Goal: Task Accomplishment & Management: Manage account settings

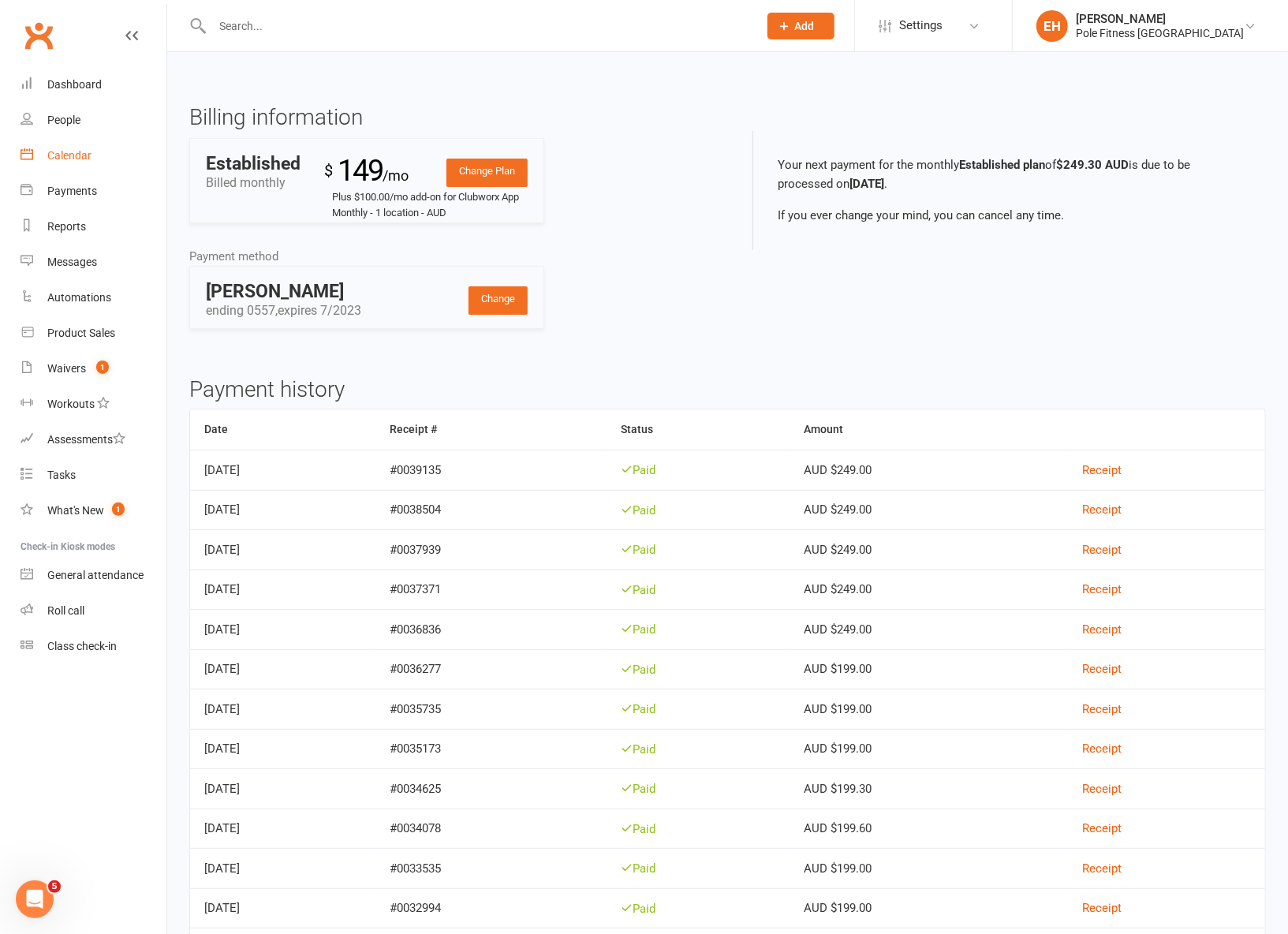
scroll to position [3, 0]
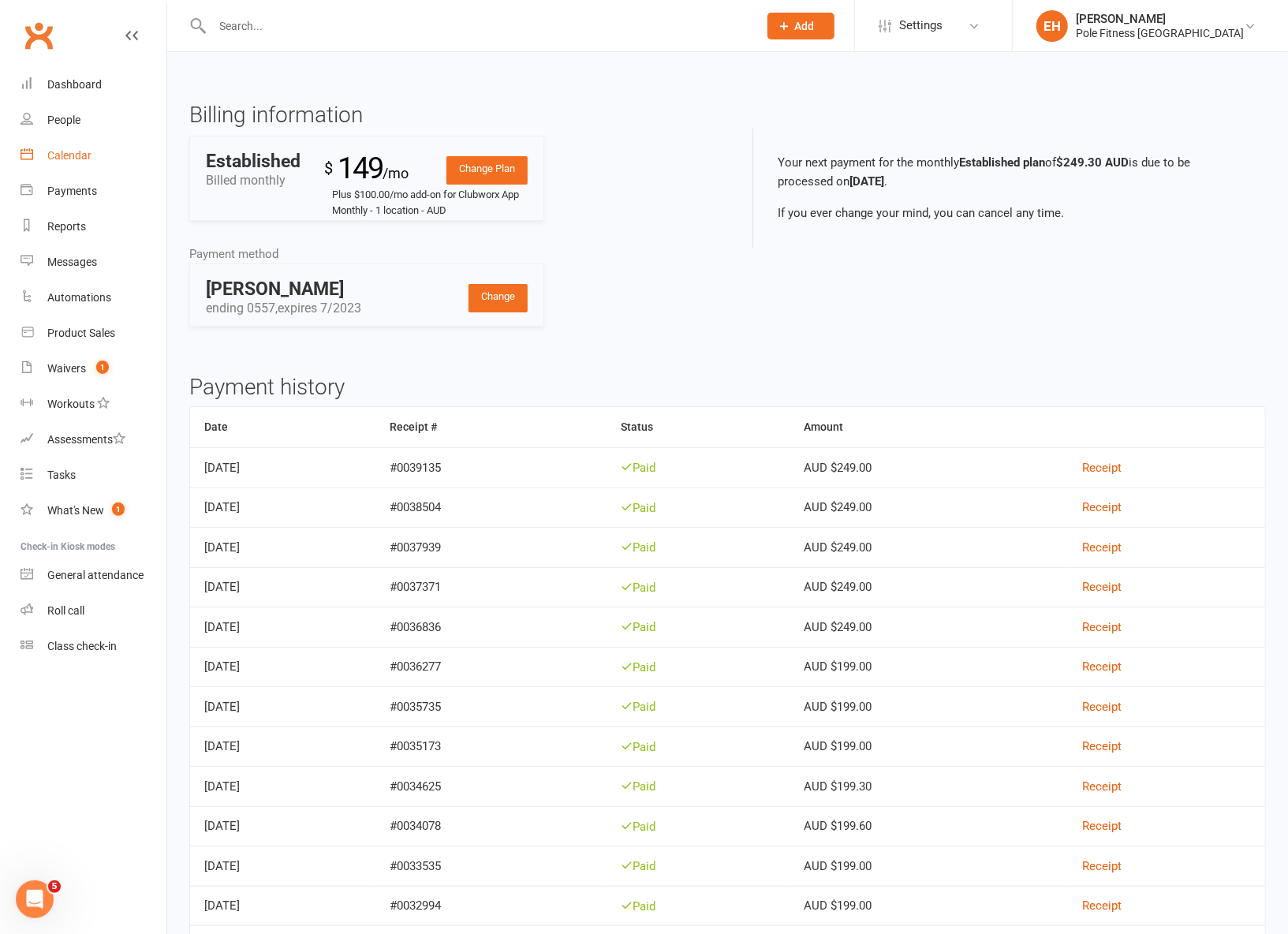
click at [65, 157] on div "Calendar" at bounding box center [69, 155] width 44 height 13
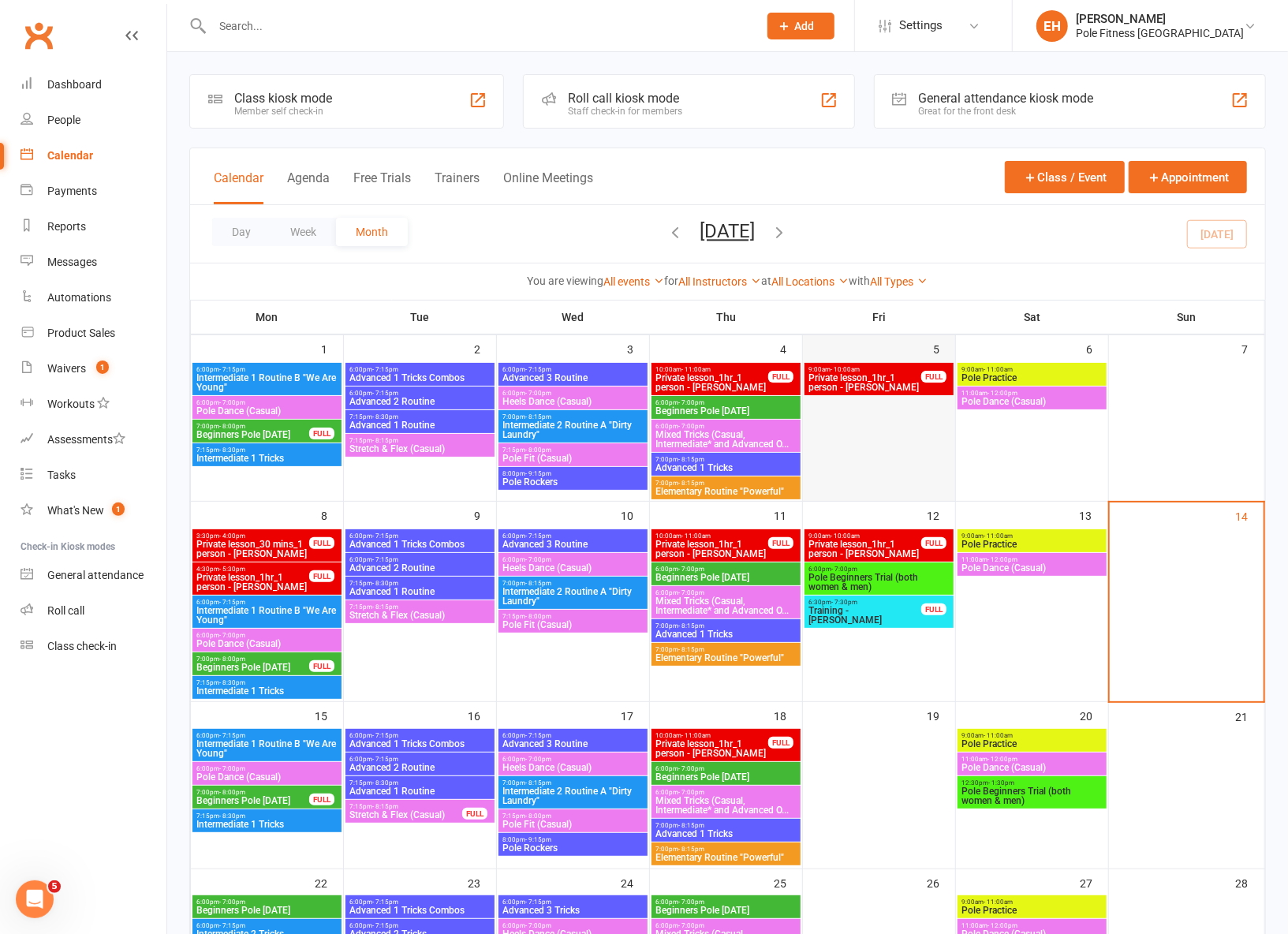
click at [866, 441] on div at bounding box center [879, 431] width 149 height 137
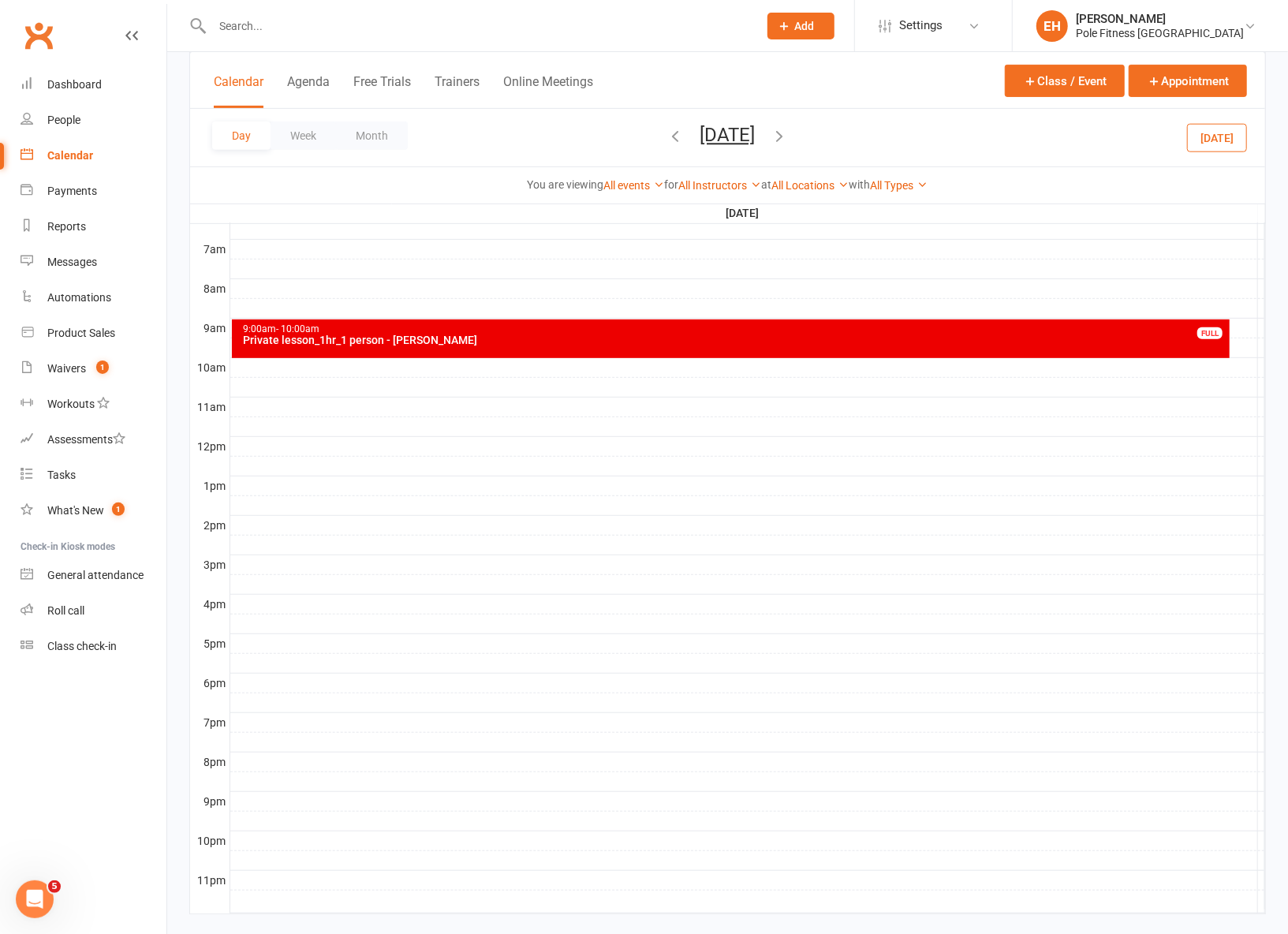
scroll to position [382, 0]
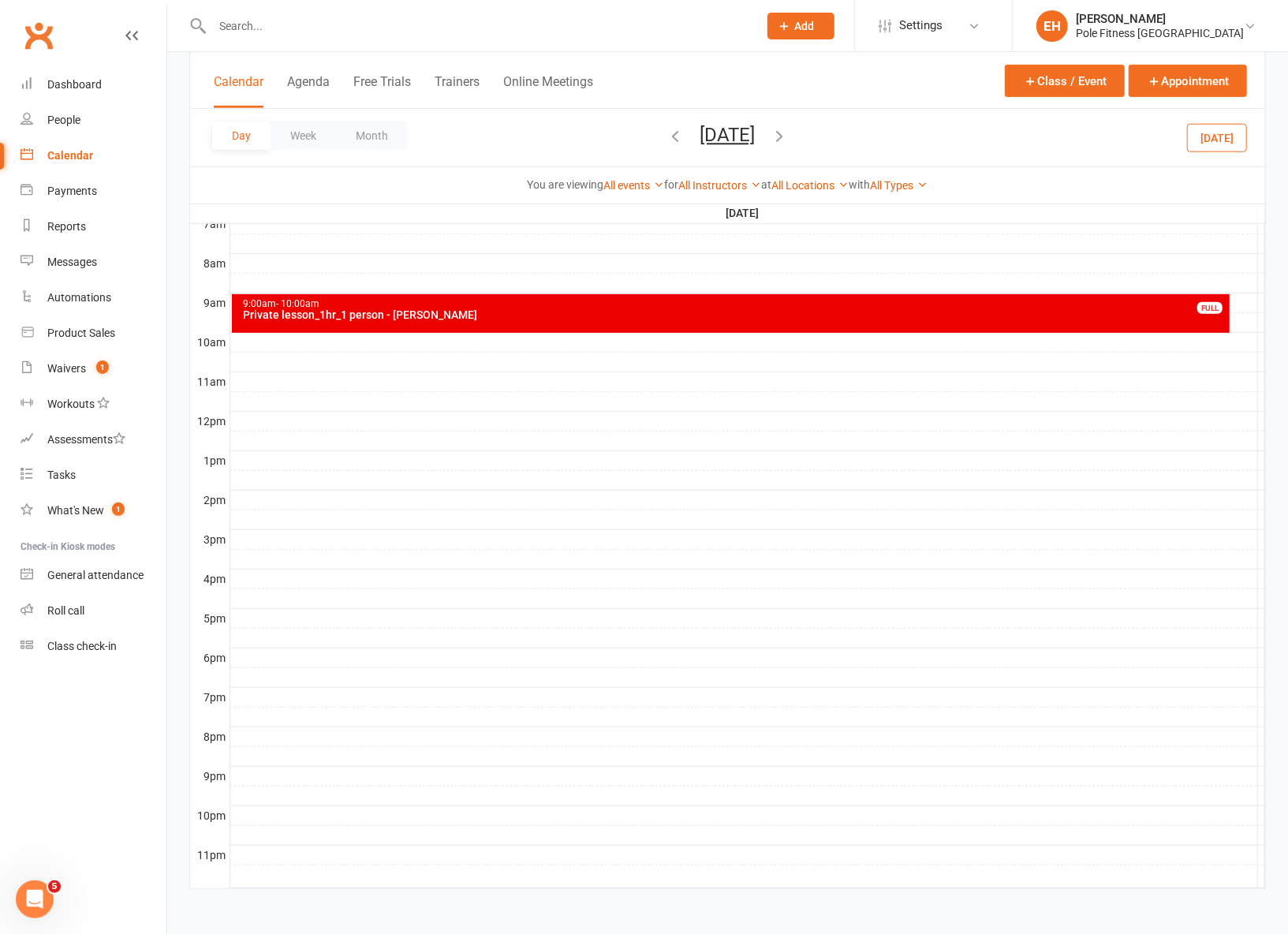
click at [331, 641] on div at bounding box center [748, 638] width 1035 height 19
click at [336, 606] on button "Add Appointment" at bounding box center [340, 606] width 92 height 19
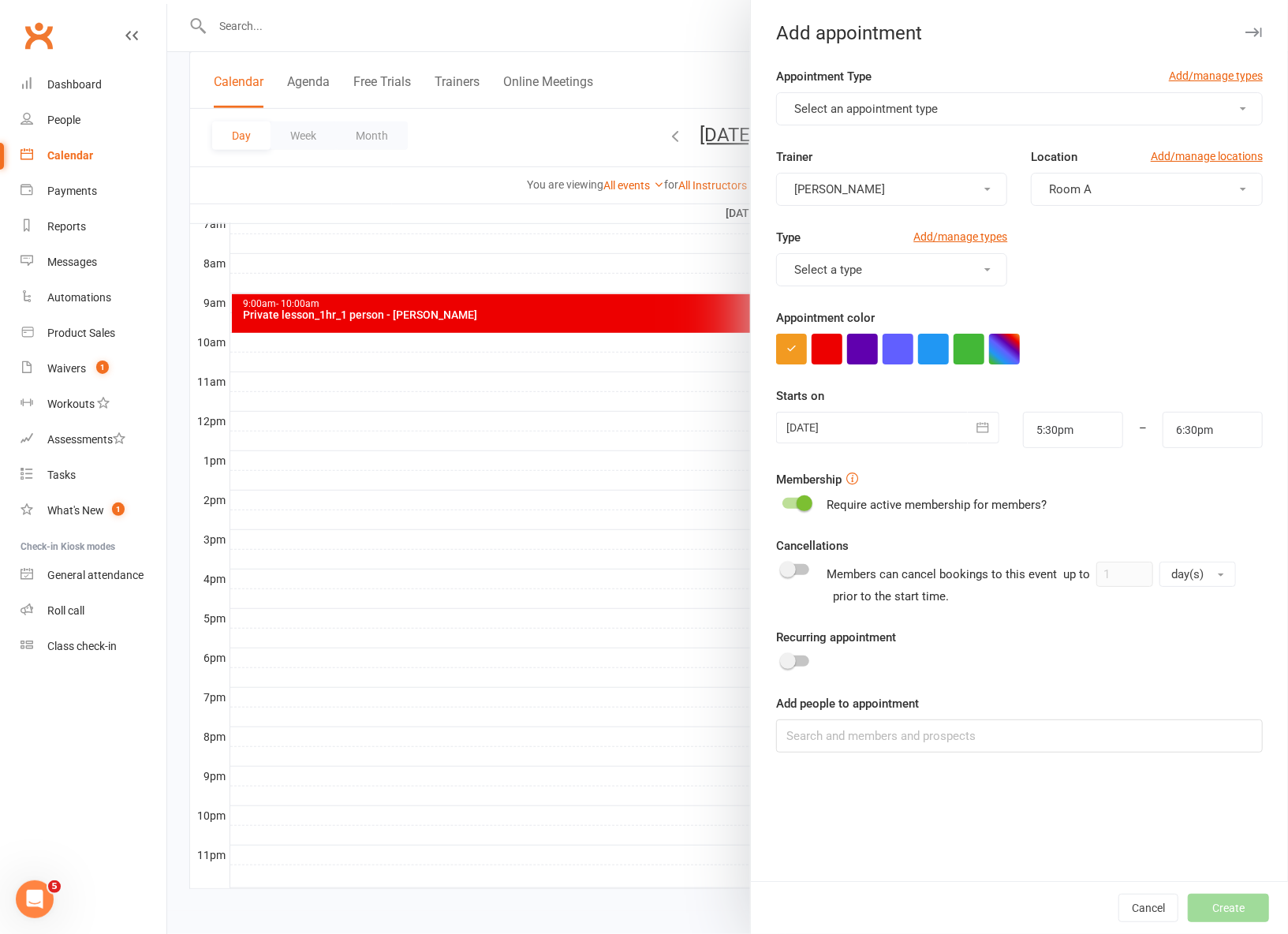
click at [960, 114] on button "Select an appointment type" at bounding box center [1019, 108] width 486 height 33
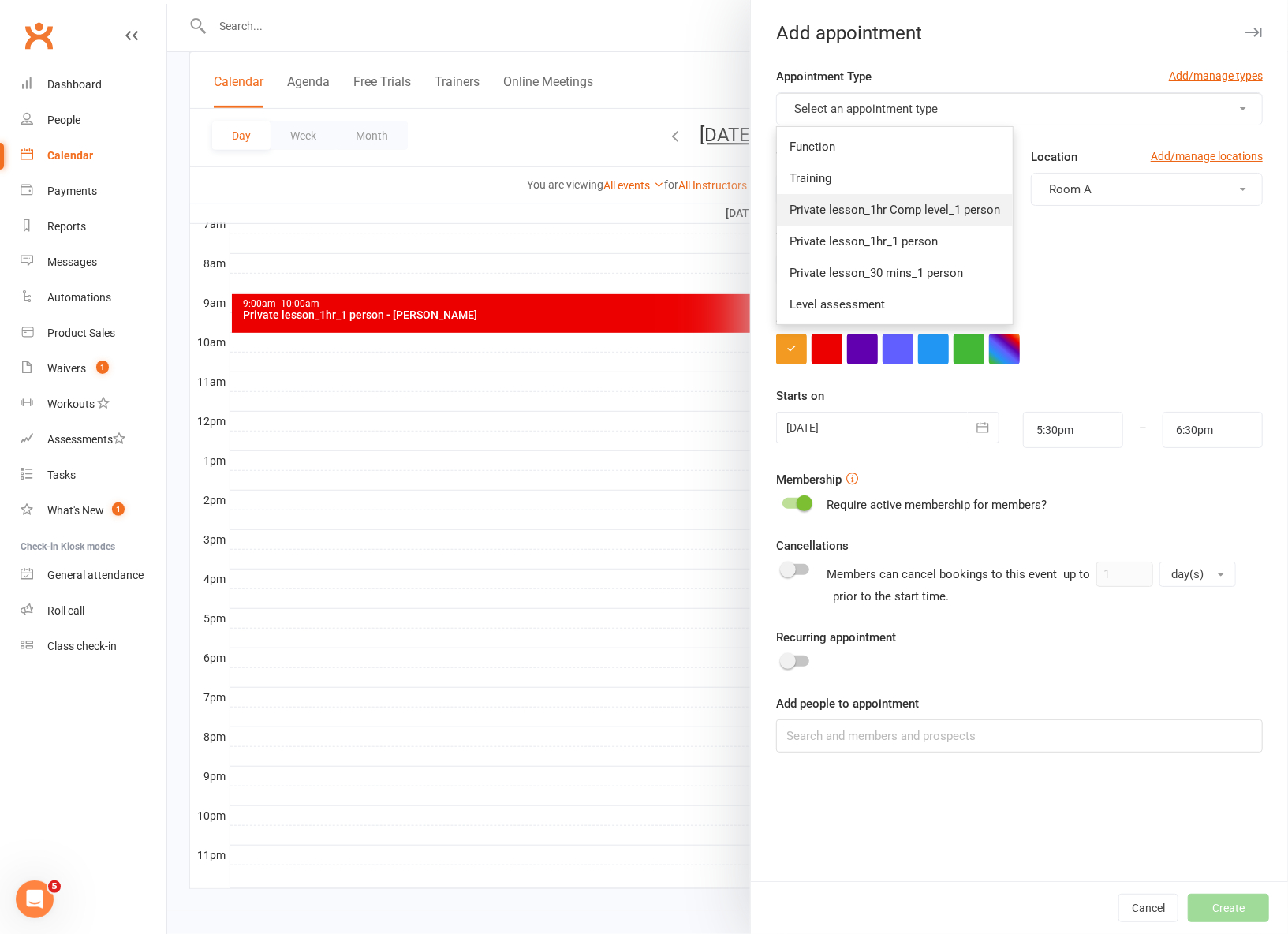
click at [951, 204] on span "Private lesson_1hr Comp level_1 person" at bounding box center [895, 209] width 211 height 14
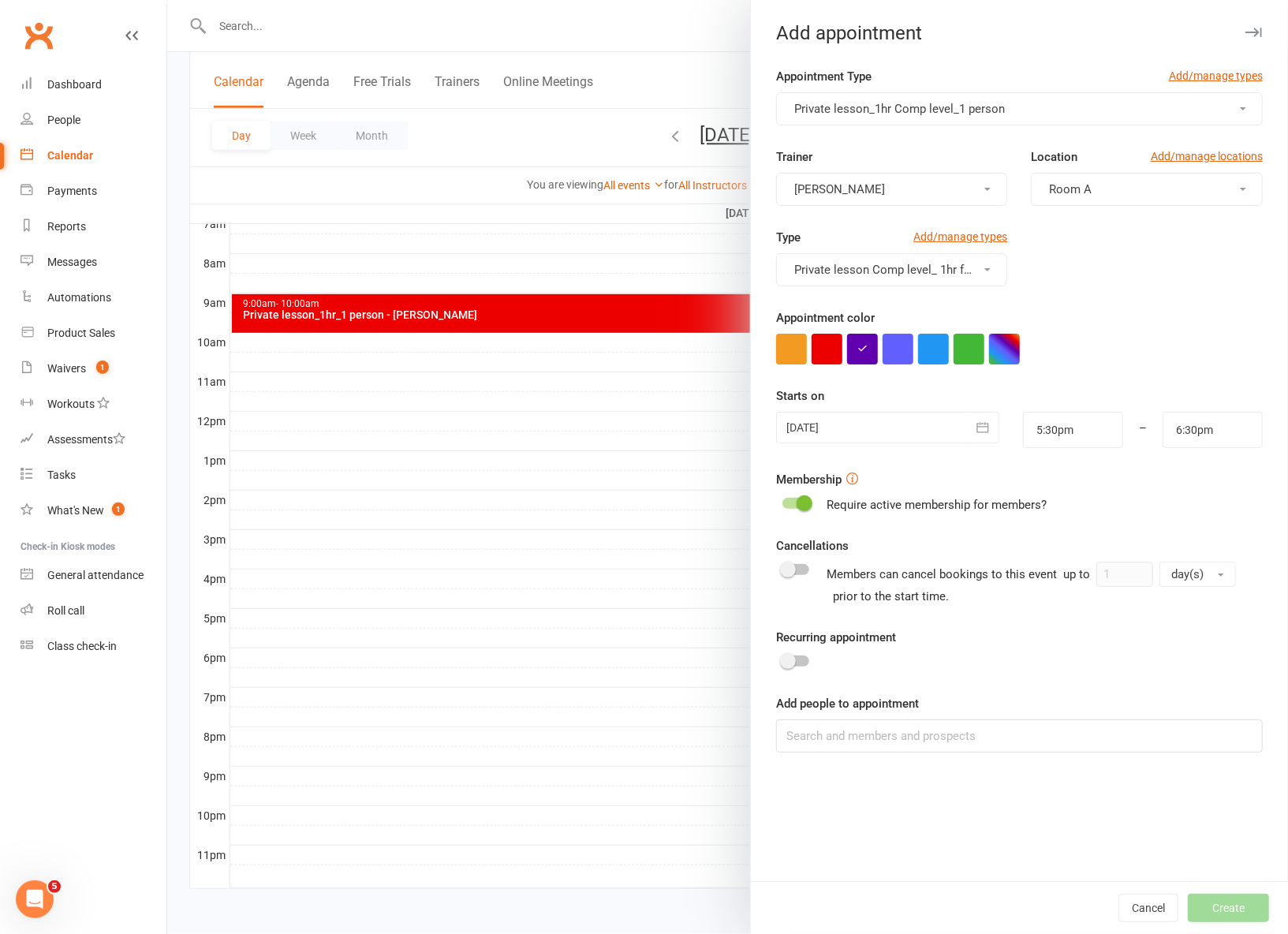
click at [989, 188] on span "button" at bounding box center [987, 188] width 6 height 3
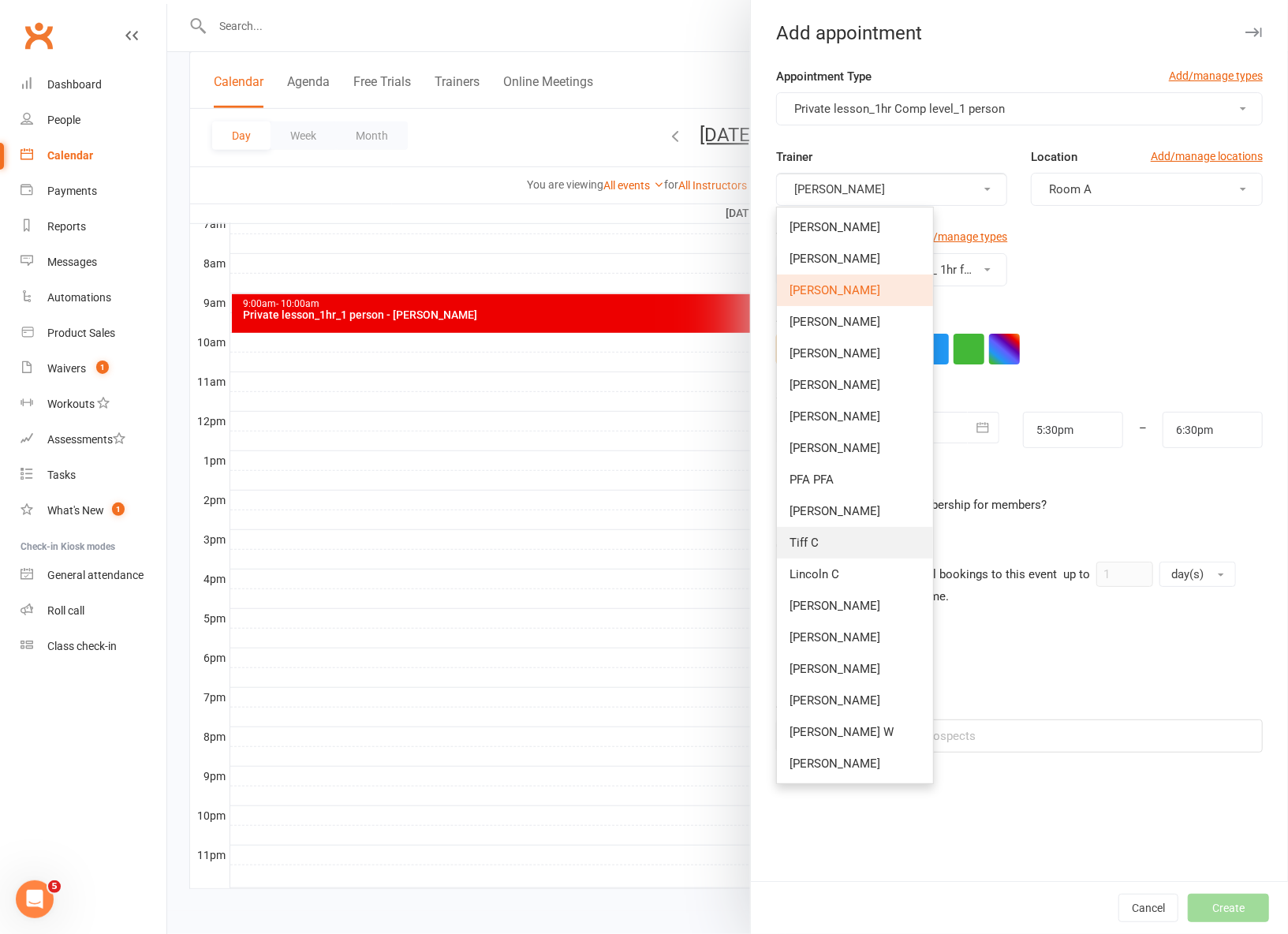
click at [830, 542] on link "Tiff C" at bounding box center [855, 542] width 156 height 31
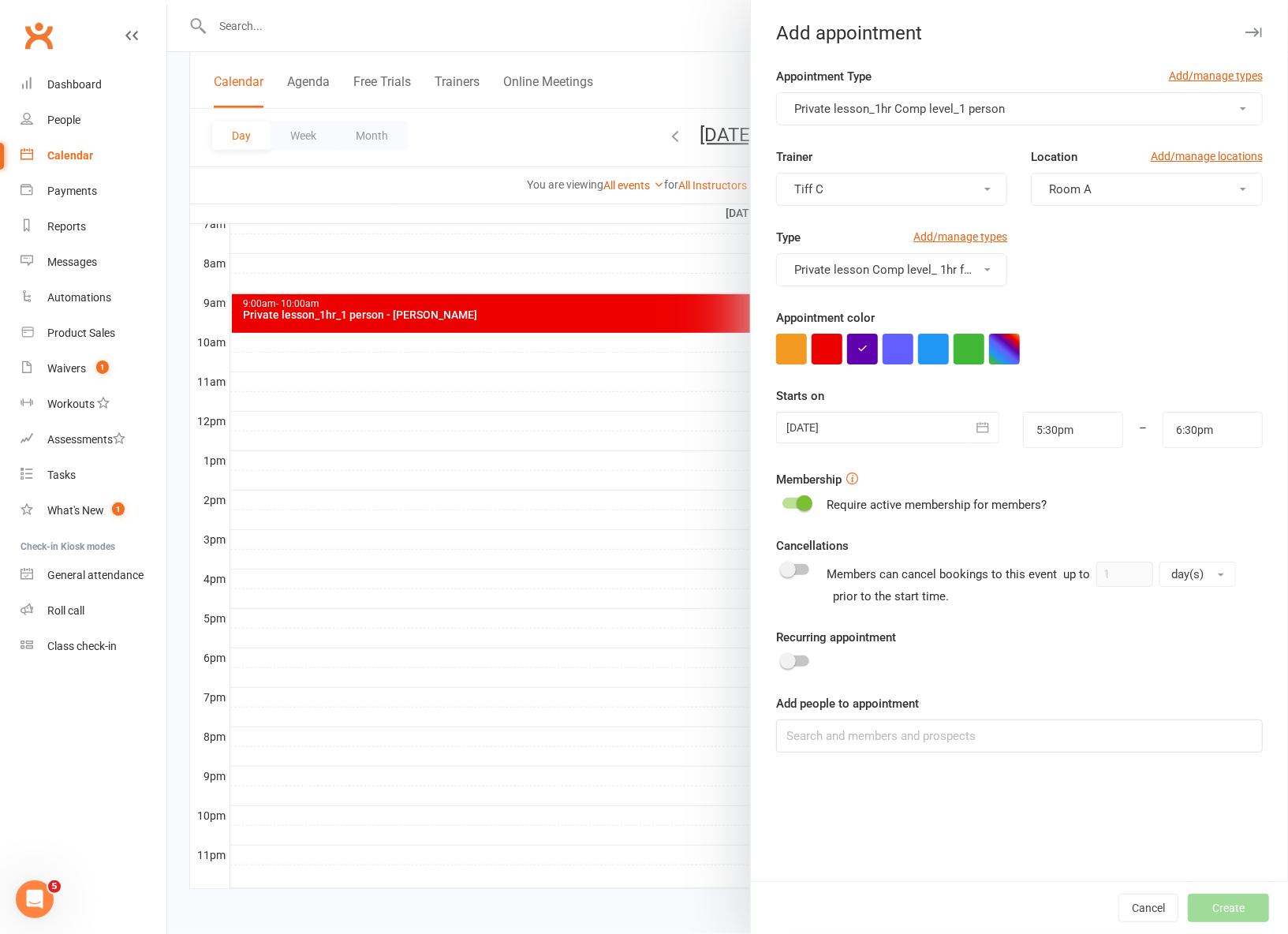
click at [790, 501] on div at bounding box center [795, 503] width 27 height 11
click at [782, 501] on input "checkbox" at bounding box center [782, 501] width 0 height 0
click at [849, 738] on input at bounding box center [1019, 735] width 486 height 33
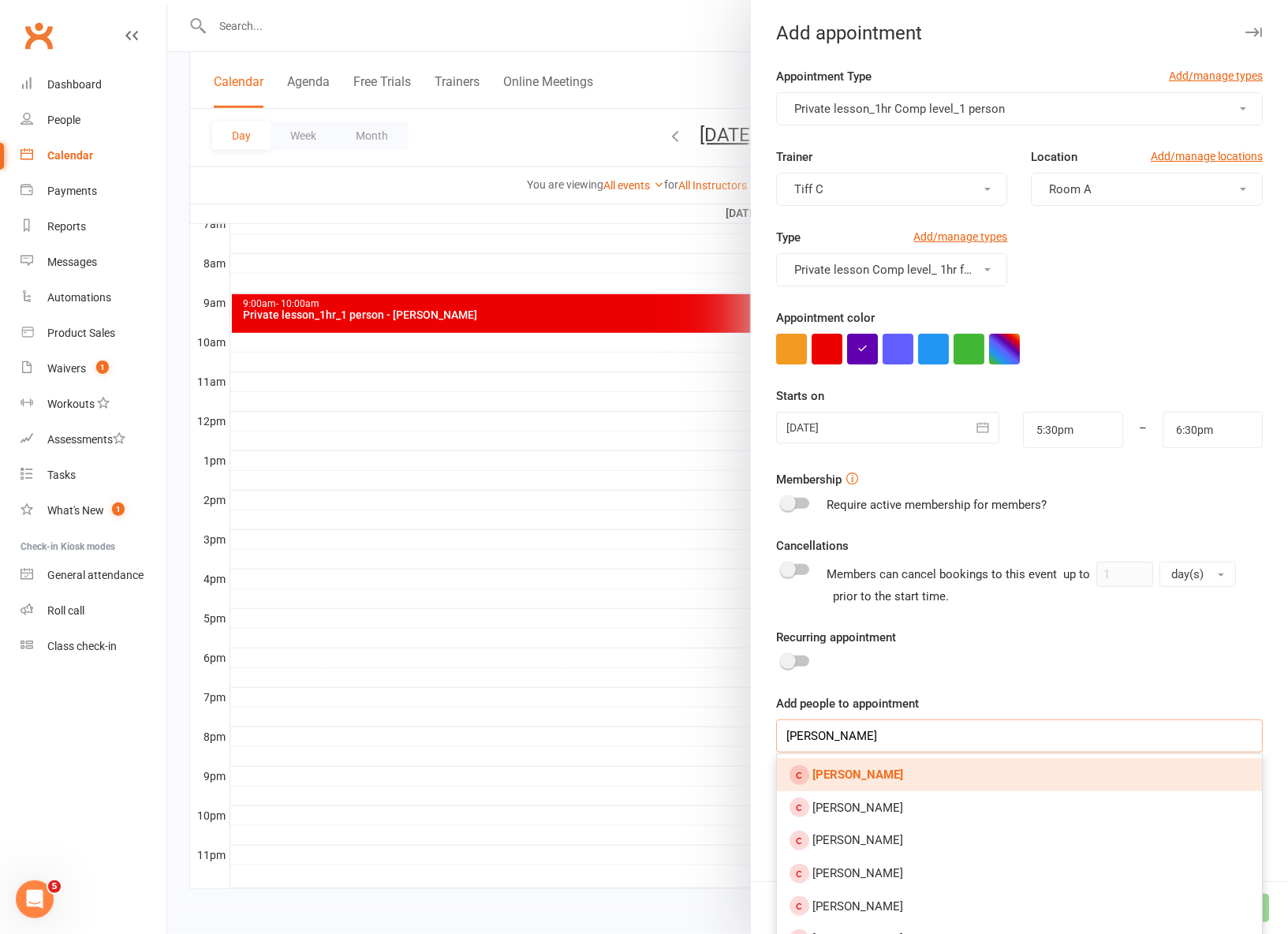
type input "emmy hung"
click at [913, 774] on link "[PERSON_NAME]" at bounding box center [1020, 774] width 485 height 33
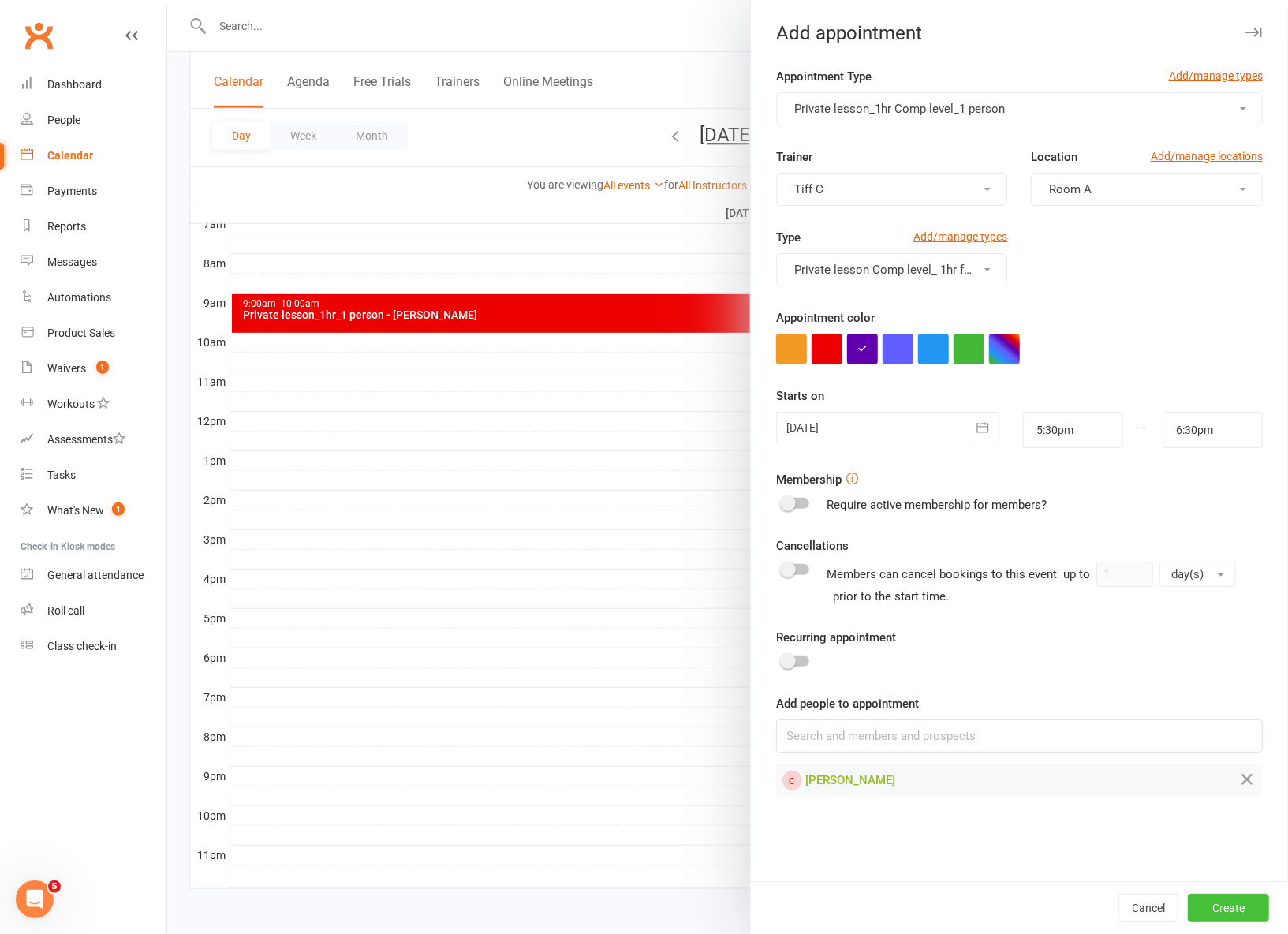
click at [1228, 913] on button "Create" at bounding box center [1228, 907] width 81 height 28
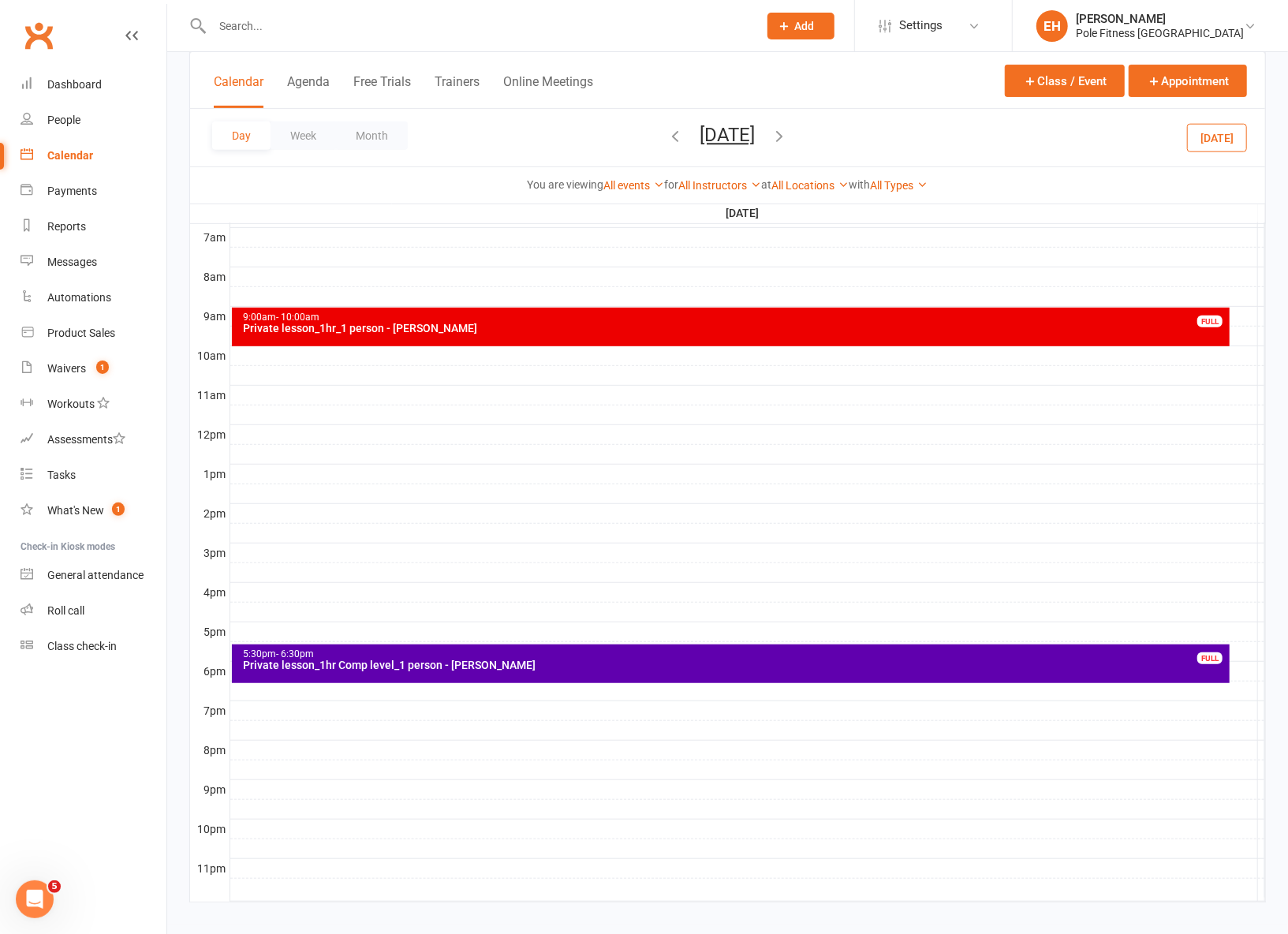
click at [599, 666] on div "Private lesson_1hr Comp level_1 person - Emmy Hung" at bounding box center [735, 665] width 985 height 11
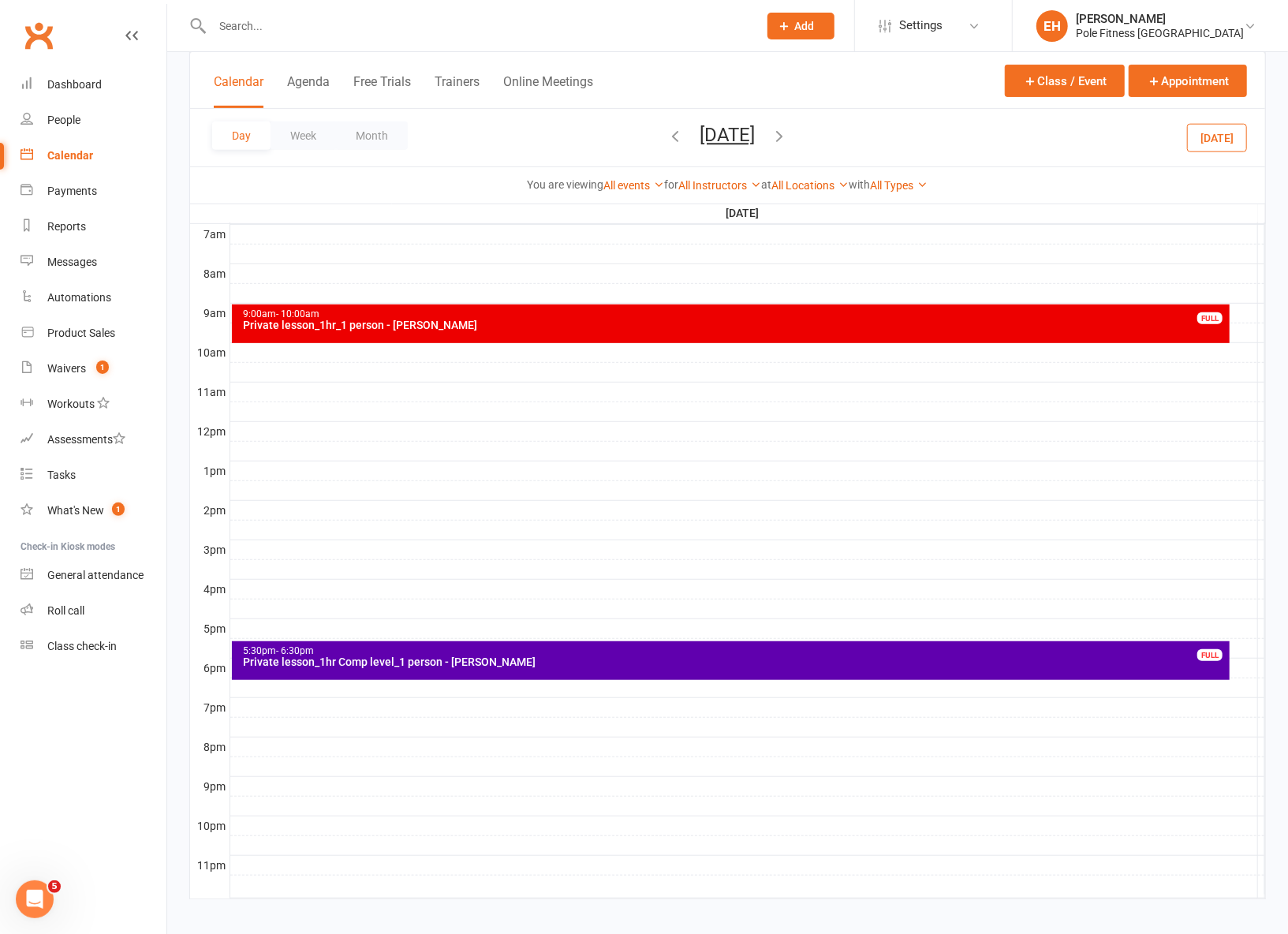
scroll to position [373, 0]
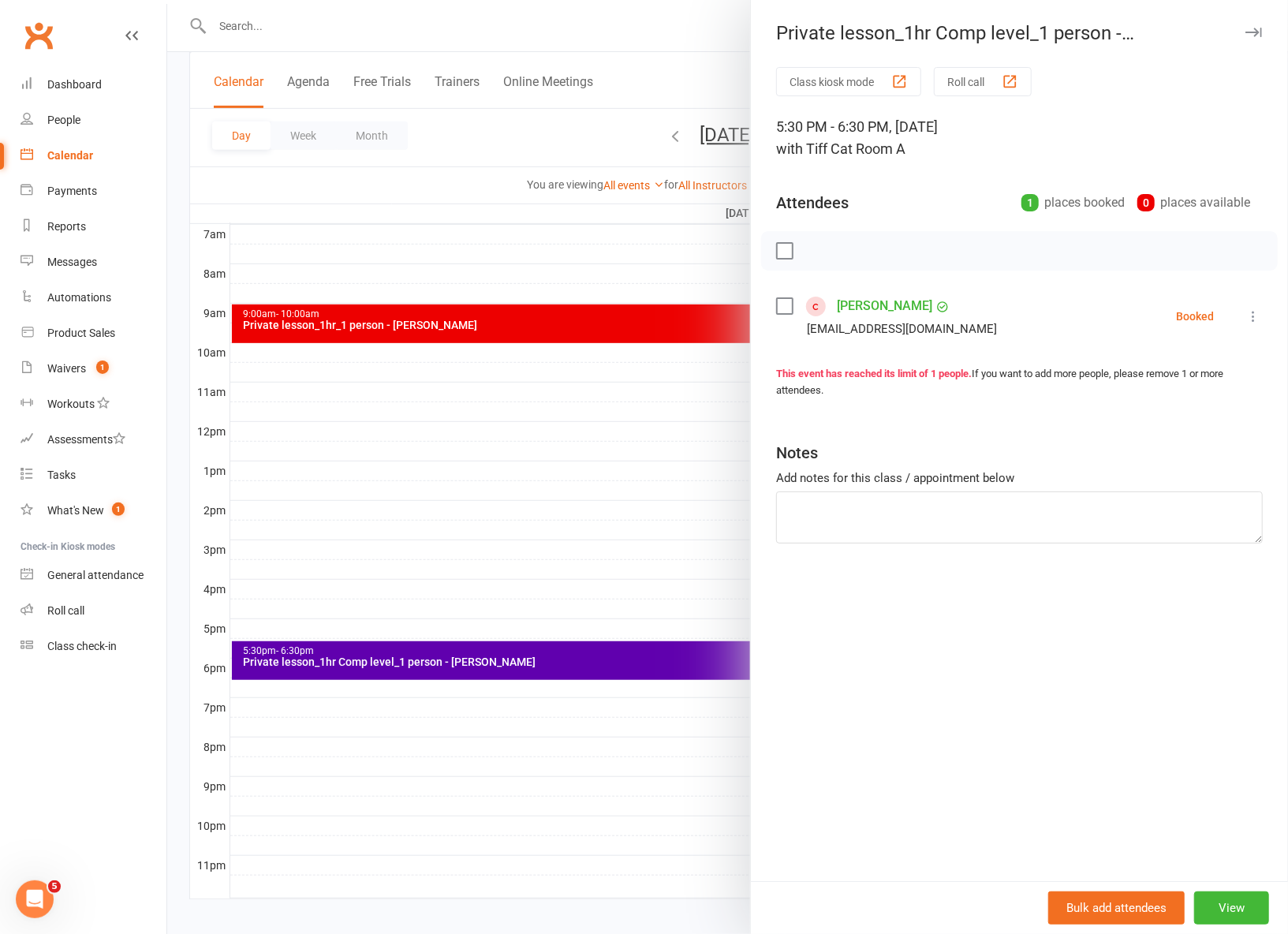
click at [1251, 317] on icon at bounding box center [1253, 315] width 16 height 16
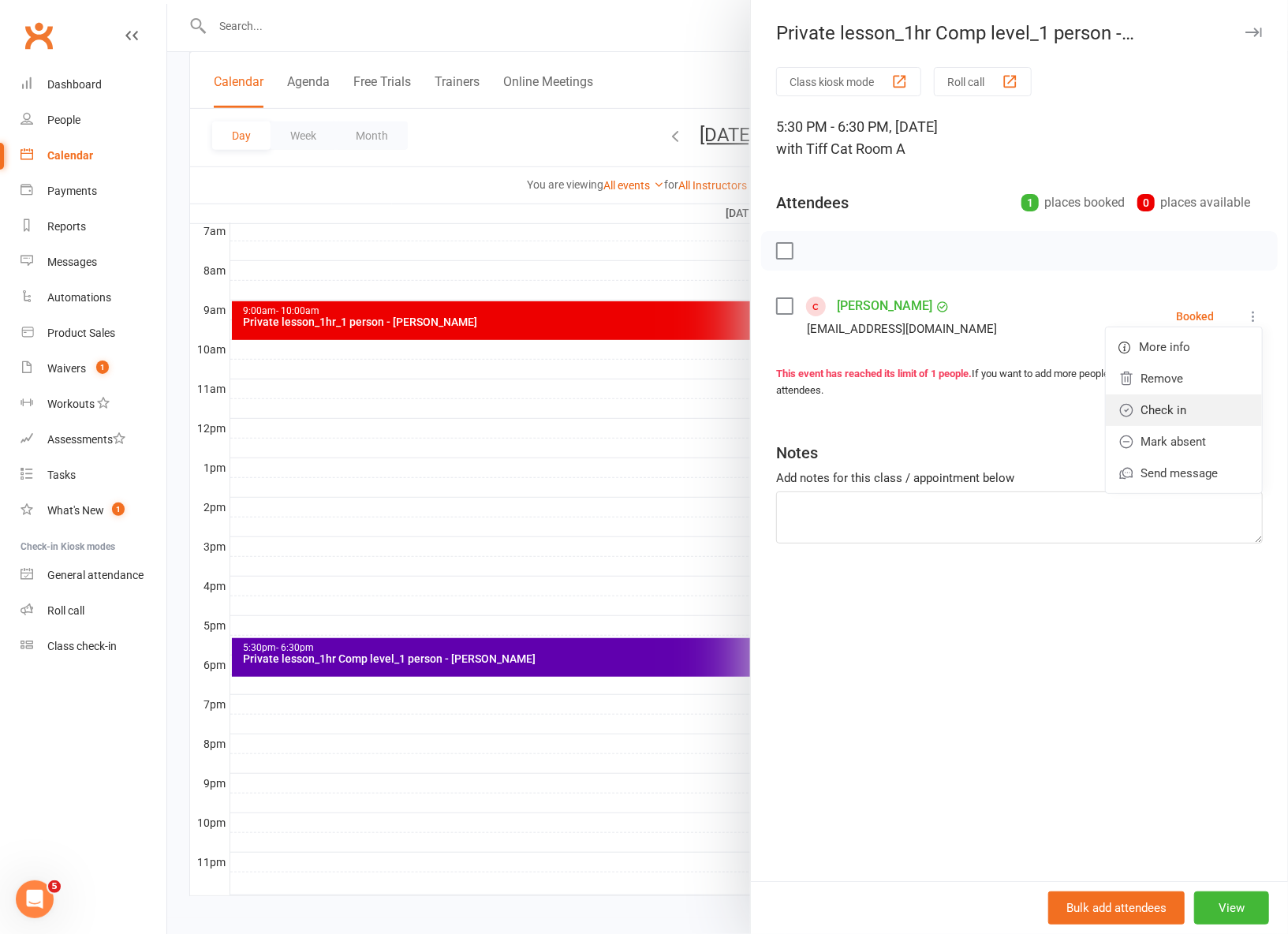
click at [1213, 402] on link "Check in" at bounding box center [1184, 410] width 156 height 31
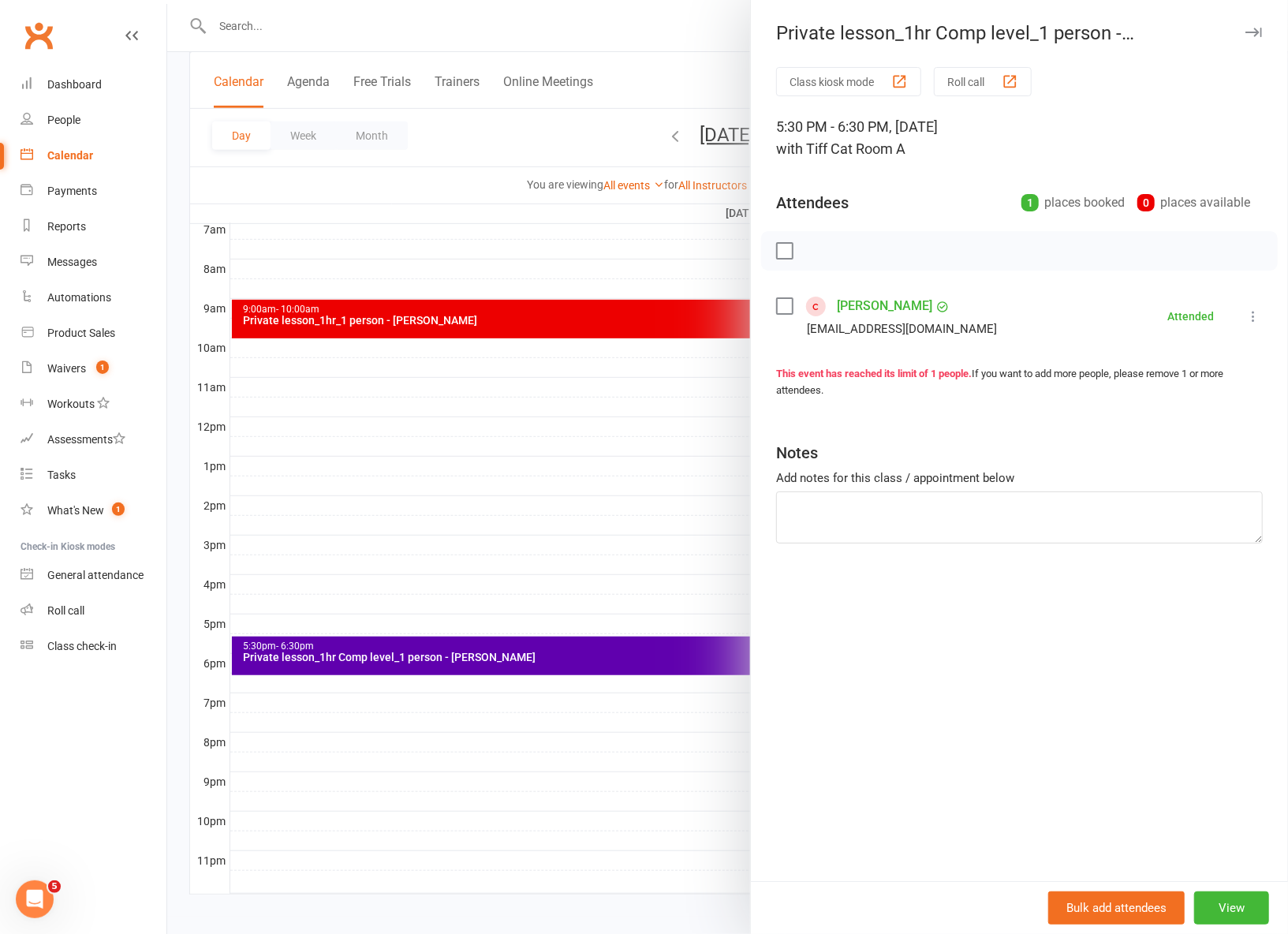
click at [646, 787] on div at bounding box center [727, 467] width 1121 height 934
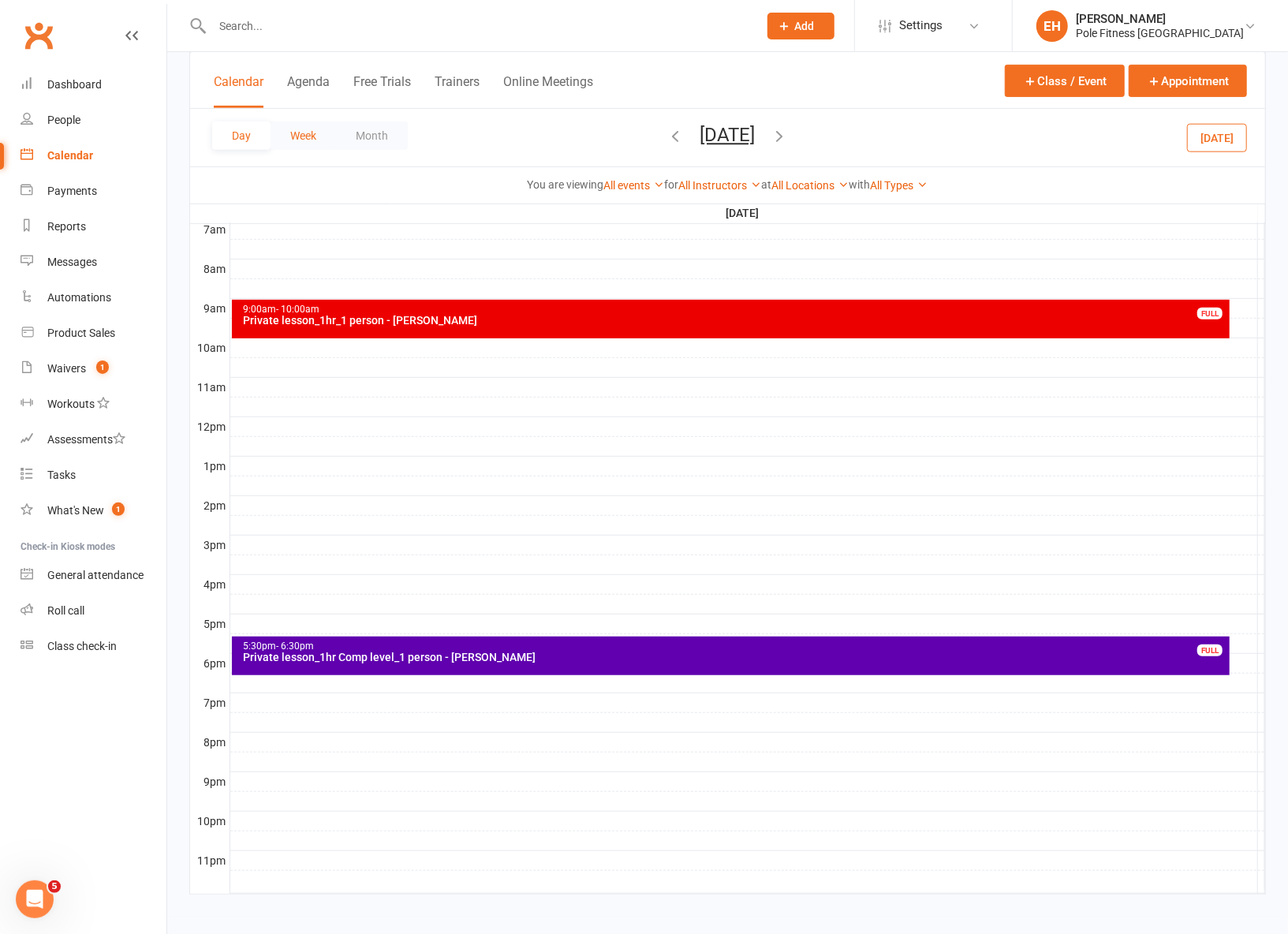
click at [295, 131] on button "Week" at bounding box center [302, 135] width 65 height 28
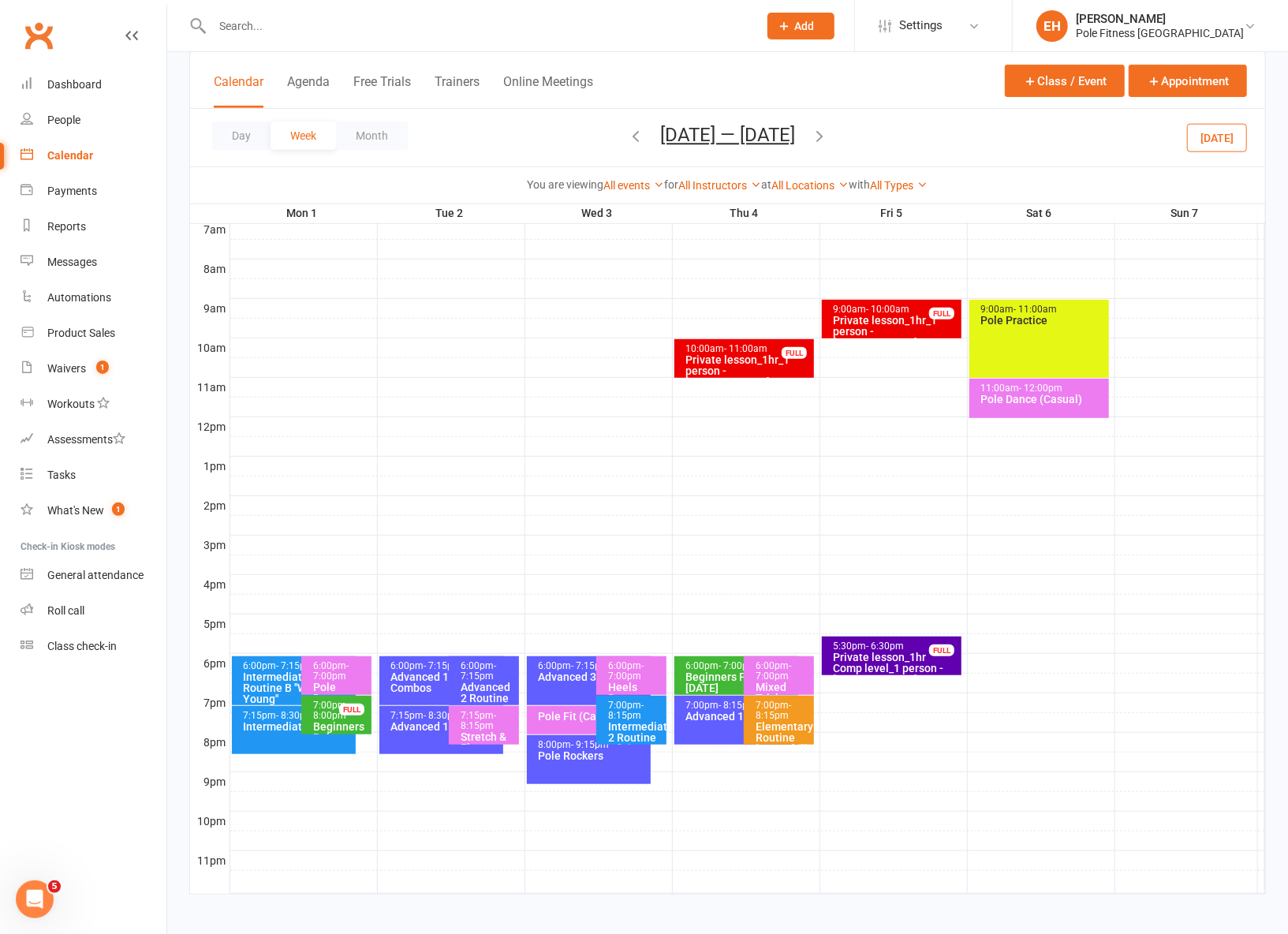
click at [364, 129] on button "Month" at bounding box center [371, 135] width 72 height 28
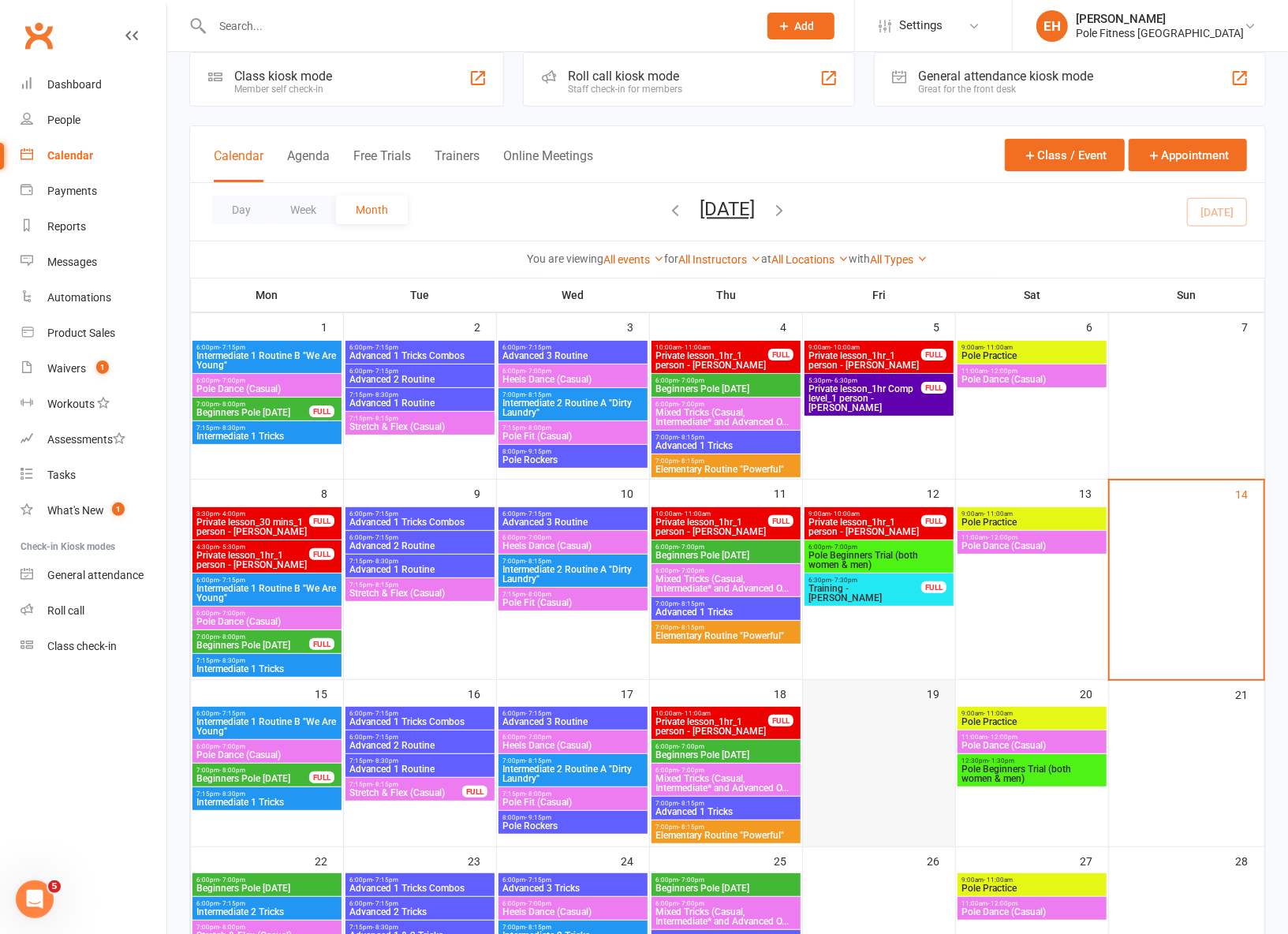
scroll to position [0, 0]
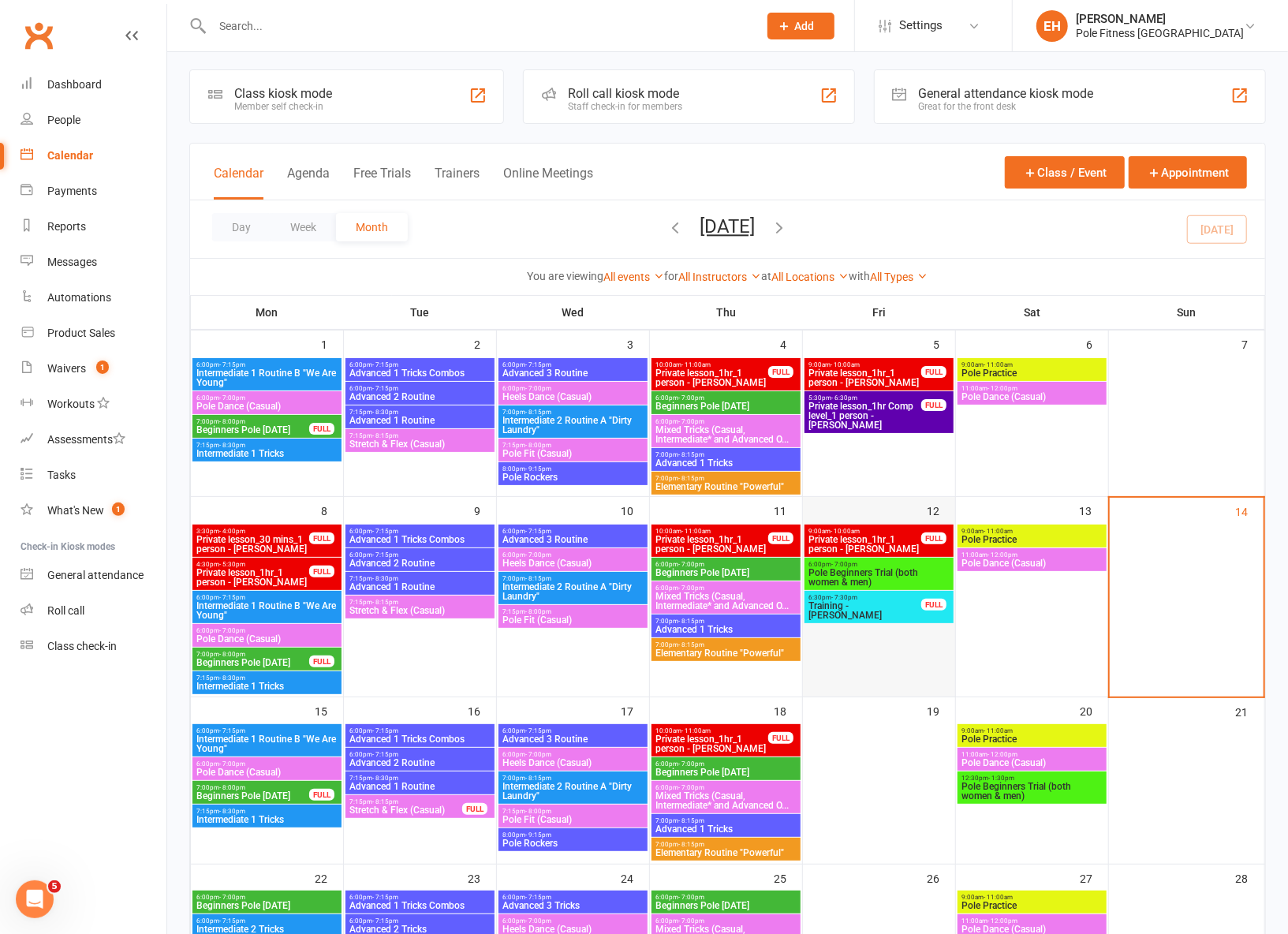
click at [855, 655] on div at bounding box center [879, 609] width 149 height 170
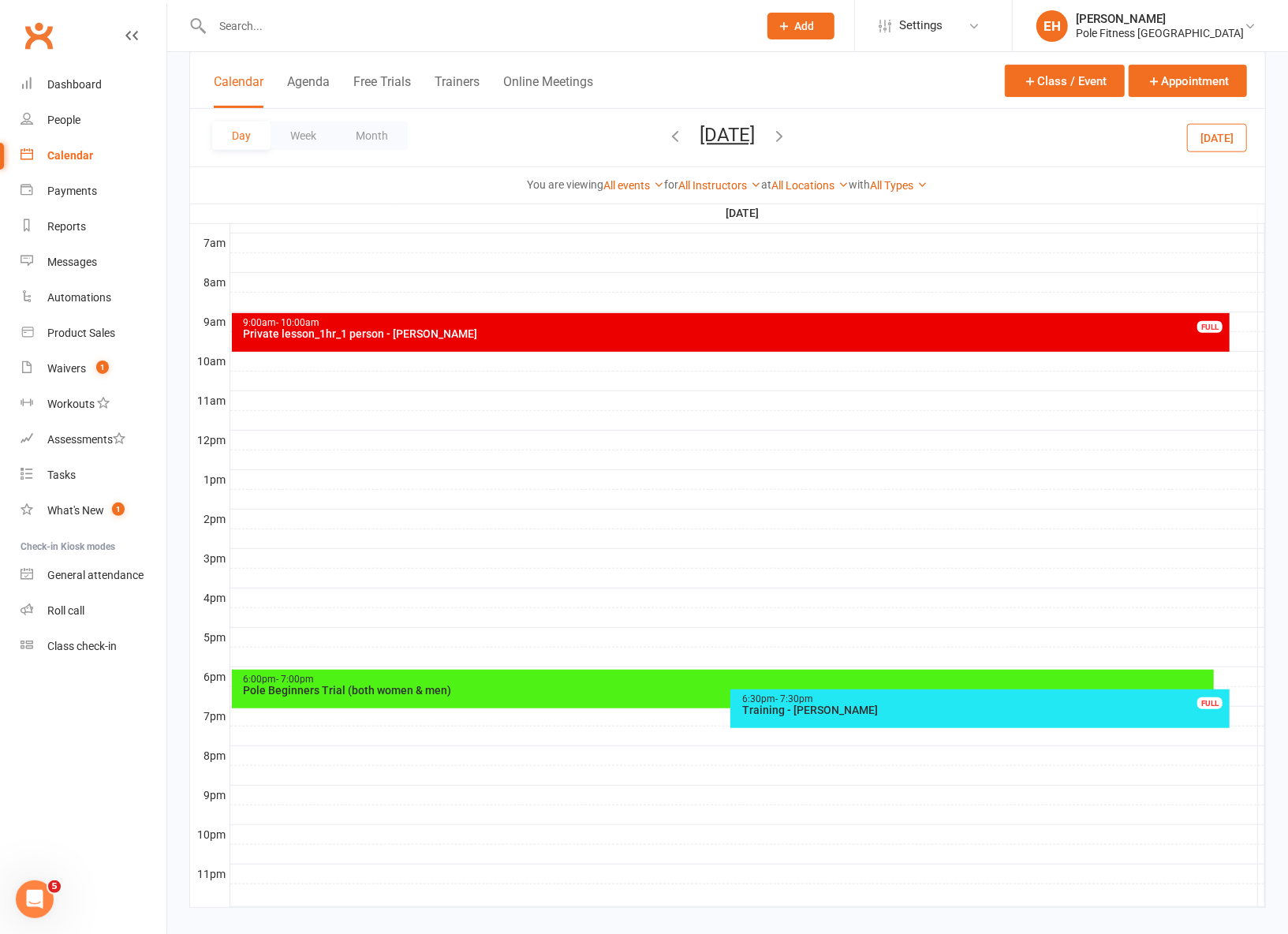
scroll to position [382, 0]
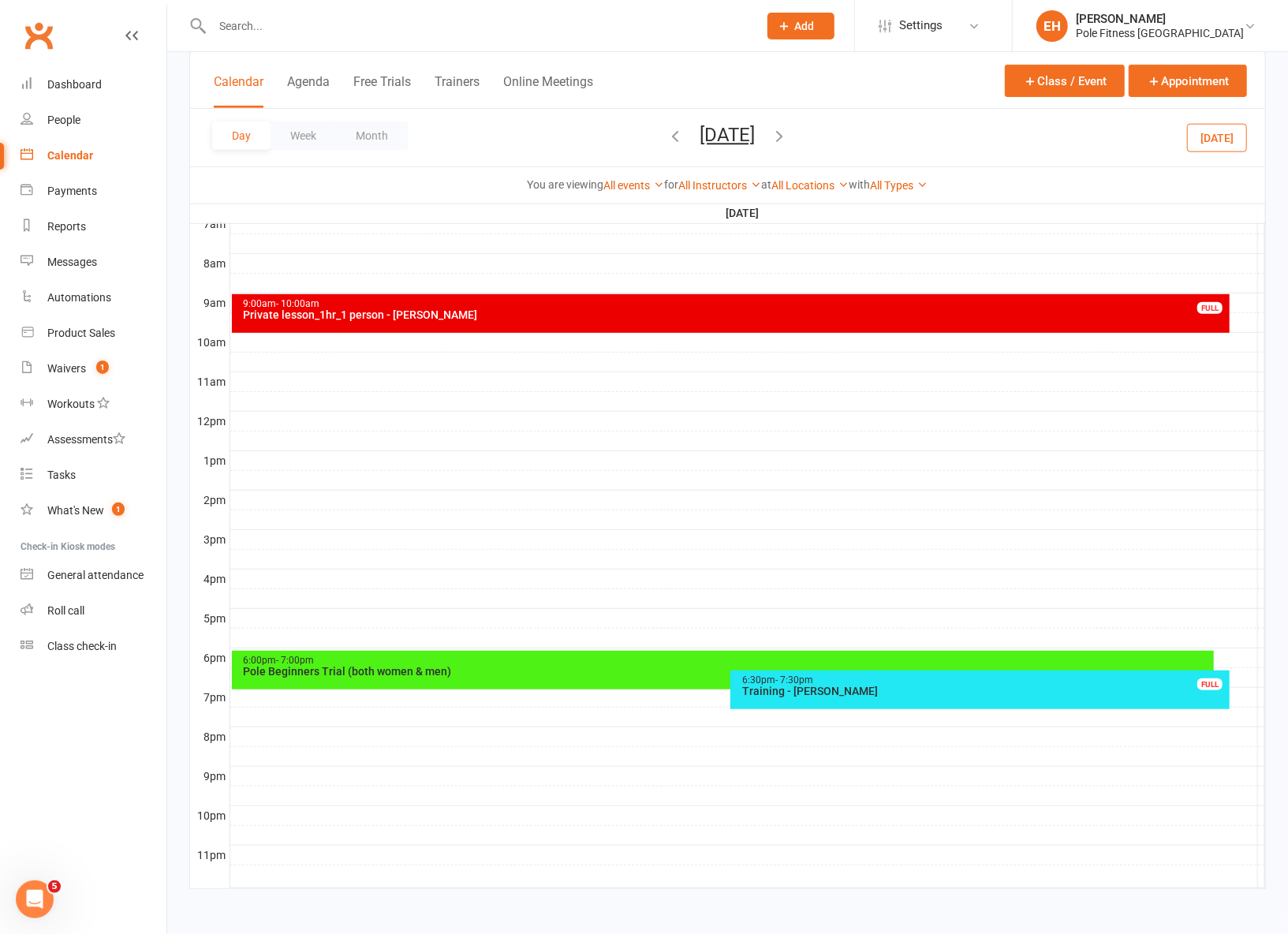
click at [557, 637] on div at bounding box center [748, 638] width 1035 height 19
click at [553, 603] on button "Add Appointment" at bounding box center [565, 602] width 92 height 19
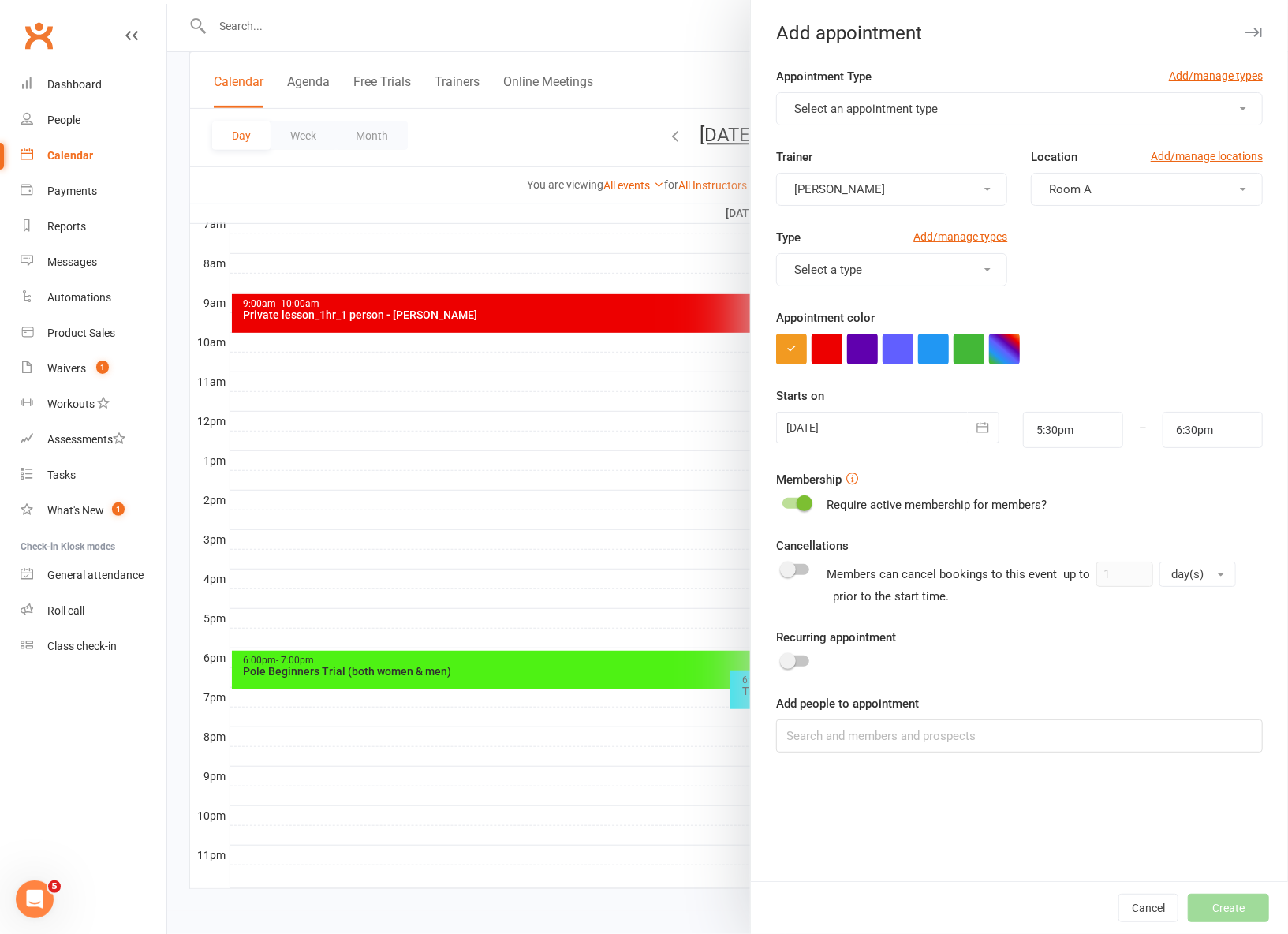
click at [919, 111] on span "Select an appointment type" at bounding box center [866, 108] width 143 height 14
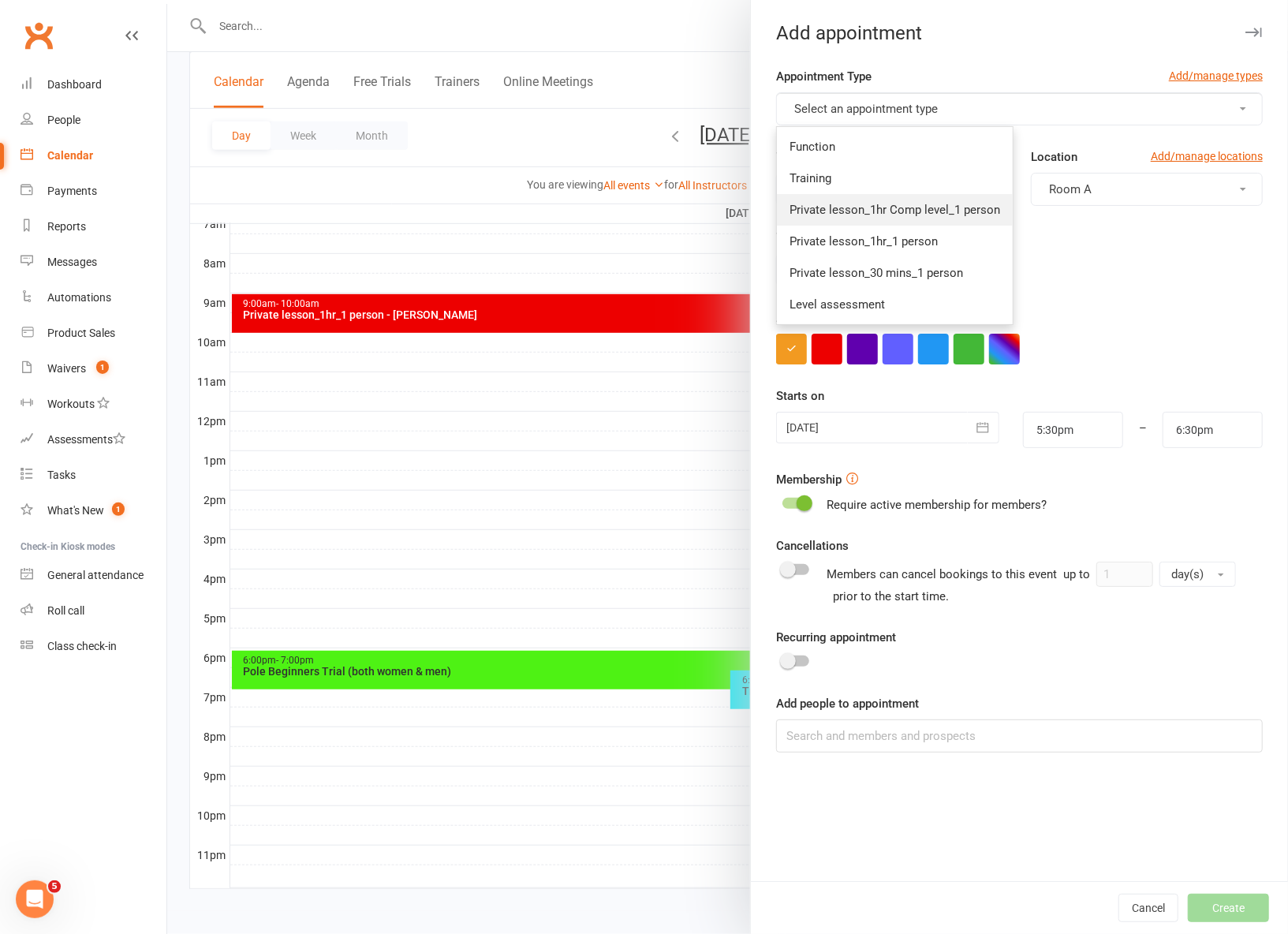
click at [922, 220] on link "Private lesson_1hr Comp level_1 person" at bounding box center [895, 210] width 236 height 31
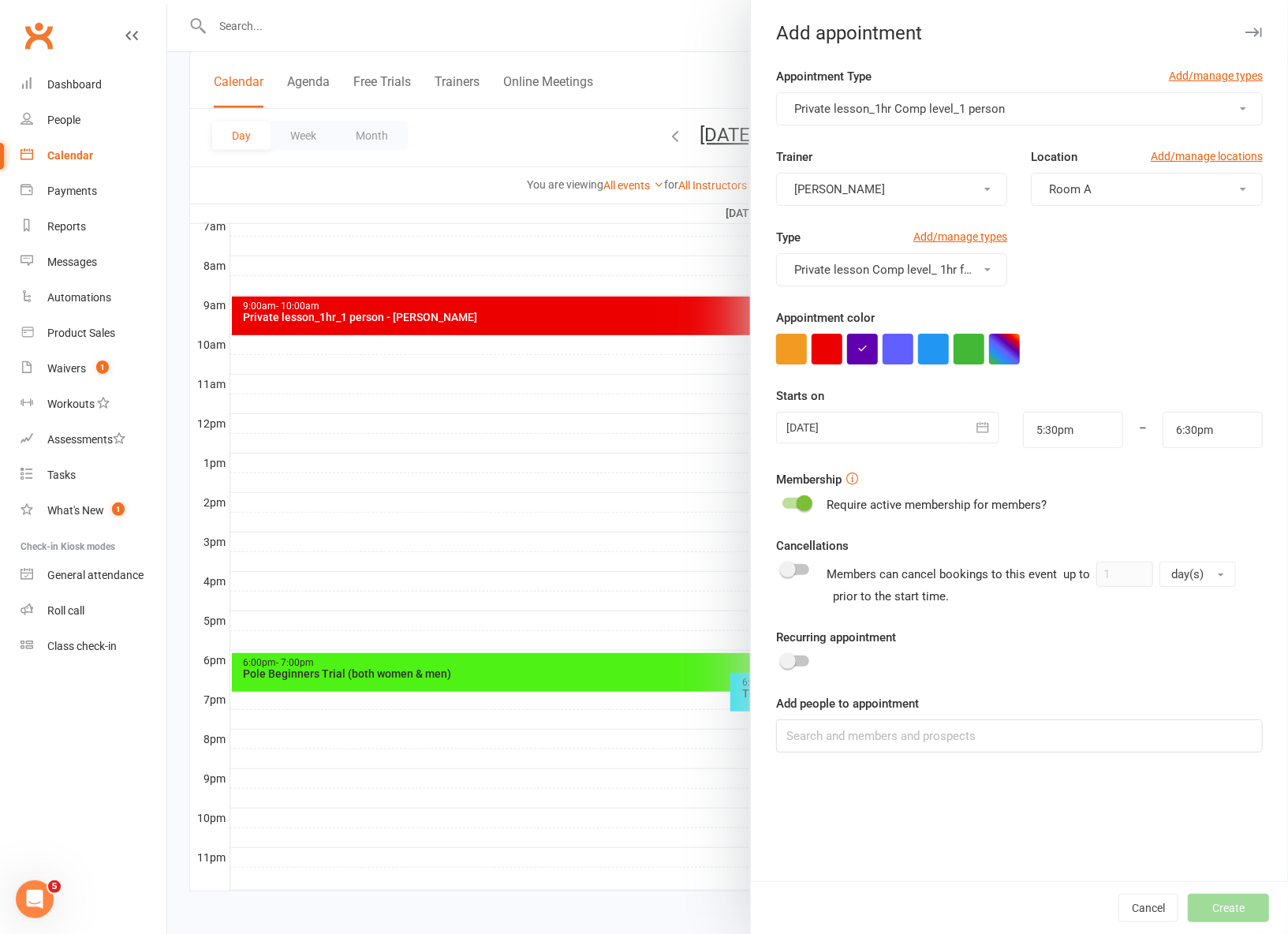
click at [928, 199] on button "[PERSON_NAME]" at bounding box center [892, 189] width 232 height 33
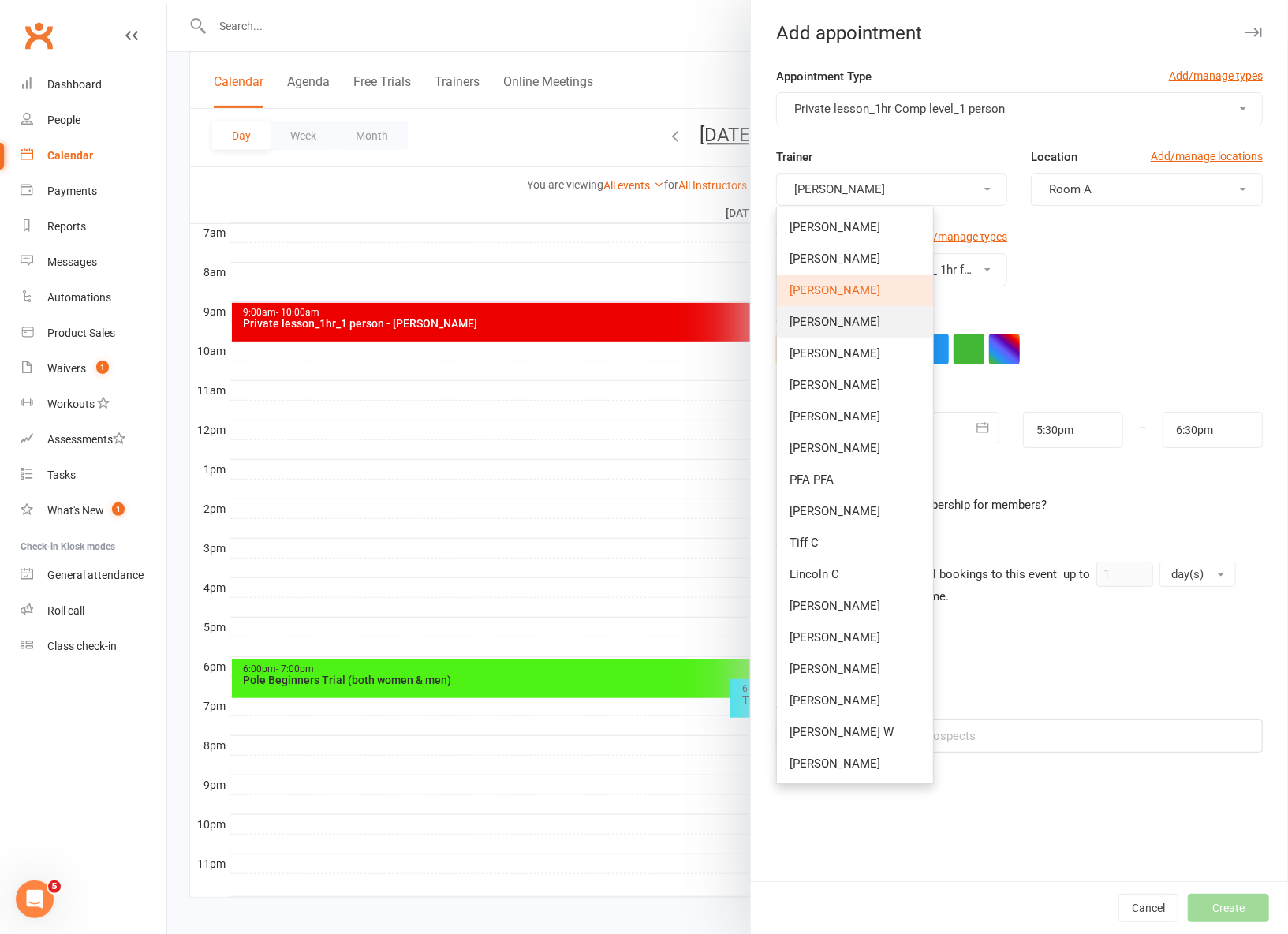
scroll to position [372, 0]
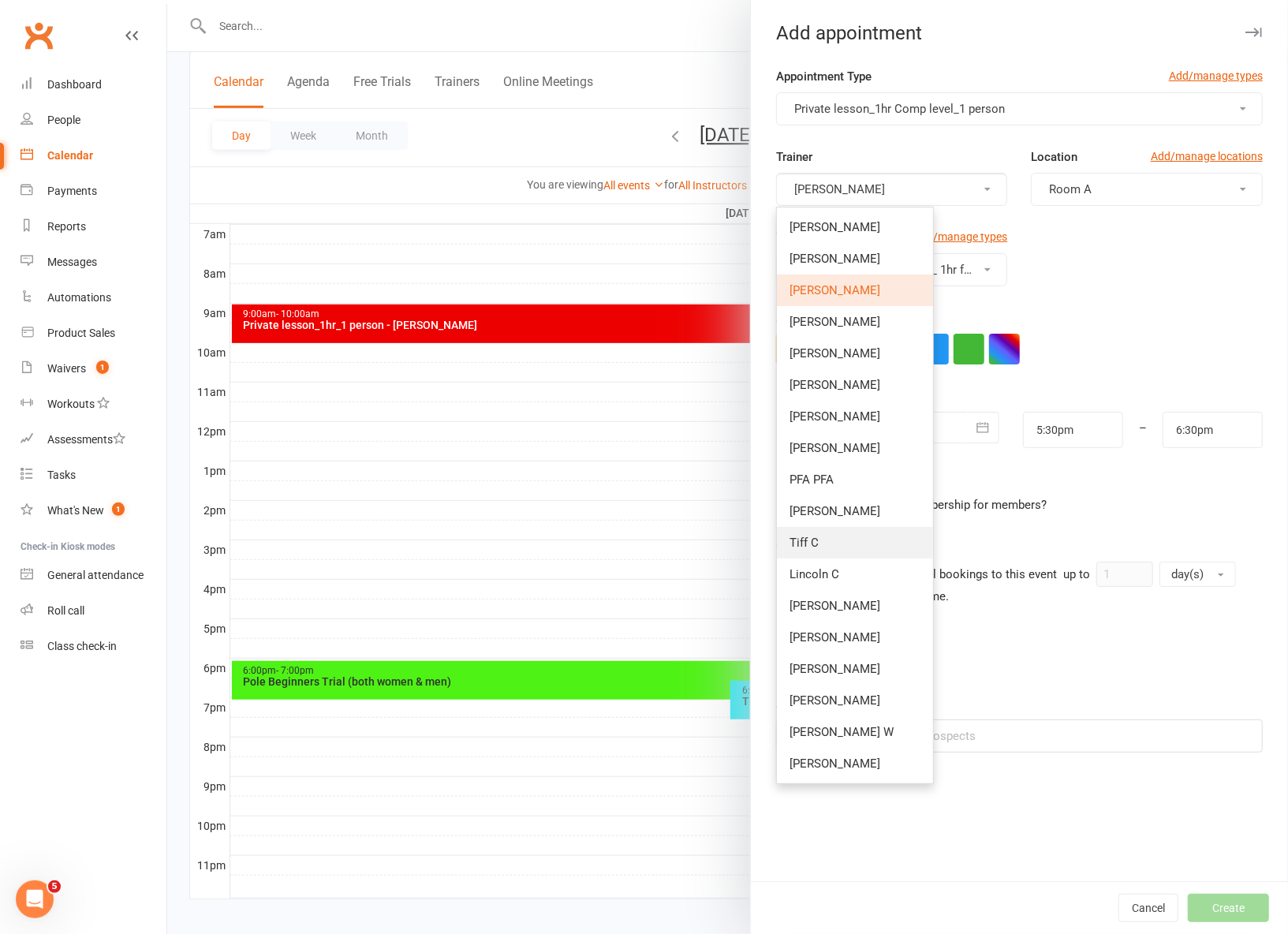
drag, startPoint x: 826, startPoint y: 538, endPoint x: 836, endPoint y: 507, distance: 32.6
click at [826, 536] on link "Tiff C" at bounding box center [855, 542] width 156 height 31
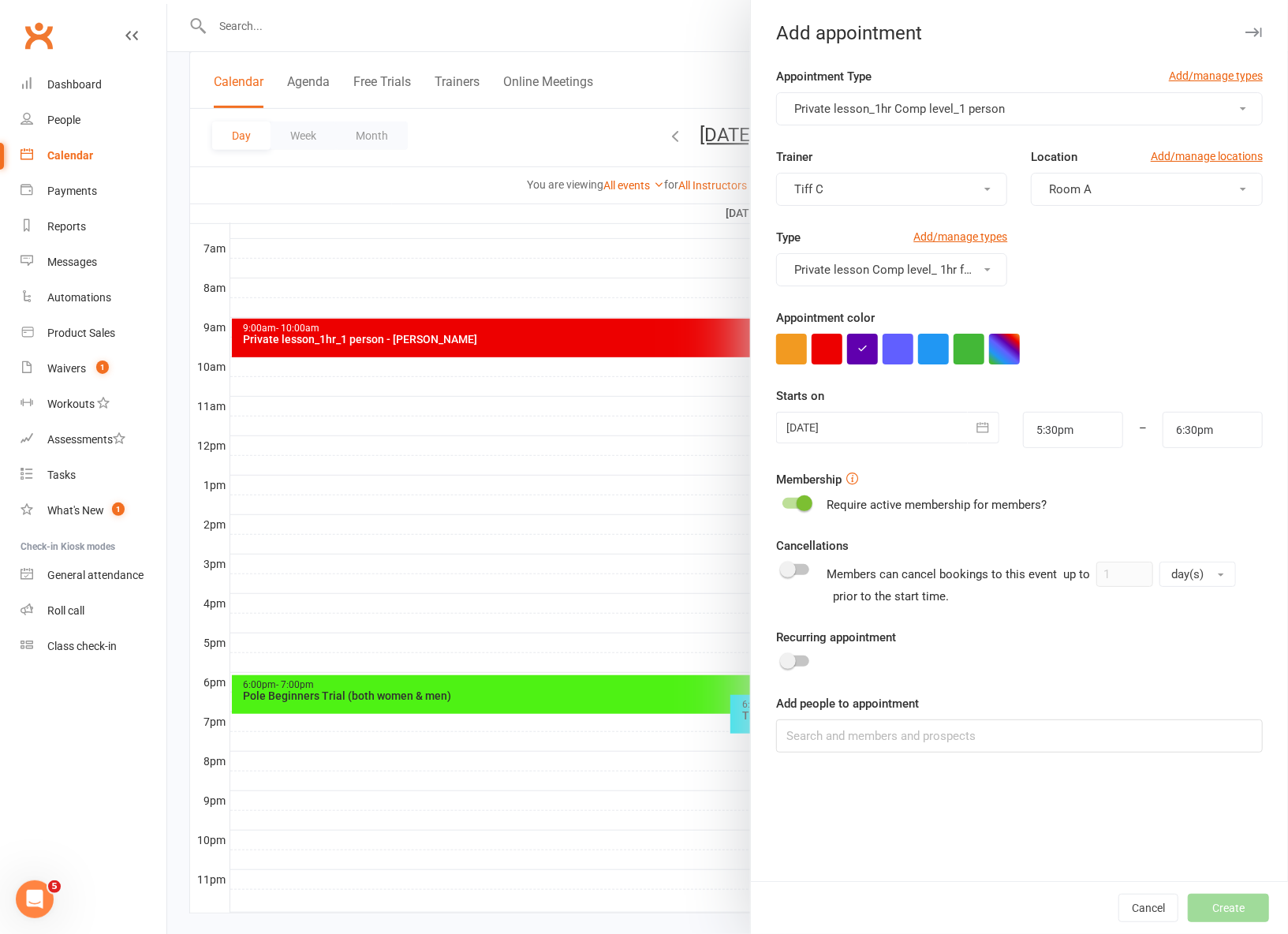
drag, startPoint x: 798, startPoint y: 506, endPoint x: 861, endPoint y: 599, distance: 112.3
click at [800, 507] on span at bounding box center [804, 503] width 16 height 16
click at [782, 501] on input "checkbox" at bounding box center [782, 501] width 0 height 0
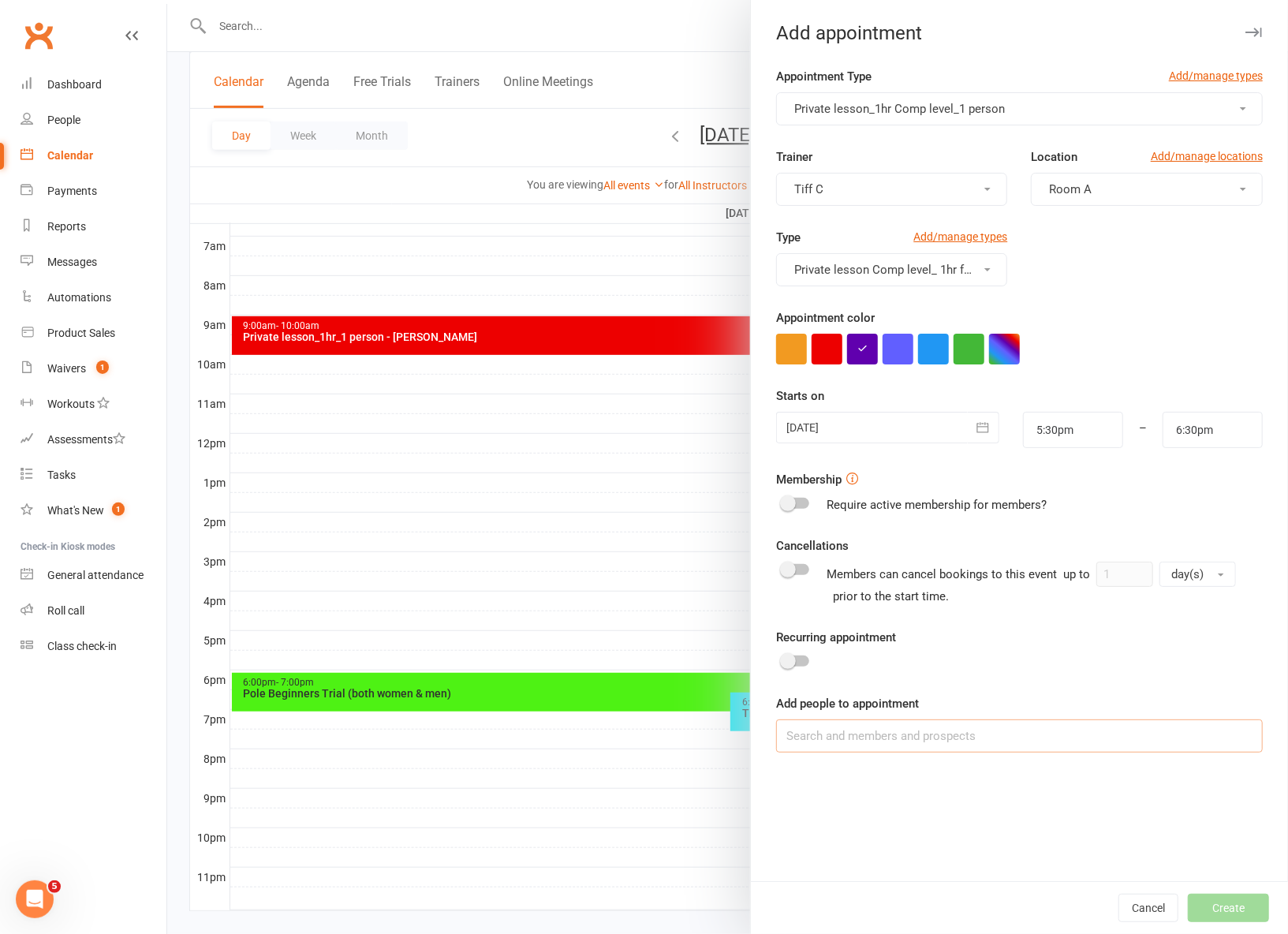
click at [849, 746] on input at bounding box center [1019, 735] width 486 height 33
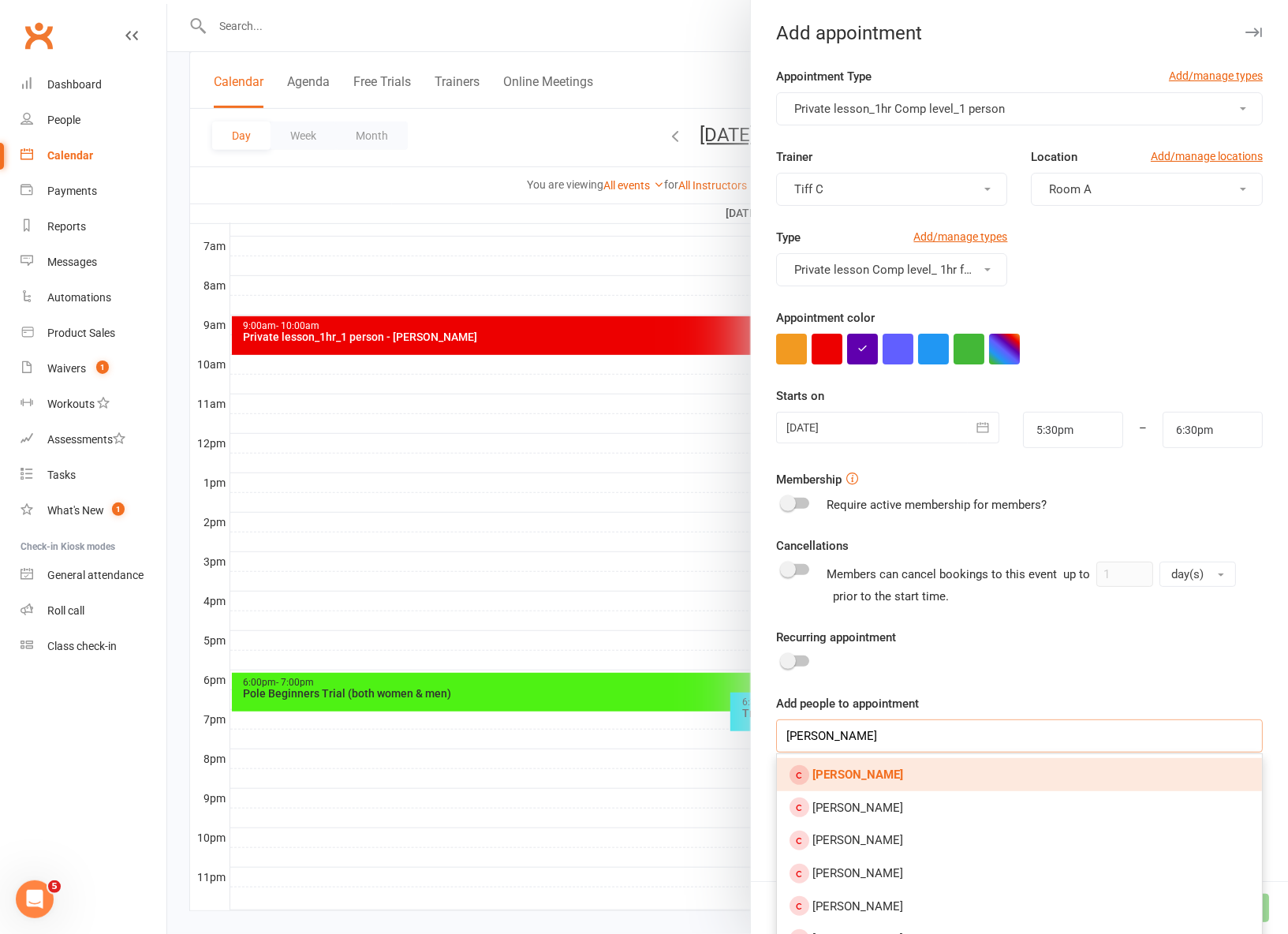
type input "emmy hung"
click at [863, 771] on strong "[PERSON_NAME]" at bounding box center [858, 774] width 91 height 14
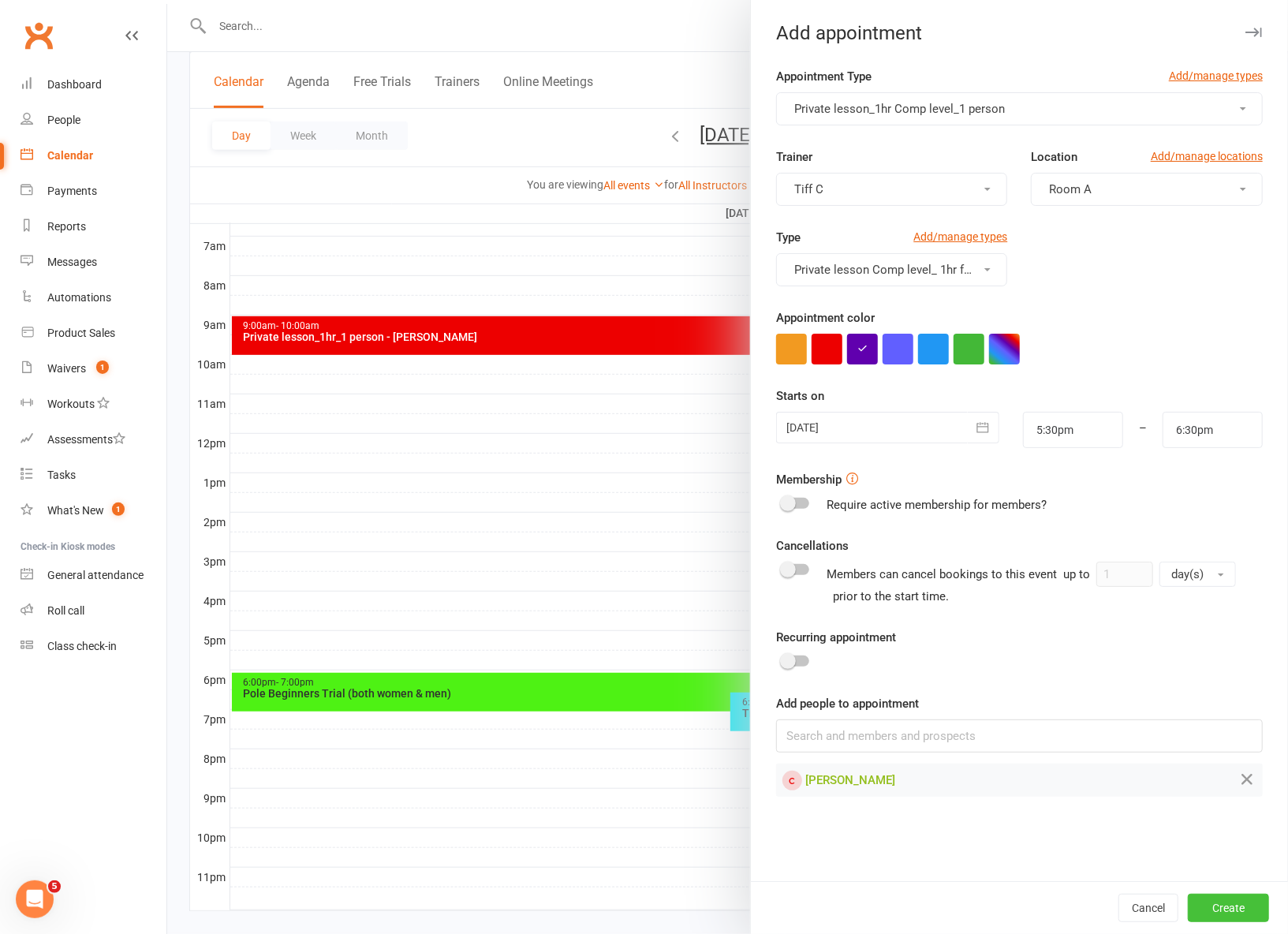
click at [1228, 900] on button "Create" at bounding box center [1228, 907] width 81 height 28
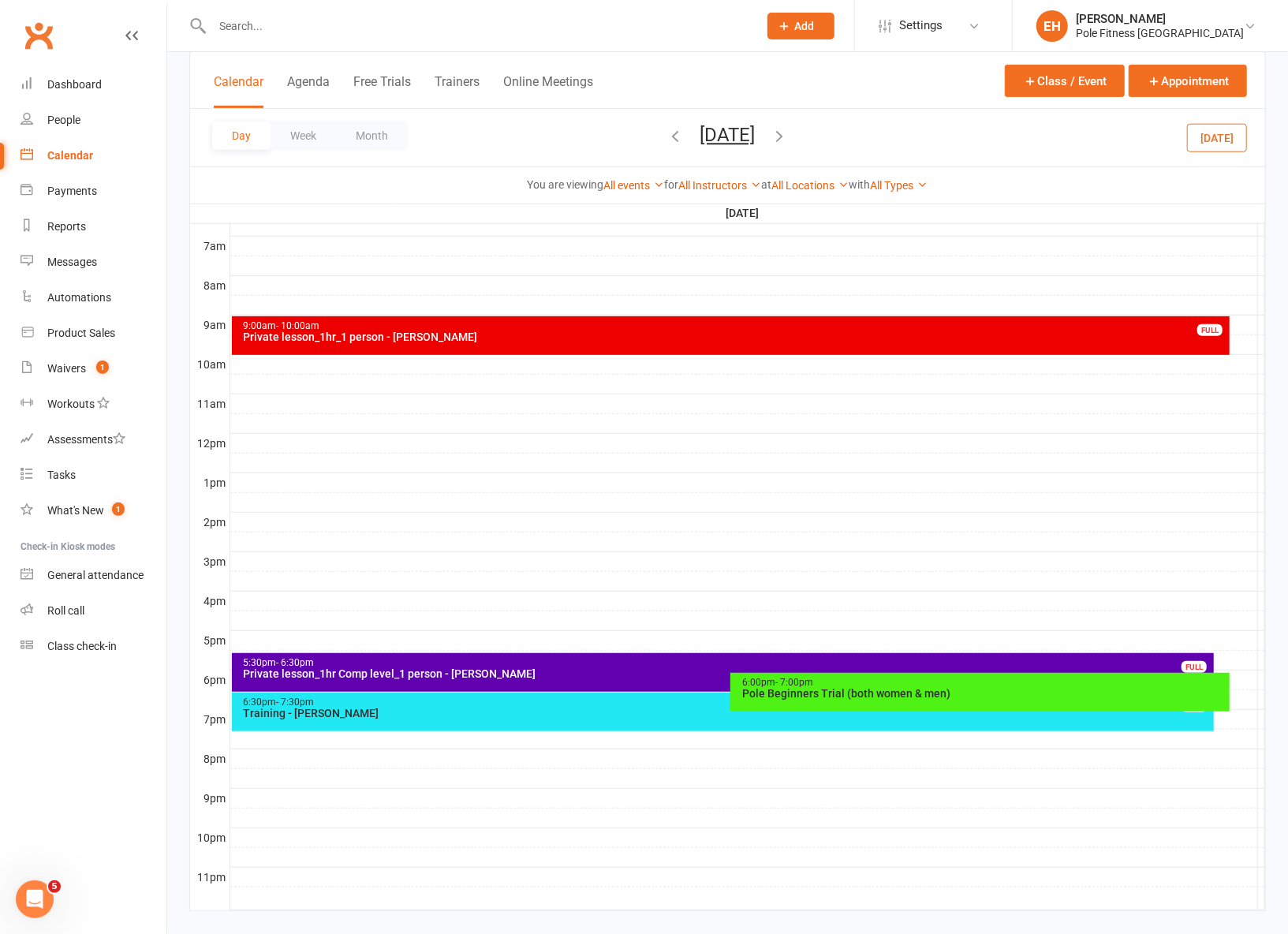
click at [1065, 660] on div "5:30pm - 6:30pm" at bounding box center [727, 663] width 969 height 10
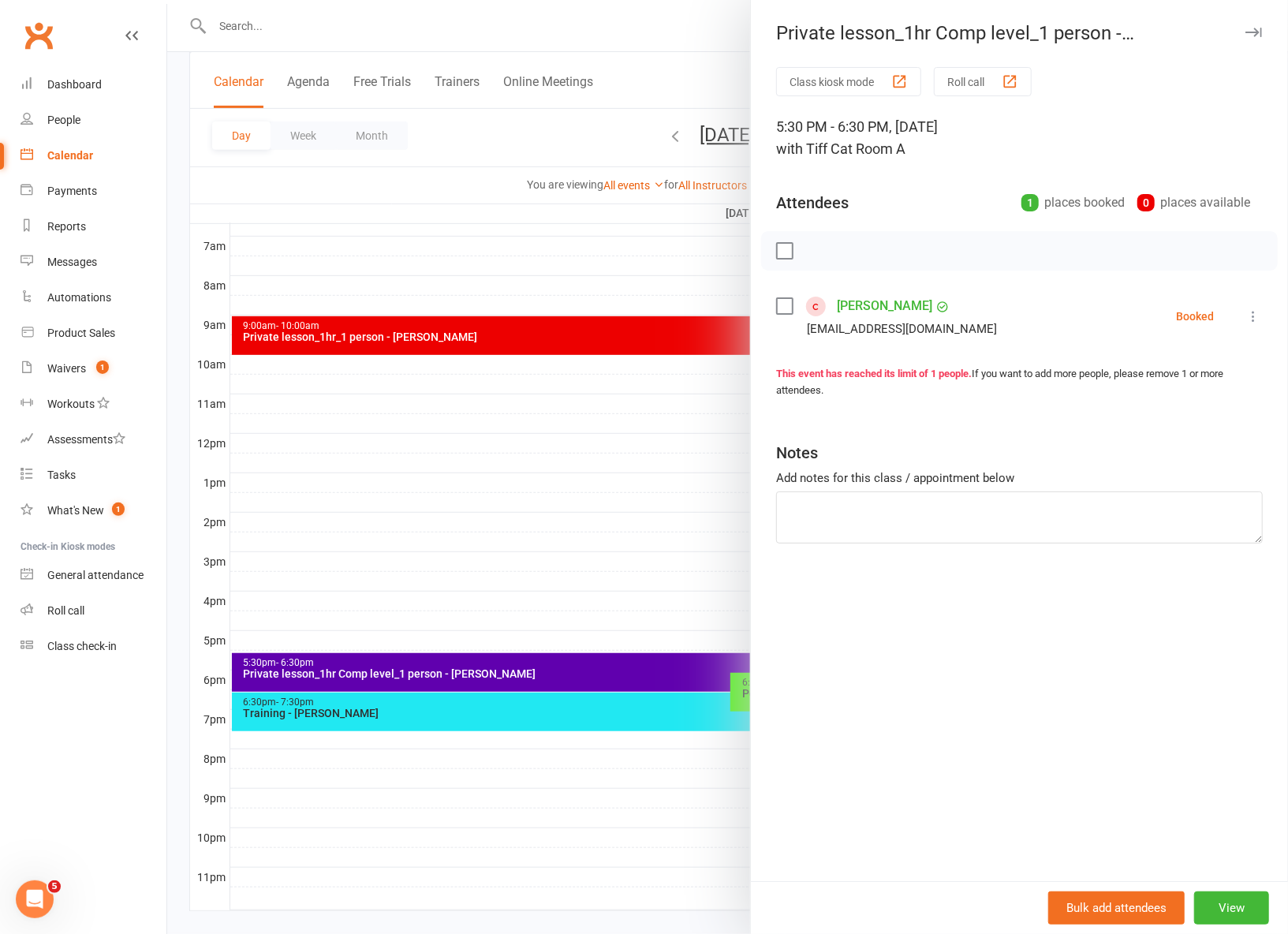
click at [1252, 319] on icon at bounding box center [1253, 315] width 16 height 16
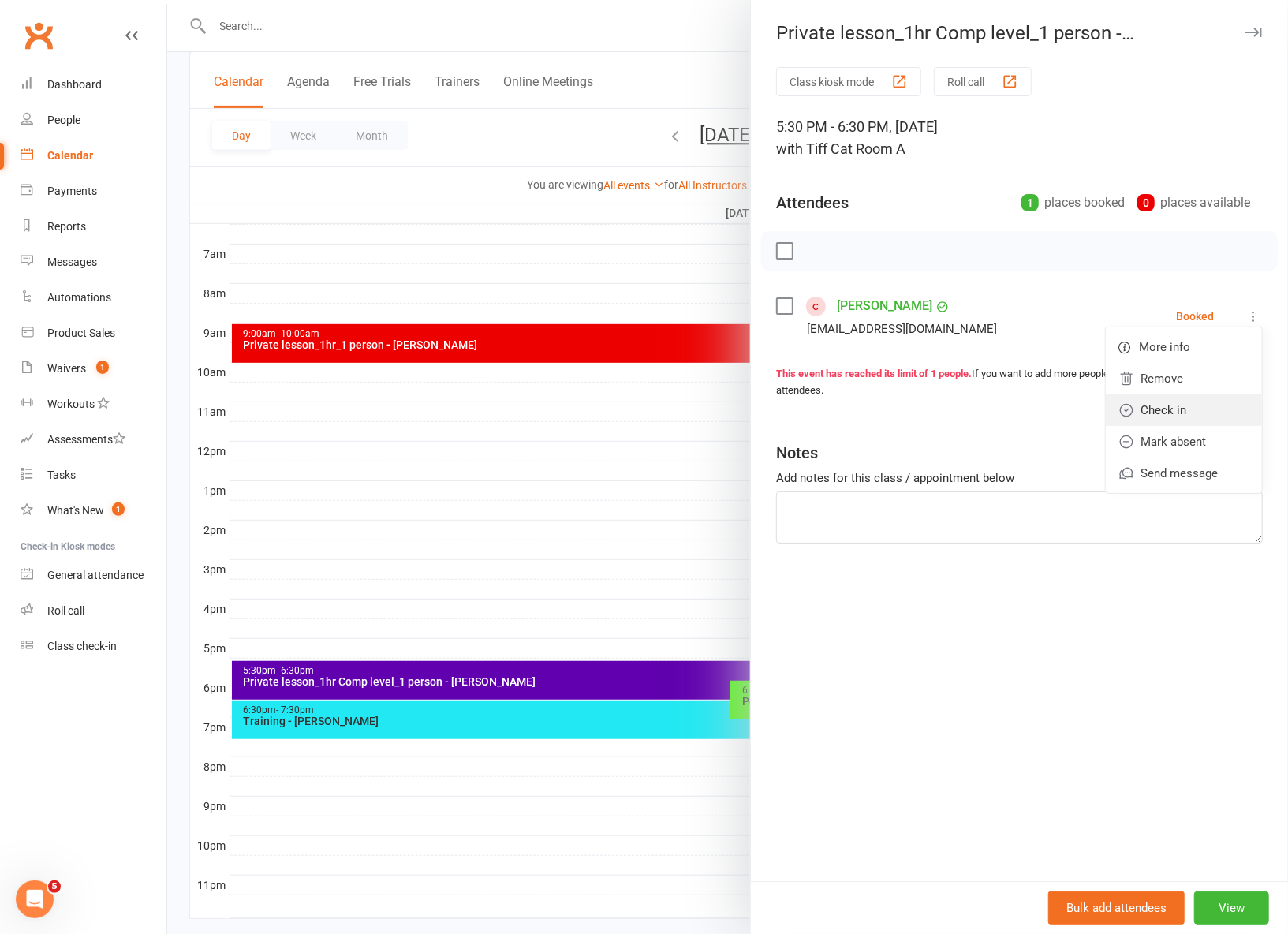
click at [1190, 422] on link "Check in" at bounding box center [1184, 410] width 156 height 31
click at [1256, 31] on icon "button" at bounding box center [1254, 32] width 17 height 9
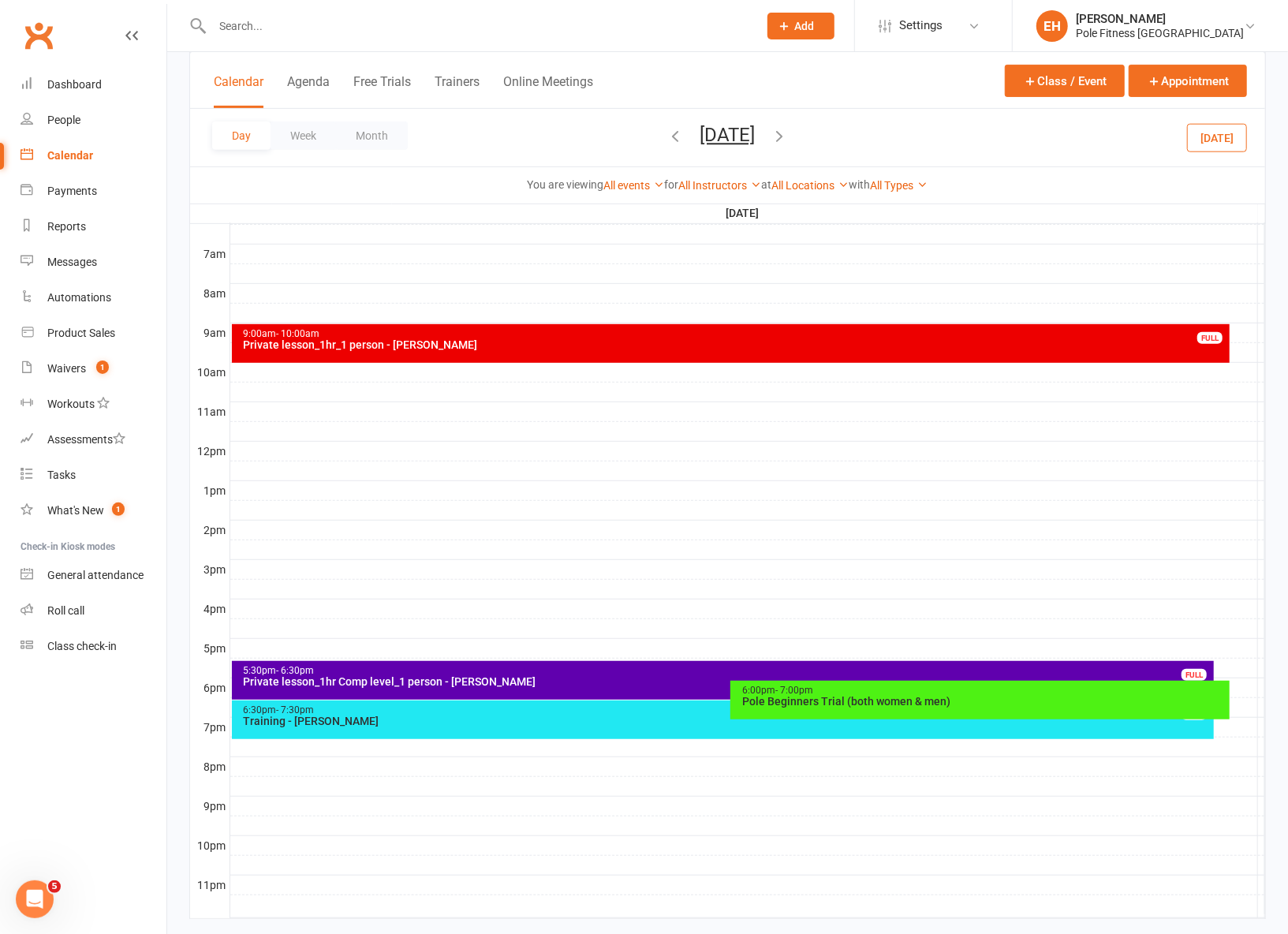
click at [380, 142] on button "Month" at bounding box center [371, 135] width 72 height 28
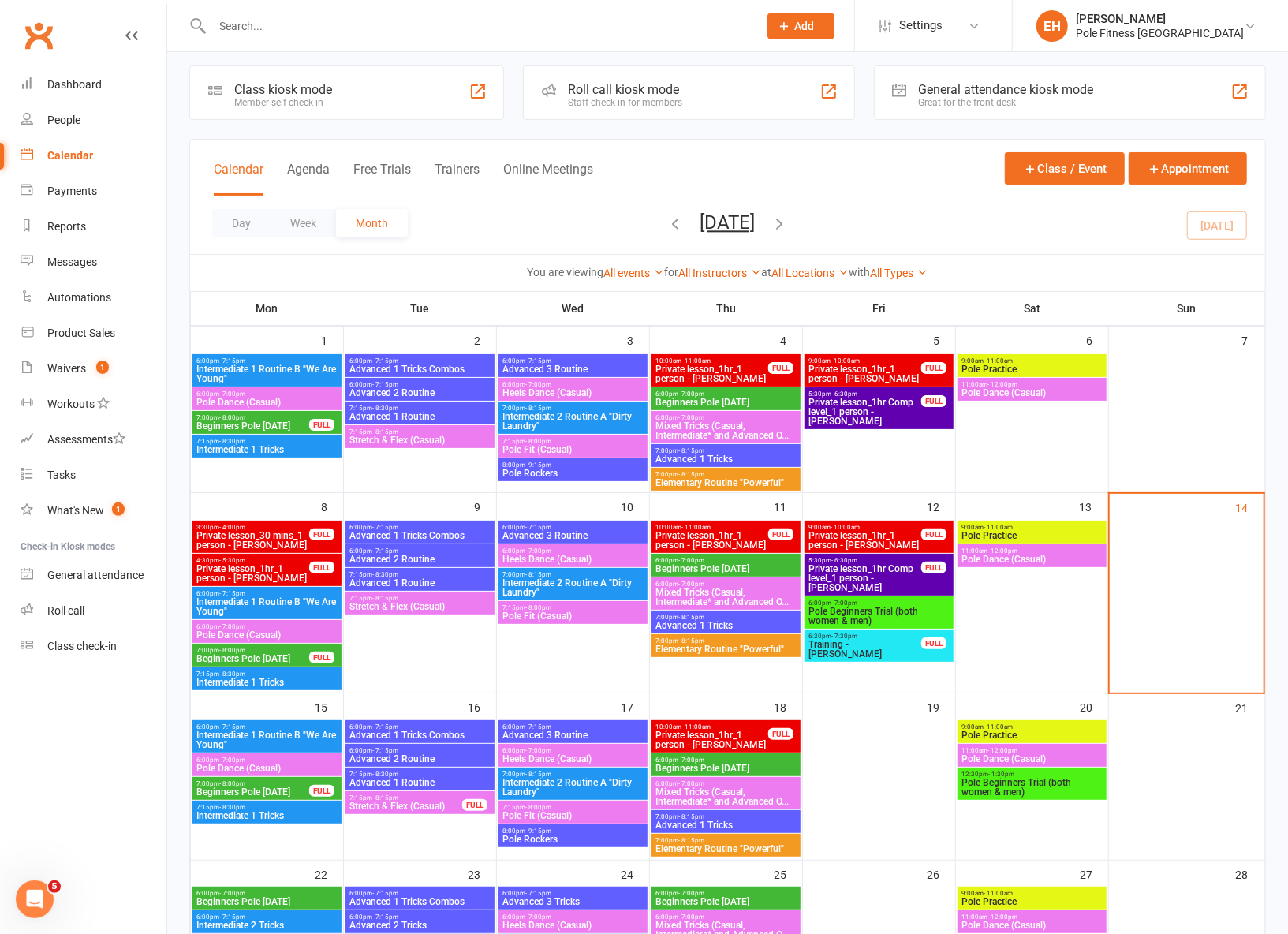
scroll to position [0, 0]
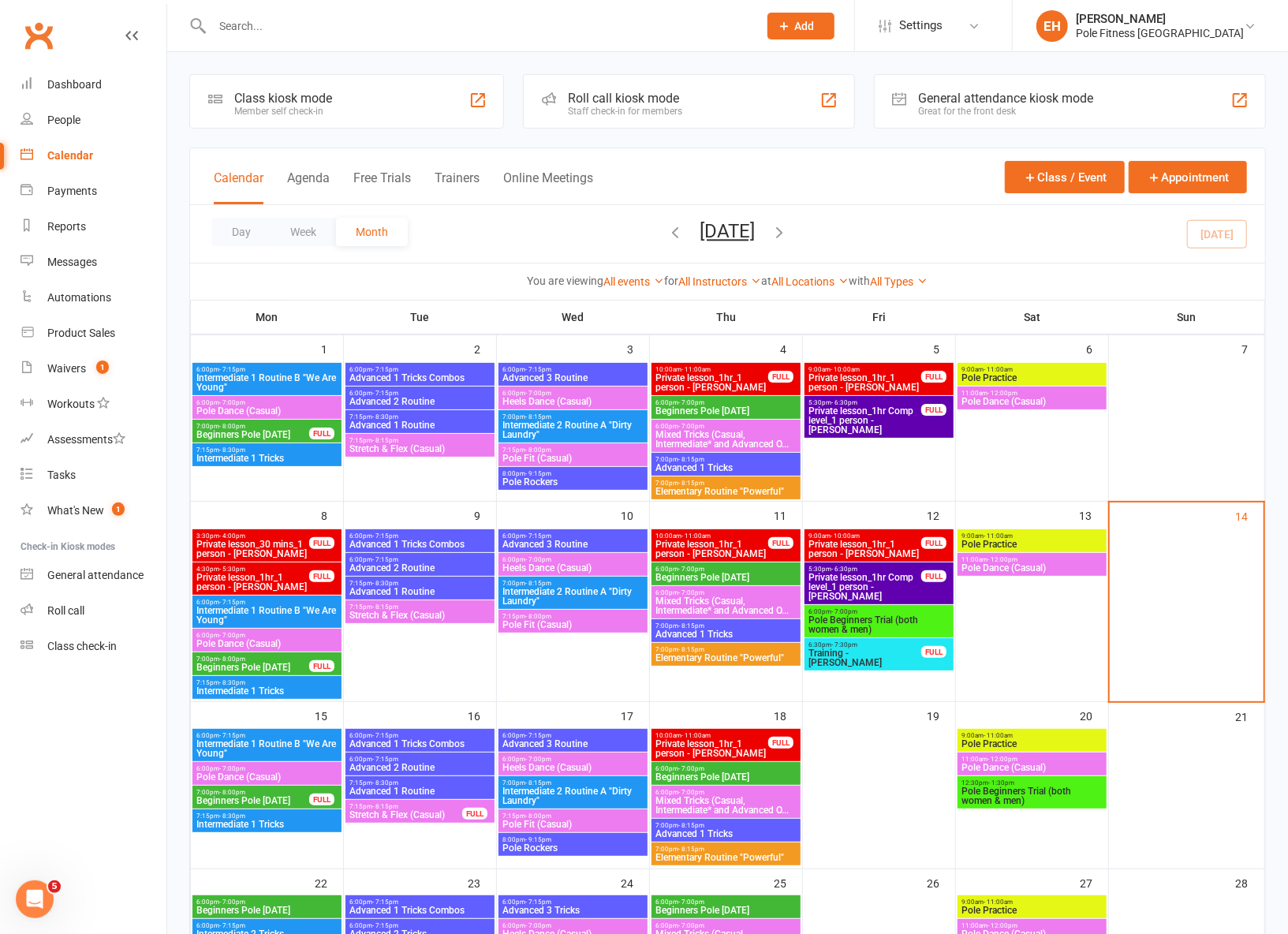
click at [667, 231] on icon "button" at bounding box center [676, 232] width 17 height 17
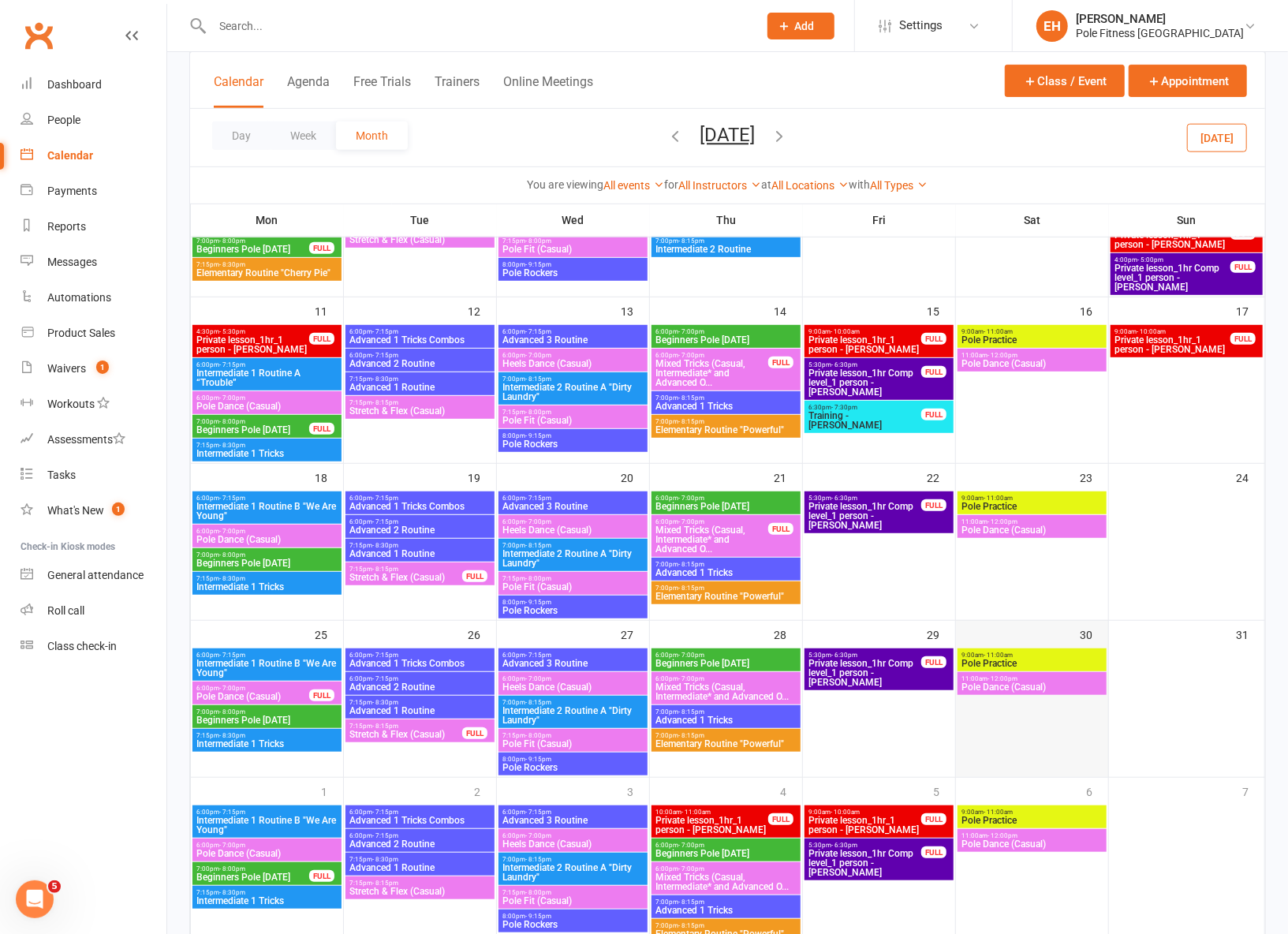
scroll to position [430, 0]
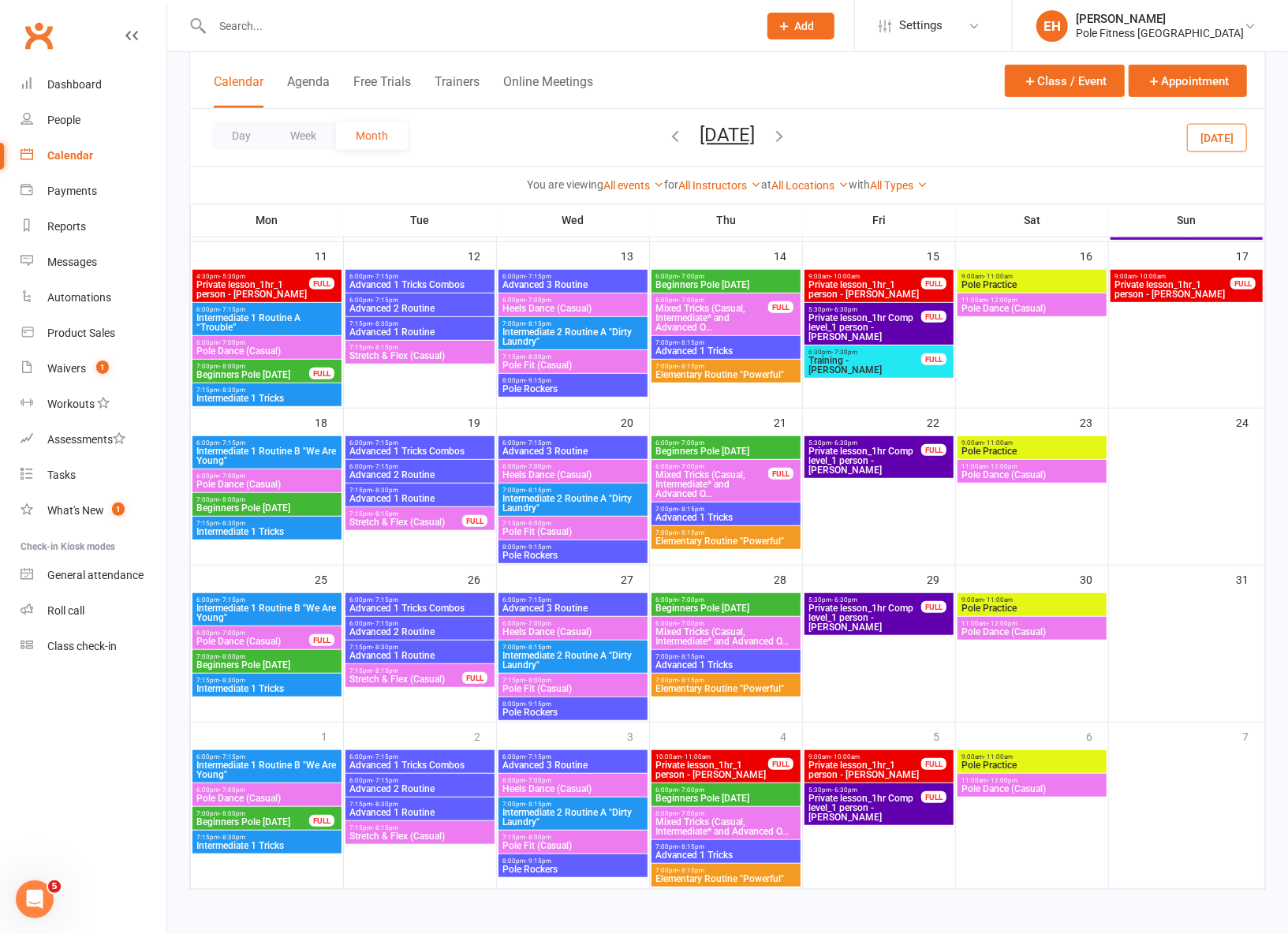
click at [694, 766] on span "Private lesson_1hr_1 person - Kayleigh Tackley" at bounding box center [712, 769] width 114 height 19
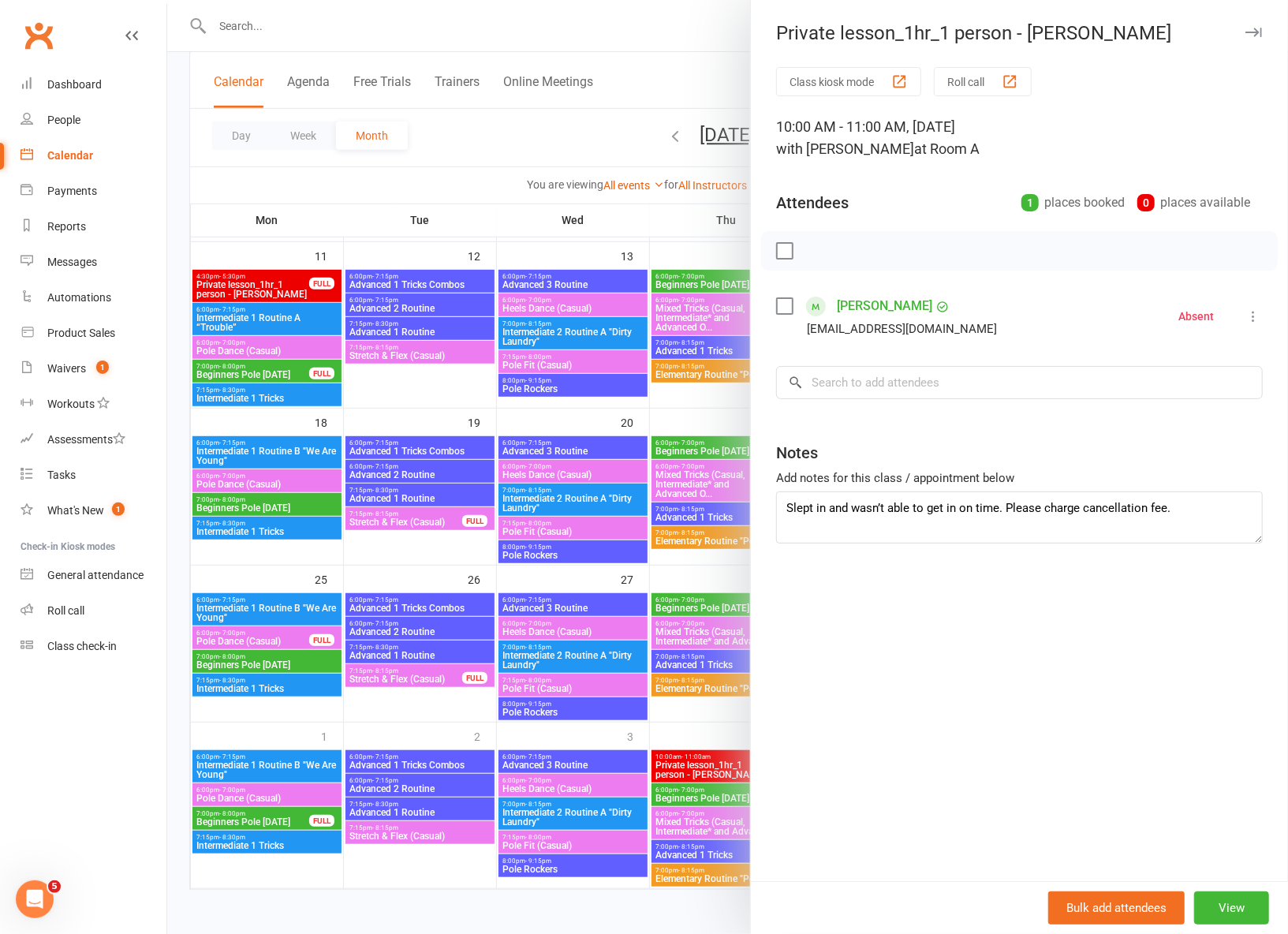
click at [1253, 35] on icon "button" at bounding box center [1254, 32] width 17 height 9
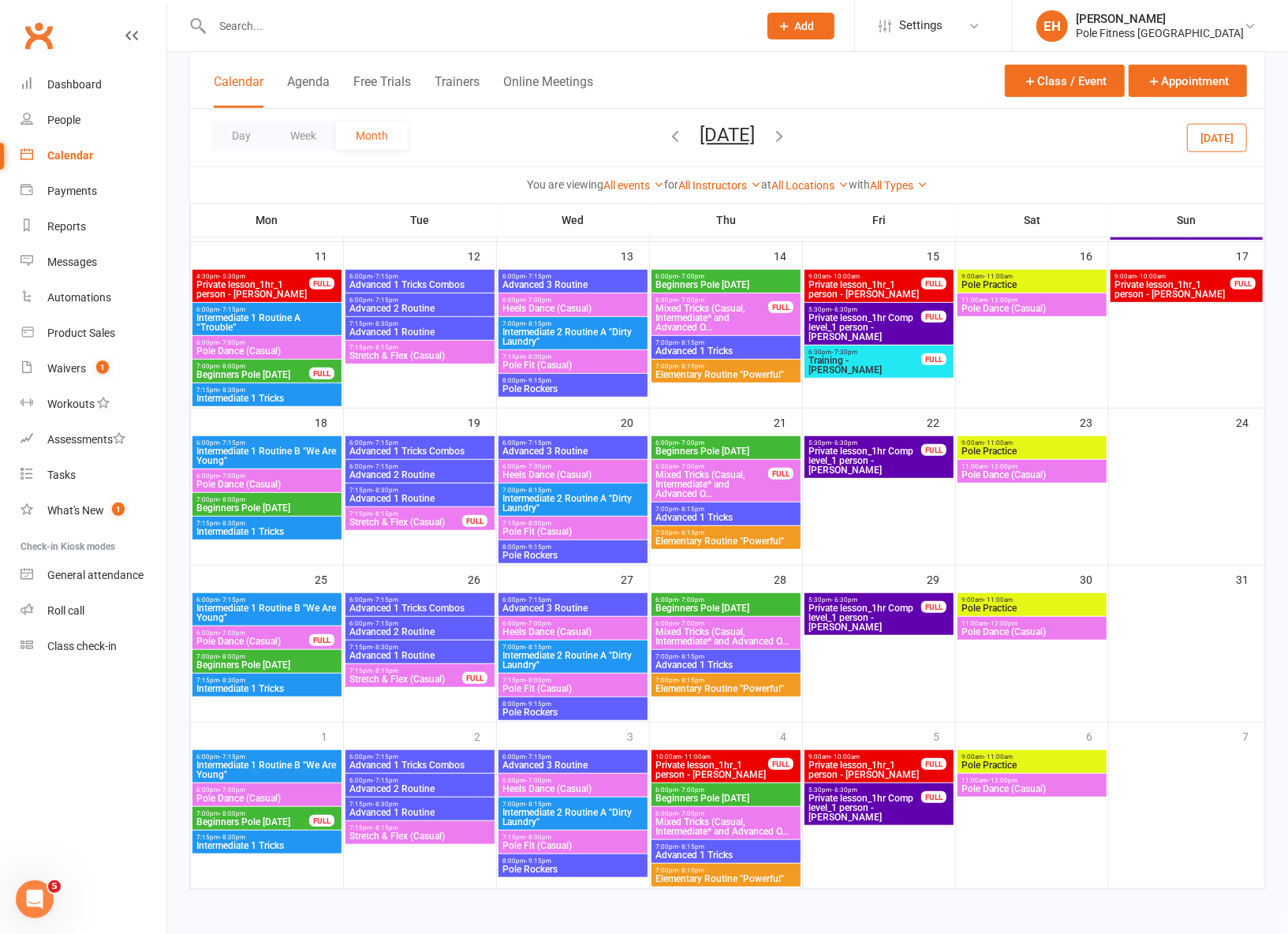
click at [850, 774] on span "Private lesson_1hr_1 person - Carmen Leet" at bounding box center [865, 769] width 114 height 19
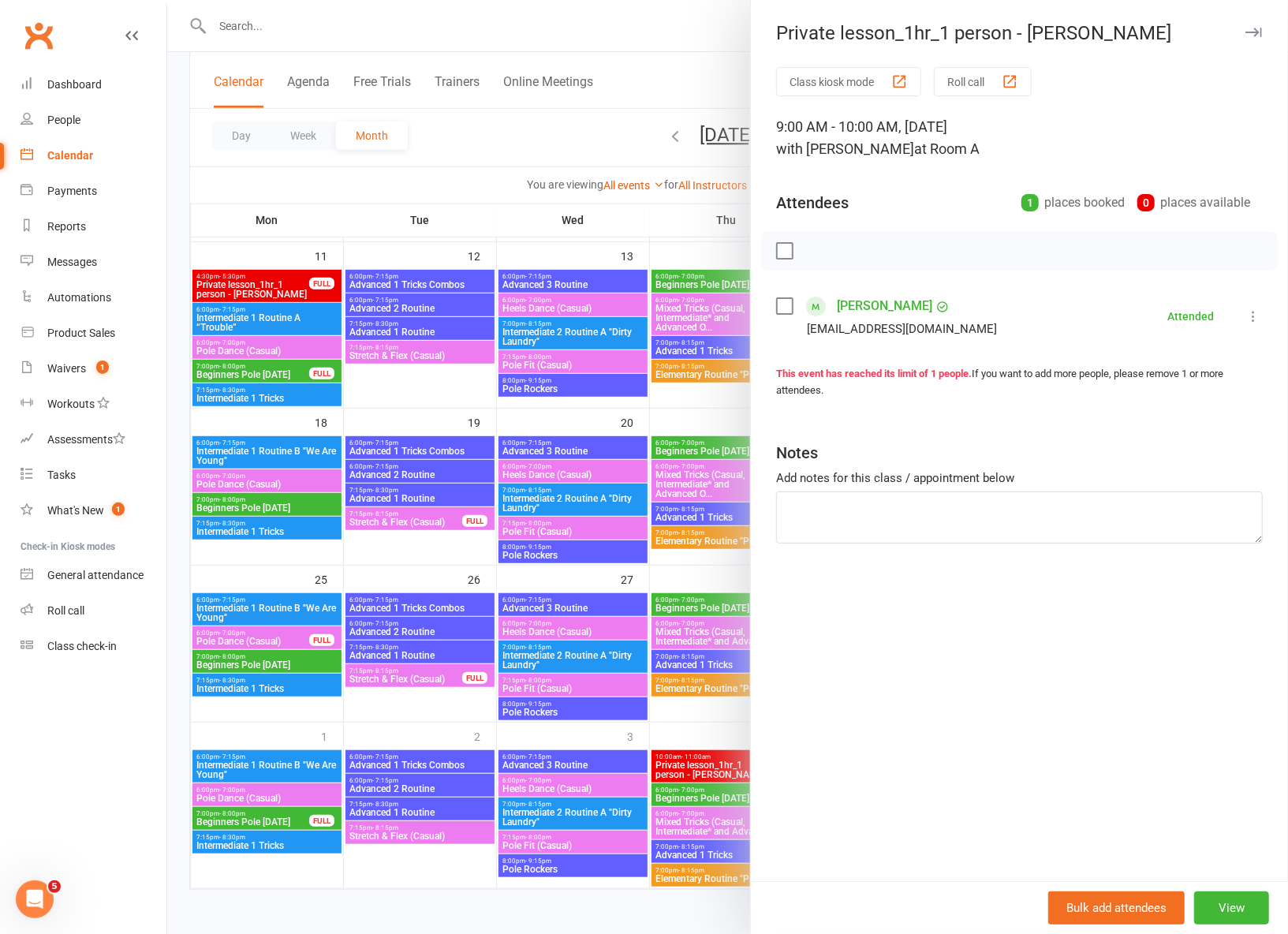
click at [1256, 33] on icon "button" at bounding box center [1254, 32] width 17 height 9
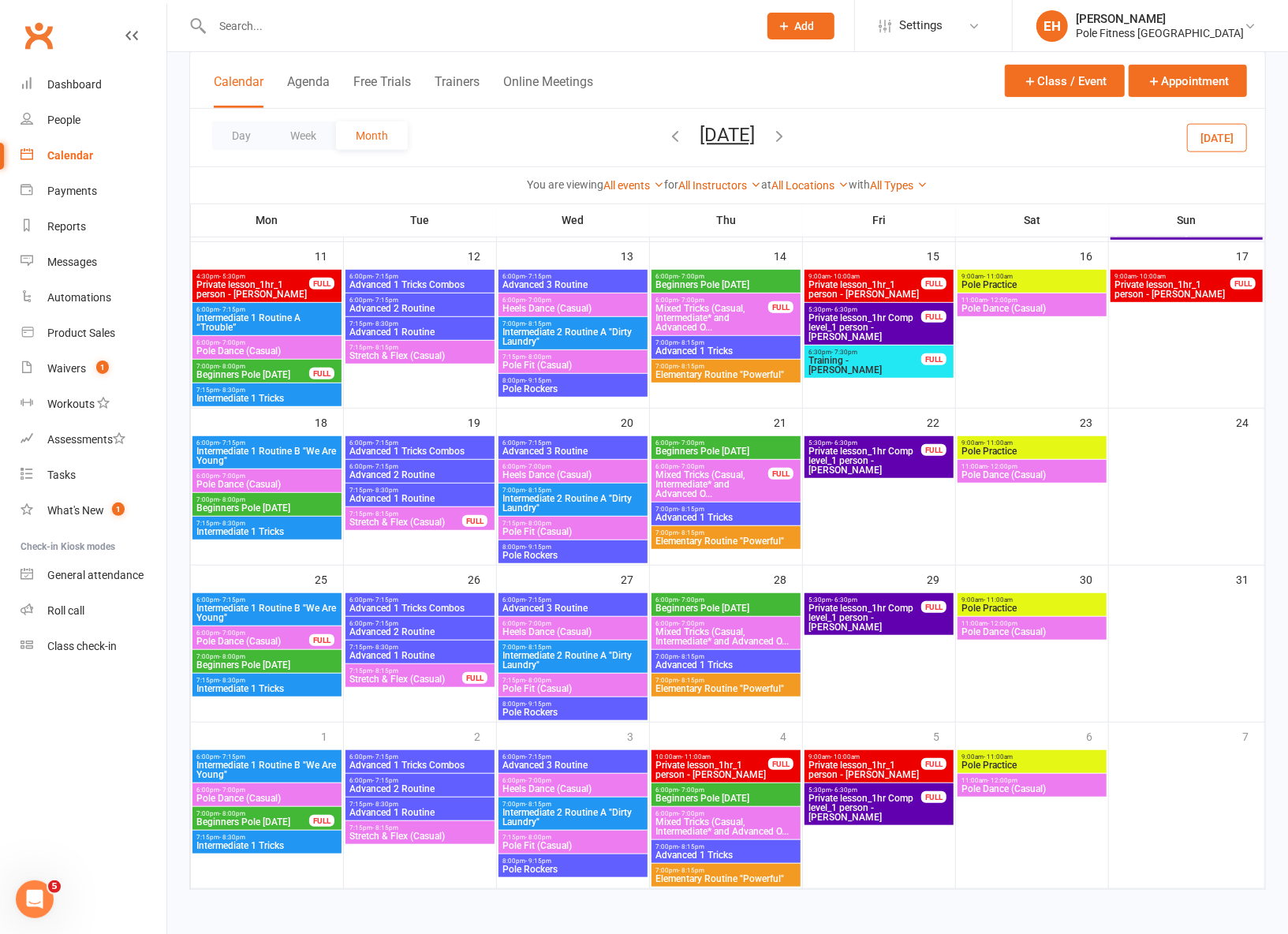
click at [789, 131] on icon "button" at bounding box center [780, 135] width 17 height 17
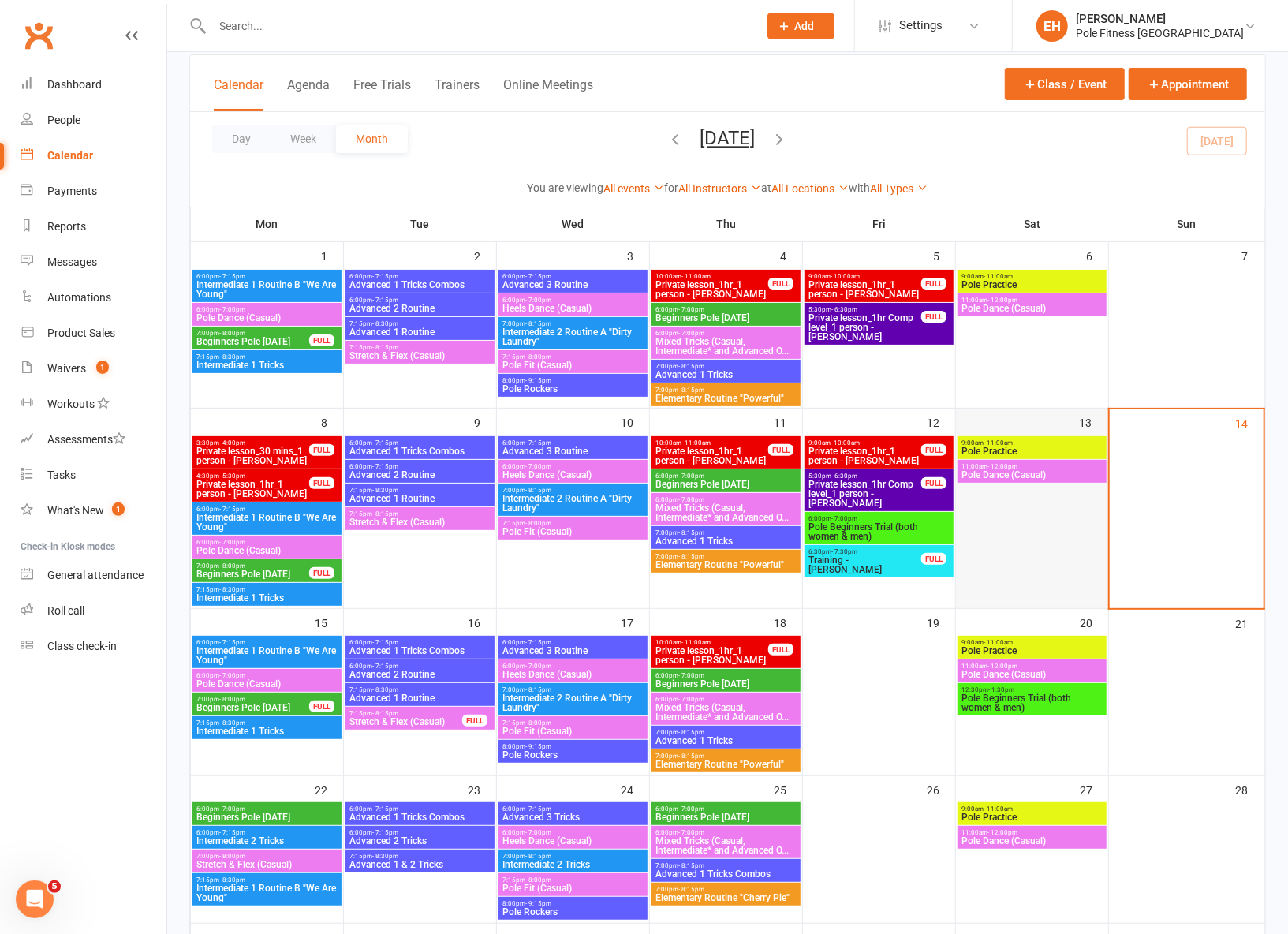
scroll to position [0, 0]
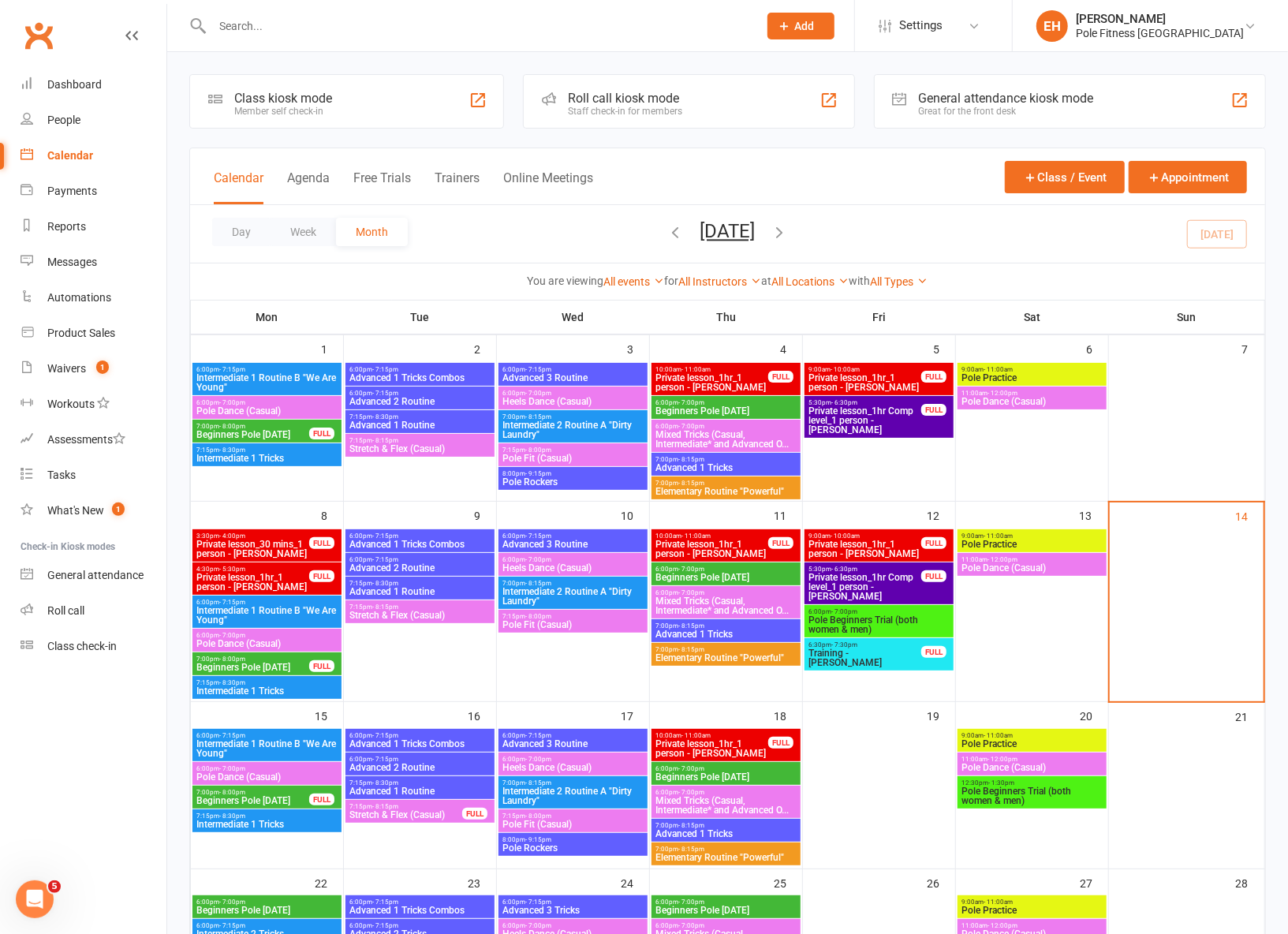
click at [253, 542] on span "Private lesson_30 mins_1 person - Zoe Tory" at bounding box center [253, 549] width 114 height 19
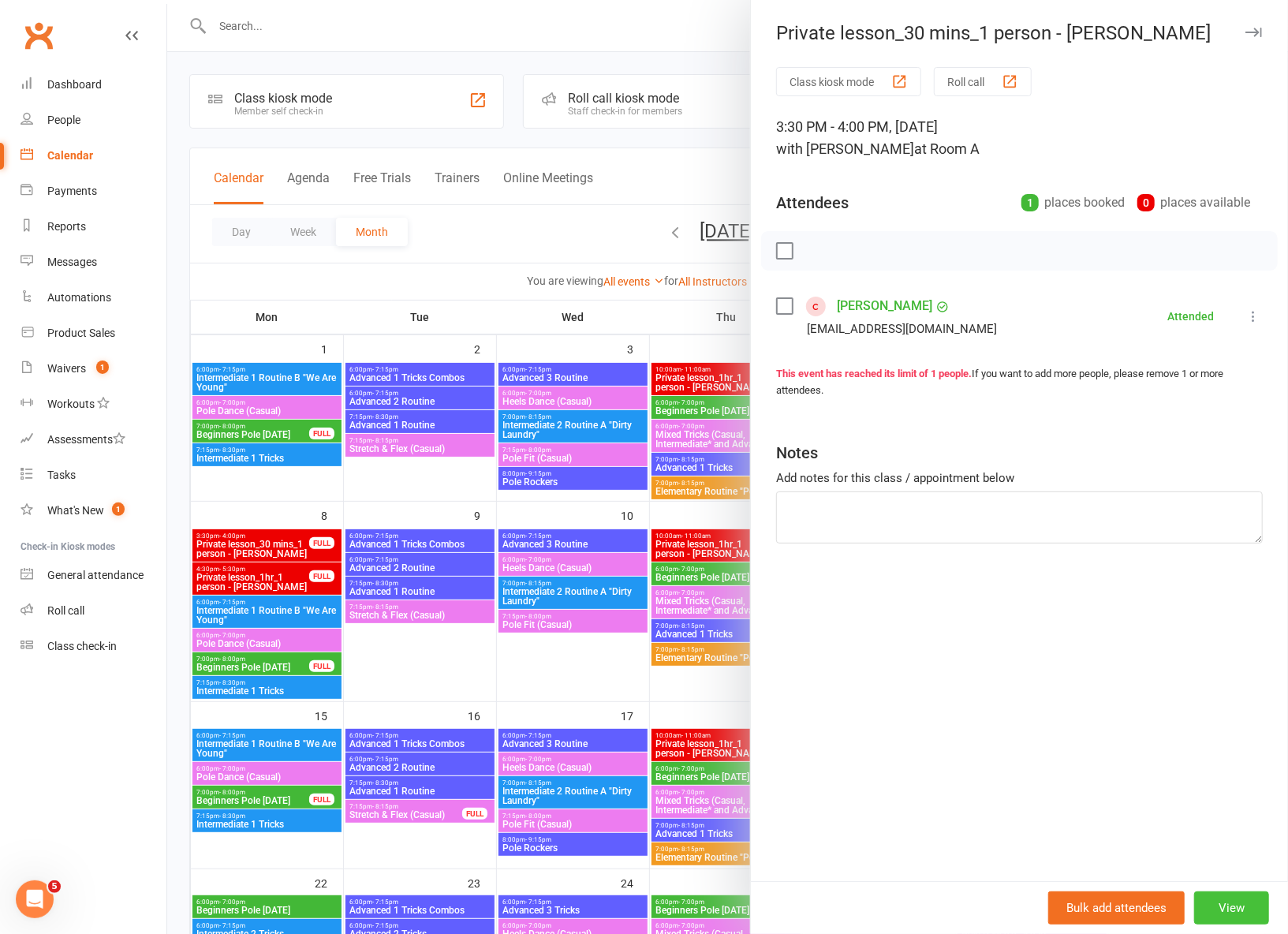
click at [1244, 907] on button "View" at bounding box center [1232, 907] width 75 height 33
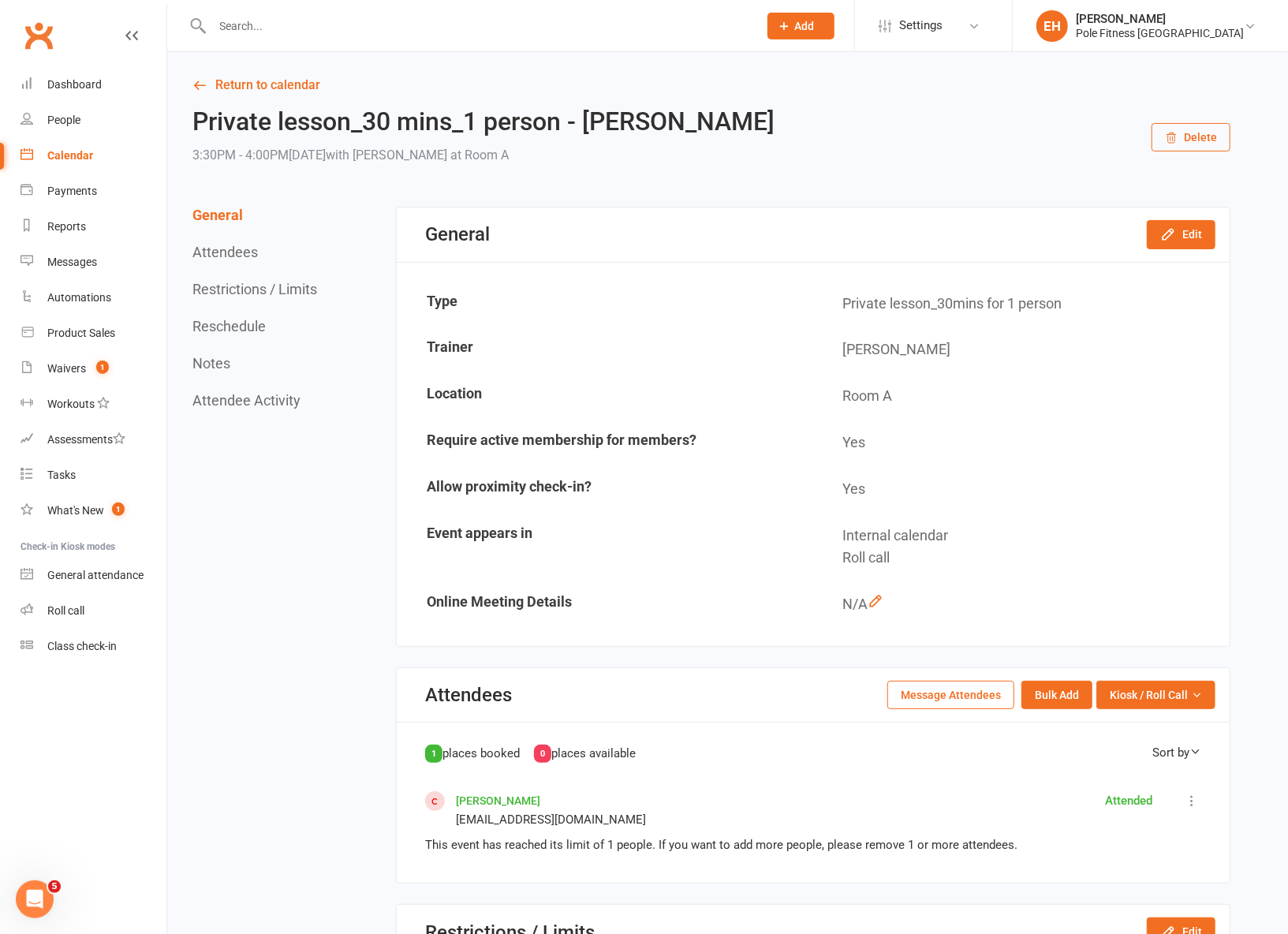
scroll to position [3, 0]
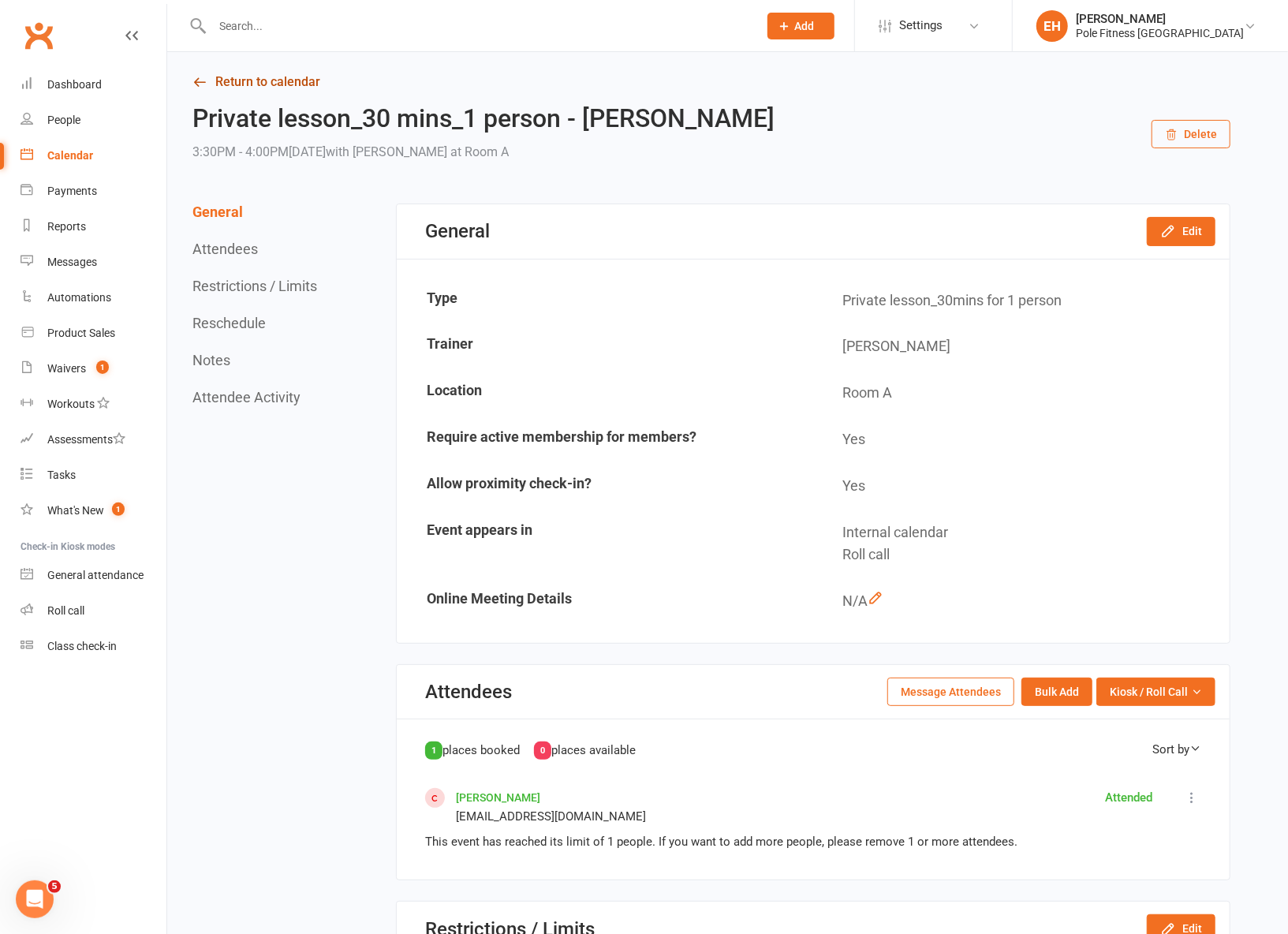
click at [213, 77] on link "Return to calendar" at bounding box center [711, 82] width 1038 height 22
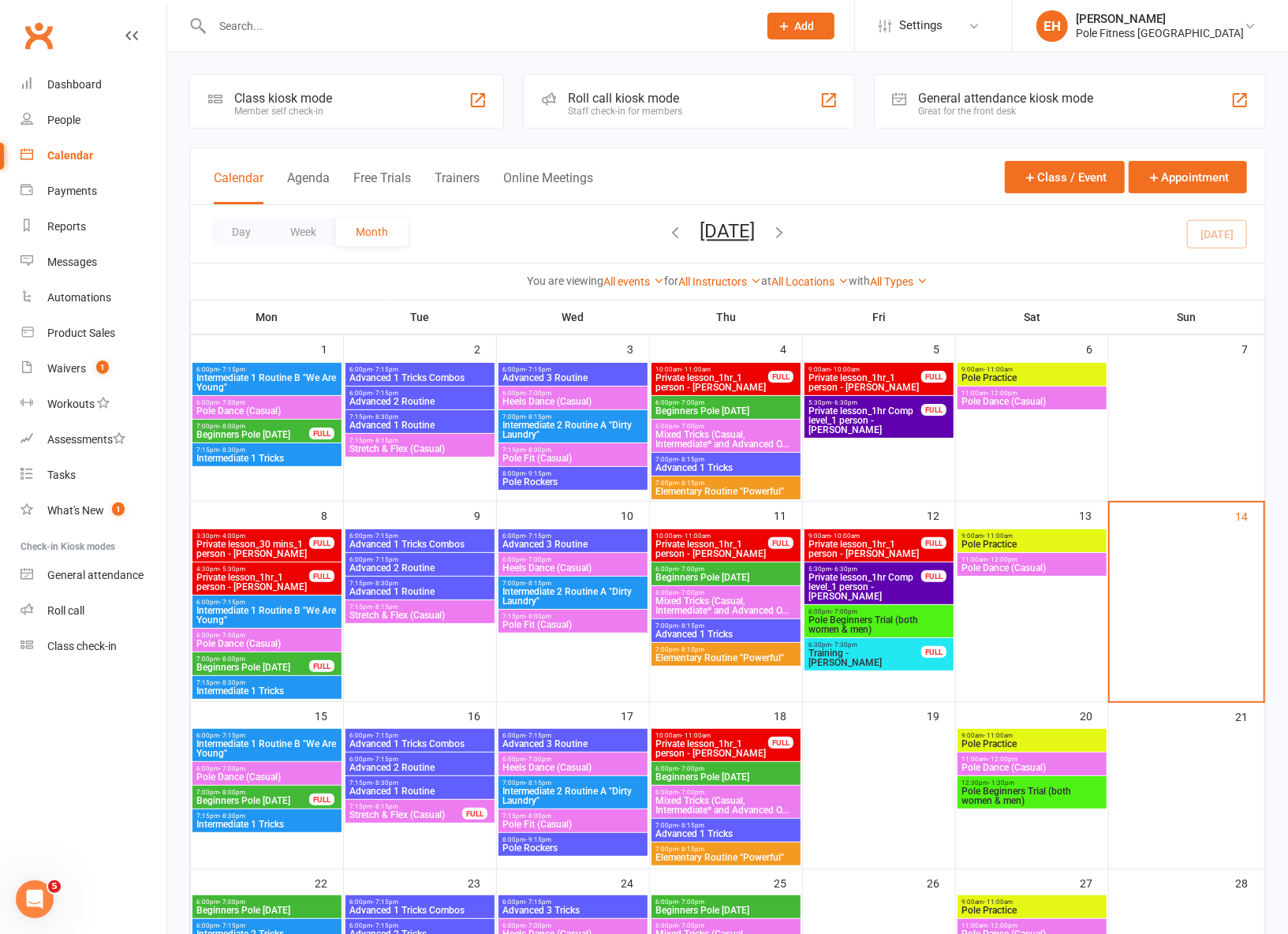
click at [248, 575] on span "Private lesson_1hr_1 person - Carmen Leet" at bounding box center [253, 582] width 114 height 19
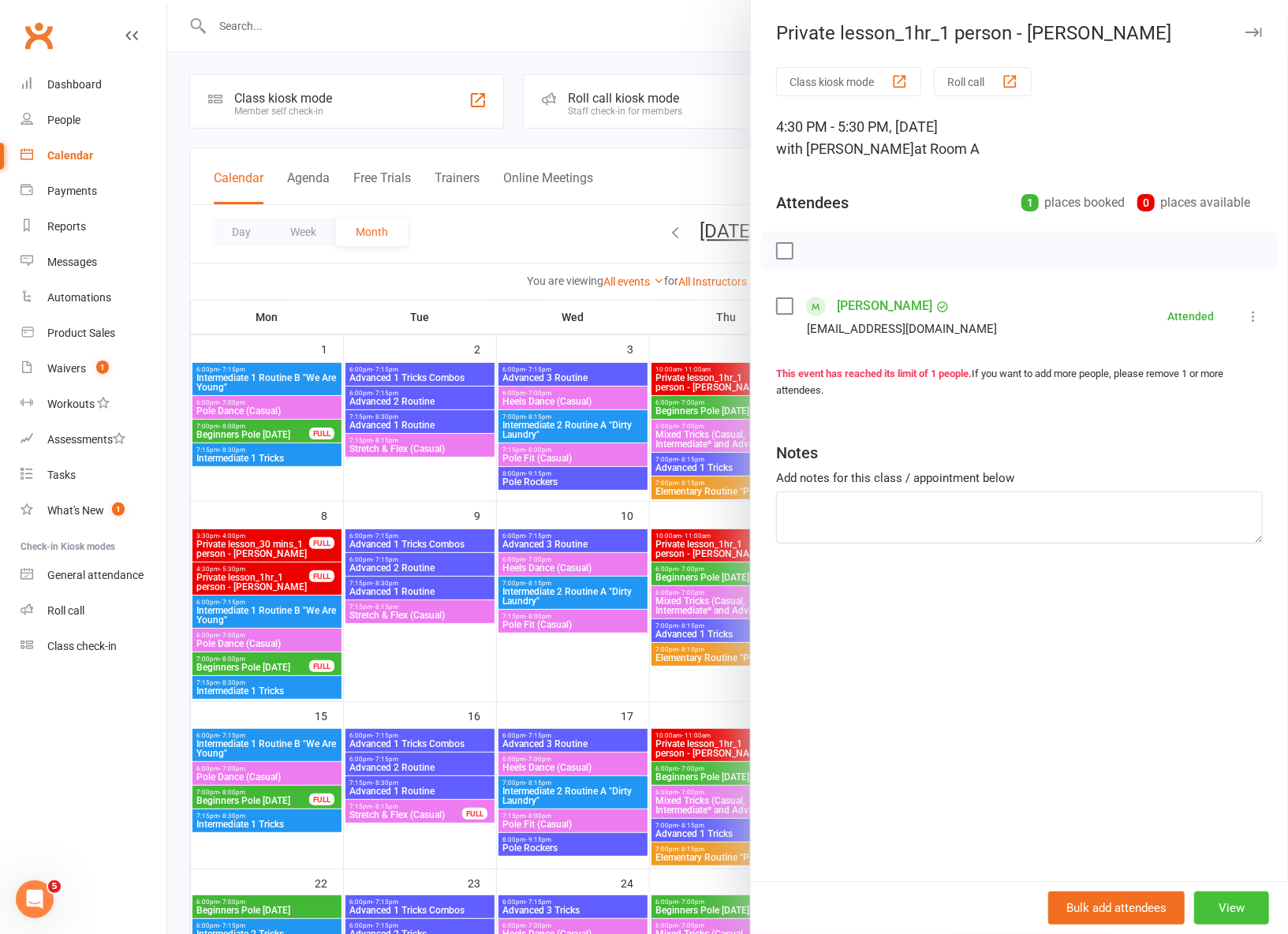
click at [1233, 910] on button "View" at bounding box center [1232, 907] width 75 height 33
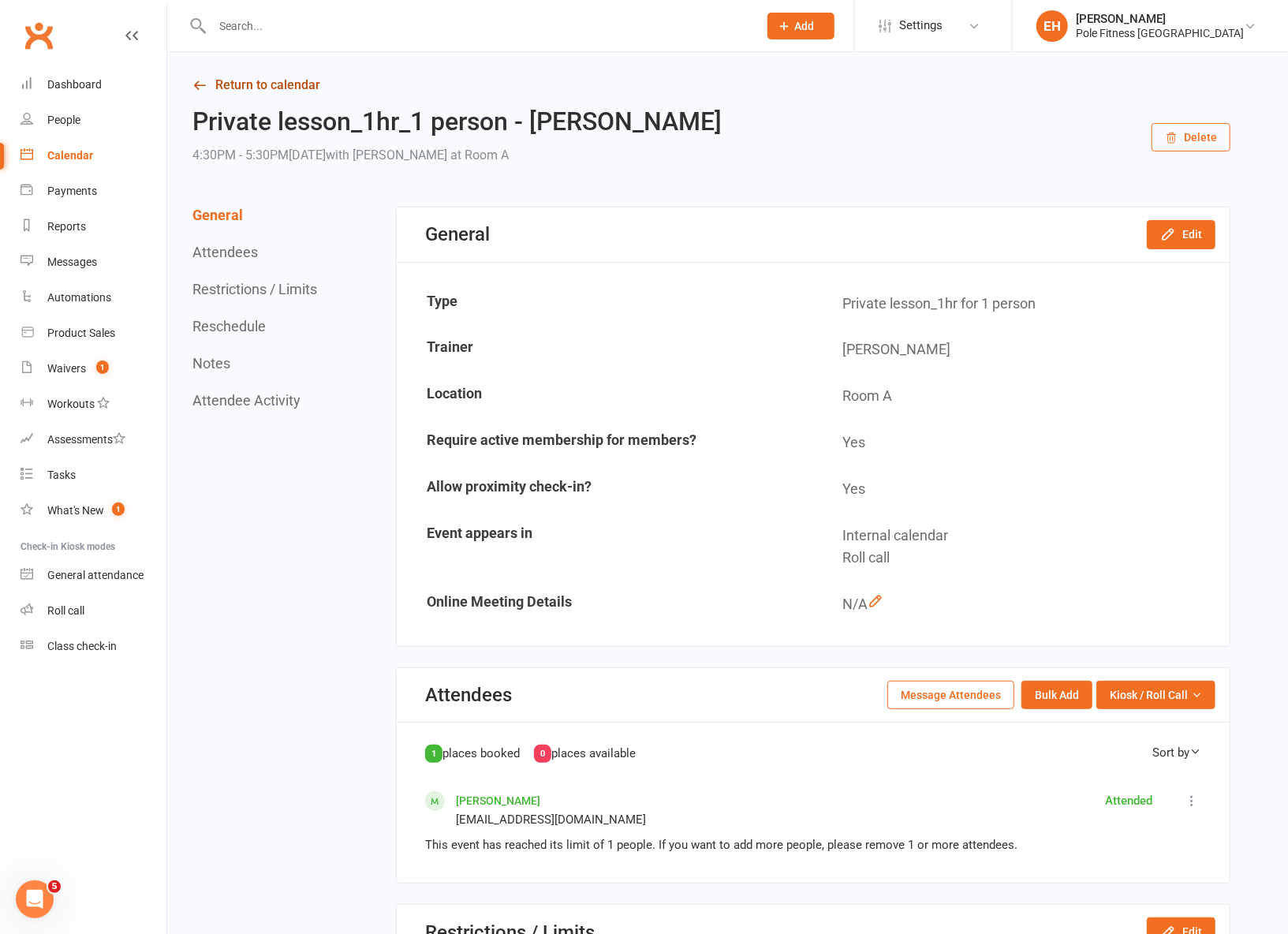
click at [203, 92] on icon at bounding box center [199, 85] width 14 height 14
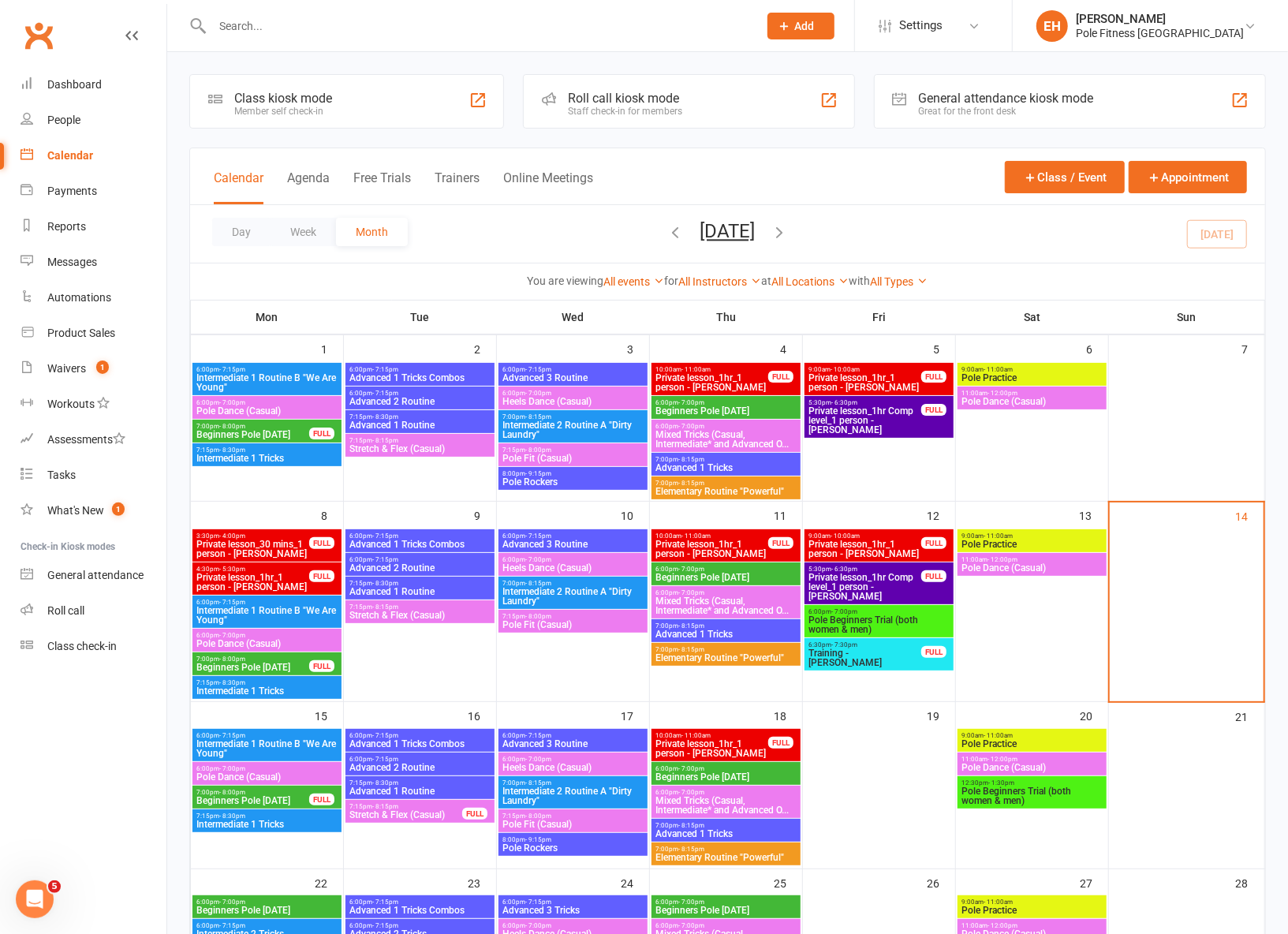
click at [721, 382] on span "Private lesson_1hr_1 person - Kayleigh Tackley" at bounding box center [712, 382] width 114 height 19
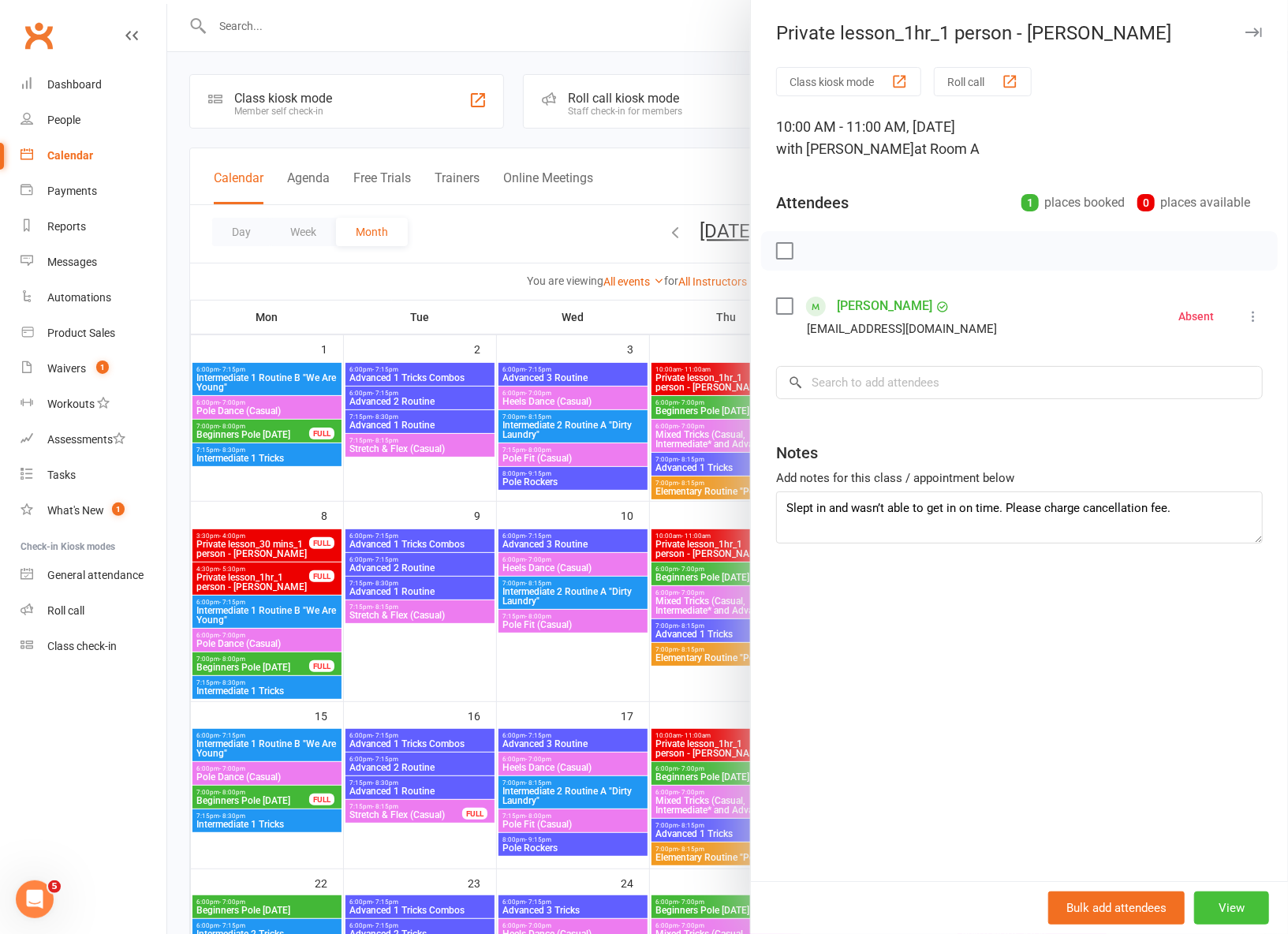
click at [1223, 900] on button "View" at bounding box center [1232, 907] width 75 height 33
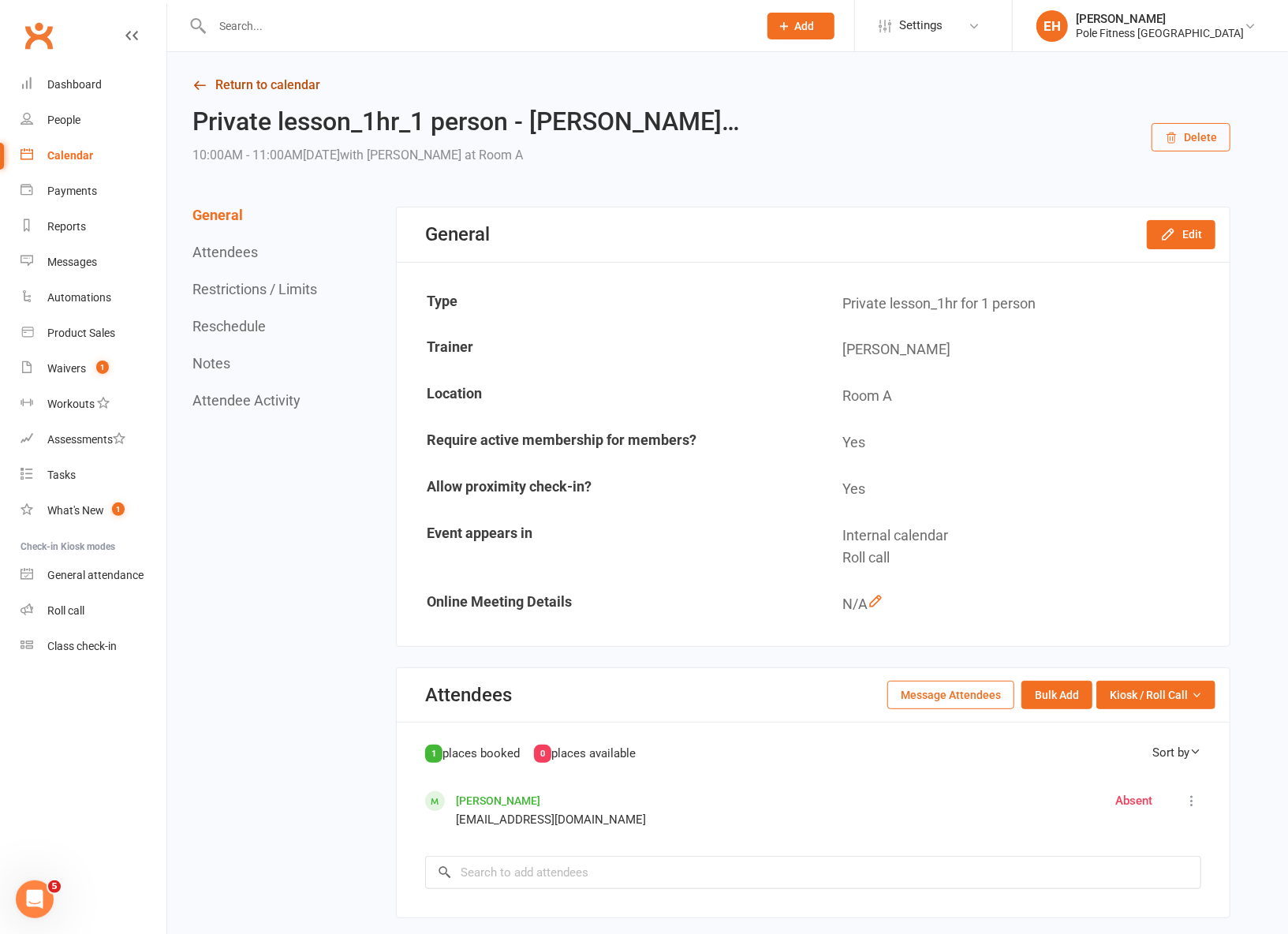
click at [220, 80] on link "Return to calendar" at bounding box center [711, 85] width 1038 height 22
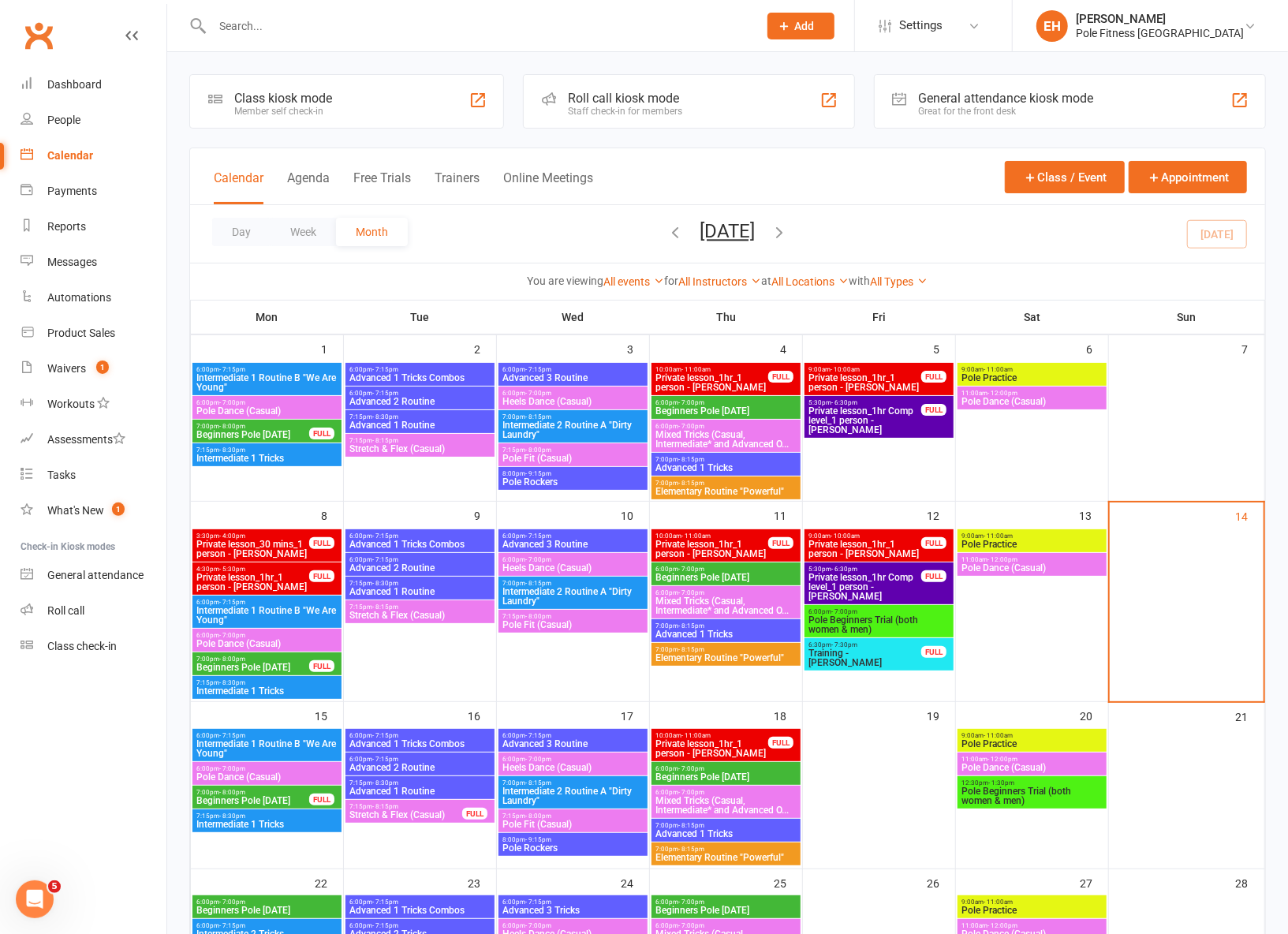
click at [851, 374] on span "Private lesson_1hr_1 person - Carmen Leet" at bounding box center [865, 382] width 114 height 19
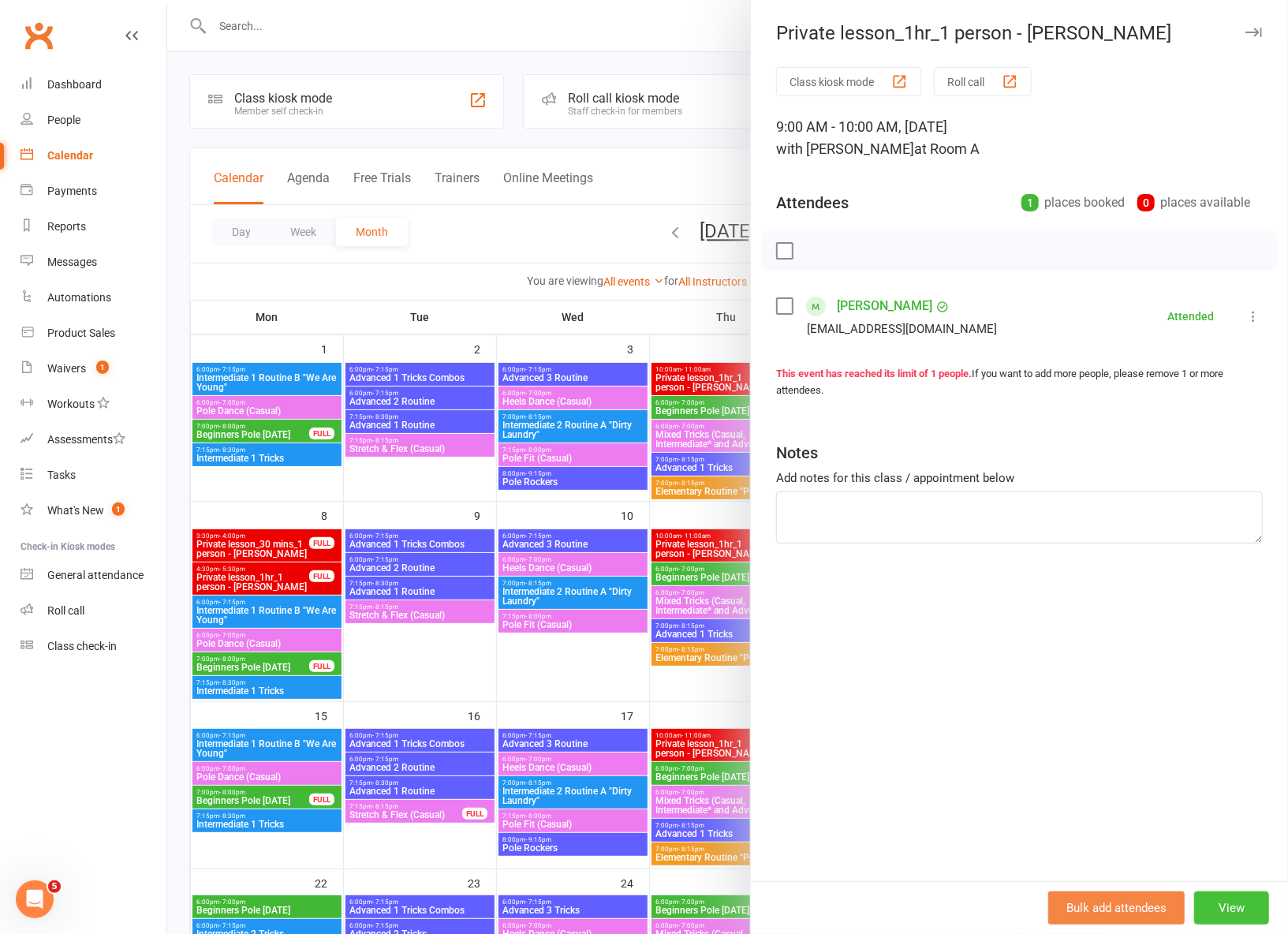
click at [1236, 905] on button "View" at bounding box center [1232, 907] width 75 height 33
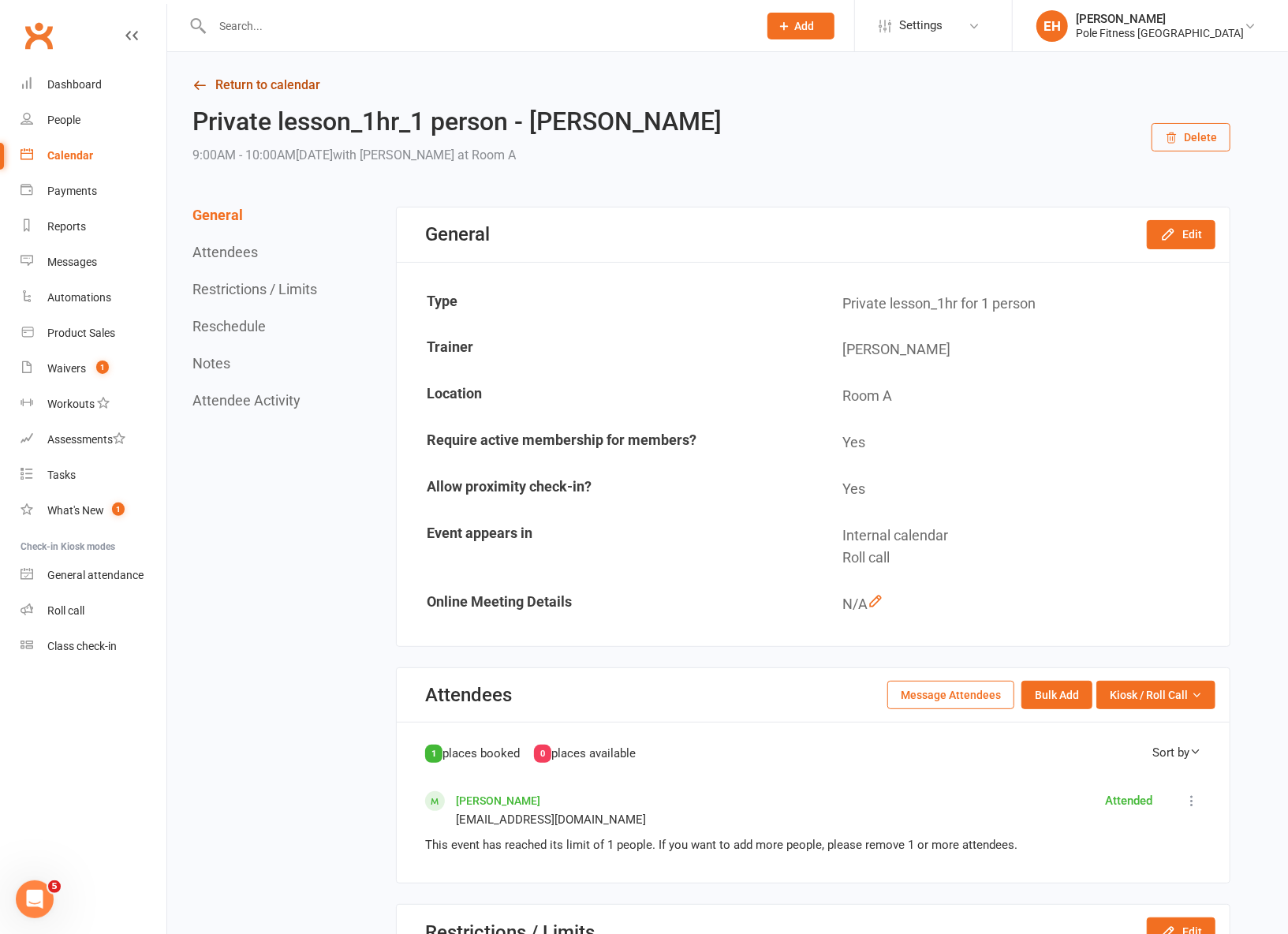
drag, startPoint x: 225, startPoint y: 83, endPoint x: 211, endPoint y: 85, distance: 14.1
click at [224, 84] on link "Return to calendar" at bounding box center [711, 85] width 1038 height 22
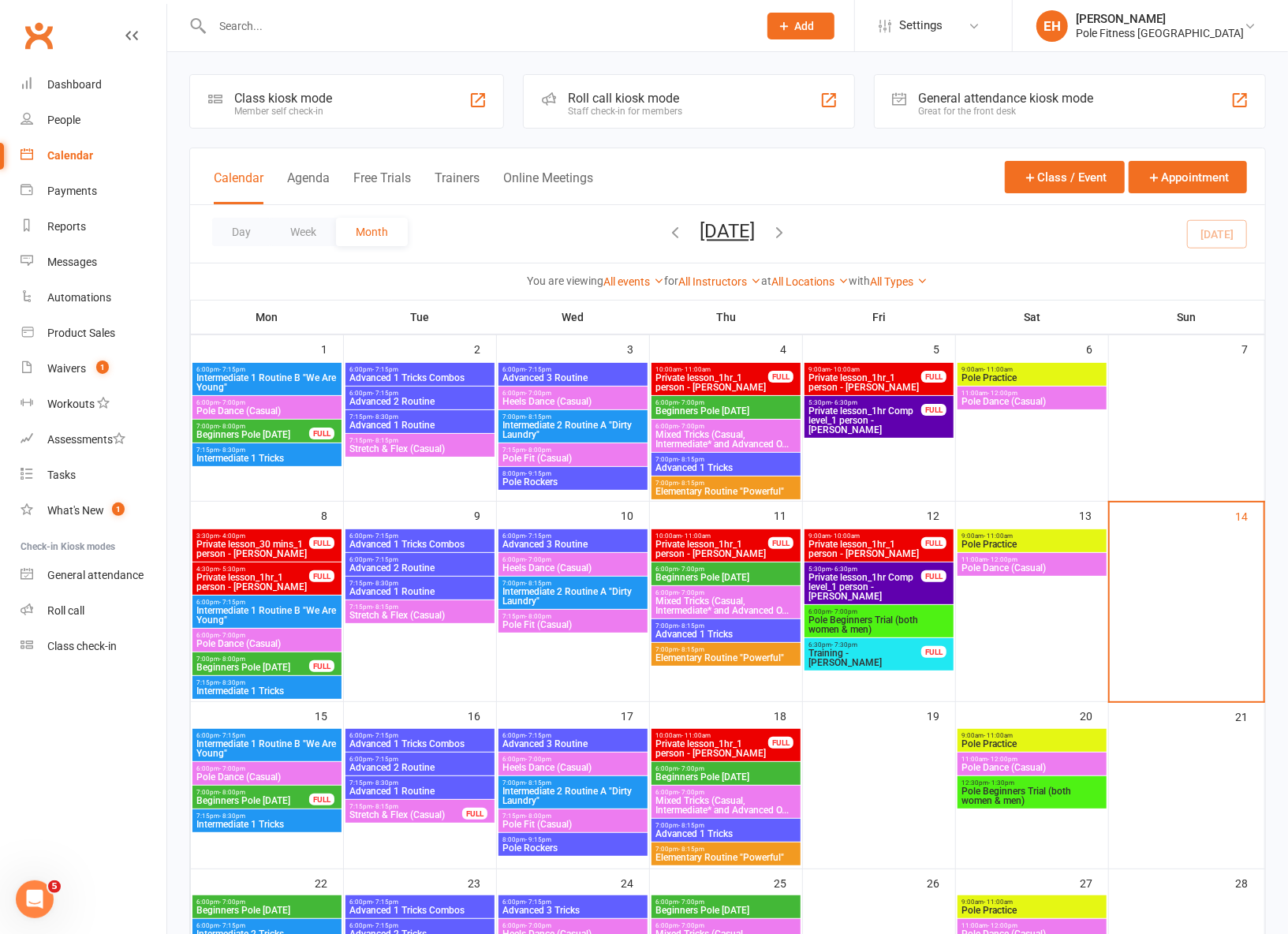
click at [699, 547] on span "Private lesson_1hr_1 person - Kayleigh Tackley" at bounding box center [712, 549] width 114 height 19
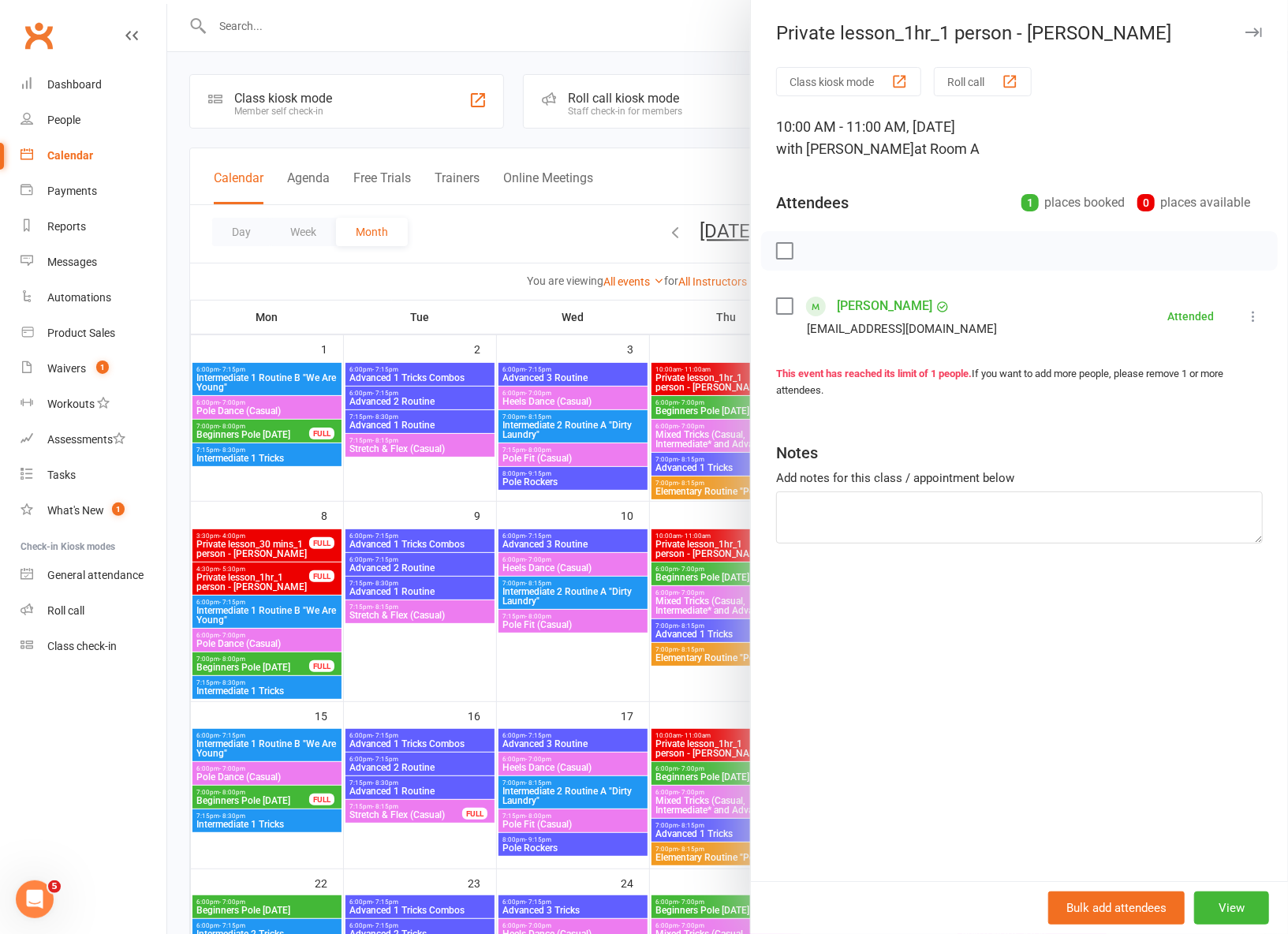
click at [1205, 890] on div "Bulk add attendees View" at bounding box center [1020, 906] width 537 height 52
click at [1213, 899] on button "View" at bounding box center [1232, 907] width 75 height 33
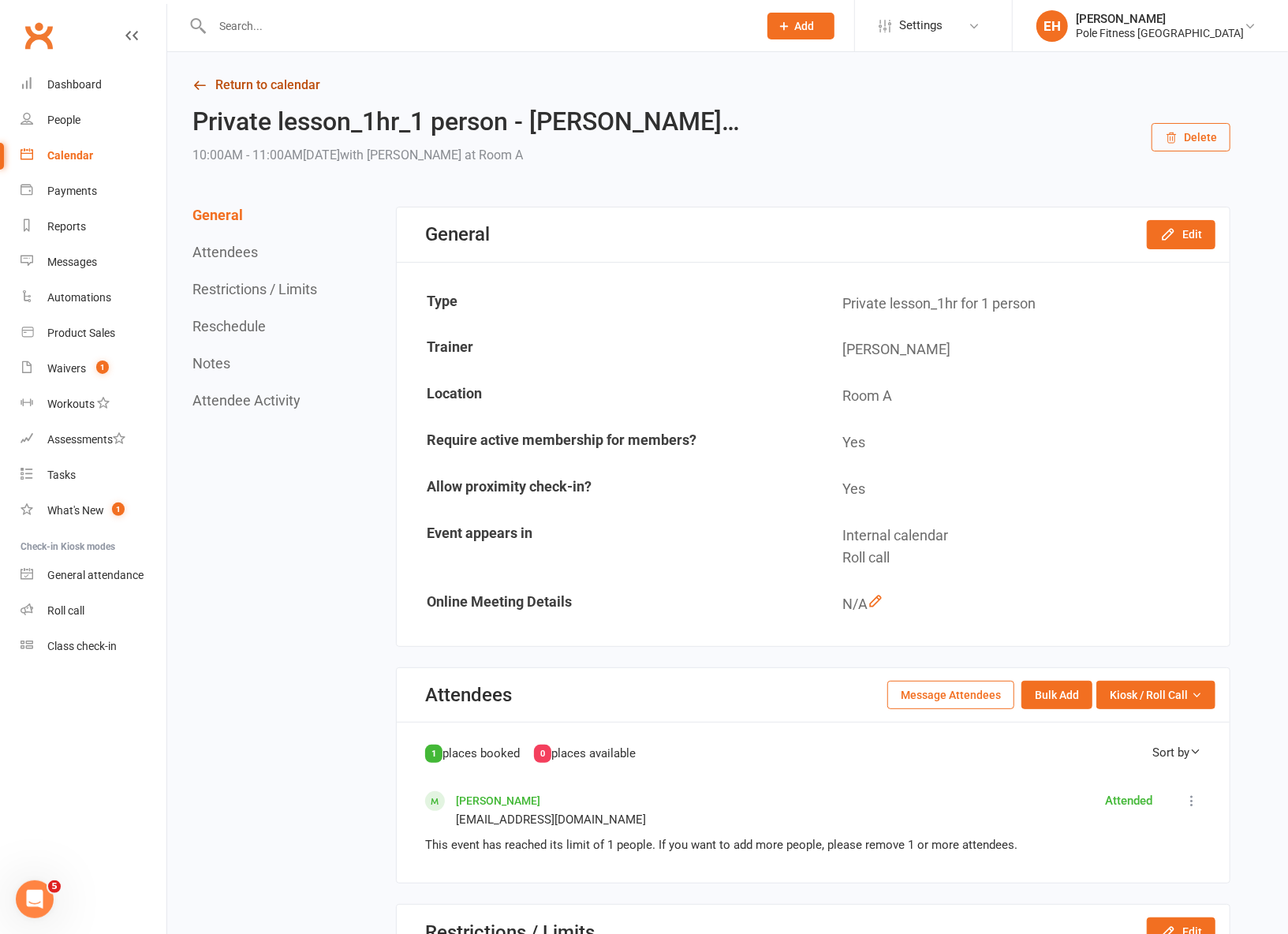
click at [234, 86] on link "Return to calendar" at bounding box center [711, 85] width 1038 height 22
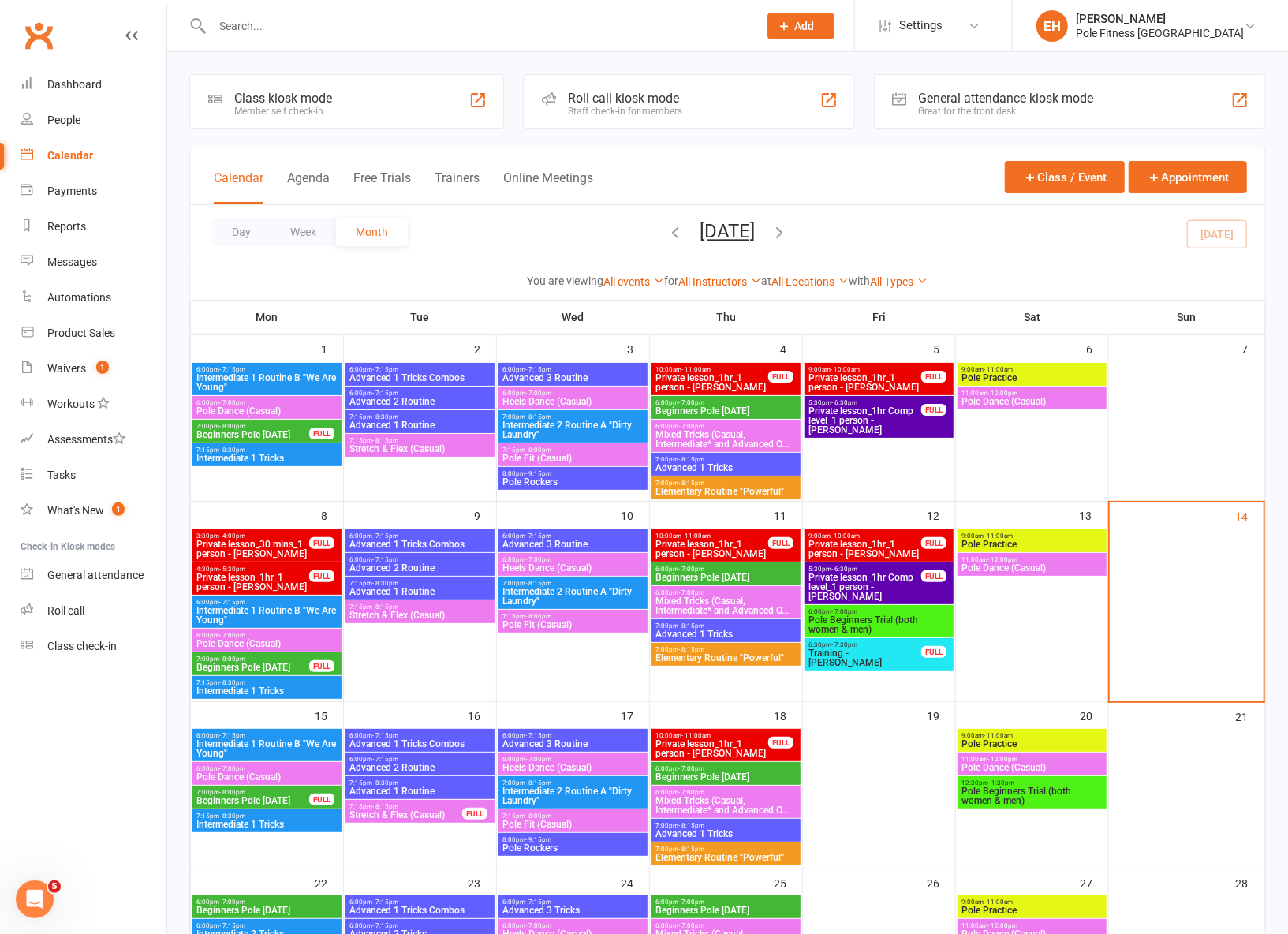
click at [862, 550] on span "Private lesson_1hr_1 person - Carmen Leet" at bounding box center [865, 549] width 114 height 19
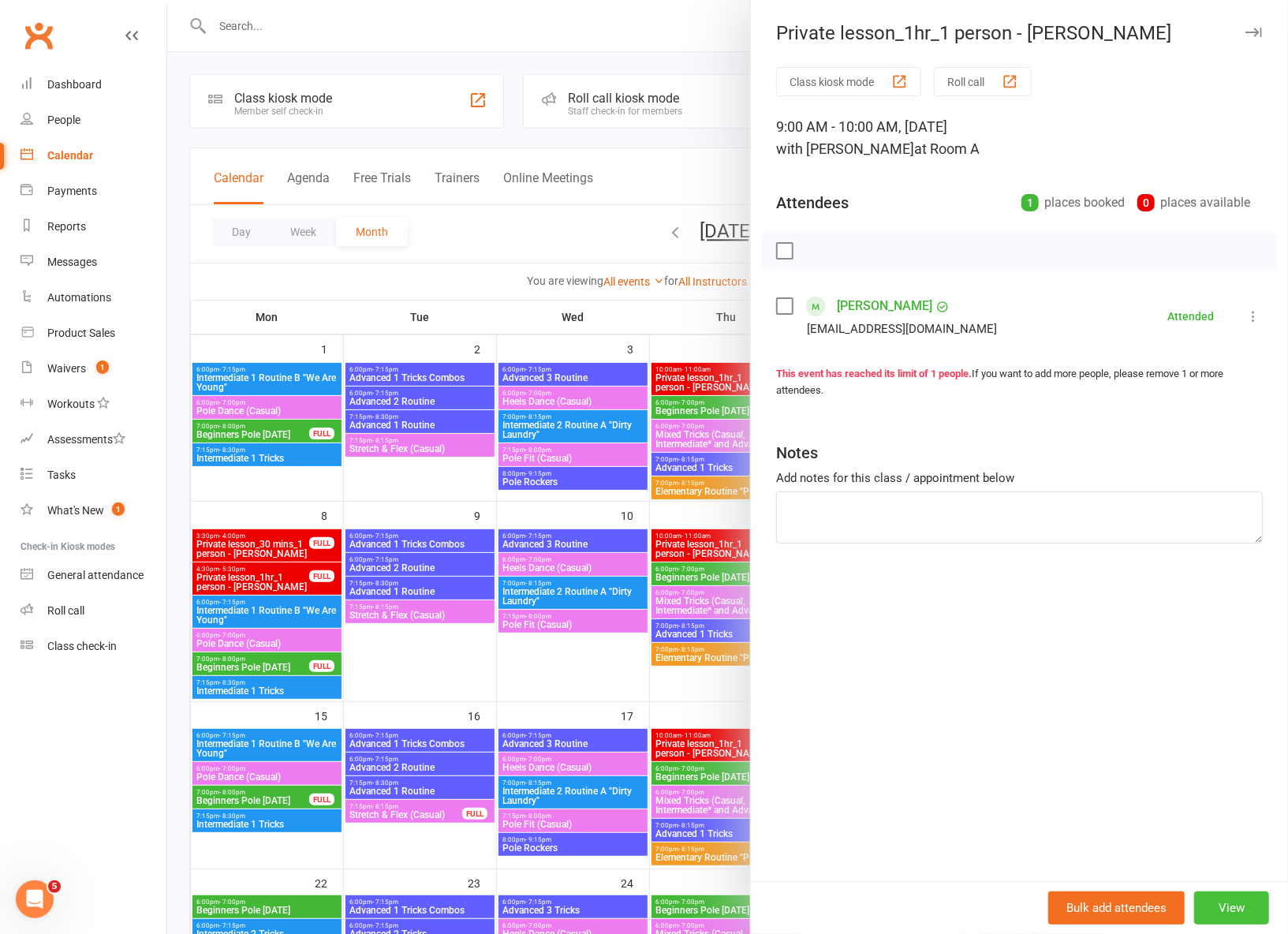
click at [1244, 907] on button "View" at bounding box center [1232, 907] width 75 height 33
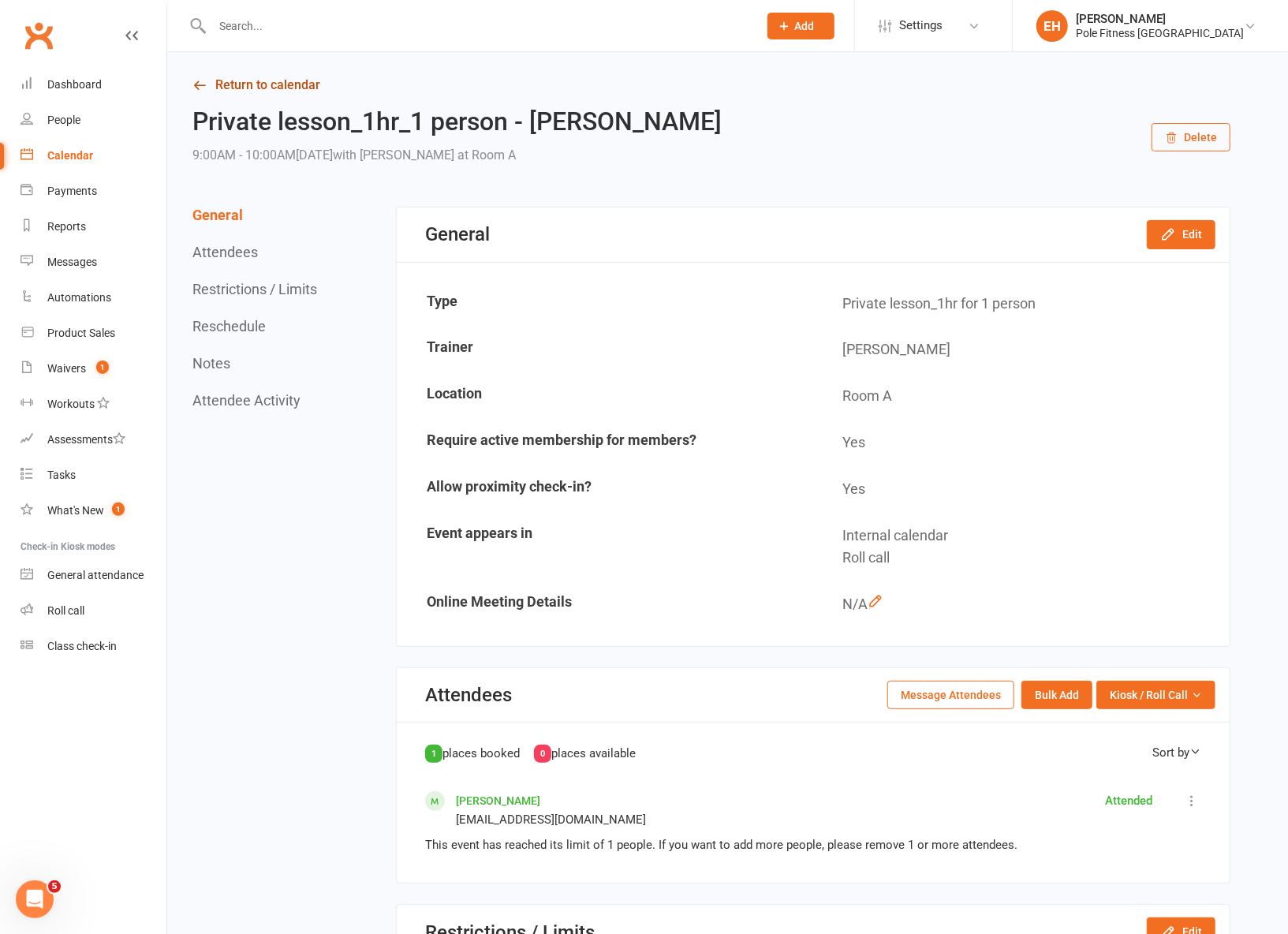
click at [270, 84] on link "Return to calendar" at bounding box center [711, 85] width 1038 height 22
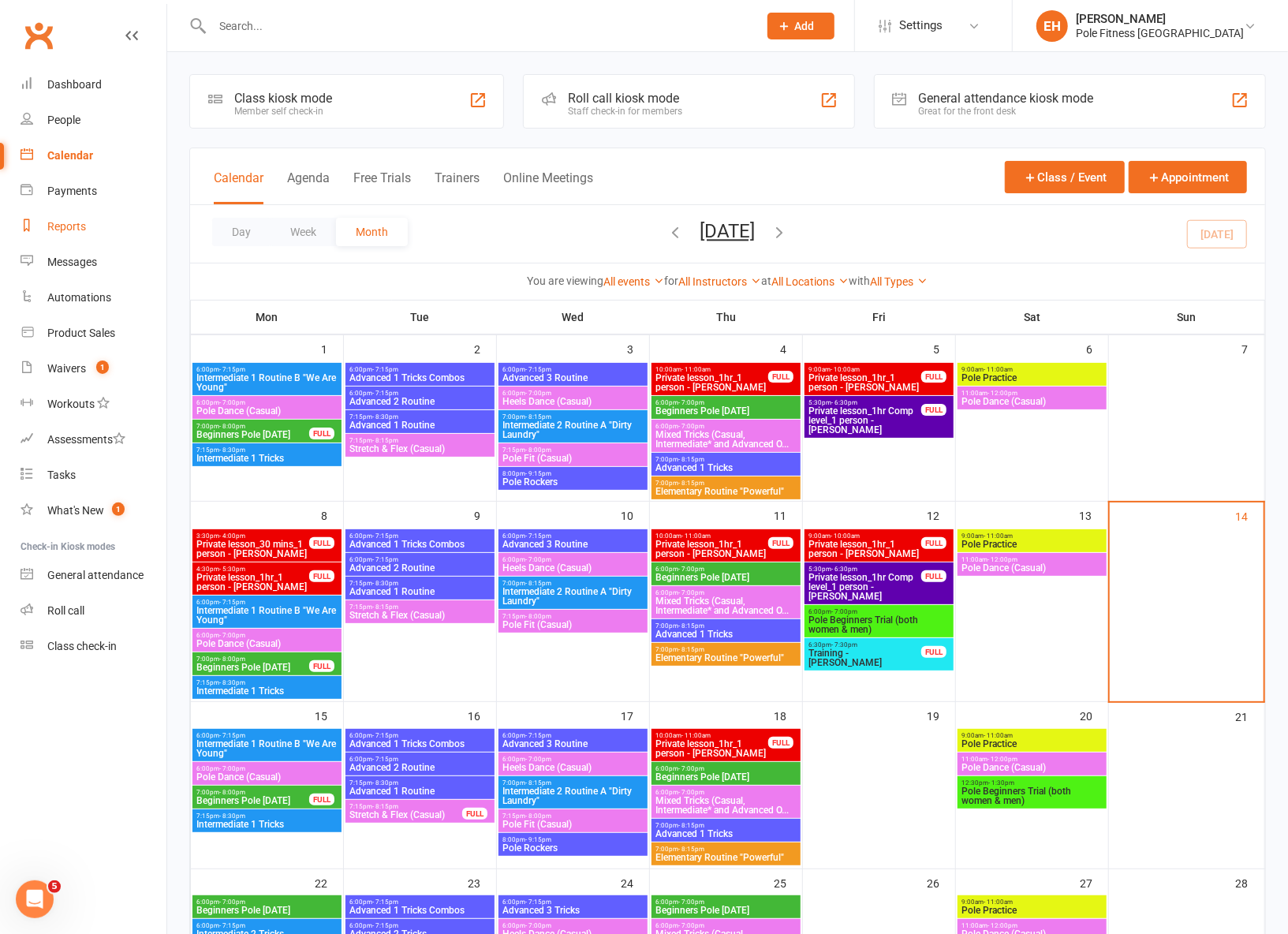
click at [72, 232] on div "Reports" at bounding box center [66, 226] width 39 height 13
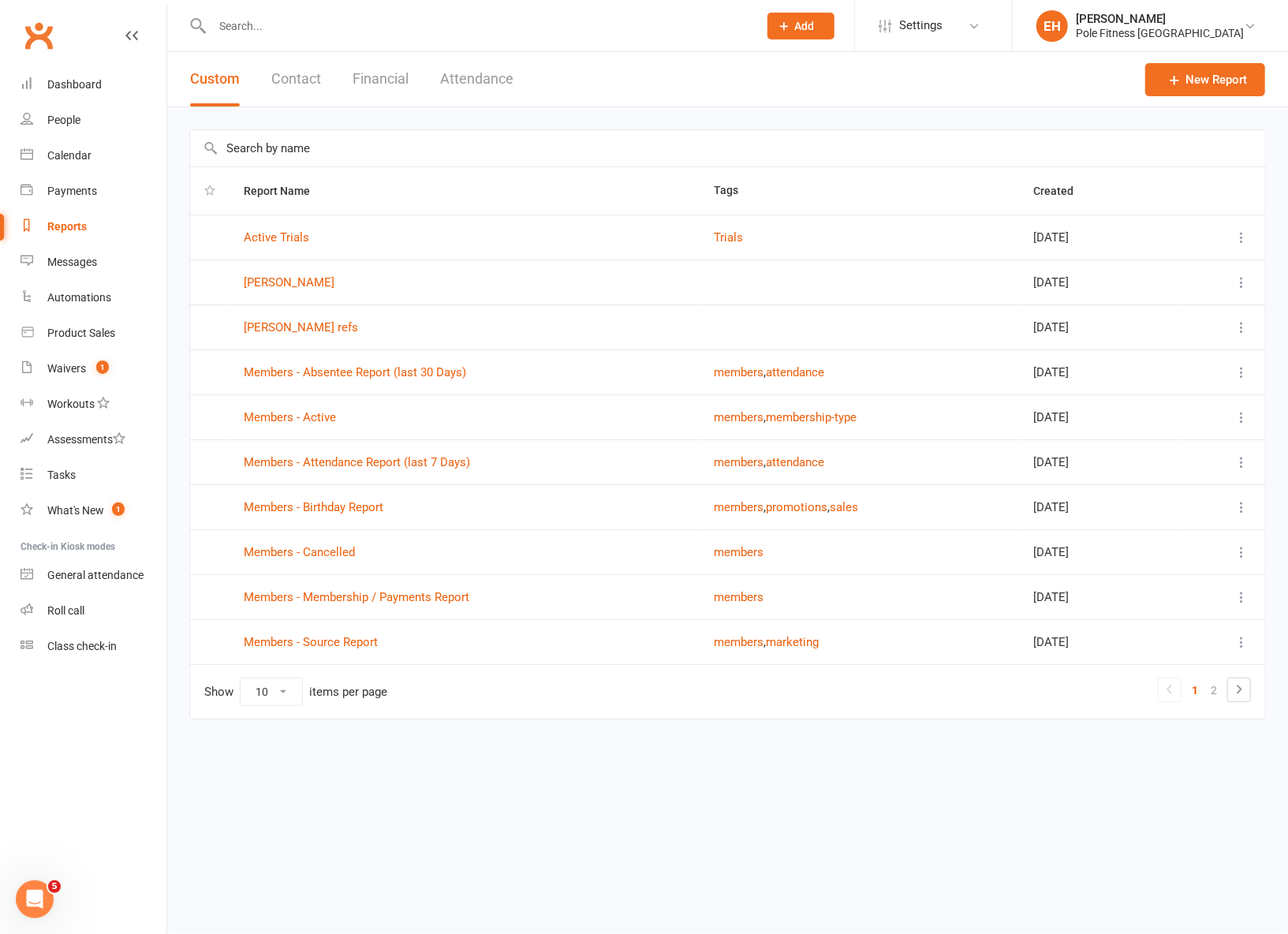
click at [505, 81] on button "Attendance" at bounding box center [477, 79] width 74 height 54
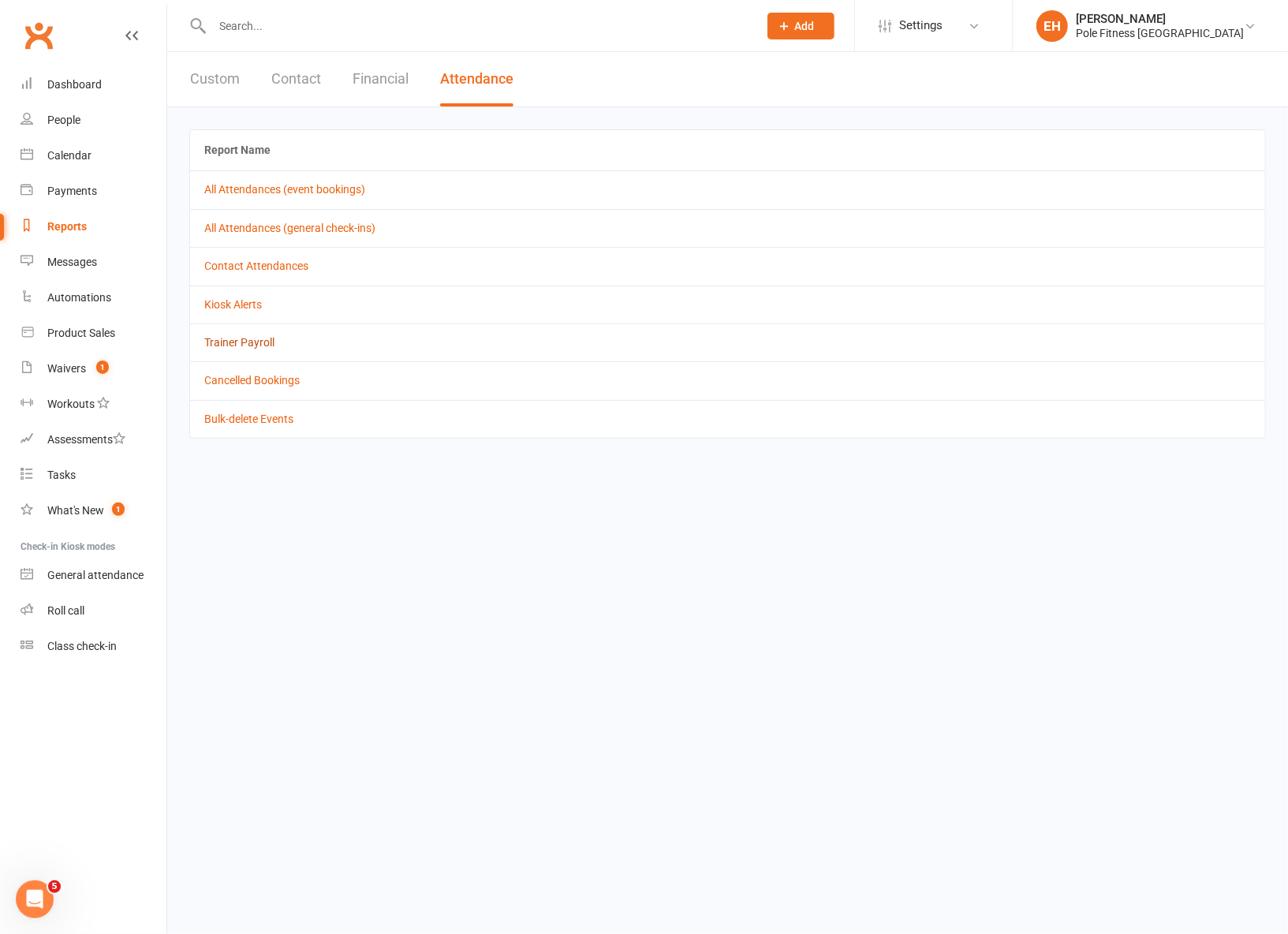
click at [257, 339] on link "Trainer Payroll" at bounding box center [239, 342] width 70 height 13
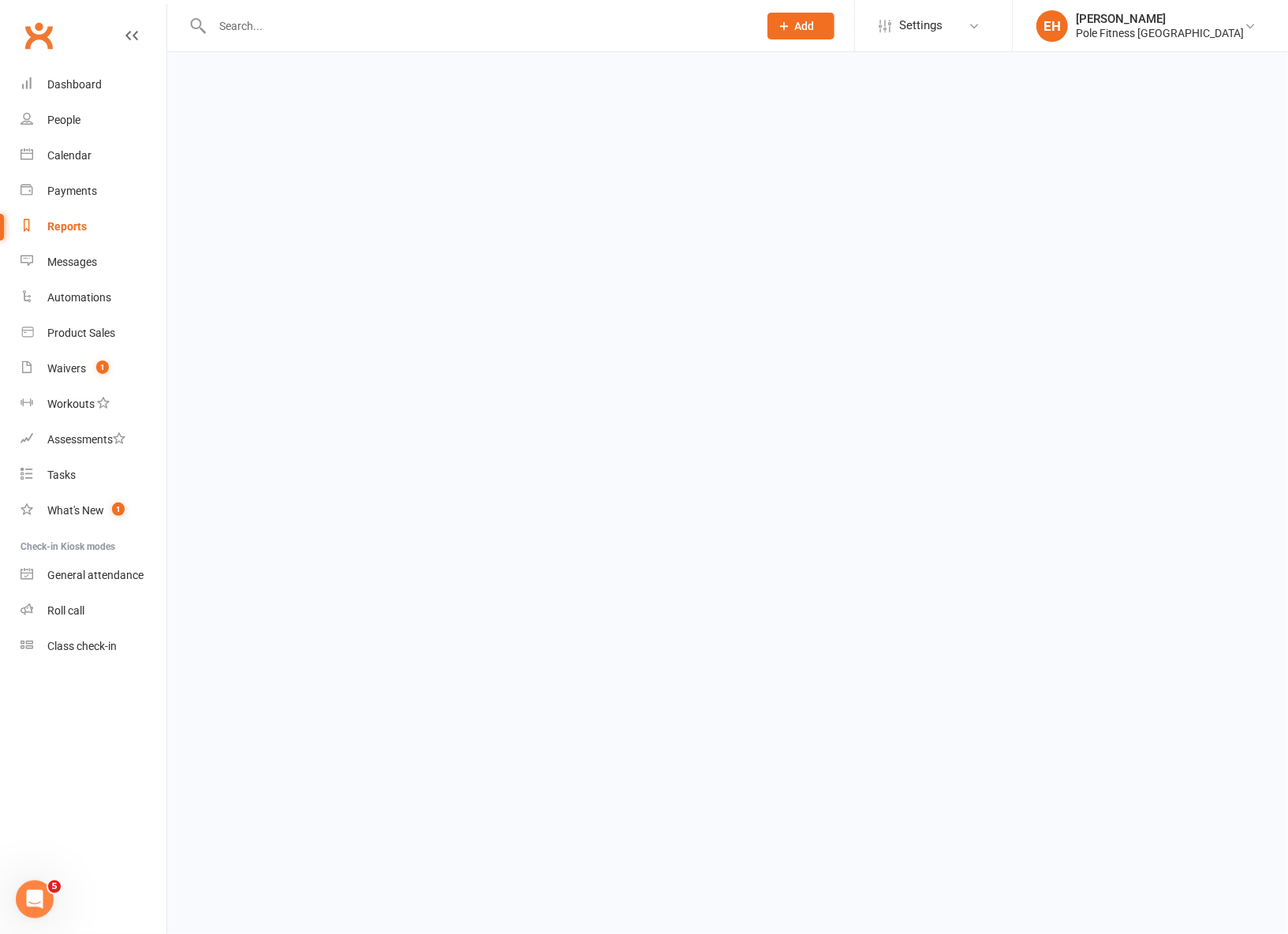
select select "false"
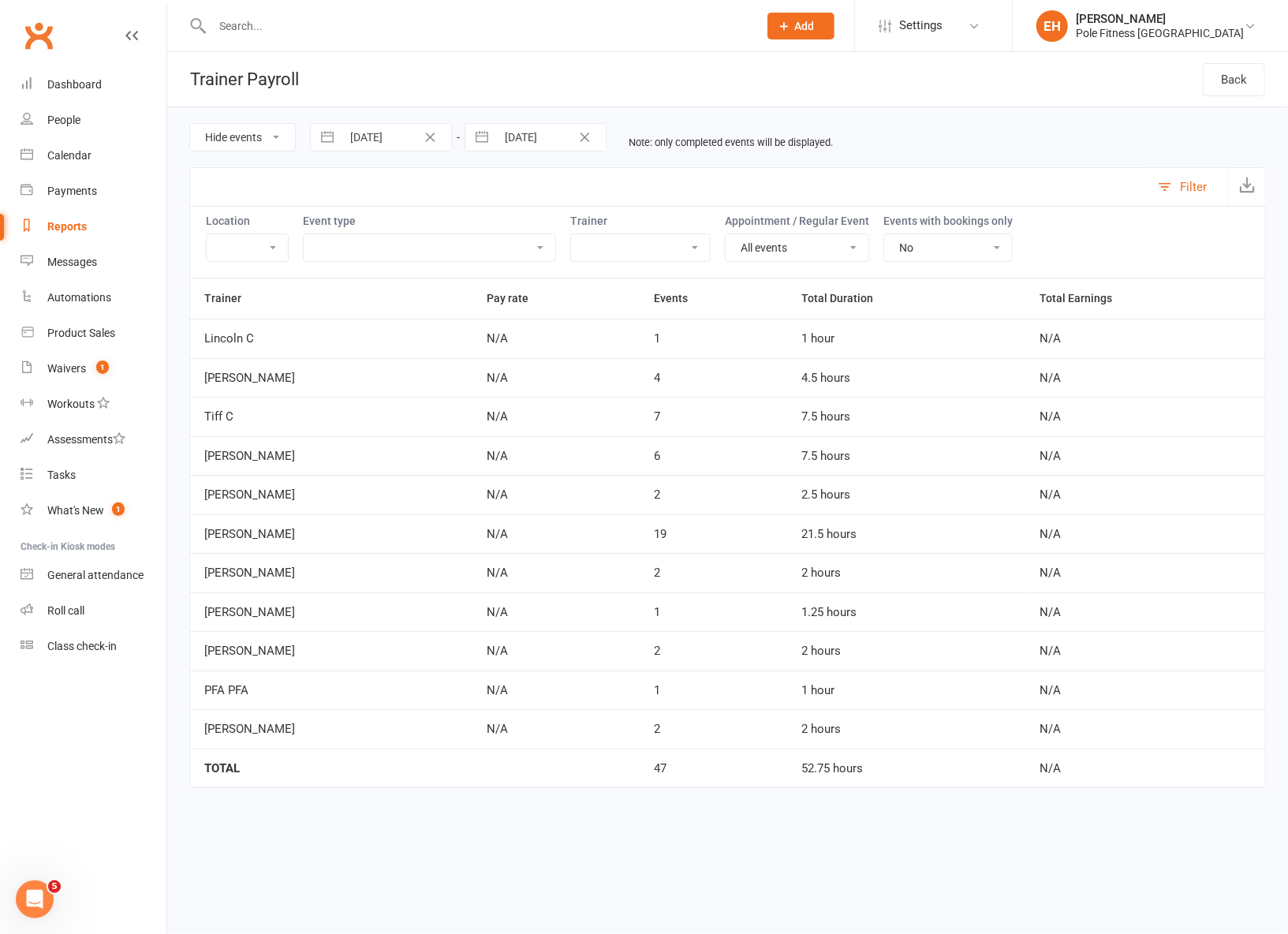
select select "7"
select select "2025"
select select "8"
select select "2025"
select select "9"
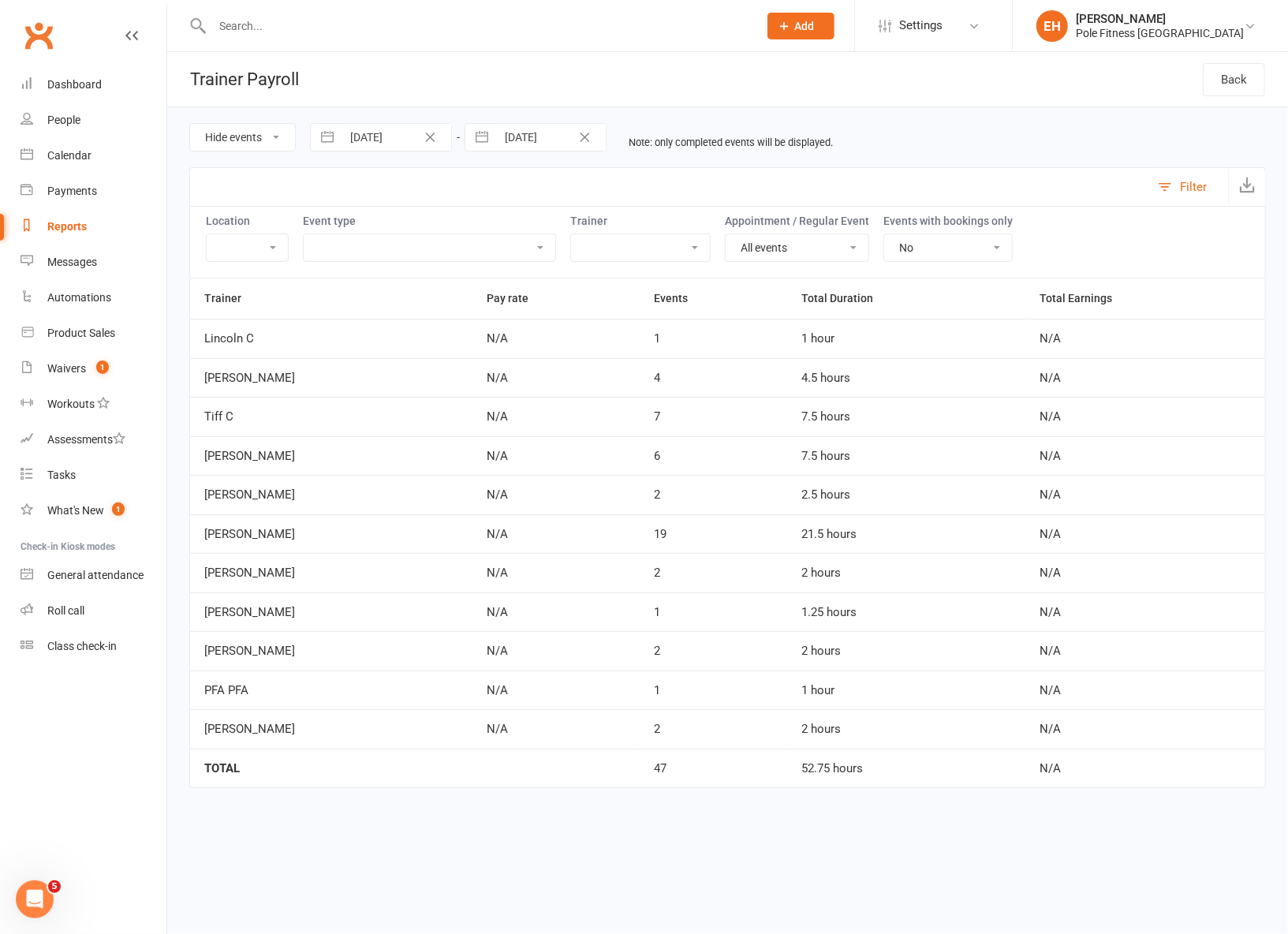
select select "2025"
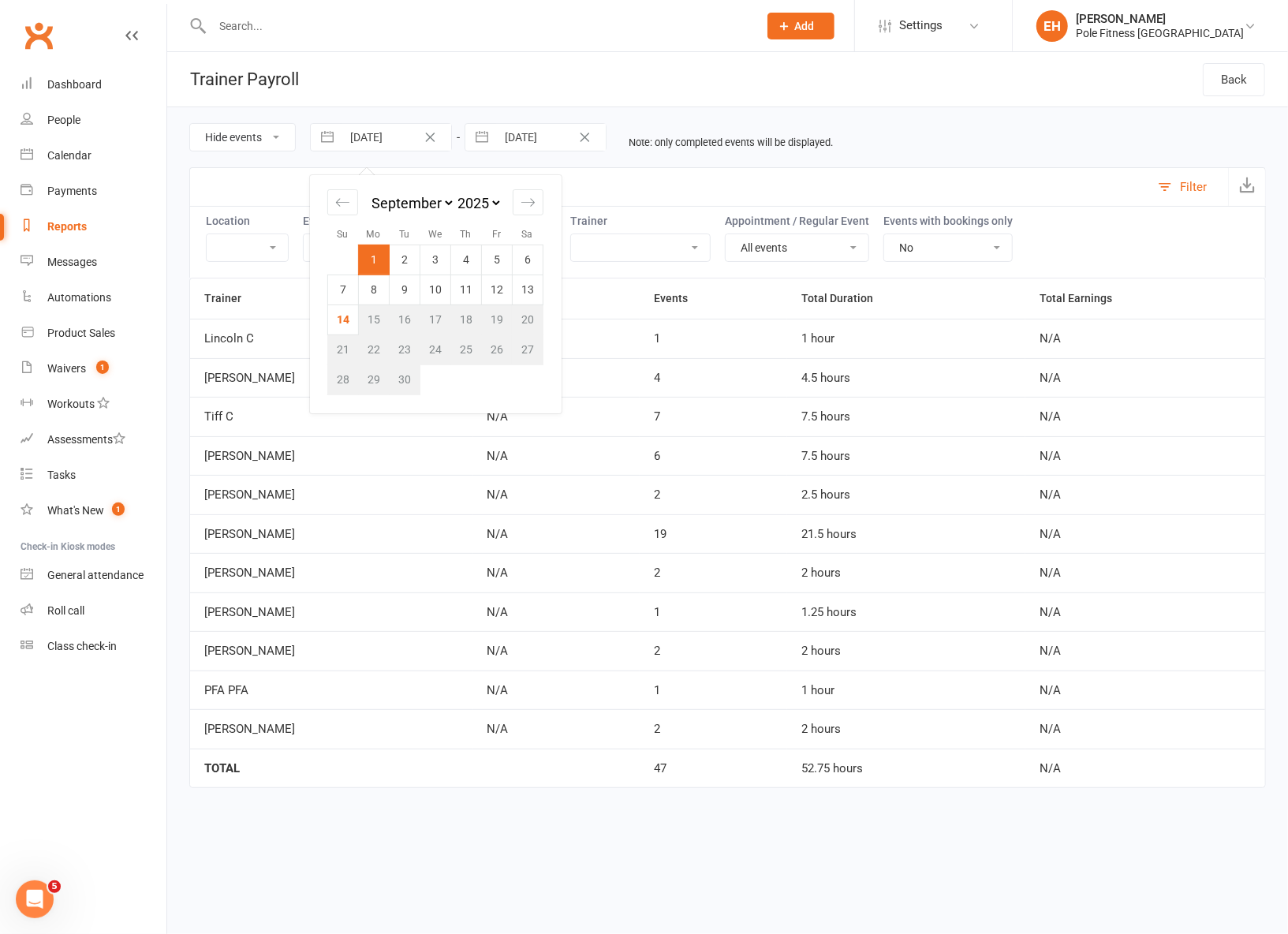
click at [404, 140] on input "01 Sep 2025" at bounding box center [395, 137] width 109 height 27
click at [340, 201] on icon "Move backward to switch to the previous month." at bounding box center [343, 202] width 15 height 15
select select "6"
select select "2025"
click at [347, 413] on td "31" at bounding box center [343, 409] width 30 height 30
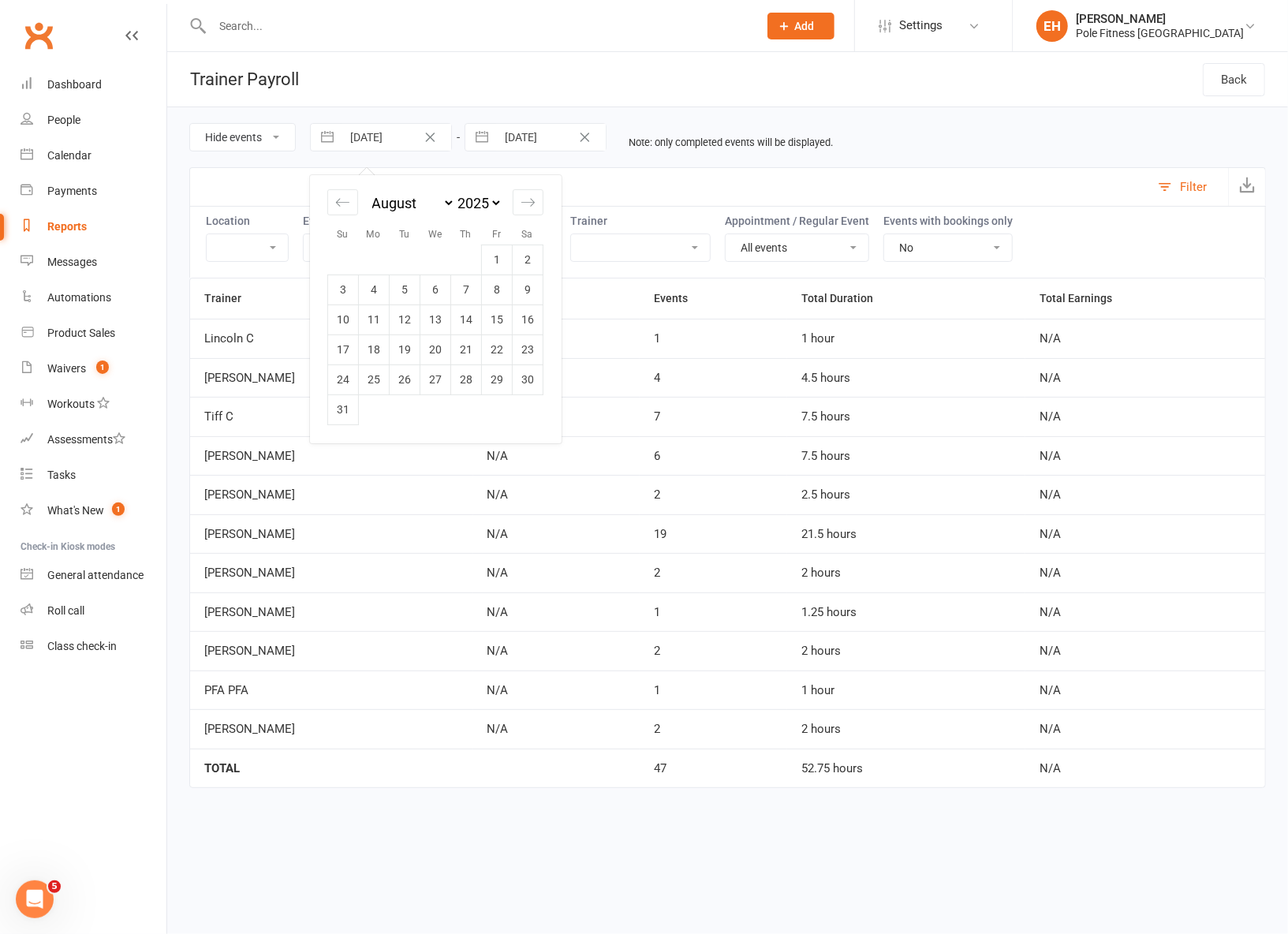
type input "31 Aug 2025"
select select "7"
select select "2025"
select select "8"
select select "2025"
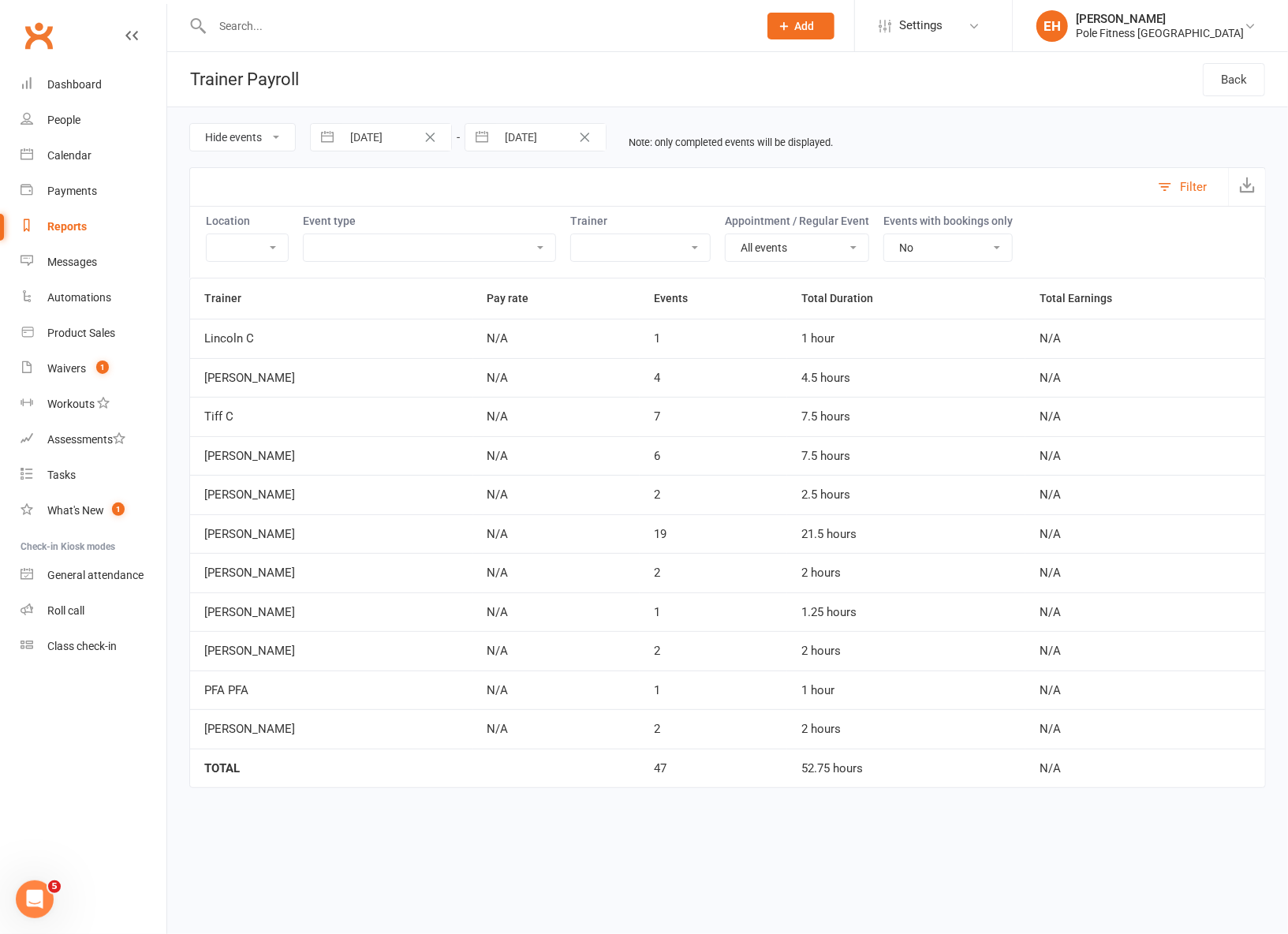
select select "9"
select select "2025"
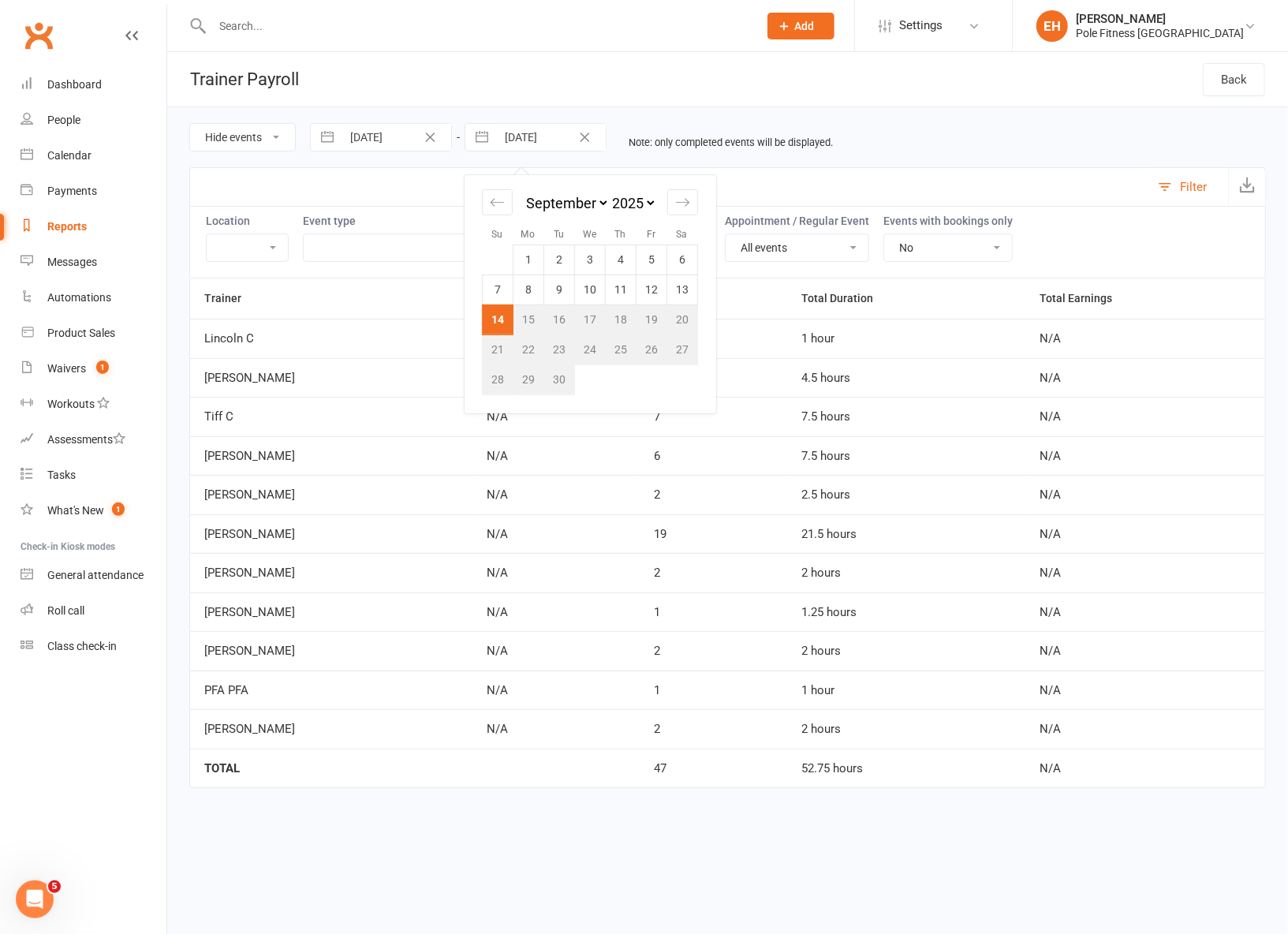
click at [530, 142] on input "[DATE]" at bounding box center [551, 137] width 109 height 27
click at [676, 290] on td "13" at bounding box center [682, 290] width 30 height 30
type input "13 Sep 2025"
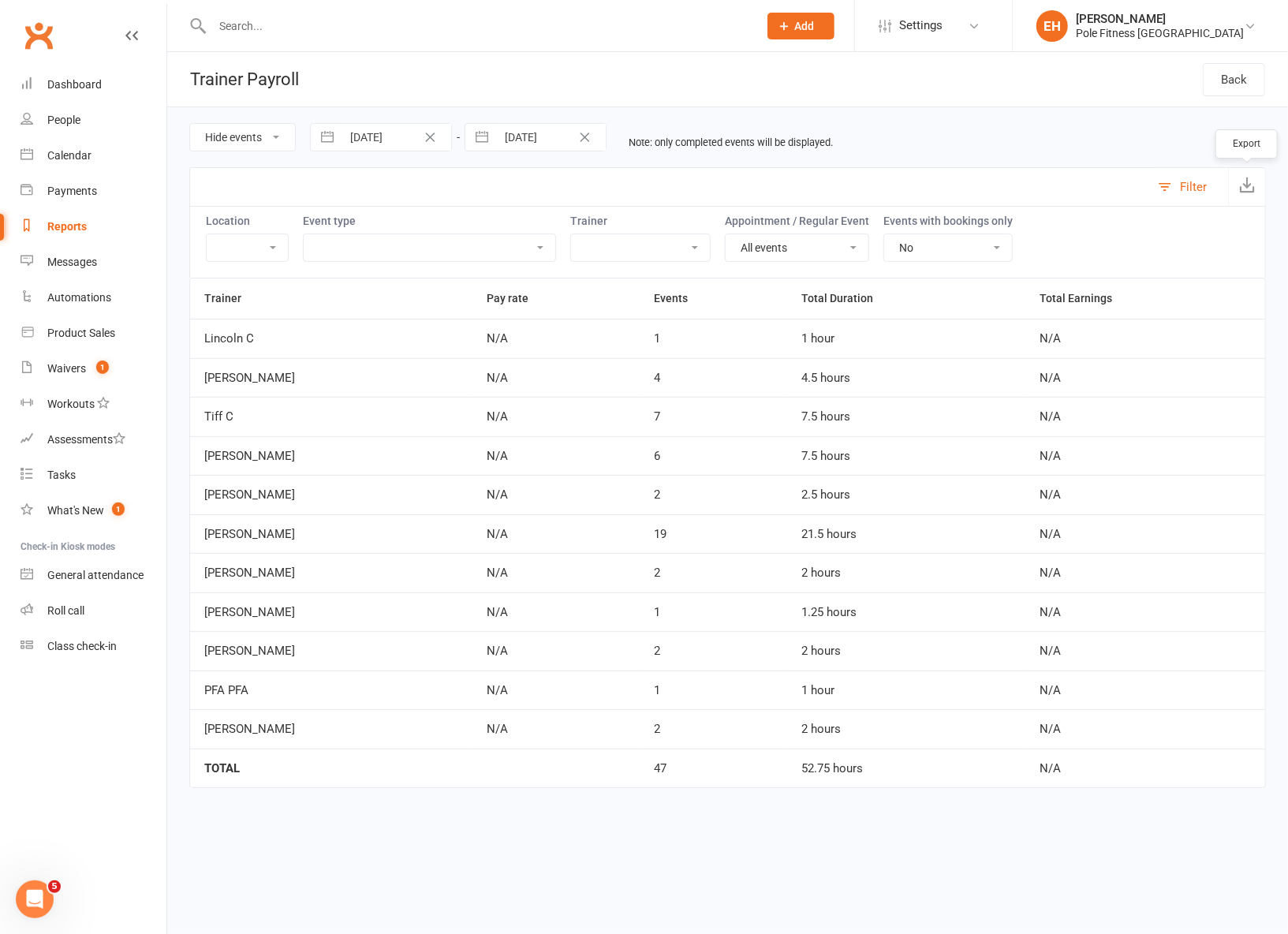
click at [1260, 187] on button "button" at bounding box center [1247, 187] width 37 height 38
click at [70, 153] on div "Calendar" at bounding box center [69, 155] width 44 height 13
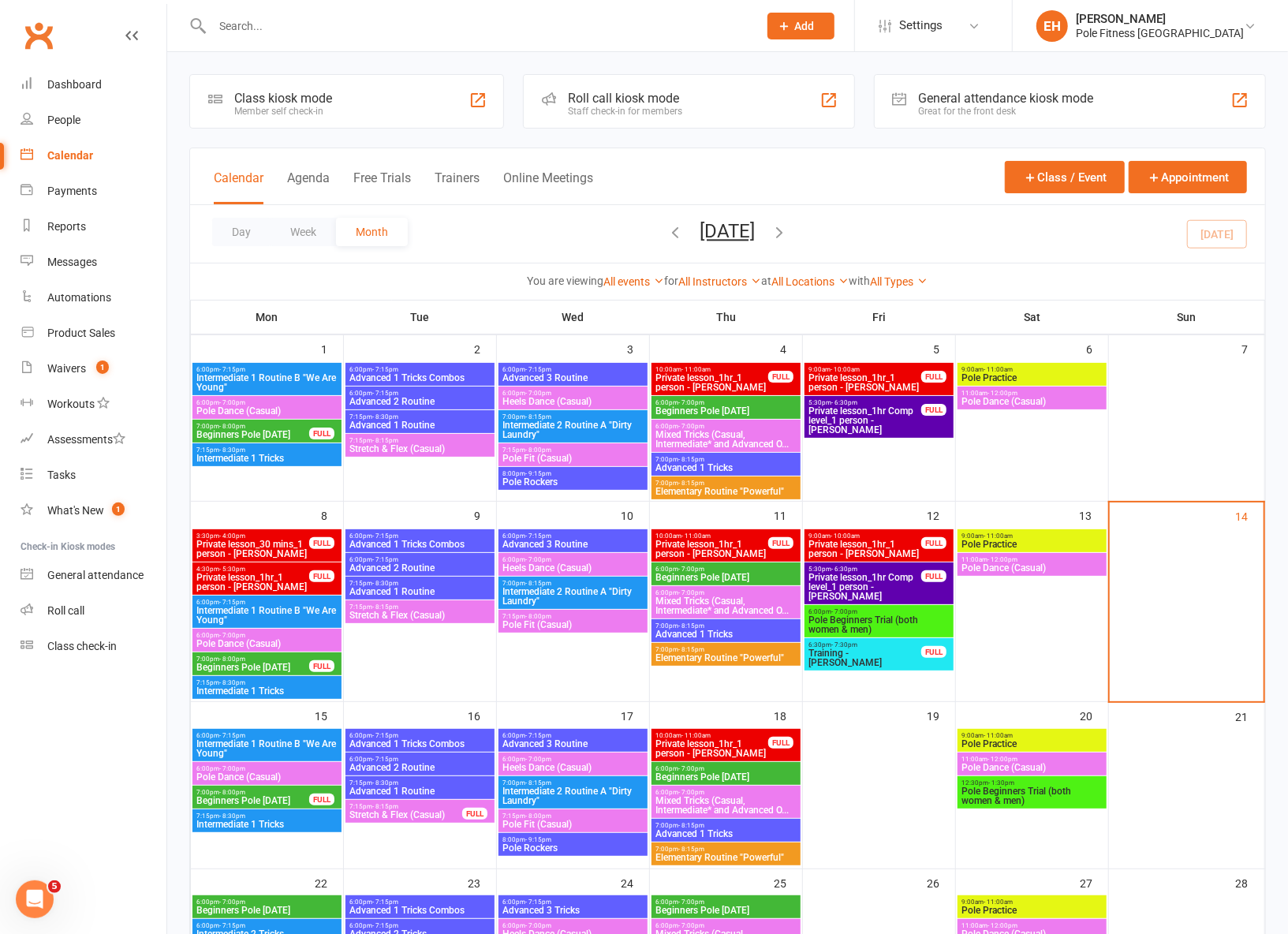
click at [256, 407] on span "Pole Dance (Casual)" at bounding box center [267, 411] width 142 height 9
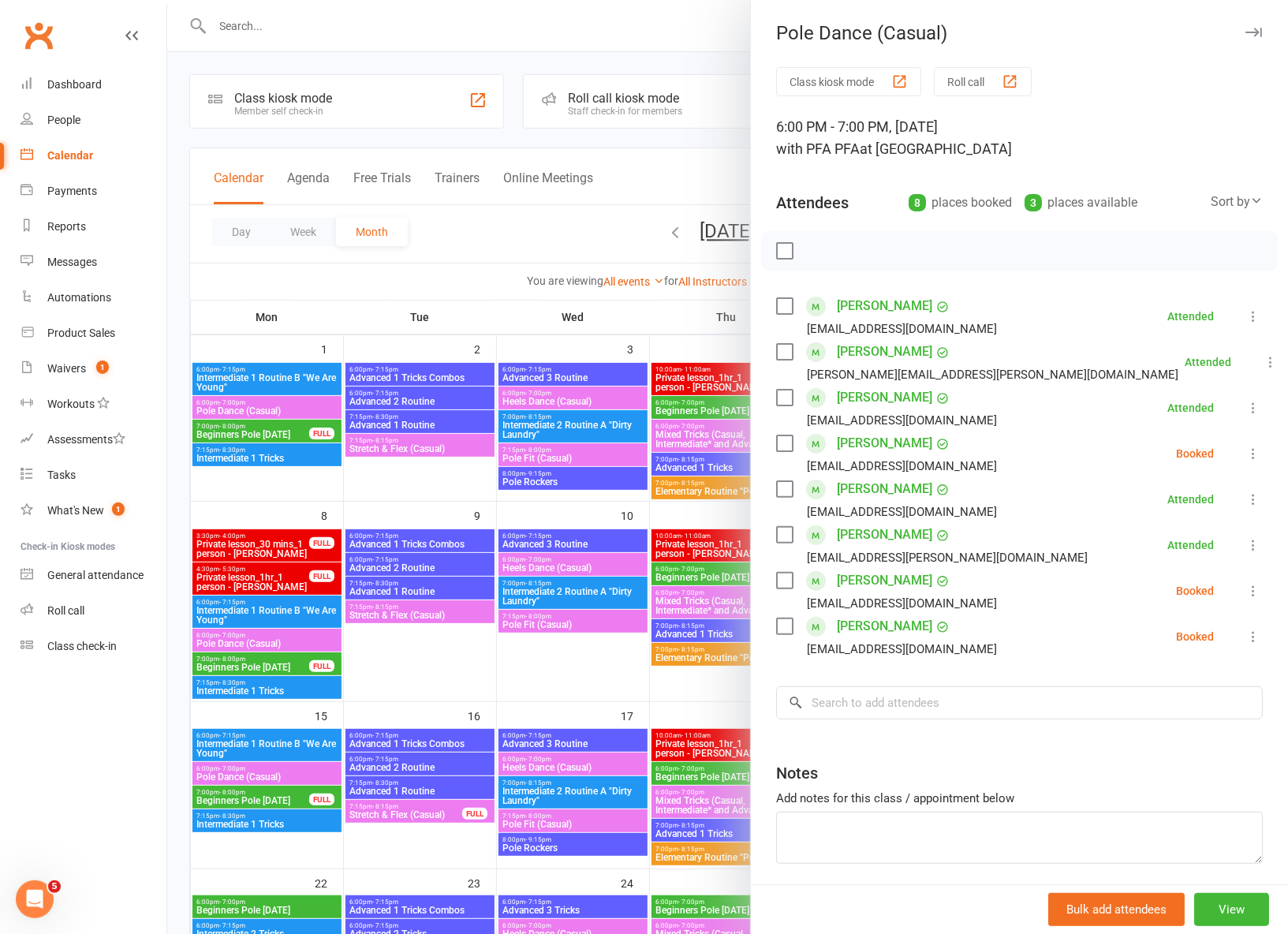
click at [1252, 33] on icon "button" at bounding box center [1254, 32] width 17 height 9
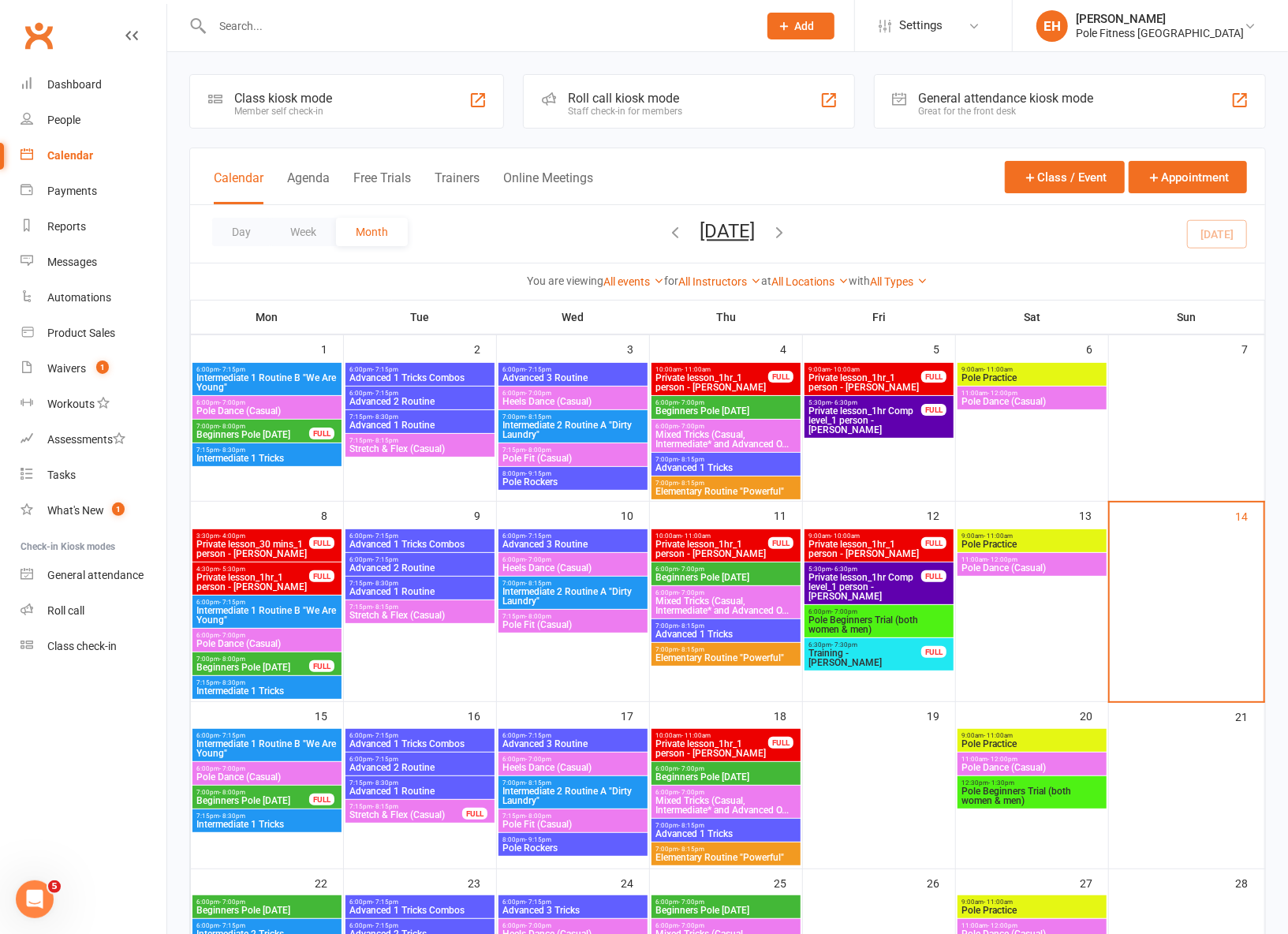
click at [253, 402] on span "6:00pm - 7:00pm" at bounding box center [267, 403] width 142 height 7
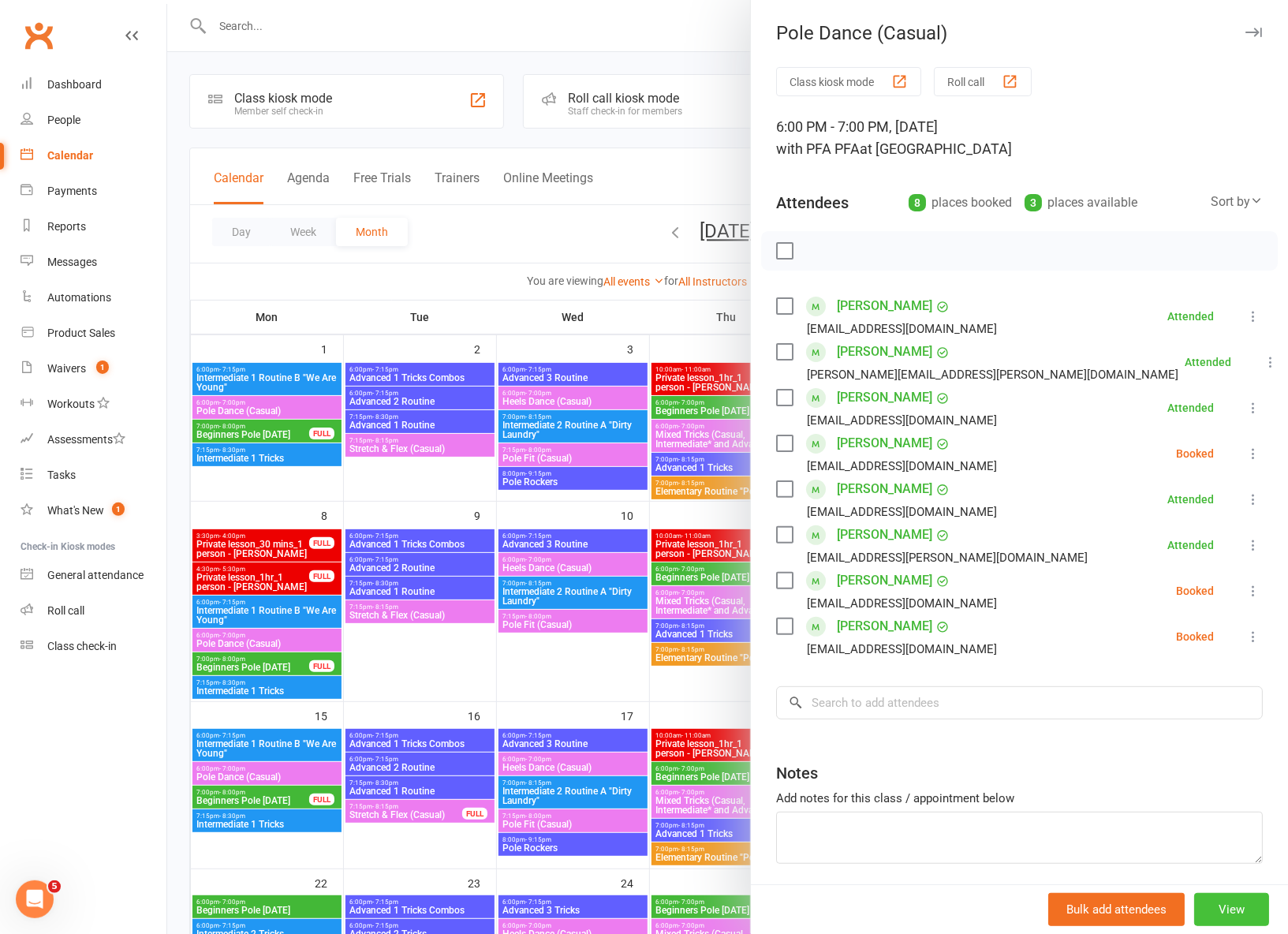
click at [1237, 913] on button "View" at bounding box center [1232, 909] width 75 height 33
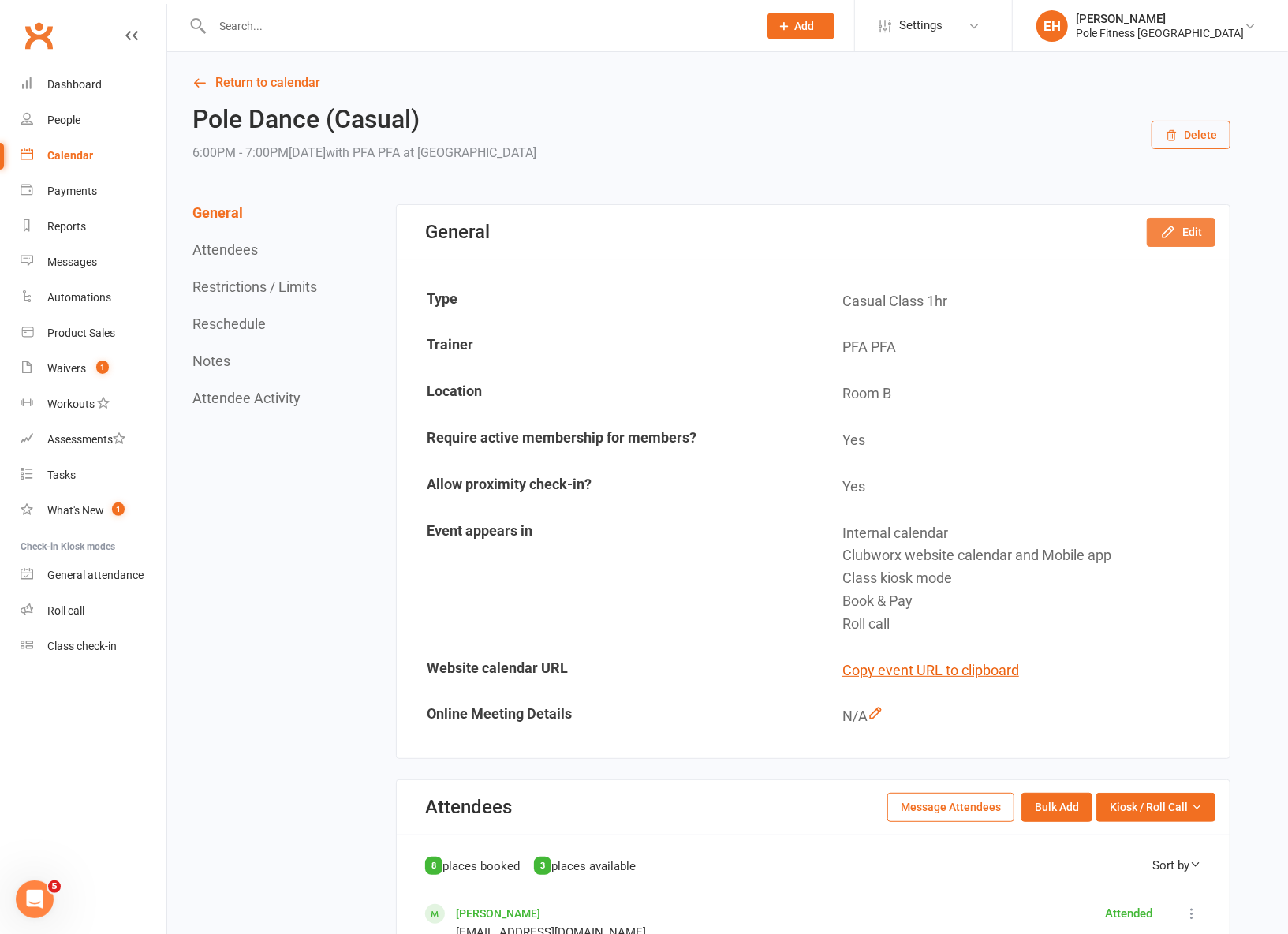
click at [1176, 239] on button "Edit" at bounding box center [1180, 232] width 69 height 28
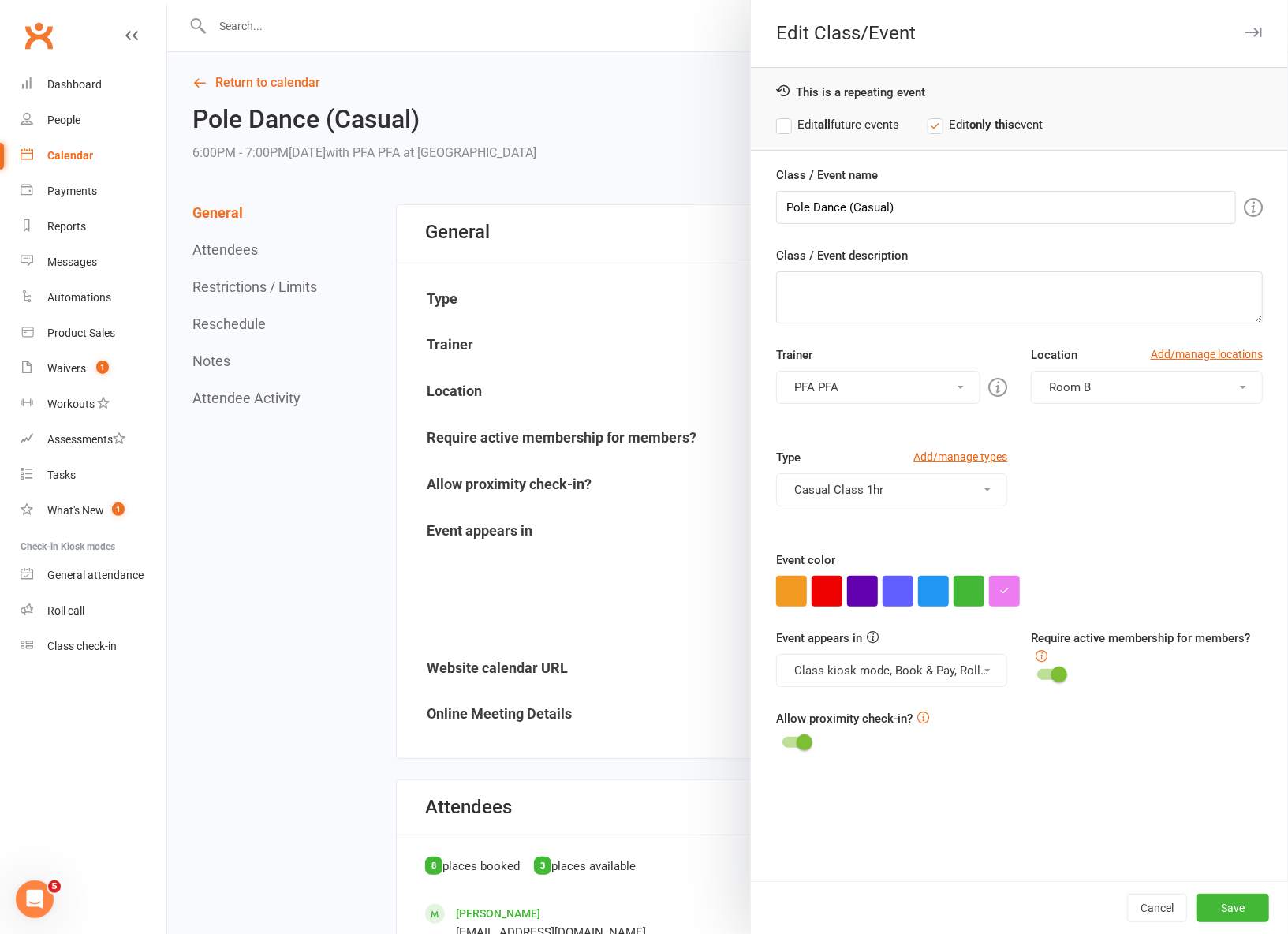
scroll to position [4, 0]
click at [953, 381] on button "PFA PFA" at bounding box center [878, 387] width 205 height 33
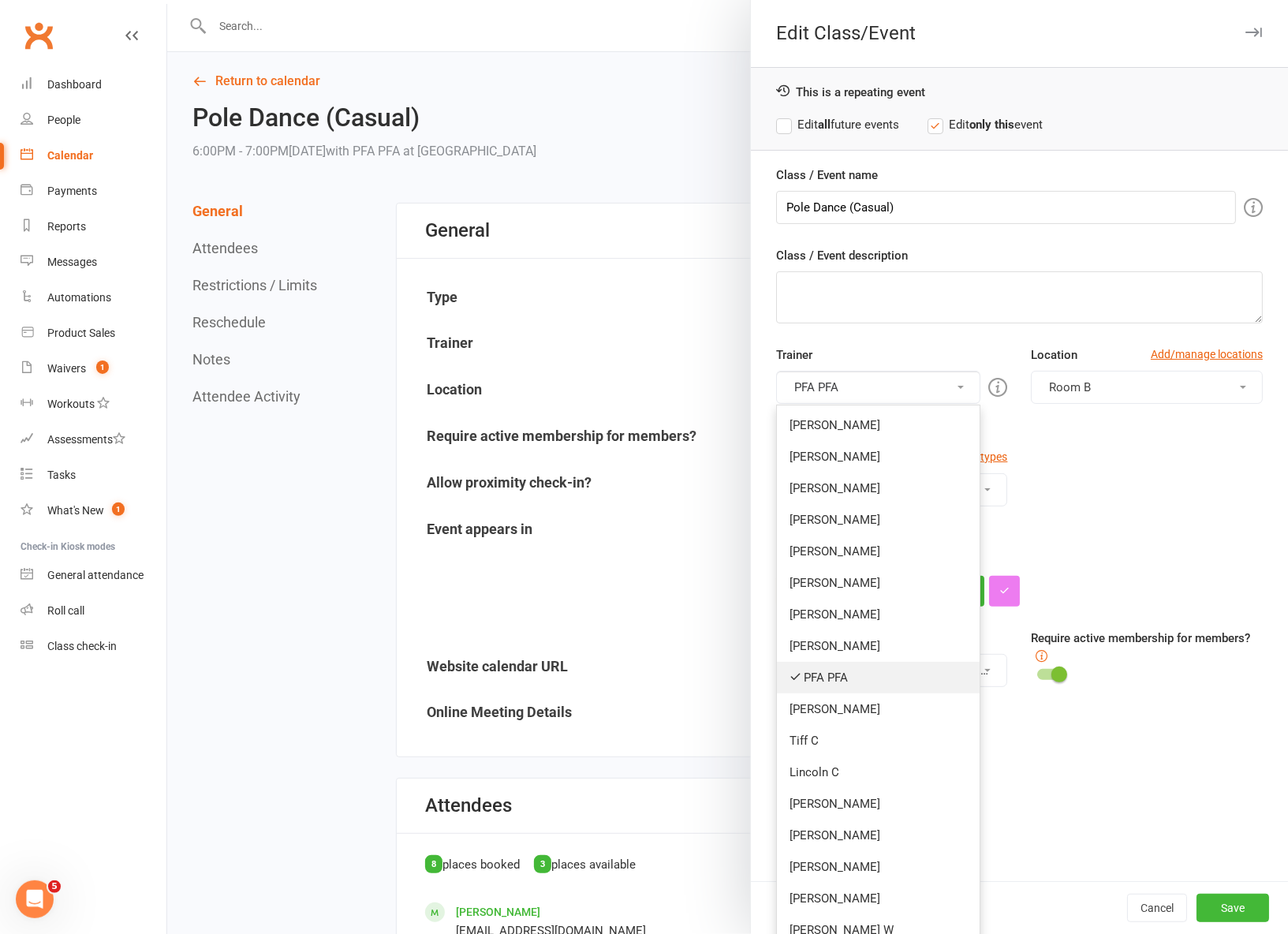
click at [830, 679] on link "PFA PFA" at bounding box center [878, 678] width 203 height 31
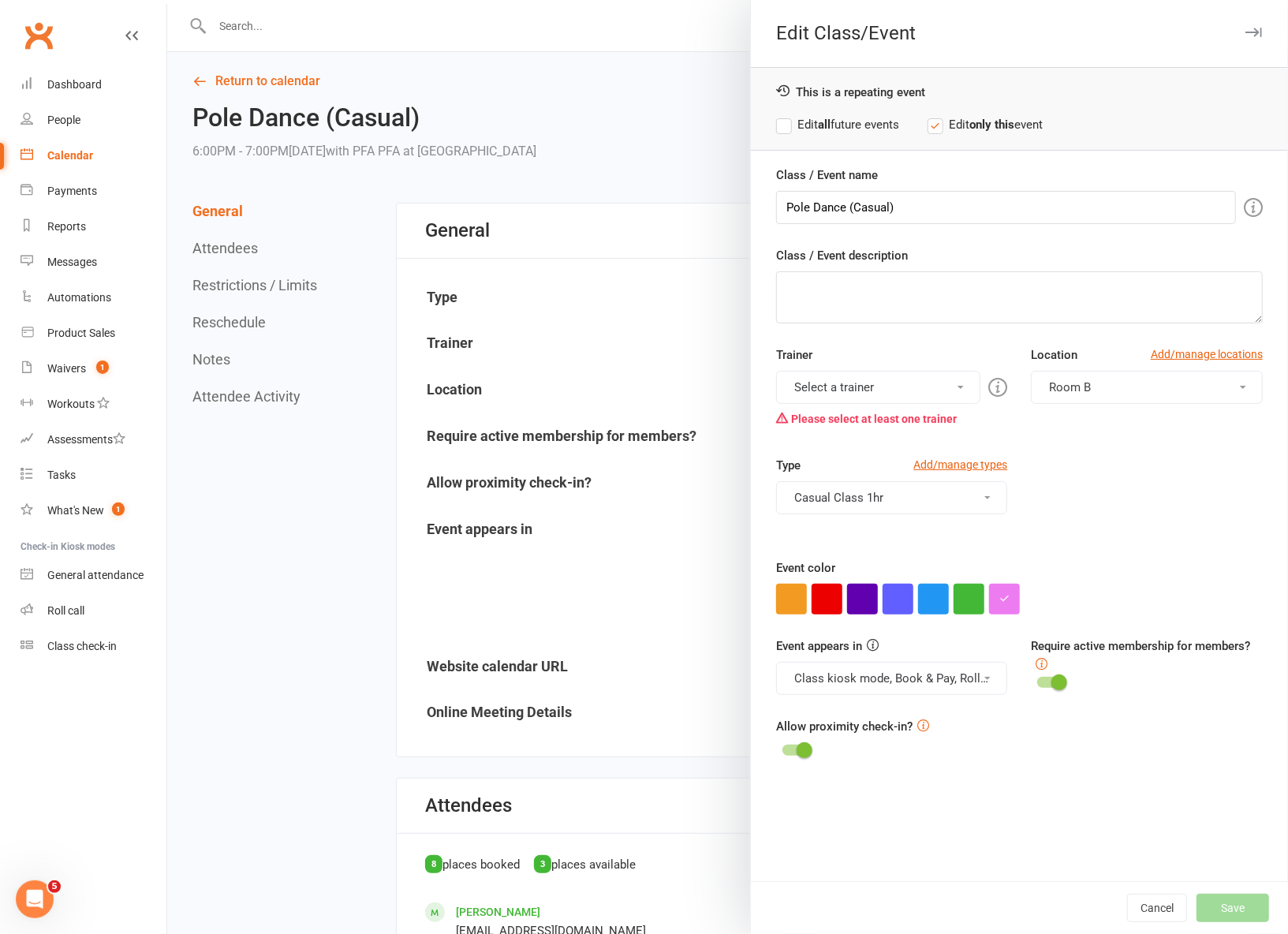
click at [832, 389] on button "Select a trainer" at bounding box center [878, 387] width 205 height 33
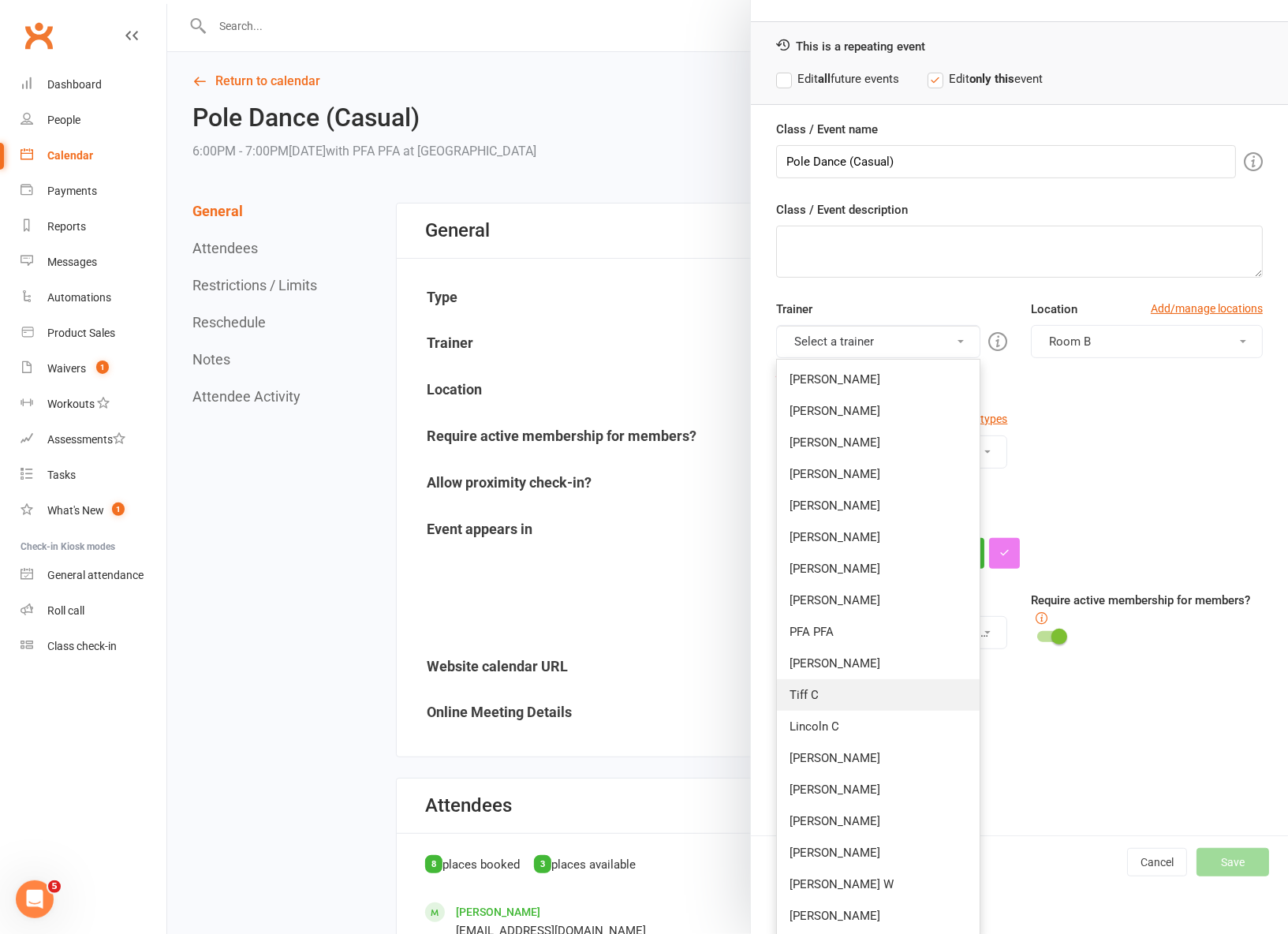
scroll to position [47, 0]
click at [858, 713] on link "Lincoln C" at bounding box center [878, 724] width 203 height 31
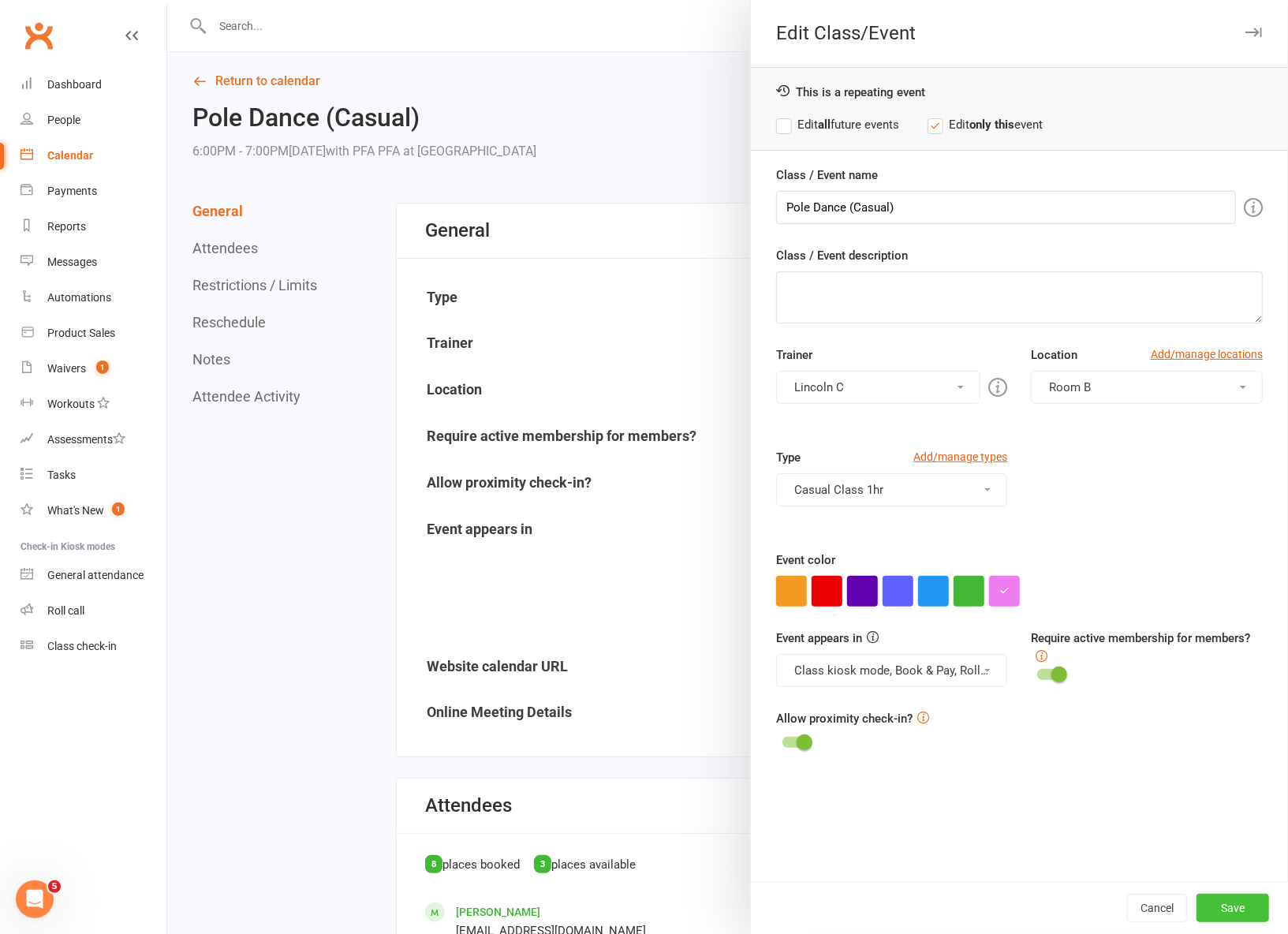
click at [1228, 911] on button "Save" at bounding box center [1232, 907] width 73 height 28
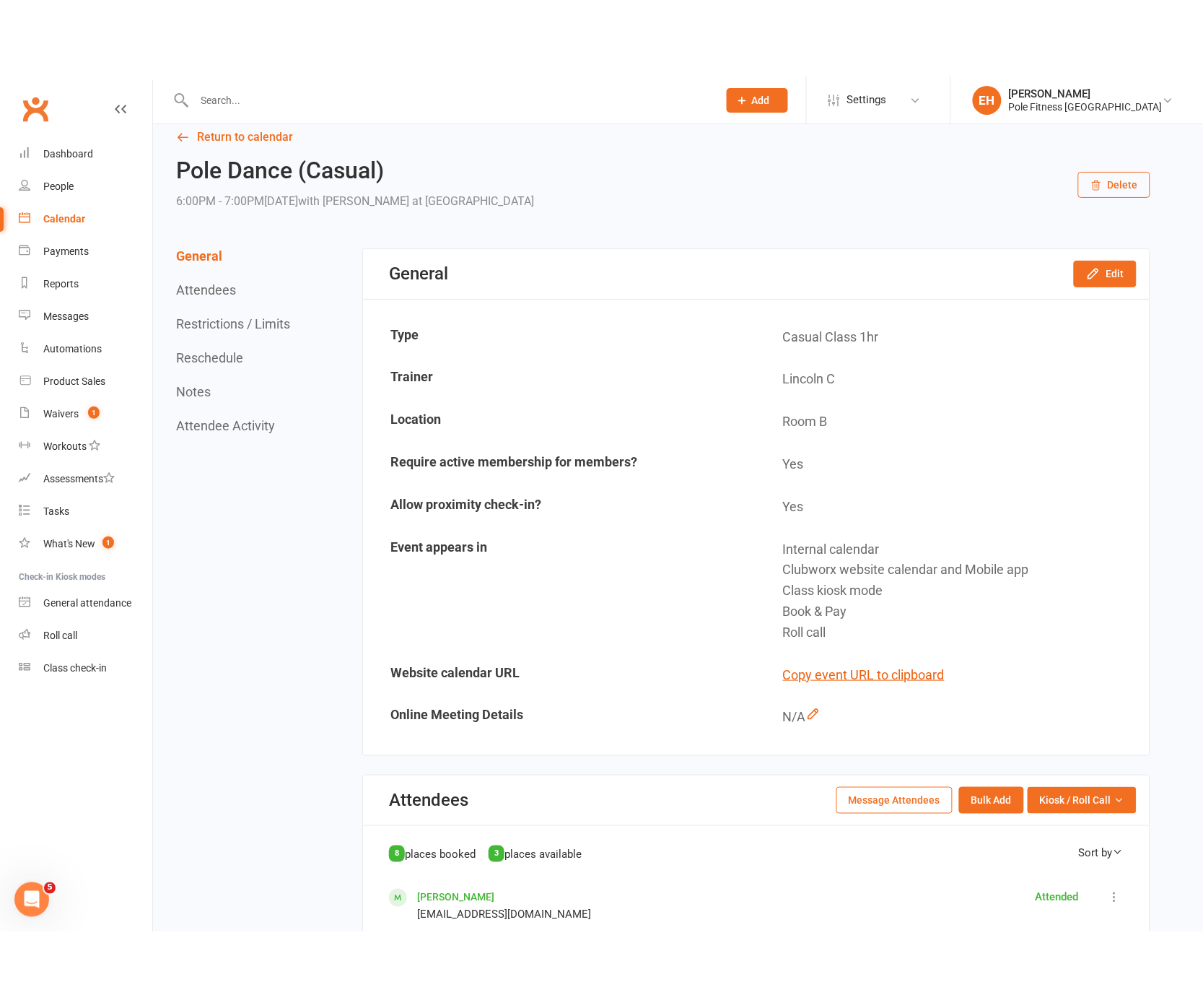
scroll to position [23, 0]
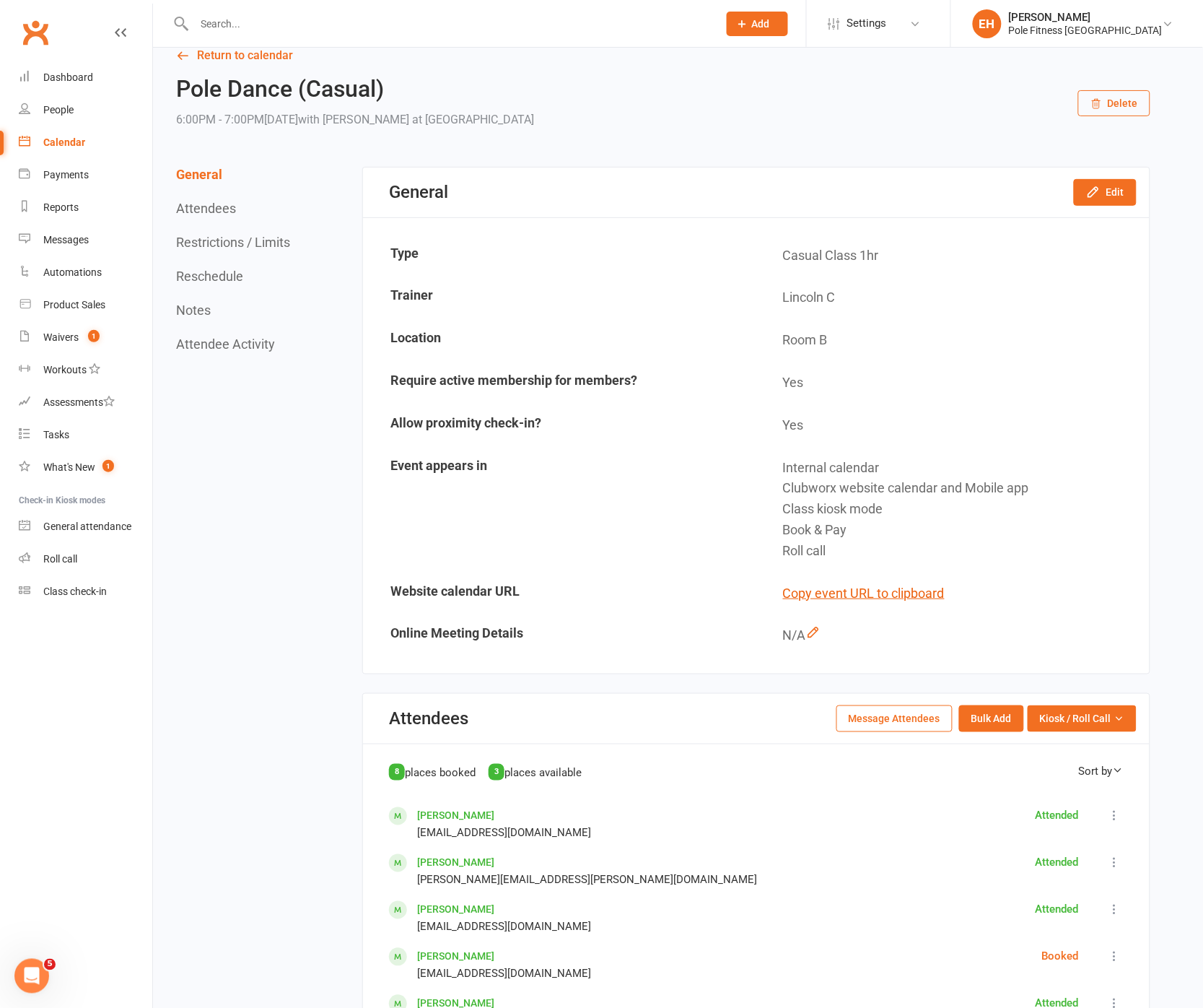
click at [255, 16] on input "text" at bounding box center [449, 24] width 518 height 20
type input "rufa"
click at [297, 65] on div "whitelily_rm5@yahoo.com.au" at bounding box center [364, 63] width 155 height 21
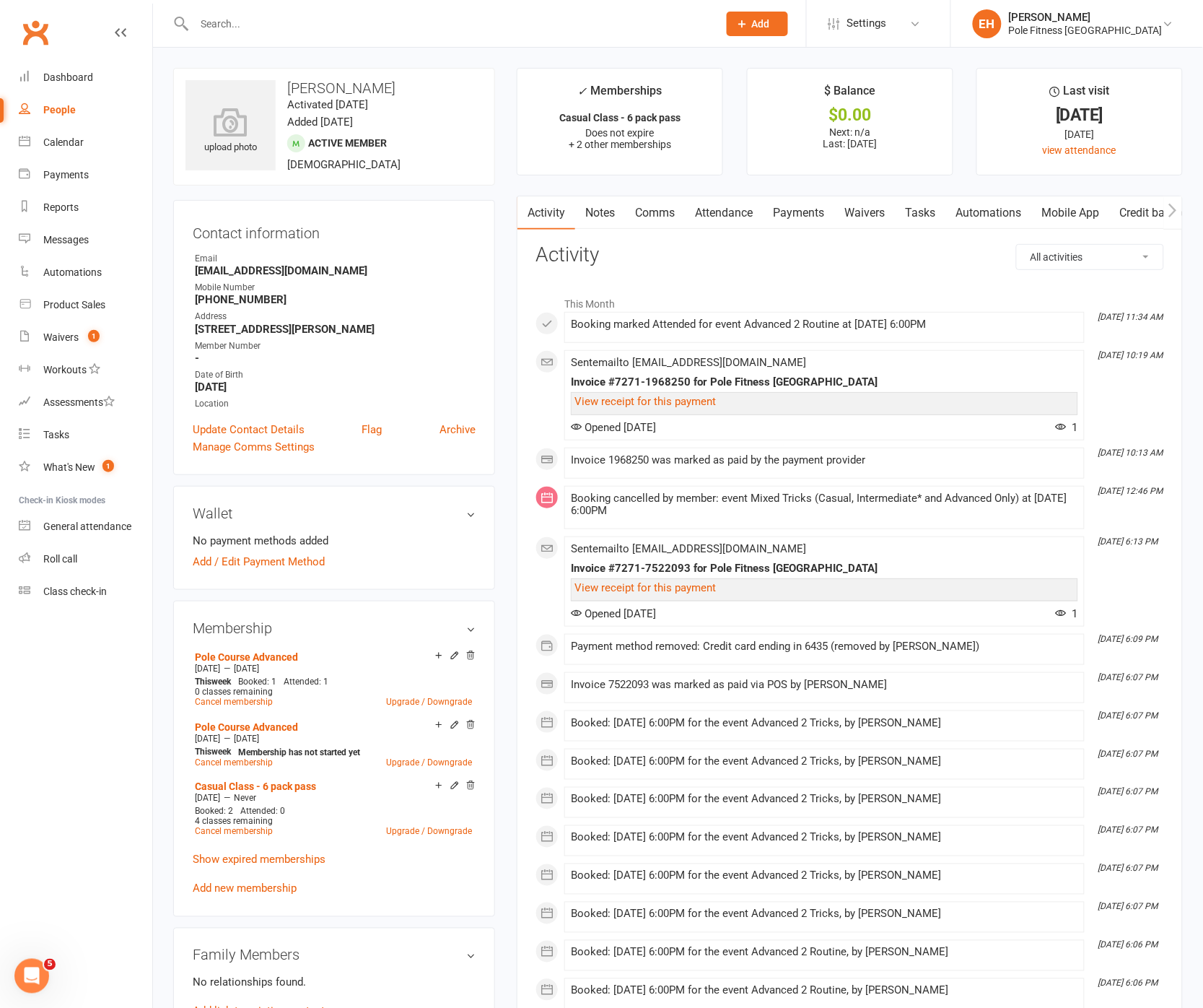
click at [808, 220] on link "Payments" at bounding box center [798, 212] width 72 height 33
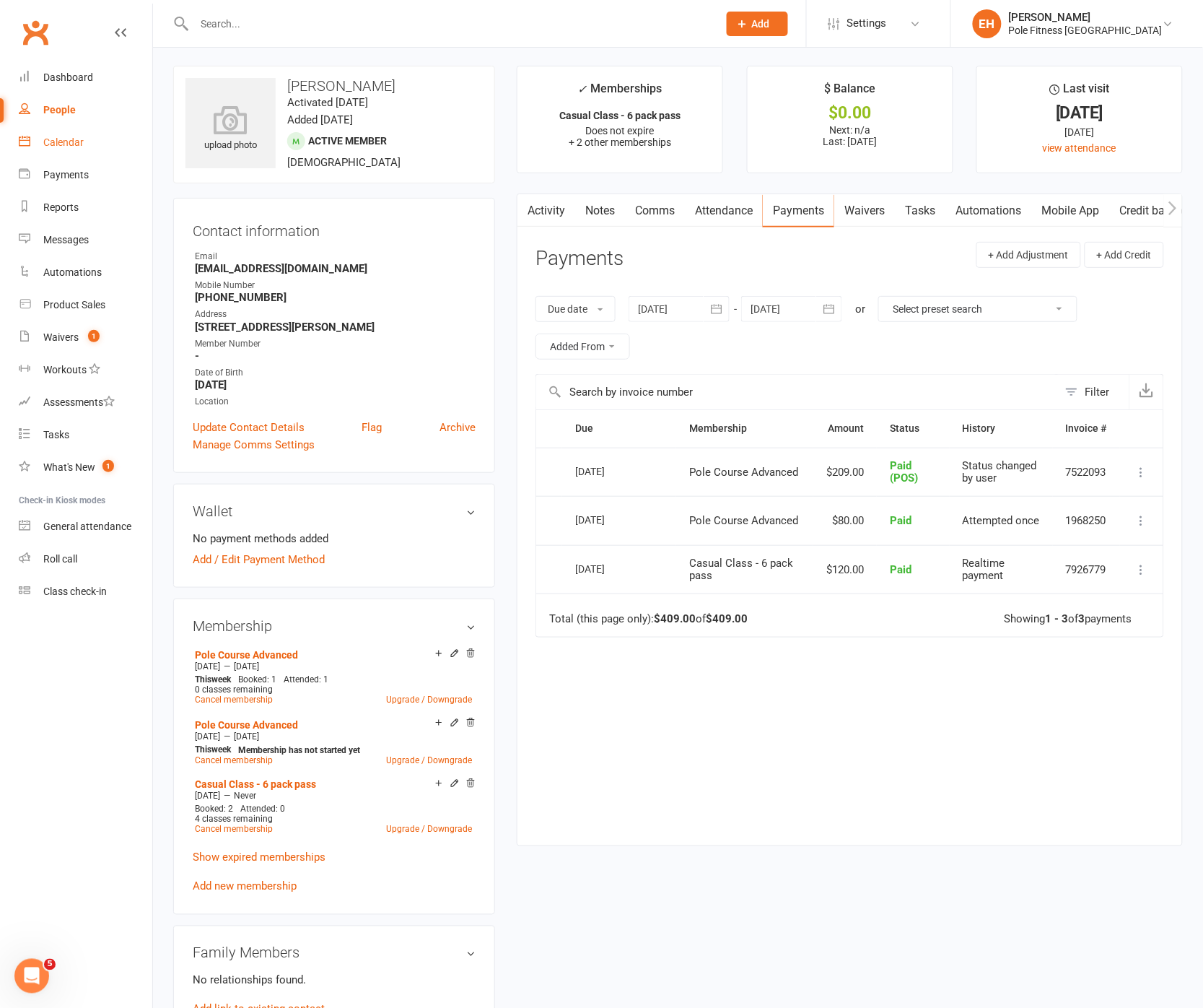
scroll to position [9, 0]
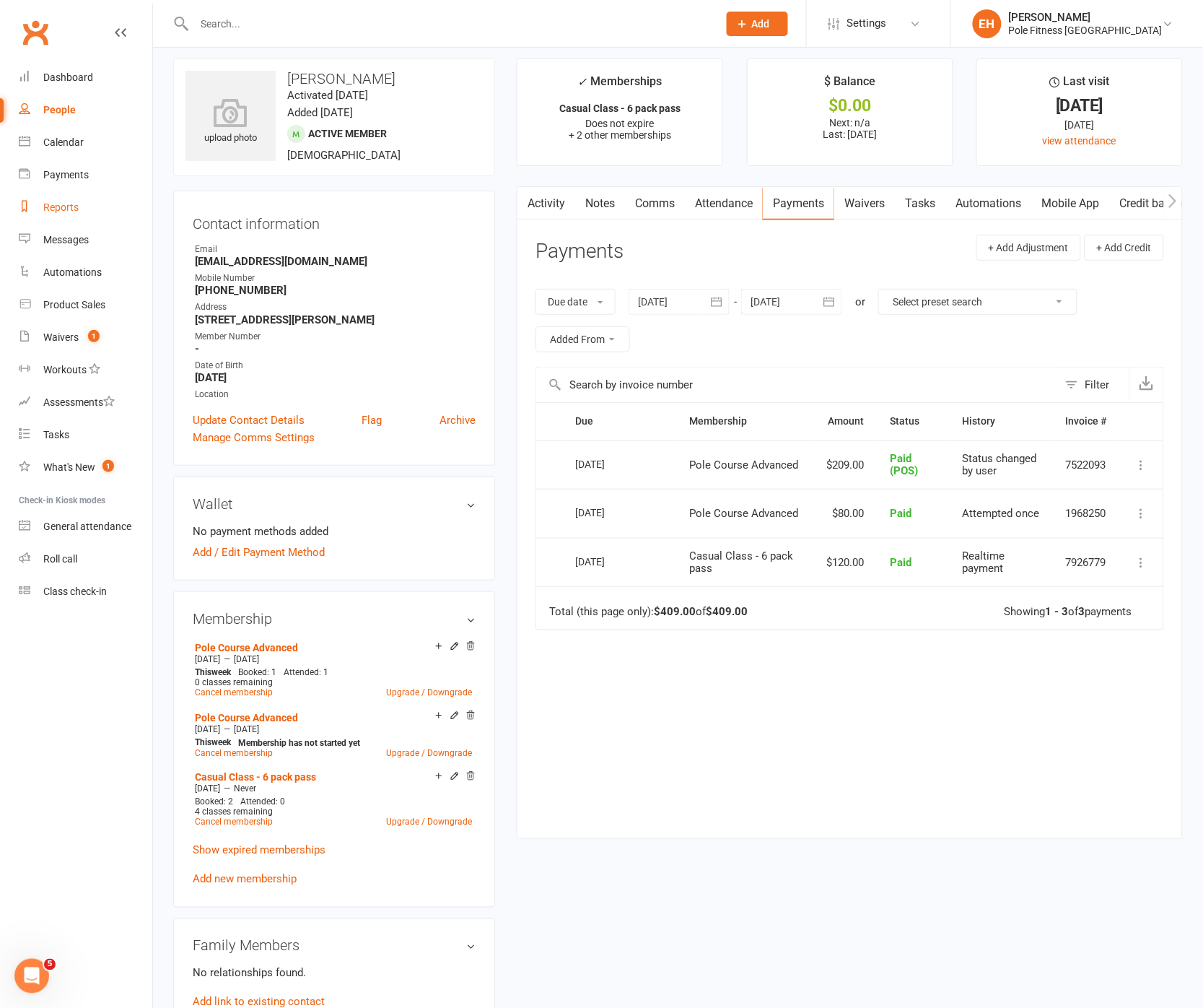
click at [55, 207] on div "Reports" at bounding box center [61, 207] width 35 height 12
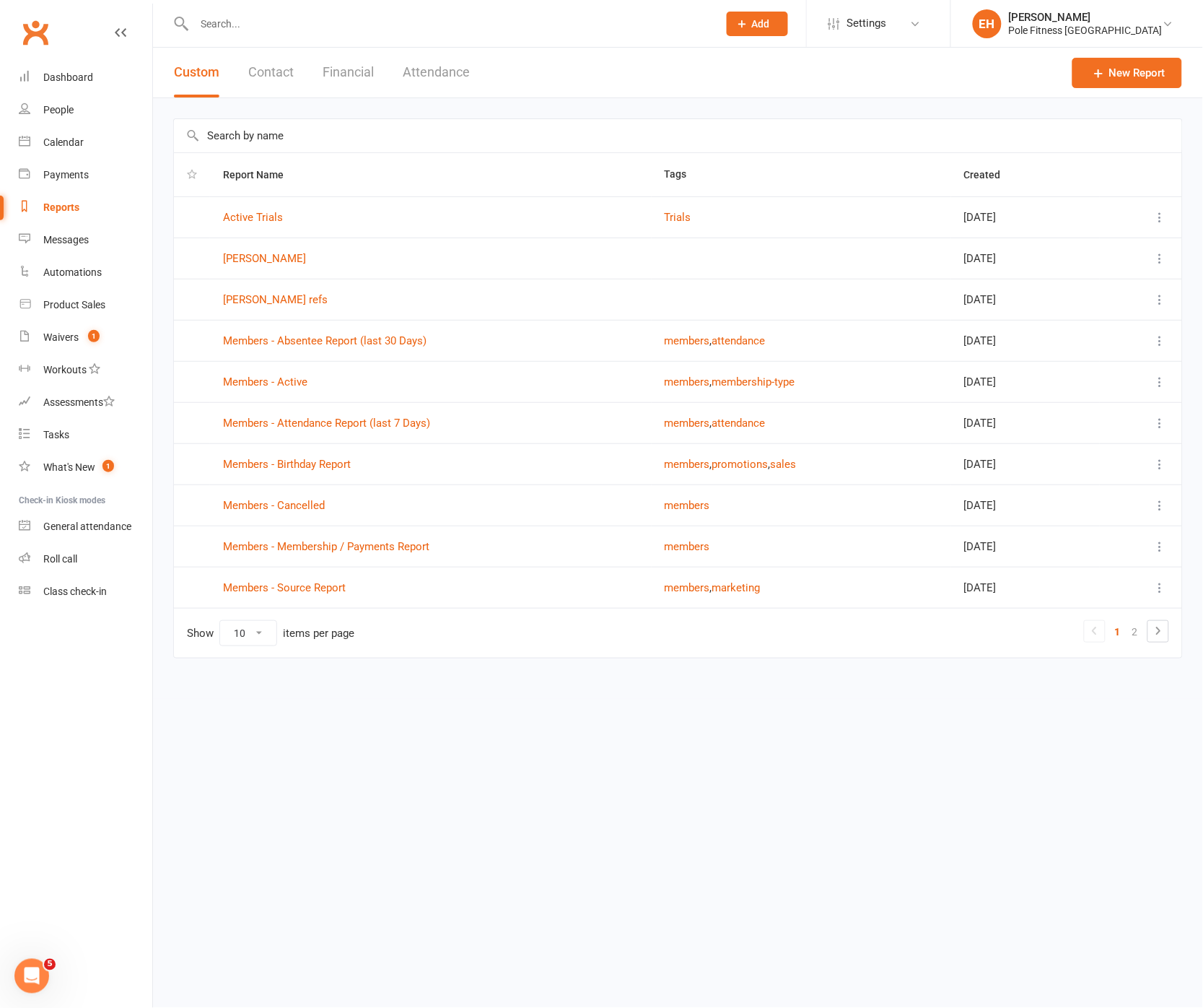
click at [355, 70] on button "Financial" at bounding box center [347, 72] width 51 height 50
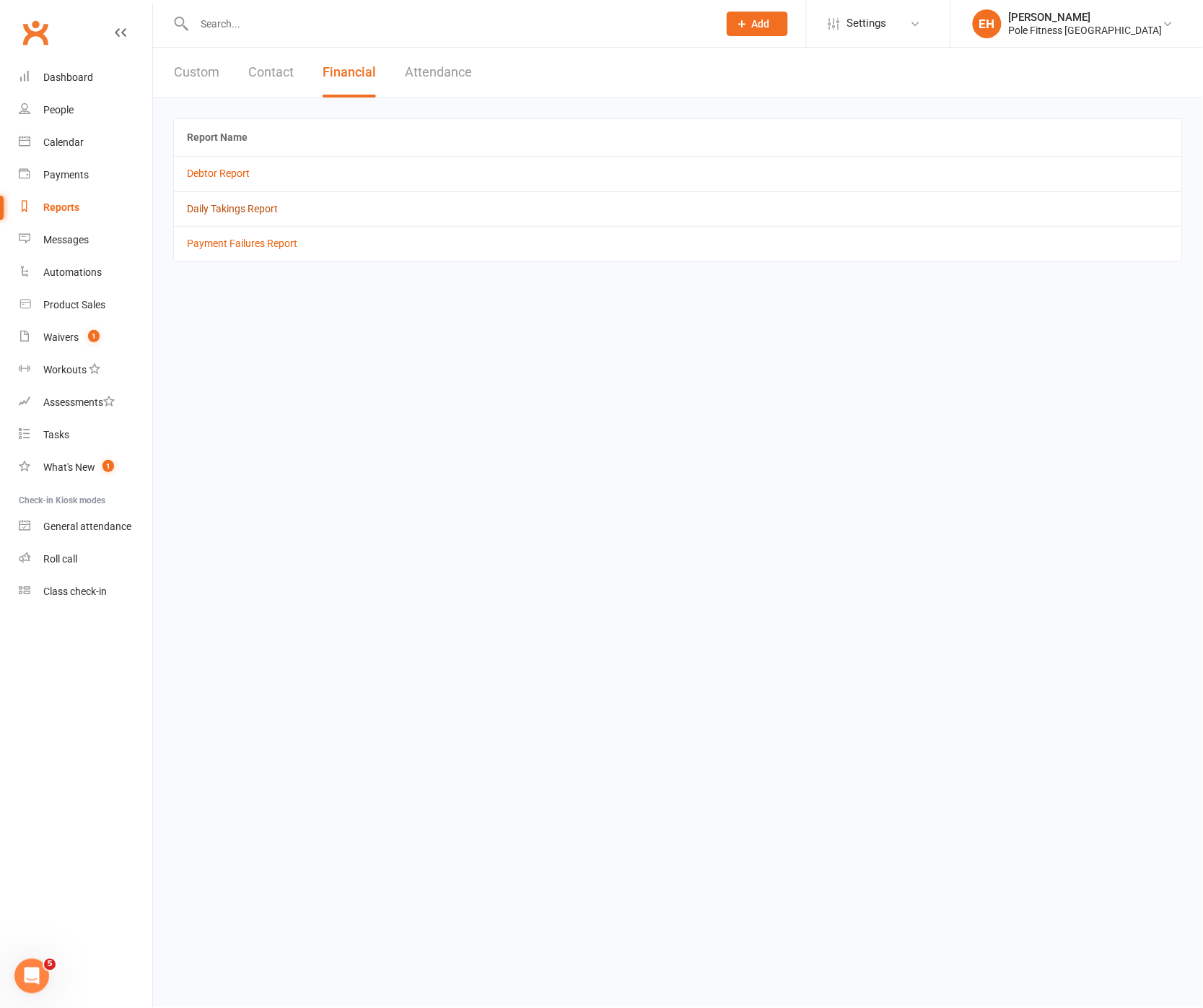
click at [239, 213] on link "Daily Takings Report" at bounding box center [232, 209] width 91 height 12
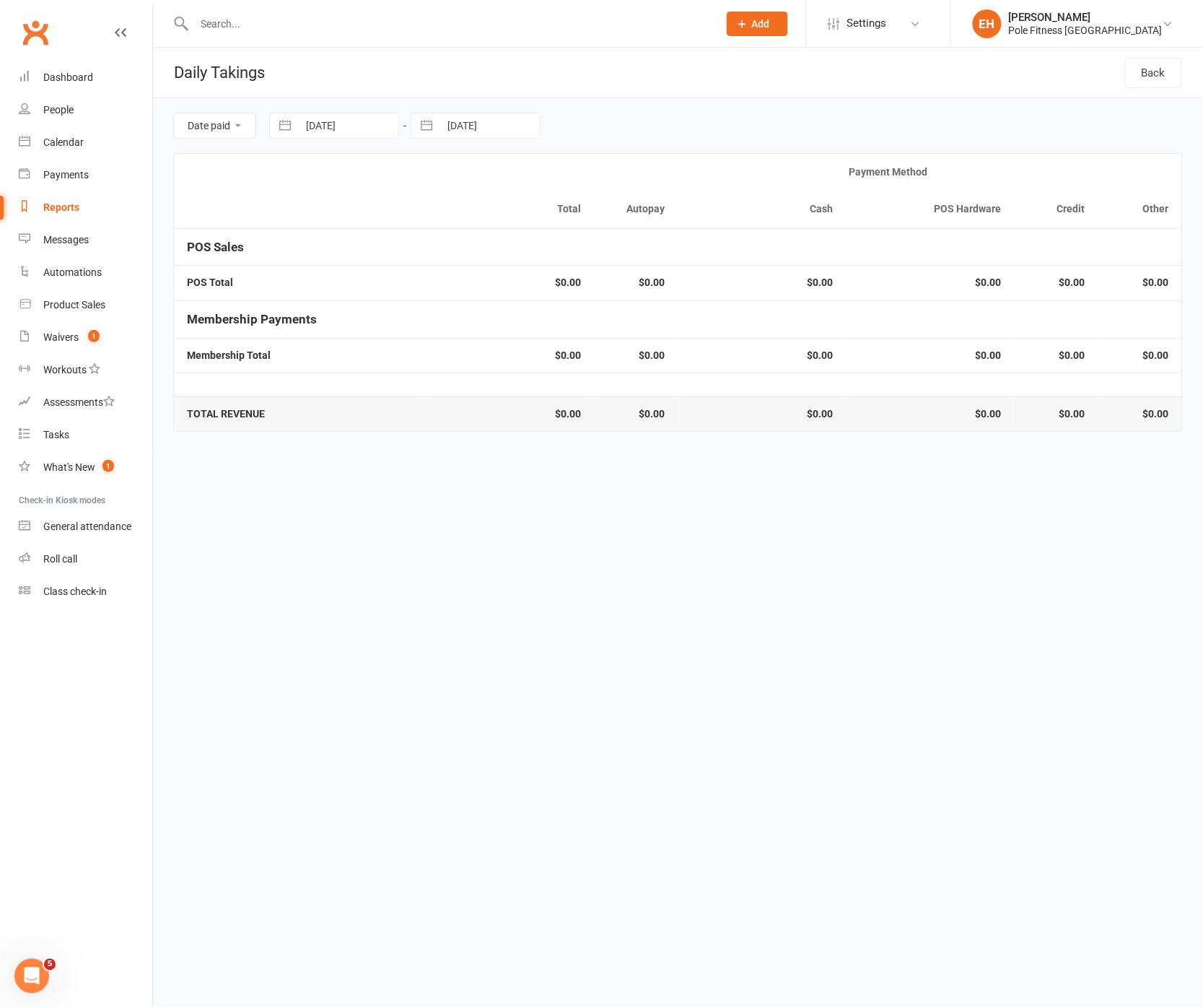
select select "7"
select select "2025"
select select "8"
select select "2025"
select select "9"
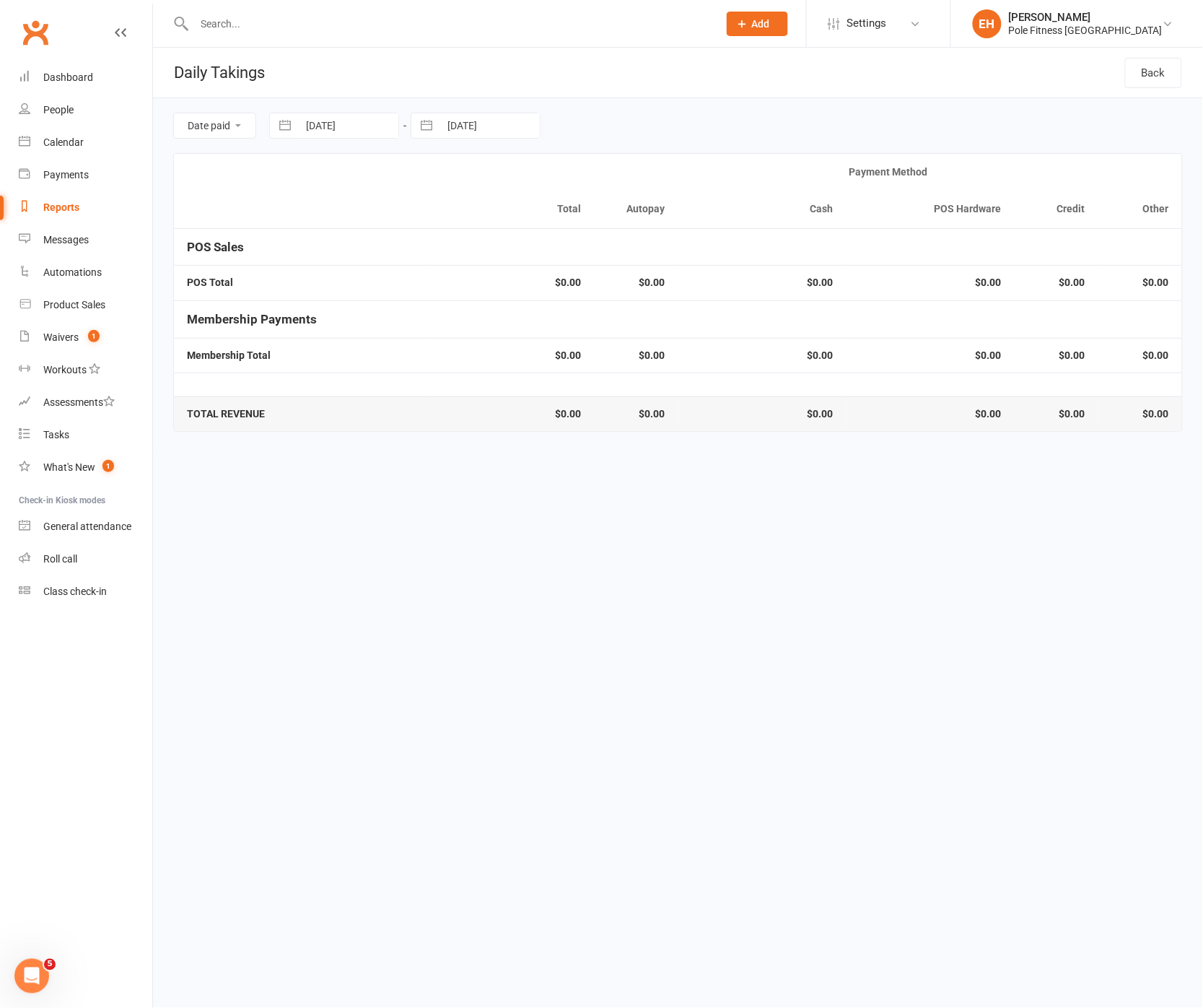
select select "2025"
click at [367, 131] on input "14 Sep 2025" at bounding box center [347, 125] width 100 height 24
click at [298, 183] on icon "Move backward to switch to the previous month." at bounding box center [299, 185] width 13 height 13
select select "6"
select select "2025"
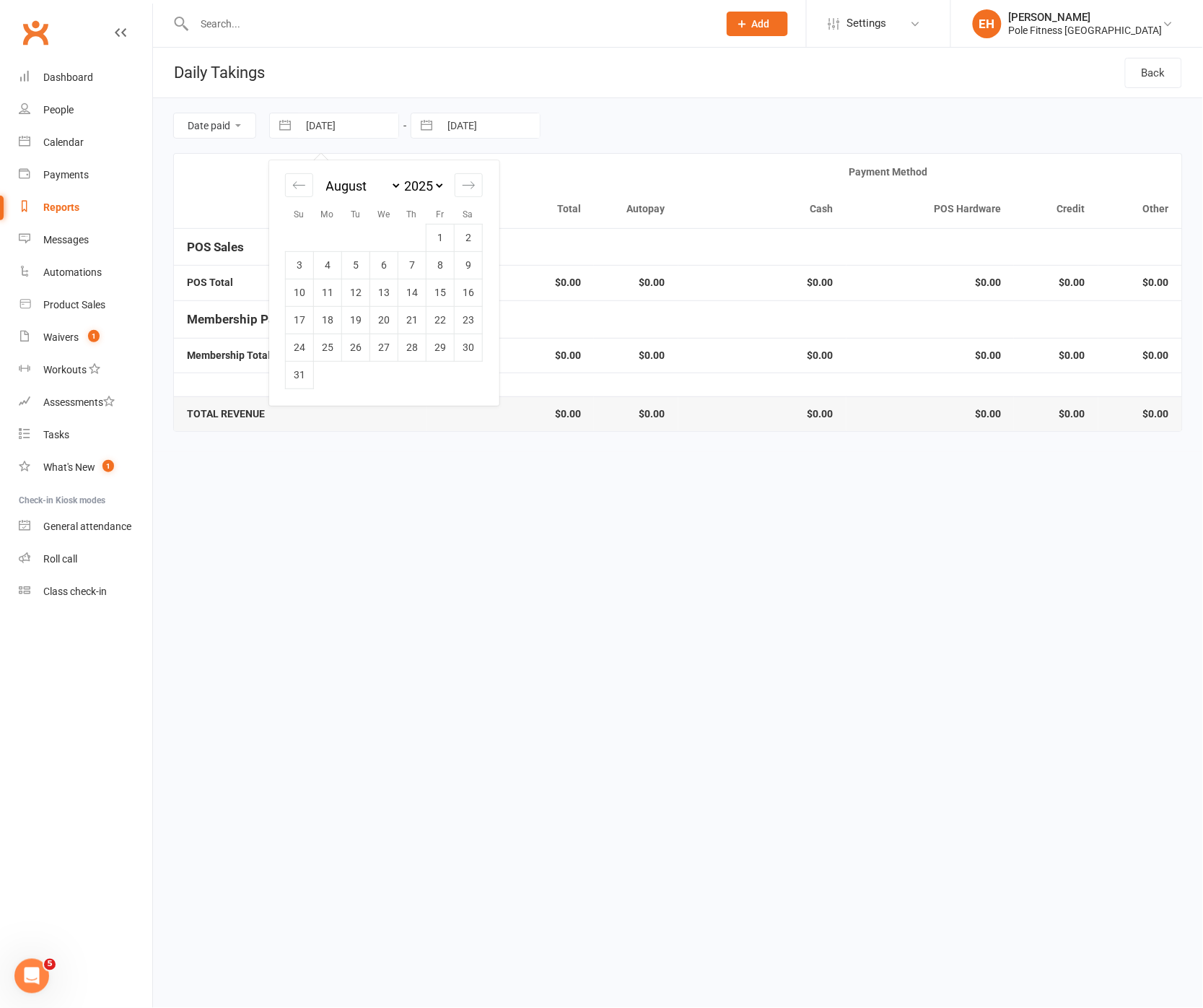
click at [454, 294] on td "16" at bounding box center [468, 292] width 28 height 28
type input "16 Aug 2025"
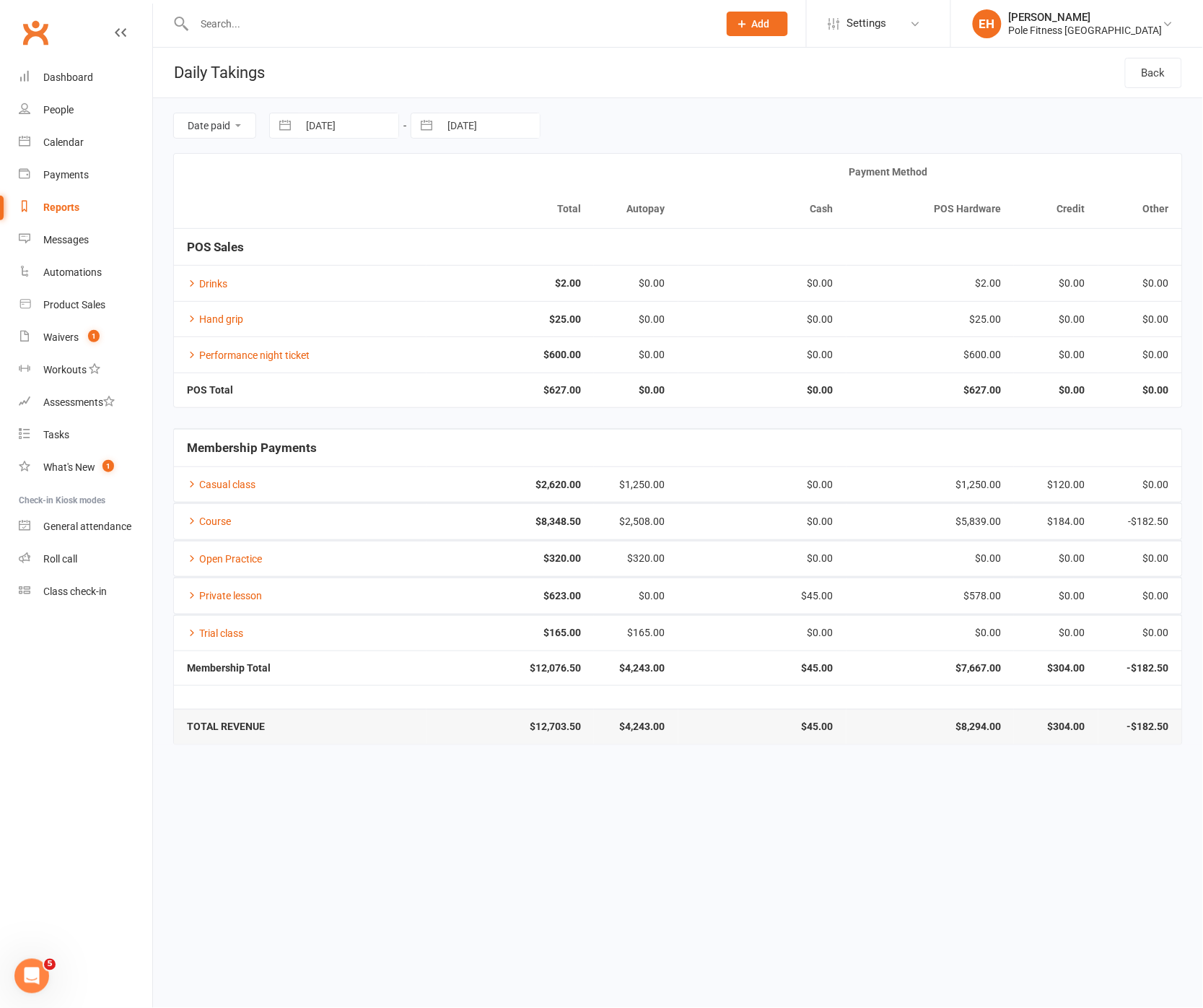
select select "6"
select select "2025"
select select "7"
select select "2025"
select select "8"
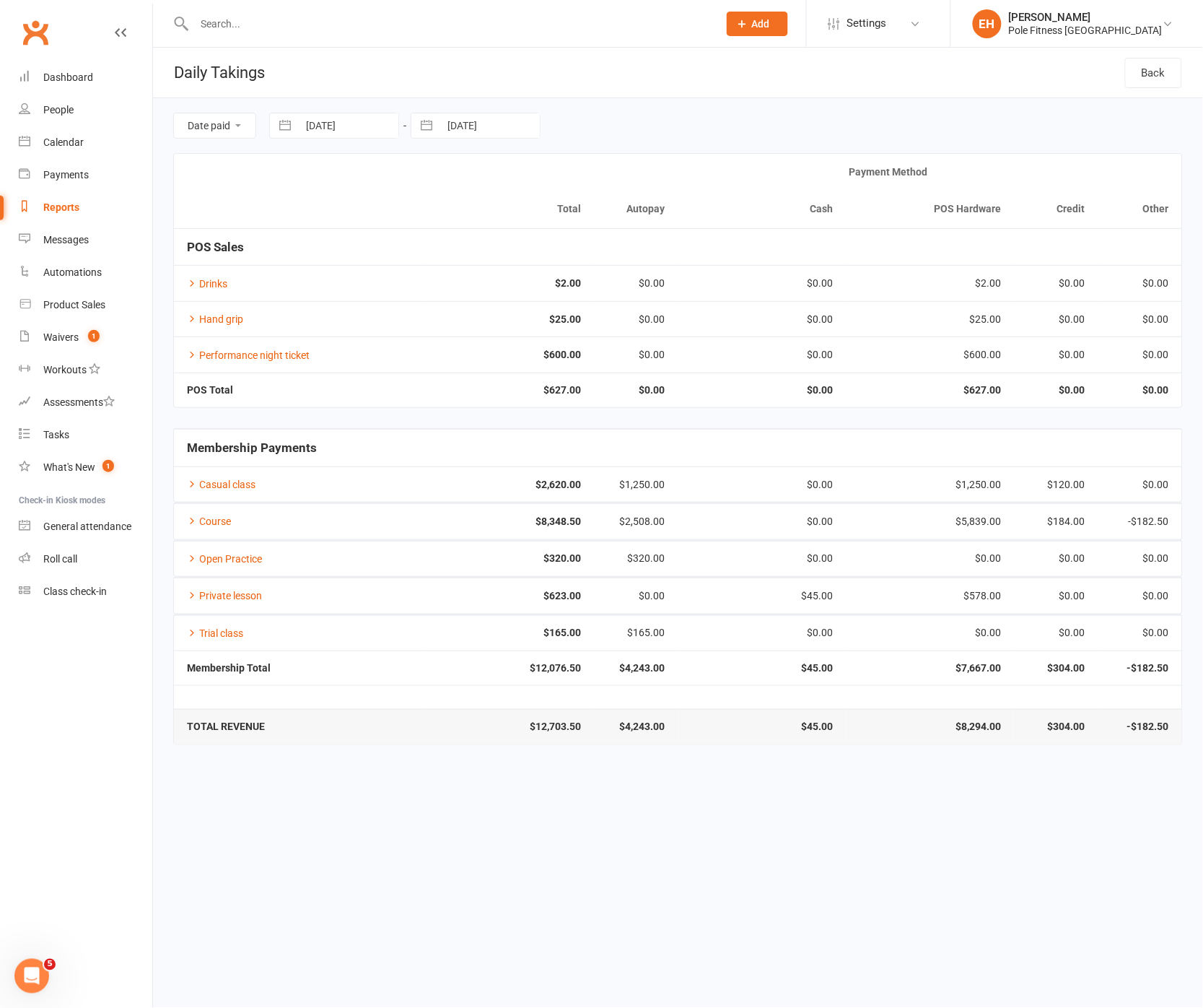
select select "2025"
click at [338, 119] on input "16 Aug 2025" at bounding box center [347, 125] width 100 height 24
click at [443, 296] on td "15" at bounding box center [440, 292] width 28 height 28
type input "15 Aug 2025"
select select "7"
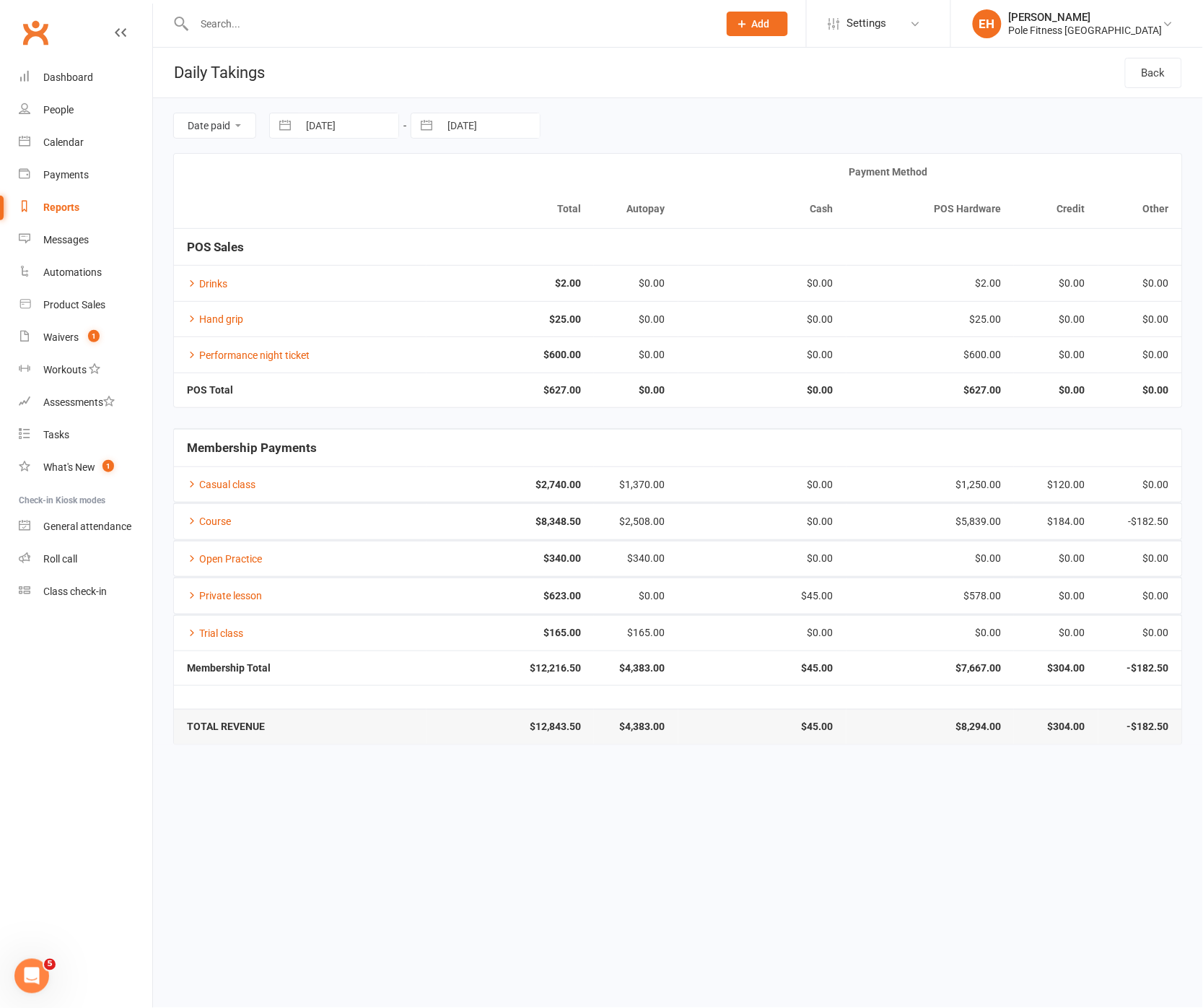
select select "2025"
select select "8"
select select "2025"
select select "9"
select select "2025"
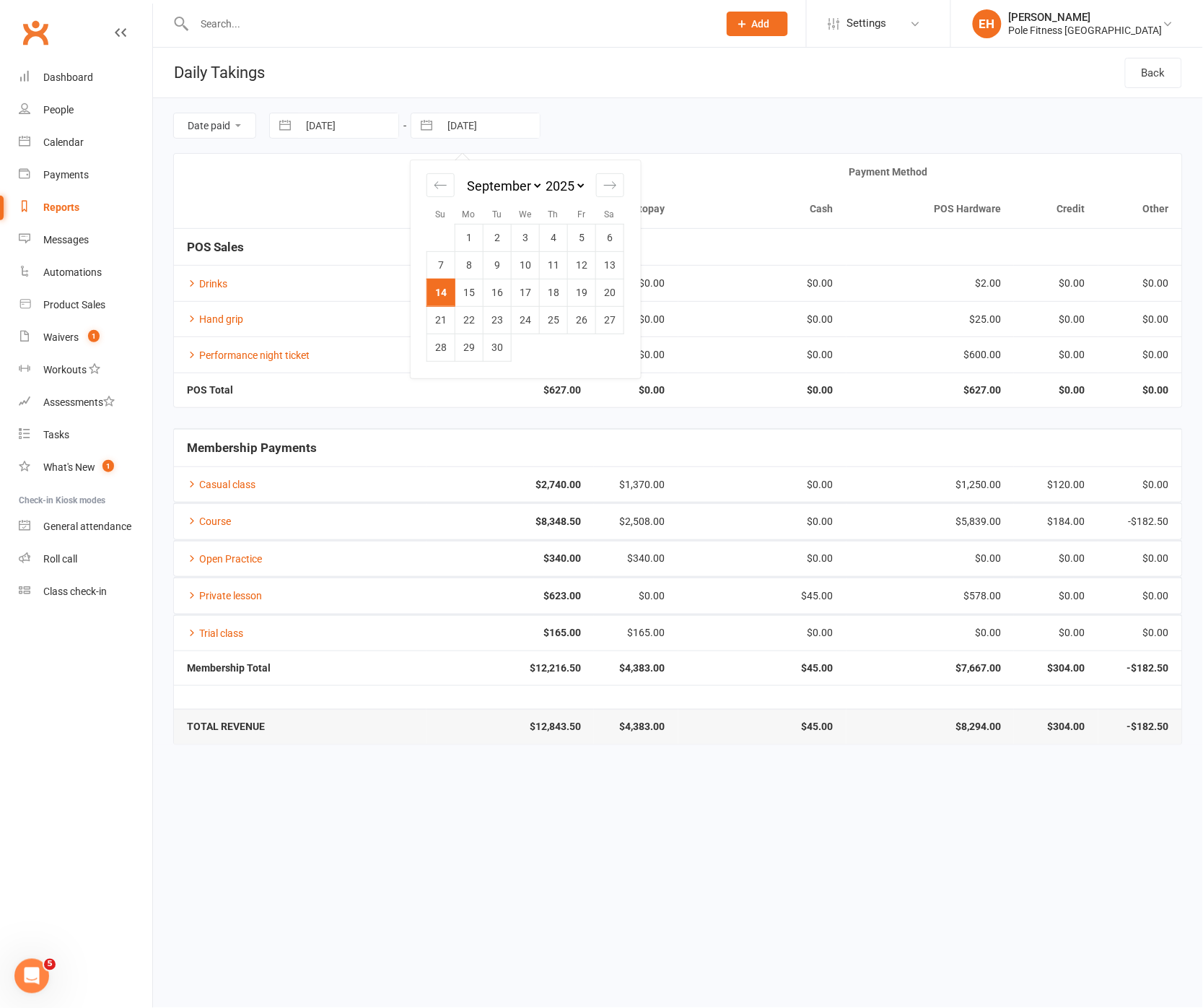
click at [483, 129] on input "14 Sep 2025" at bounding box center [489, 125] width 100 height 24
click at [449, 191] on div "Move backward to switch to the previous month." at bounding box center [440, 185] width 28 height 24
select select "6"
select select "2025"
click at [580, 291] on td "15" at bounding box center [581, 292] width 28 height 28
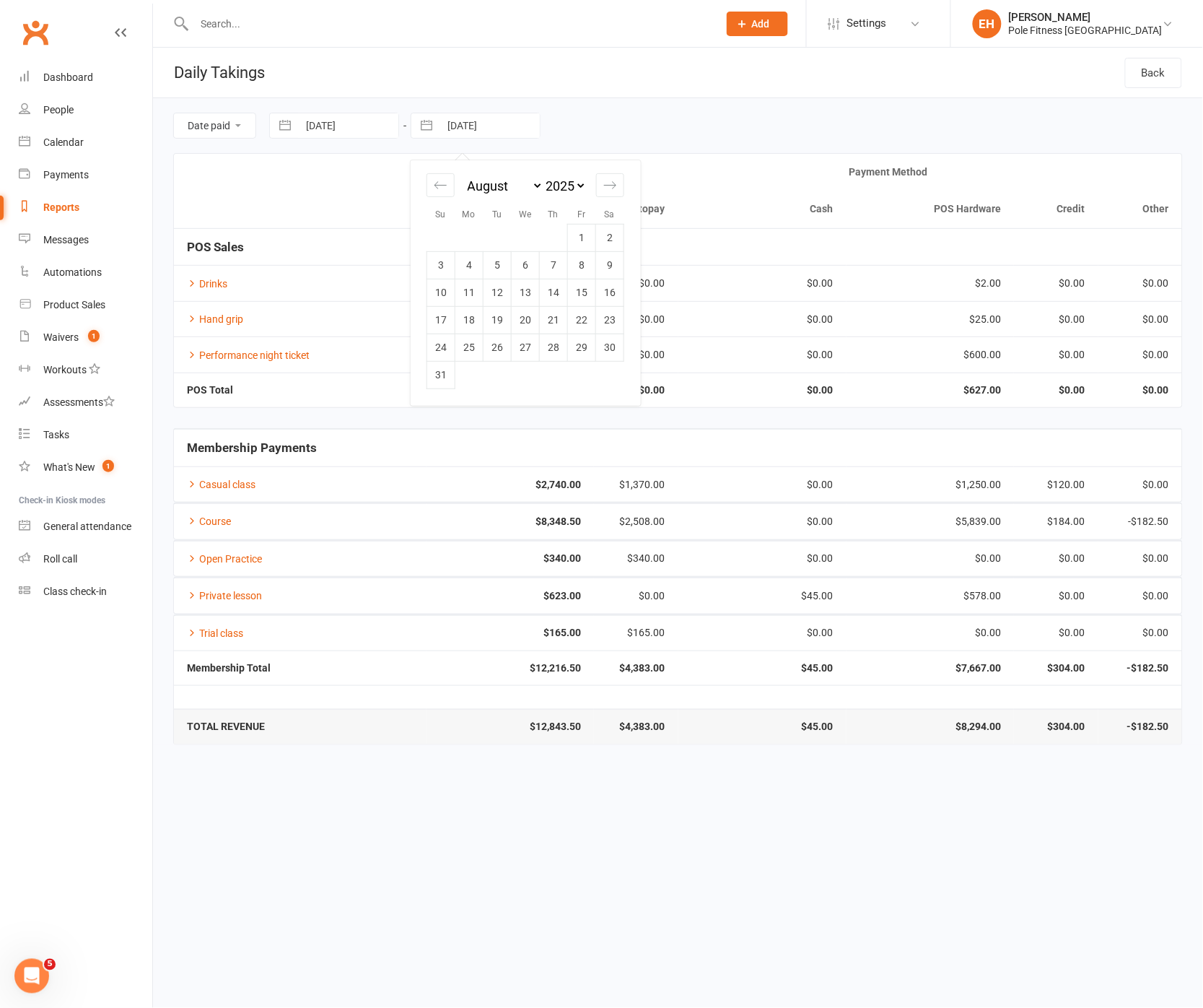
type input "15 Aug 2025"
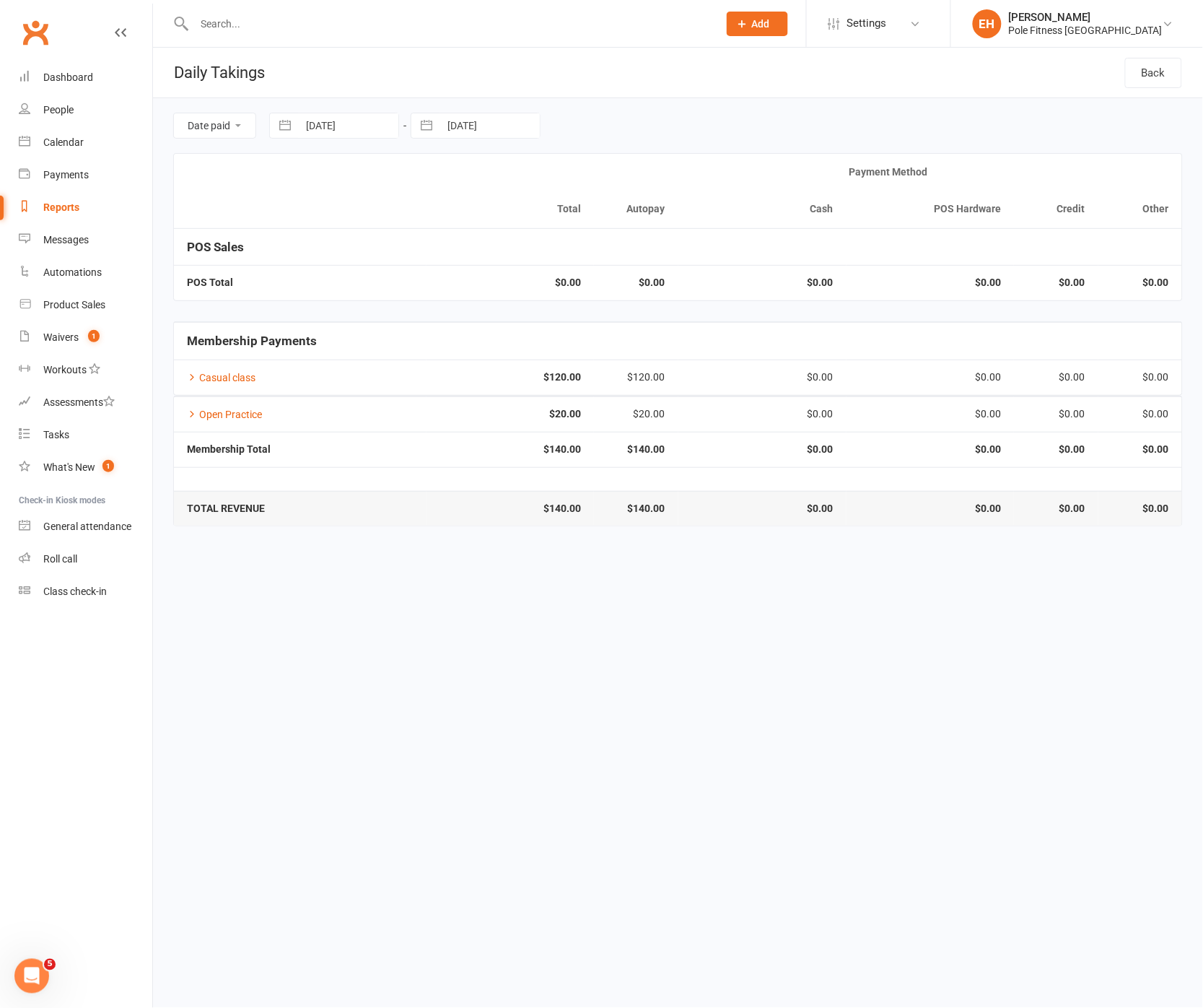
drag, startPoint x: 350, startPoint y: 130, endPoint x: 353, endPoint y: 140, distance: 10.4
click at [350, 134] on input "15 Aug 2025" at bounding box center [347, 125] width 100 height 24
select select "6"
select select "2025"
select select "7"
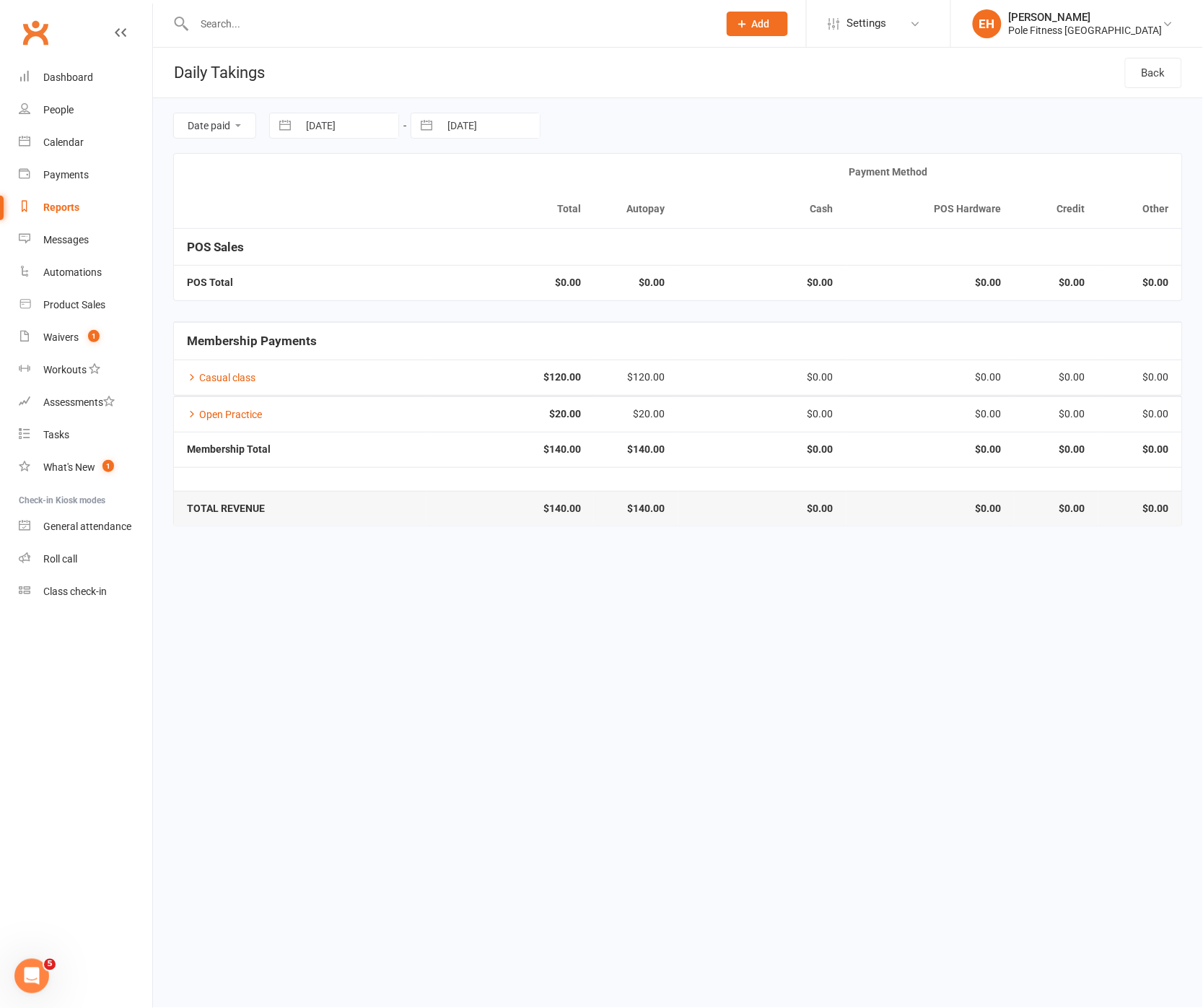
select select "2025"
select select "8"
select select "2025"
click at [479, 289] on td "16" at bounding box center [468, 292] width 28 height 28
type input "16 Aug 2025"
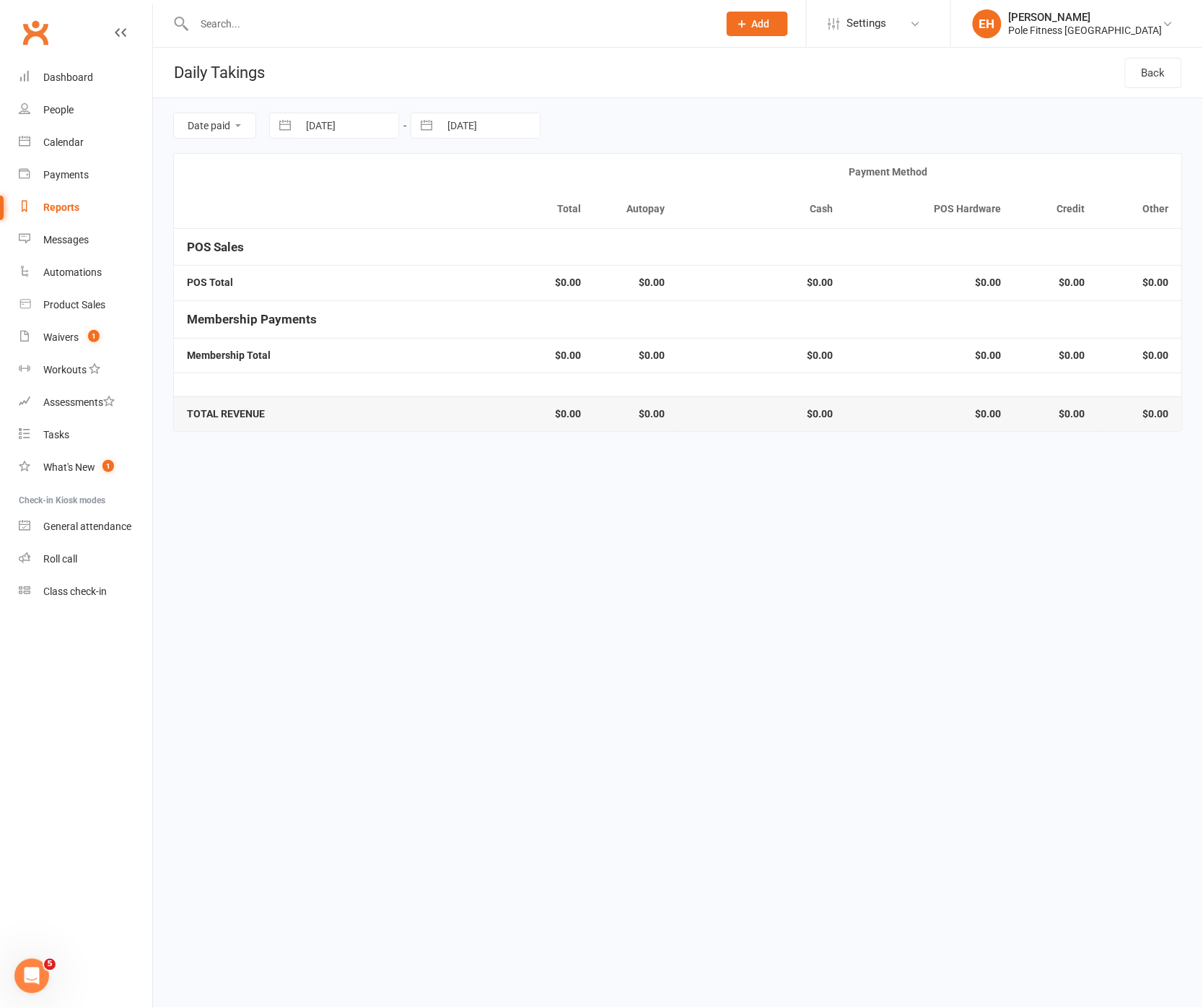
click at [464, 126] on input "15 Aug 2025" at bounding box center [489, 125] width 100 height 24
select select "6"
select select "2025"
select select "7"
select select "2025"
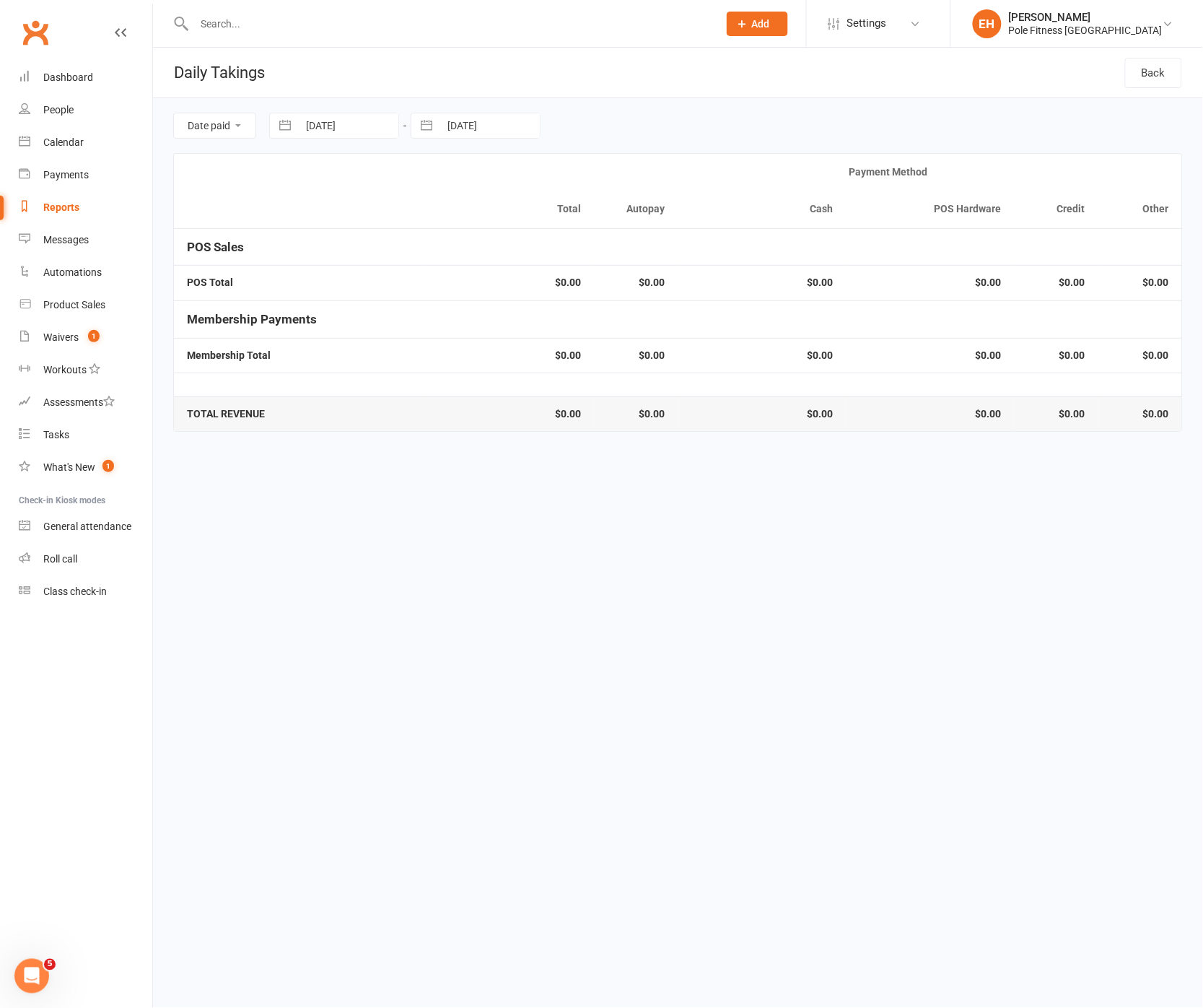
select select "8"
select select "2025"
click at [612, 294] on td "16" at bounding box center [610, 292] width 28 height 28
type input "16 Aug 2025"
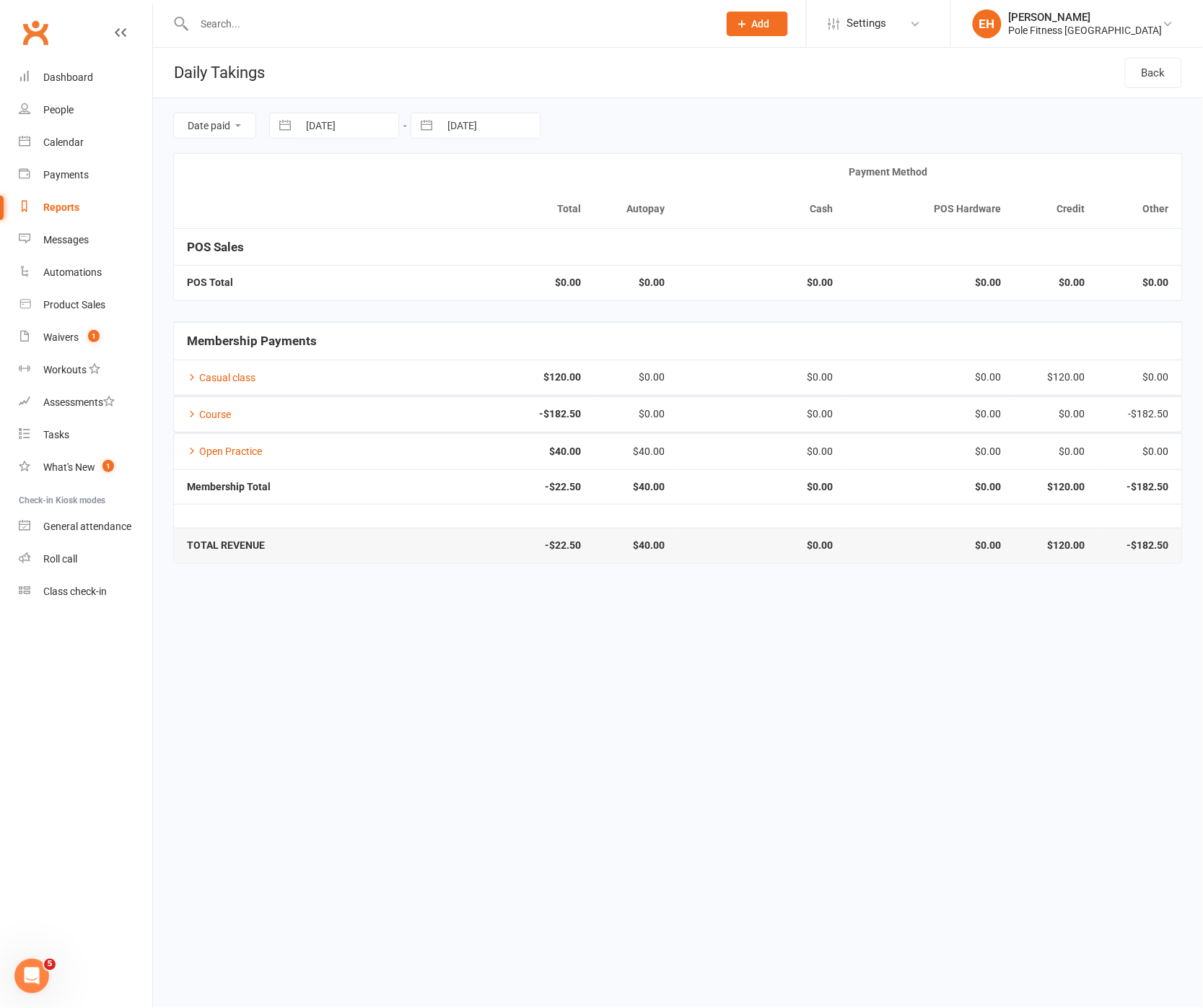
click at [327, 121] on input "16 Aug 2025" at bounding box center [347, 125] width 100 height 24
select select "6"
select select "2025"
select select "7"
select select "2025"
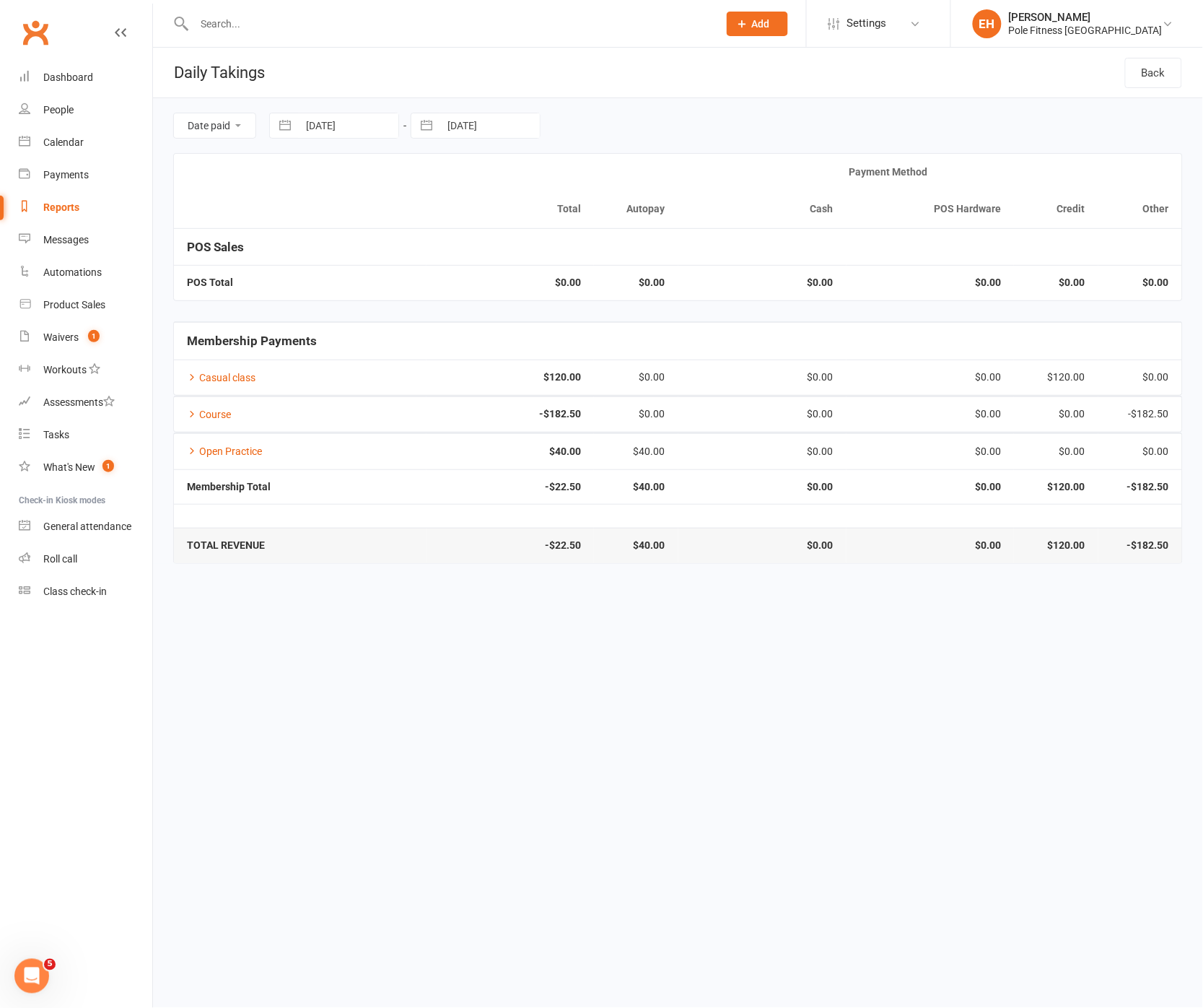
select select "8"
select select "2025"
drag, startPoint x: 305, startPoint y: 324, endPoint x: 373, endPoint y: 257, distance: 95.5
click at [305, 322] on td "17" at bounding box center [299, 320] width 28 height 28
type input "17 Aug 2025"
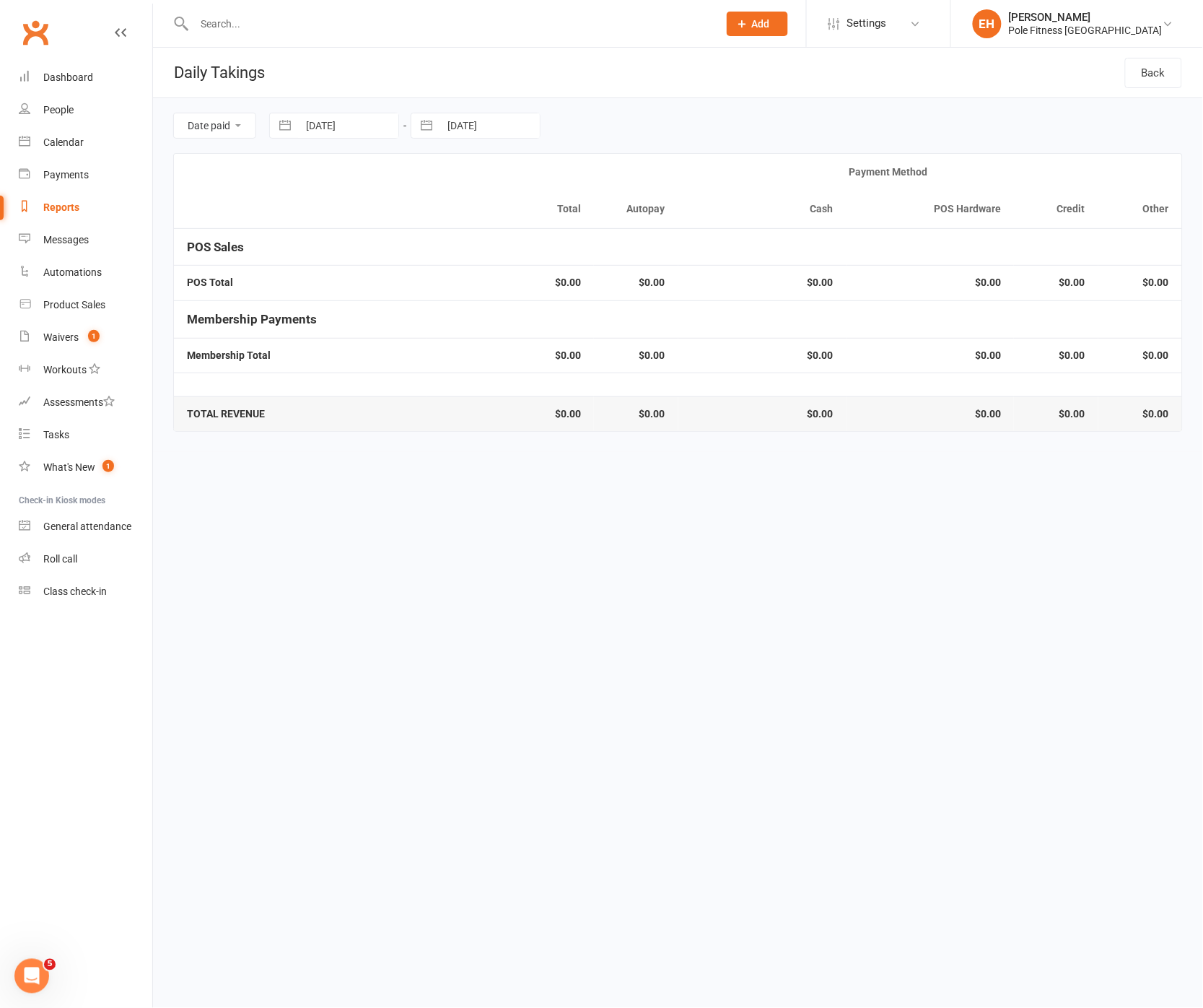
select select "6"
select select "2025"
select select "7"
select select "2025"
select select "8"
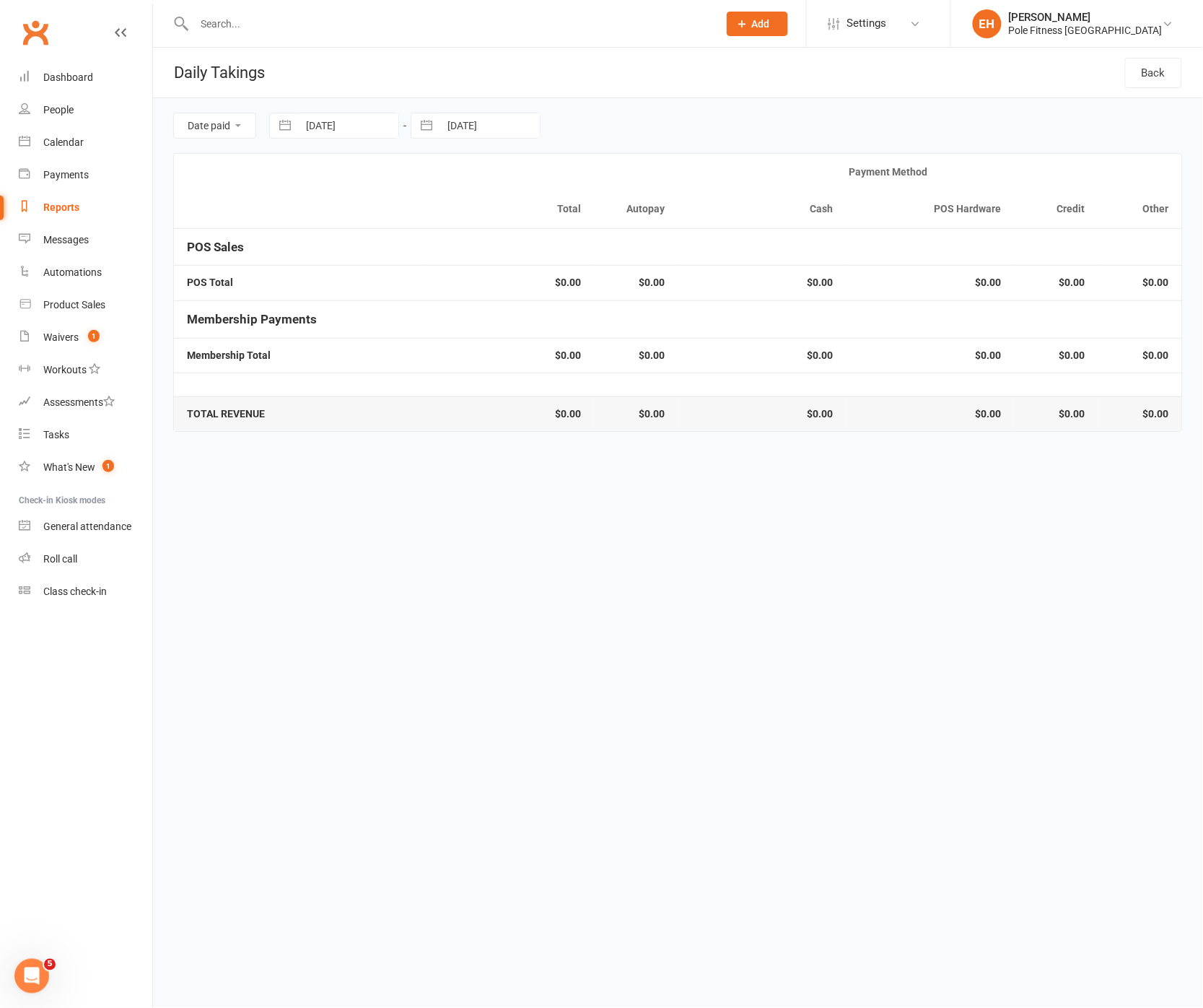
select select "2025"
drag, startPoint x: 464, startPoint y: 130, endPoint x: 458, endPoint y: 148, distance: 19.0
click at [464, 130] on input "16 Aug 2025" at bounding box center [489, 125] width 100 height 24
drag, startPoint x: 443, startPoint y: 317, endPoint x: 432, endPoint y: 312, distance: 12.1
click at [443, 317] on td "17" at bounding box center [441, 320] width 28 height 28
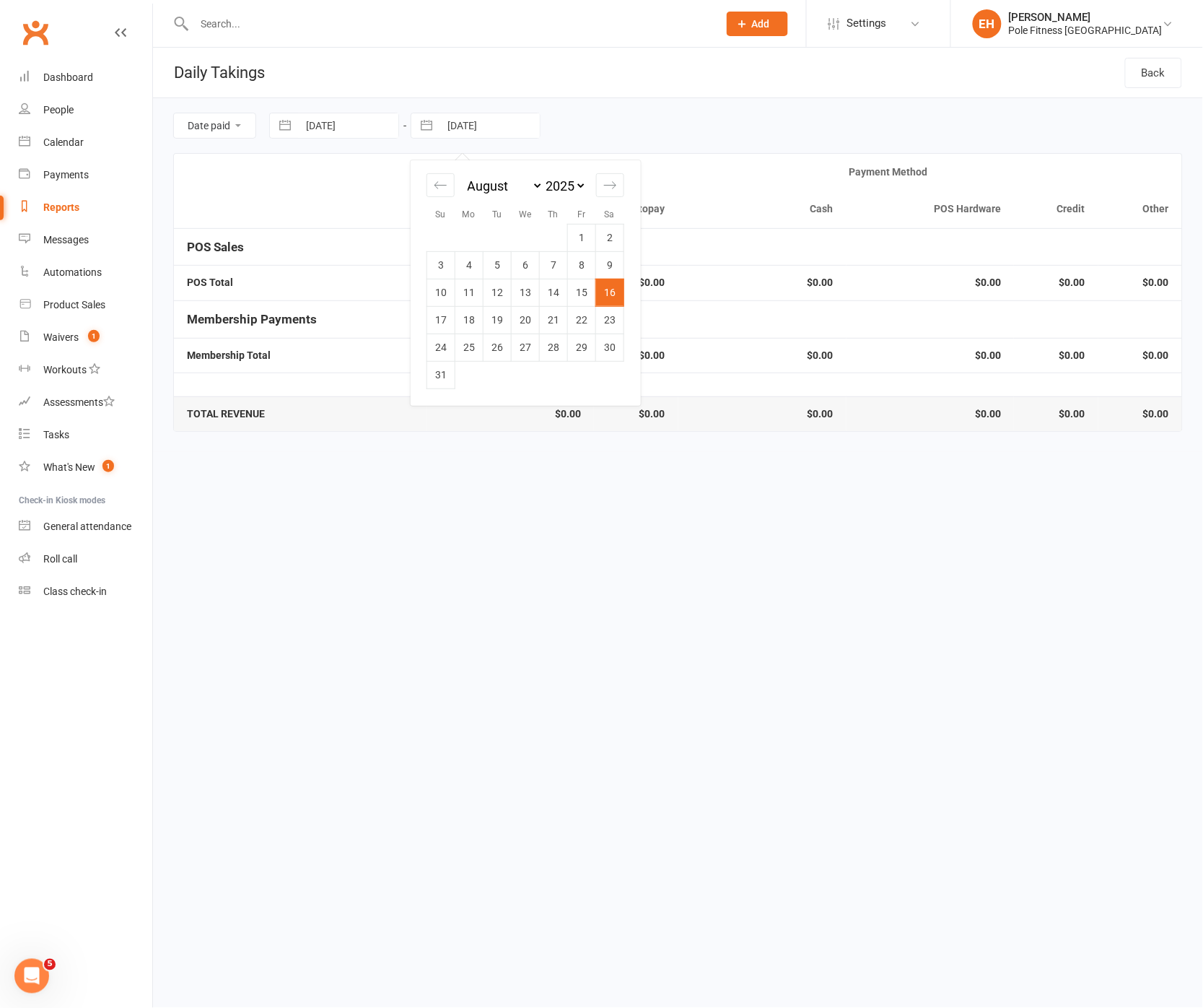
type input "17 Aug 2025"
select select "6"
select select "2025"
select select "7"
select select "2025"
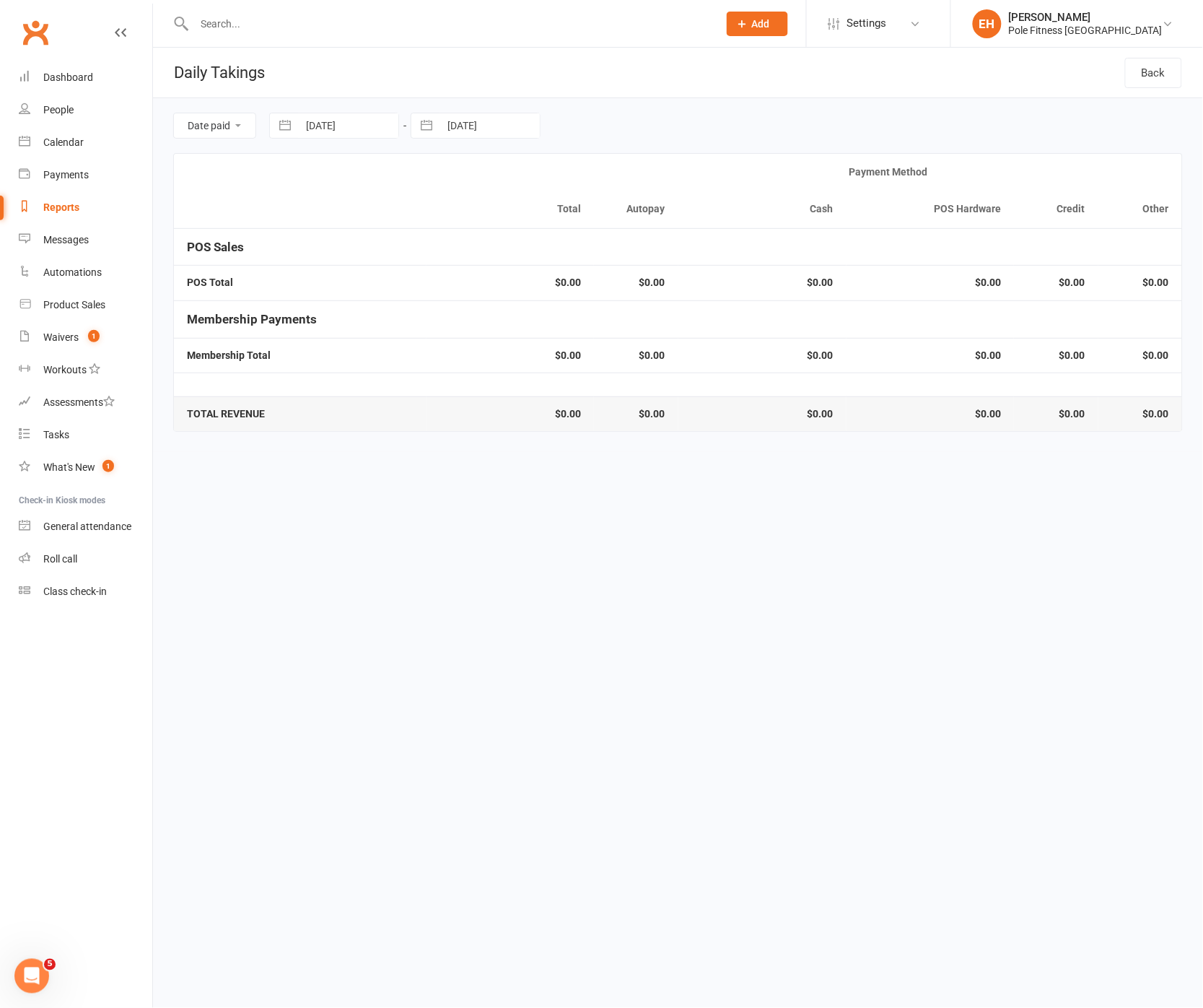
select select "8"
select select "2025"
drag, startPoint x: 323, startPoint y: 123, endPoint x: 384, endPoint y: 145, distance: 64.8
click at [323, 123] on input "17 Aug 2025" at bounding box center [347, 125] width 100 height 24
drag, startPoint x: 324, startPoint y: 316, endPoint x: 390, endPoint y: 283, distance: 73.8
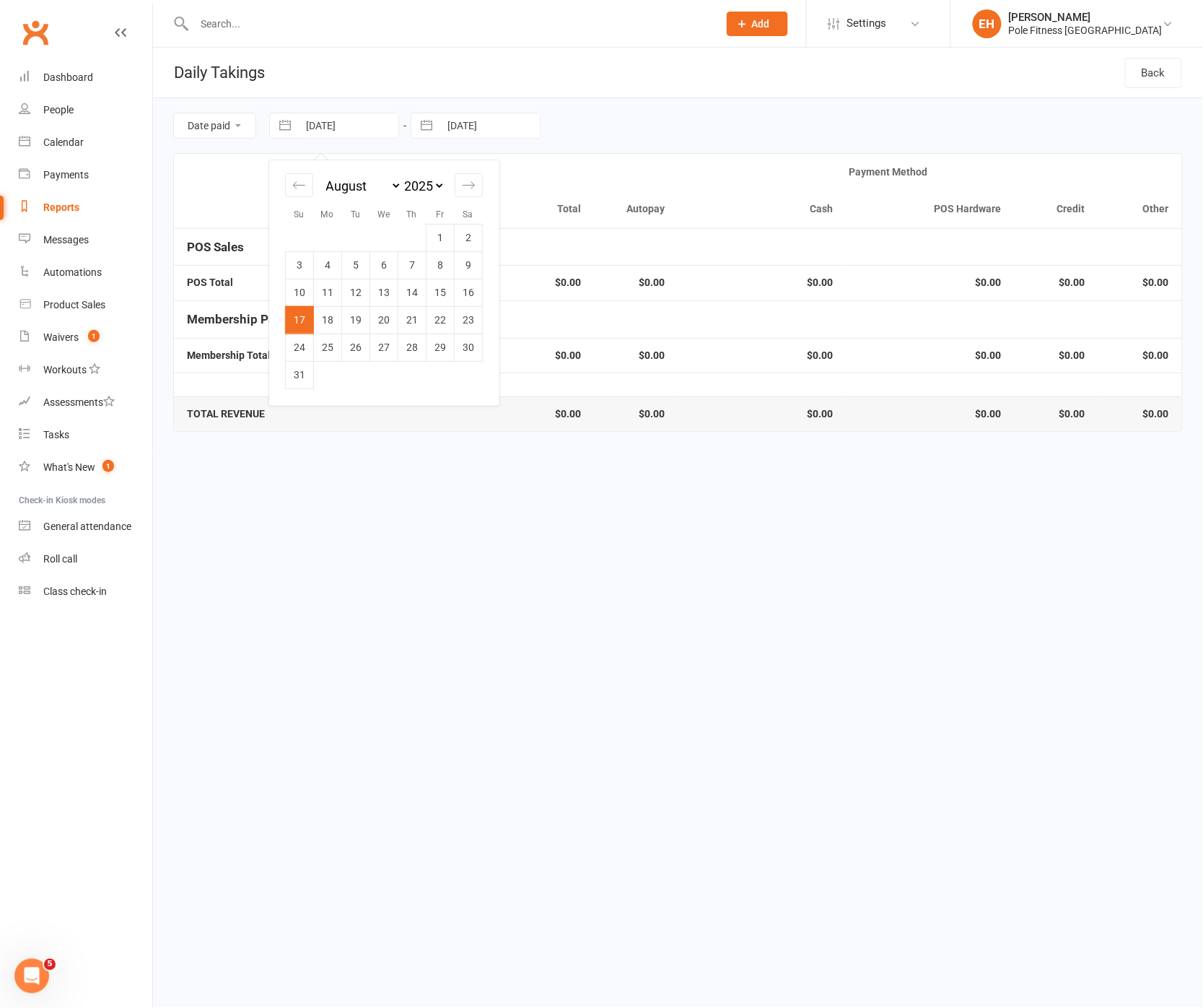
click at [325, 316] on td "18" at bounding box center [327, 320] width 28 height 28
type input "18 Aug 2025"
drag, startPoint x: 479, startPoint y: 125, endPoint x: 471, endPoint y: 142, distance: 18.8
click at [479, 125] on input "17 Aug 2025" at bounding box center [489, 125] width 100 height 24
select select "6"
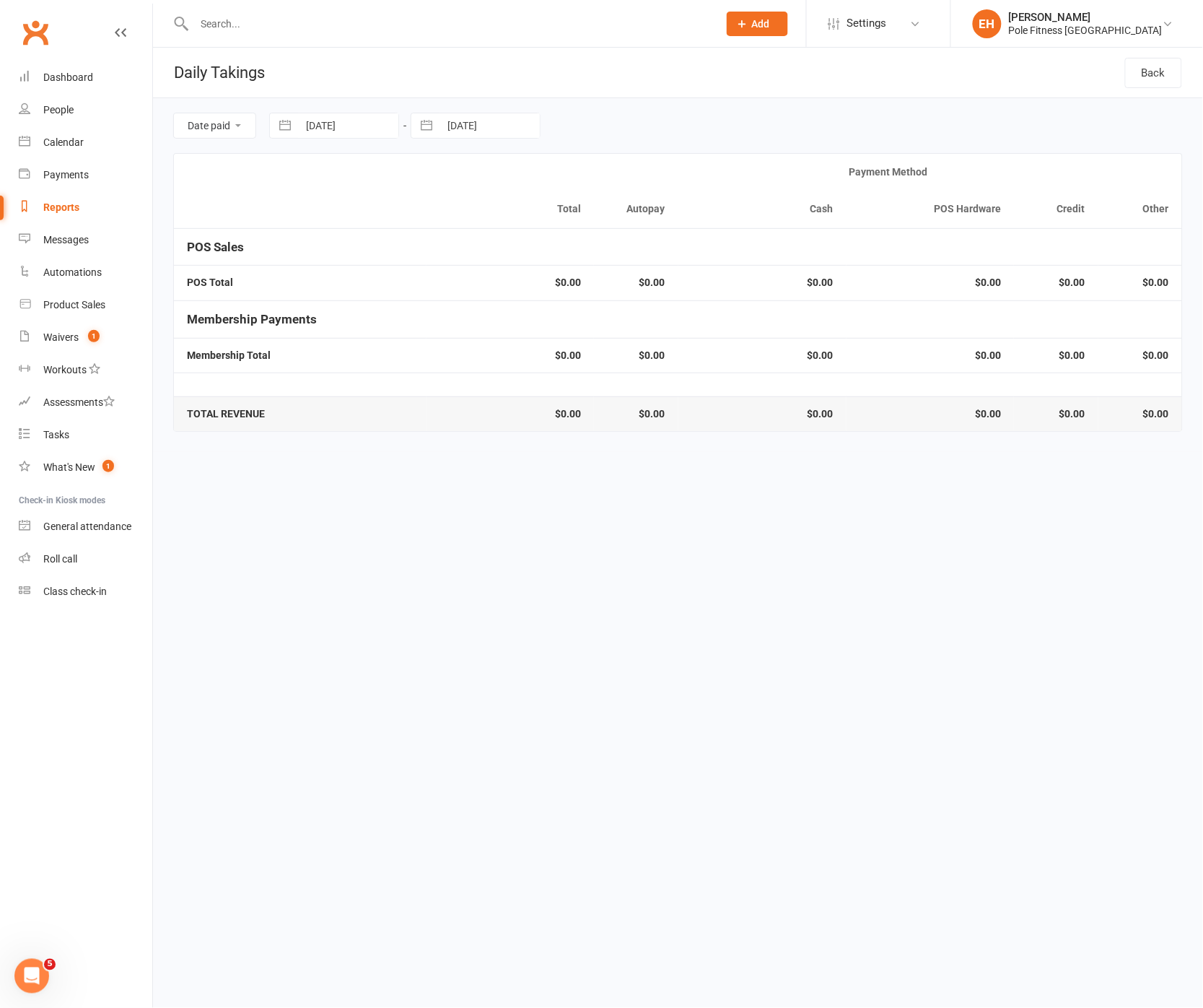
select select "2025"
select select "7"
select select "2025"
select select "8"
select select "2025"
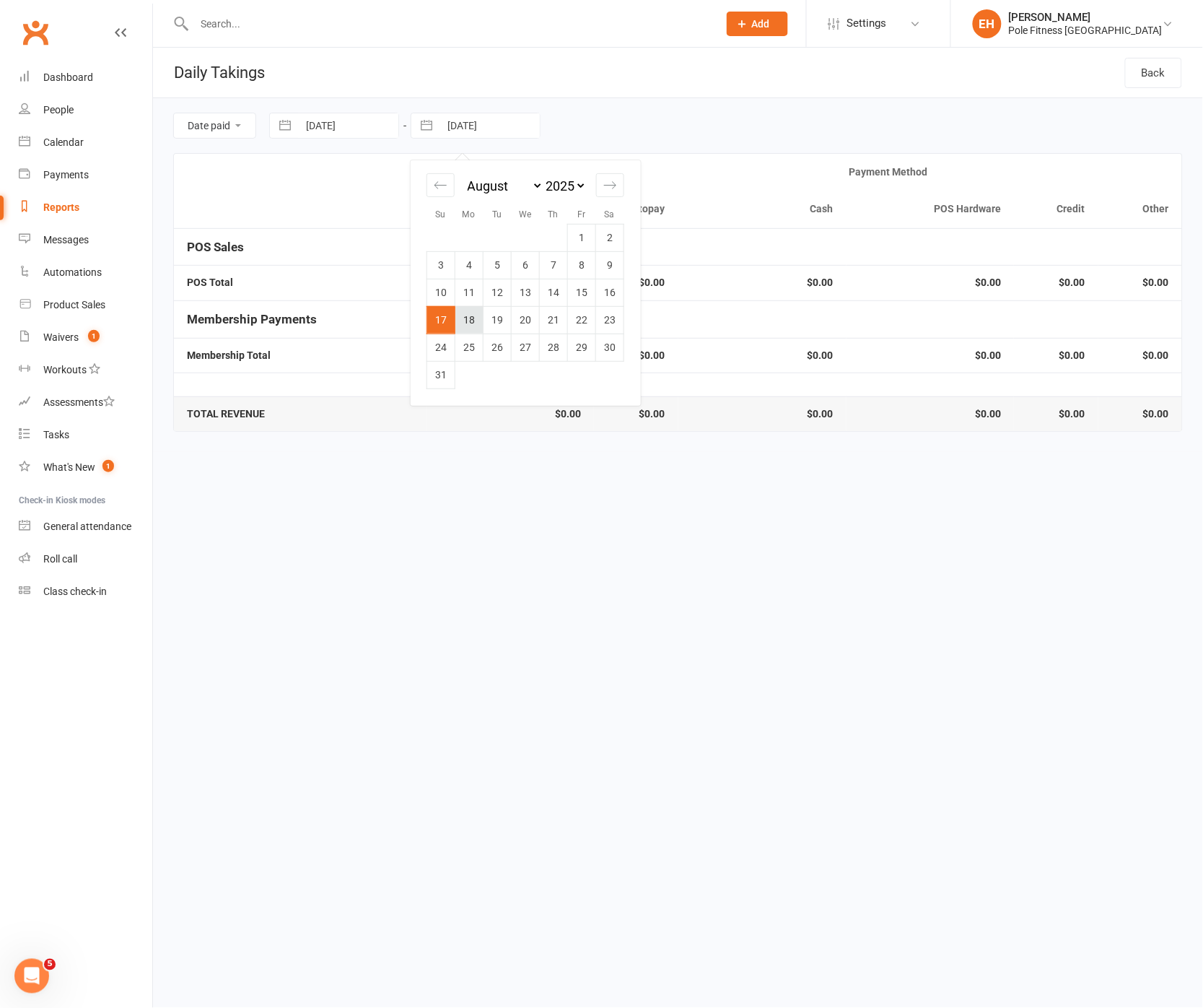
click at [475, 326] on td "18" at bounding box center [469, 320] width 28 height 28
type input "18 Aug 2025"
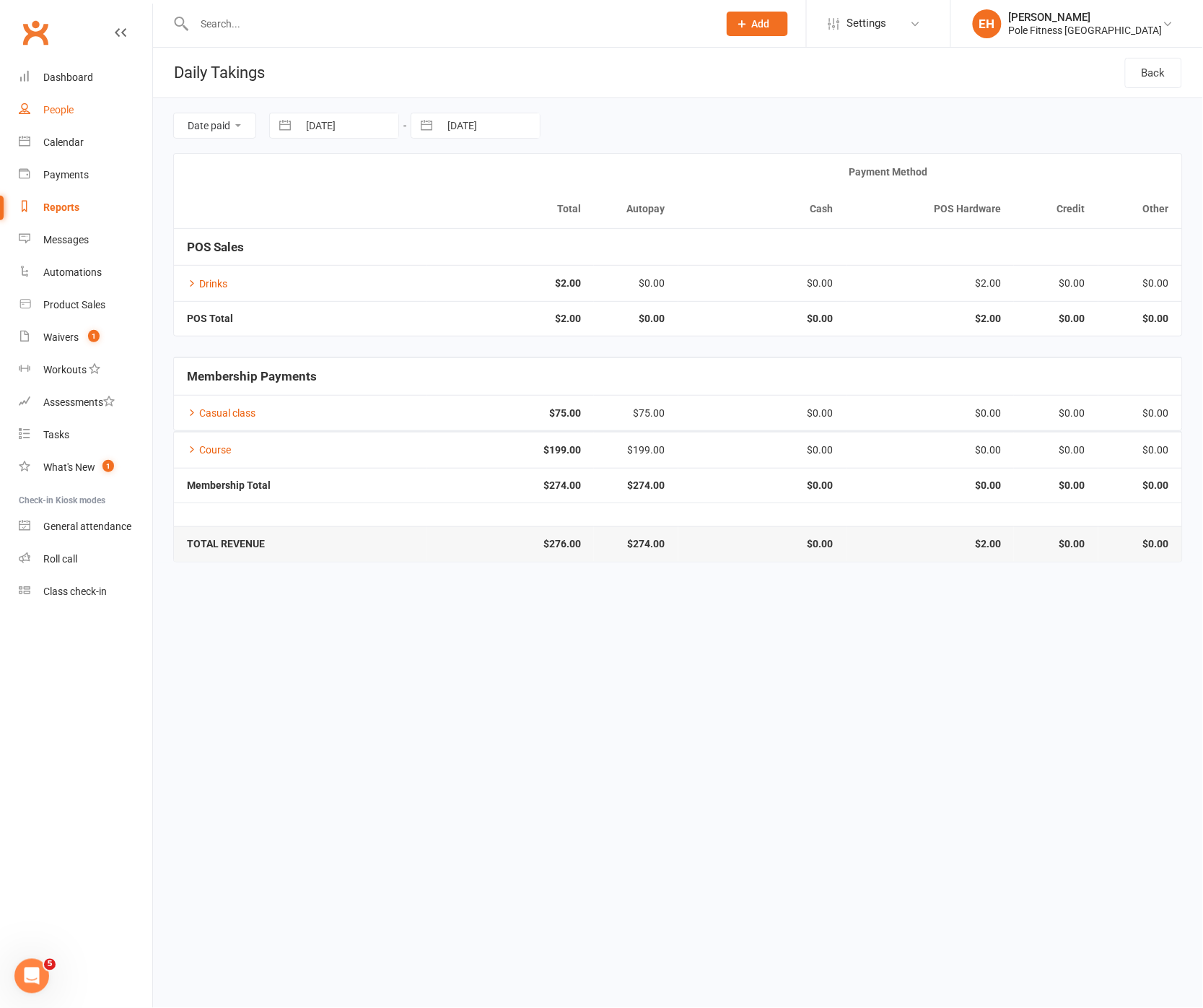
click at [55, 109] on div "People" at bounding box center [58, 110] width 30 height 12
click at [496, 125] on input "18 Aug 2025" at bounding box center [489, 125] width 100 height 24
select select "6"
select select "2025"
select select "7"
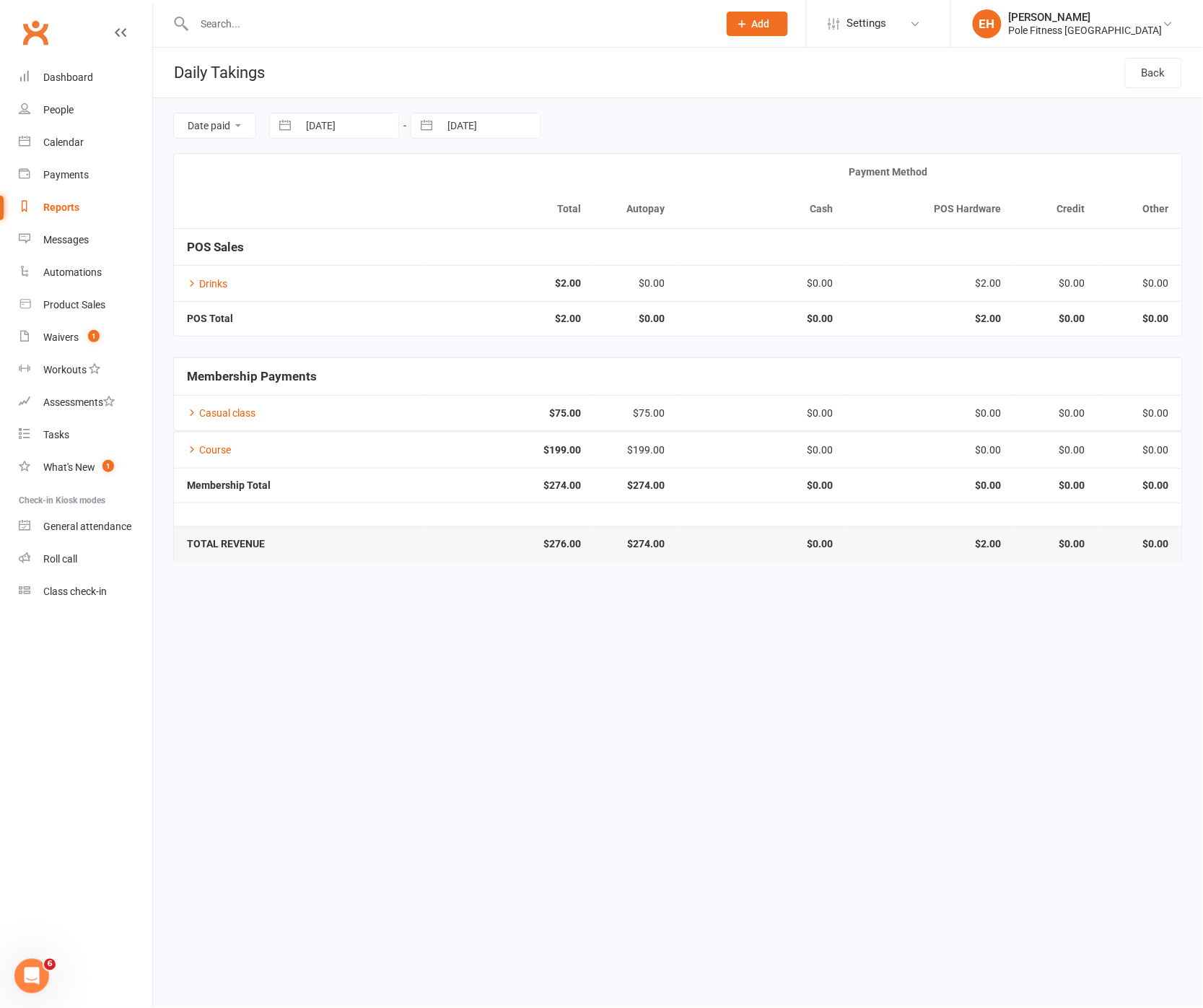
select select "2025"
select select "8"
select select "2025"
click at [511, 317] on td "19" at bounding box center [497, 320] width 28 height 28
type input "19 Aug 2025"
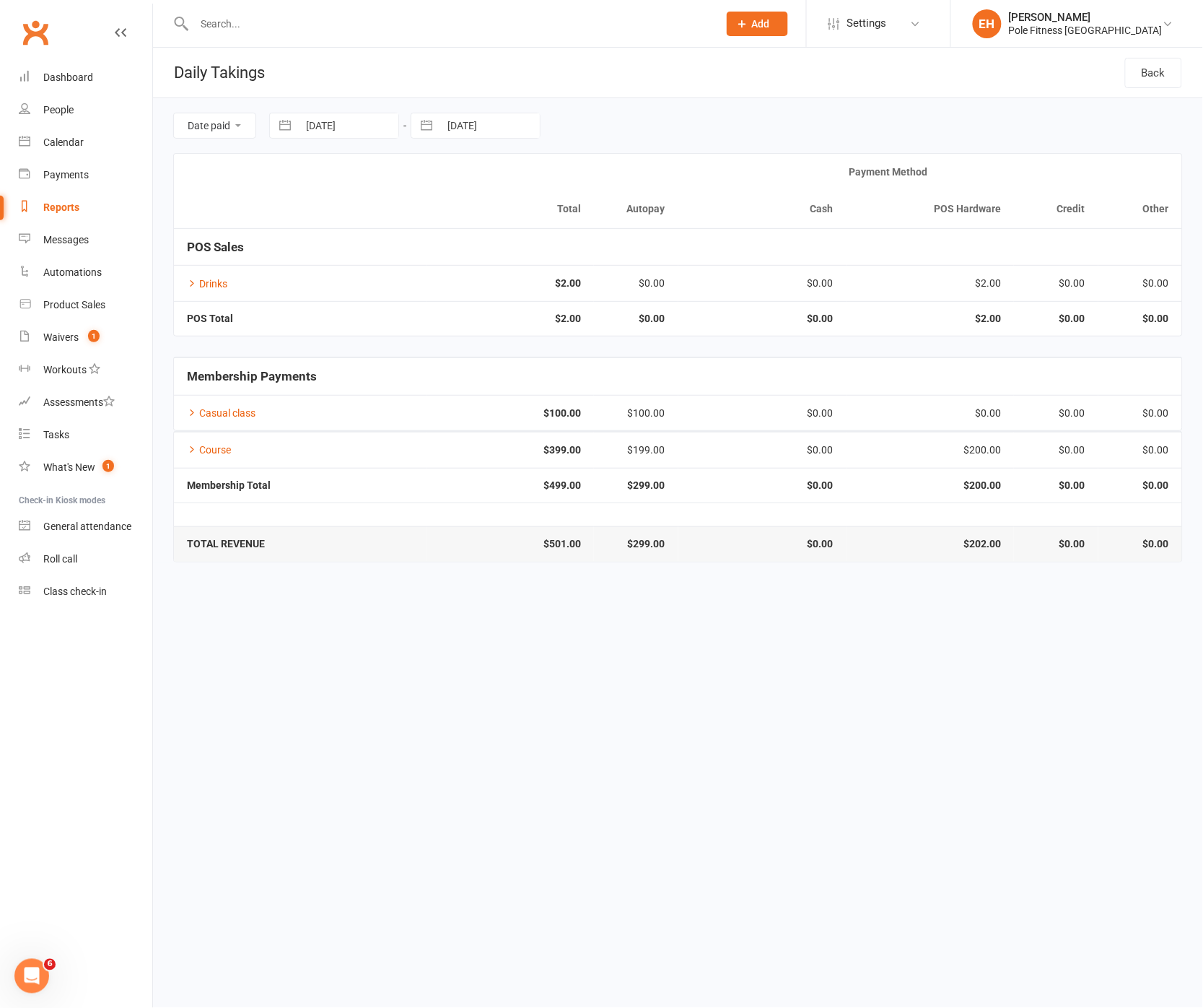
click at [492, 129] on input "19 Aug 2025" at bounding box center [489, 125] width 100 height 24
select select "6"
select select "2025"
select select "7"
select select "2025"
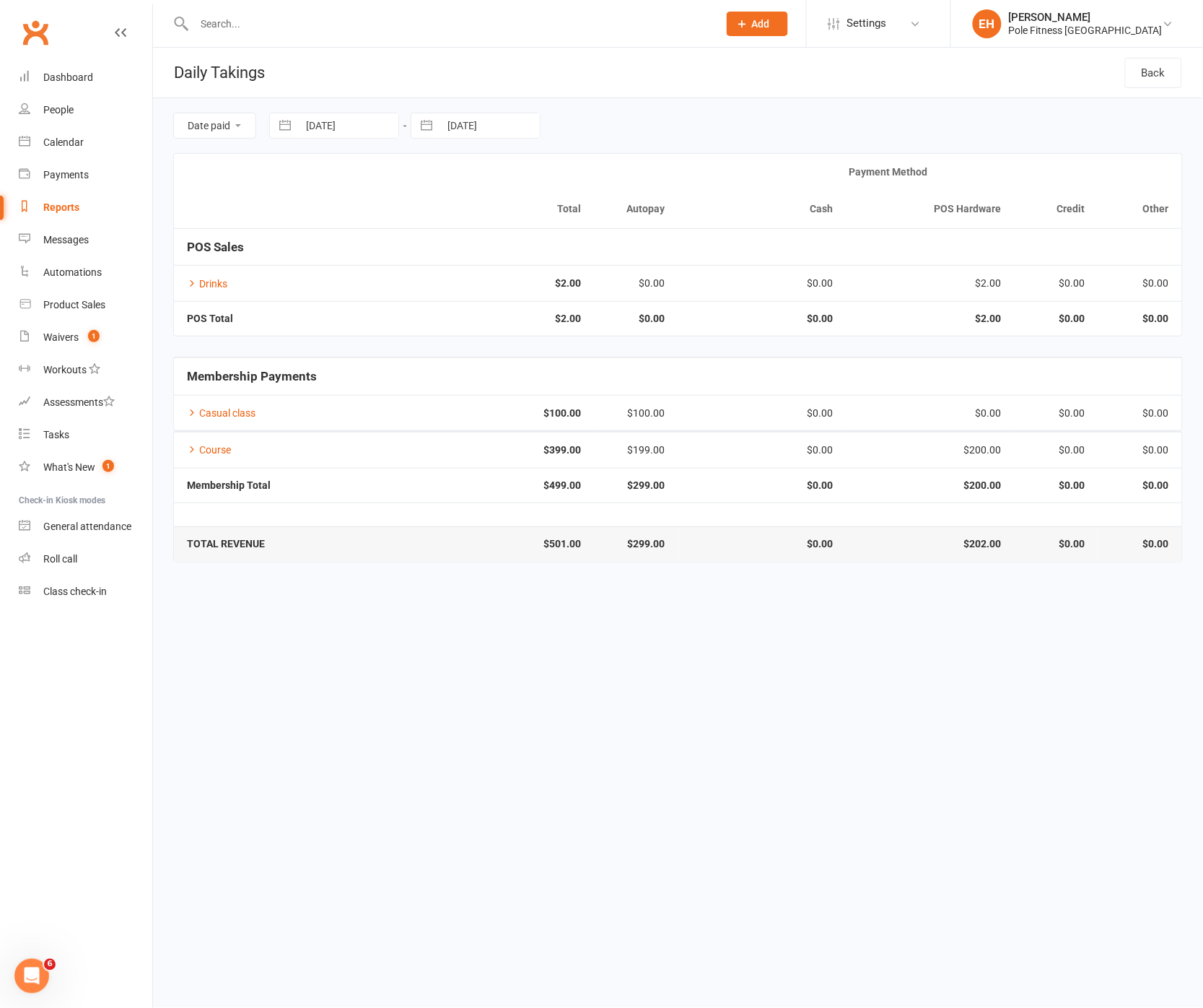
select select "8"
select select "2025"
drag, startPoint x: 470, startPoint y: 317, endPoint x: 462, endPoint y: 314, distance: 8.5
click at [470, 317] on td "18" at bounding box center [469, 320] width 28 height 28
type input "18 Aug 2025"
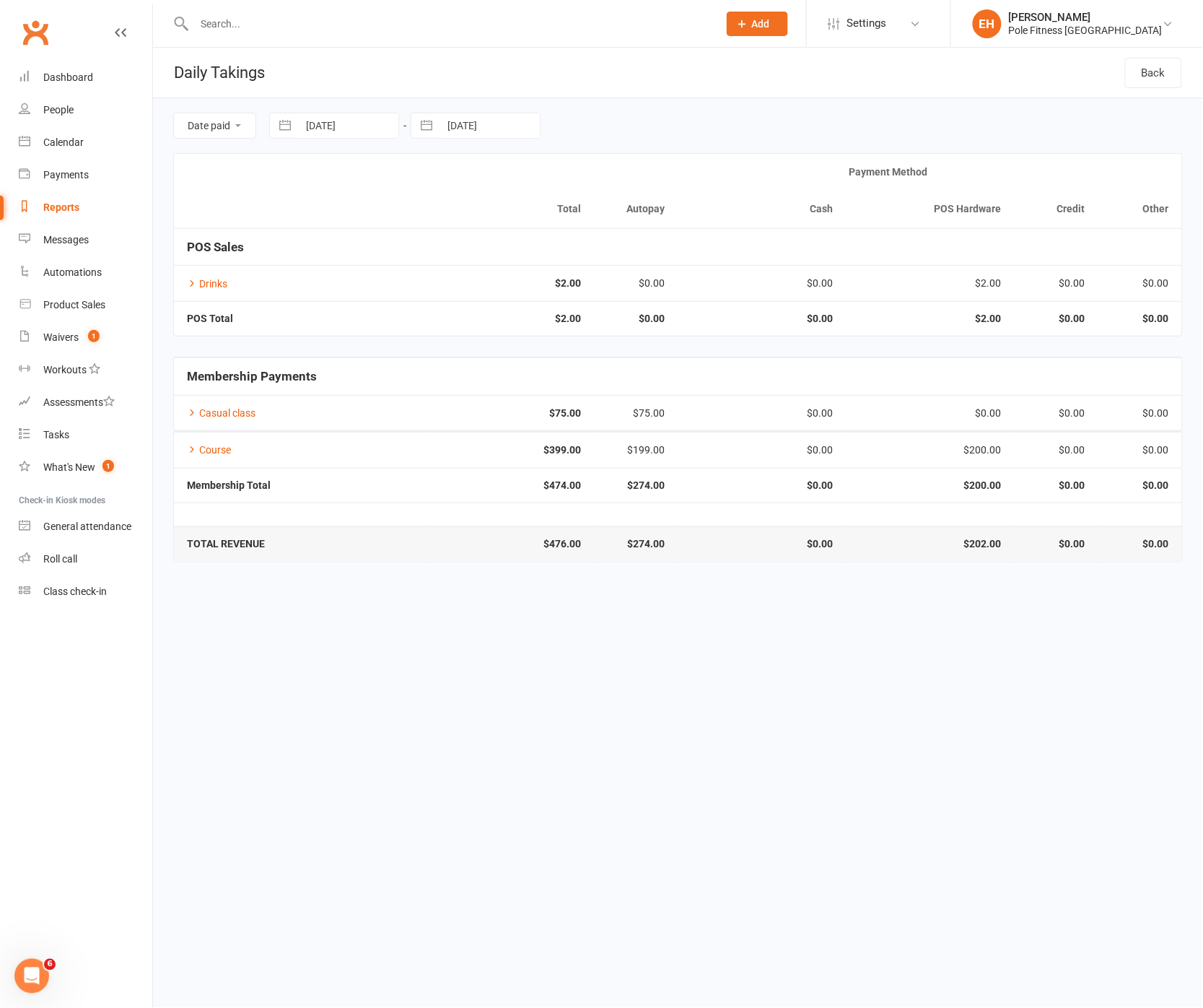
click at [1158, 504] on td at bounding box center [678, 514] width 1009 height 24
drag, startPoint x: 364, startPoint y: 130, endPoint x: 373, endPoint y: 138, distance: 12.0
click at [364, 130] on input "18 Aug 2025" at bounding box center [347, 125] width 100 height 24
select select "6"
select select "2025"
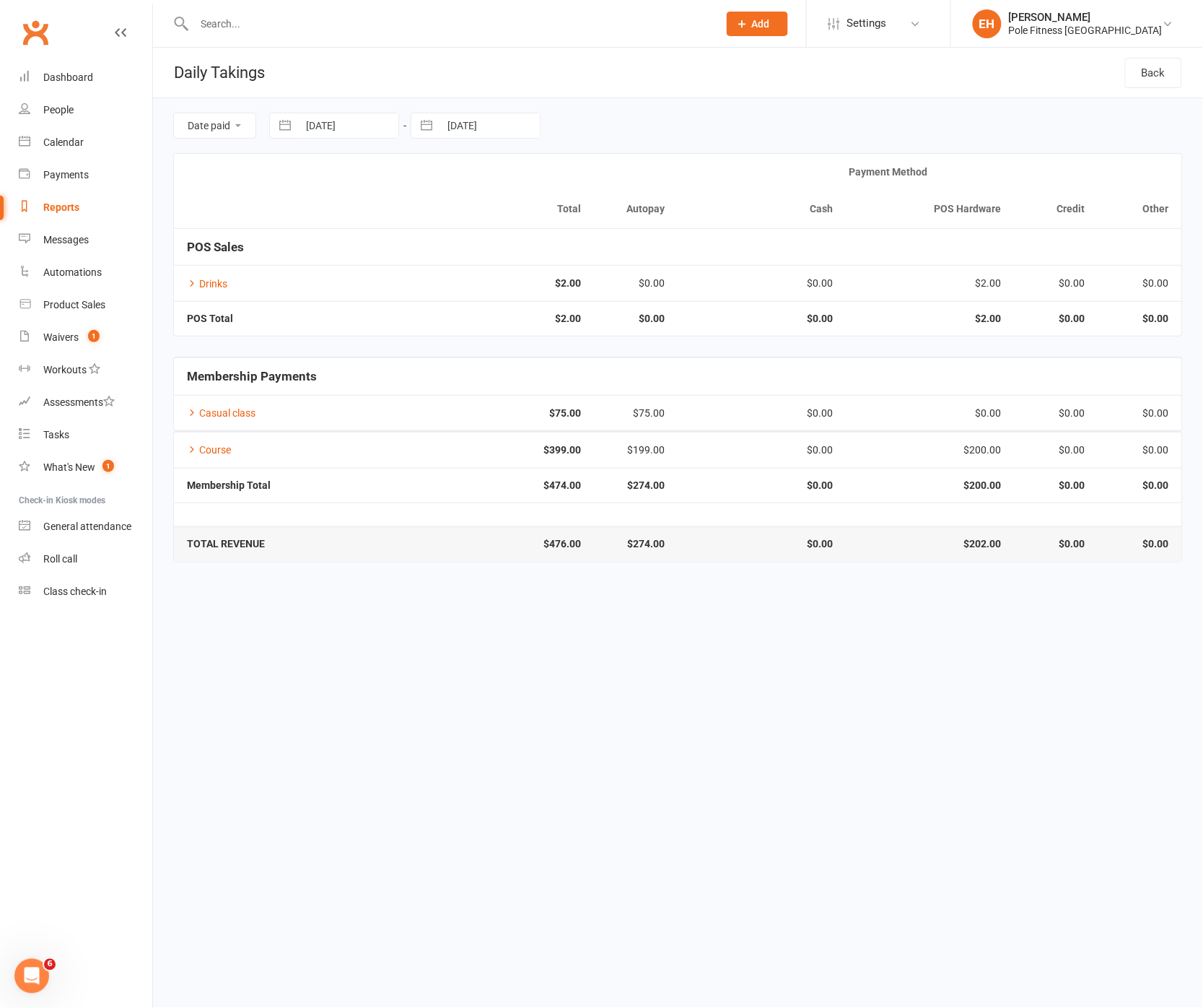
select select "7"
select select "2025"
select select "8"
select select "2025"
drag, startPoint x: 357, startPoint y: 321, endPoint x: 377, endPoint y: 292, distance: 35.2
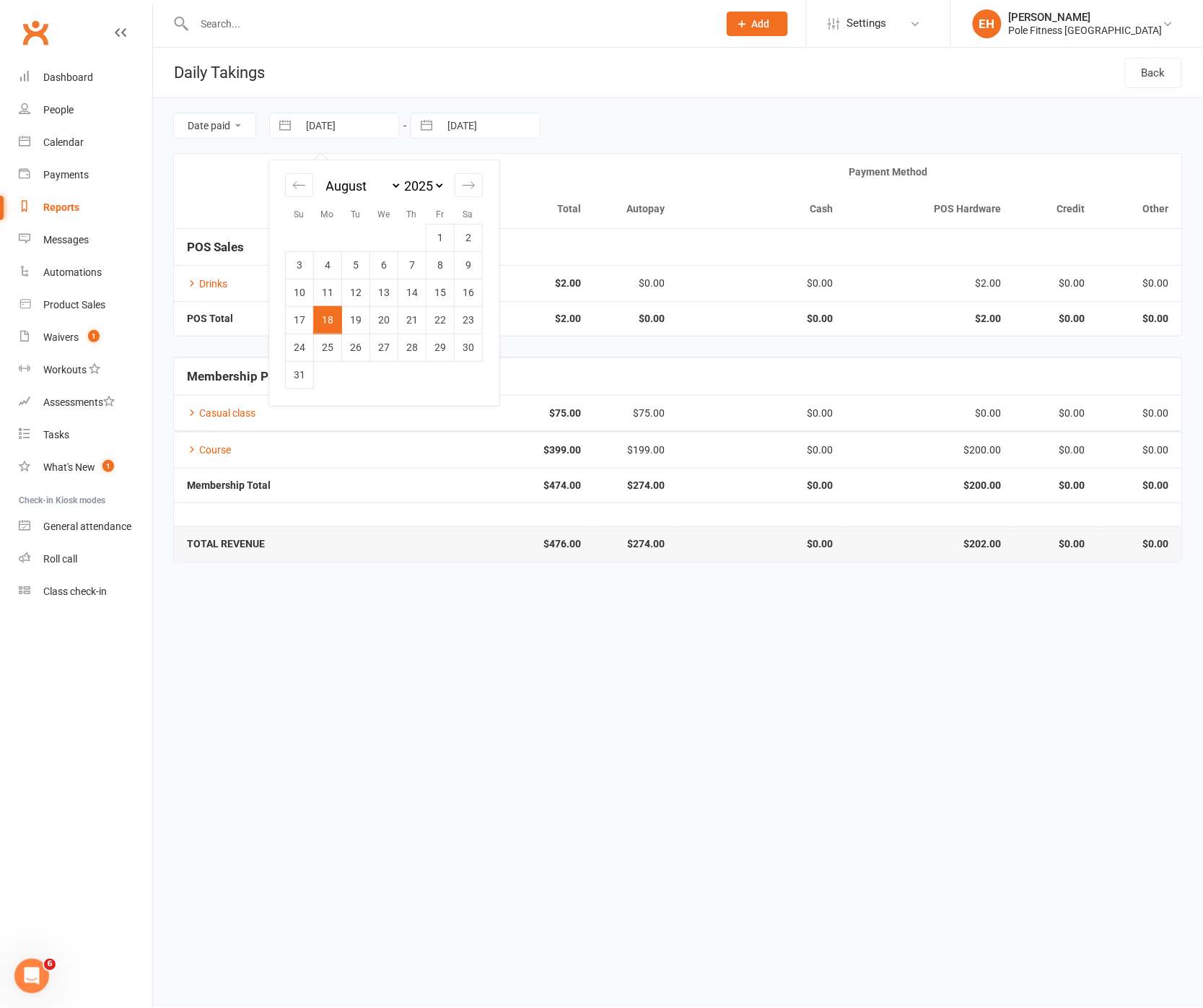
click at [357, 321] on td "19" at bounding box center [356, 320] width 28 height 28
type input "19 Aug 2025"
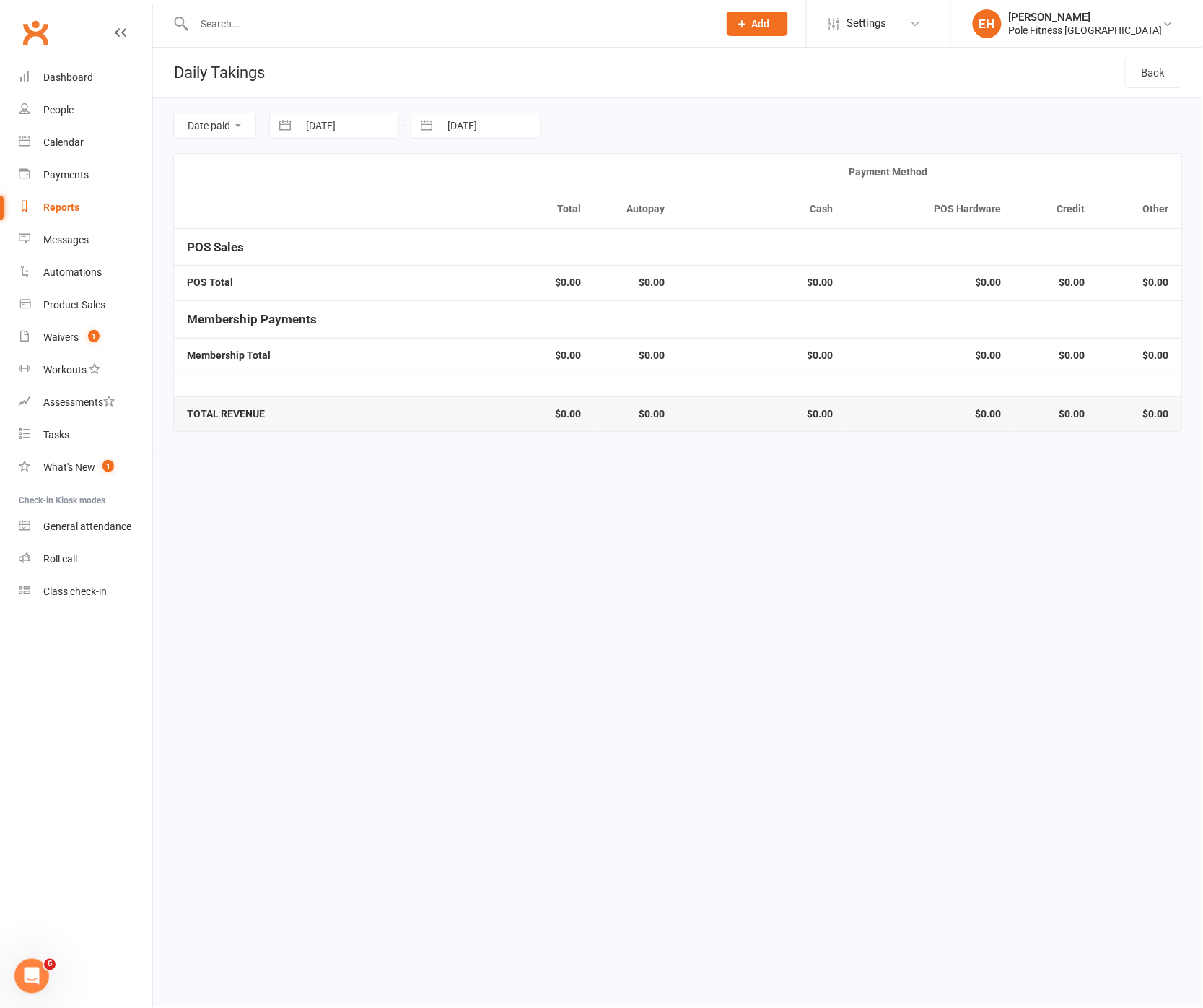
select select "6"
select select "2025"
select select "7"
select select "2025"
select select "8"
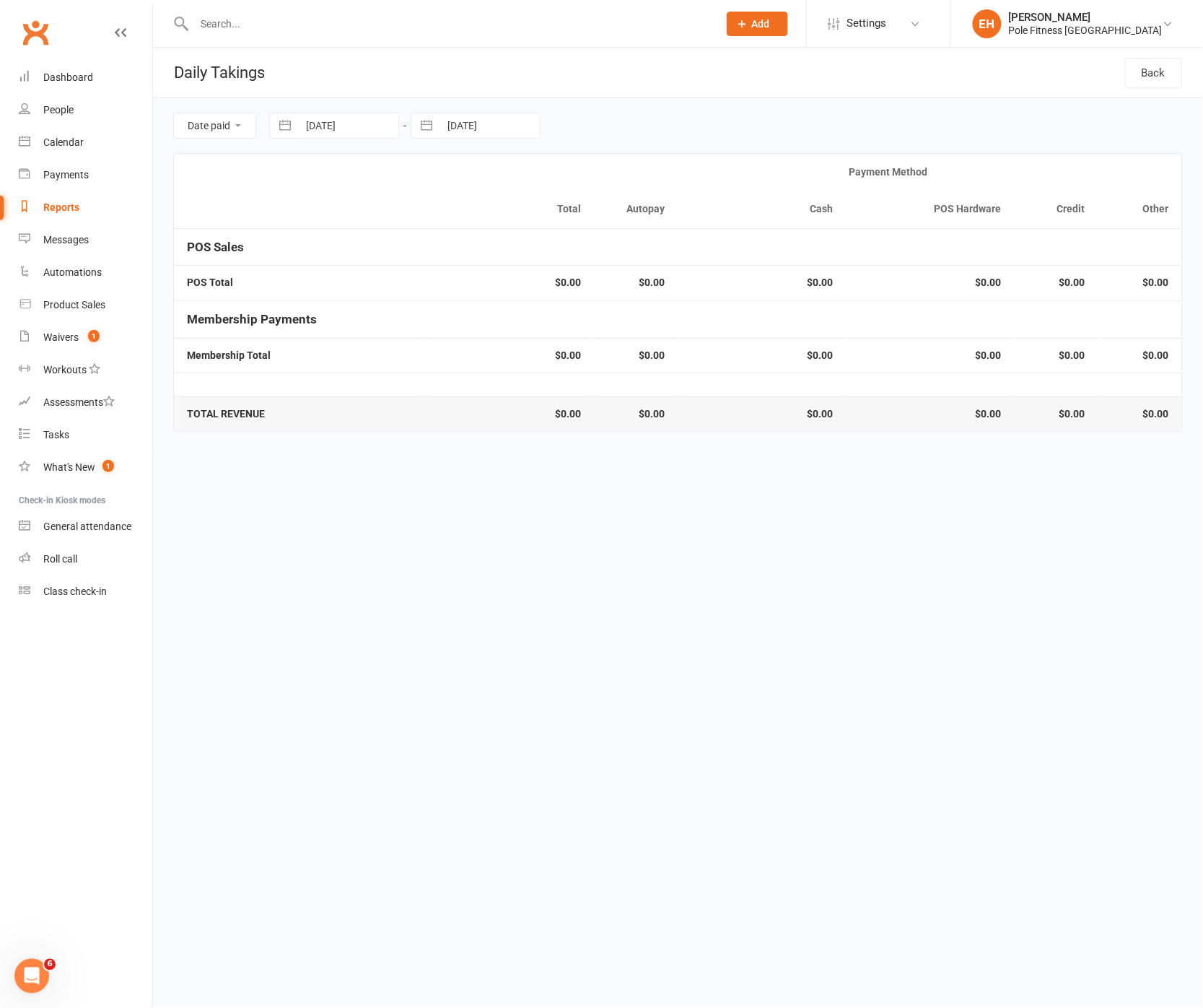
select select "2025"
drag, startPoint x: 506, startPoint y: 125, endPoint x: 511, endPoint y: 226, distance: 101.1
click at [506, 125] on input "18 Aug 2025" at bounding box center [489, 125] width 100 height 24
drag, startPoint x: 501, startPoint y: 325, endPoint x: 492, endPoint y: 323, distance: 9.2
click at [499, 325] on td "19" at bounding box center [497, 320] width 28 height 28
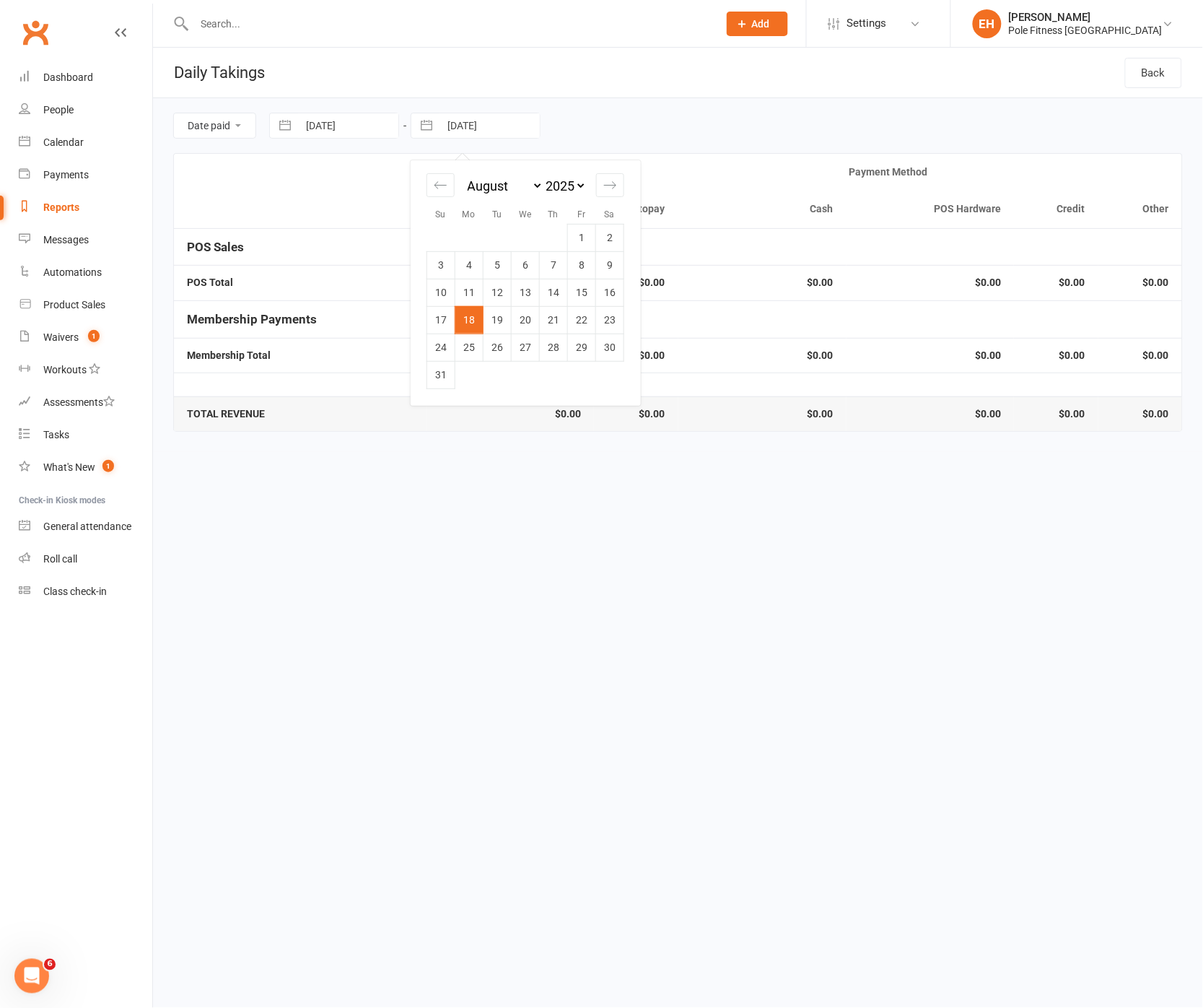
type input "19 Aug 2025"
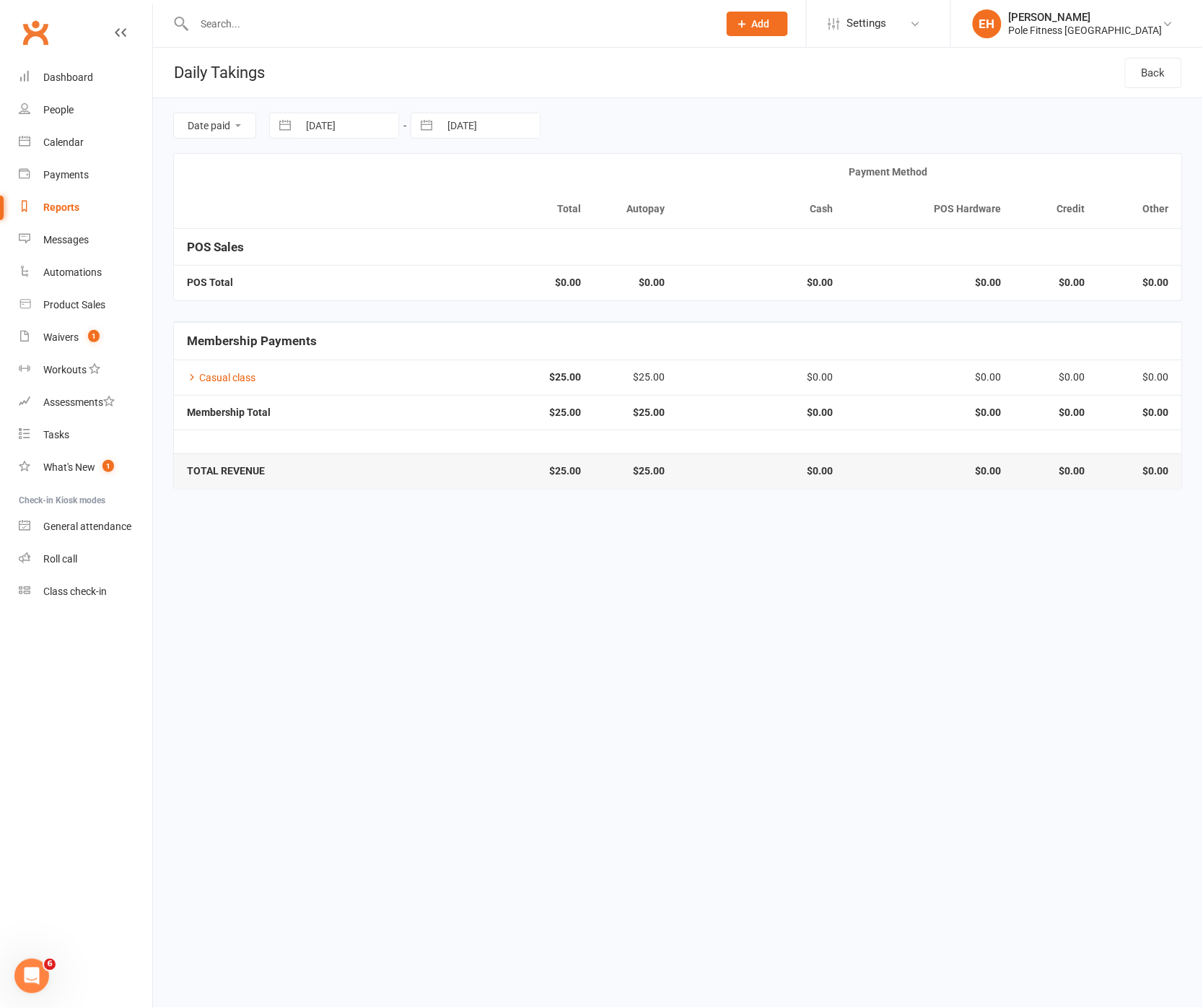
click at [372, 119] on input "19 Aug 2025" at bounding box center [347, 125] width 100 height 24
select select "6"
select select "2025"
select select "7"
select select "2025"
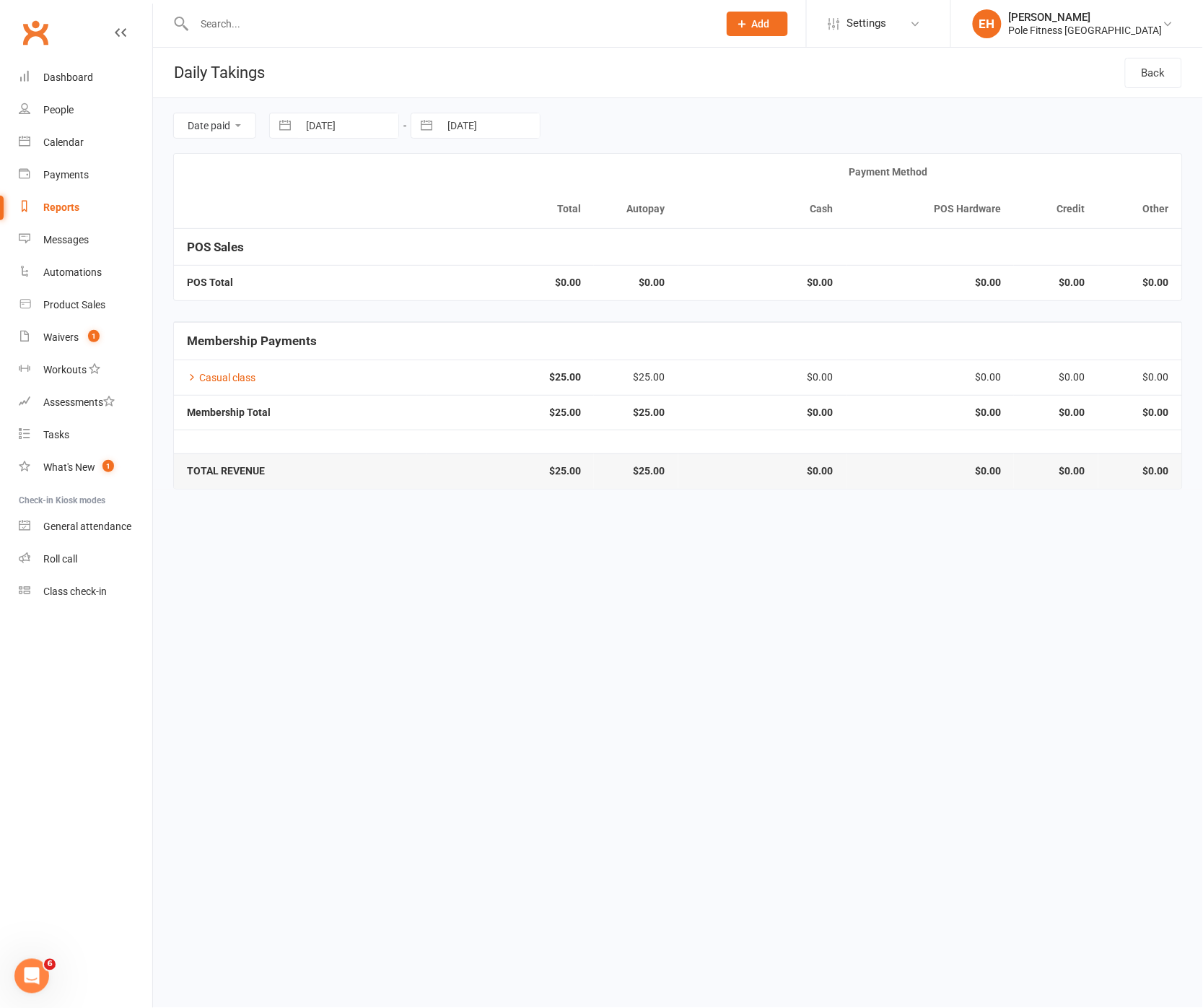
select select "8"
select select "2025"
drag, startPoint x: 384, startPoint y: 322, endPoint x: 440, endPoint y: 194, distance: 139.7
click at [384, 319] on td "20" at bounding box center [384, 320] width 28 height 28
type input "20 Aug 2025"
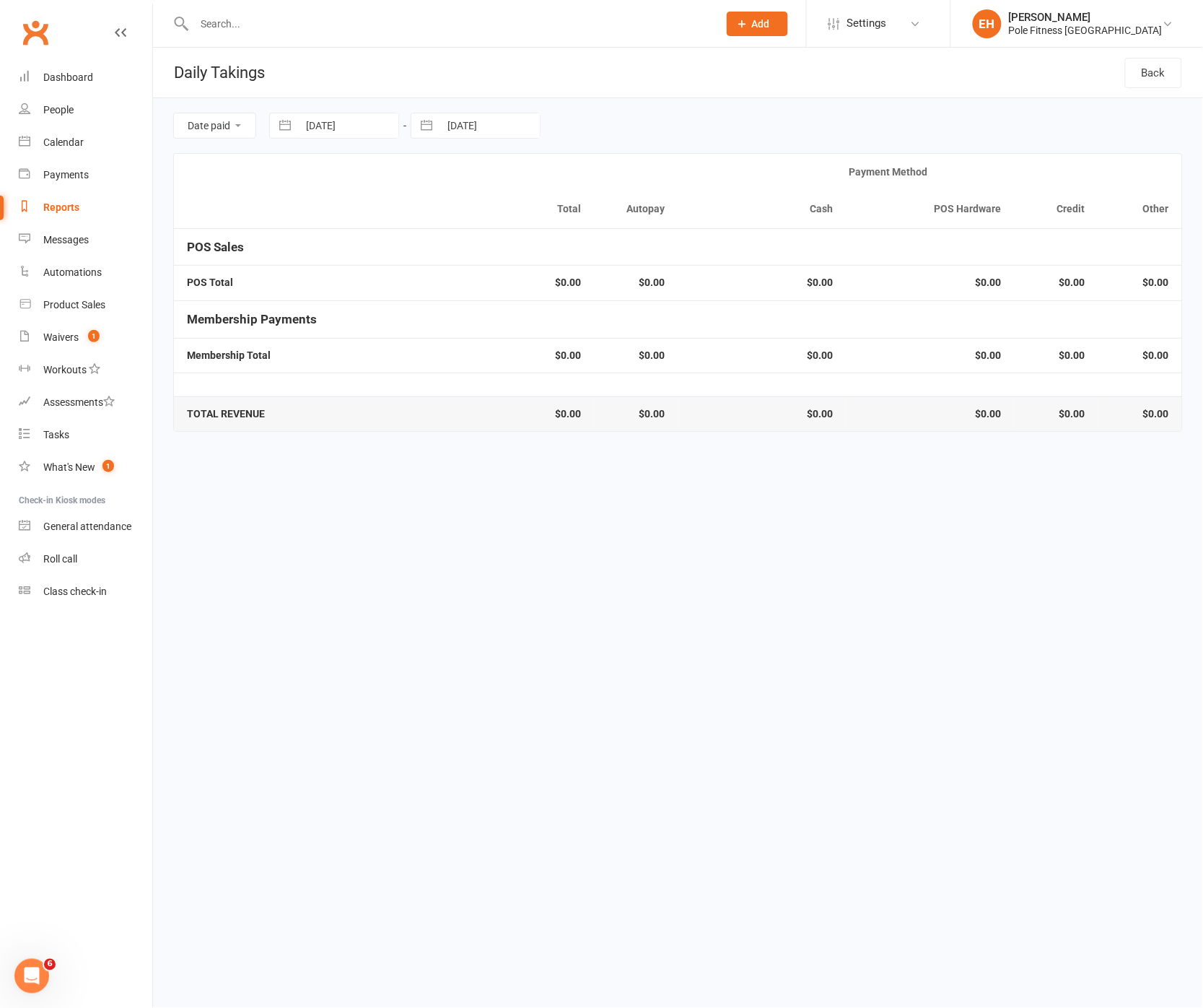
click at [487, 124] on input "19 Aug 2025" at bounding box center [489, 125] width 100 height 24
select select "6"
select select "2025"
select select "7"
select select "2025"
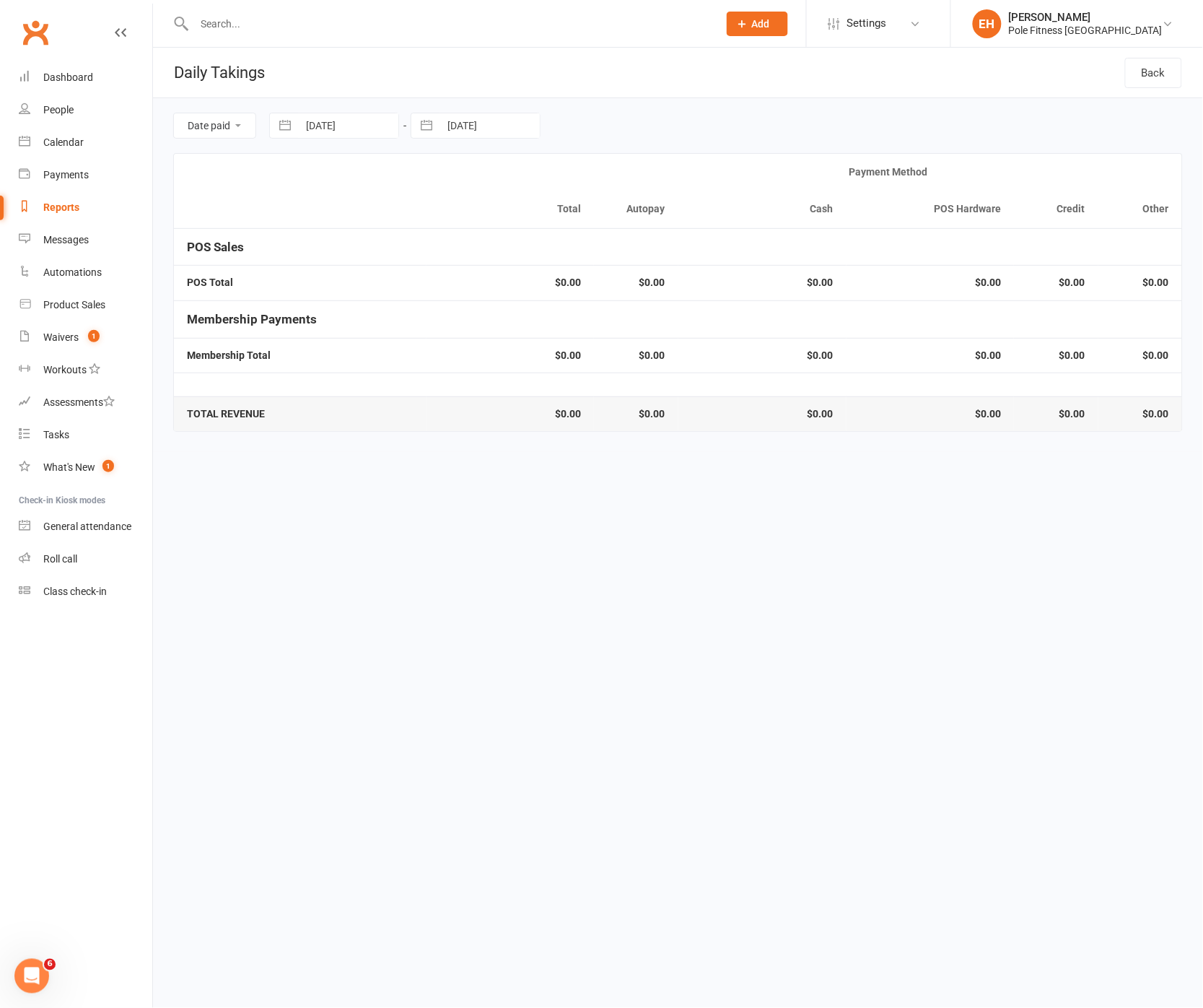
select select "8"
select select "2025"
click at [528, 316] on td "20" at bounding box center [525, 320] width 28 height 28
type input "20 Aug 2025"
click at [323, 121] on input "20 Aug 2025" at bounding box center [347, 125] width 100 height 24
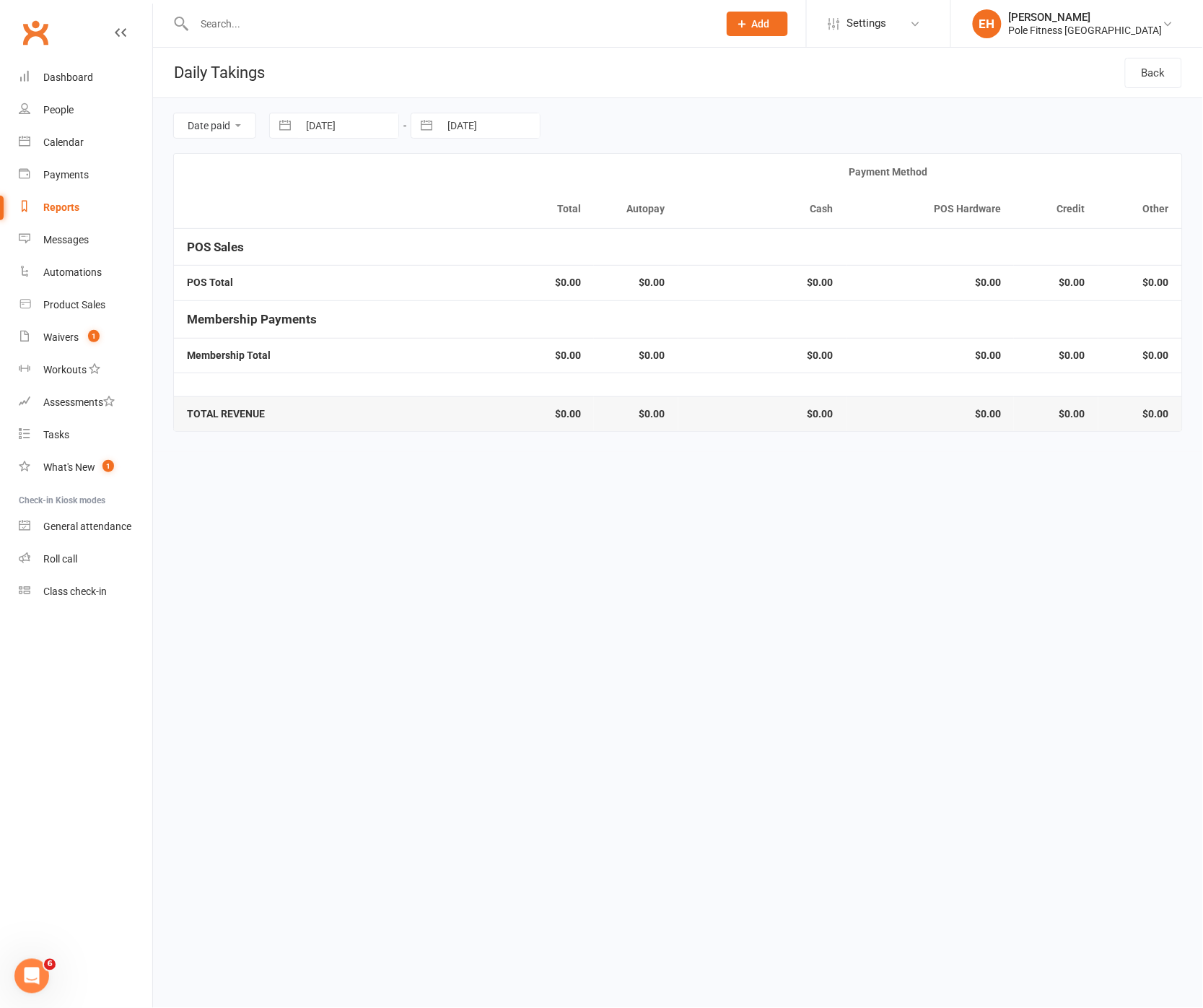
select select "6"
select select "2025"
select select "7"
select select "2025"
select select "8"
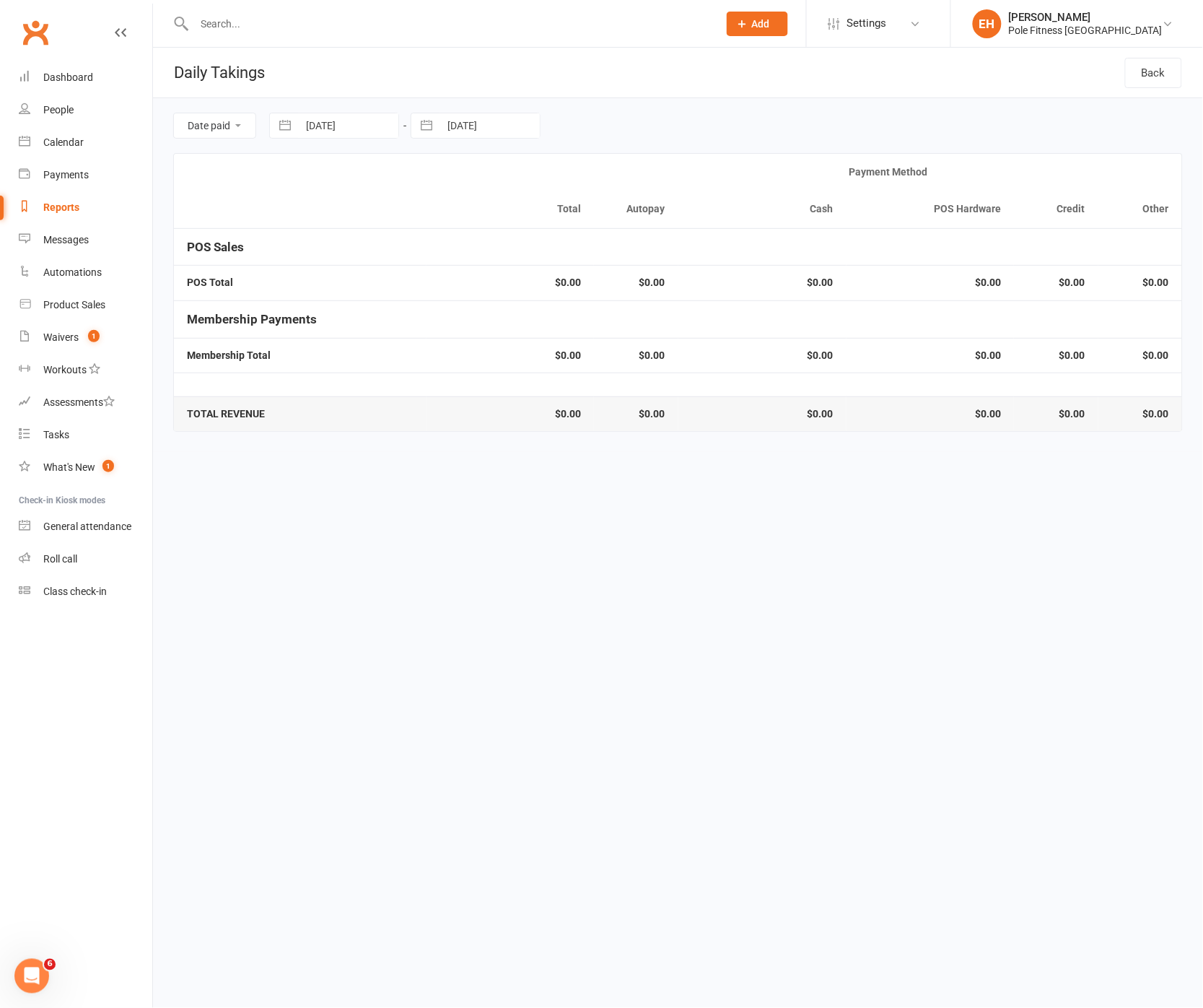
select select "2025"
drag, startPoint x: 407, startPoint y: 313, endPoint x: 411, endPoint y: 291, distance: 22.4
click at [409, 306] on td "21" at bounding box center [412, 320] width 28 height 28
type input "21 Aug 2025"
drag, startPoint x: 485, startPoint y: 135, endPoint x: 490, endPoint y: 151, distance: 16.8
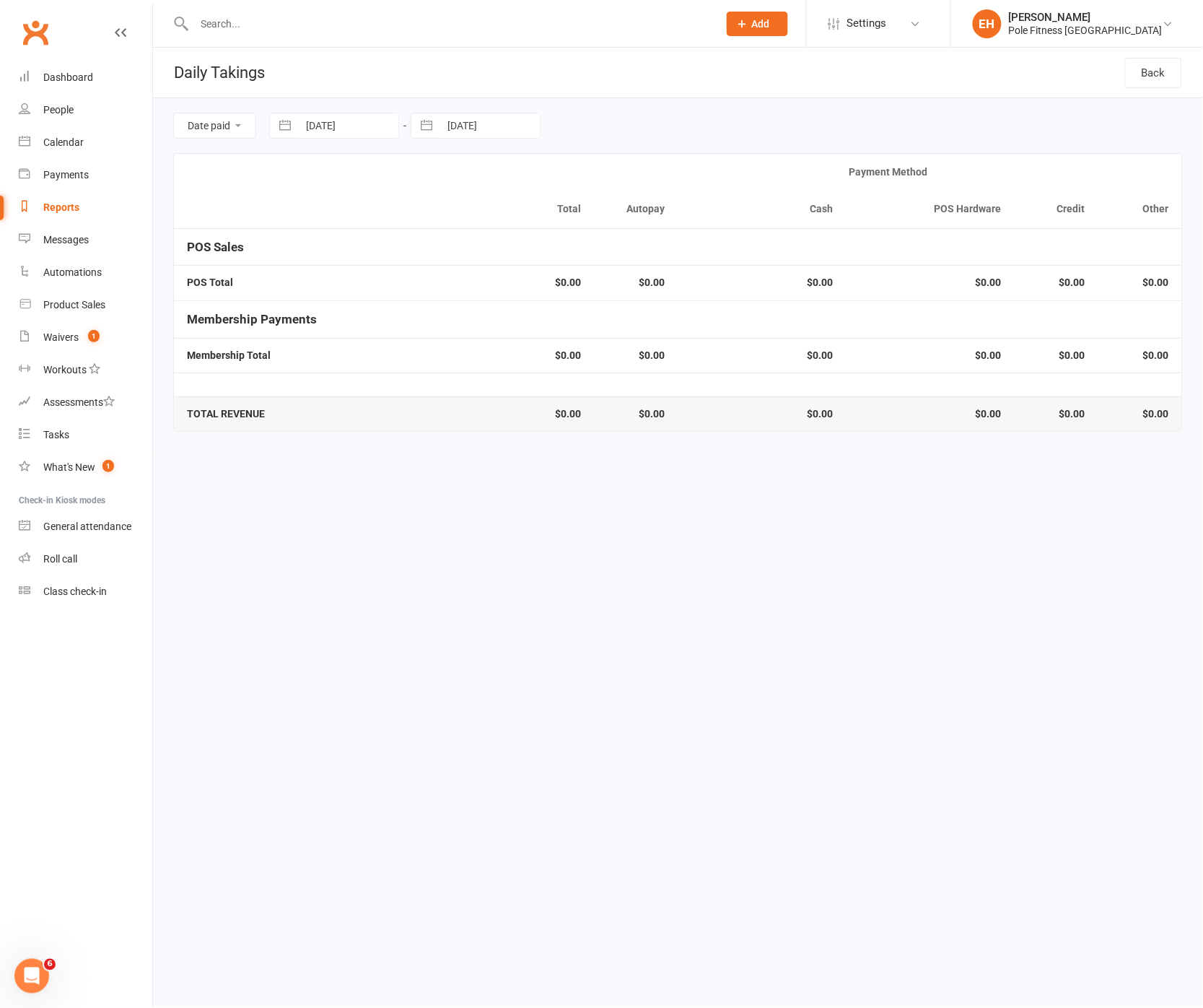
click at [485, 135] on input "20 Aug 2025" at bounding box center [489, 125] width 100 height 24
select select "6"
select select "2025"
select select "7"
select select "2025"
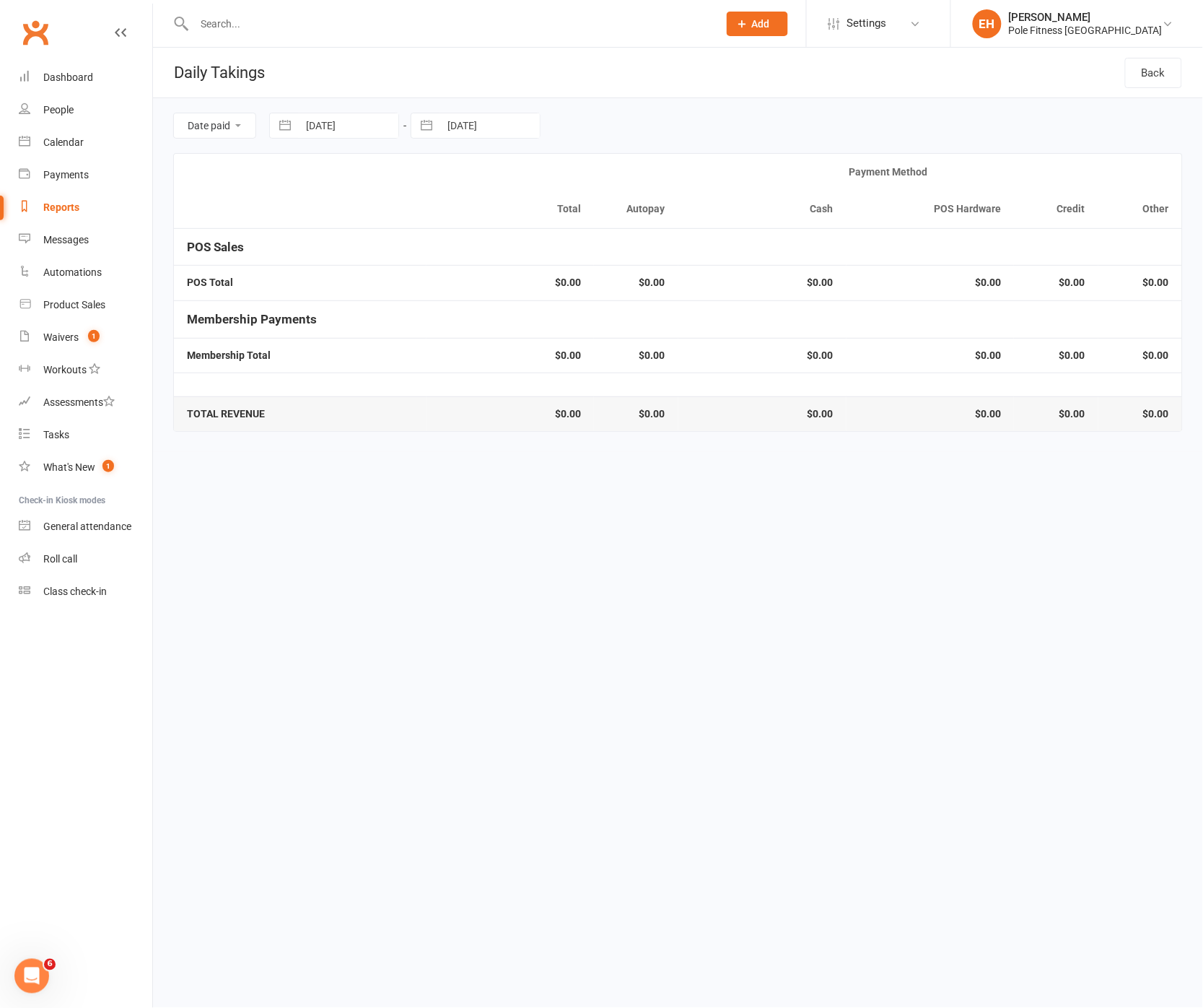
select select "8"
select select "2025"
click at [559, 314] on td "21" at bounding box center [554, 320] width 28 height 28
type input "21 Aug 2025"
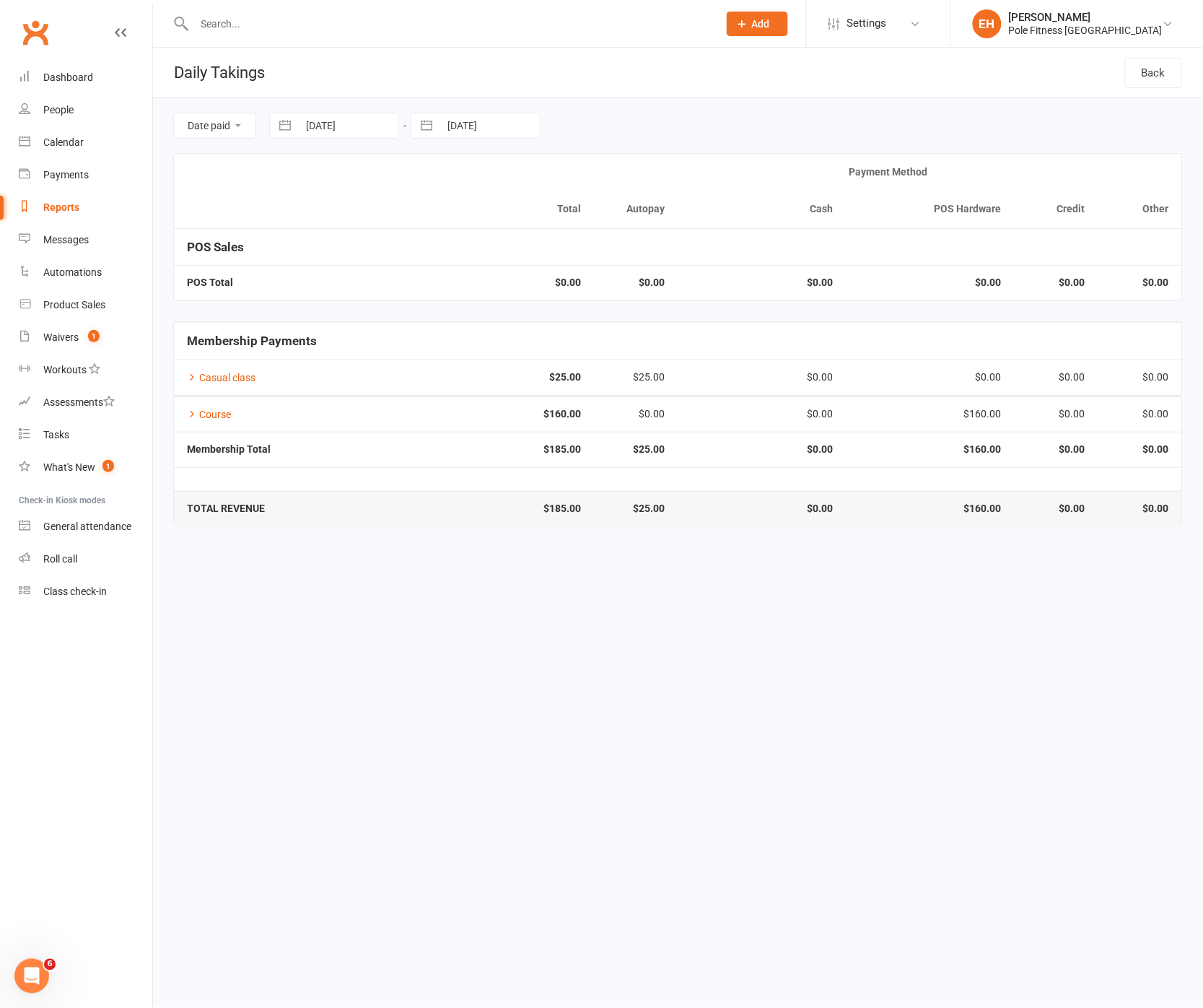
select select "6"
select select "2025"
select select "7"
select select "2025"
select select "8"
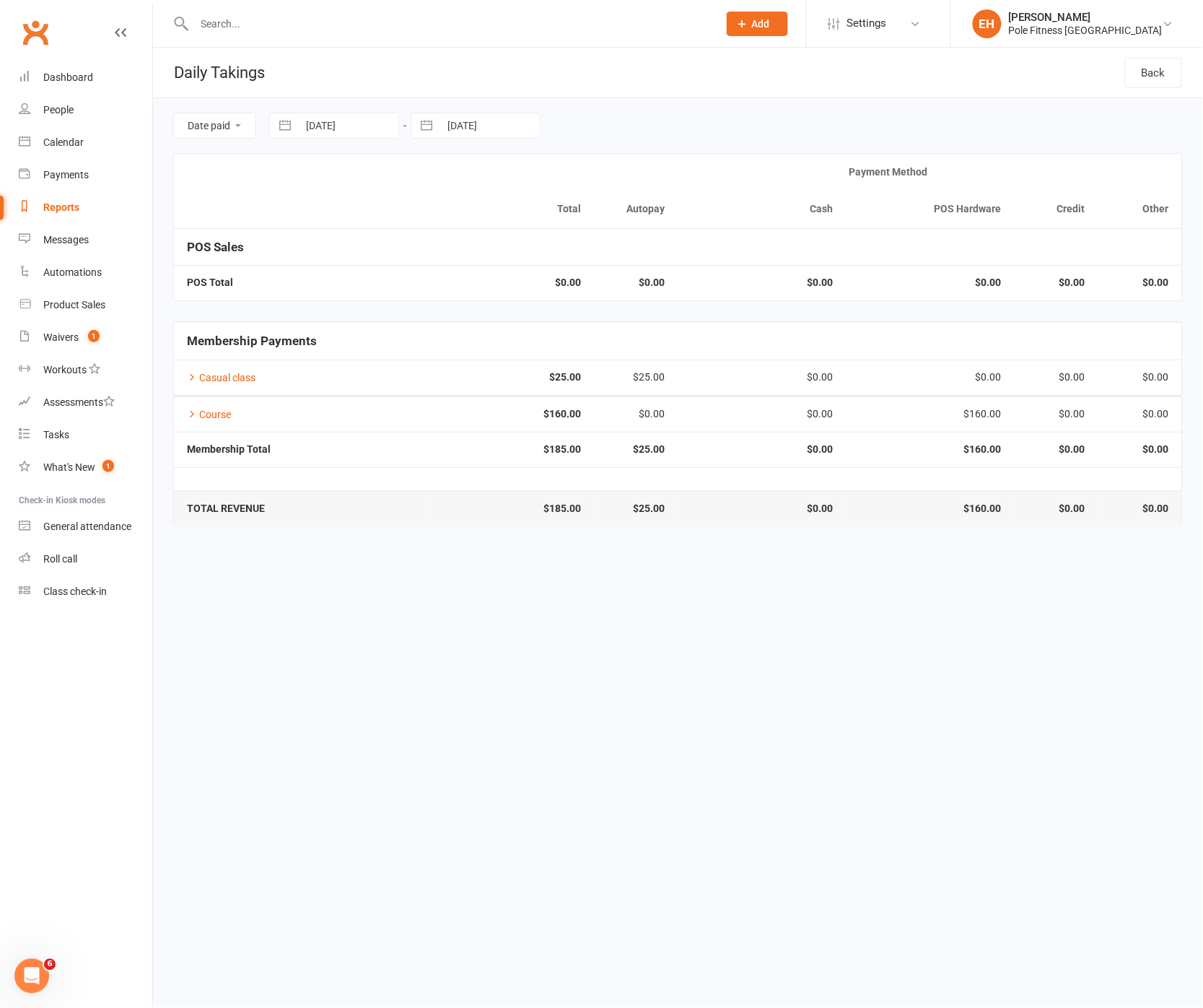
select select "2025"
click at [354, 119] on input "21 Aug 2025" at bounding box center [347, 125] width 100 height 24
drag, startPoint x: 434, startPoint y: 322, endPoint x: 444, endPoint y: 247, distance: 75.7
click at [434, 316] on td "22" at bounding box center [440, 320] width 28 height 28
type input "22 Aug 2025"
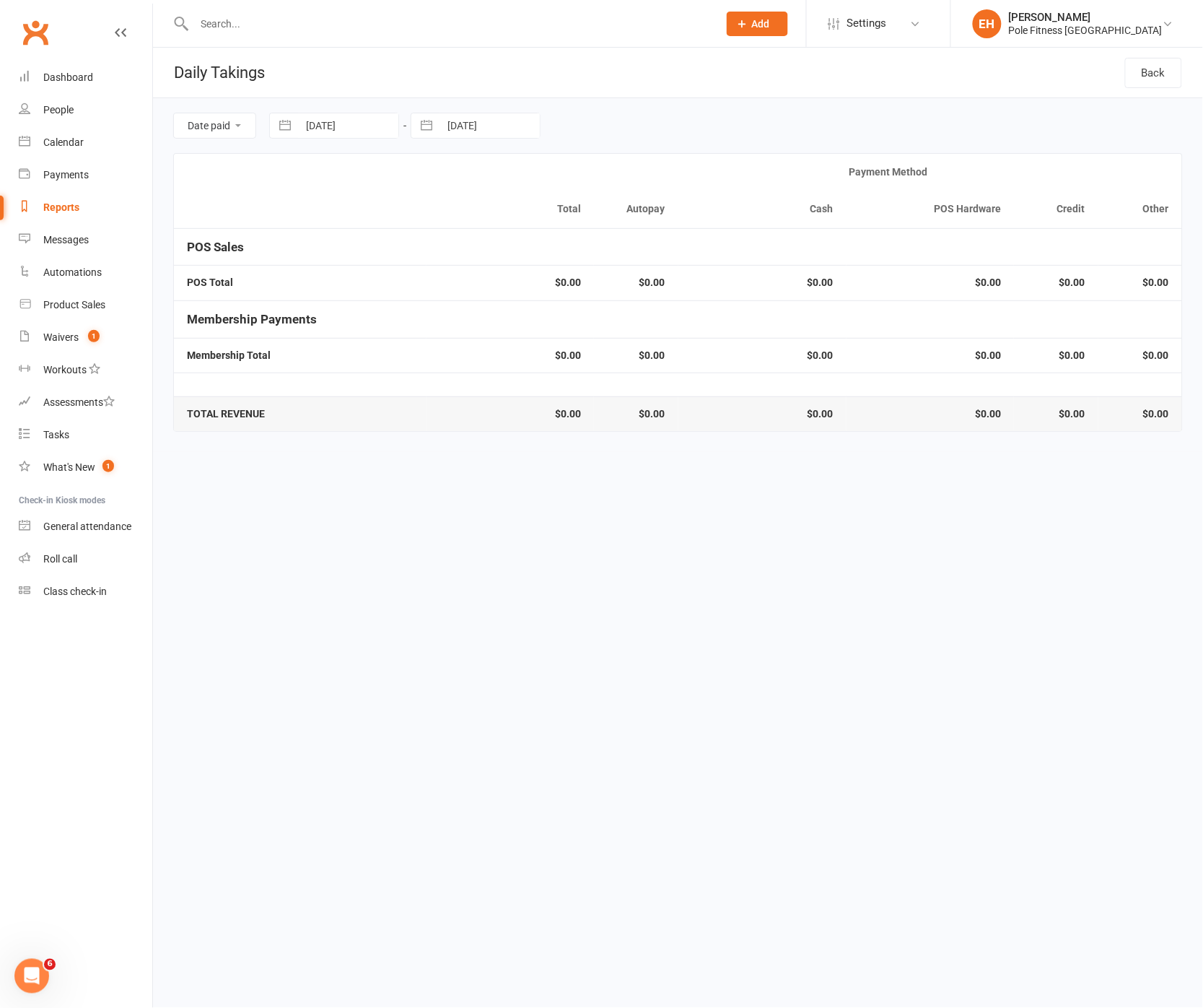
select select "6"
select select "2025"
select select "7"
select select "2025"
select select "8"
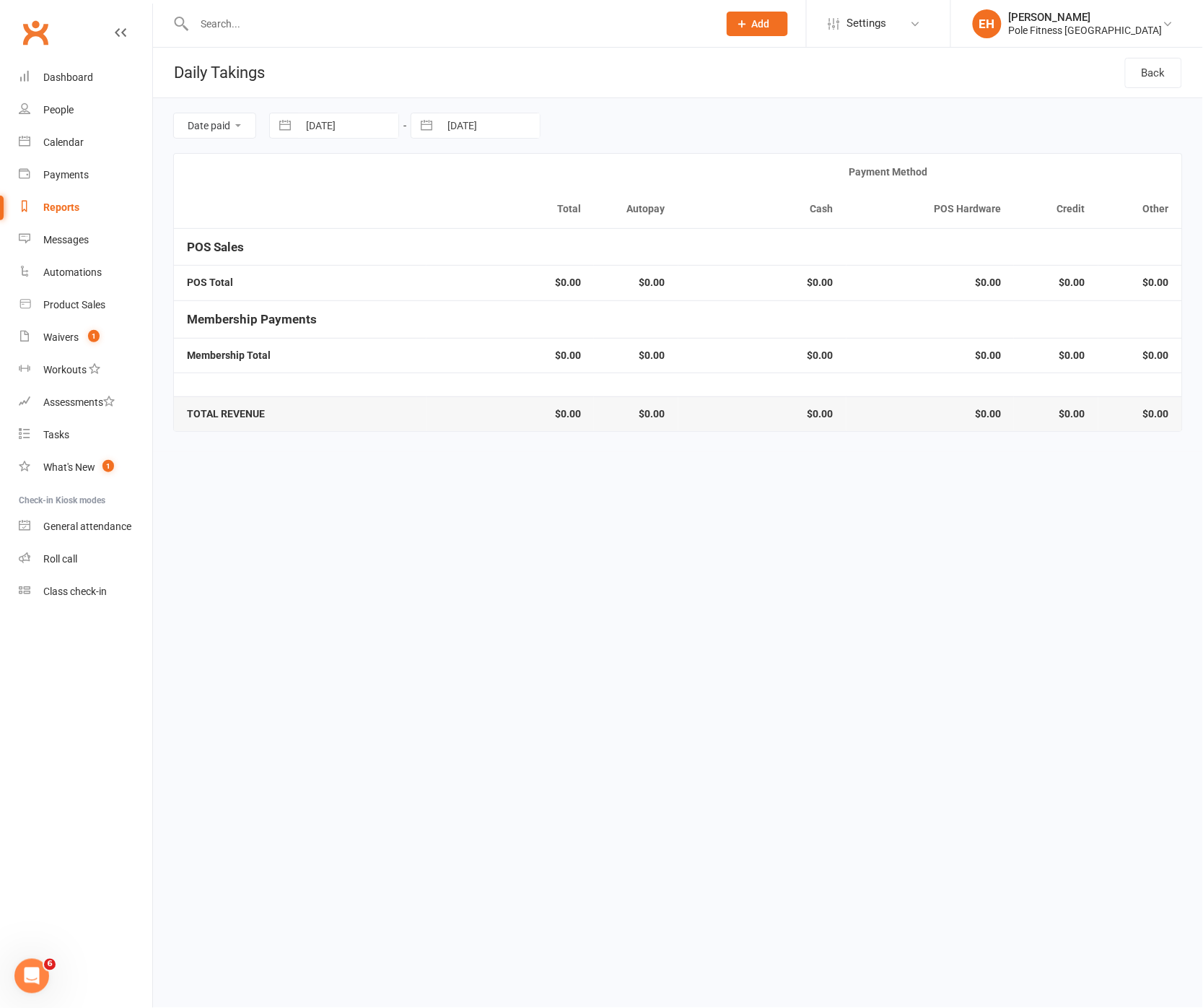
select select "2025"
drag, startPoint x: 501, startPoint y: 130, endPoint x: 561, endPoint y: 255, distance: 138.7
click at [501, 131] on input "21 Aug 2025" at bounding box center [489, 125] width 100 height 24
click at [586, 317] on td "22" at bounding box center [581, 320] width 28 height 28
type input "22 Aug 2025"
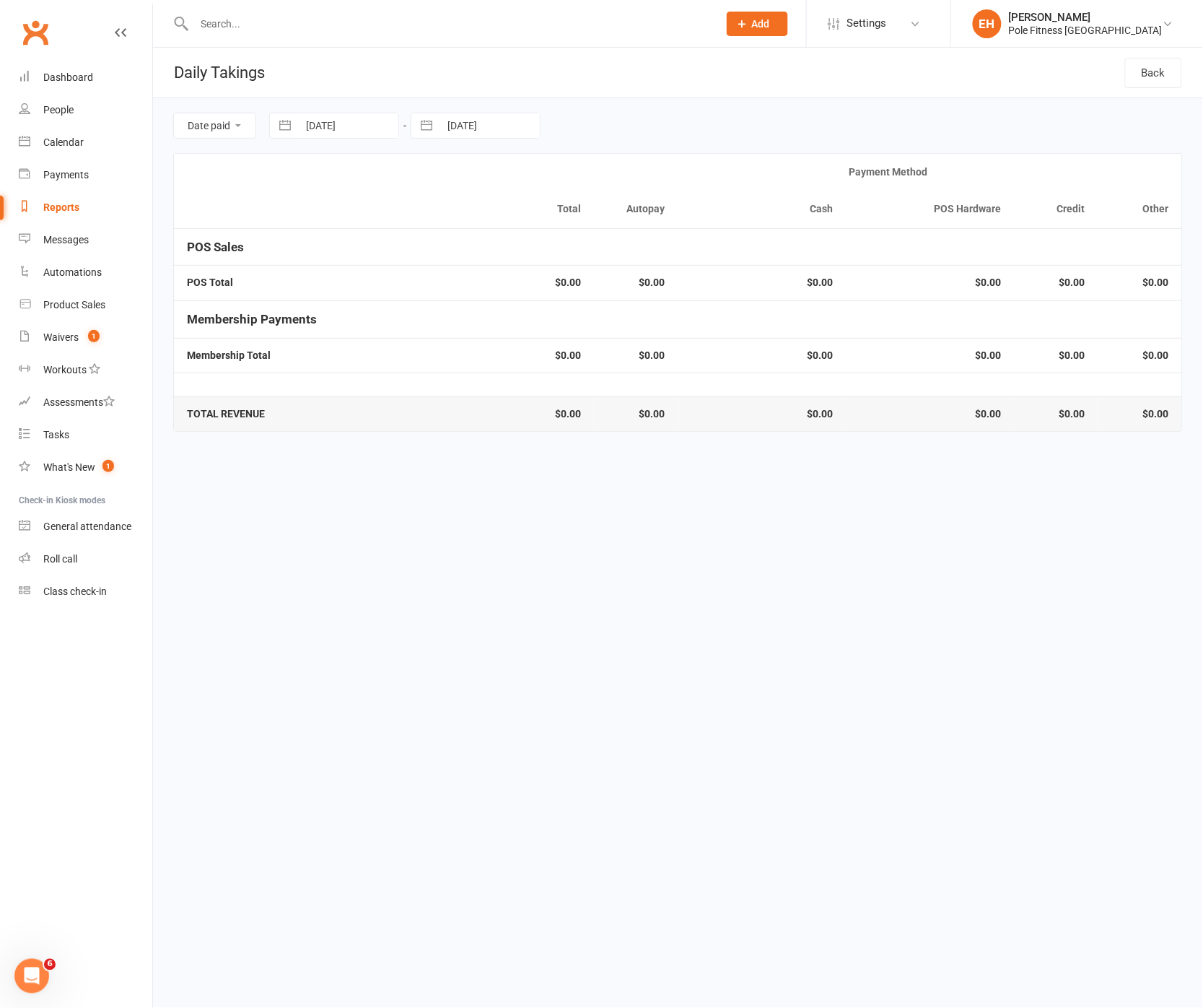
select select "6"
select select "2025"
select select "7"
select select "2025"
select select "8"
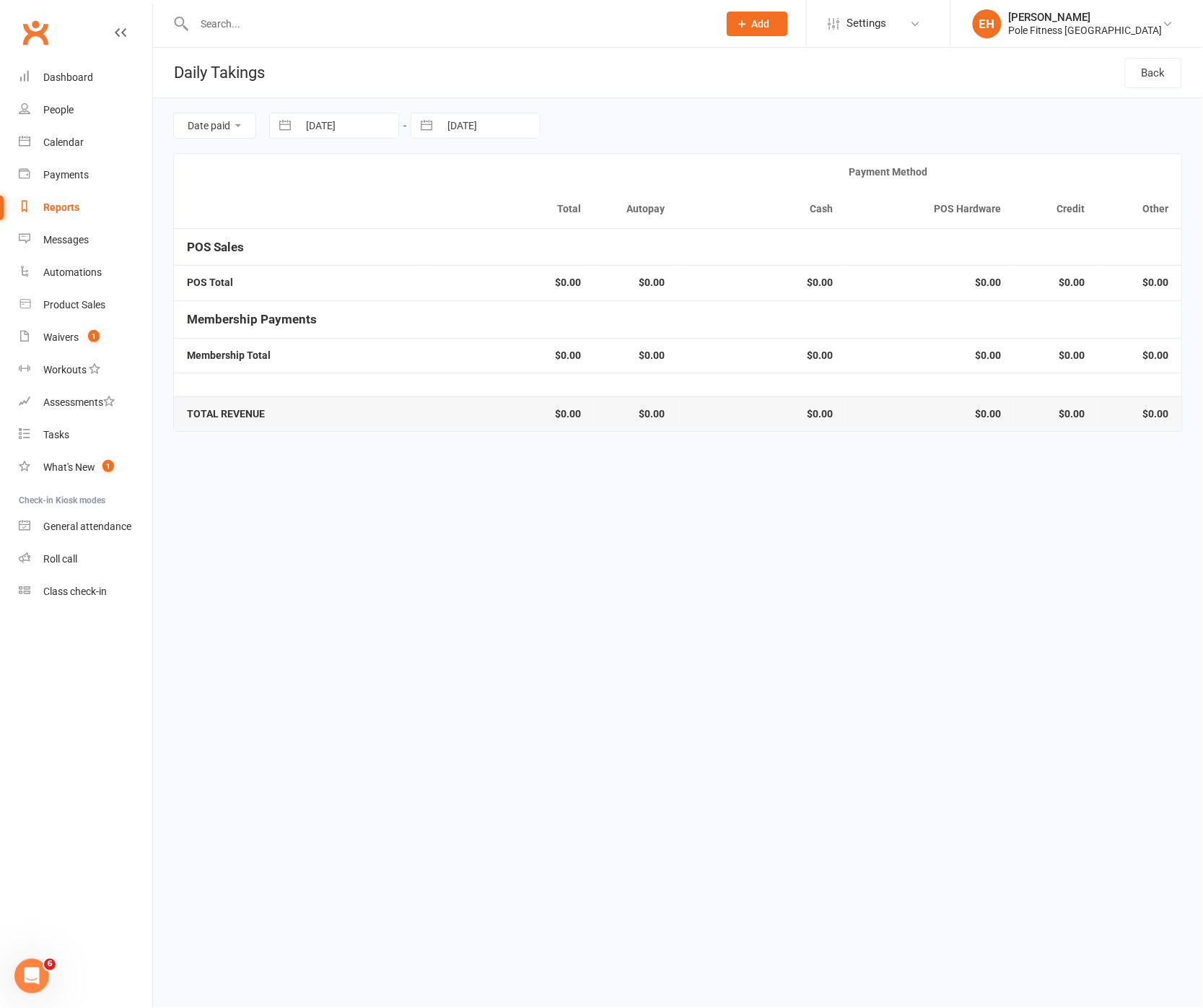
select select "2025"
click at [342, 115] on input "22 Aug 2025" at bounding box center [347, 125] width 100 height 24
drag, startPoint x: 470, startPoint y: 317, endPoint x: 454, endPoint y: 265, distance: 54.4
click at [464, 307] on td "23" at bounding box center [468, 320] width 28 height 28
type input "23 Aug 2025"
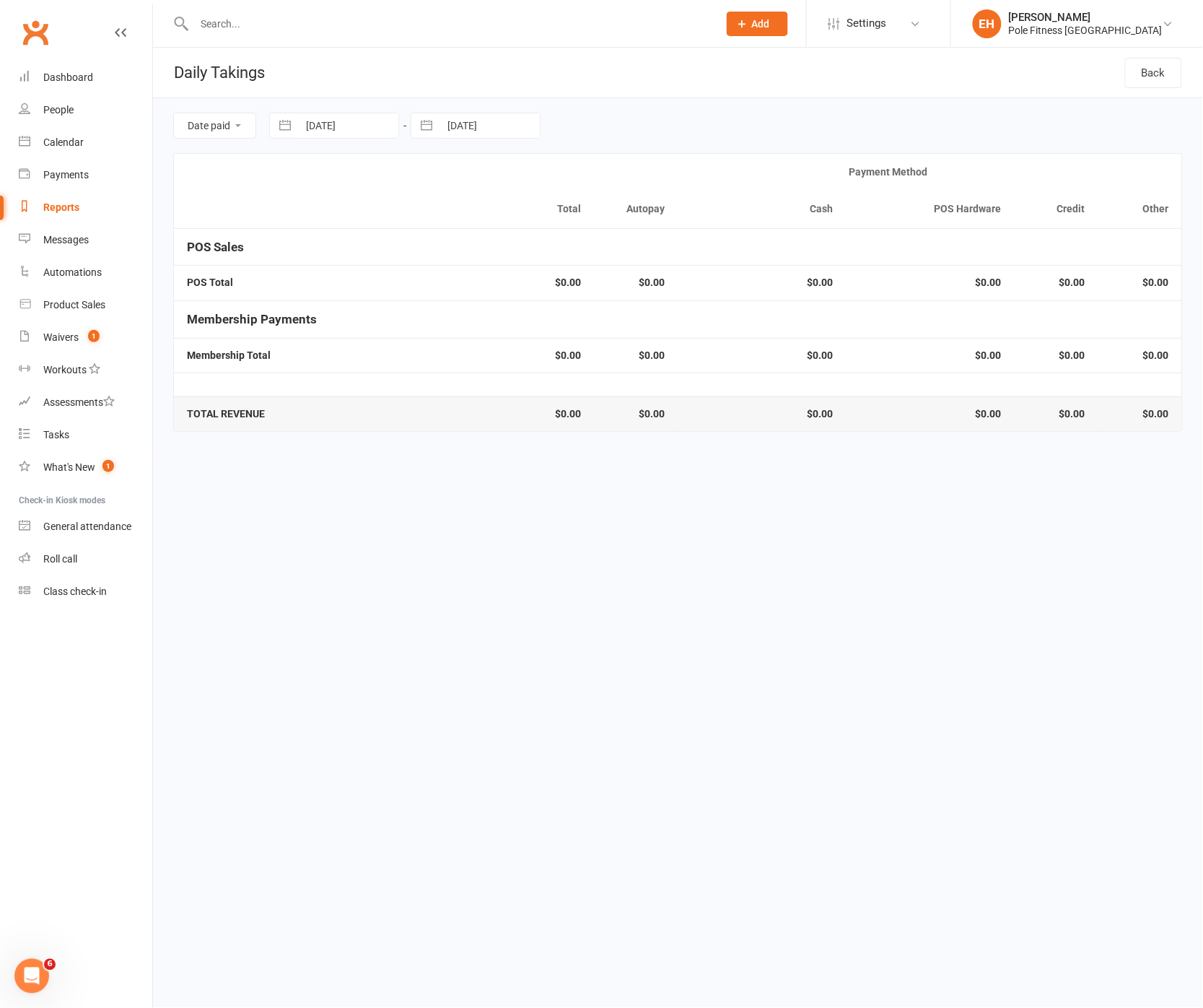
click at [492, 126] on input "22 Aug 2025" at bounding box center [489, 125] width 100 height 24
select select "6"
select select "2025"
select select "7"
select select "2025"
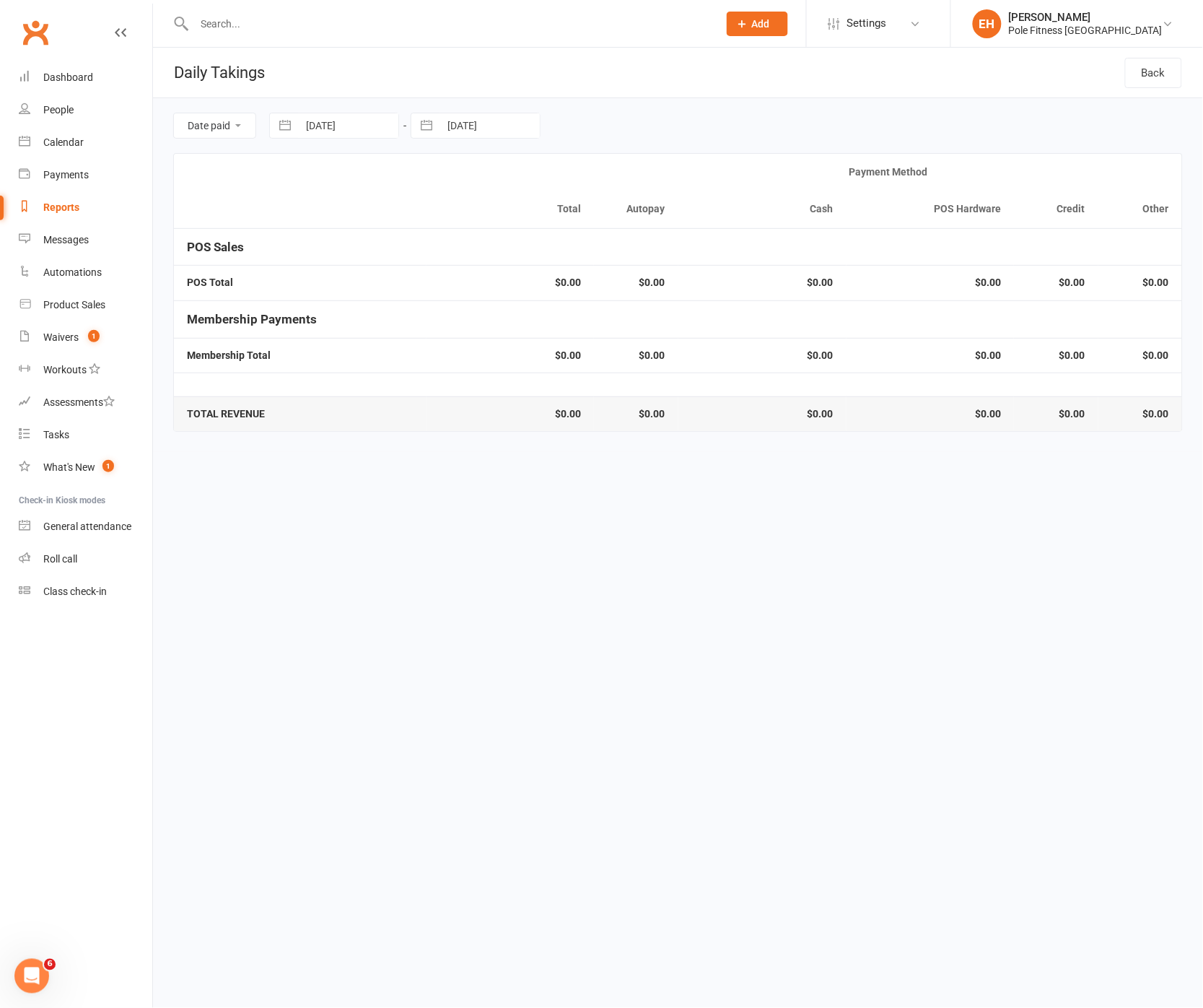
select select "8"
select select "2025"
click at [615, 313] on td "23" at bounding box center [610, 320] width 28 height 28
type input "23 Aug 2025"
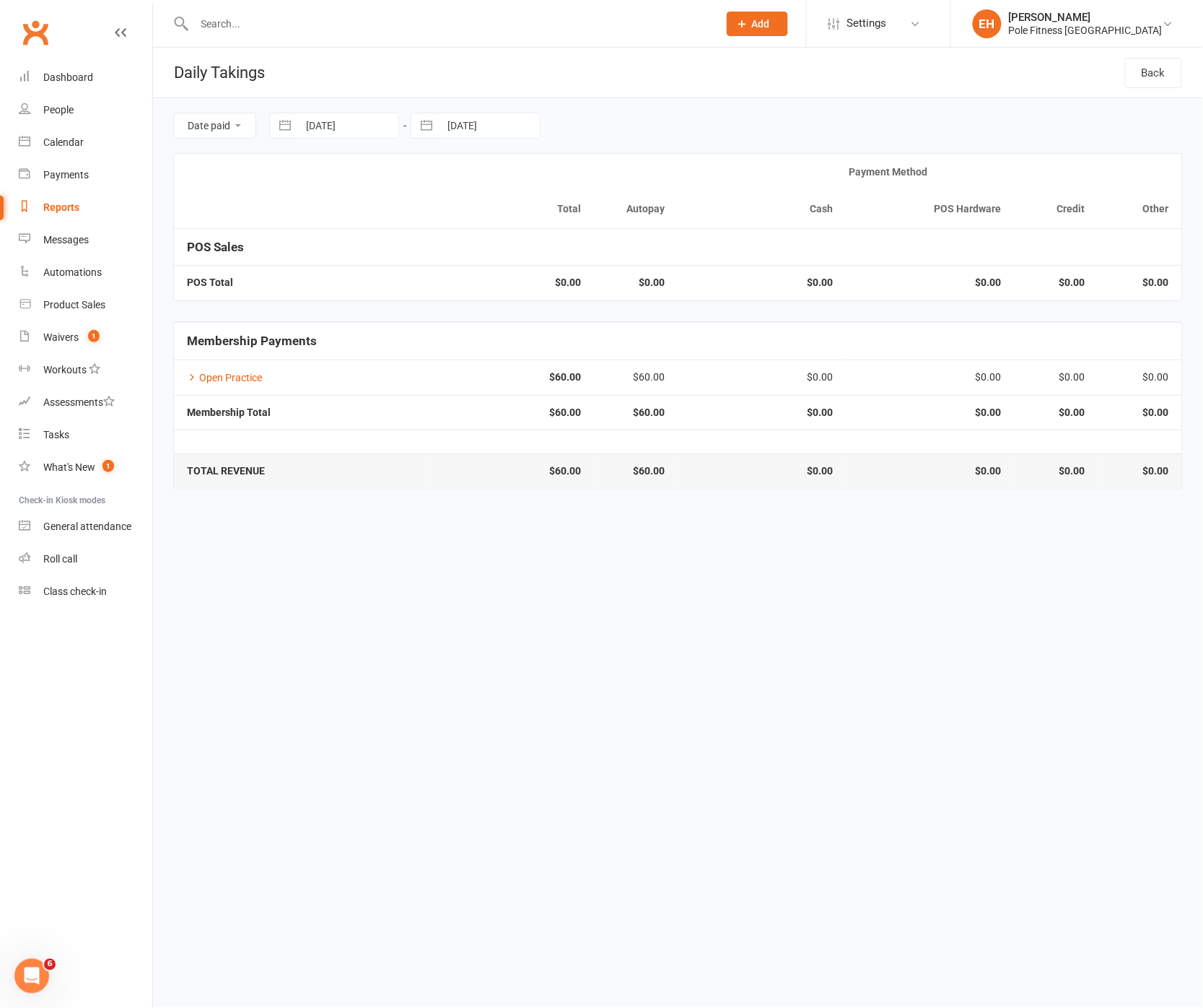
select select "6"
select select "2025"
select select "7"
select select "2025"
select select "8"
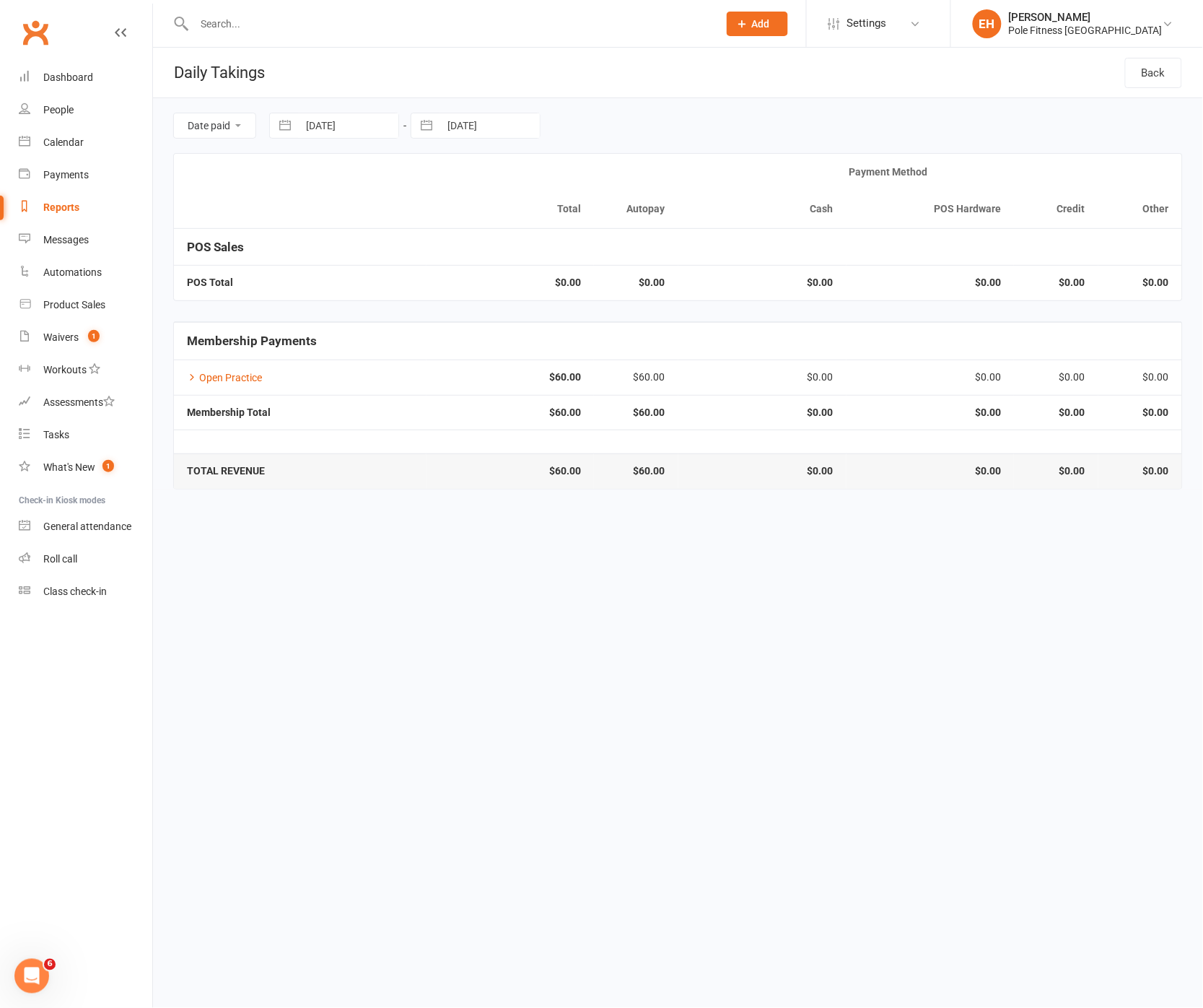
select select "2025"
click at [348, 125] on input "23 Aug 2025" at bounding box center [347, 125] width 100 height 24
drag, startPoint x: 307, startPoint y: 342, endPoint x: 370, endPoint y: 265, distance: 99.5
click at [315, 328] on tbody "1 2 3 4 5 6 7 8 9 10 11 12 13 14 15 16 17 18 19 20 21 22 23 24 25 26 27 28 29 3…" at bounding box center [384, 306] width 197 height 165
select select "6"
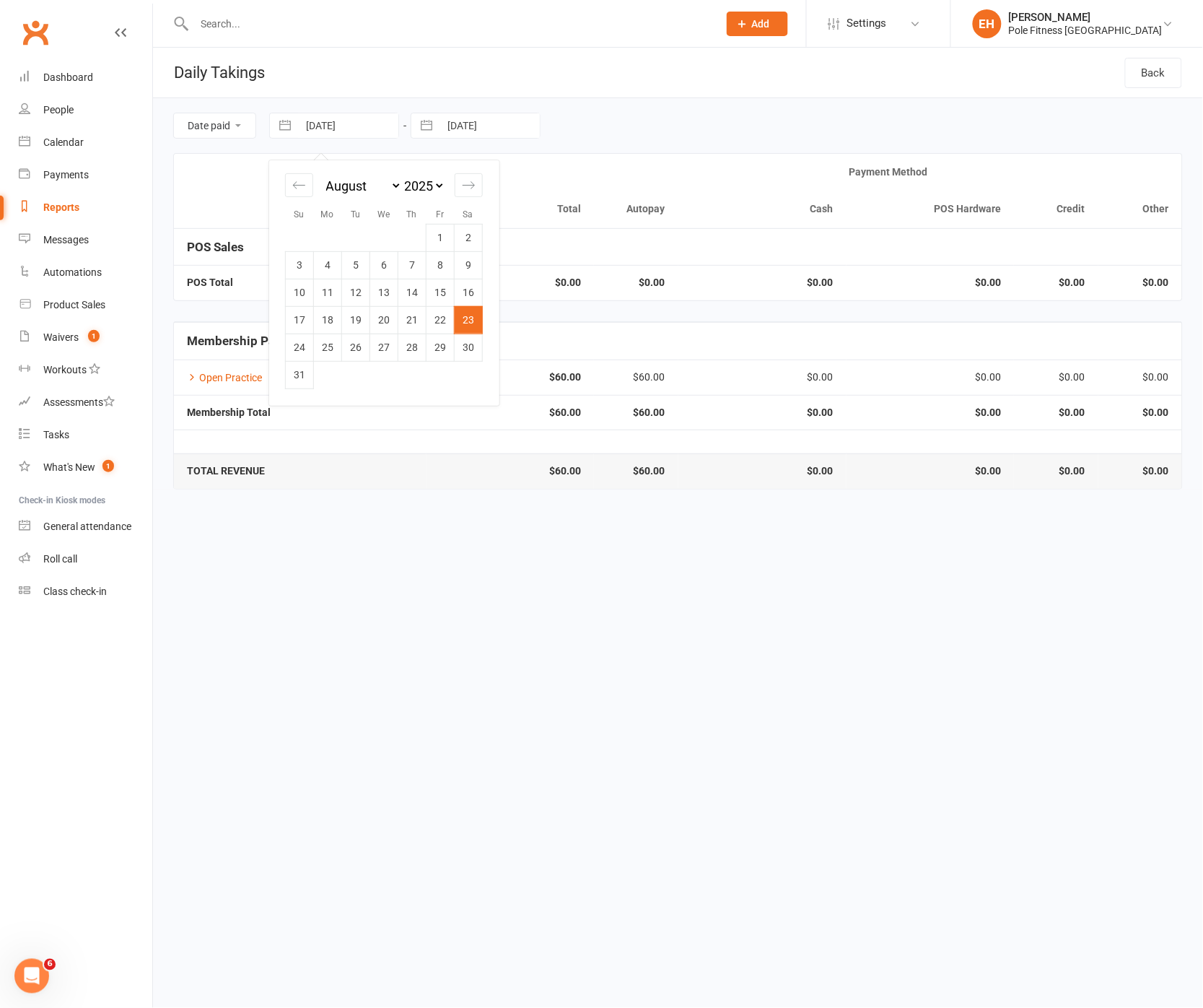
select select "2025"
select select "7"
select select "2025"
select select "8"
select select "2025"
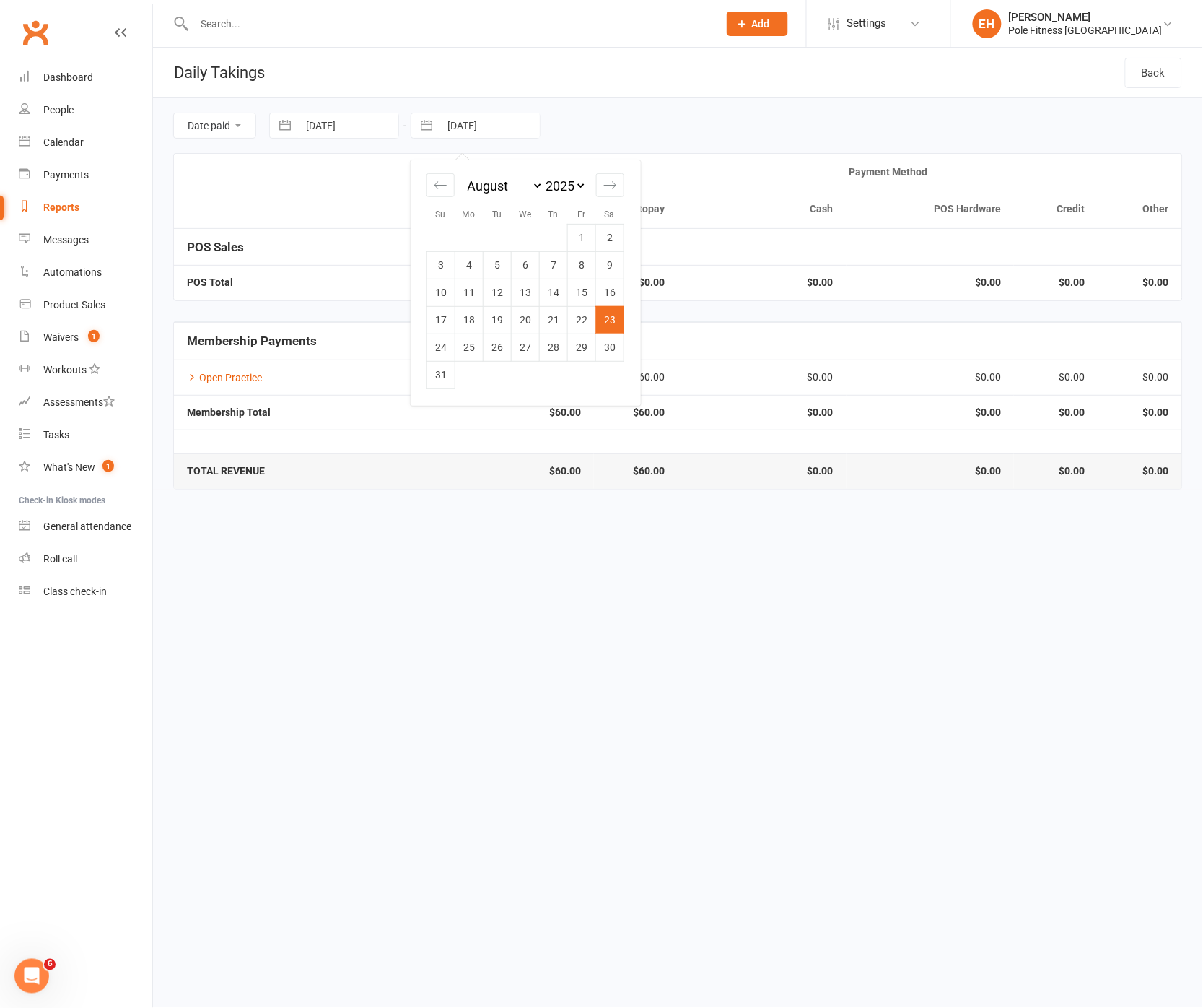
click at [485, 131] on input "23 Aug 2025" at bounding box center [489, 125] width 100 height 24
select select "6"
select select "2025"
select select "7"
select select "2025"
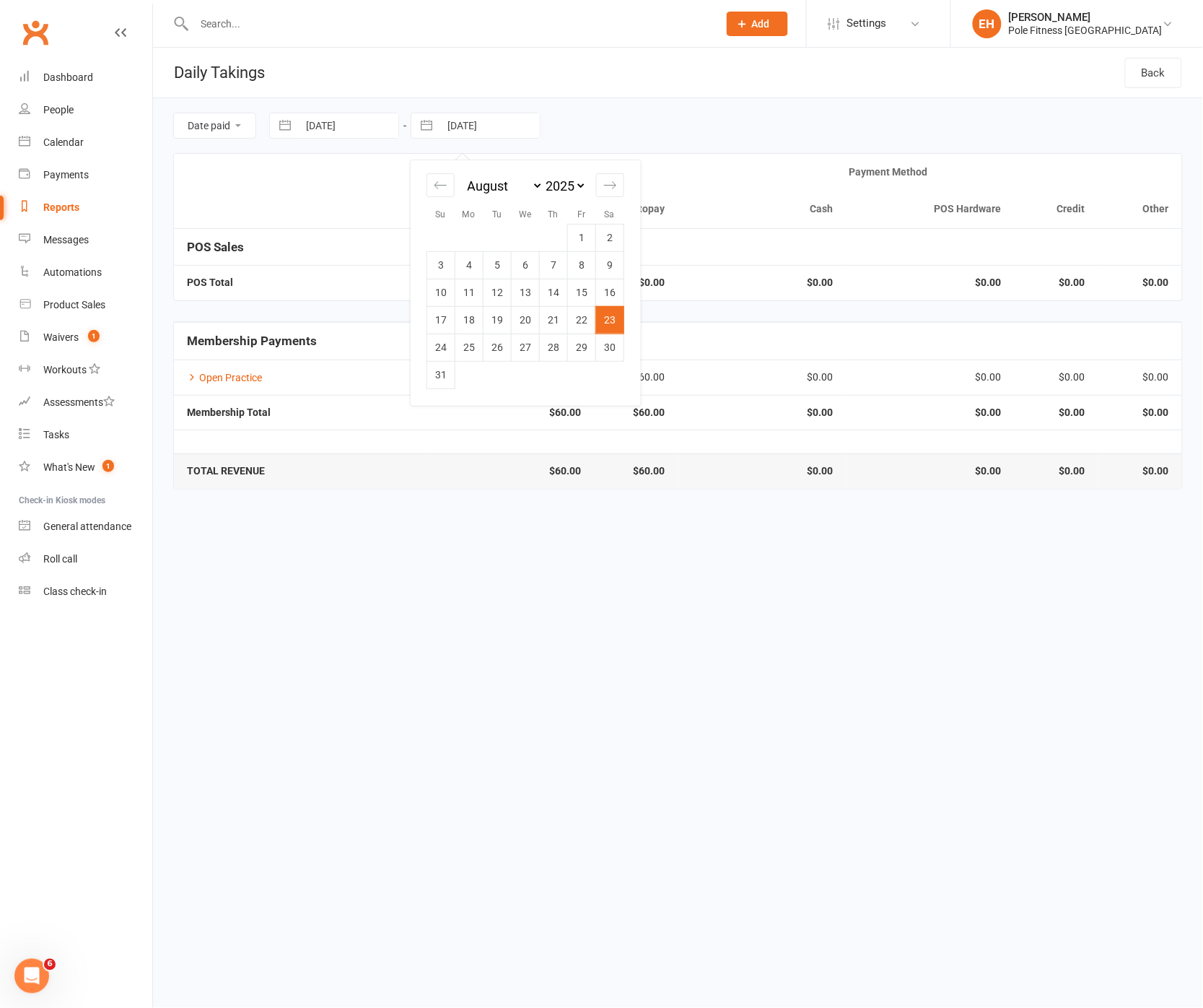
select select "8"
select select "2025"
drag, startPoint x: 321, startPoint y: 116, endPoint x: 332, endPoint y: 141, distance: 27.3
click at [321, 117] on input "23 Aug 2025" at bounding box center [347, 125] width 100 height 24
click at [299, 346] on td "24" at bounding box center [299, 347] width 28 height 28
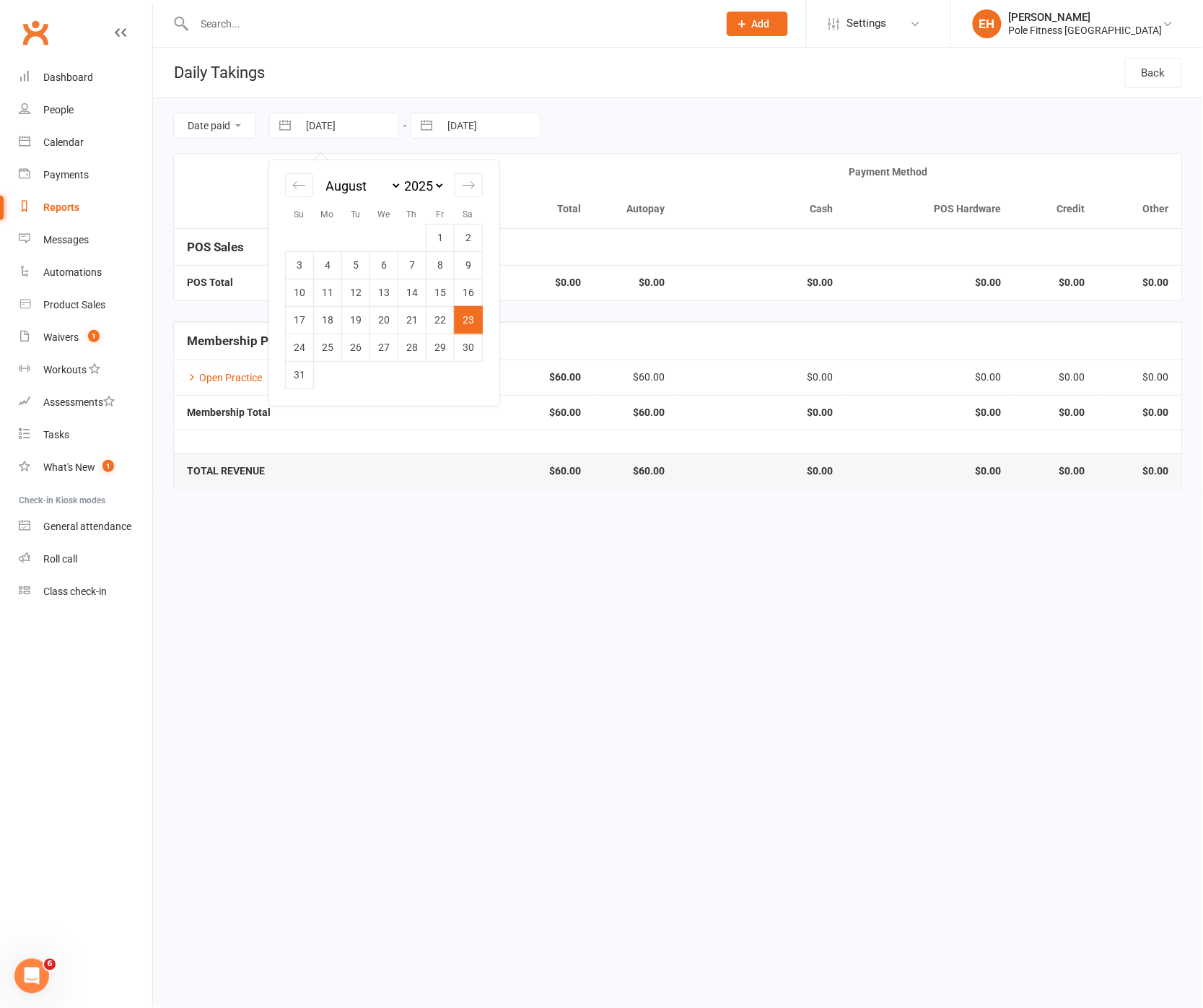
type input "24 Aug 2025"
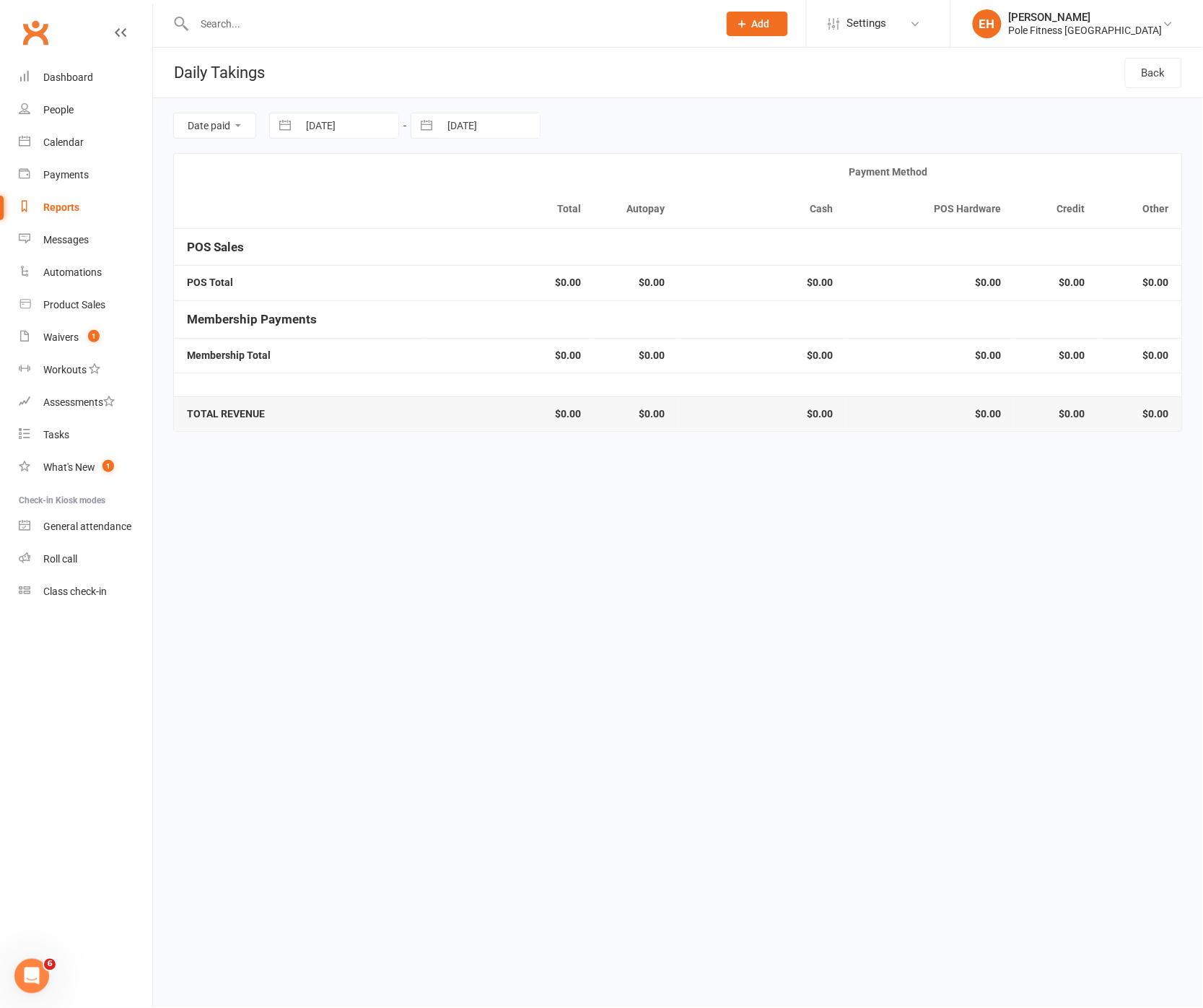
select select "6"
select select "2025"
select select "7"
select select "2025"
select select "8"
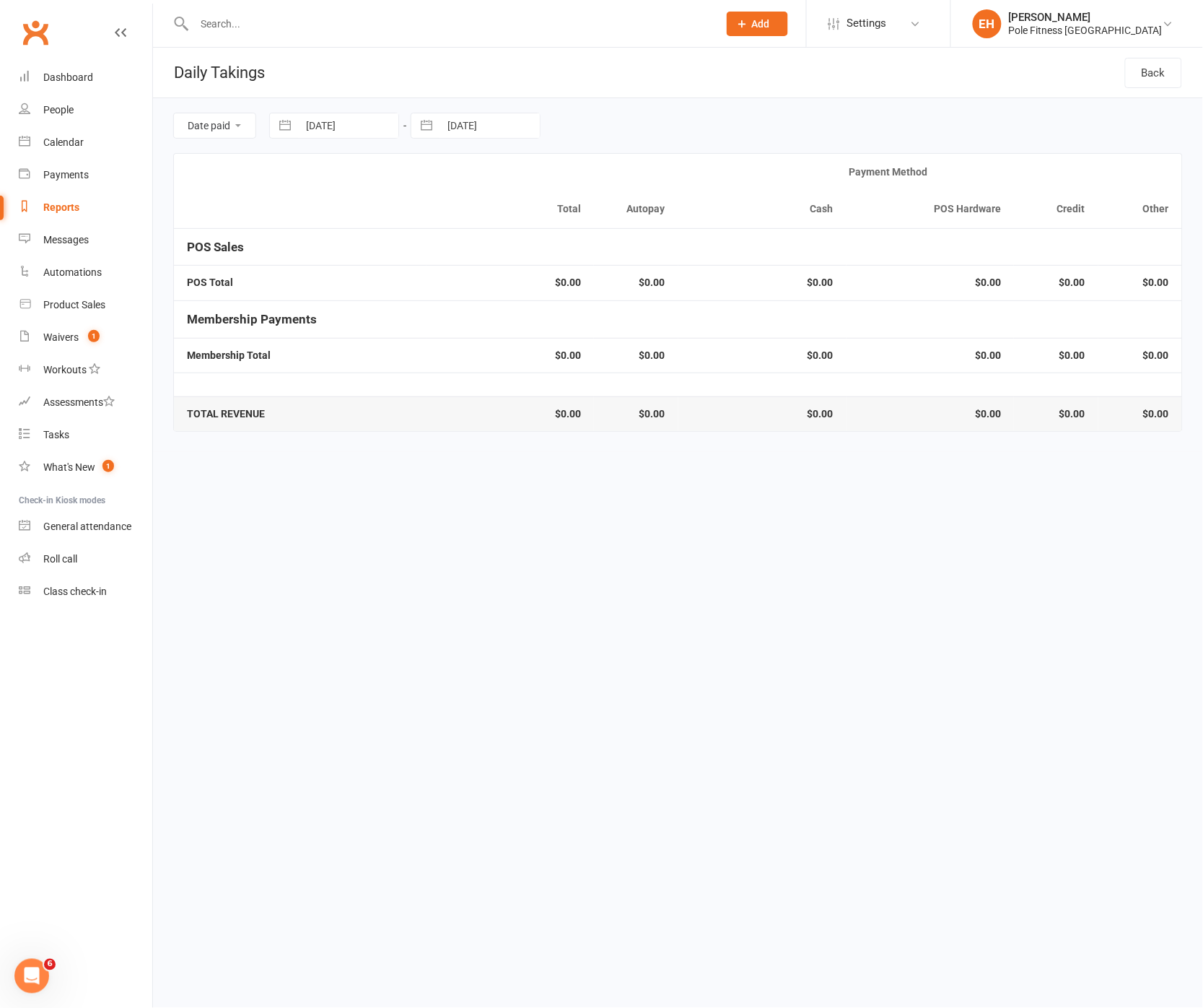
select select "2025"
click at [456, 130] on input "23 Aug 2025" at bounding box center [489, 125] width 100 height 24
click at [439, 347] on td "24" at bounding box center [441, 347] width 28 height 28
type input "24 Aug 2025"
drag, startPoint x: 310, startPoint y: 122, endPoint x: 319, endPoint y: 125, distance: 9.5
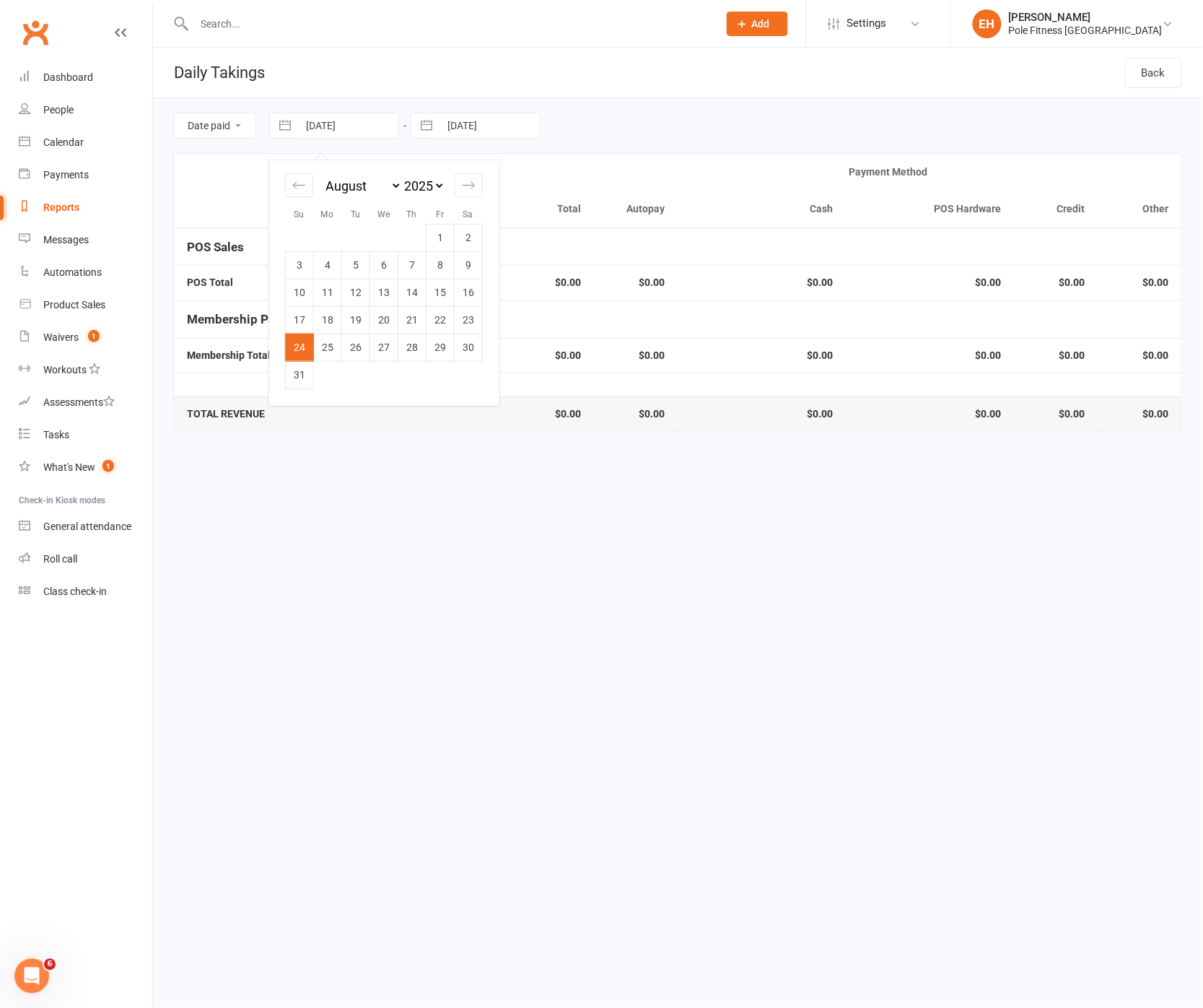
click at [310, 122] on input "24 Aug 2025" at bounding box center [347, 125] width 100 height 24
click at [333, 347] on td "25" at bounding box center [327, 347] width 28 height 28
click at [496, 135] on input "24 Aug 2025" at bounding box center [489, 125] width 100 height 24
click at [467, 345] on td "25" at bounding box center [469, 347] width 28 height 28
click at [379, 119] on input "25 Aug 2025" at bounding box center [347, 125] width 100 height 24
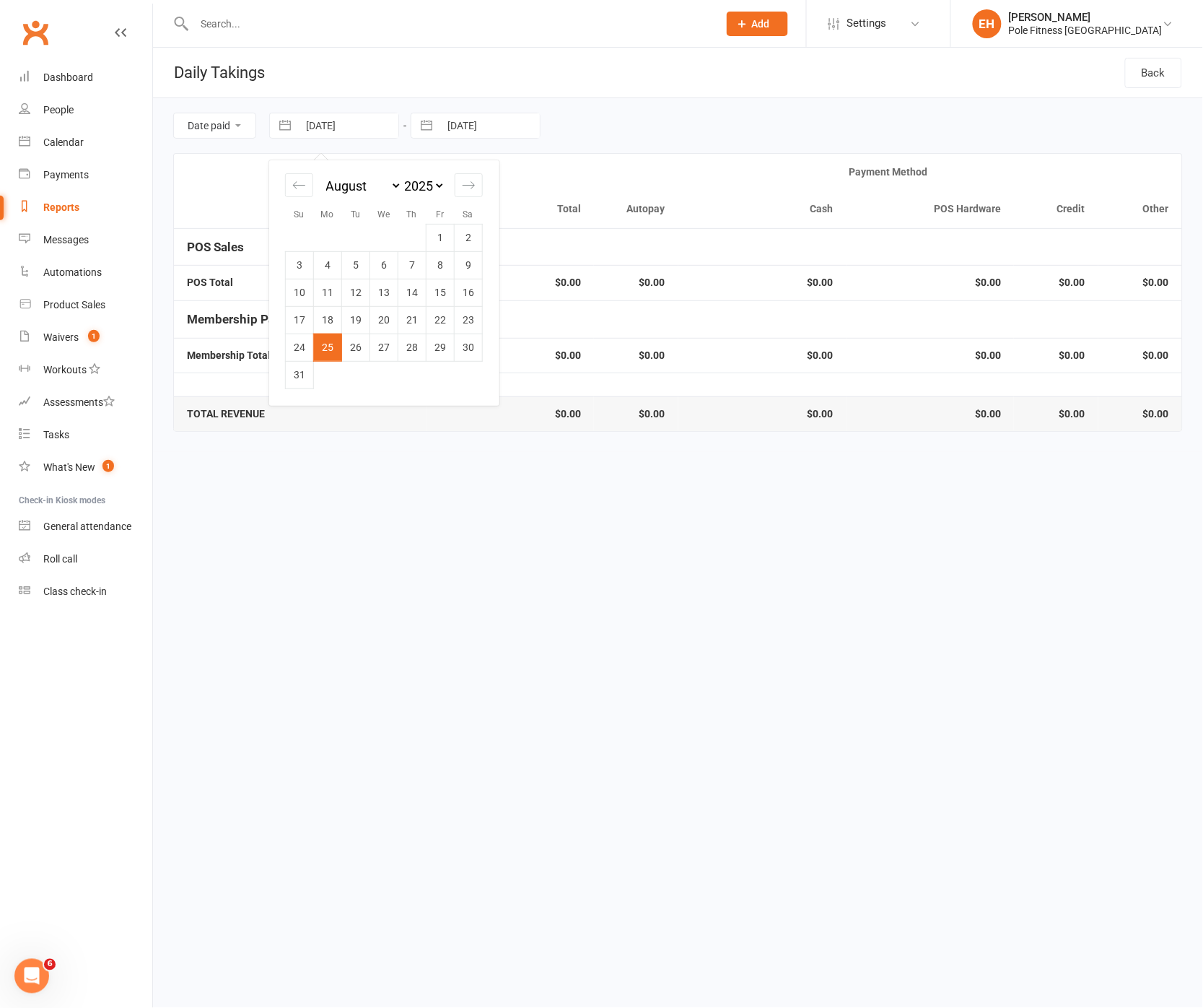
drag, startPoint x: 358, startPoint y: 347, endPoint x: 359, endPoint y: 338, distance: 9.1
click at [358, 347] on td "26" at bounding box center [356, 347] width 28 height 28
drag, startPoint x: 473, startPoint y: 130, endPoint x: 472, endPoint y: 140, distance: 10.0
click at [473, 130] on input "25 Aug 2025" at bounding box center [489, 125] width 100 height 24
click at [491, 341] on td "26" at bounding box center [497, 347] width 28 height 28
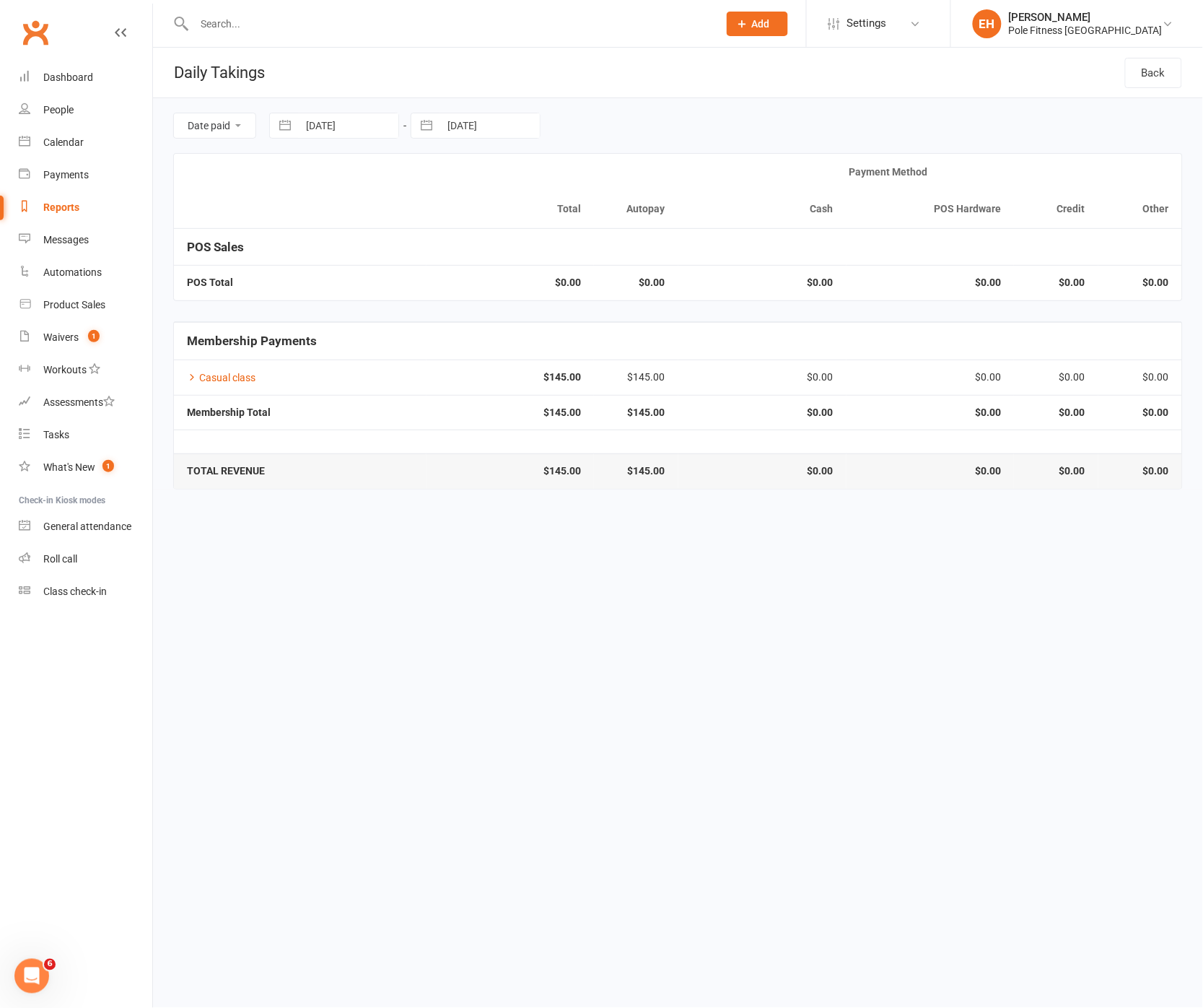
click at [374, 125] on input "26 Aug 2025" at bounding box center [347, 125] width 100 height 24
drag, startPoint x: 370, startPoint y: 350, endPoint x: 374, endPoint y: 342, distance: 8.9
click at [370, 348] on td "27" at bounding box center [384, 347] width 28 height 28
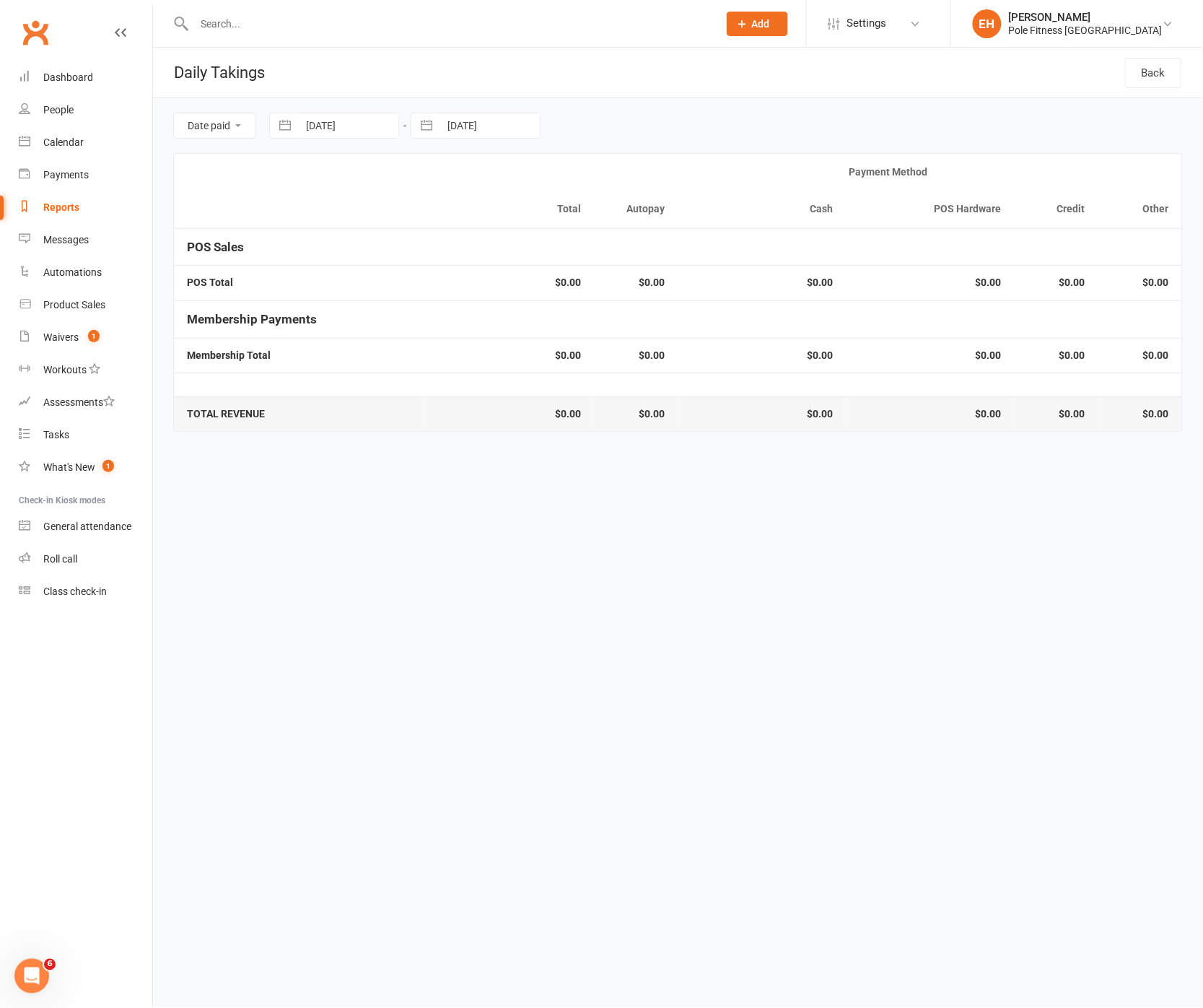
click at [488, 122] on input "26 Aug 2025" at bounding box center [489, 125] width 100 height 24
click at [519, 338] on td "27" at bounding box center [525, 347] width 28 height 28
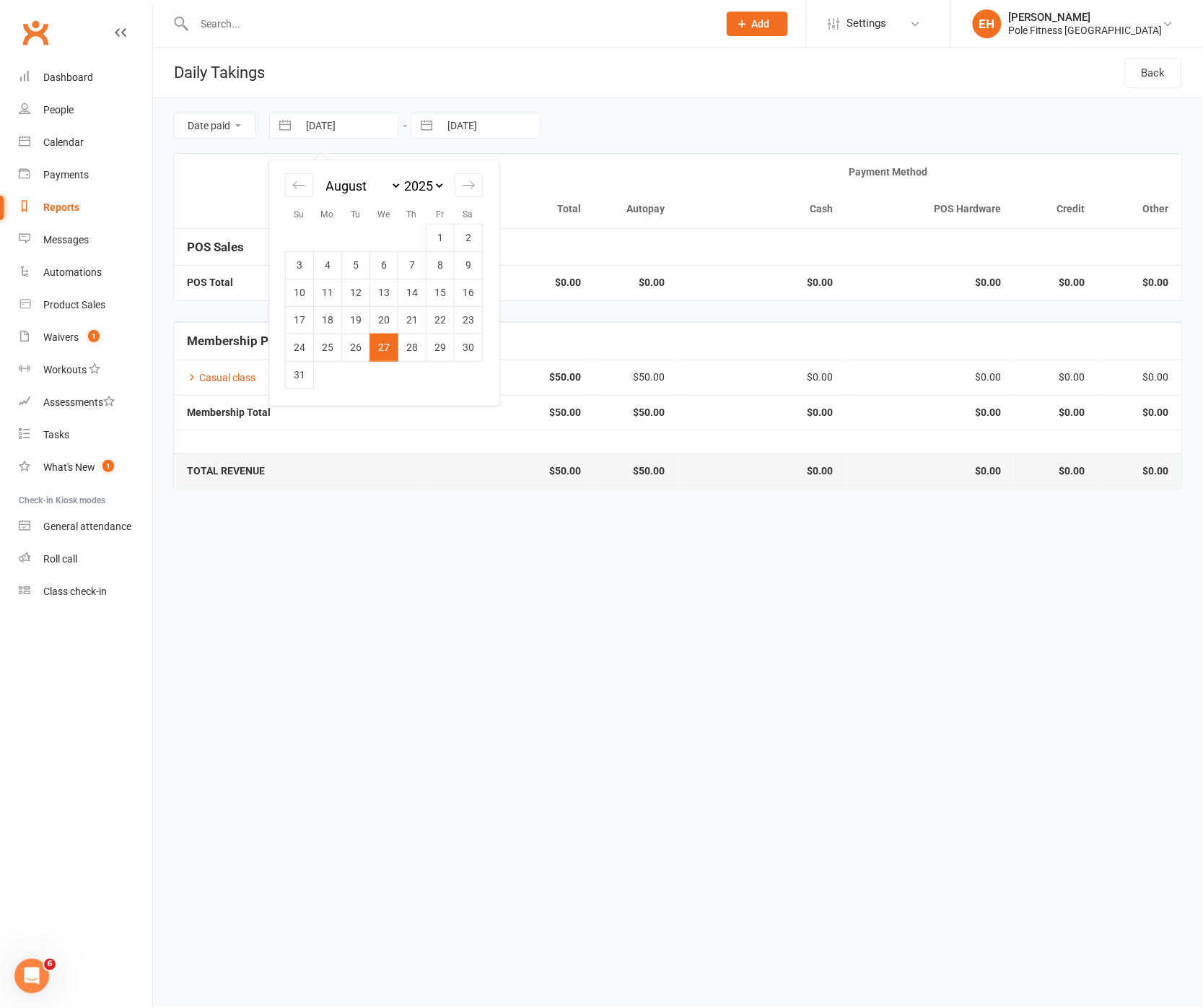
drag, startPoint x: 356, startPoint y: 122, endPoint x: 426, endPoint y: 189, distance: 96.9
click at [356, 122] on input "27 Aug 2025" at bounding box center [347, 125] width 100 height 24
drag, startPoint x: 418, startPoint y: 351, endPoint x: 441, endPoint y: 263, distance: 91.0
click at [418, 349] on td "28" at bounding box center [412, 347] width 28 height 28
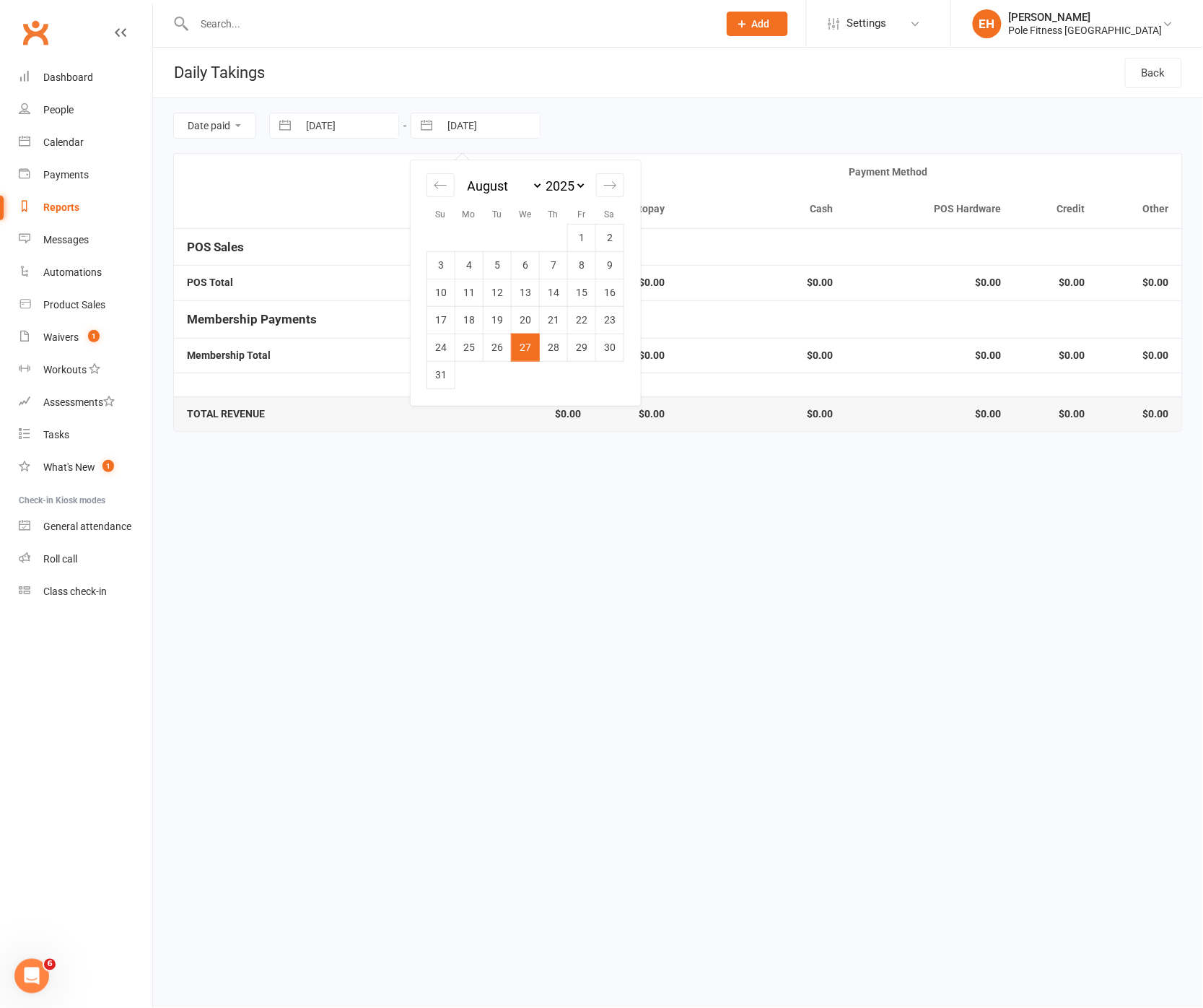
click at [496, 125] on input "27 Aug 2025" at bounding box center [489, 125] width 100 height 24
click at [544, 346] on td "28" at bounding box center [554, 347] width 28 height 28
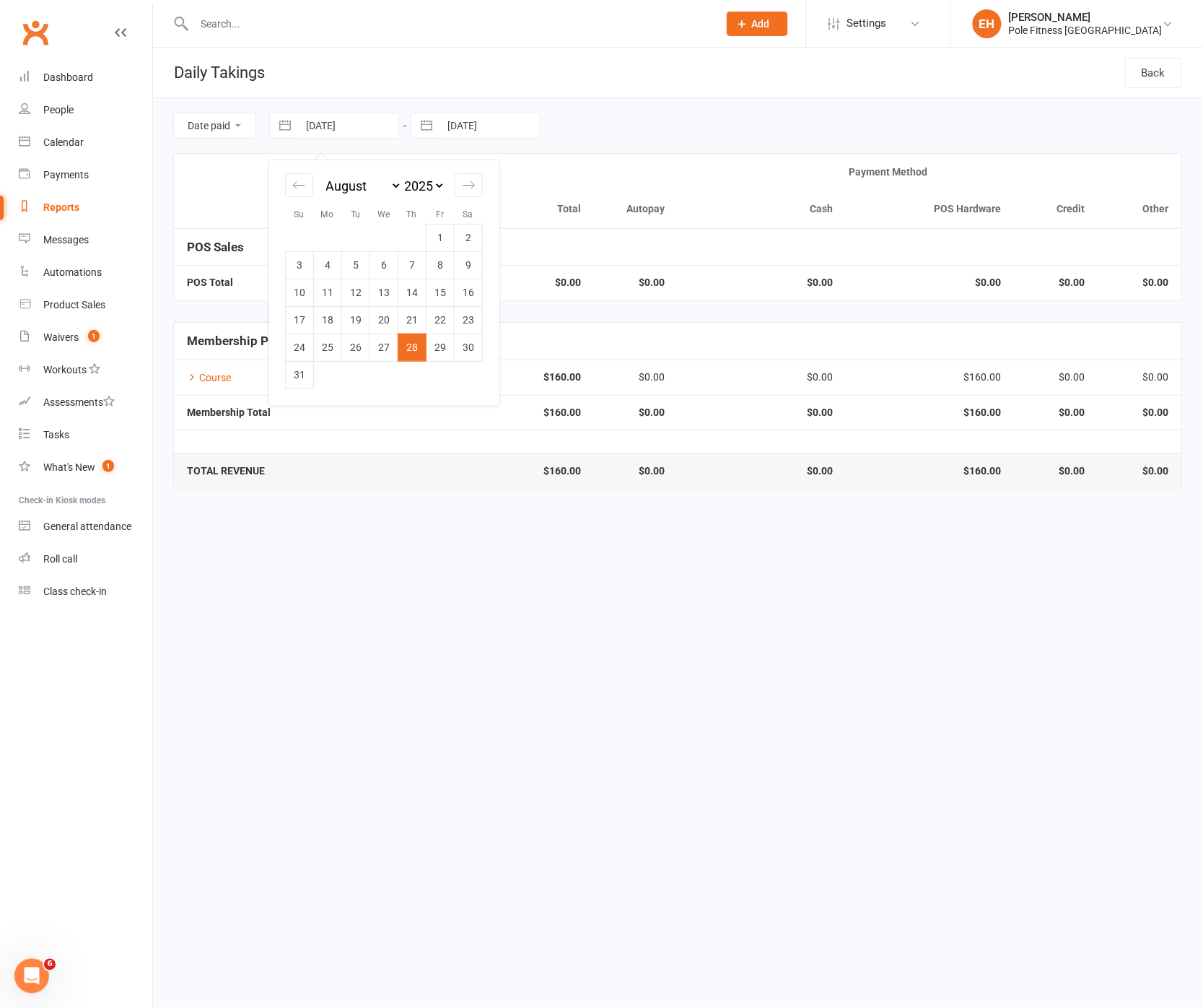
click at [368, 121] on input "28 Aug 2025" at bounding box center [347, 125] width 100 height 24
click at [434, 349] on td "29" at bounding box center [440, 347] width 28 height 28
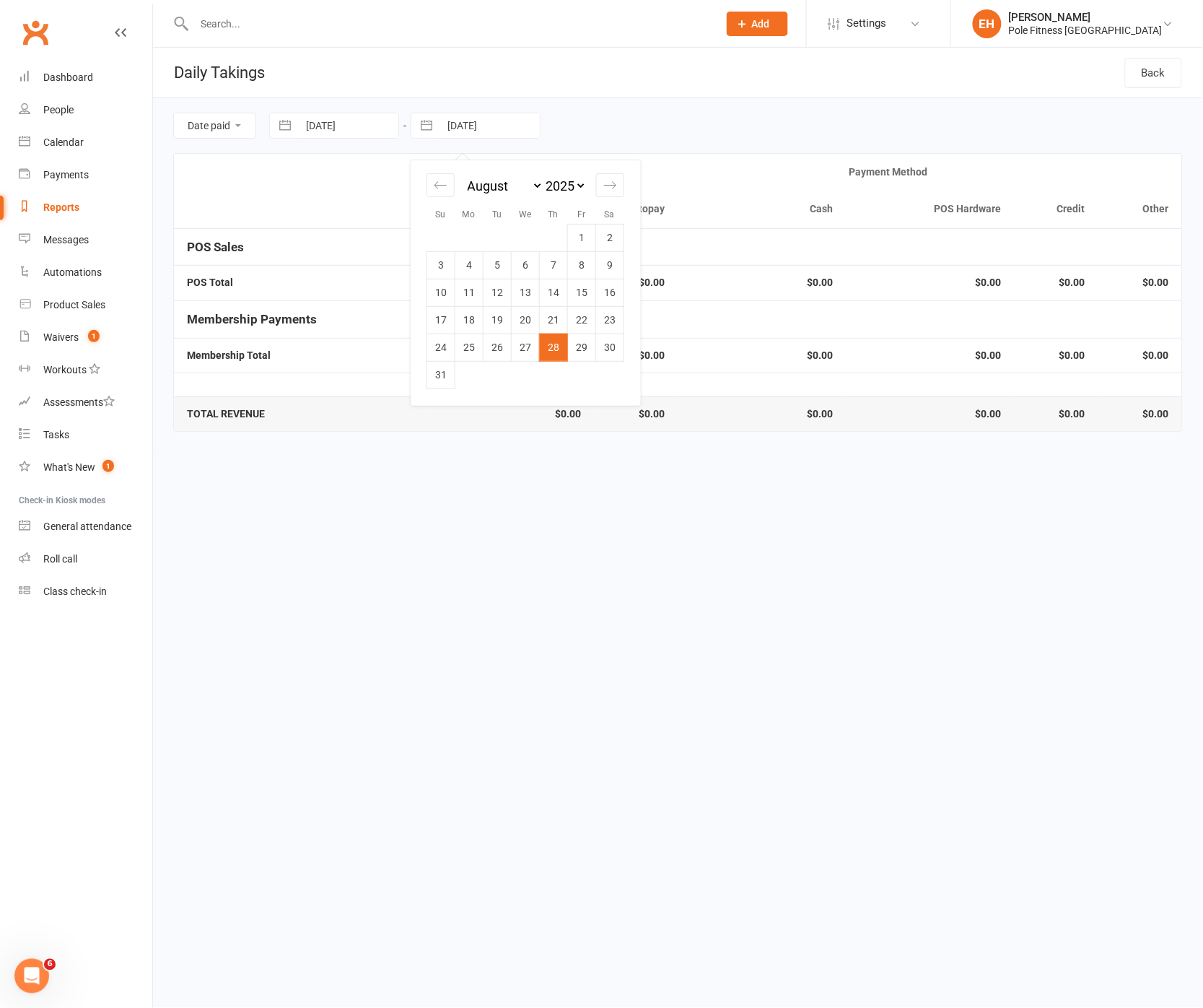
drag, startPoint x: 485, startPoint y: 130, endPoint x: 478, endPoint y: 131, distance: 7.1
click at [485, 130] on input "28 Aug 2025" at bounding box center [489, 125] width 100 height 24
click at [576, 341] on td "29" at bounding box center [581, 347] width 28 height 28
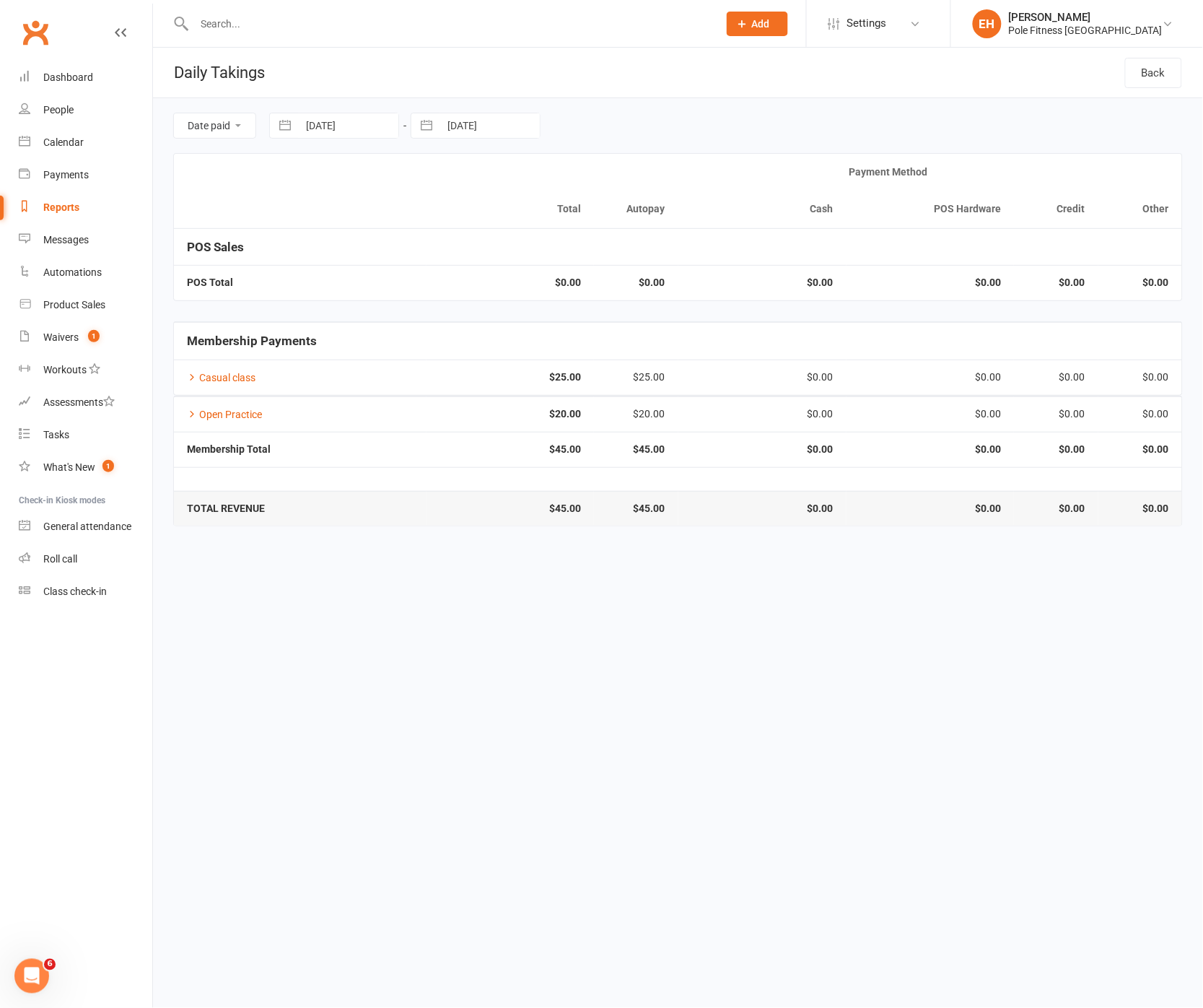
click at [327, 131] on input "29 Aug 2025" at bounding box center [347, 125] width 100 height 24
drag, startPoint x: 469, startPoint y: 348, endPoint x: 449, endPoint y: 347, distance: 20.0
click at [463, 348] on td "30" at bounding box center [468, 347] width 28 height 28
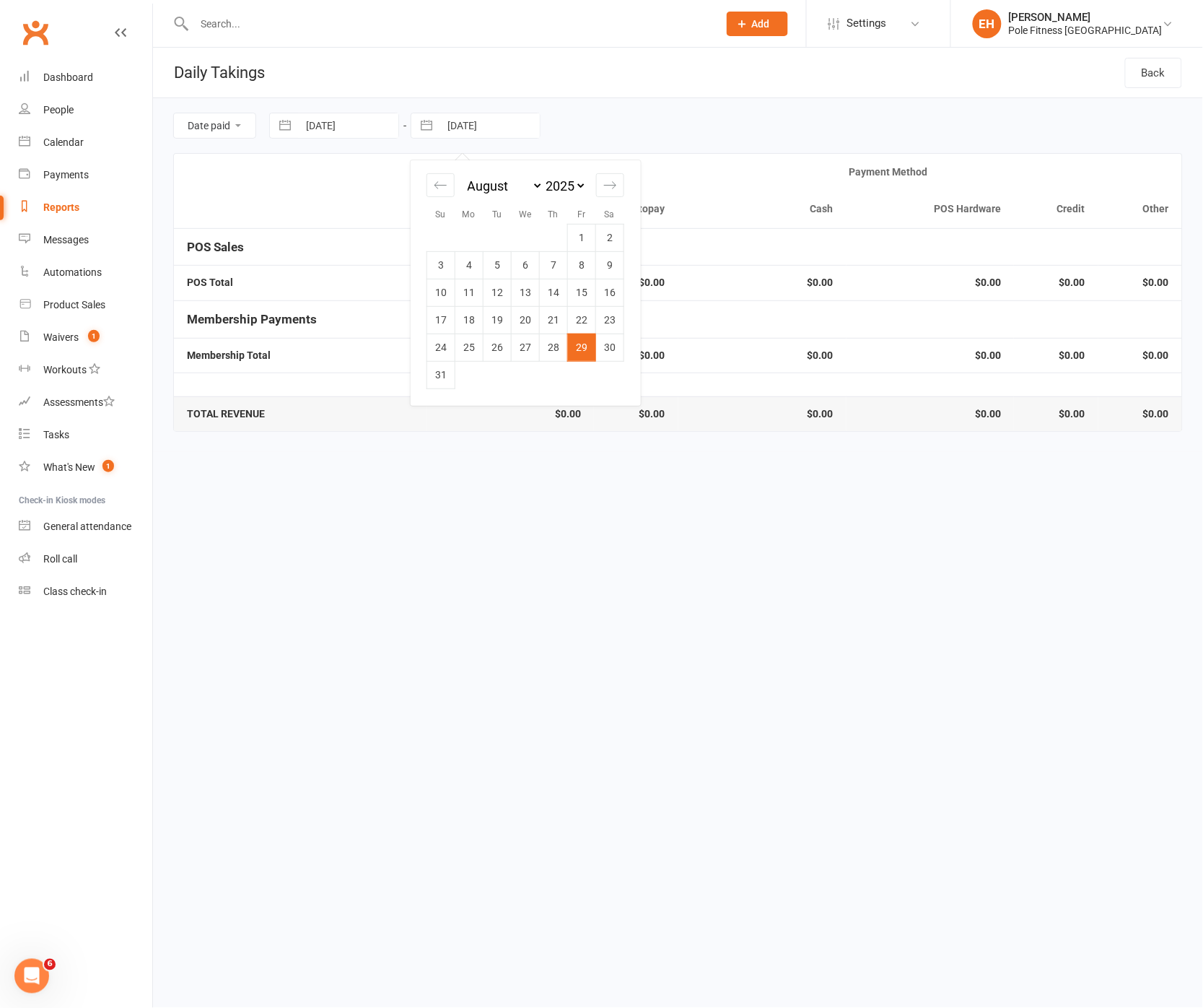
click at [506, 114] on input "29 Aug 2025" at bounding box center [489, 125] width 100 height 24
drag, startPoint x: 607, startPoint y: 344, endPoint x: 600, endPoint y: 342, distance: 7.3
click at [607, 344] on td "30" at bounding box center [610, 347] width 28 height 28
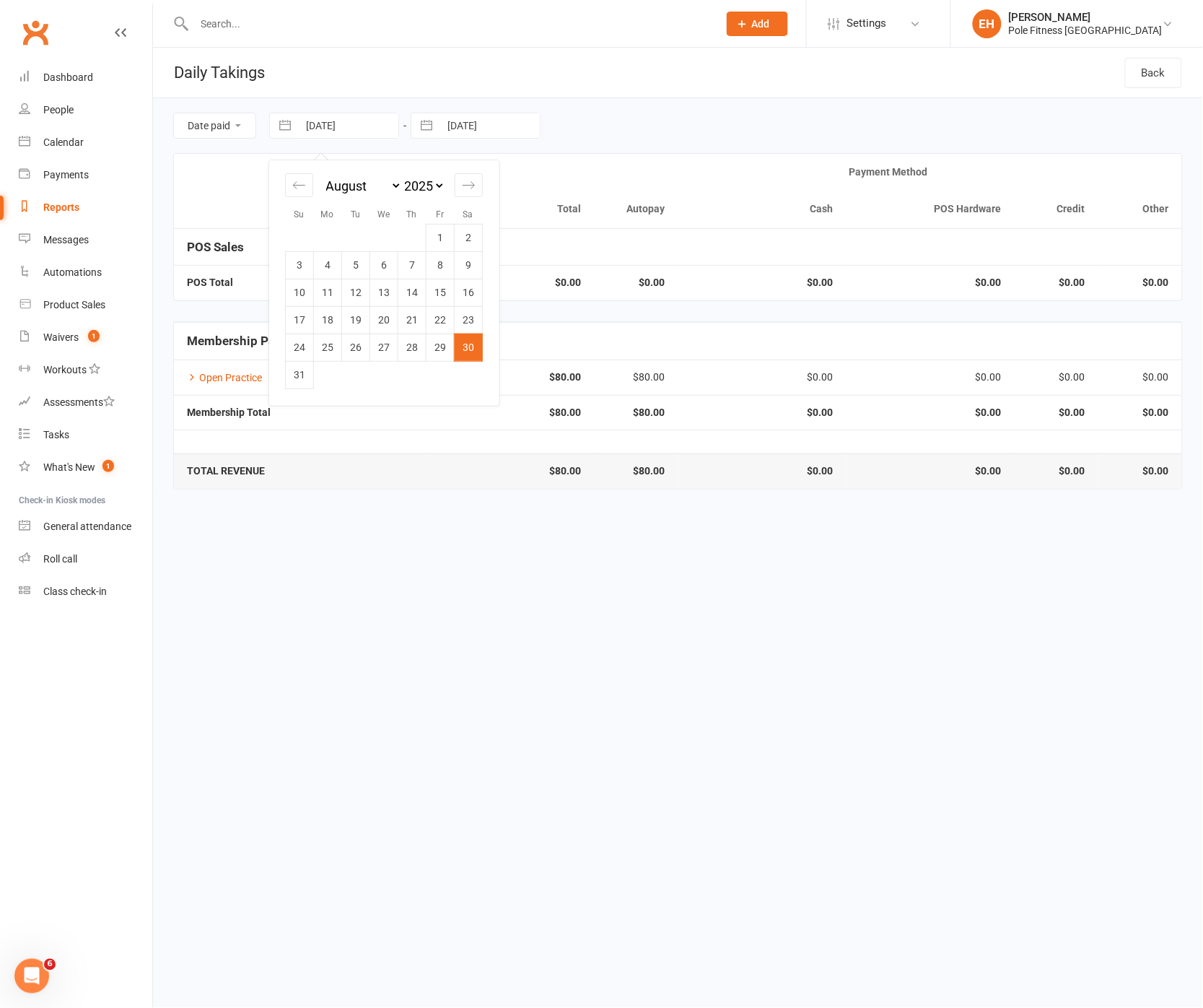
click at [338, 128] on input "30 Aug 2025" at bounding box center [347, 125] width 100 height 24
click at [308, 374] on td "31" at bounding box center [299, 374] width 28 height 28
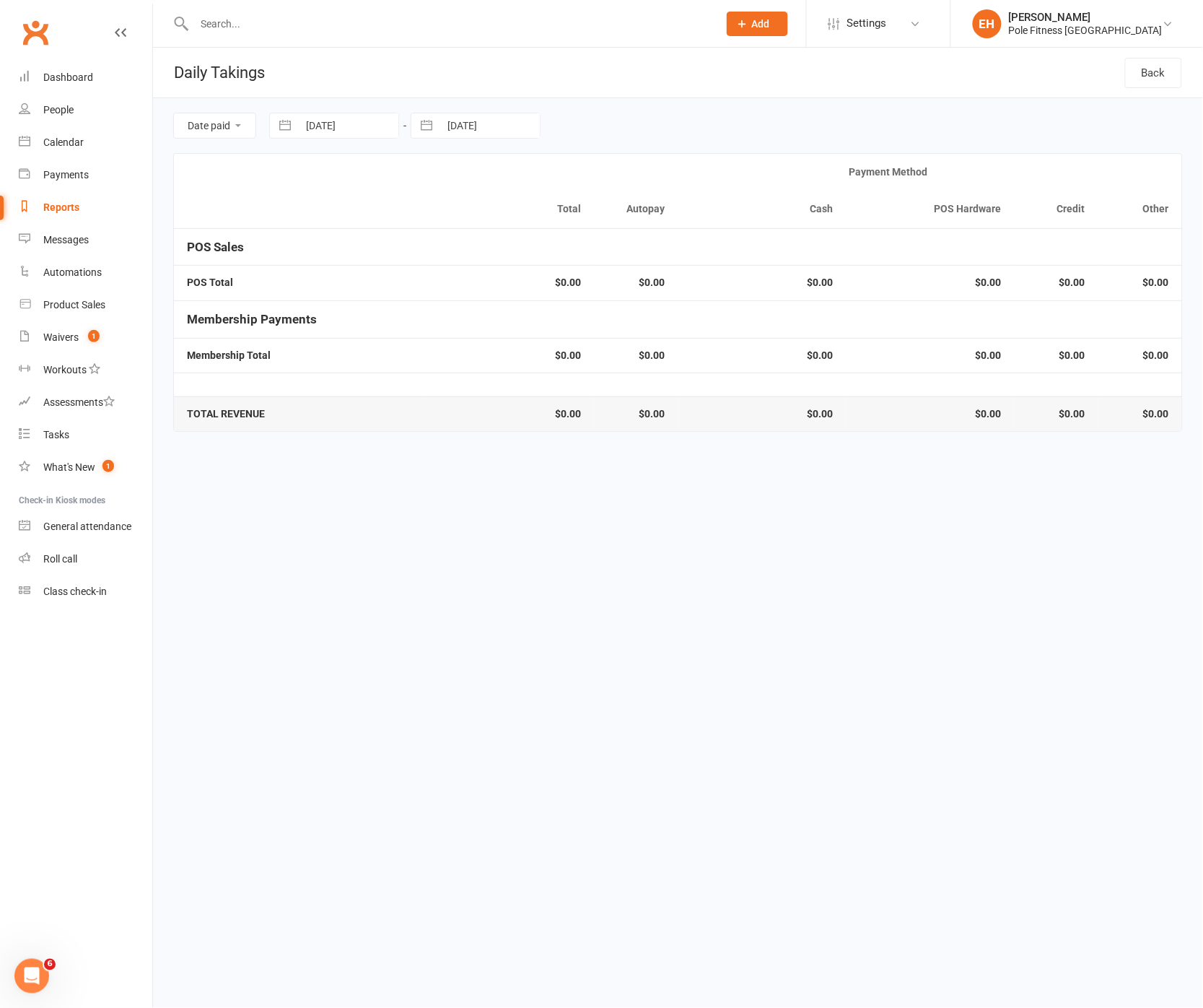
click at [491, 123] on input "30 Aug 2025" at bounding box center [489, 125] width 100 height 24
click at [438, 375] on td "31" at bounding box center [441, 374] width 28 height 28
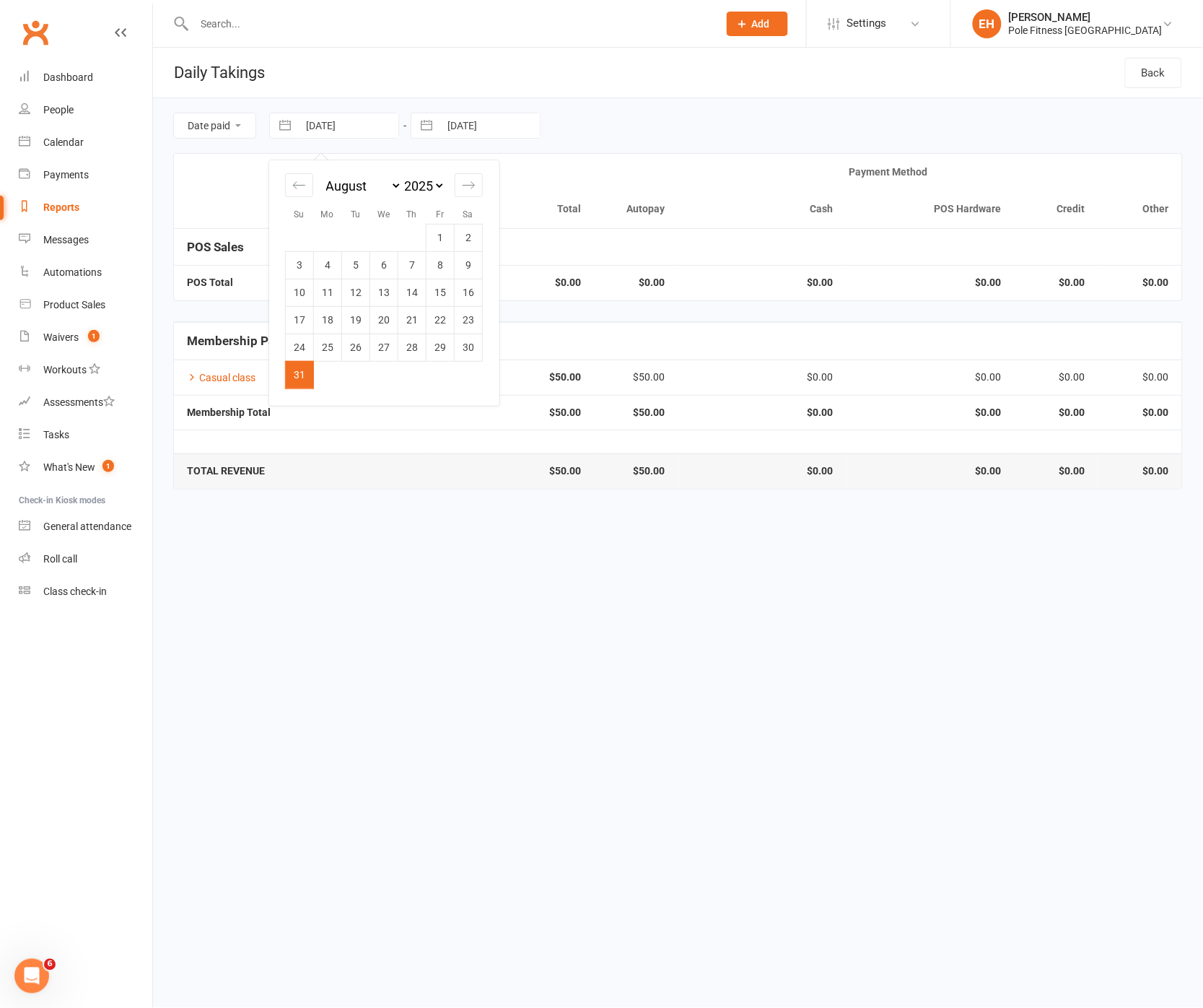
drag, startPoint x: 363, startPoint y: 124, endPoint x: 370, endPoint y: 125, distance: 7.1
click at [363, 124] on input "31 Aug 2025" at bounding box center [347, 125] width 100 height 24
click at [463, 187] on icon "Move forward to switch to the next month." at bounding box center [469, 185] width 13 height 13
click at [323, 233] on td "1" at bounding box center [327, 237] width 28 height 28
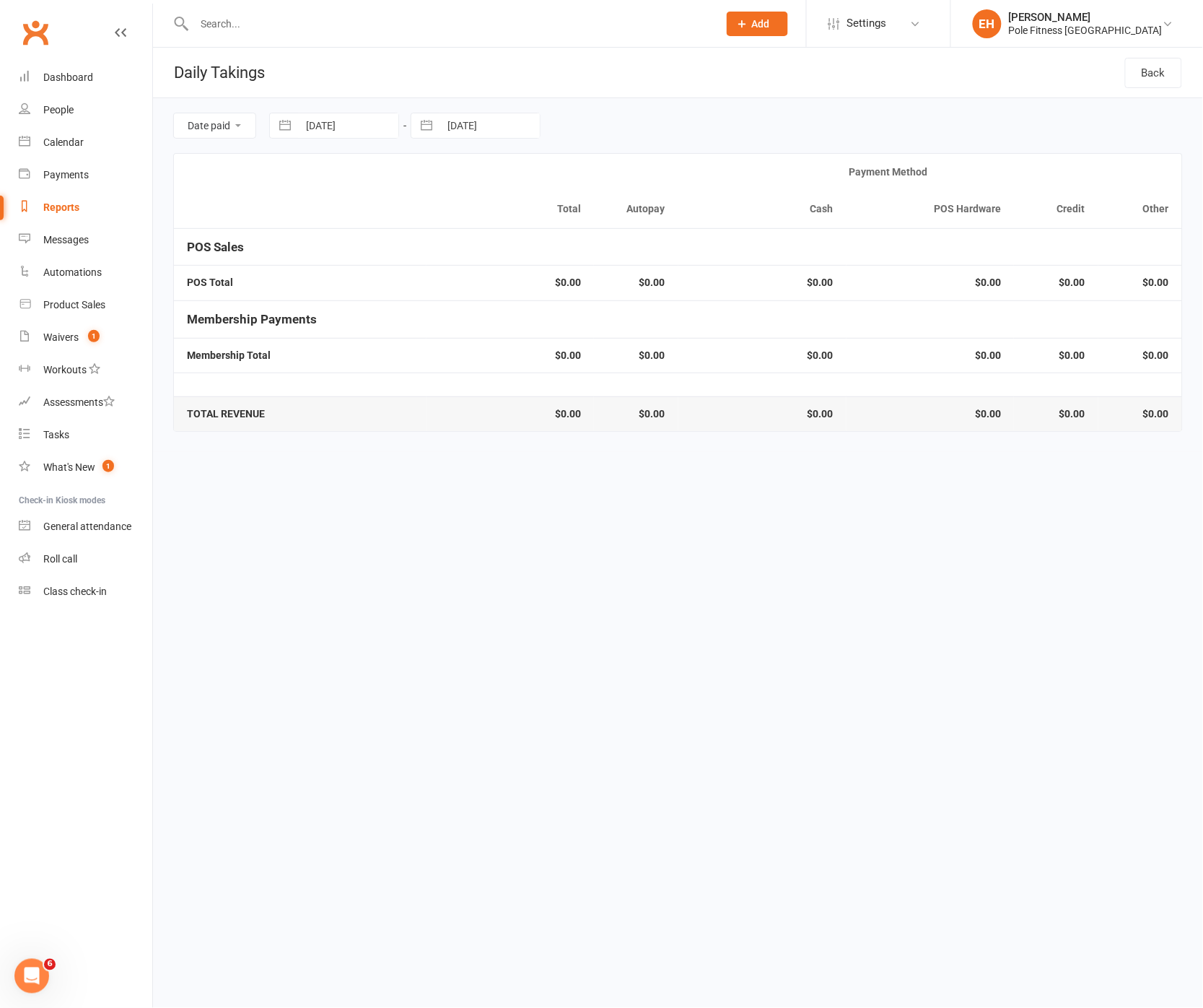
click at [511, 136] on input "31 Aug 2025" at bounding box center [489, 125] width 100 height 24
click at [607, 185] on icon "Move forward to switch to the next month." at bounding box center [610, 185] width 13 height 13
drag, startPoint x: 474, startPoint y: 232, endPoint x: 464, endPoint y: 231, distance: 10.0
click at [473, 232] on td "1" at bounding box center [469, 237] width 28 height 28
drag, startPoint x: 363, startPoint y: 127, endPoint x: 374, endPoint y: 143, distance: 19.4
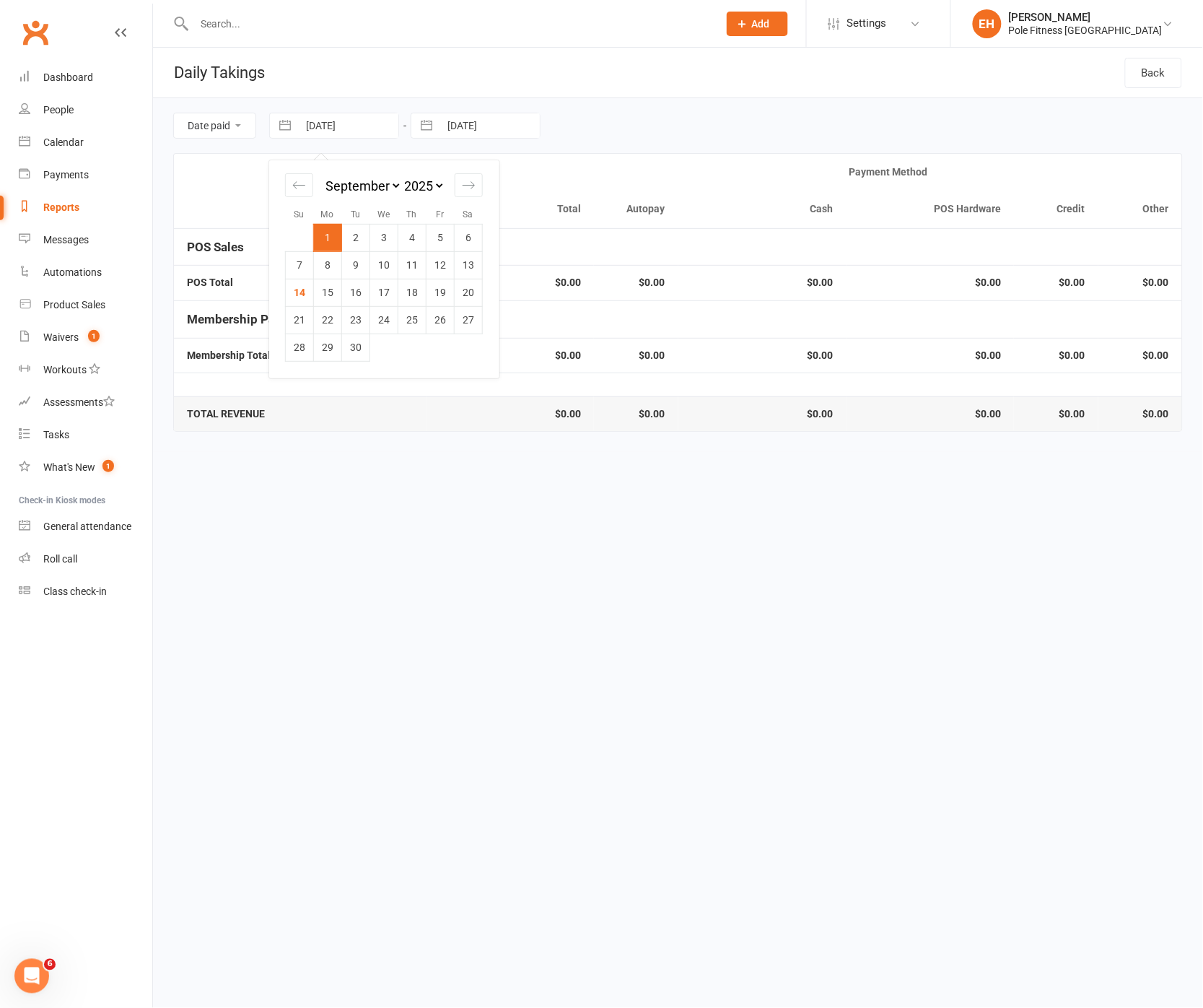
click at [363, 126] on input "01 Sep 2025" at bounding box center [347, 125] width 100 height 24
drag, startPoint x: 350, startPoint y: 241, endPoint x: 362, endPoint y: 228, distance: 17.7
click at [350, 240] on td "2" at bounding box center [356, 237] width 28 height 28
click at [490, 138] on input "01 Sep 2025" at bounding box center [489, 125] width 100 height 24
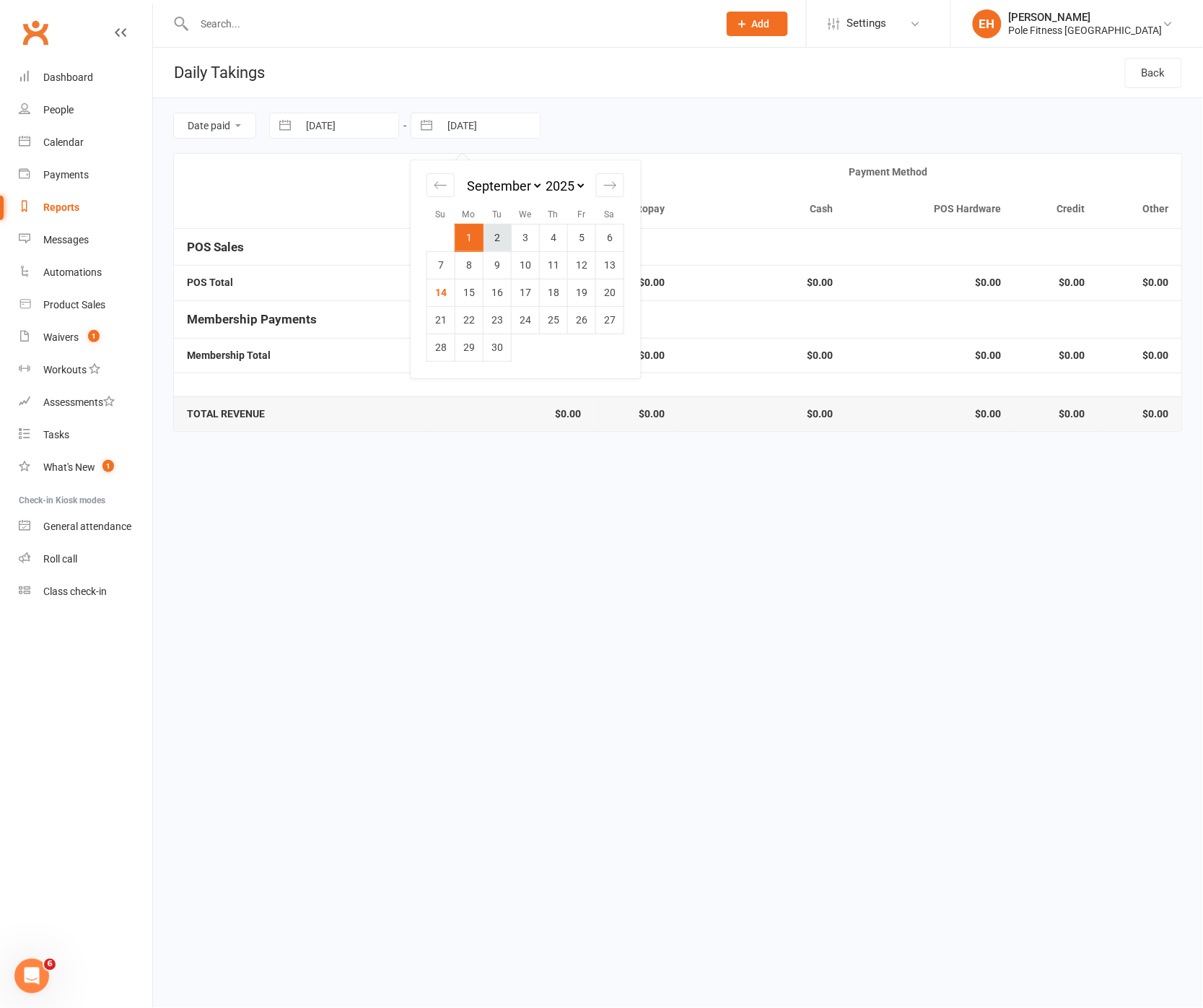
click at [496, 240] on td "2" at bounding box center [497, 237] width 28 height 28
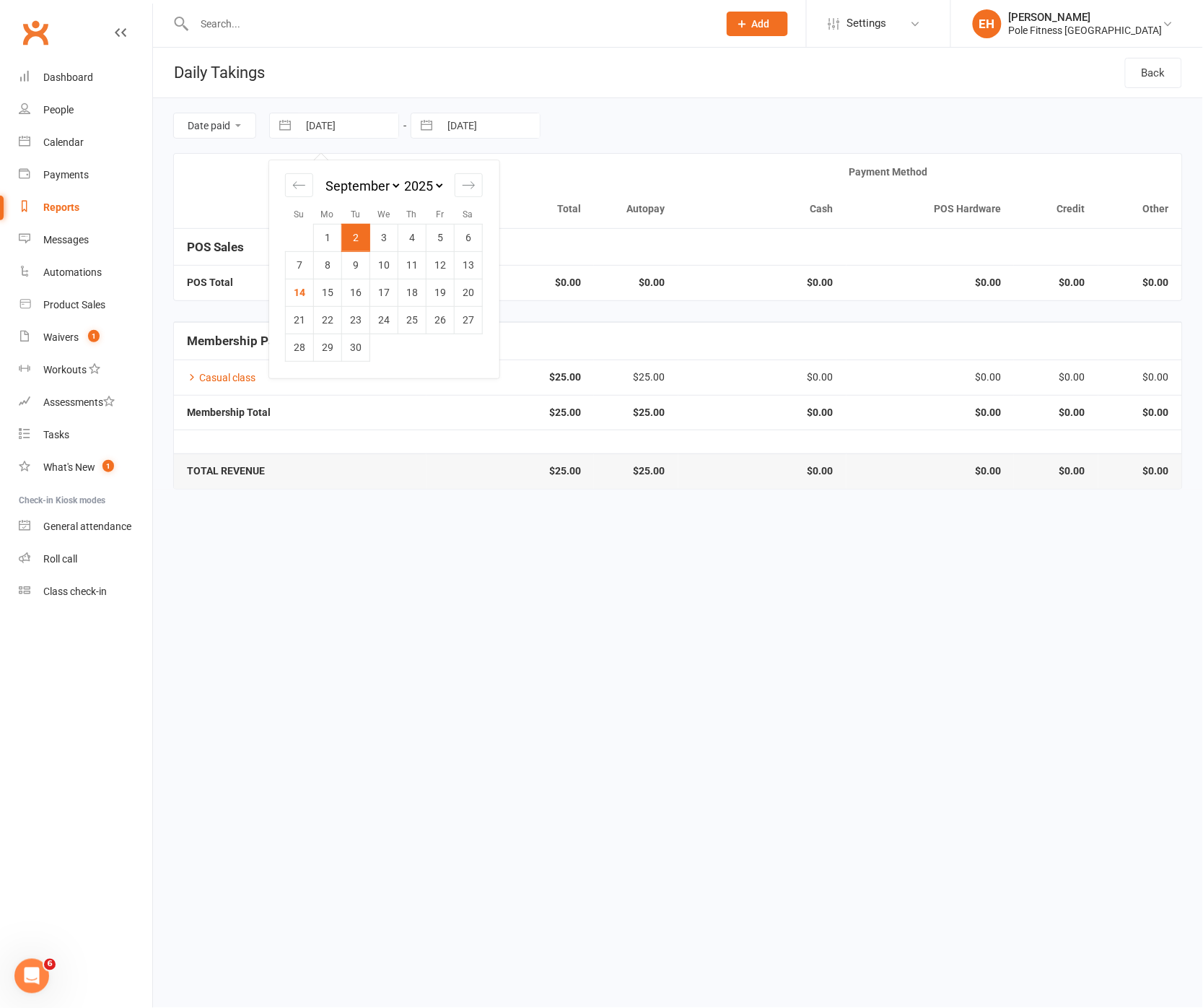
drag, startPoint x: 322, startPoint y: 126, endPoint x: 452, endPoint y: 215, distance: 157.5
click at [323, 127] on input "02 Sep 2025" at bounding box center [347, 125] width 100 height 24
drag, startPoint x: 384, startPoint y: 231, endPoint x: 449, endPoint y: 151, distance: 103.1
click at [384, 231] on td "3" at bounding box center [384, 237] width 28 height 28
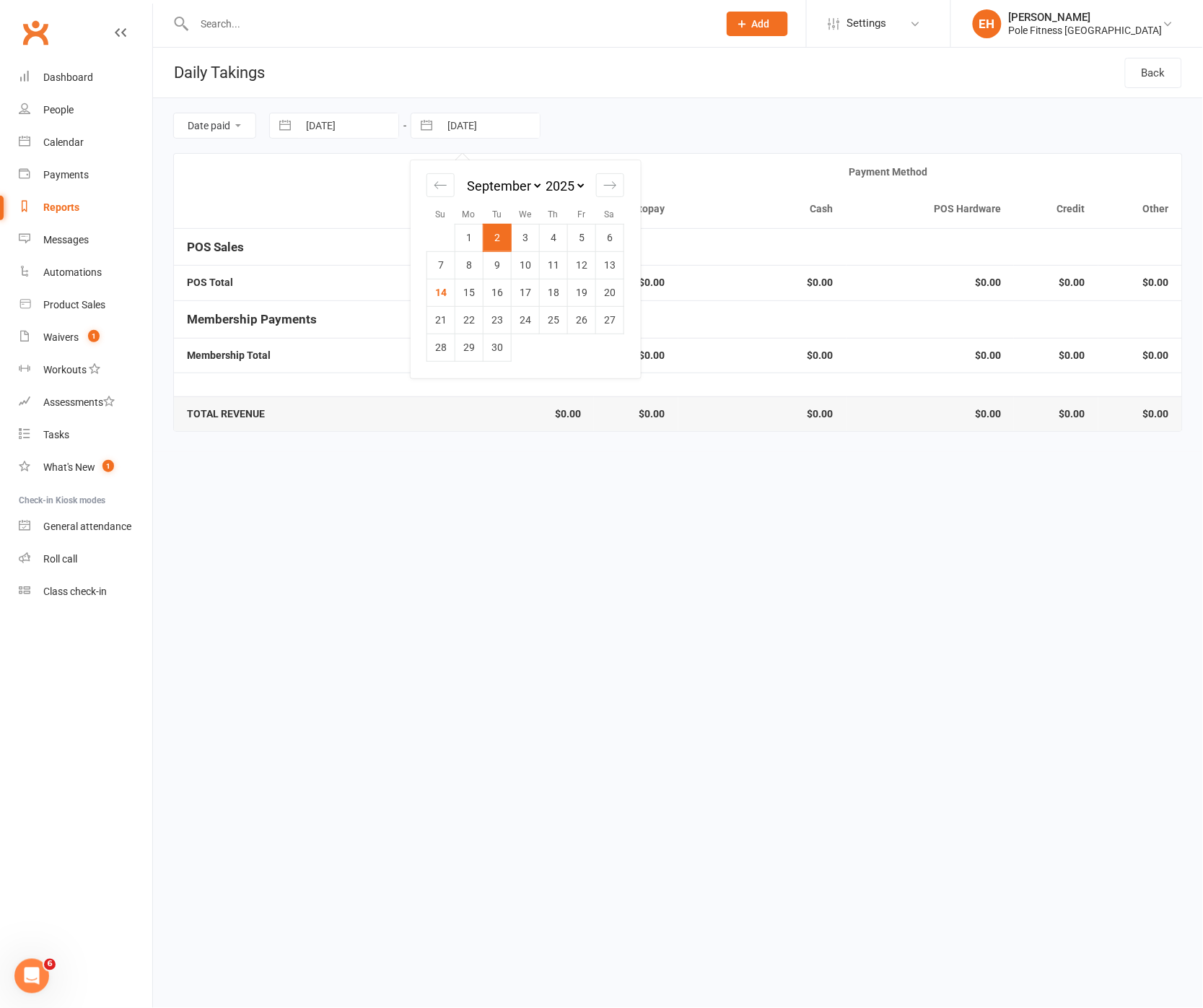
click at [478, 128] on input "02 Sep 2025" at bounding box center [489, 125] width 100 height 24
drag, startPoint x: 529, startPoint y: 236, endPoint x: 522, endPoint y: 236, distance: 7.0
click at [528, 236] on td "3" at bounding box center [525, 237] width 28 height 28
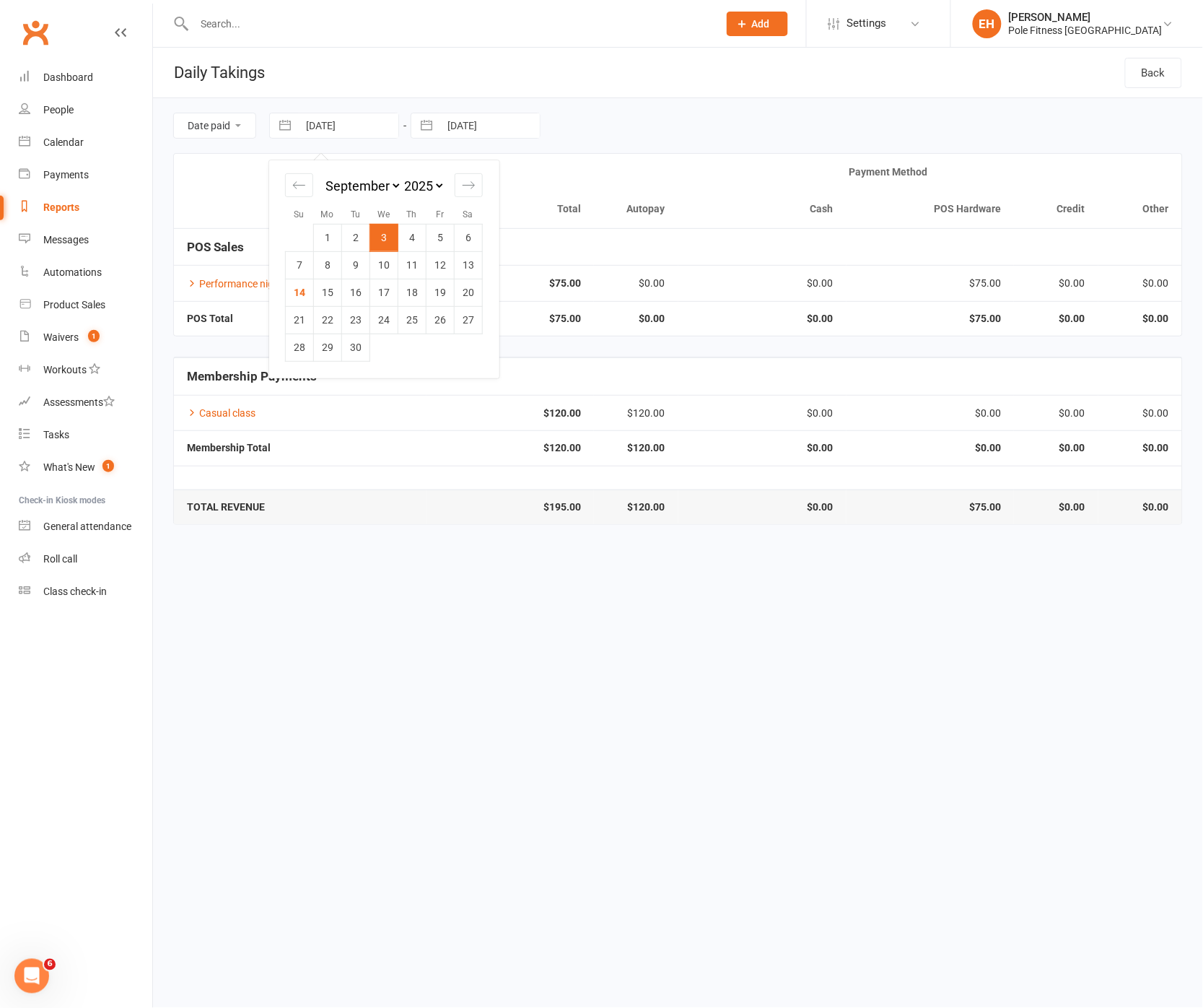
click at [353, 127] on input "03 Sep 2025" at bounding box center [347, 125] width 100 height 24
click at [411, 236] on td "4" at bounding box center [412, 237] width 28 height 28
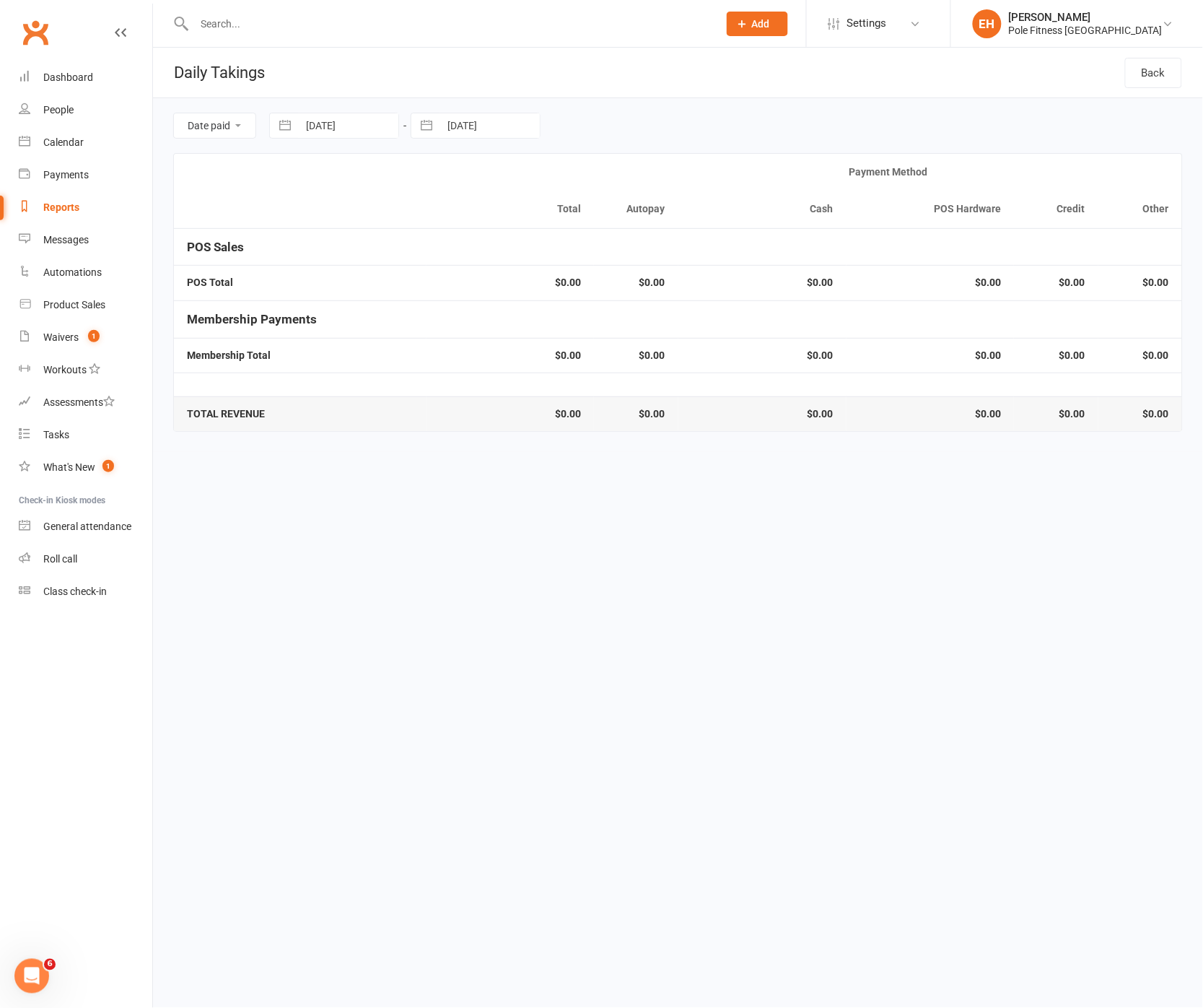
click at [502, 119] on input "03 Sep 2025" at bounding box center [489, 125] width 100 height 24
click at [556, 233] on td "4" at bounding box center [554, 237] width 28 height 28
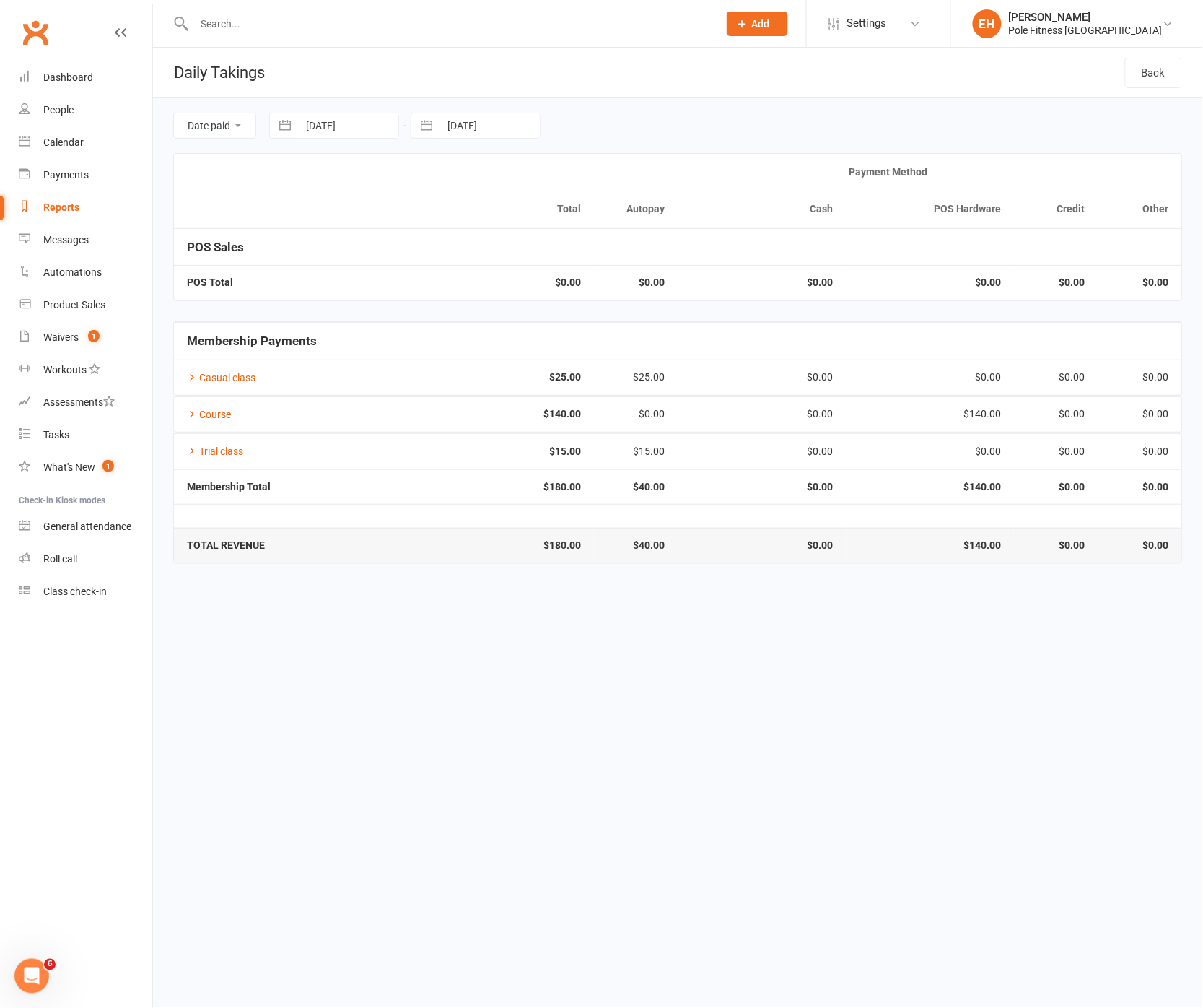
drag, startPoint x: 464, startPoint y: 134, endPoint x: 484, endPoint y: 140, distance: 20.9
click at [465, 134] on input "04 Sep 2025" at bounding box center [489, 125] width 100 height 24
click at [560, 236] on td "4" at bounding box center [554, 237] width 28 height 28
click at [353, 123] on input "04 Sep 2025" at bounding box center [347, 125] width 100 height 24
drag, startPoint x: 431, startPoint y: 232, endPoint x: 438, endPoint y: 225, distance: 9.9
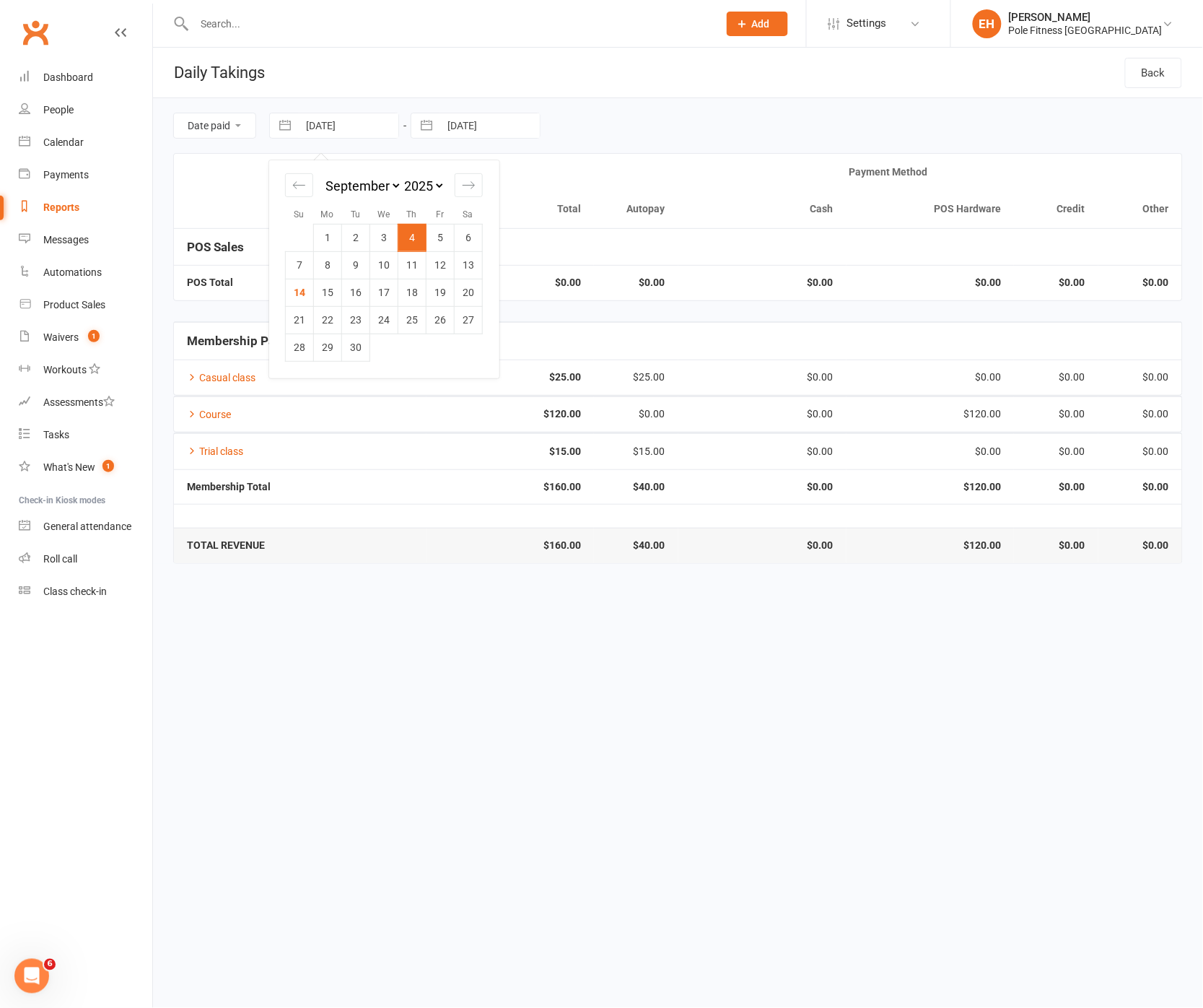
click at [431, 232] on td "5" at bounding box center [440, 237] width 28 height 28
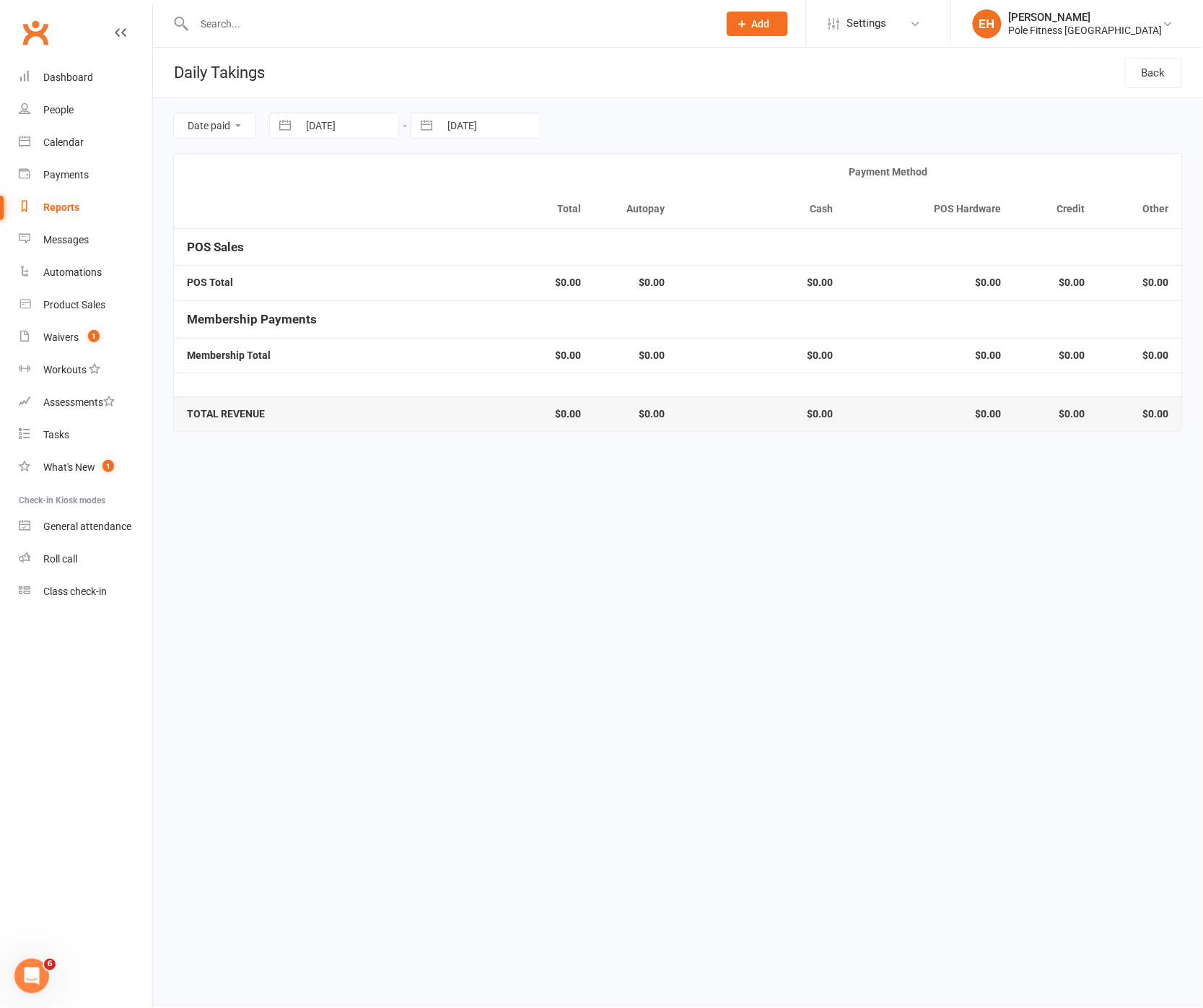
drag, startPoint x: 496, startPoint y: 127, endPoint x: 506, endPoint y: 138, distance: 14.9
click at [496, 127] on input "04 Sep 2025" at bounding box center [489, 125] width 100 height 24
click at [576, 234] on td "5" at bounding box center [581, 237] width 28 height 28
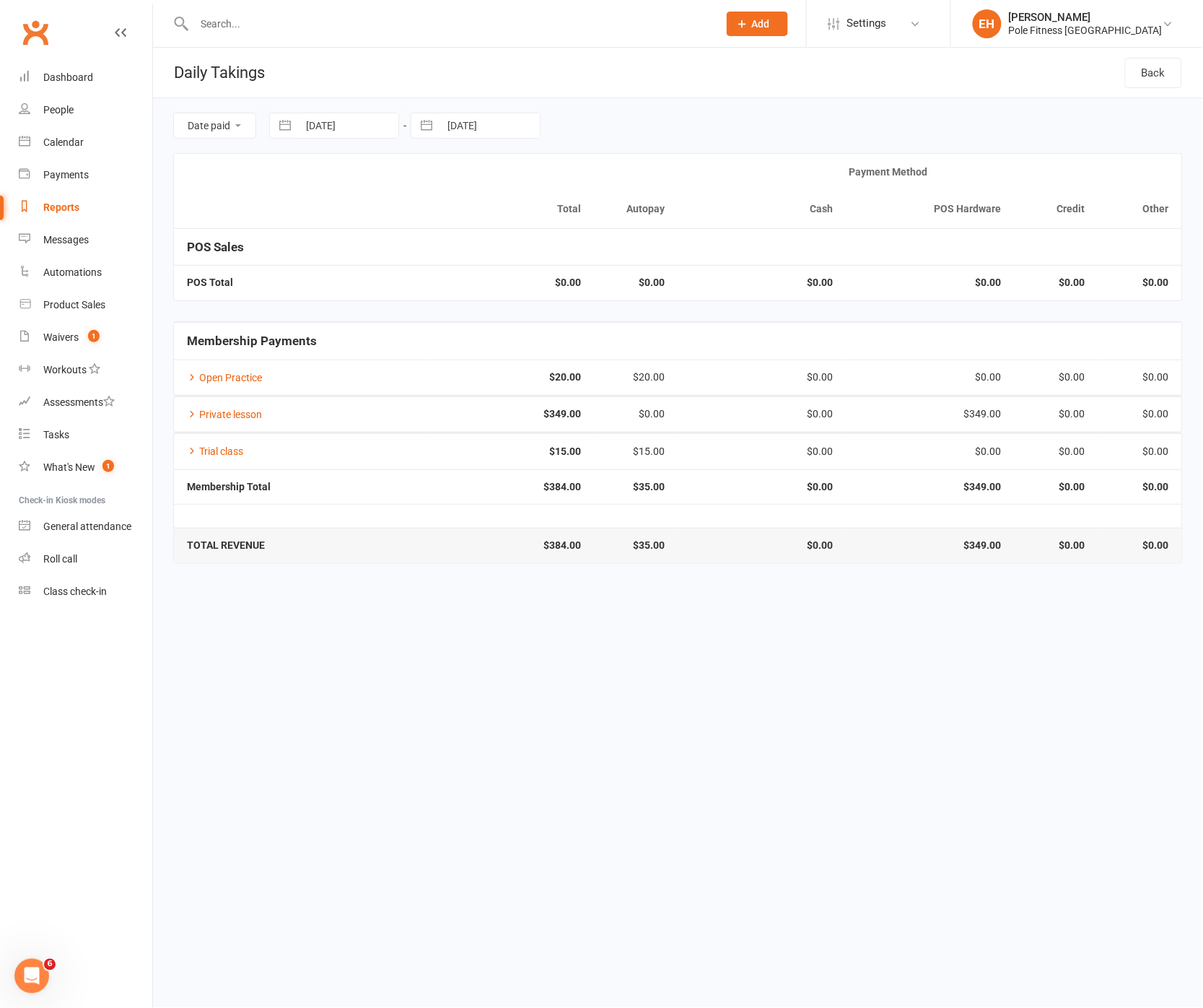
drag, startPoint x: 379, startPoint y: 125, endPoint x: 387, endPoint y: 134, distance: 12.0
click at [383, 130] on input "05 Sep 2025" at bounding box center [347, 125] width 100 height 24
drag, startPoint x: 480, startPoint y: 235, endPoint x: 474, endPoint y: 180, distance: 55.3
click at [480, 235] on td "6" at bounding box center [468, 237] width 28 height 28
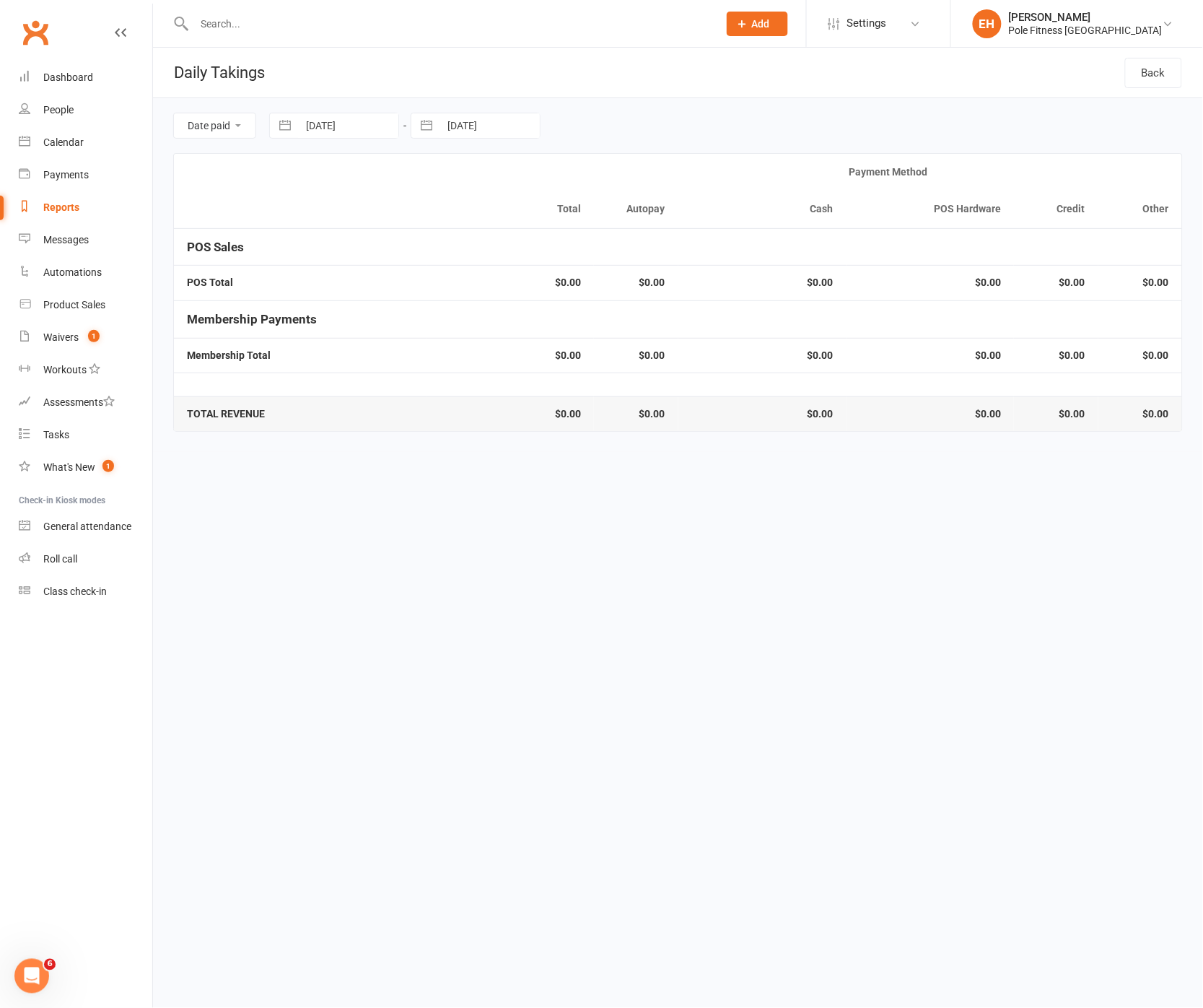
click at [497, 130] on input "05 Sep 2025" at bounding box center [489, 125] width 100 height 24
drag, startPoint x: 607, startPoint y: 231, endPoint x: 600, endPoint y: 227, distance: 8.1
click at [607, 231] on td "6" at bounding box center [610, 237] width 28 height 28
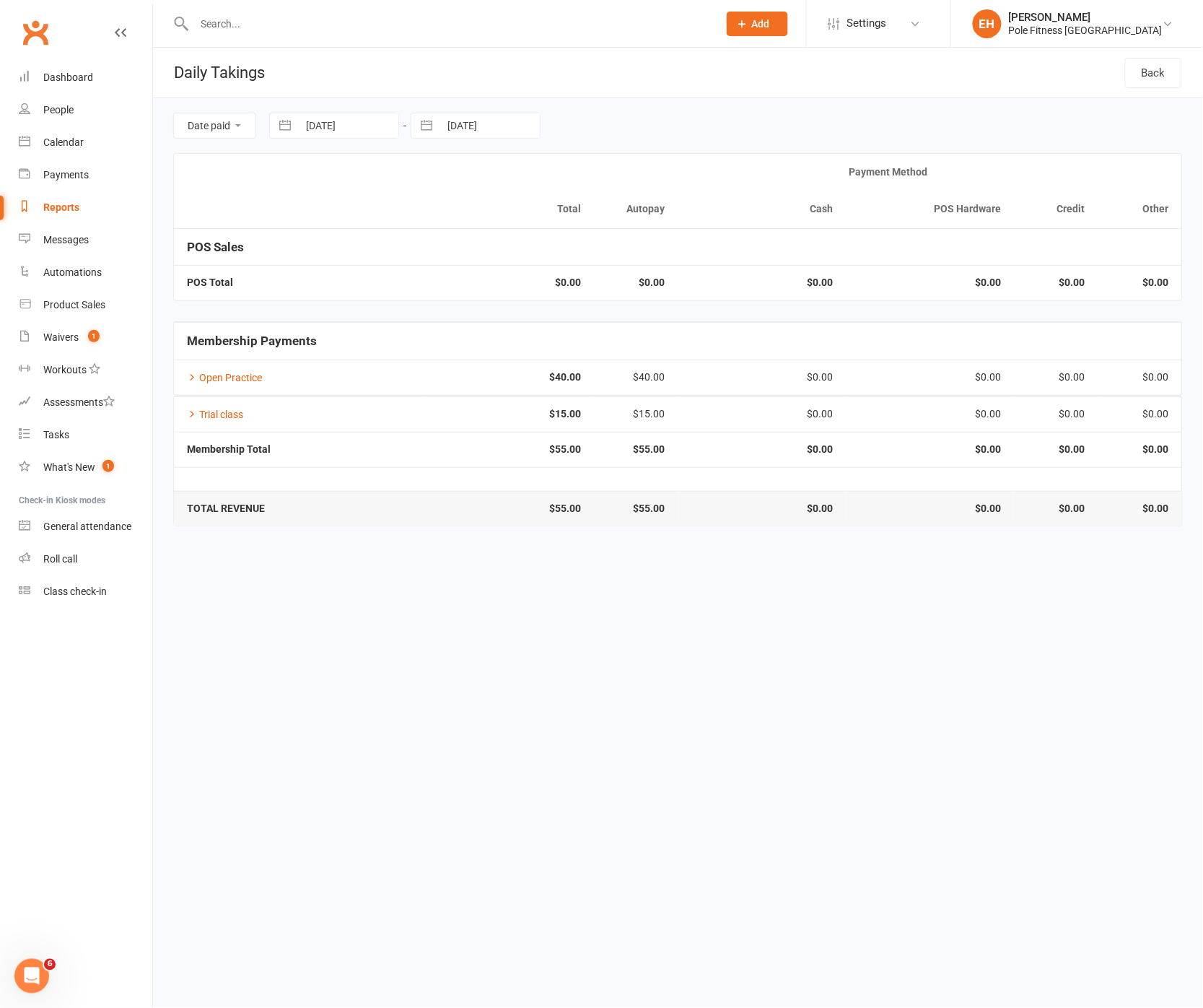
click at [338, 127] on input "06 Sep 2025" at bounding box center [347, 125] width 100 height 24
click at [300, 262] on td "7" at bounding box center [299, 265] width 28 height 28
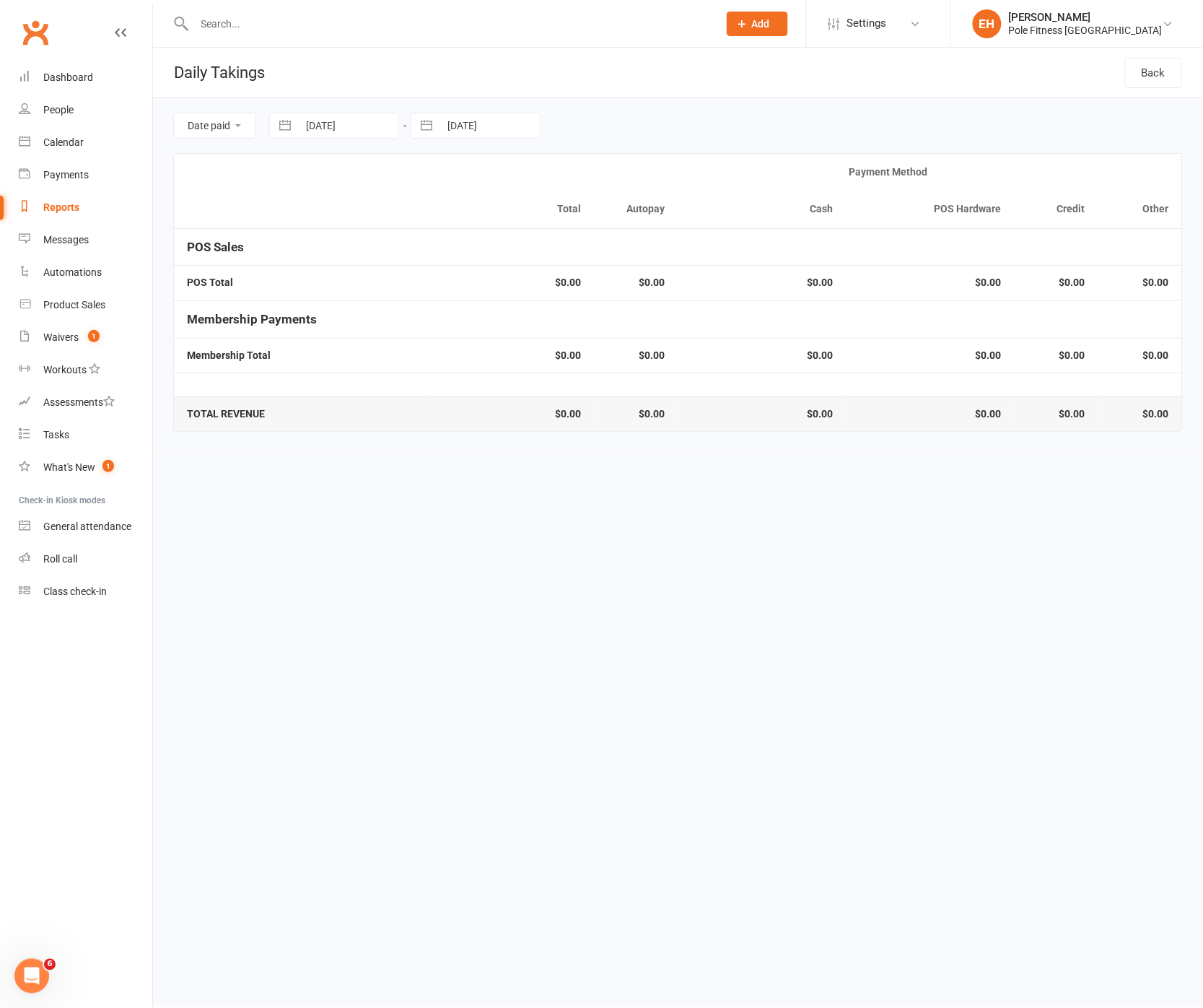
click at [488, 127] on input "06 Sep 2025" at bounding box center [489, 125] width 100 height 24
click at [446, 262] on td "7" at bounding box center [441, 265] width 28 height 28
drag, startPoint x: 359, startPoint y: 112, endPoint x: 368, endPoint y: 113, distance: 9.1
click at [359, 113] on div "07 Sep 2025 Navigate forward to interact with the calendar and select a date. P…" at bounding box center [334, 125] width 130 height 26
click at [376, 114] on input "07 Sep 2025" at bounding box center [347, 125] width 100 height 24
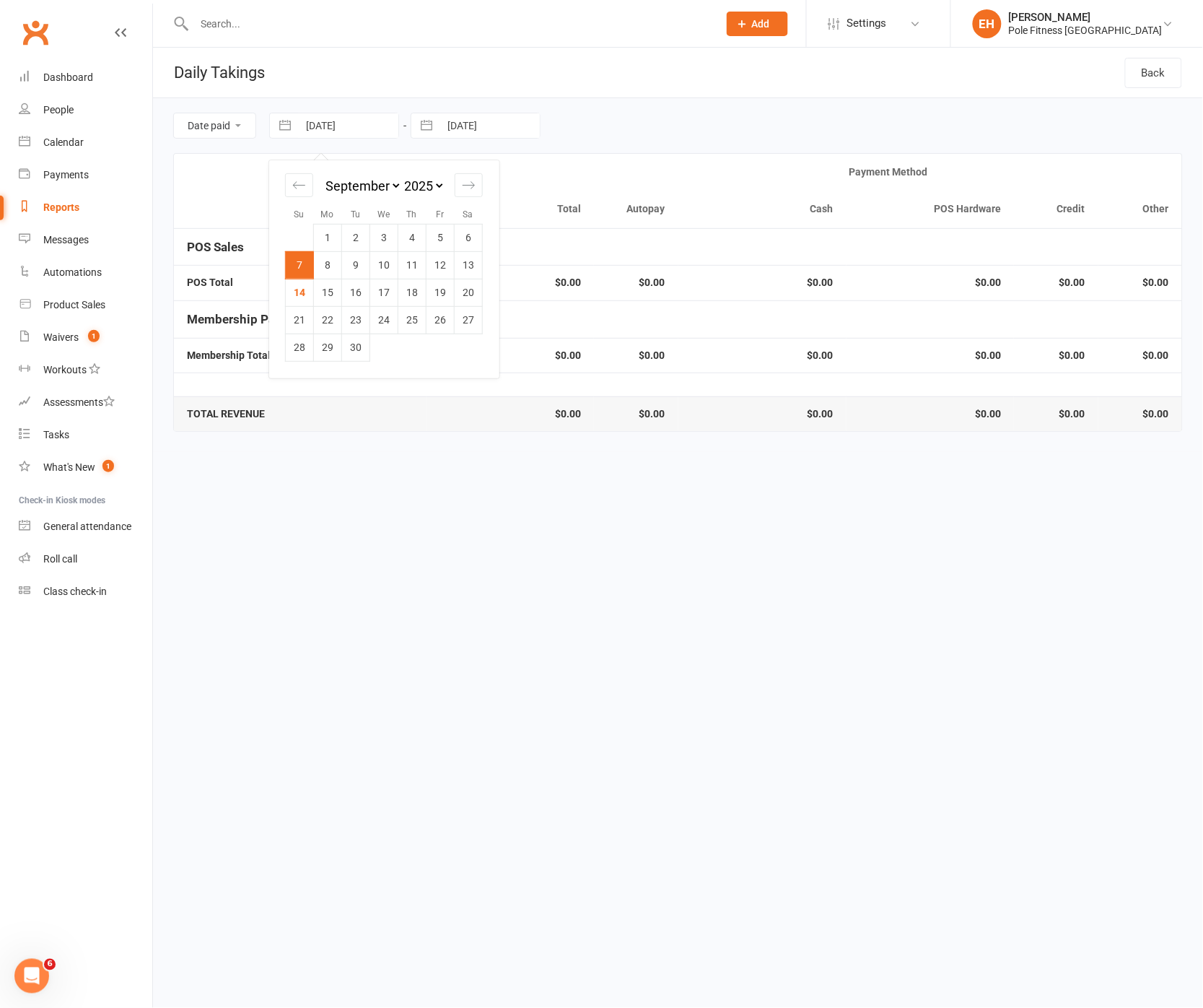
drag, startPoint x: 337, startPoint y: 265, endPoint x: 345, endPoint y: 241, distance: 25.3
click at [340, 261] on td "8" at bounding box center [327, 265] width 28 height 28
drag, startPoint x: 485, startPoint y: 121, endPoint x: 494, endPoint y: 144, distance: 24.7
click at [485, 122] on input "07 Sep 2025" at bounding box center [489, 125] width 100 height 24
click at [475, 259] on td "8" at bounding box center [469, 265] width 28 height 28
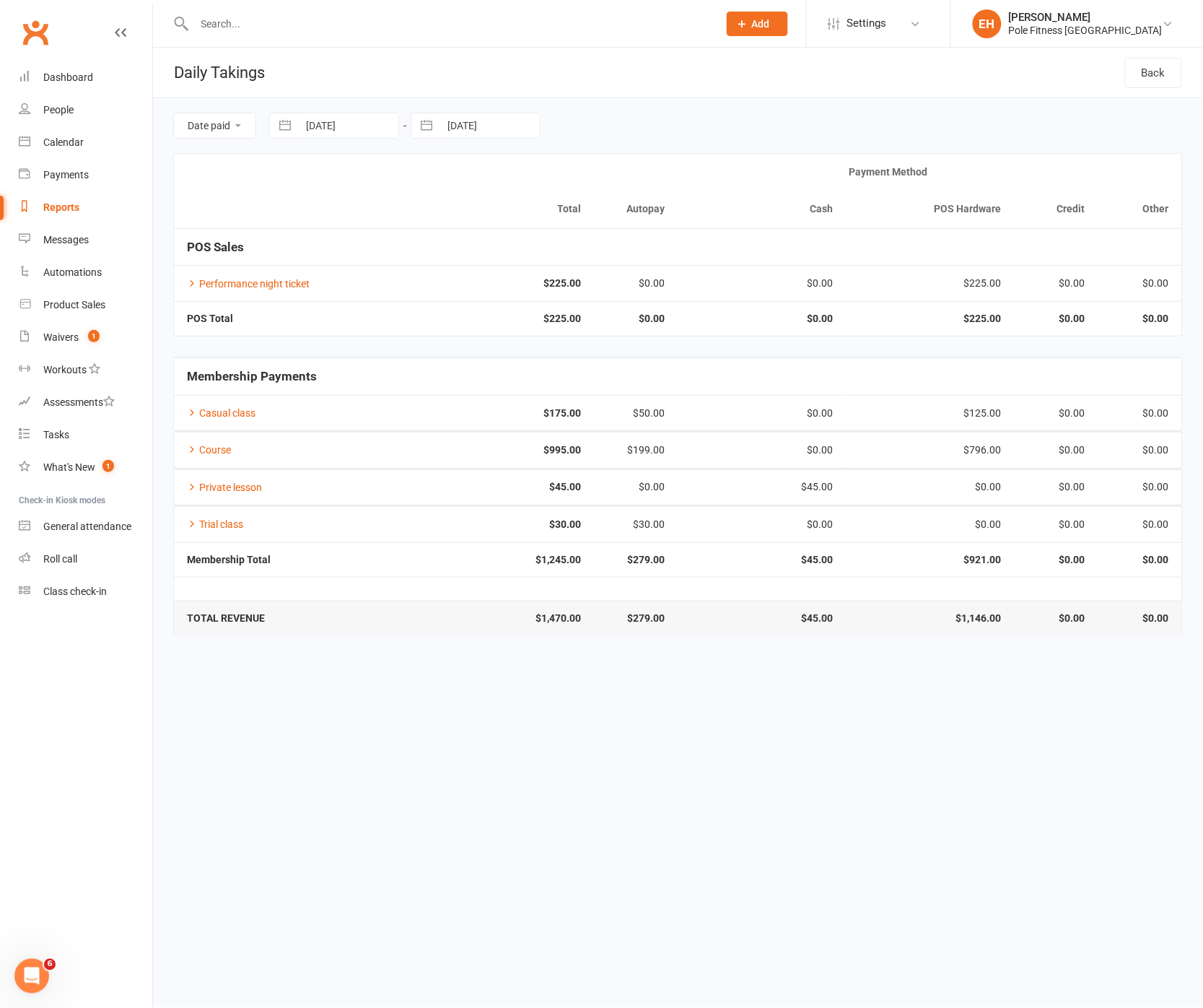
click at [375, 128] on input "08 Sep 2025" at bounding box center [347, 125] width 100 height 24
drag, startPoint x: 358, startPoint y: 265, endPoint x: 397, endPoint y: 242, distance: 45.3
click at [379, 254] on tr "7 8 9 10 11 12 13" at bounding box center [384, 265] width 197 height 28
click at [485, 130] on input "08 Sep 2025" at bounding box center [489, 125] width 100 height 24
click at [494, 263] on td "9" at bounding box center [497, 265] width 28 height 28
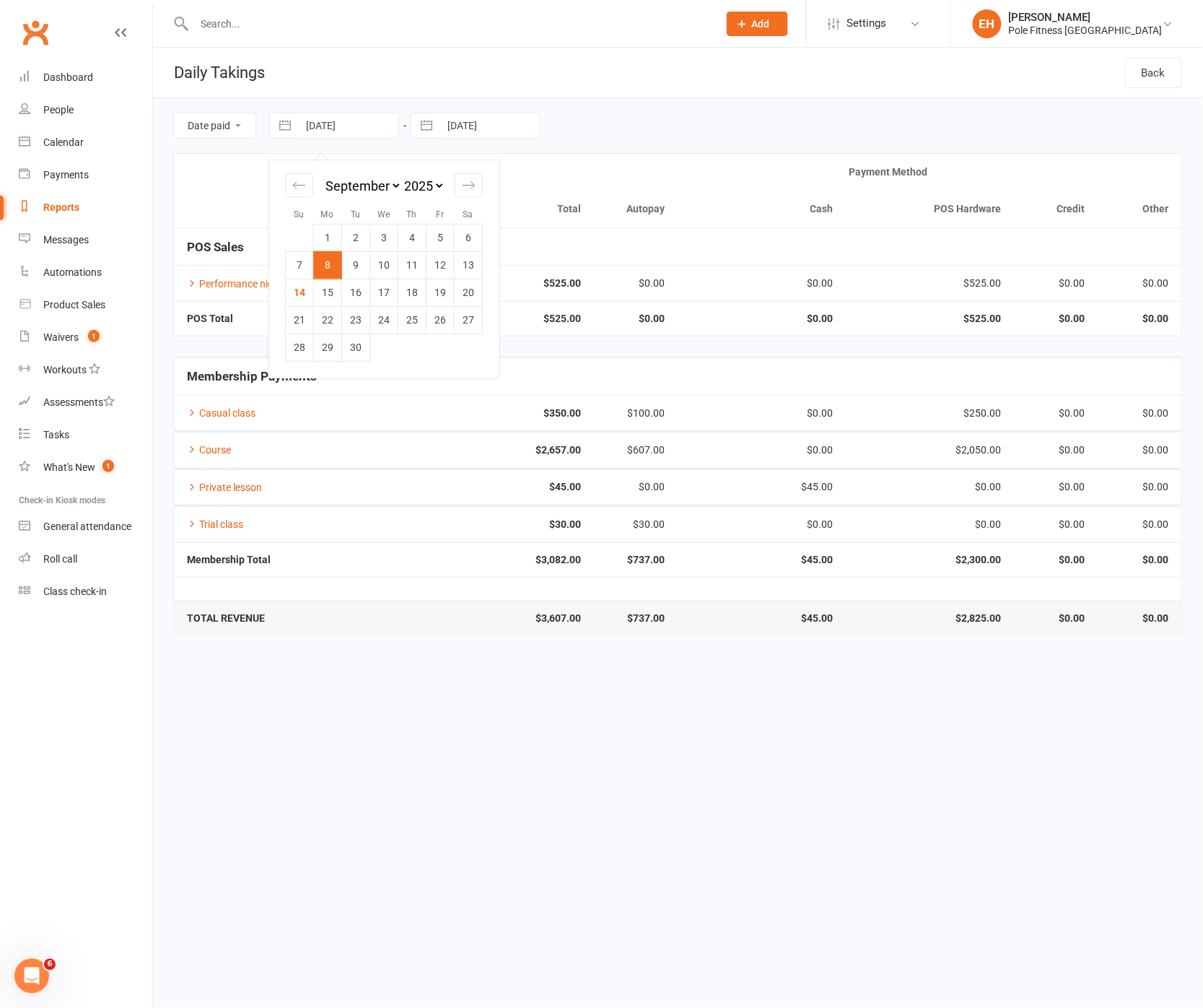
click at [374, 128] on input "08 Sep 2025" at bounding box center [347, 125] width 100 height 24
click at [355, 258] on td "9" at bounding box center [356, 265] width 28 height 28
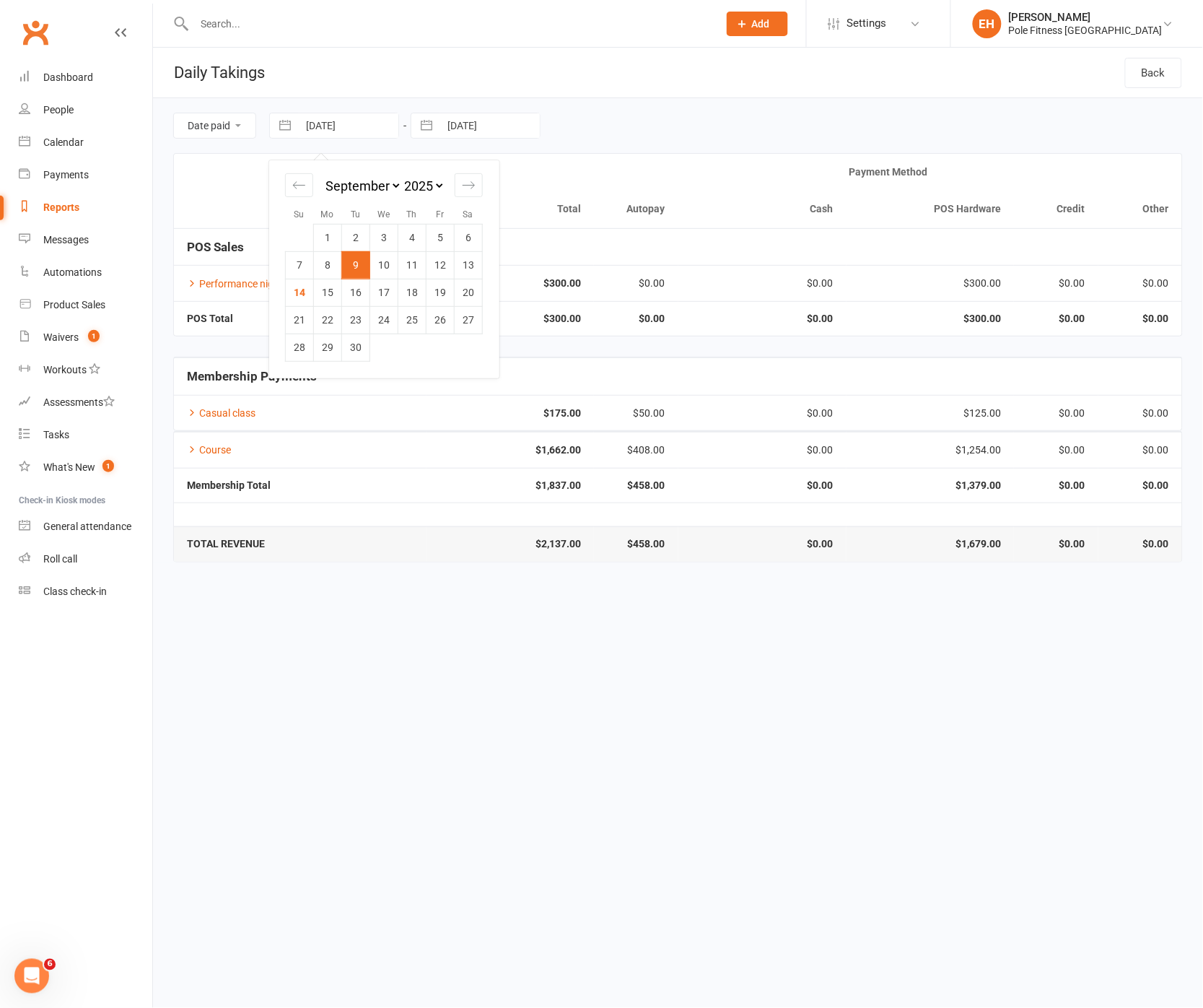
drag, startPoint x: 367, startPoint y: 122, endPoint x: 458, endPoint y: 231, distance: 142.0
click at [367, 122] on input "09 Sep 2025" at bounding box center [347, 125] width 100 height 24
click at [388, 268] on td "10" at bounding box center [384, 265] width 28 height 28
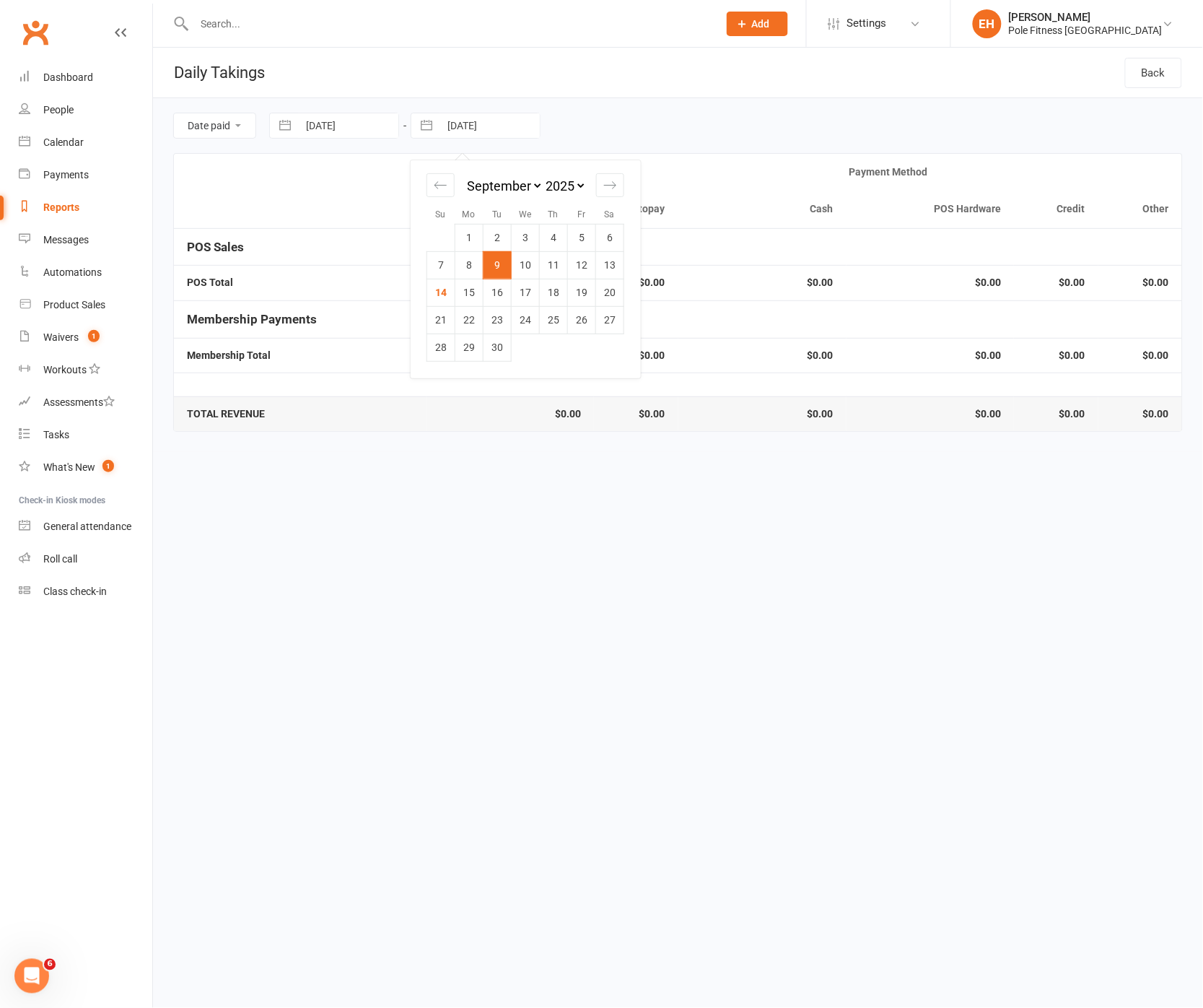
click at [503, 122] on input "09 Sep 2025" at bounding box center [489, 125] width 100 height 24
click at [524, 263] on td "10" at bounding box center [525, 265] width 28 height 28
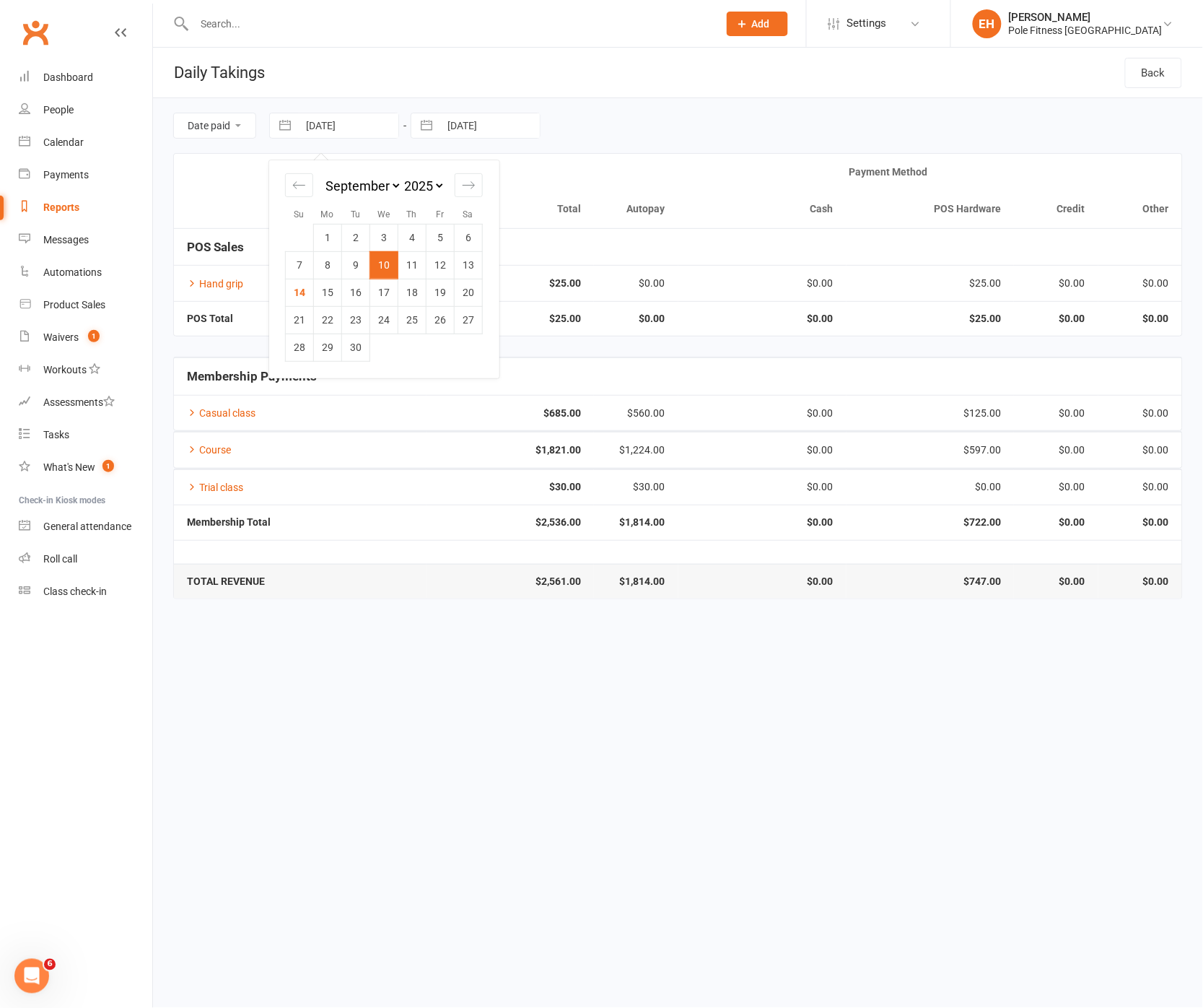
click at [370, 122] on input "10 Sep 2025" at bounding box center [347, 125] width 100 height 24
click at [416, 262] on td "11" at bounding box center [412, 265] width 28 height 28
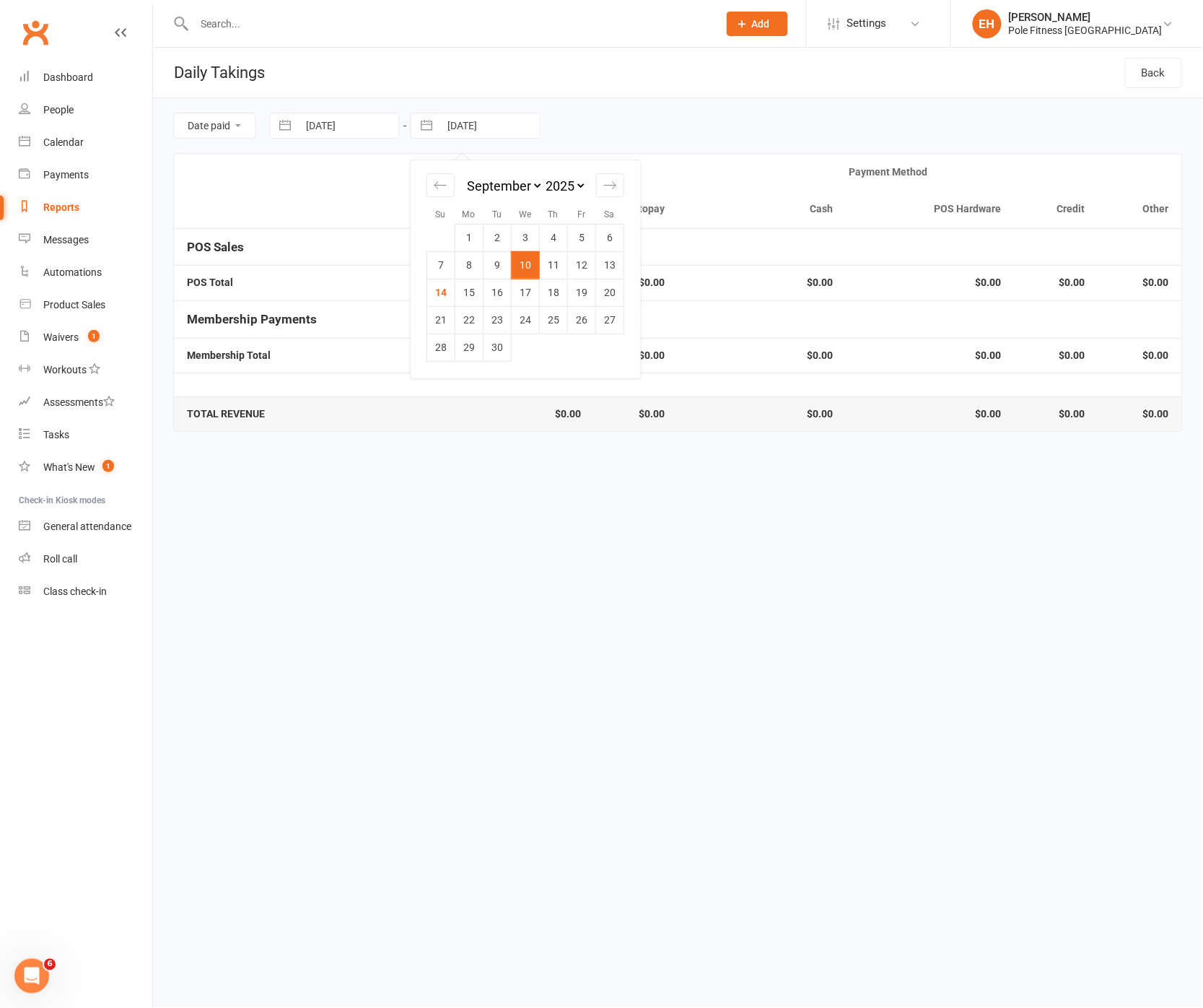
drag, startPoint x: 538, startPoint y: 125, endPoint x: 526, endPoint y: 128, distance: 12.4
click at [538, 125] on input "10 Sep 2025" at bounding box center [489, 125] width 100 height 24
click at [554, 267] on td "11" at bounding box center [554, 265] width 28 height 28
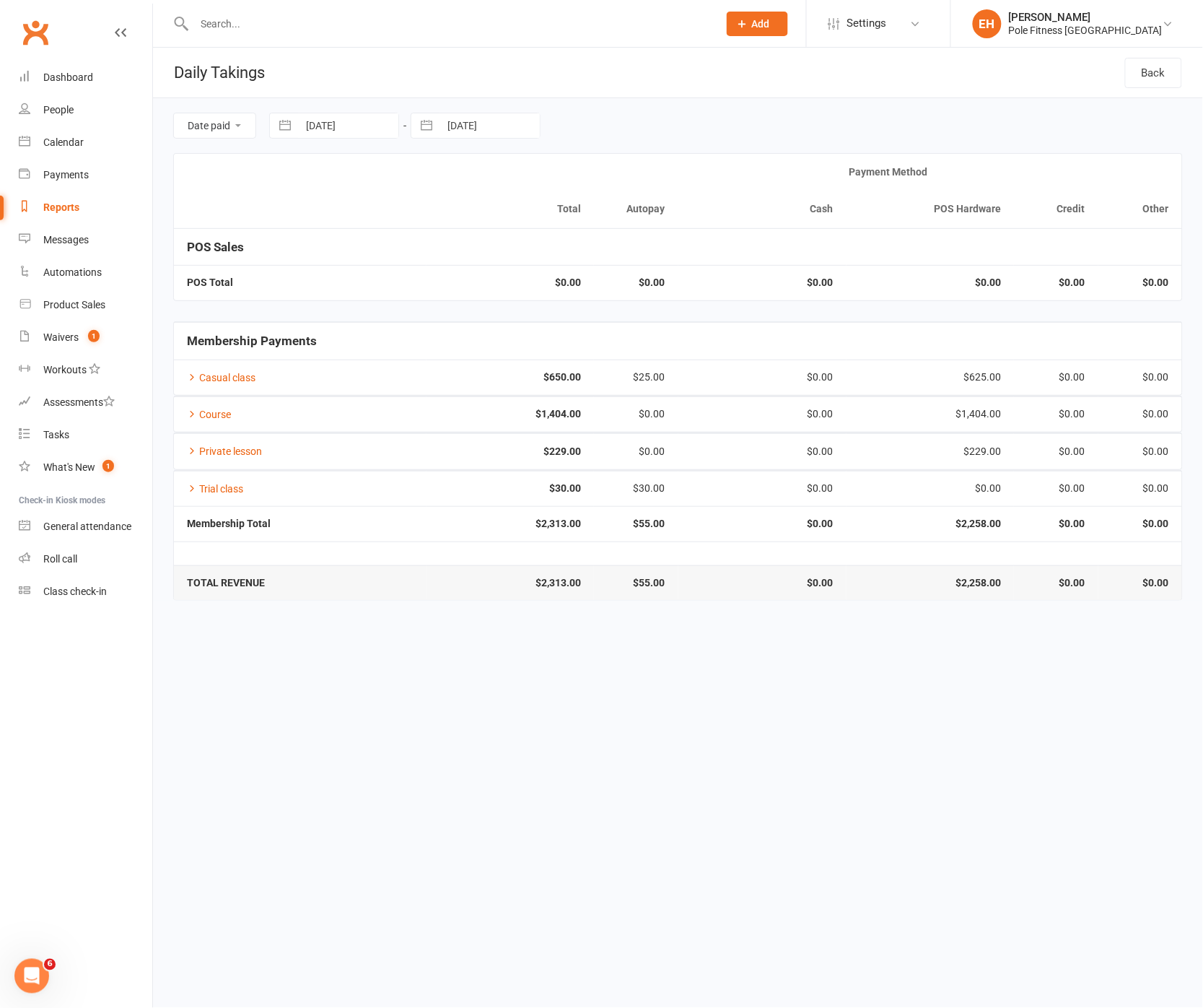
click at [378, 130] on input "11 Sep 2025" at bounding box center [347, 125] width 100 height 24
click at [443, 259] on td "12" at bounding box center [440, 265] width 28 height 28
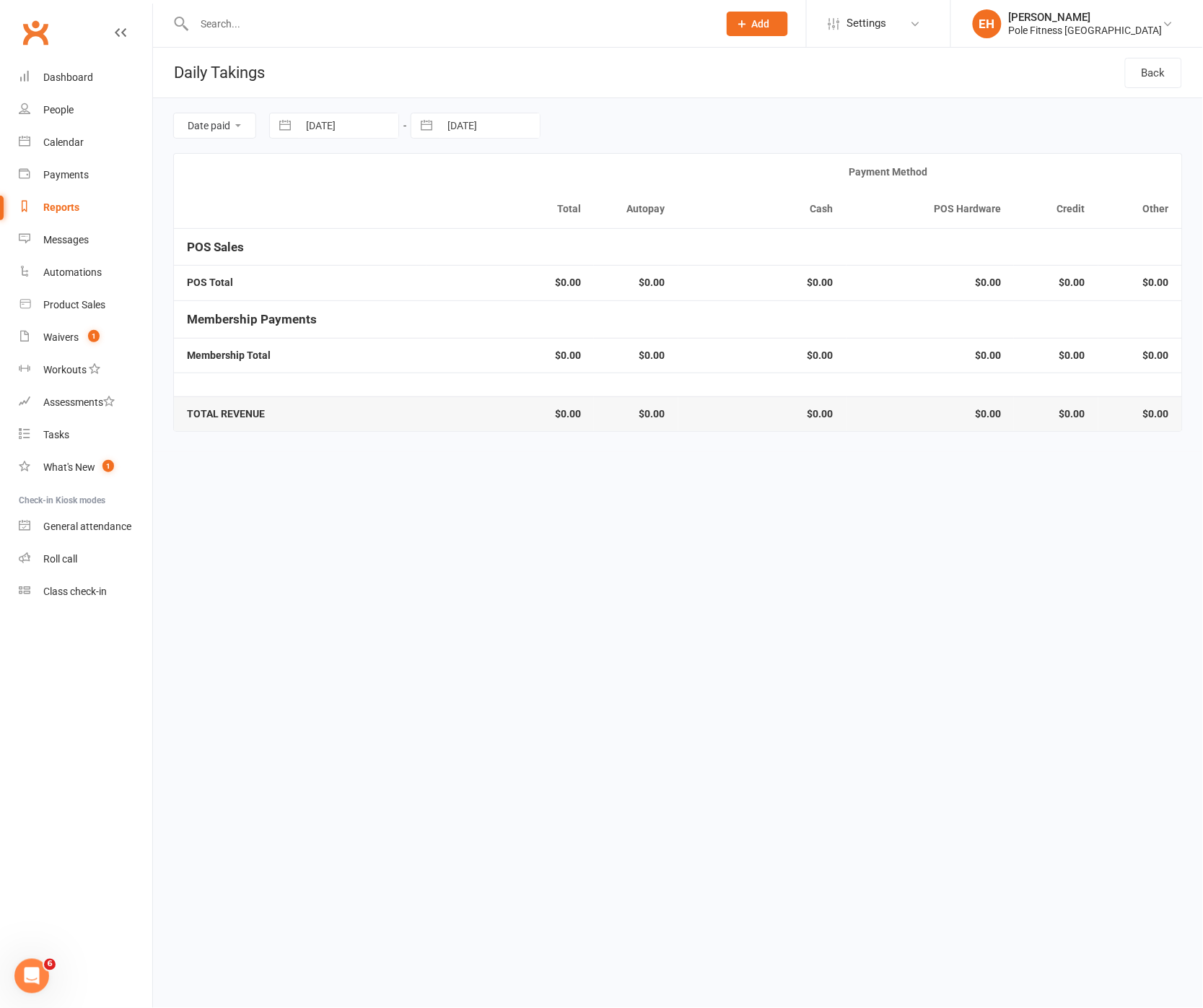
drag, startPoint x: 501, startPoint y: 119, endPoint x: 521, endPoint y: 126, distance: 21.2
click at [501, 119] on input "11 Sep 2025" at bounding box center [489, 125] width 100 height 24
click at [581, 260] on td "12" at bounding box center [581, 265] width 28 height 28
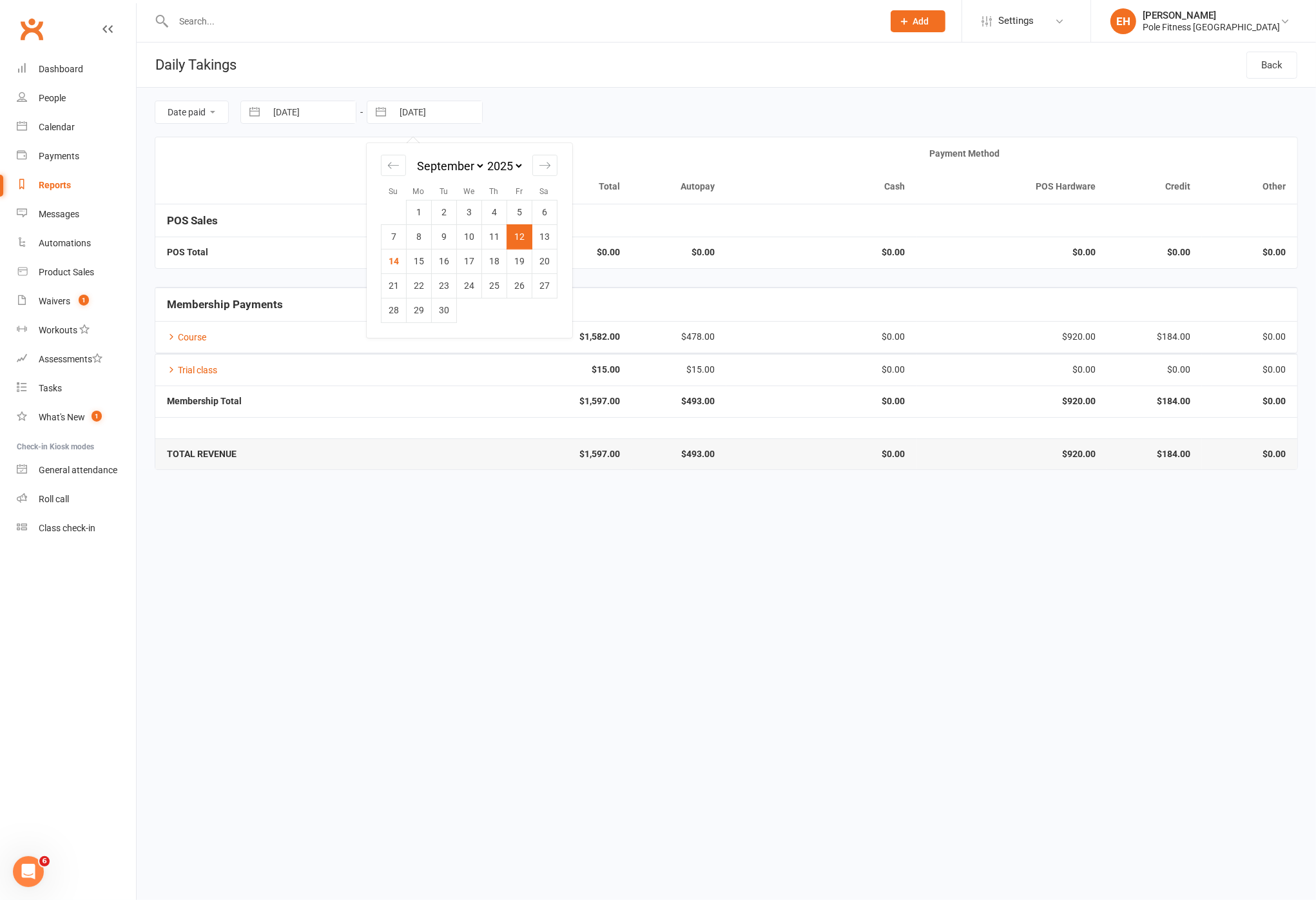
click at [443, 119] on input "[DATE]" at bounding box center [436, 112] width 89 height 22
click at [520, 237] on td "12" at bounding box center [519, 237] width 25 height 25
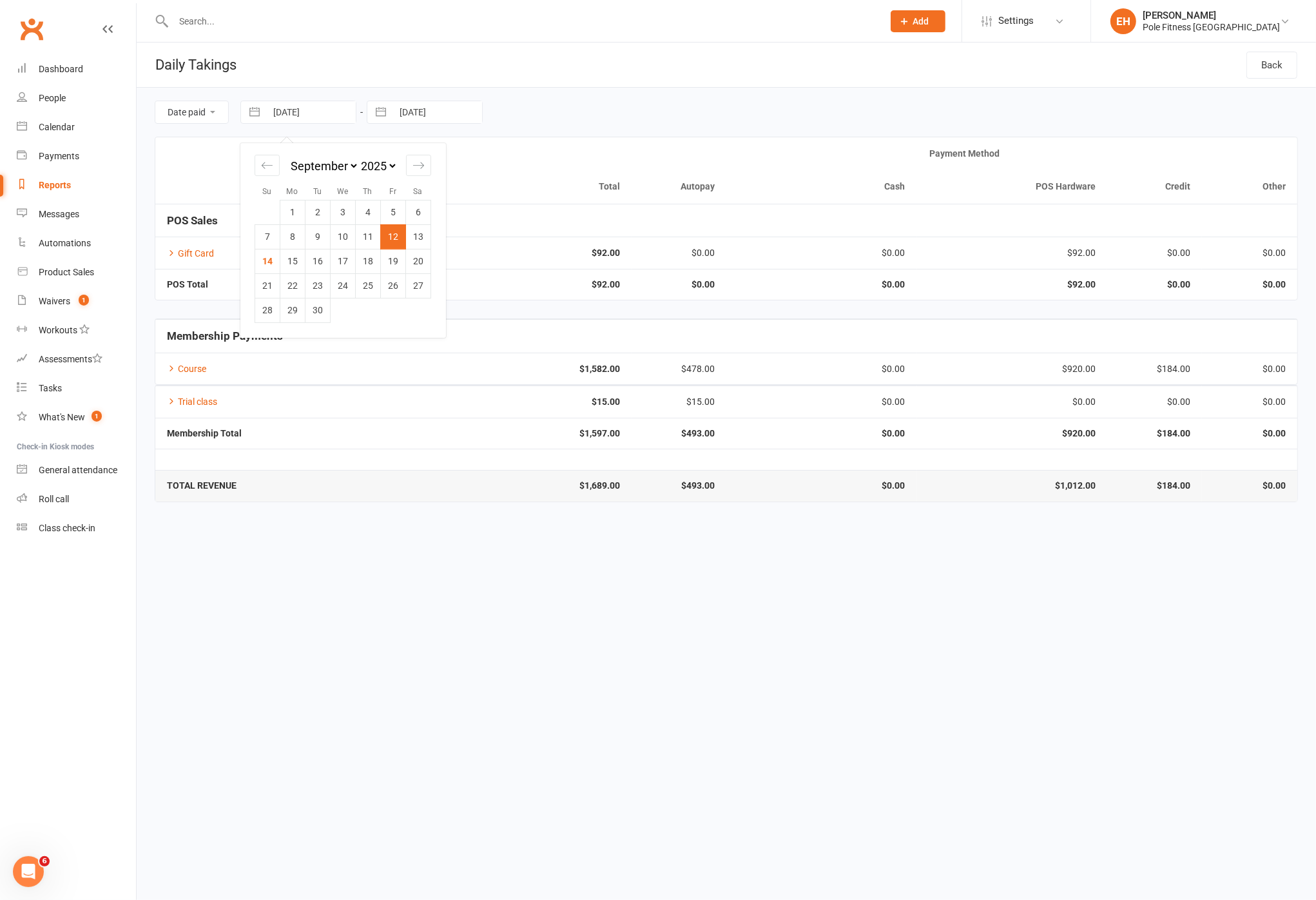
click at [329, 110] on input "[DATE]" at bounding box center [310, 112] width 89 height 22
drag, startPoint x: 424, startPoint y: 238, endPoint x: 417, endPoint y: 235, distance: 7.6
click at [424, 238] on td "13" at bounding box center [418, 237] width 25 height 25
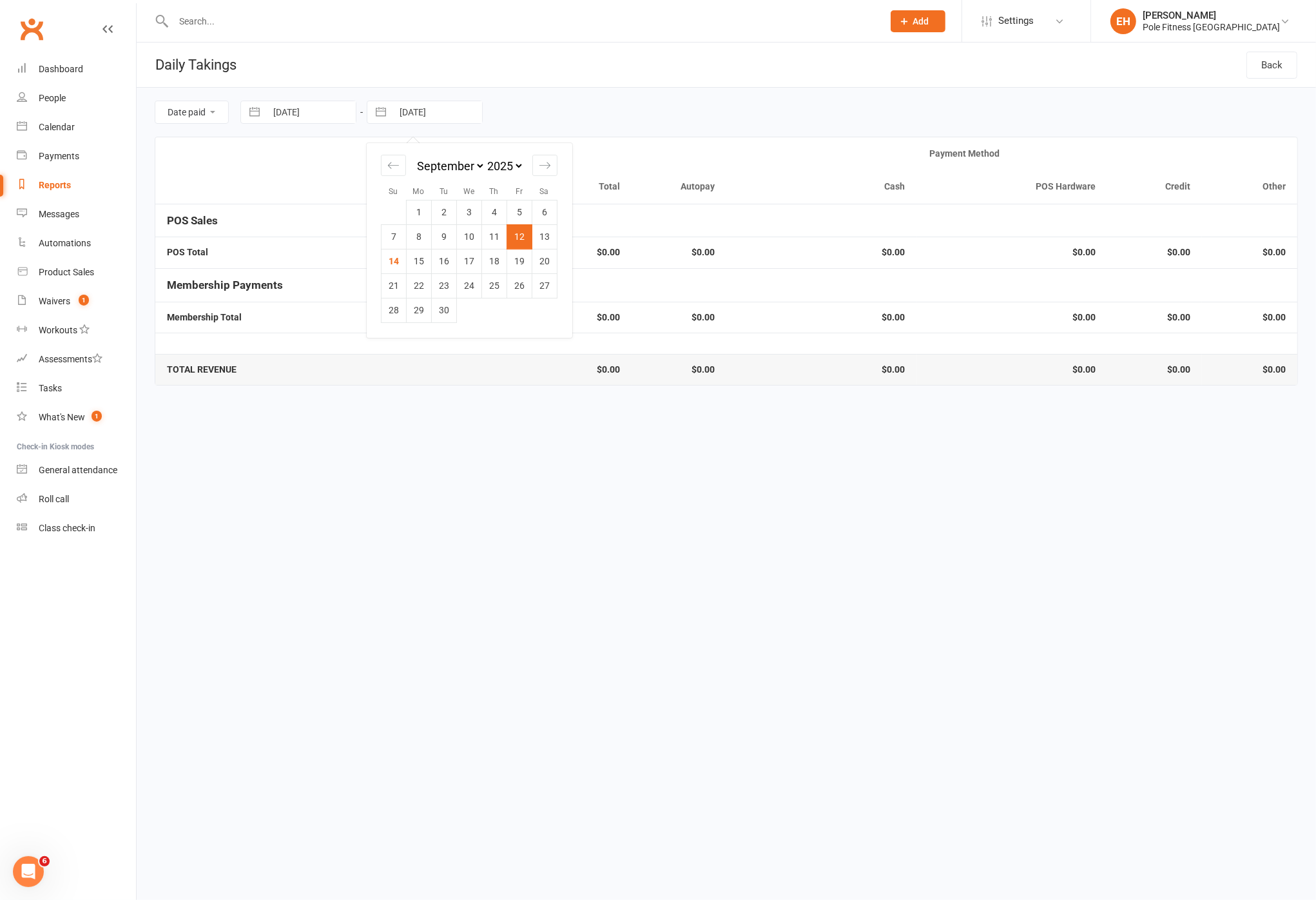
click at [455, 109] on input "[DATE]" at bounding box center [436, 112] width 89 height 22
click at [552, 236] on td "13" at bounding box center [545, 237] width 25 height 25
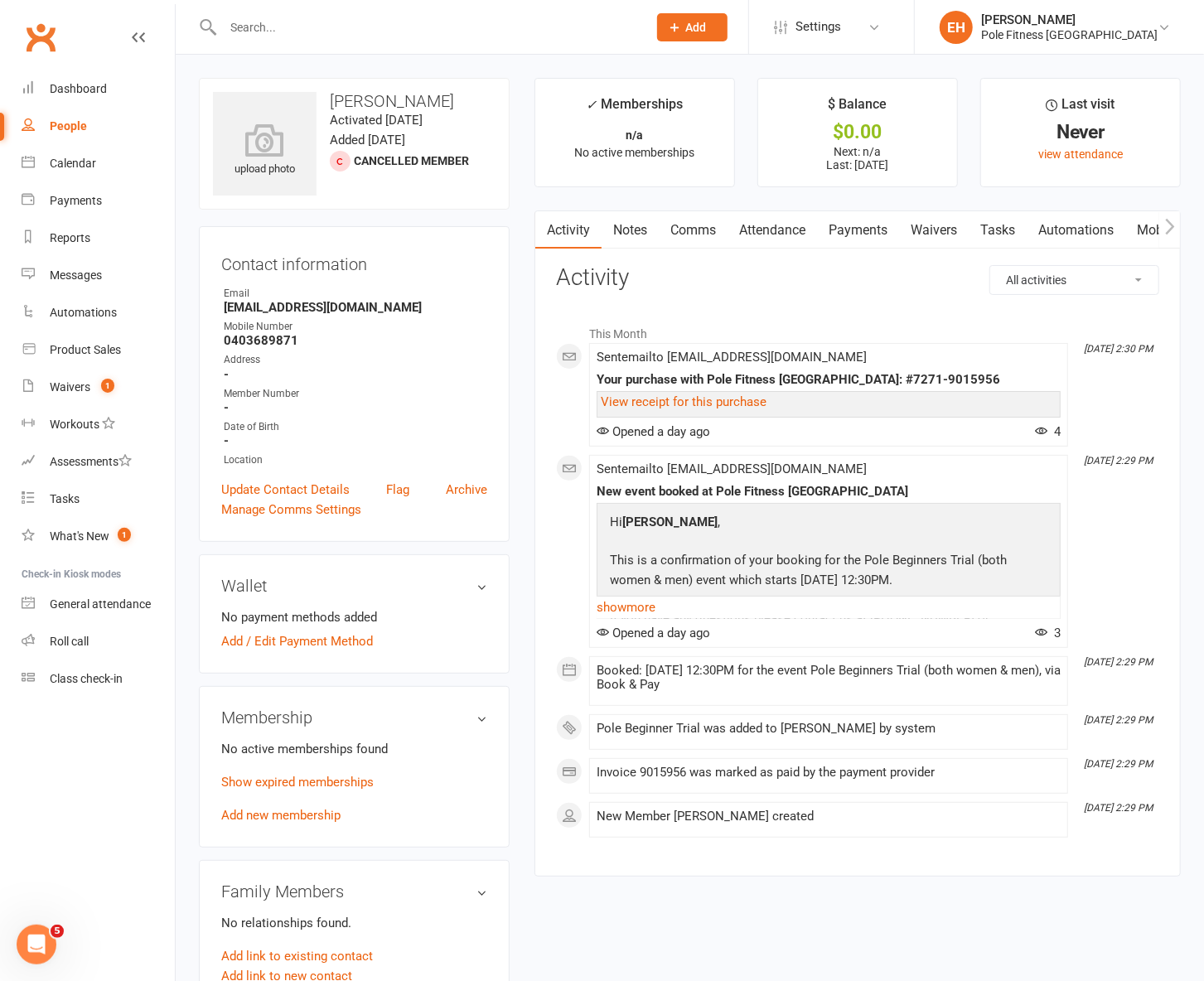
click at [938, 224] on link "Waivers" at bounding box center [934, 230] width 70 height 38
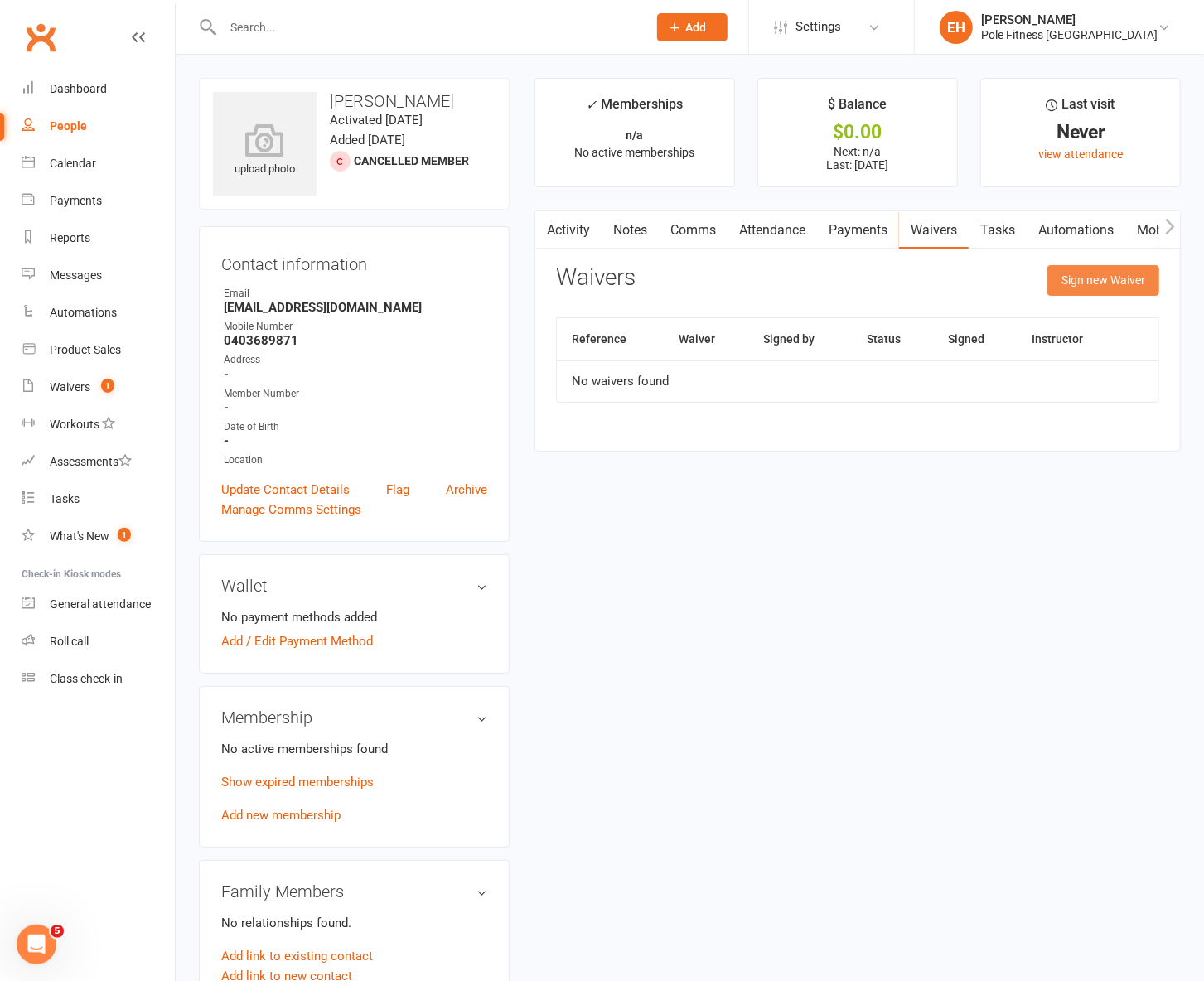
click at [1089, 287] on button "Sign new Waiver" at bounding box center [1103, 280] width 112 height 30
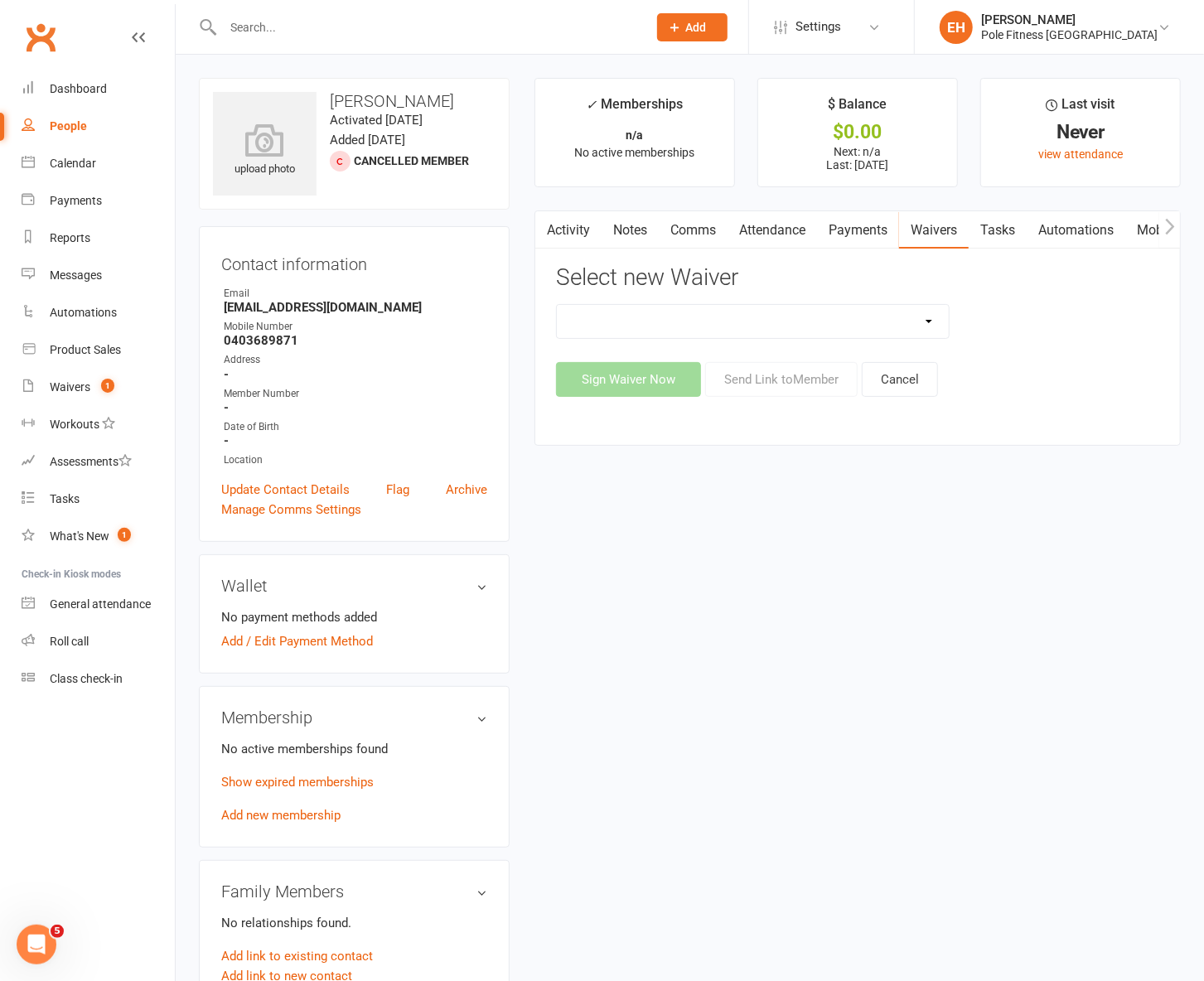
click at [838, 319] on select "New Member Waiver" at bounding box center [753, 322] width 392 height 33
select select "9044"
click at [759, 385] on button "Send Link to Member" at bounding box center [781, 379] width 153 height 35
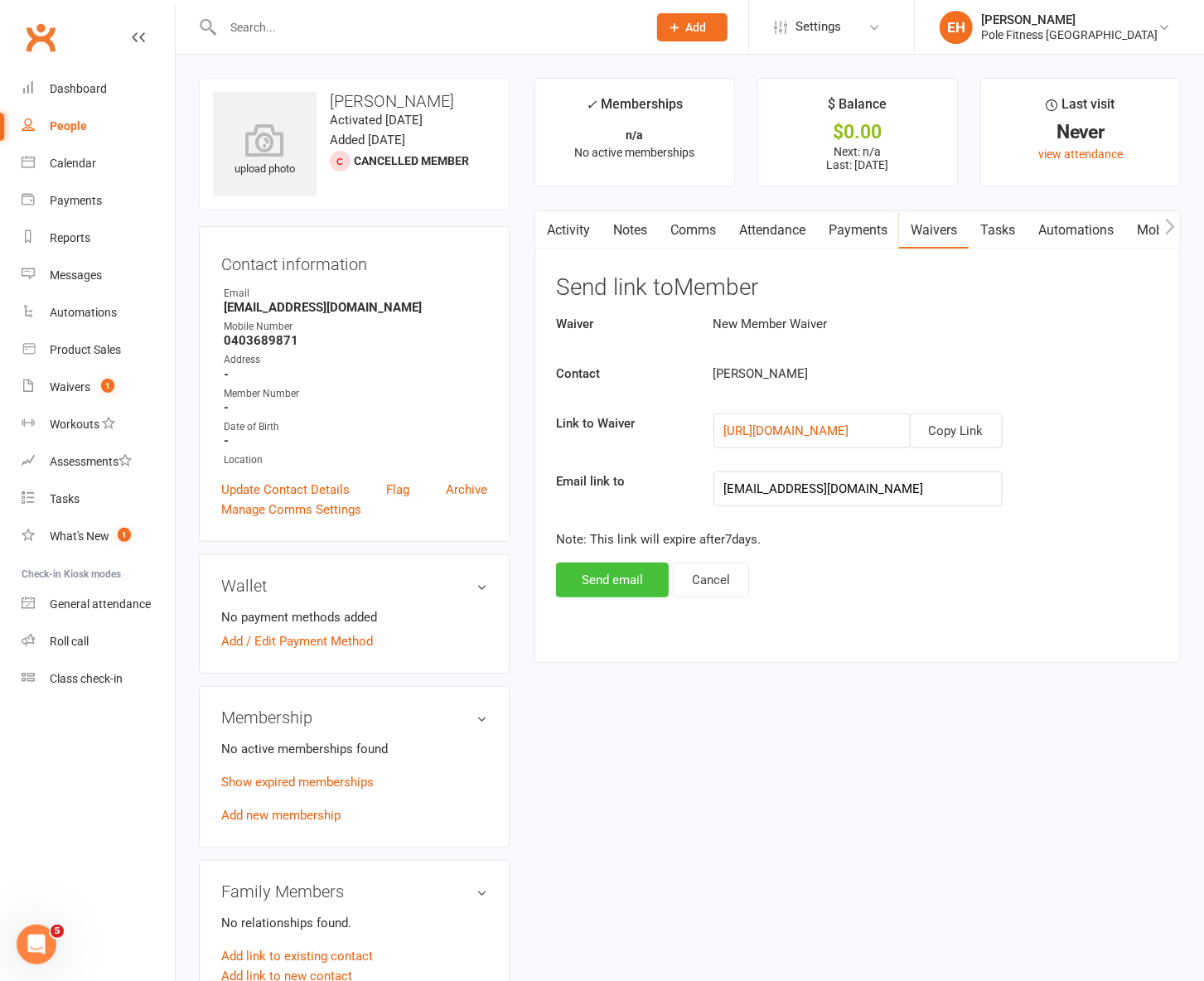
click at [615, 582] on button "Send email" at bounding box center [612, 580] width 113 height 35
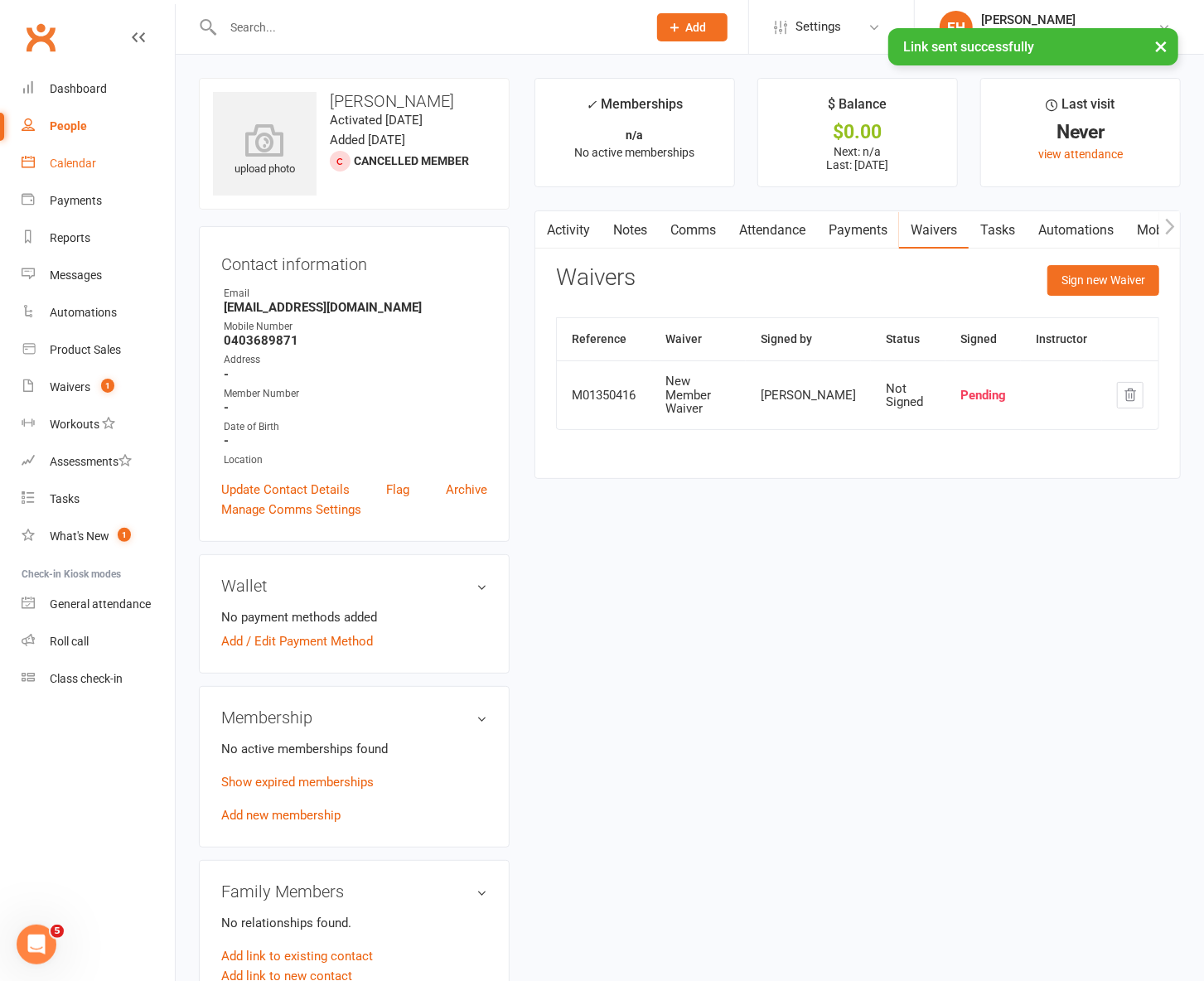
click at [69, 166] on div "Calendar" at bounding box center [72, 163] width 46 height 14
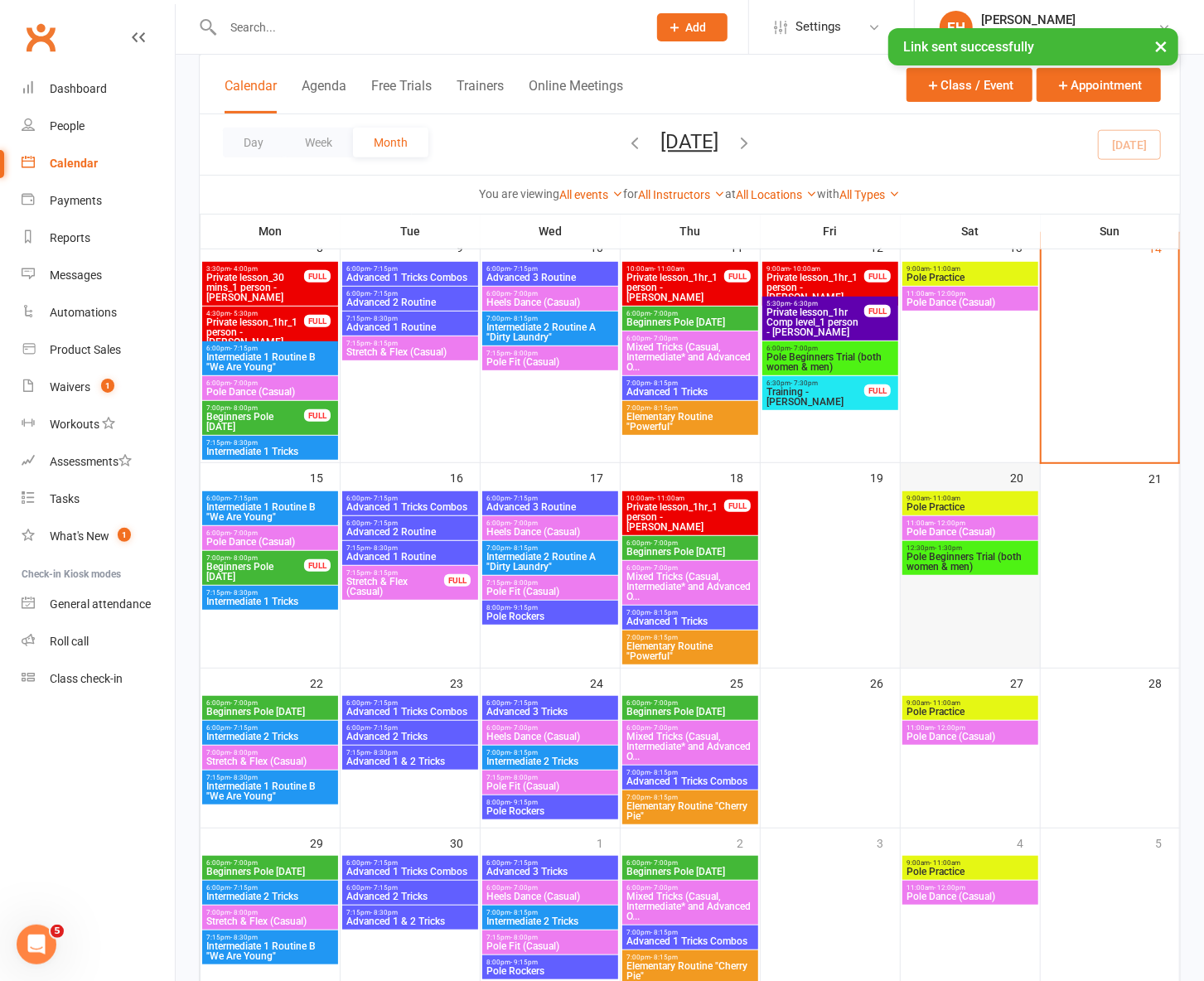
scroll to position [344, 0]
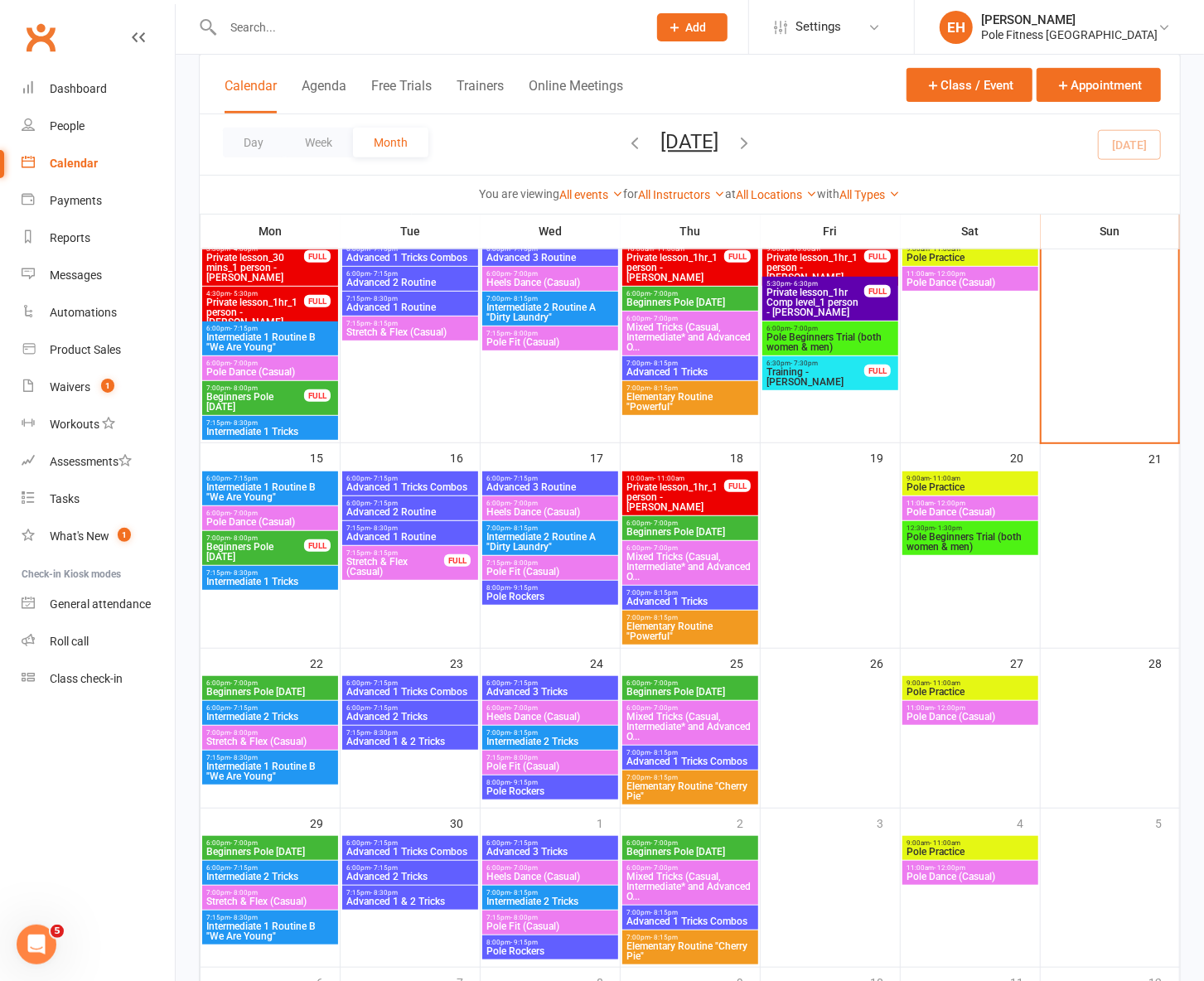
click at [954, 532] on span "Pole Beginners Trial (both women & men)" at bounding box center [970, 542] width 129 height 20
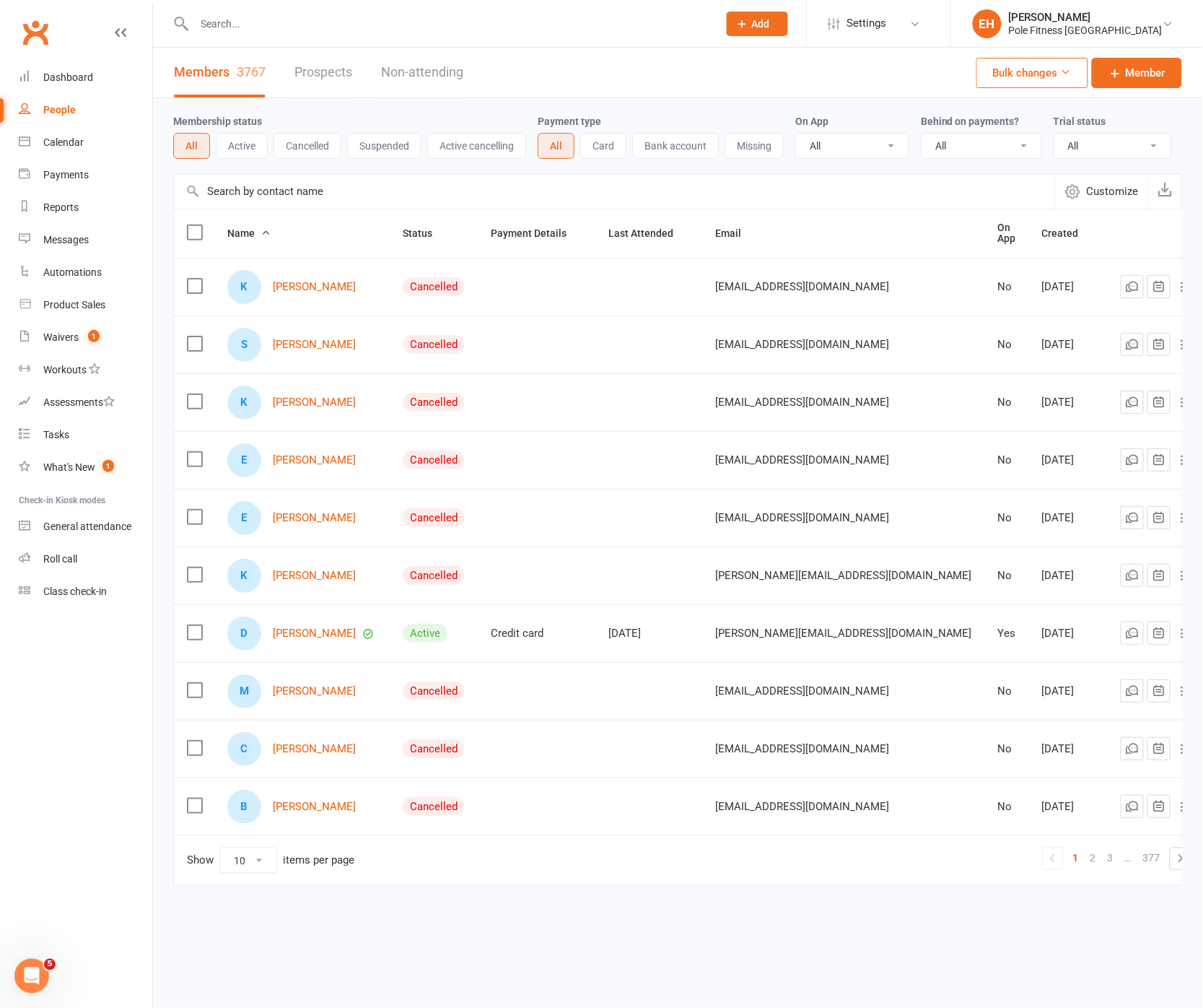
click at [282, 17] on input "text" at bounding box center [449, 24] width 518 height 20
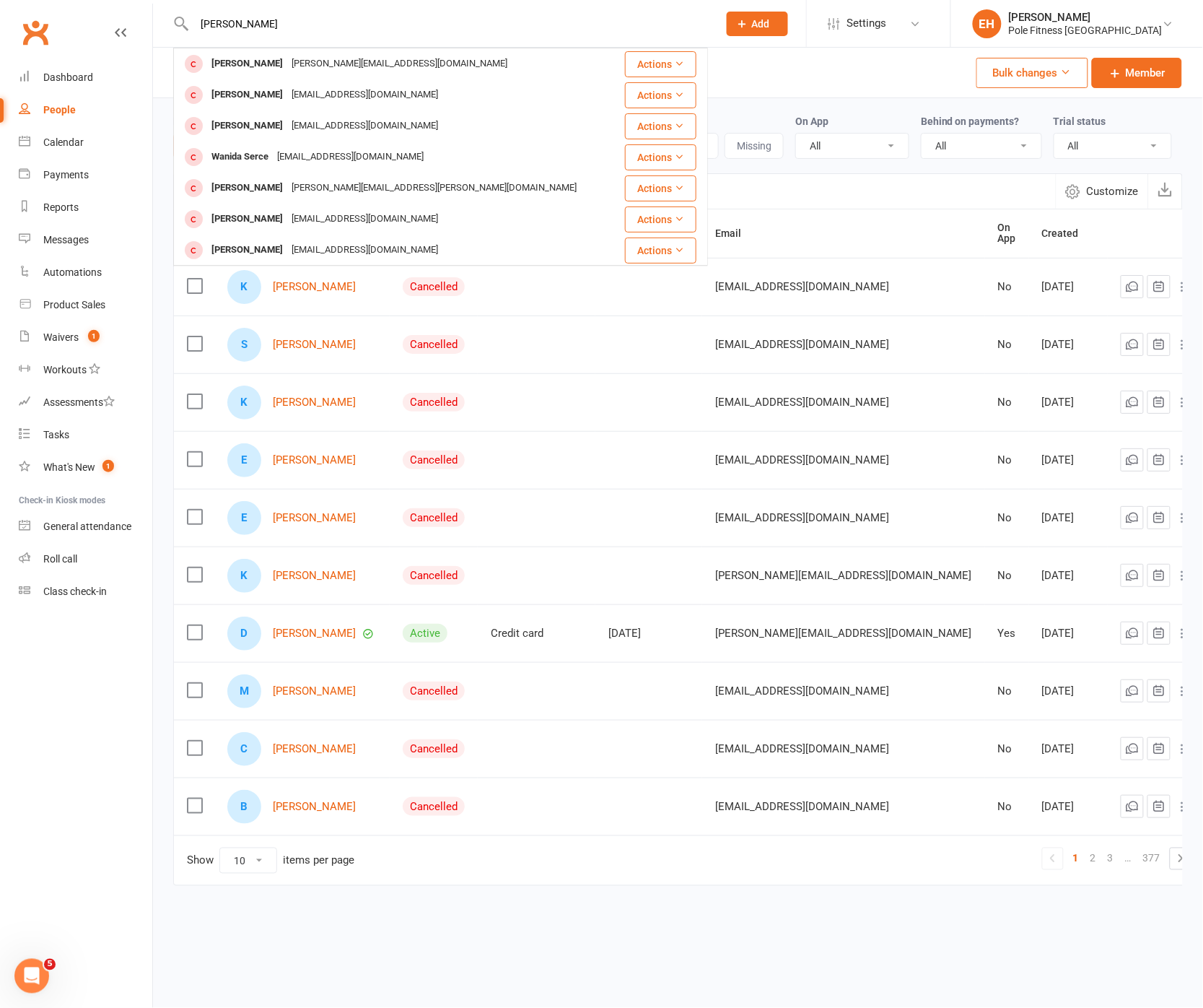
drag, startPoint x: 219, startPoint y: 23, endPoint x: 167, endPoint y: 21, distance: 52.0
click at [167, 21] on react-component "wang Nancy Wang nancy.wang1230@hotmail.com Actions Melody Wang melody000627@gma…" at bounding box center [354, 24] width 708 height 47
type input "jess wang"
click at [84, 140] on link "Calendar" at bounding box center [85, 142] width 134 height 33
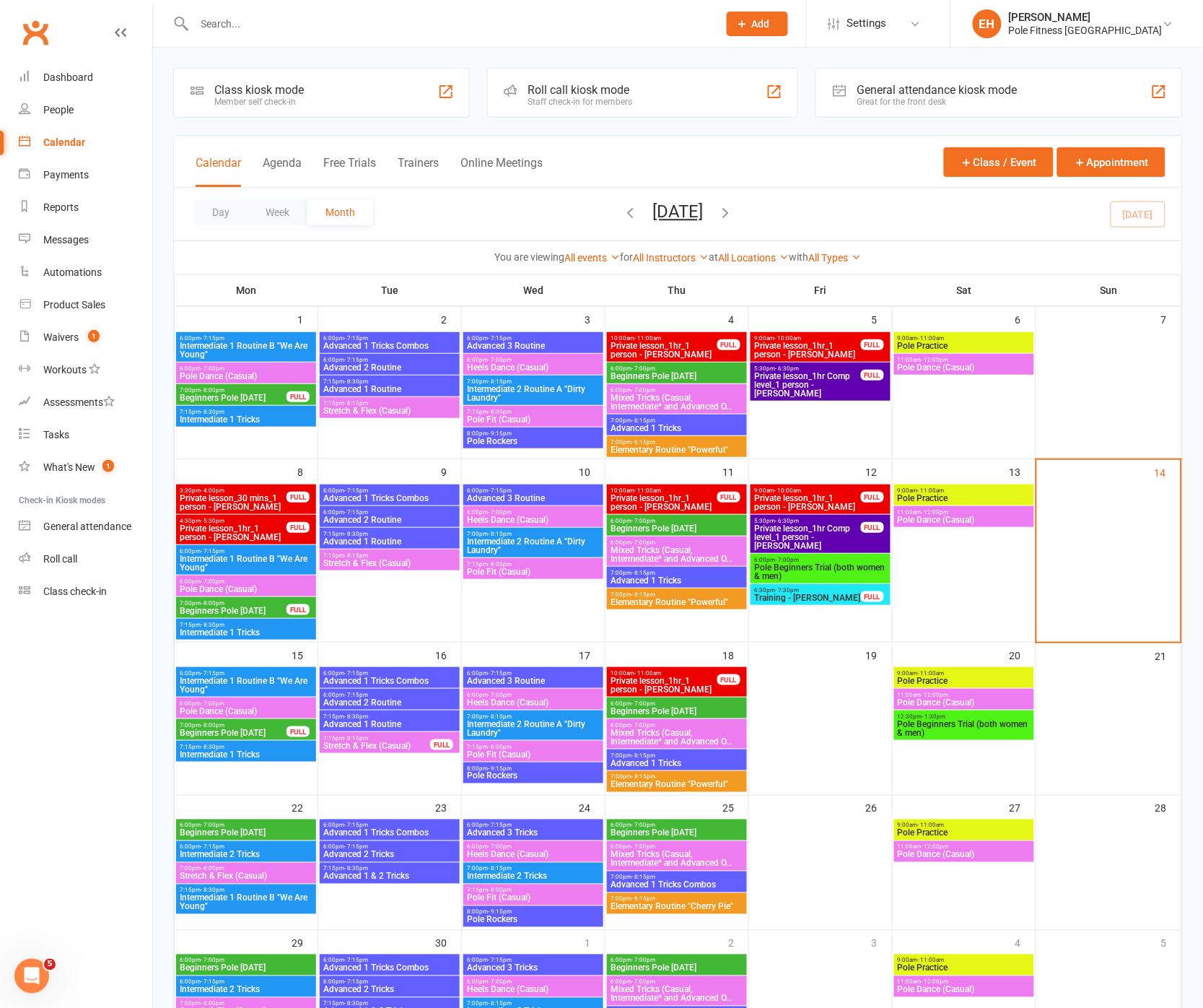
click at [623, 213] on icon "button" at bounding box center [630, 212] width 16 height 16
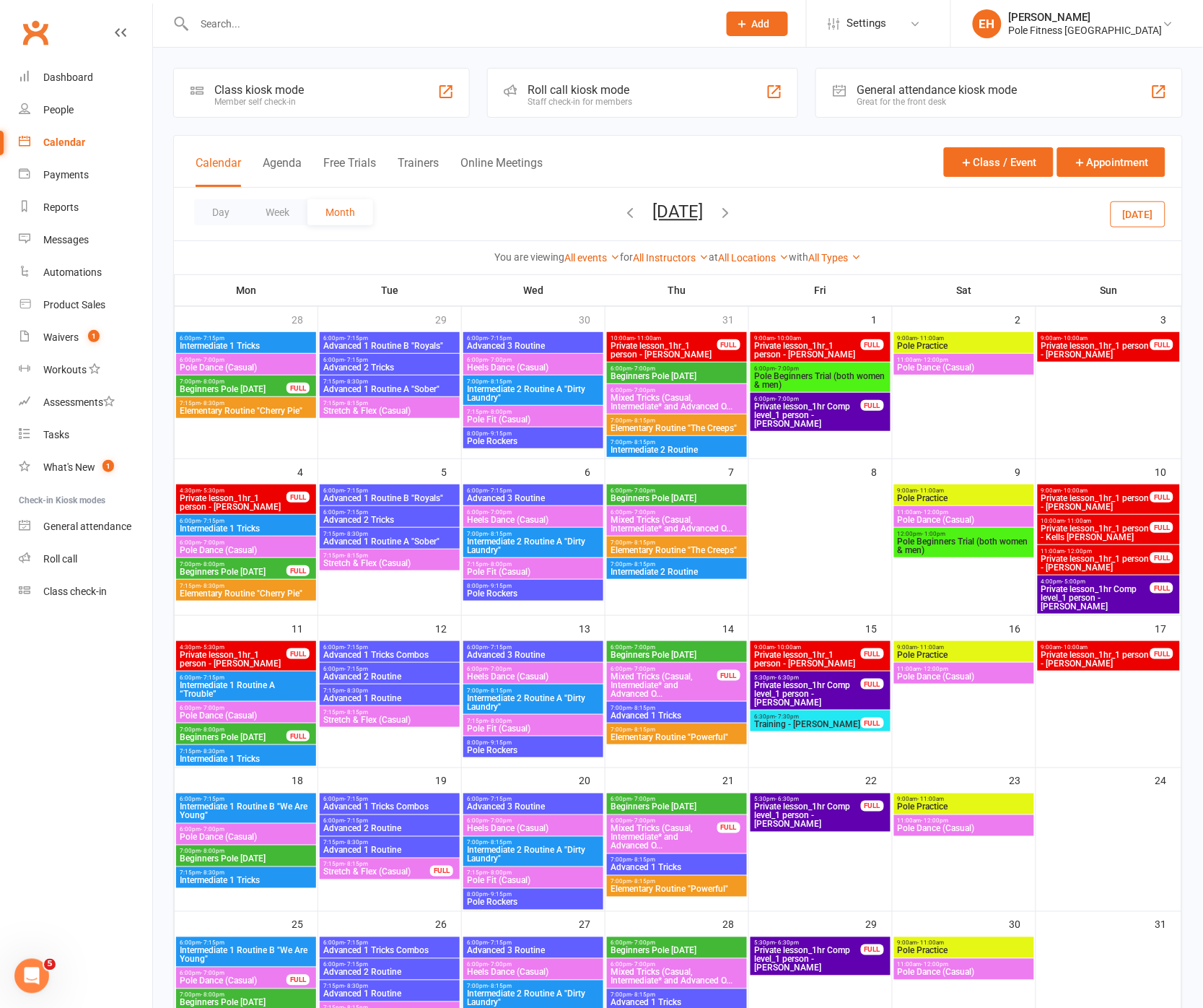
click at [588, 213] on div "Day Week Month August 2025 September 2025 Sun Mon Tue Wed Thu Fri Sat 31 01 02 …" at bounding box center [678, 214] width 1009 height 53
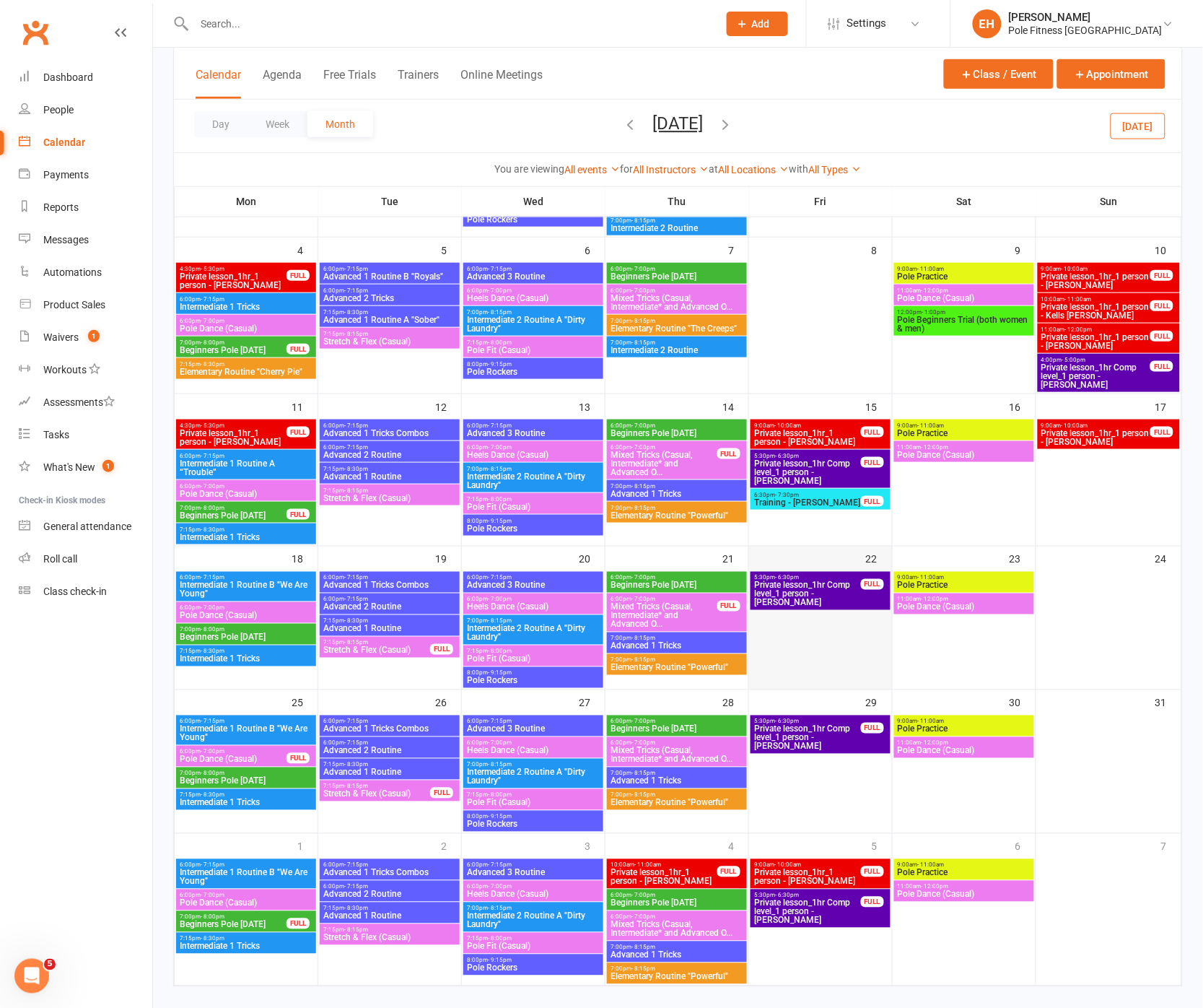
scroll to position [241, 0]
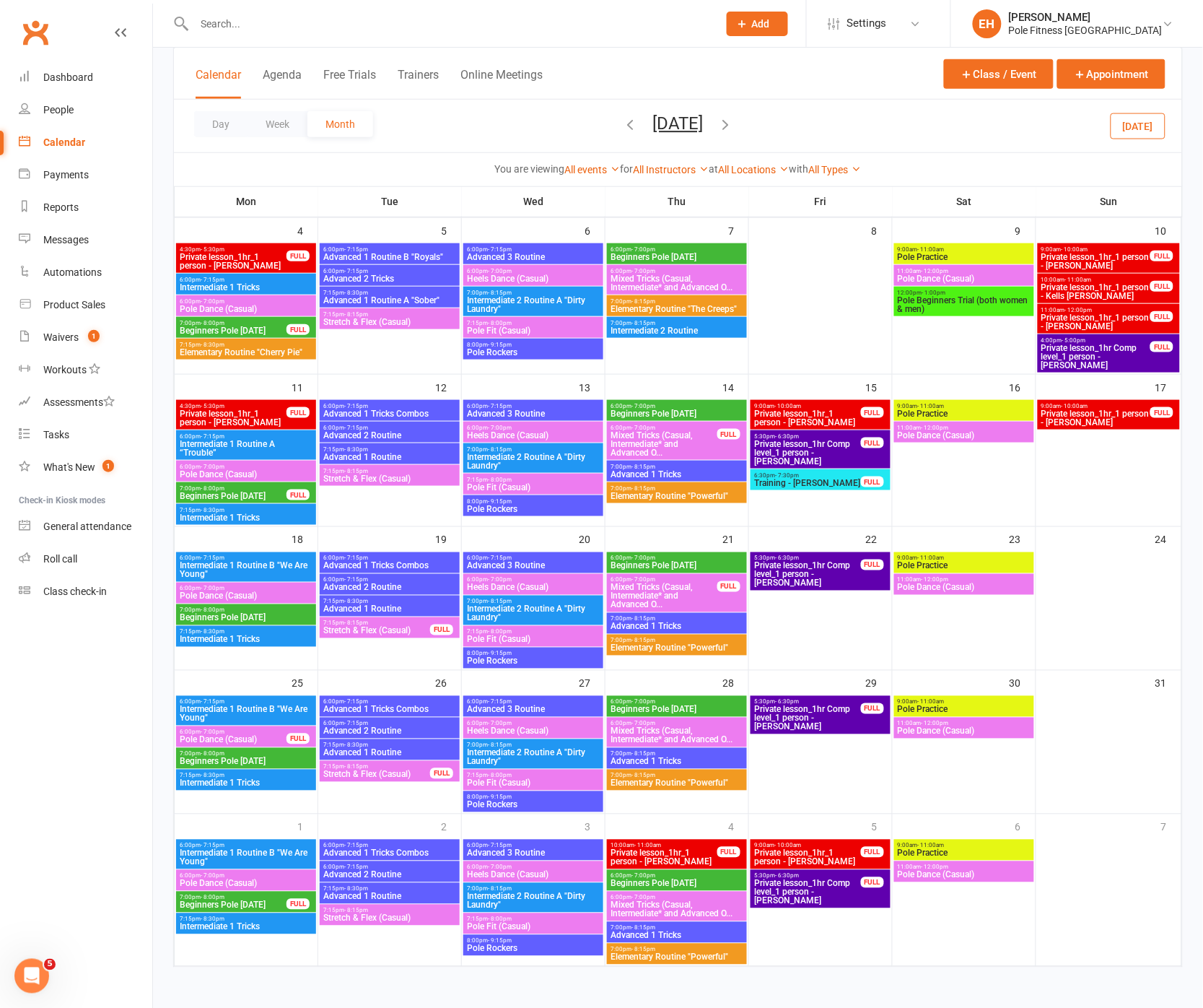
click at [244, 563] on span "Intermediate 1 Routine B "We Are Young"" at bounding box center [246, 570] width 135 height 18
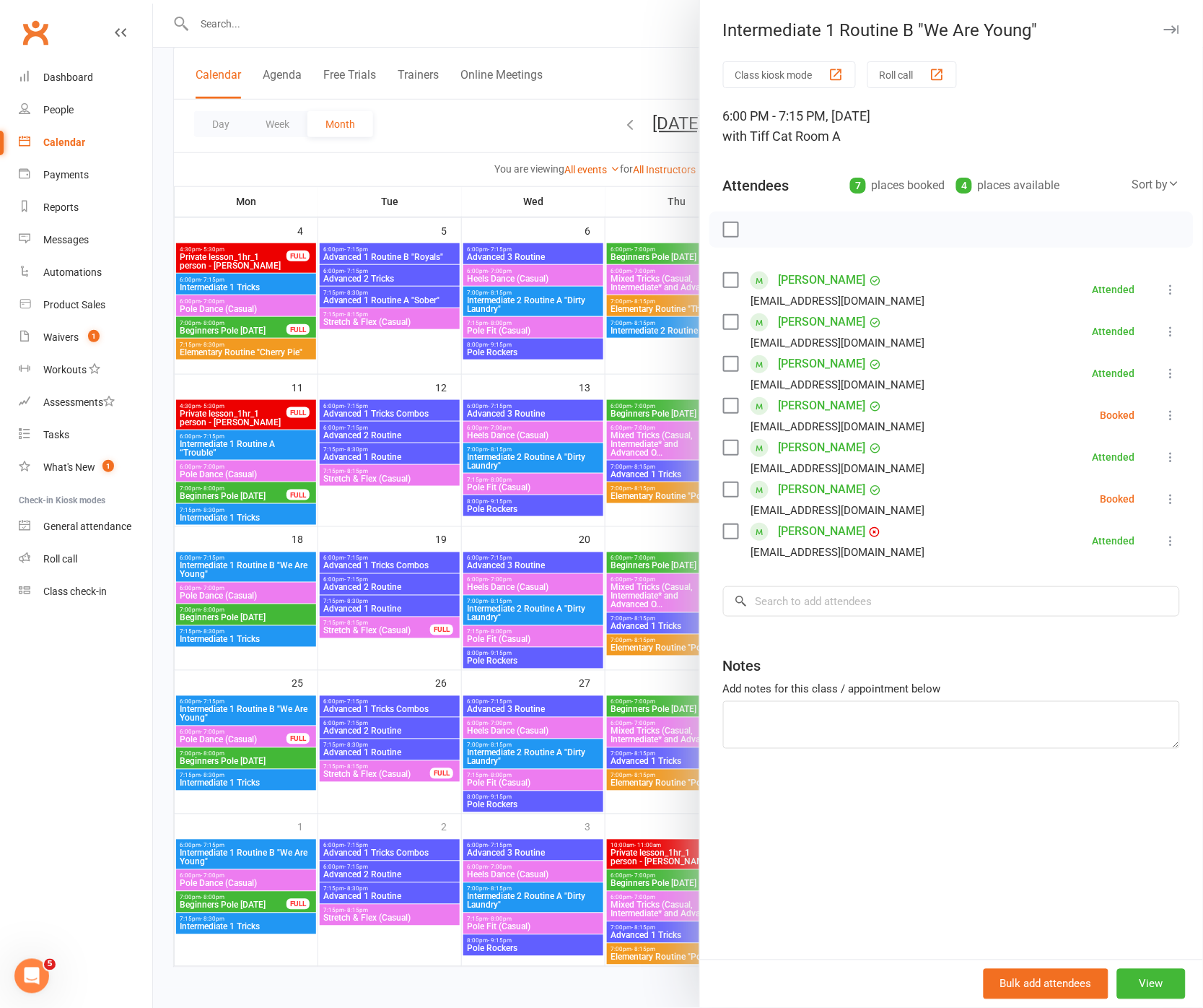
click at [822, 532] on link "Jessica Wong" at bounding box center [823, 531] width 87 height 23
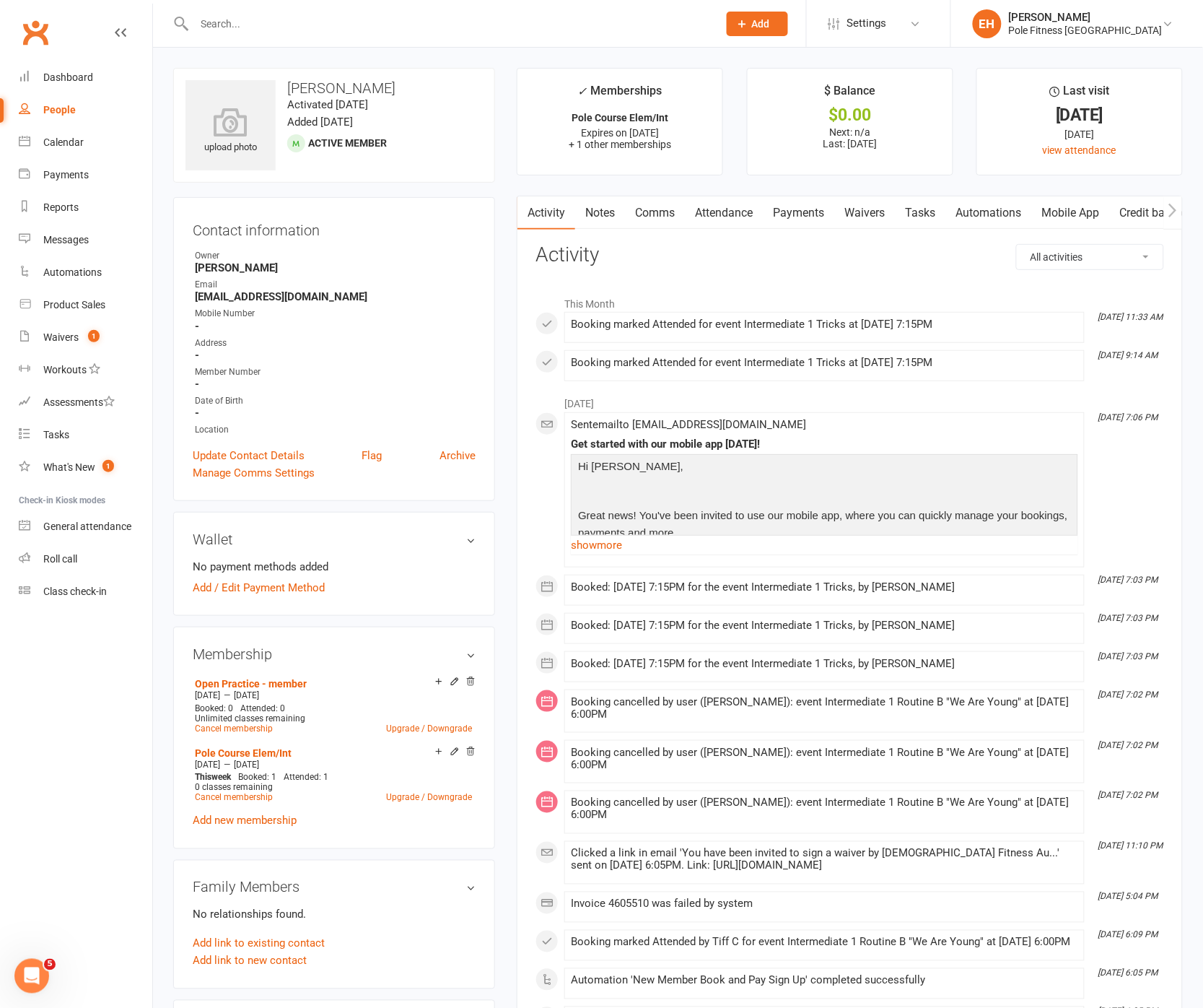
click at [803, 217] on link "Payments" at bounding box center [798, 212] width 72 height 33
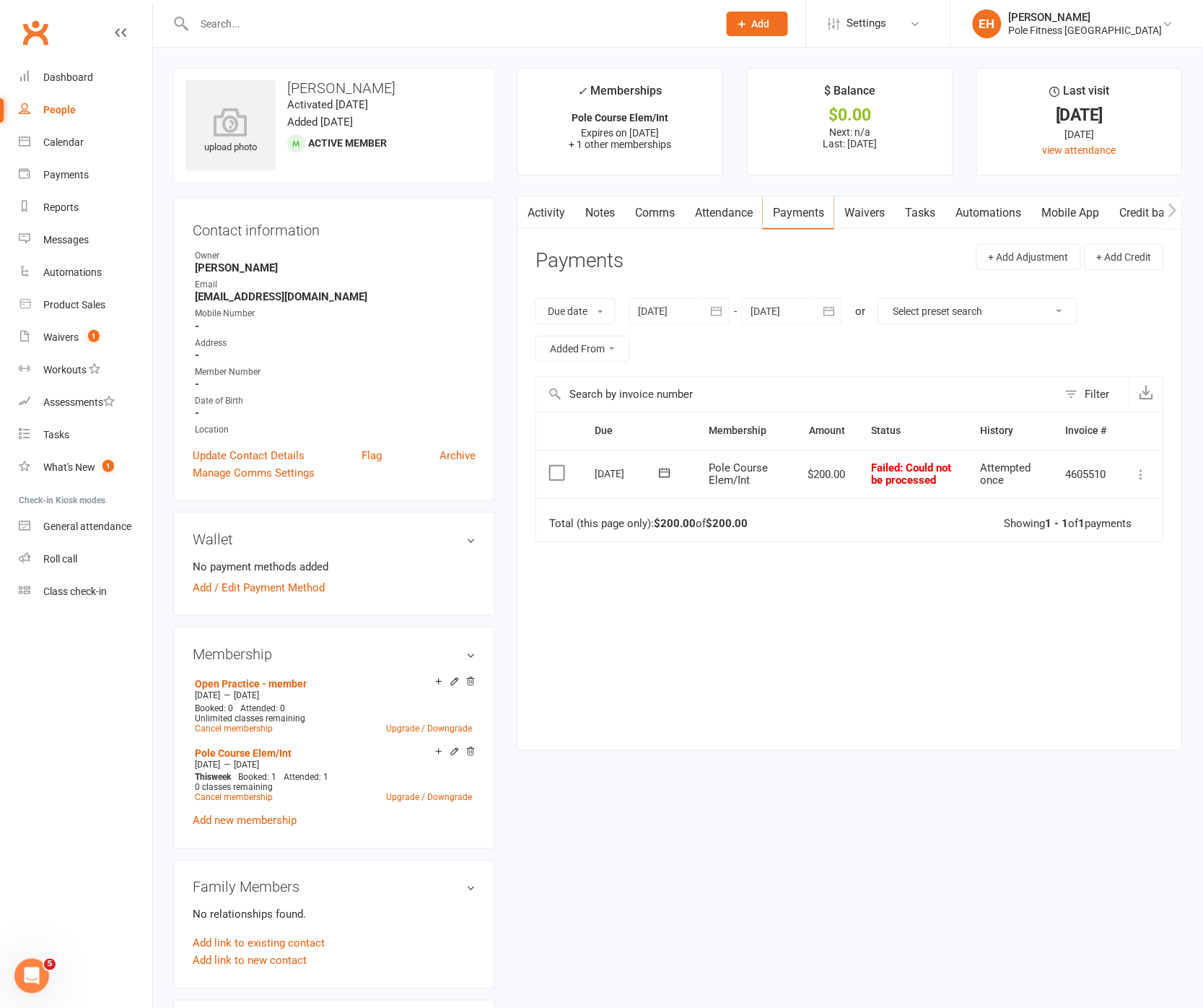
scroll to position [3, 0]
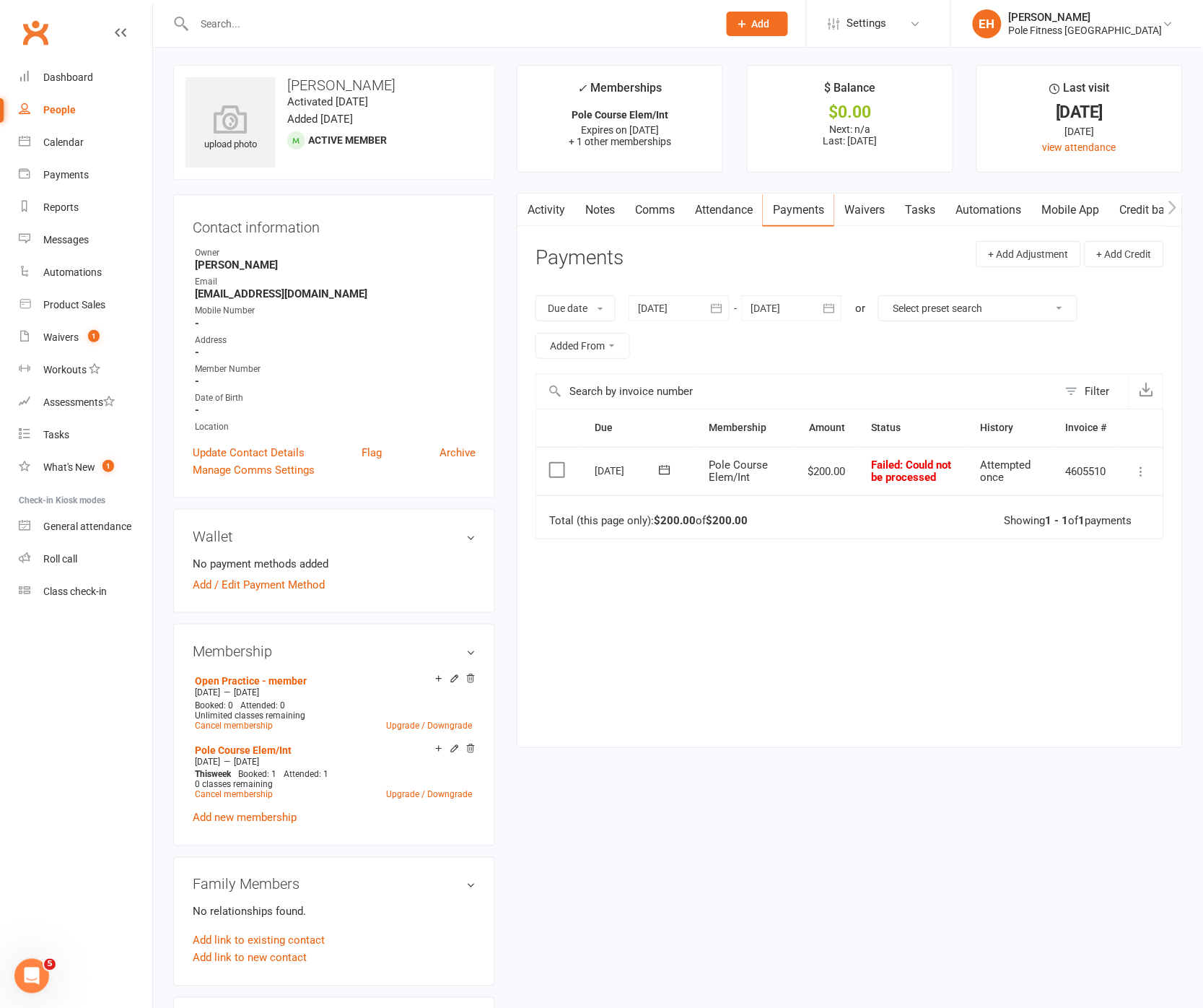
click at [1146, 472] on icon at bounding box center [1142, 471] width 14 height 14
click at [1073, 528] on link "Mark as Paid (POS)" at bounding box center [1078, 528] width 143 height 29
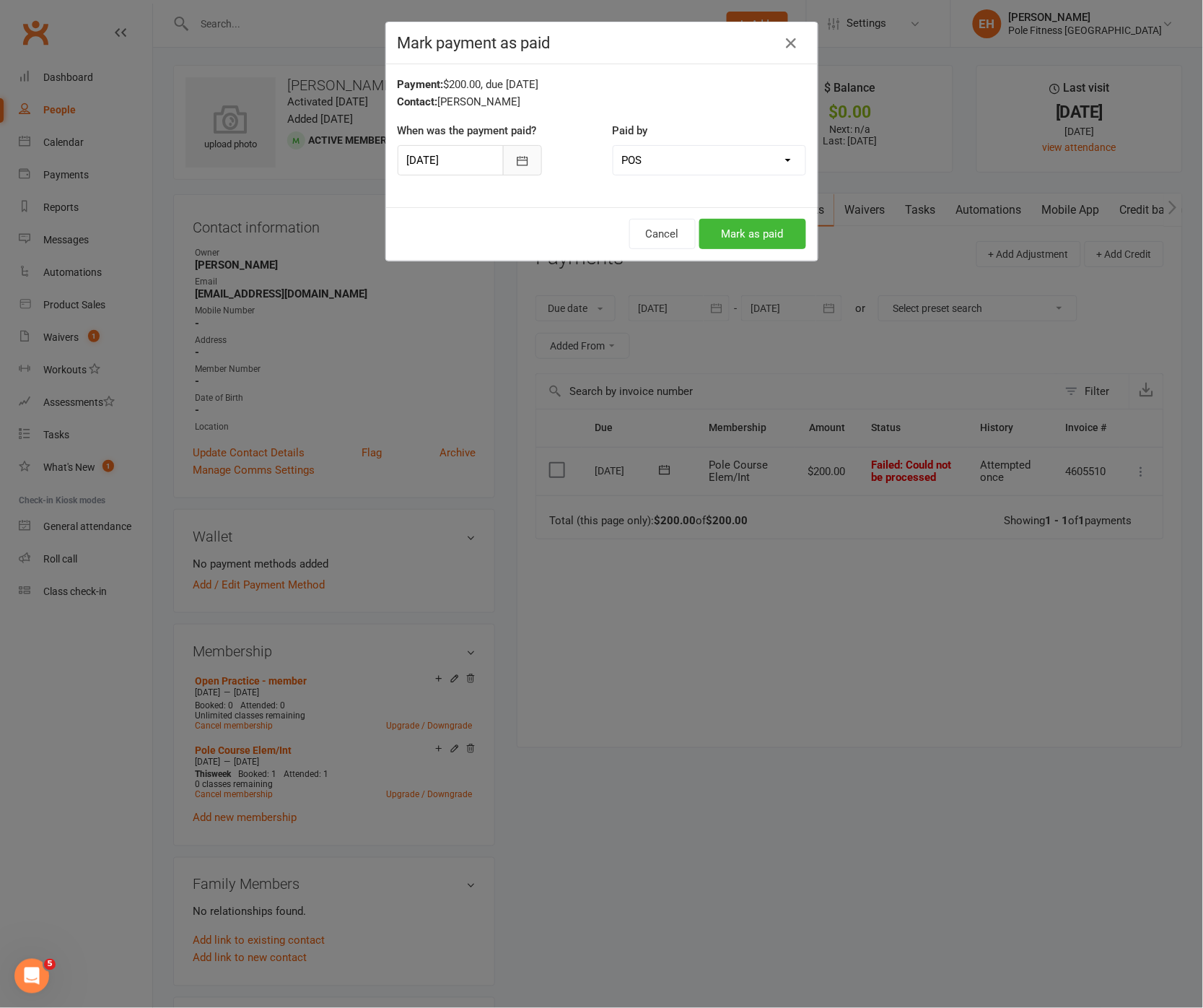
click at [524, 165] on icon "button" at bounding box center [522, 160] width 11 height 9
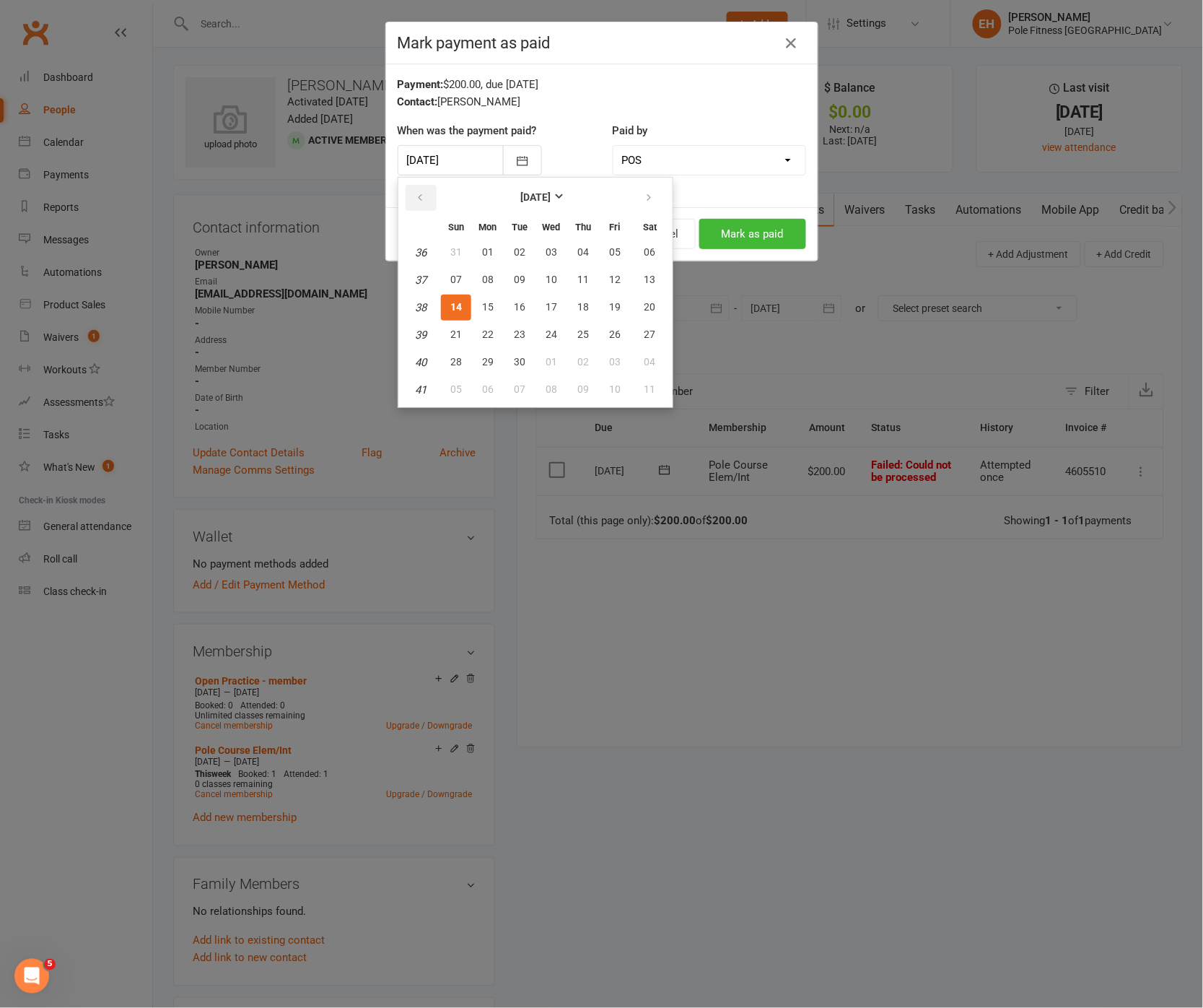
click at [419, 194] on icon "button" at bounding box center [420, 198] width 10 height 12
click at [485, 330] on span "18" at bounding box center [488, 334] width 12 height 12
type input "18 Aug 2025"
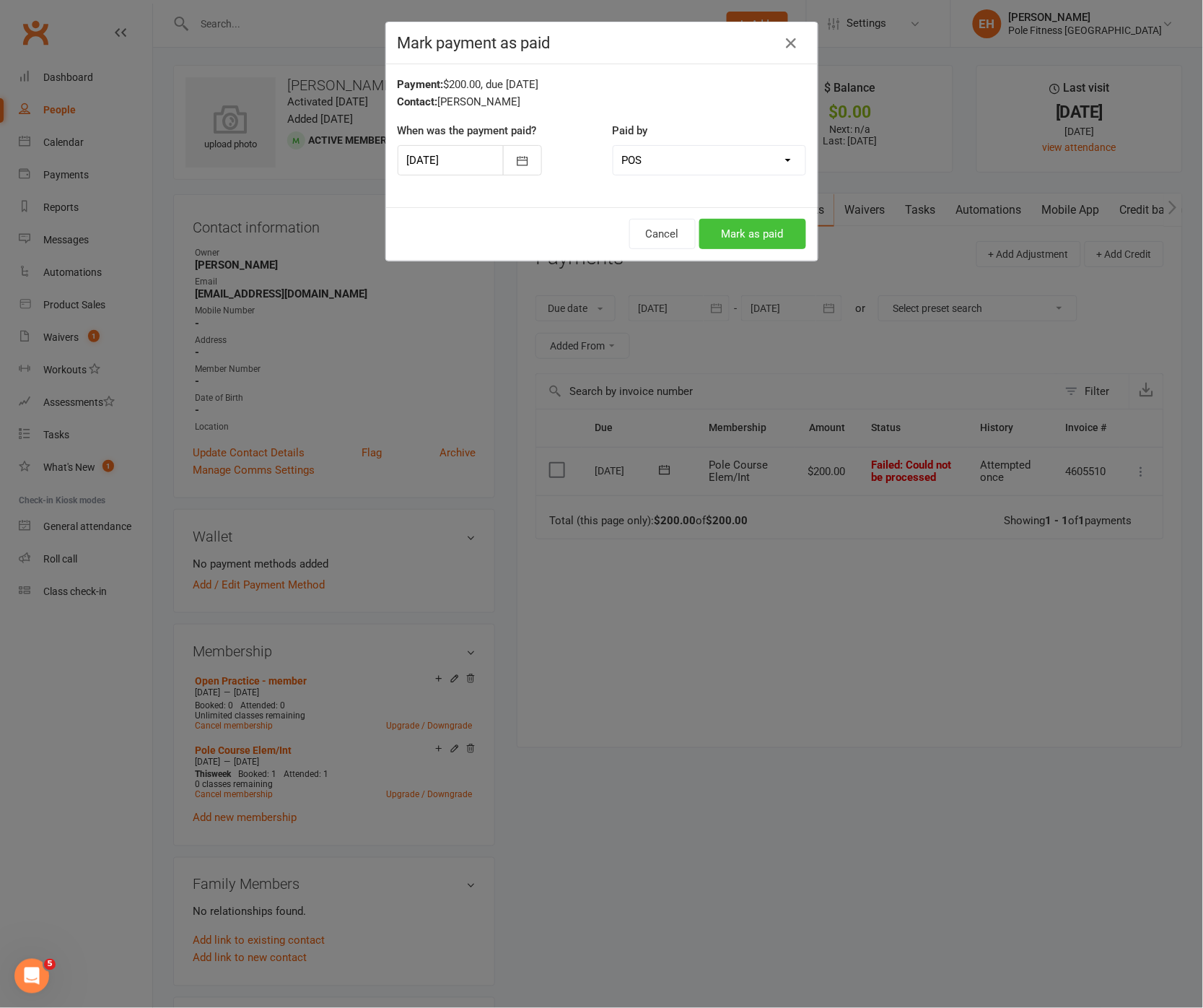
click at [756, 238] on button "Mark as paid" at bounding box center [752, 234] width 107 height 30
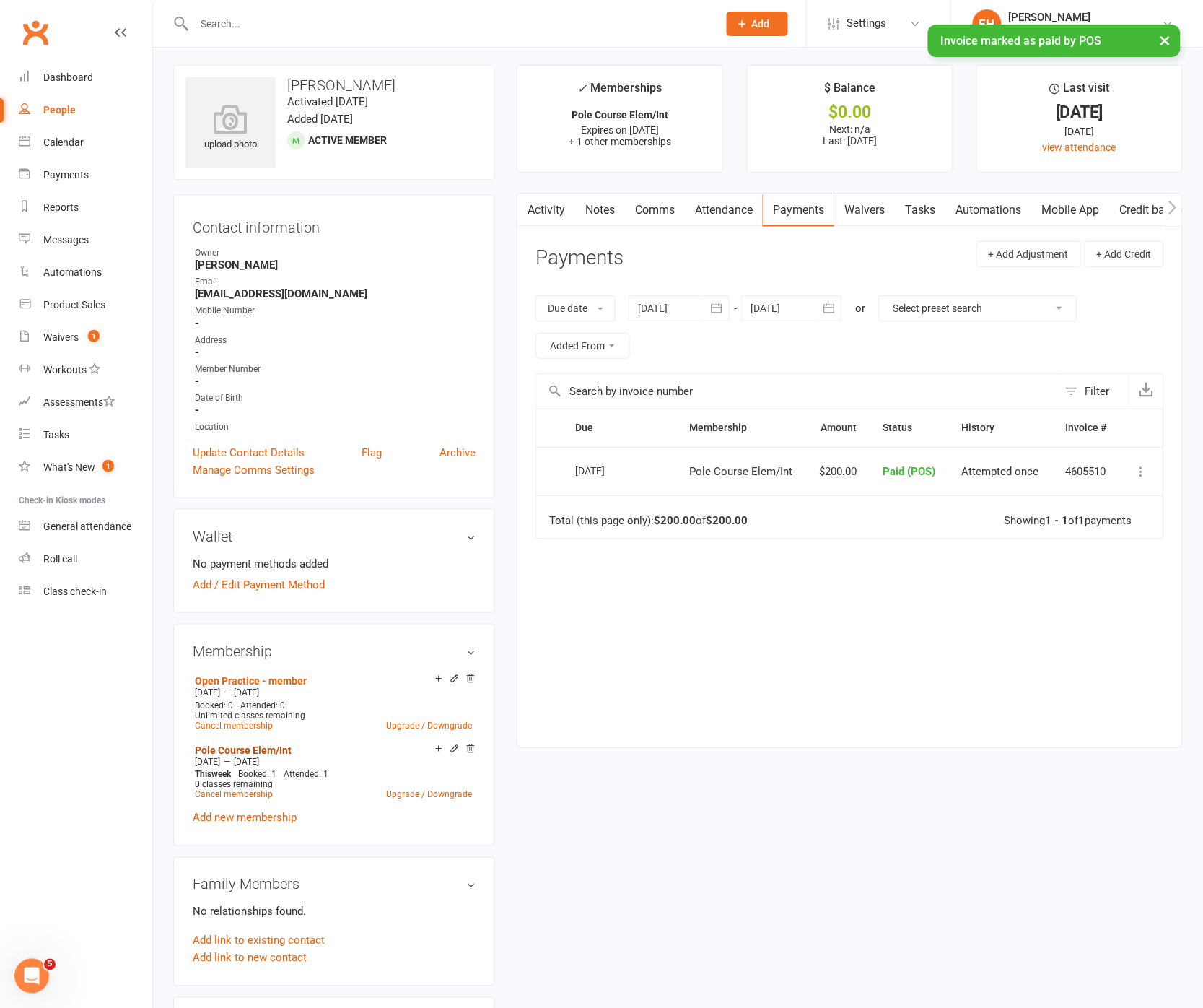
click at [234, 747] on link "Pole Course Elem/Int" at bounding box center [243, 751] width 97 height 12
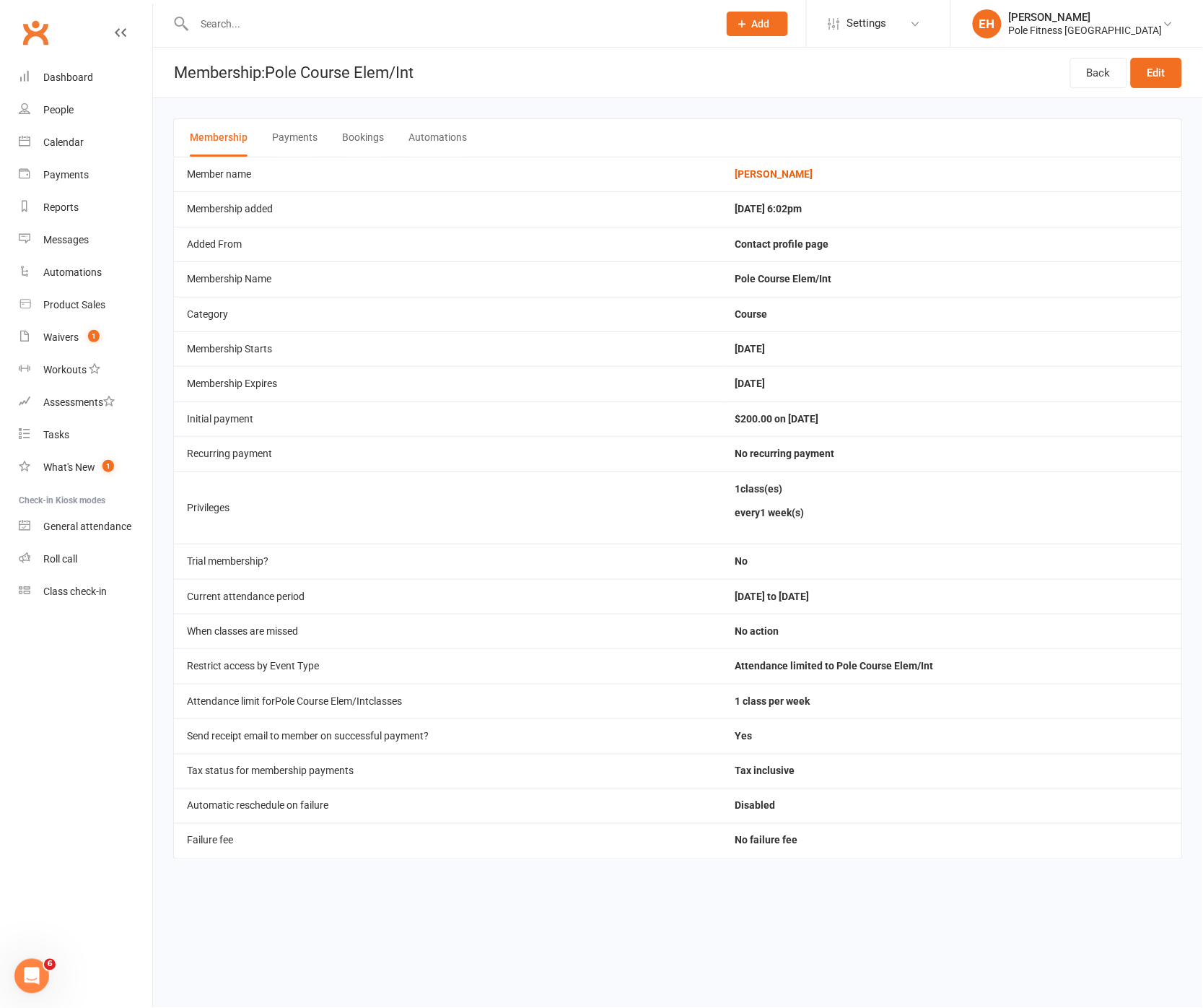
click at [358, 140] on button "Bookings" at bounding box center [363, 138] width 42 height 38
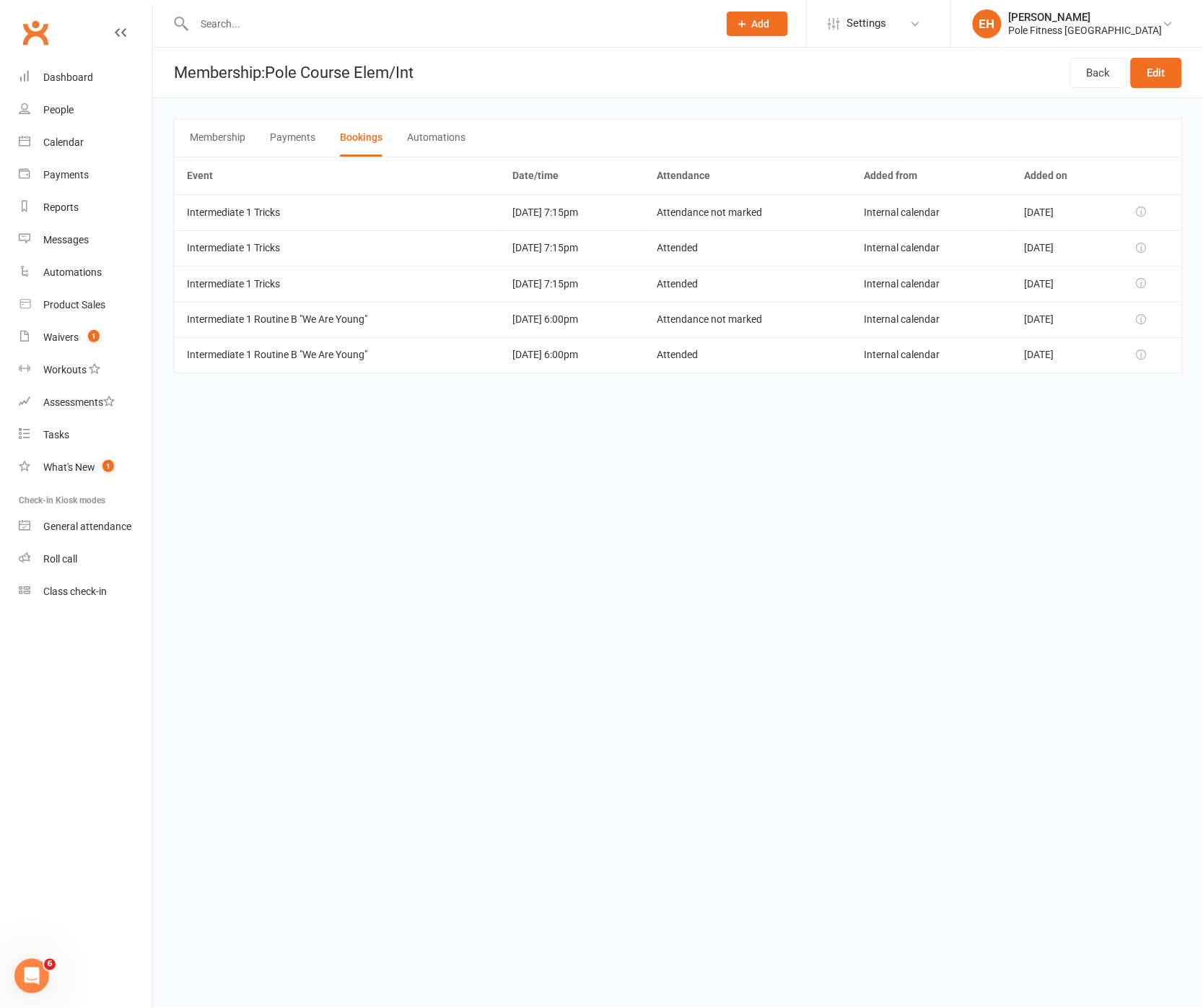
click at [309, 13] on div at bounding box center [441, 24] width 535 height 47
click at [295, 19] on input "text" at bounding box center [449, 24] width 518 height 20
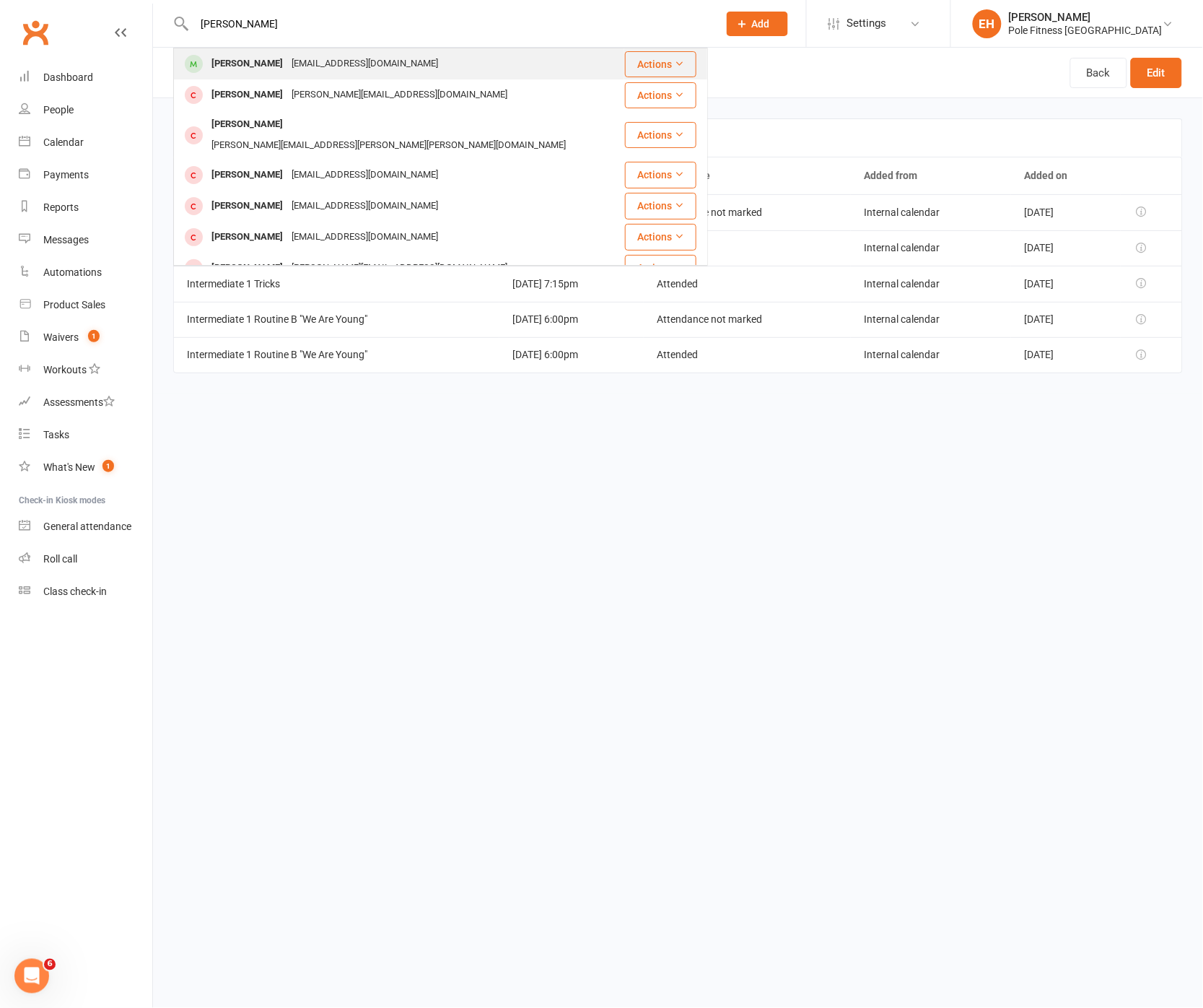
type input "jess murray"
click at [264, 59] on div "Jessica Murray" at bounding box center [246, 63] width 80 height 21
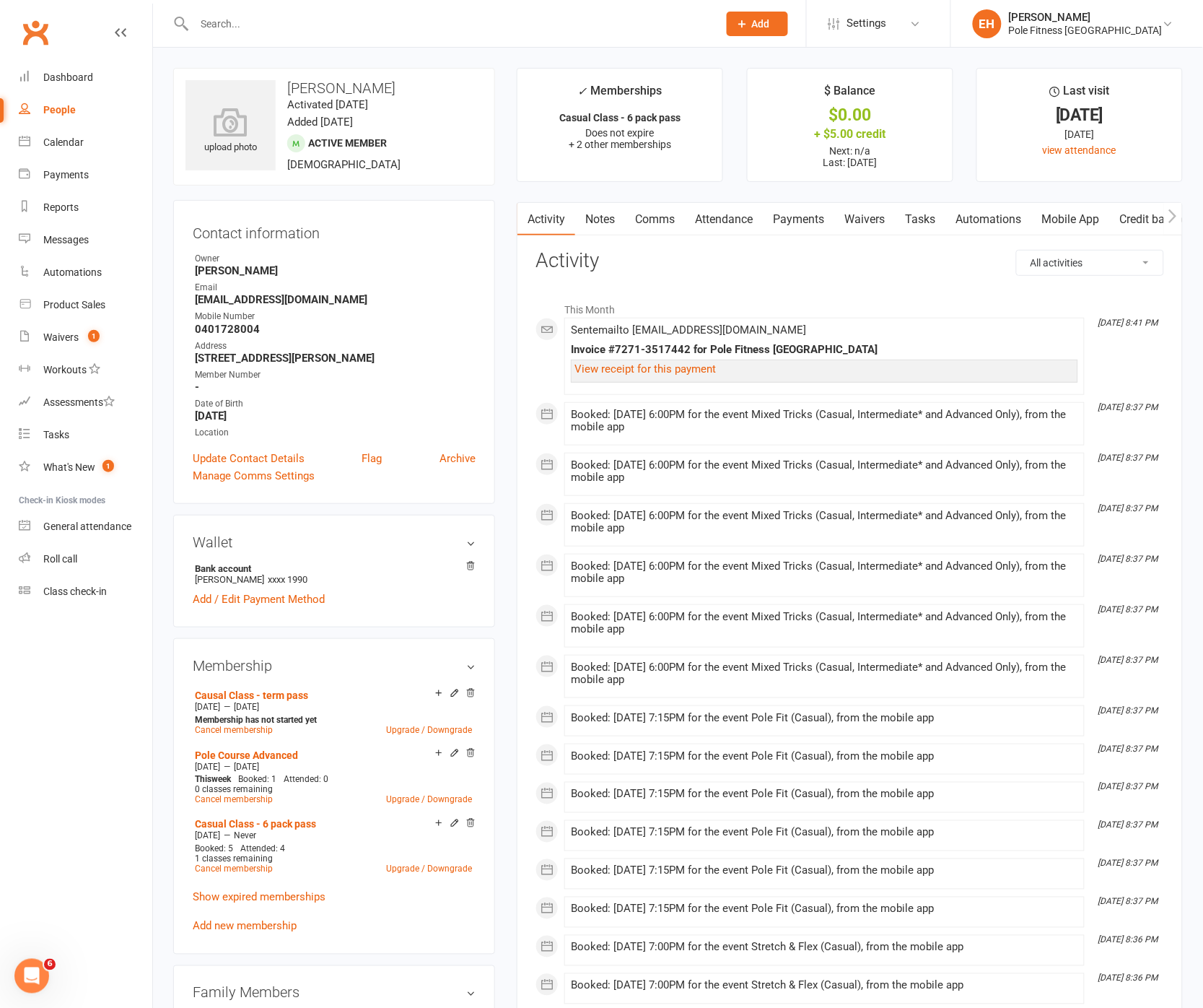
click at [781, 214] on link "Payments" at bounding box center [798, 219] width 72 height 33
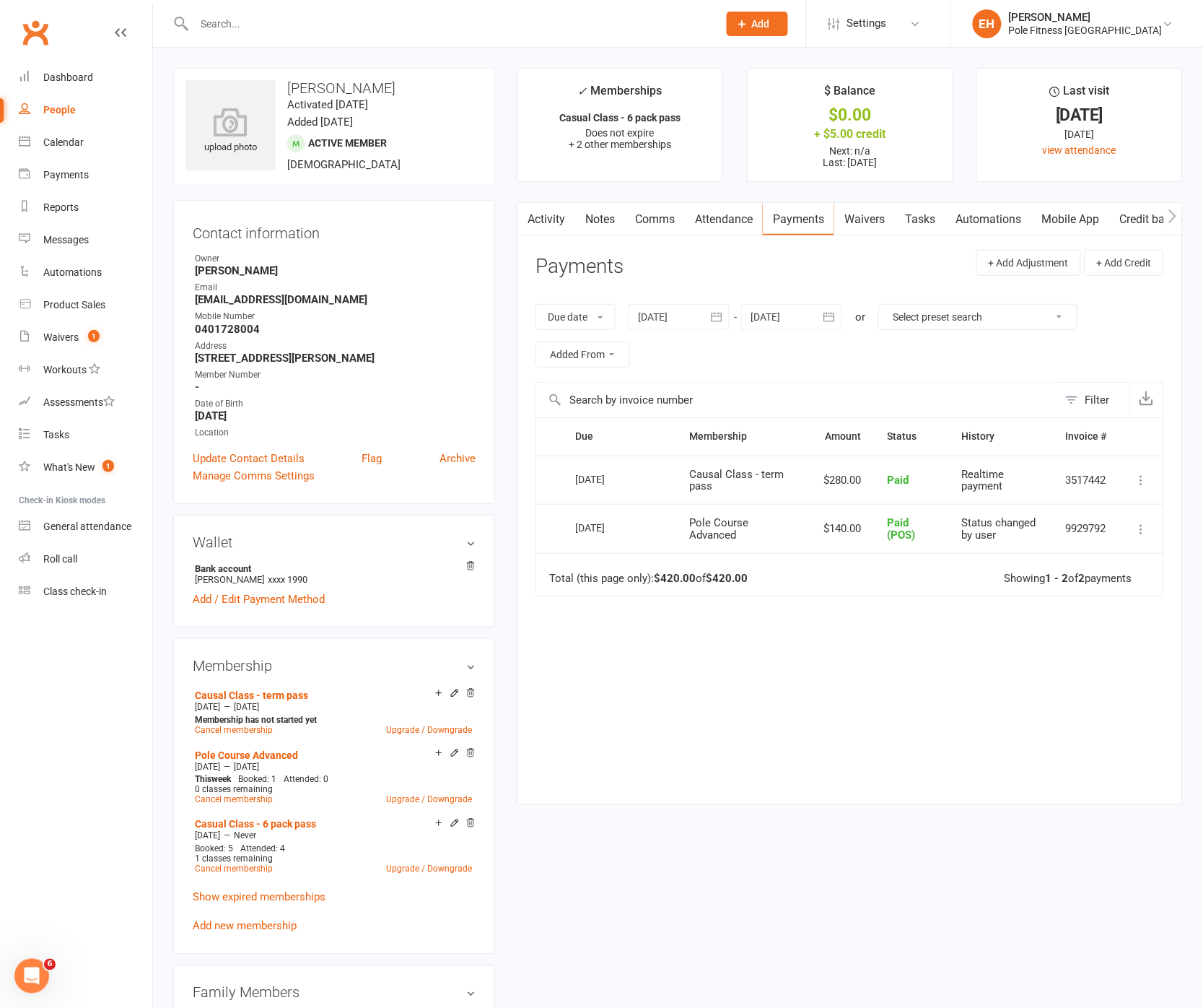
click at [1140, 533] on icon at bounding box center [1142, 528] width 14 height 14
click at [247, 754] on link "Pole Course Advanced" at bounding box center [246, 756] width 103 height 12
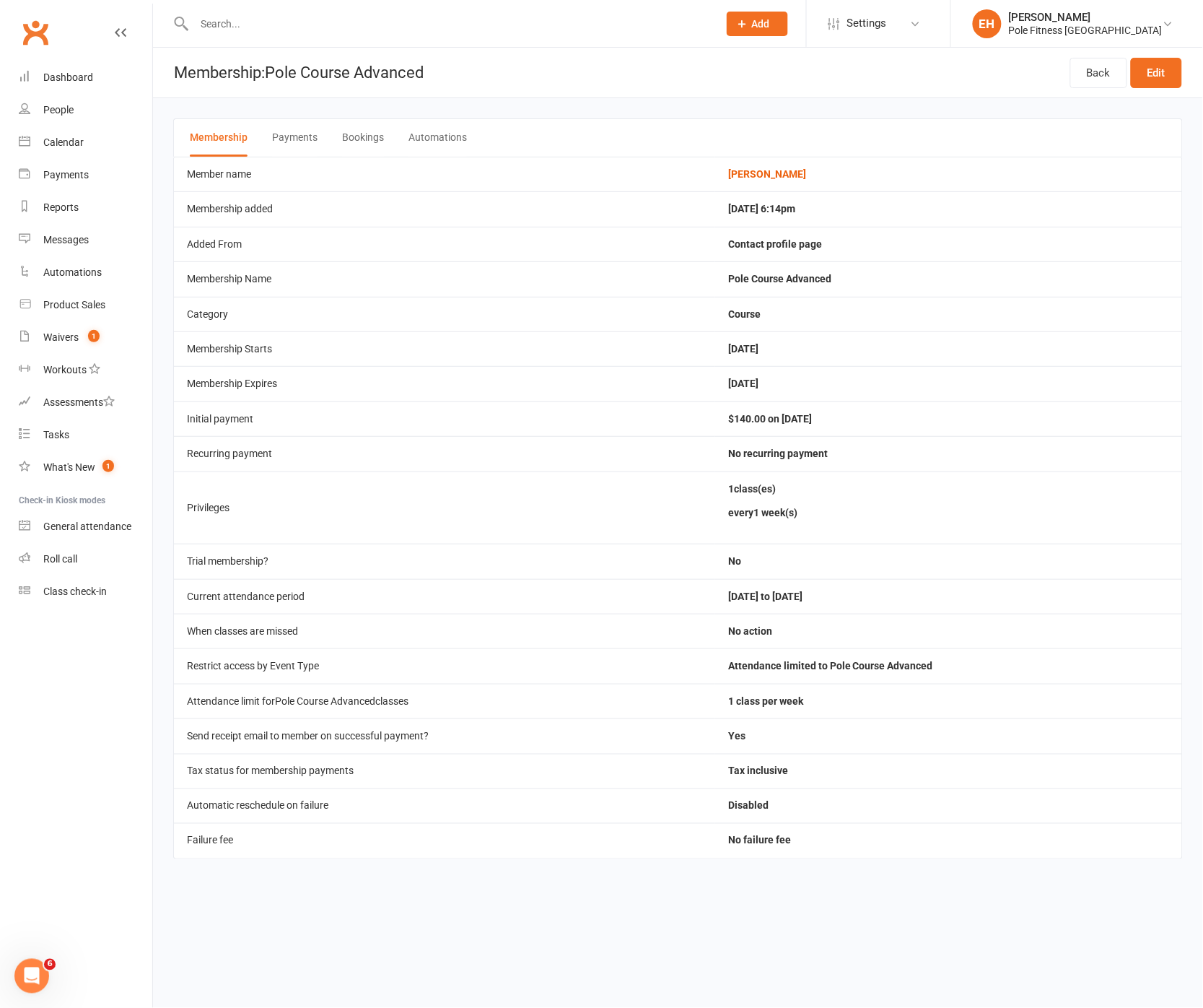
click at [361, 138] on button "Bookings" at bounding box center [363, 138] width 42 height 38
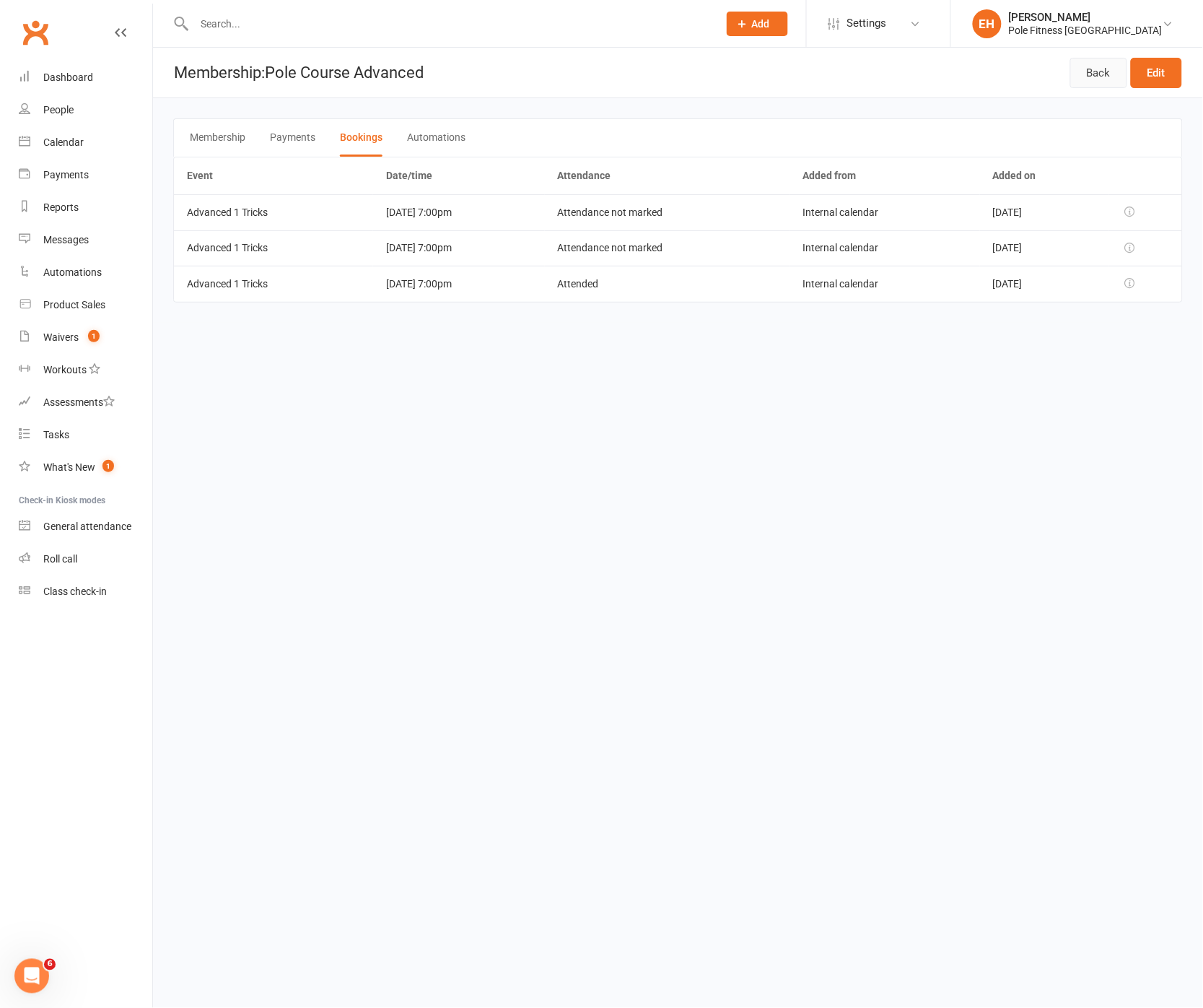
click at [1100, 79] on link "Back" at bounding box center [1099, 73] width 57 height 30
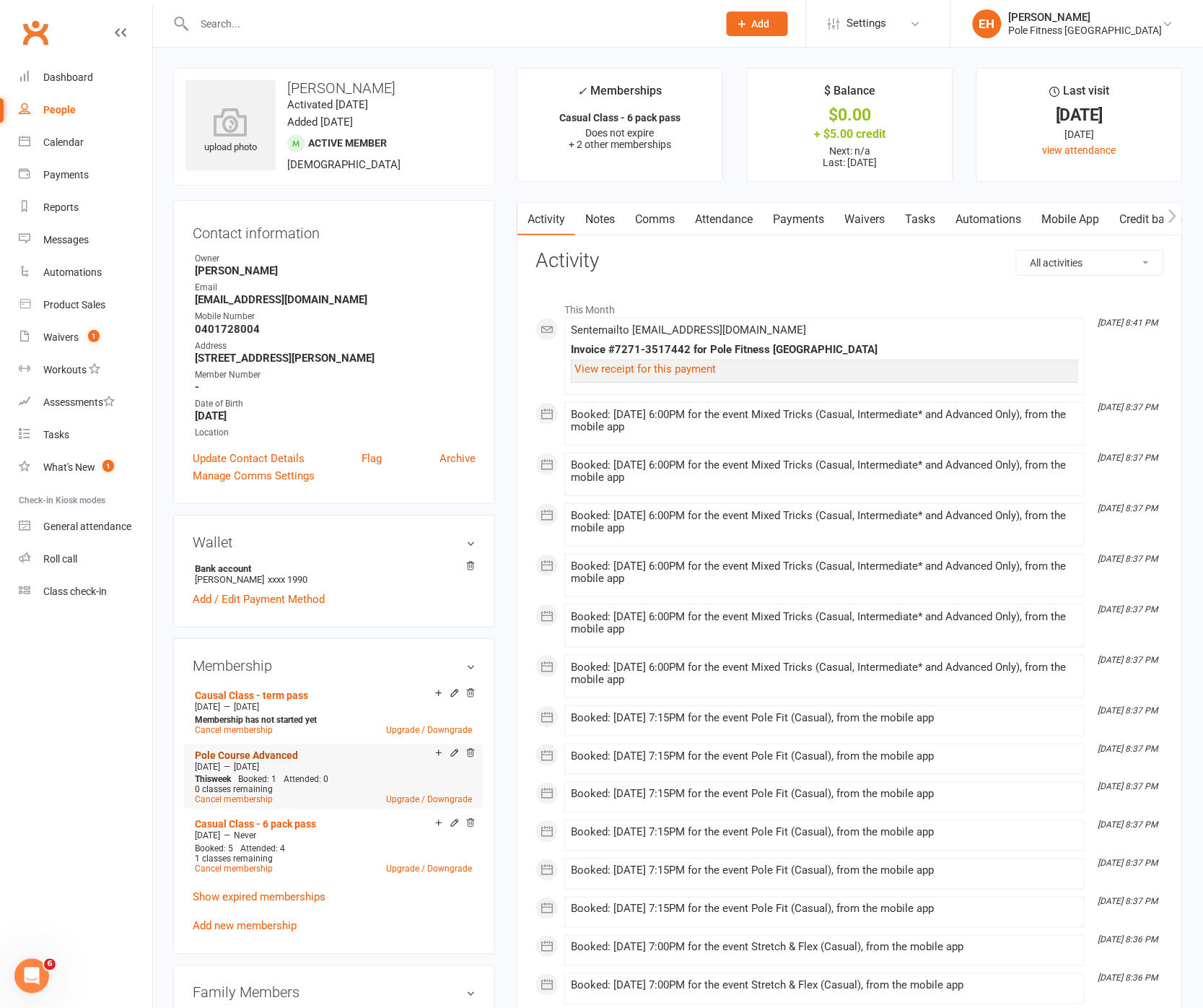
click at [270, 751] on link "Pole Course Advanced" at bounding box center [246, 756] width 103 height 12
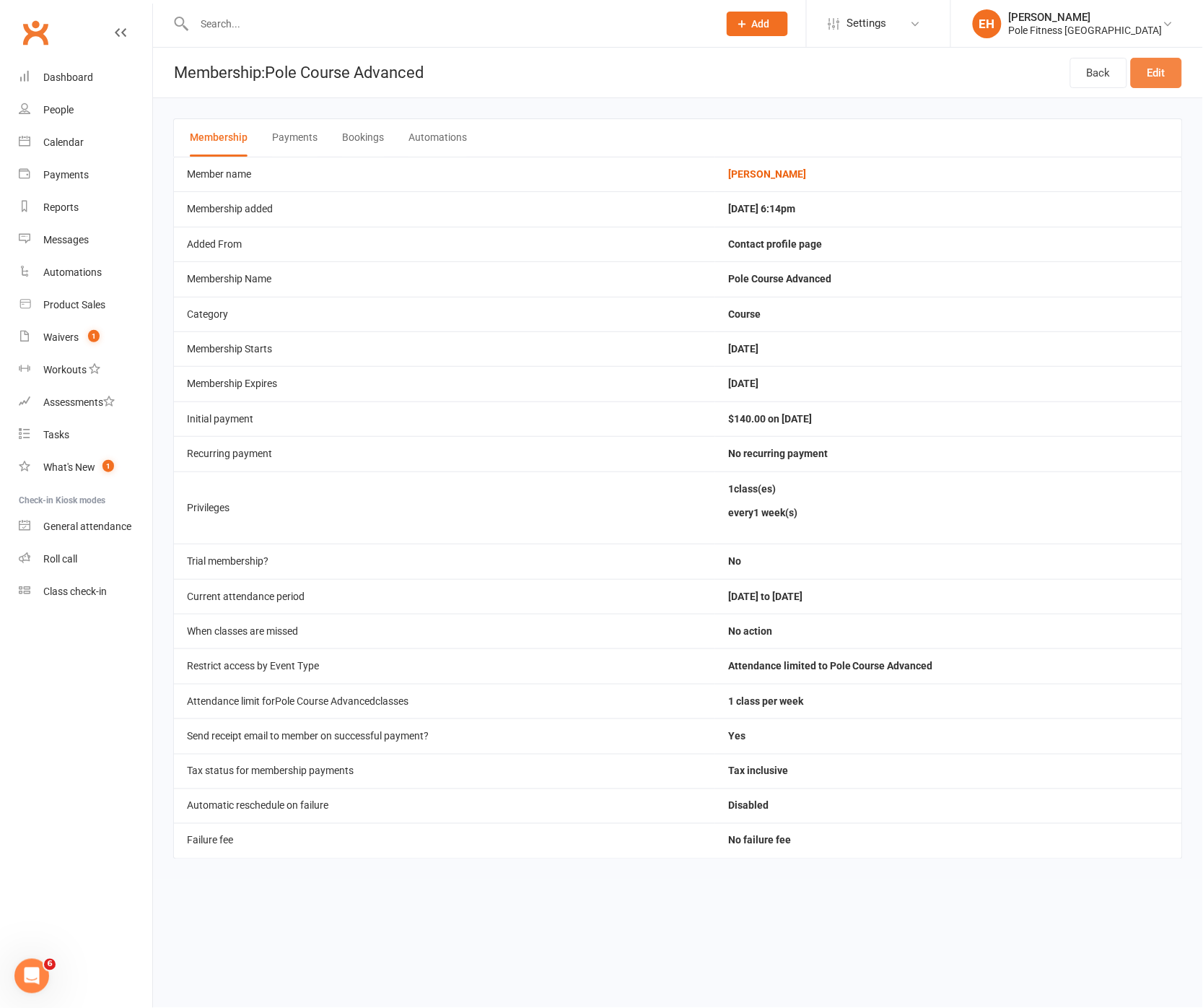
click at [1156, 79] on link "Edit" at bounding box center [1156, 73] width 51 height 30
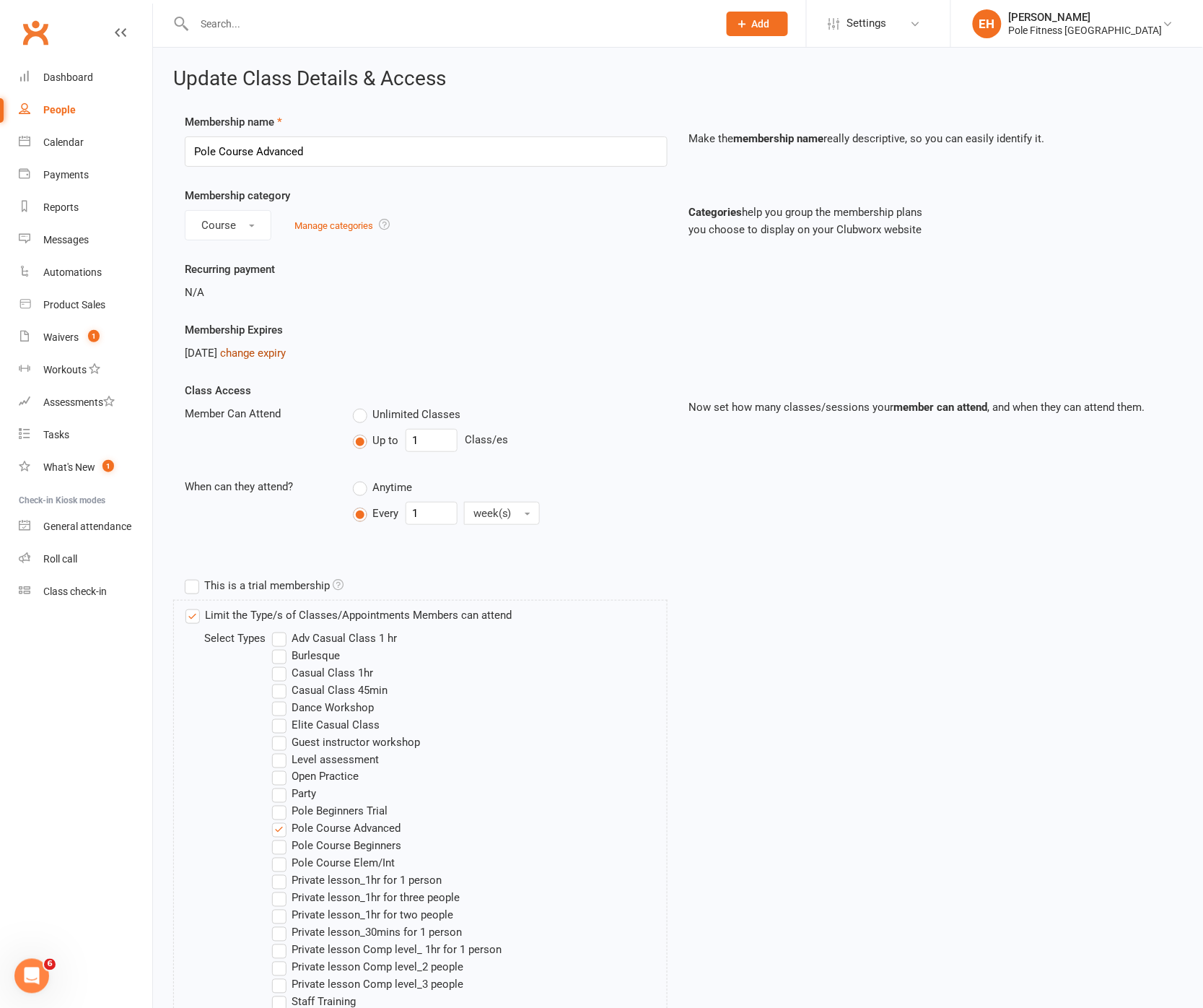
click at [278, 354] on link "change expiry" at bounding box center [253, 353] width 66 height 13
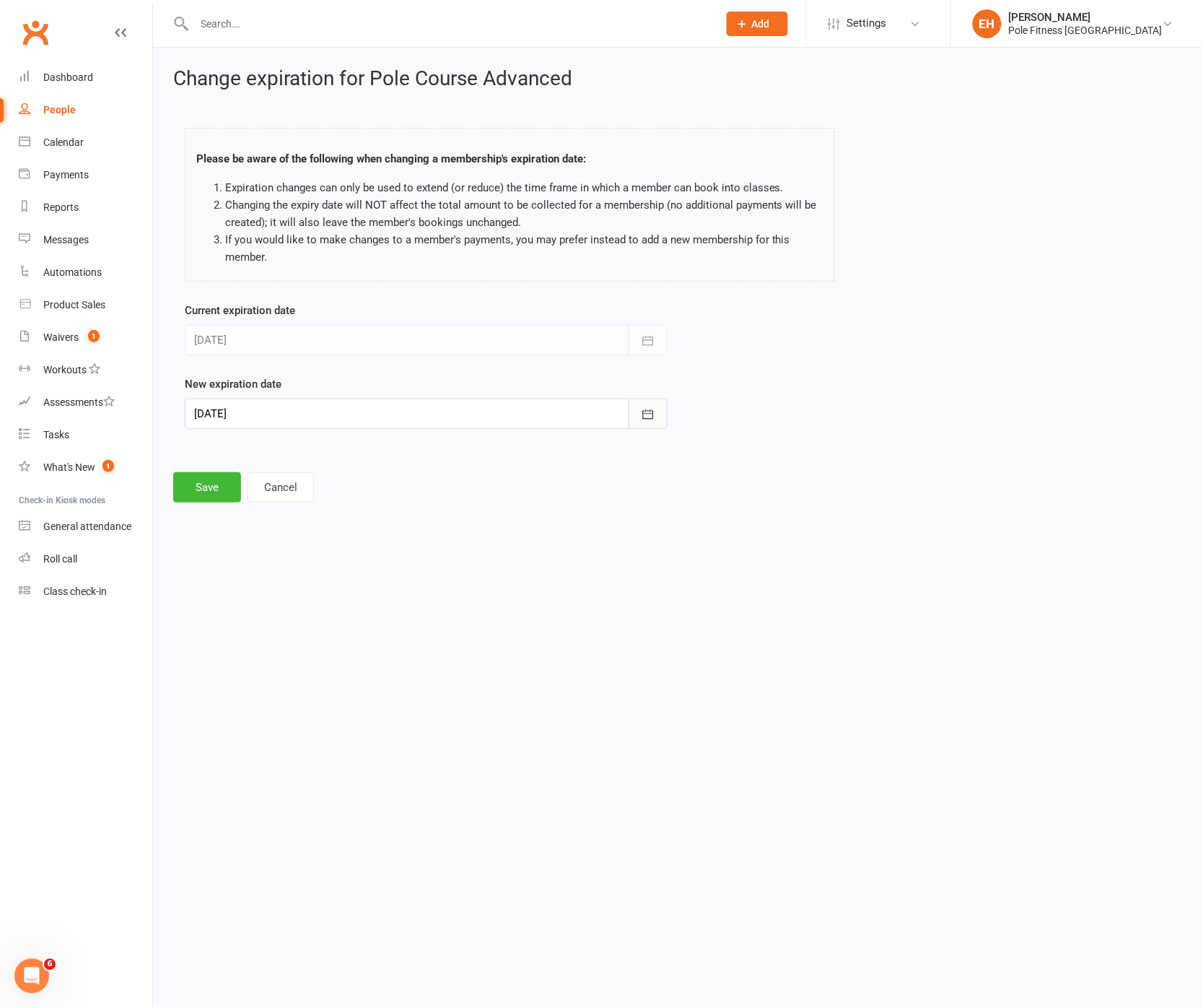
click at [645, 412] on icon "button" at bounding box center [648, 414] width 14 height 14
click at [243, 584] on span "21" at bounding box center [243, 587] width 12 height 12
type input "21 Sep 2025"
click at [211, 491] on button "Save" at bounding box center [207, 487] width 68 height 30
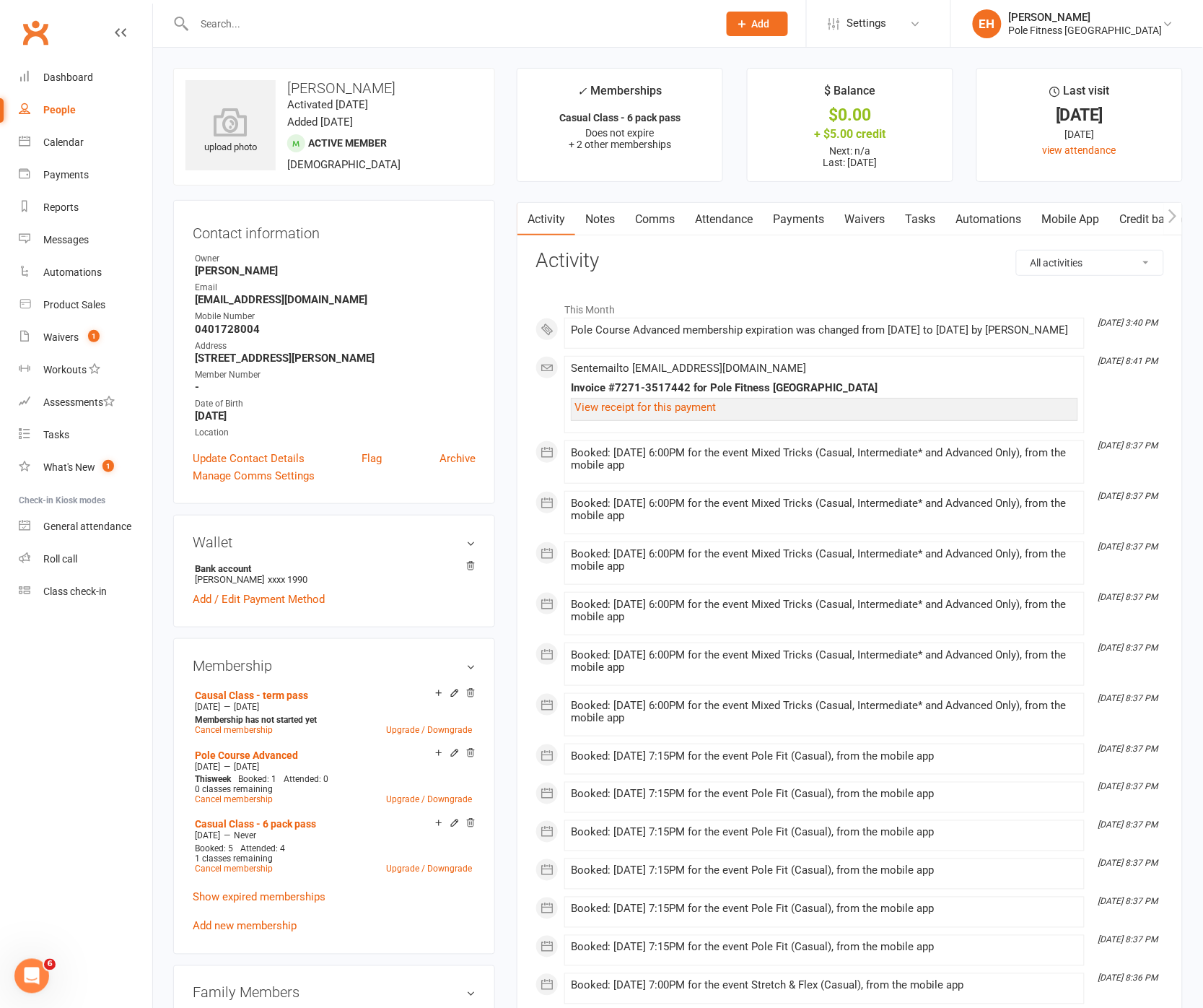
click at [775, 220] on link "Payments" at bounding box center [798, 219] width 72 height 33
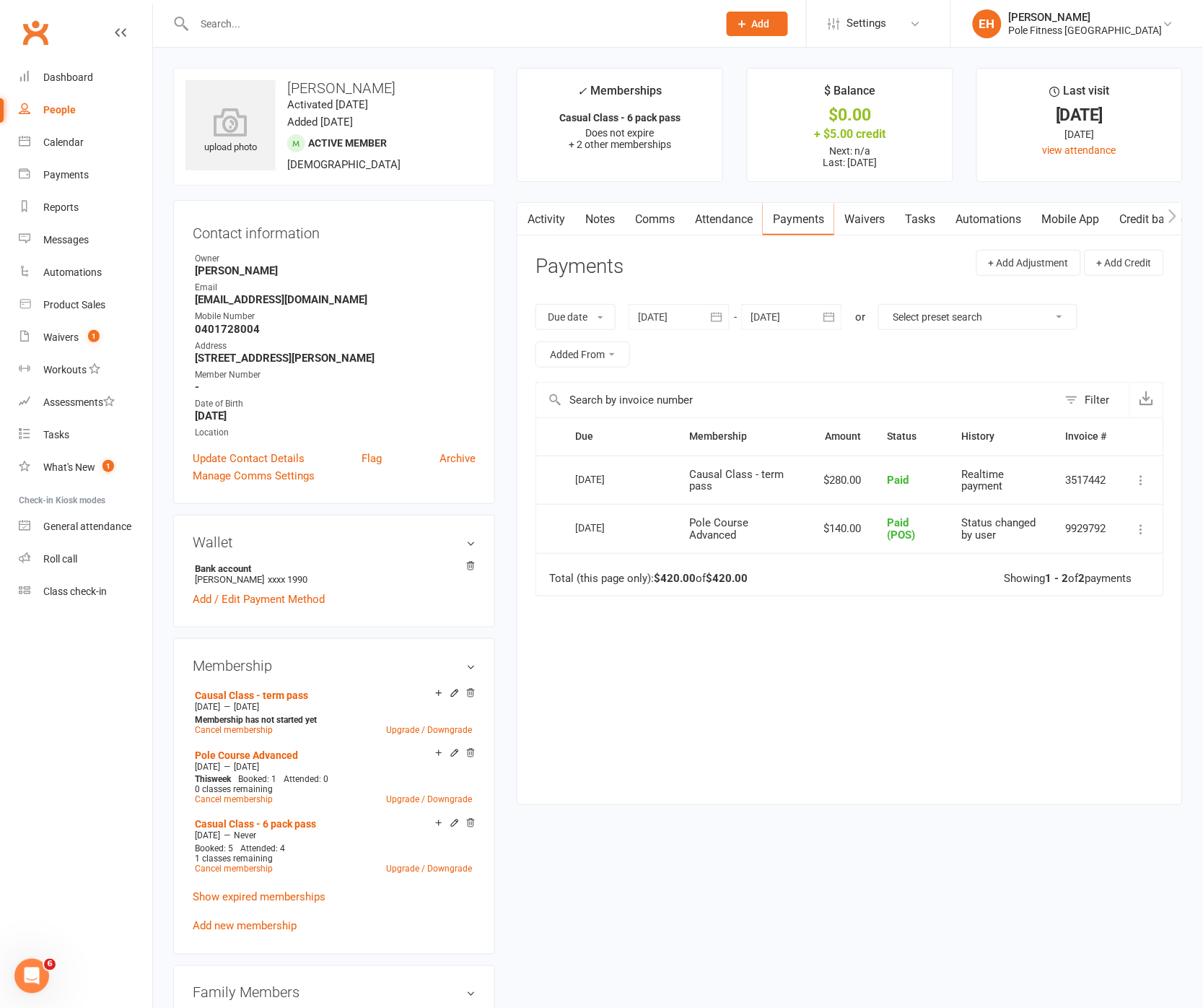
click at [1146, 526] on icon at bounding box center [1142, 528] width 14 height 14
click at [1048, 555] on link "Change to upcoming" at bounding box center [1078, 557] width 143 height 29
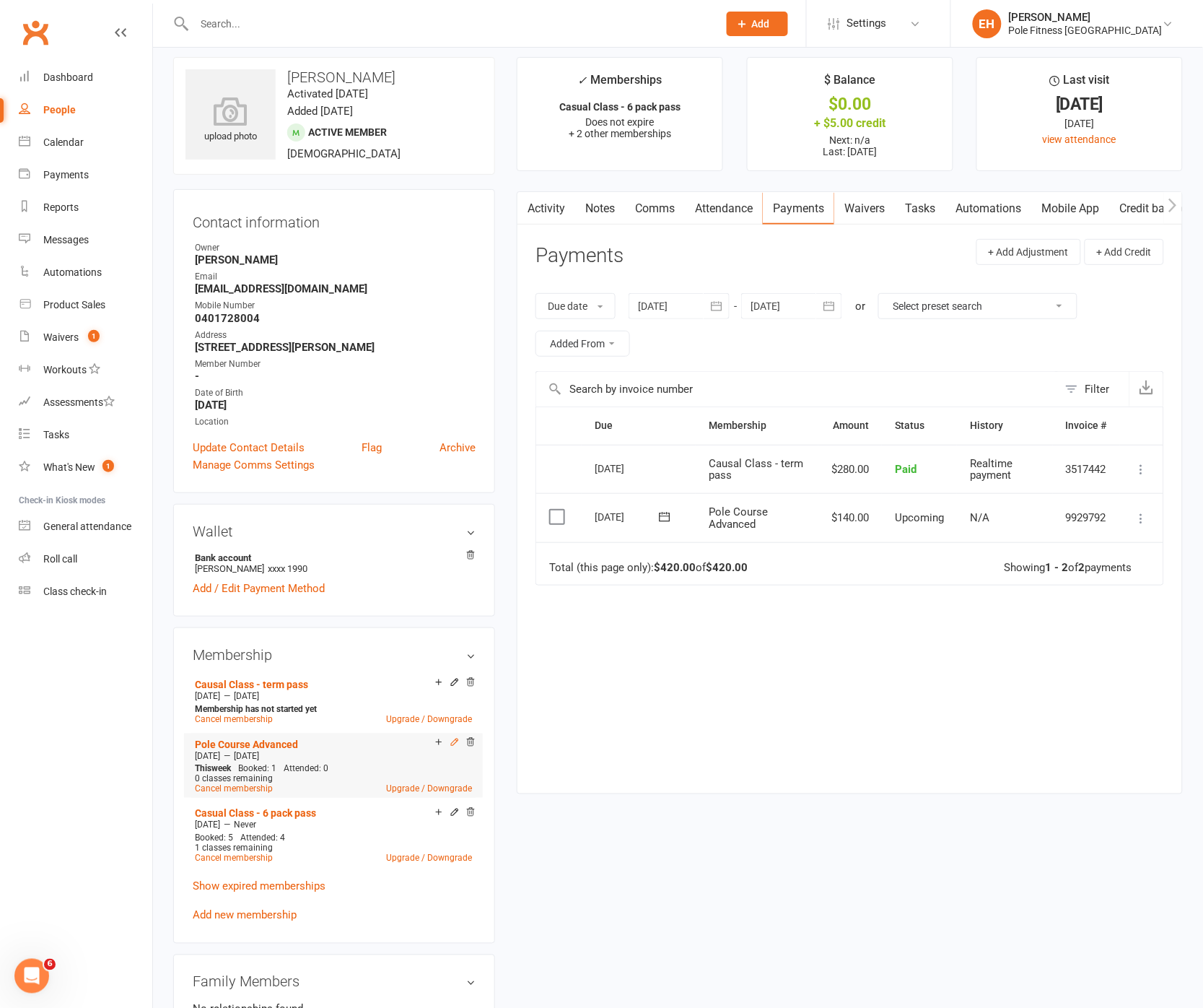
scroll to position [17, 0]
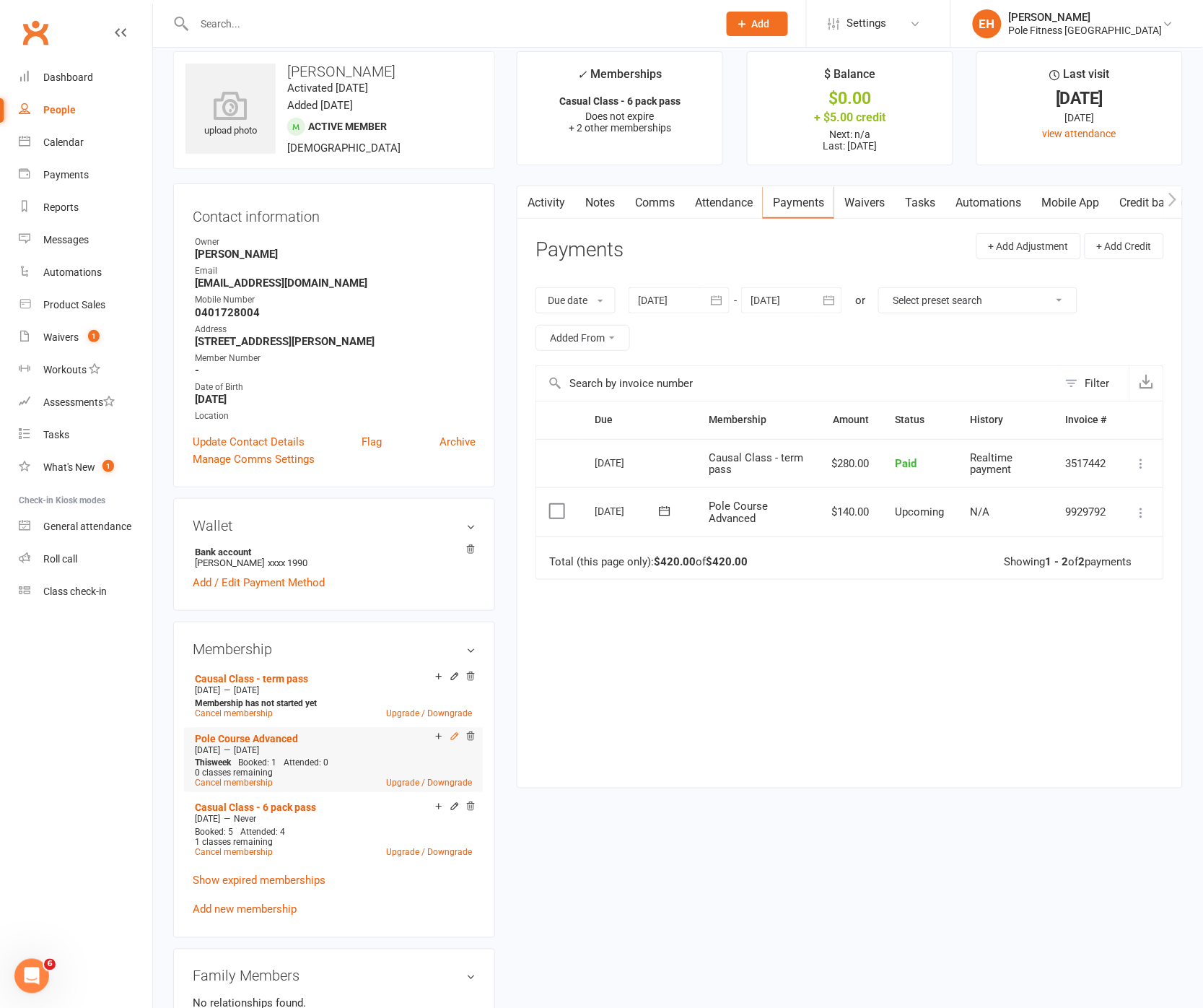
click at [455, 735] on icon at bounding box center [454, 736] width 10 height 10
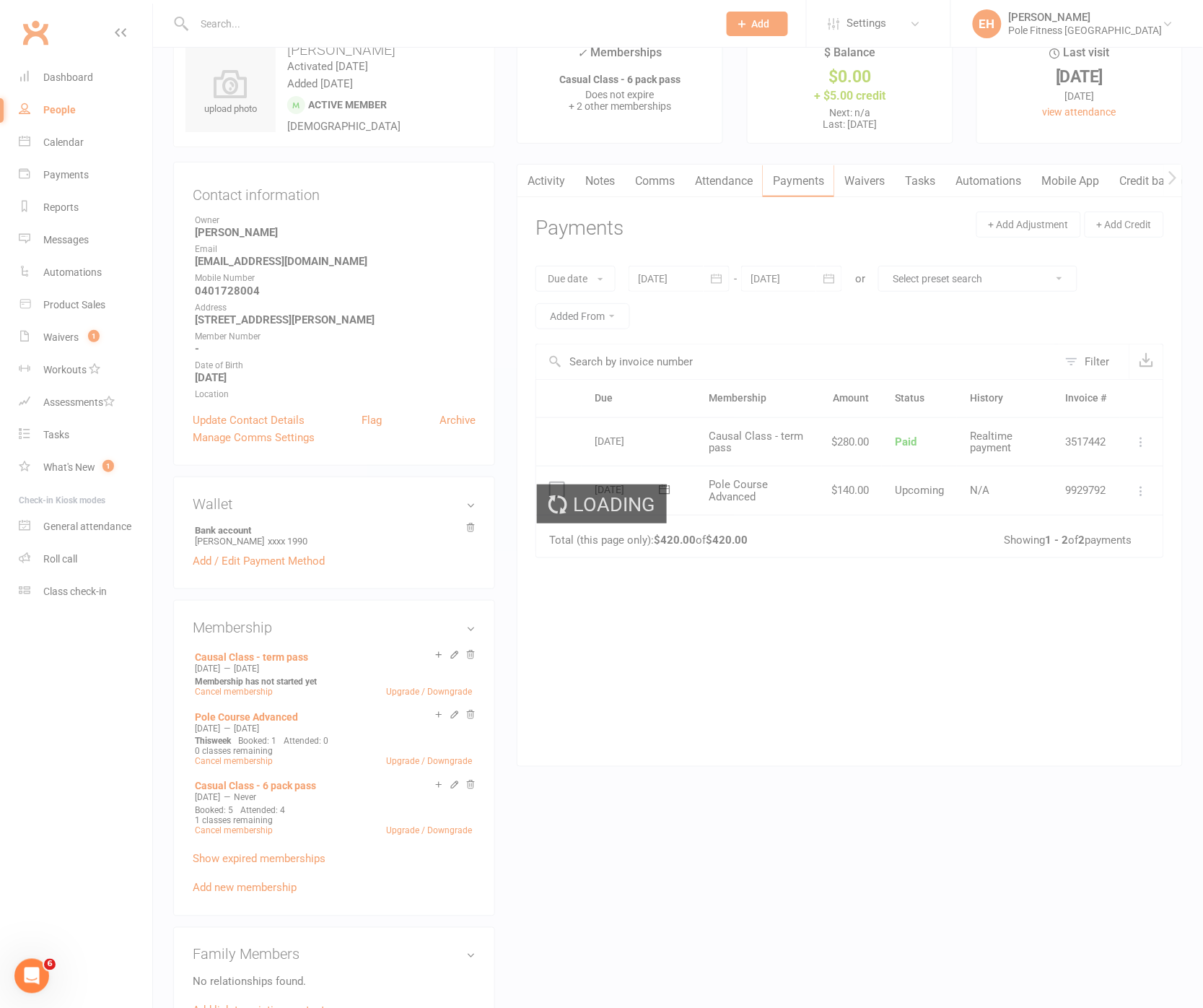
scroll to position [1, 0]
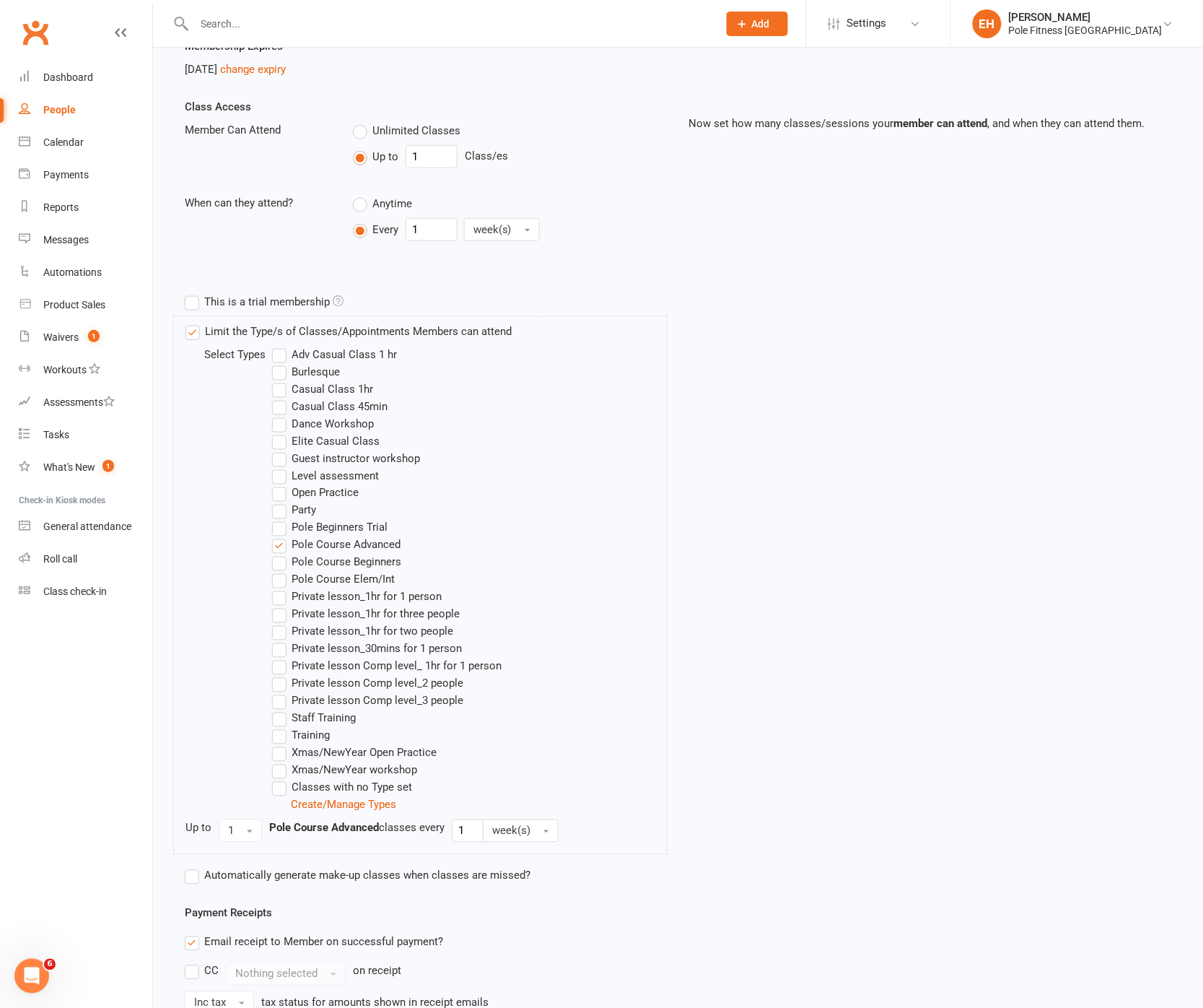
scroll to position [571, 0]
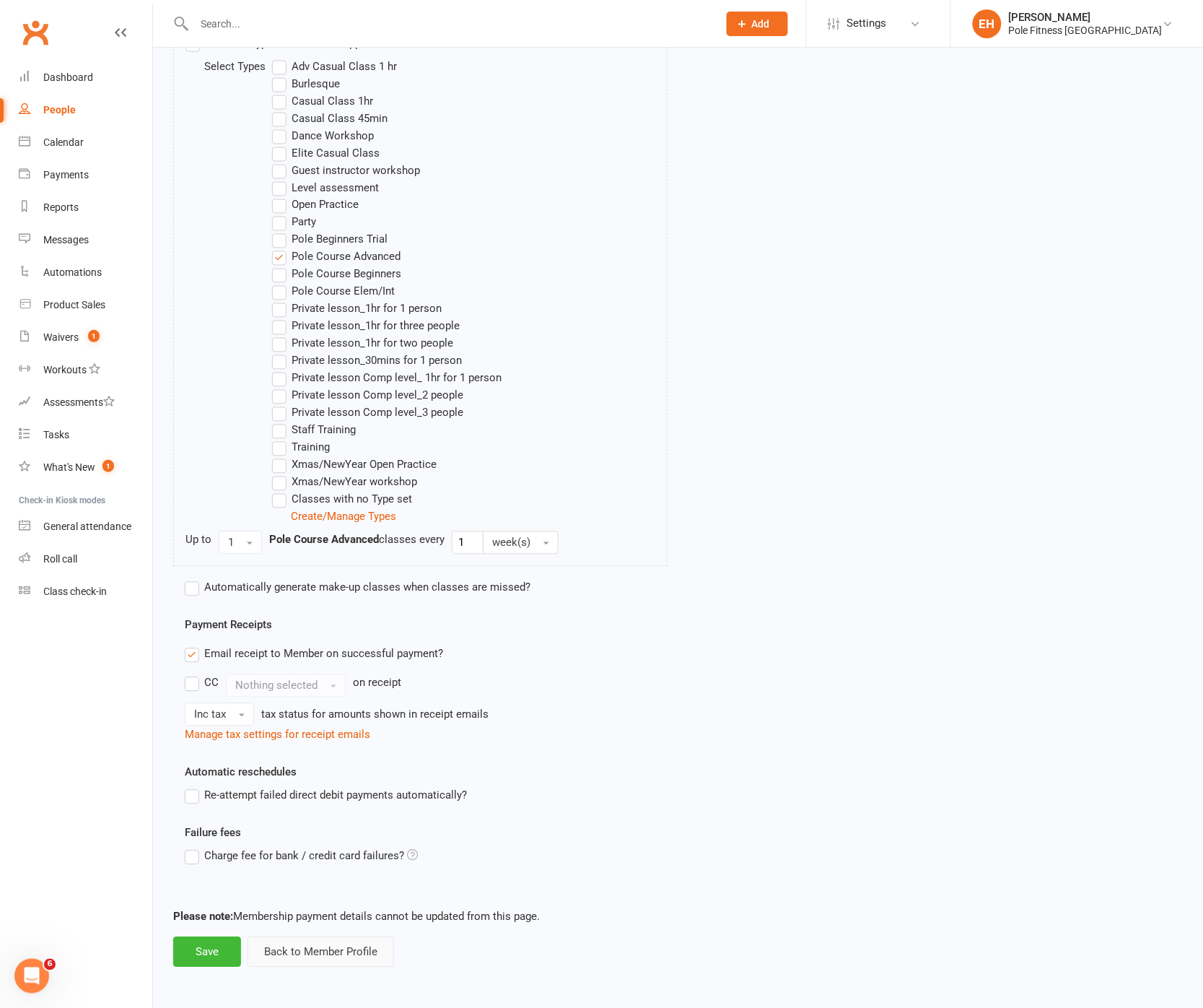
click at [326, 942] on button "Back to Member Profile" at bounding box center [321, 952] width 146 height 30
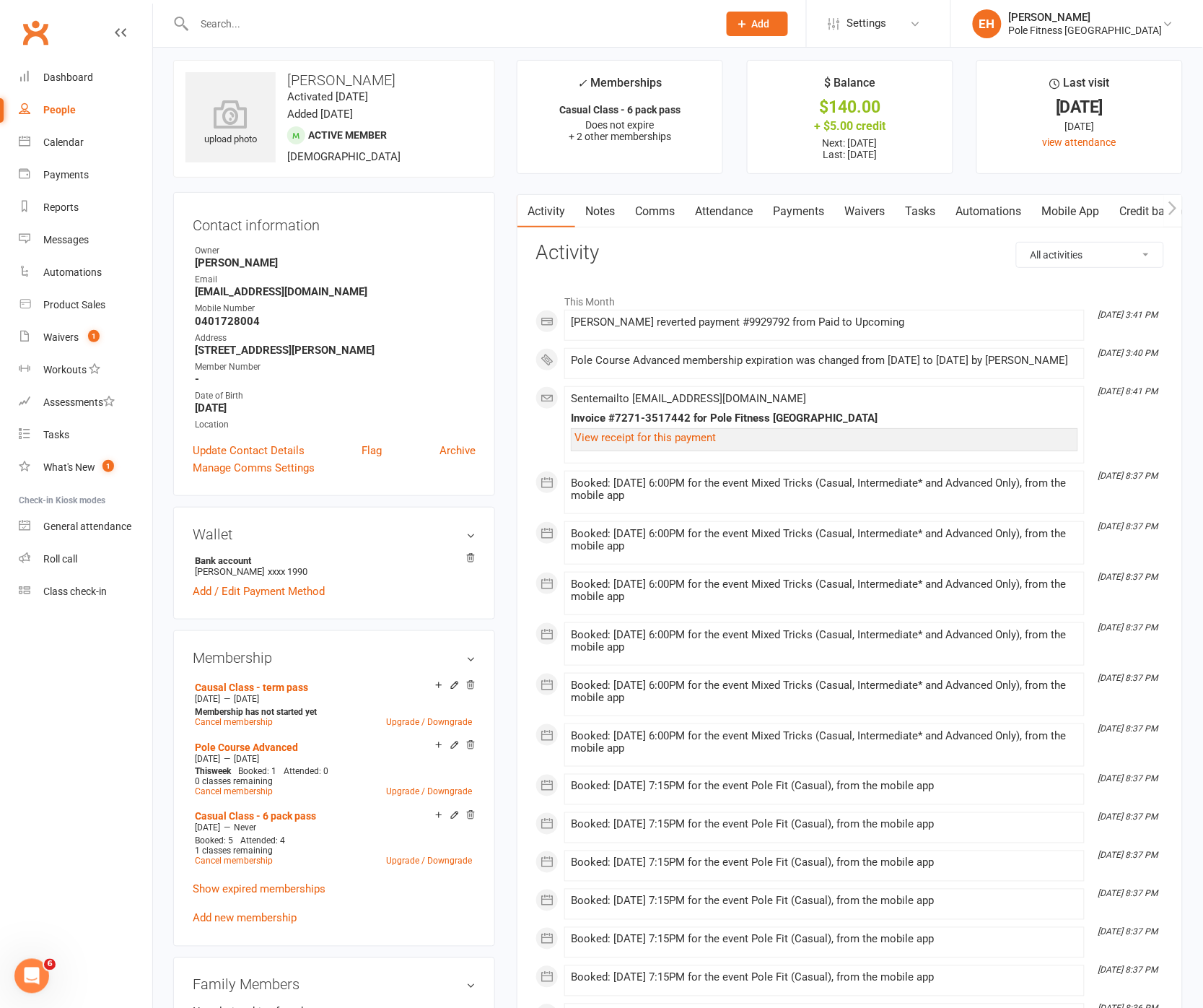
scroll to position [10, 0]
click at [62, 148] on div "Calendar" at bounding box center [63, 142] width 40 height 12
click at [475, 740] on icon at bounding box center [470, 743] width 10 height 10
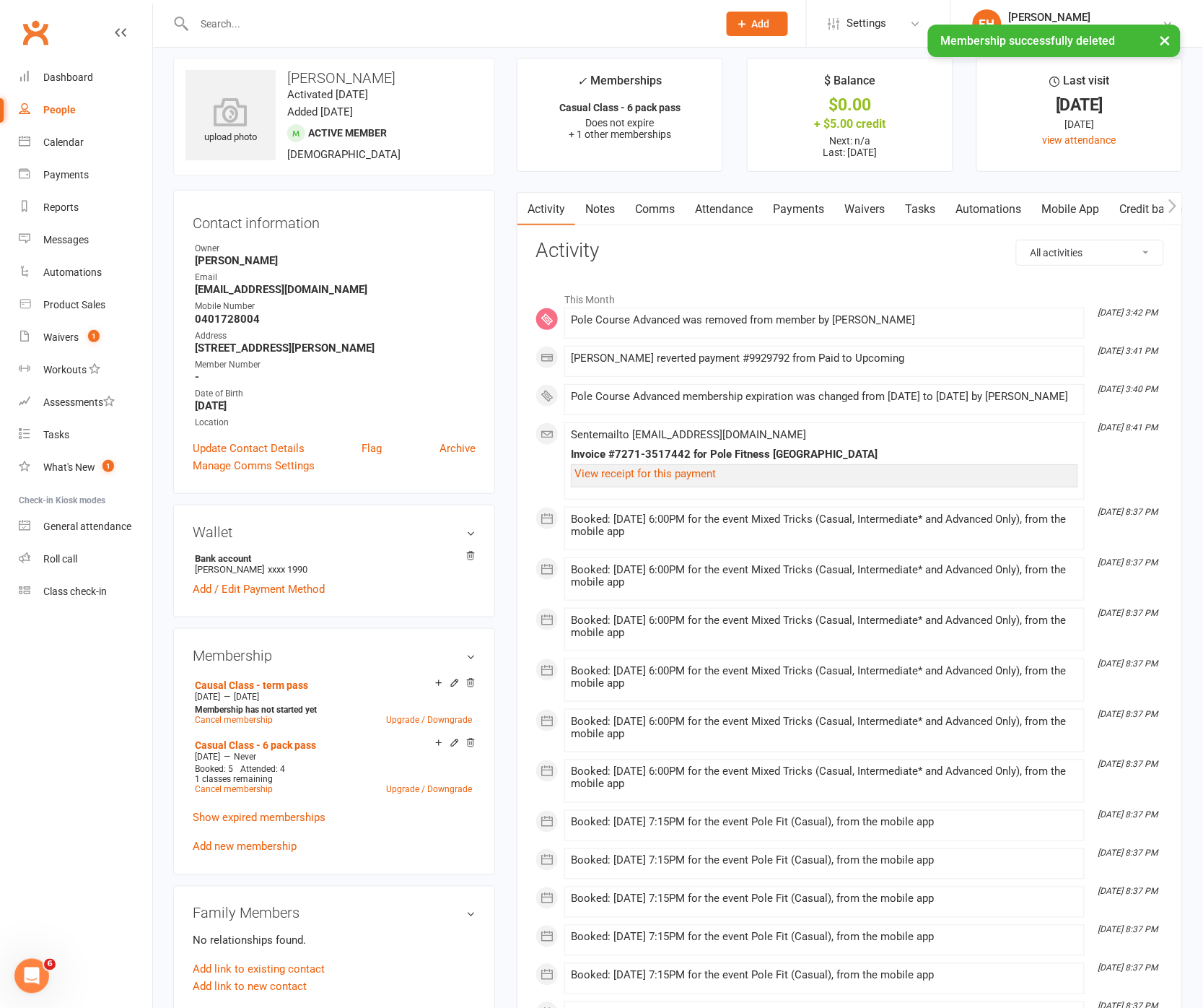
click at [807, 211] on link "Payments" at bounding box center [798, 209] width 72 height 33
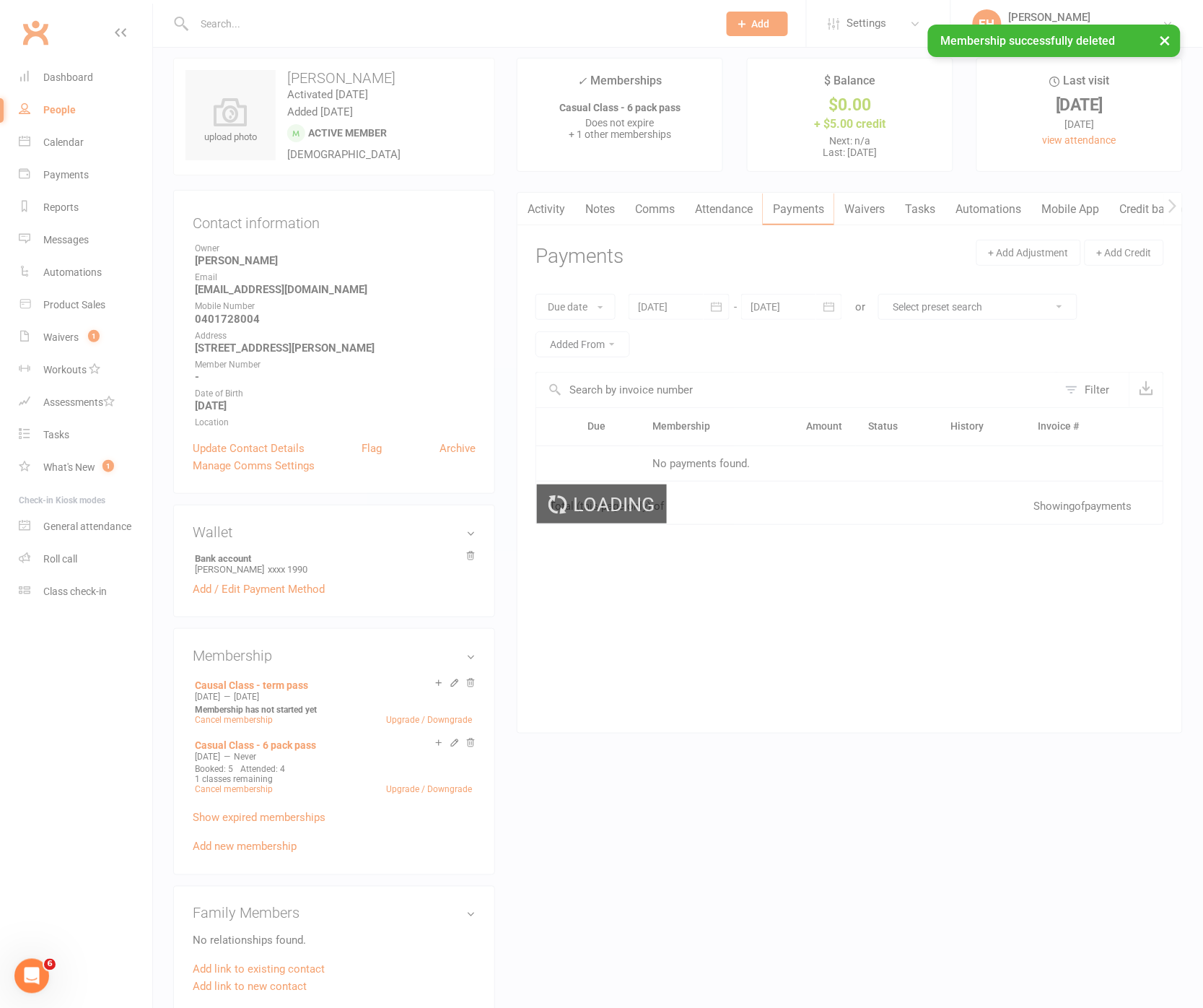
scroll to position [9, 0]
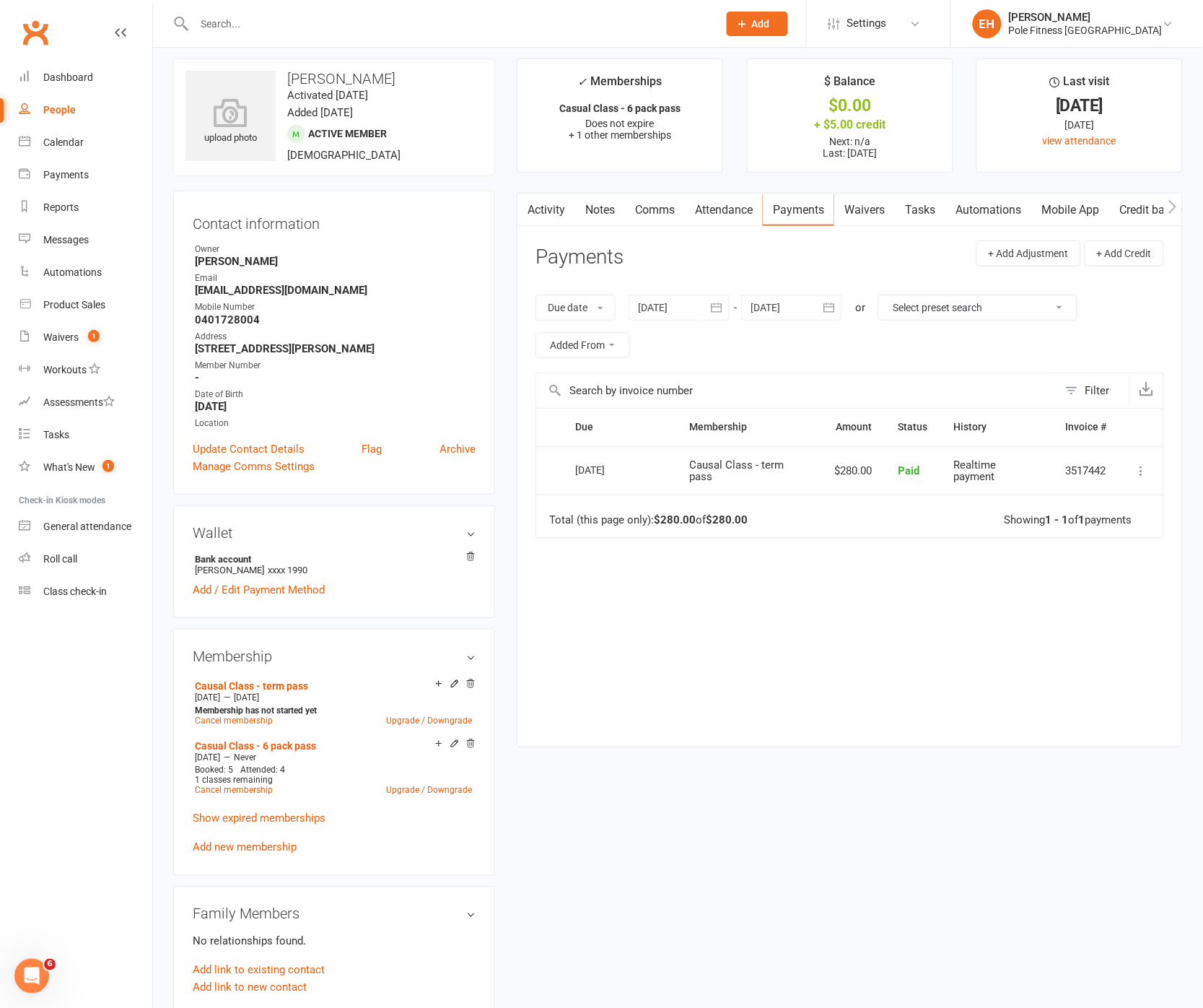
click at [246, 846] on link "Add new membership" at bounding box center [245, 846] width 104 height 13
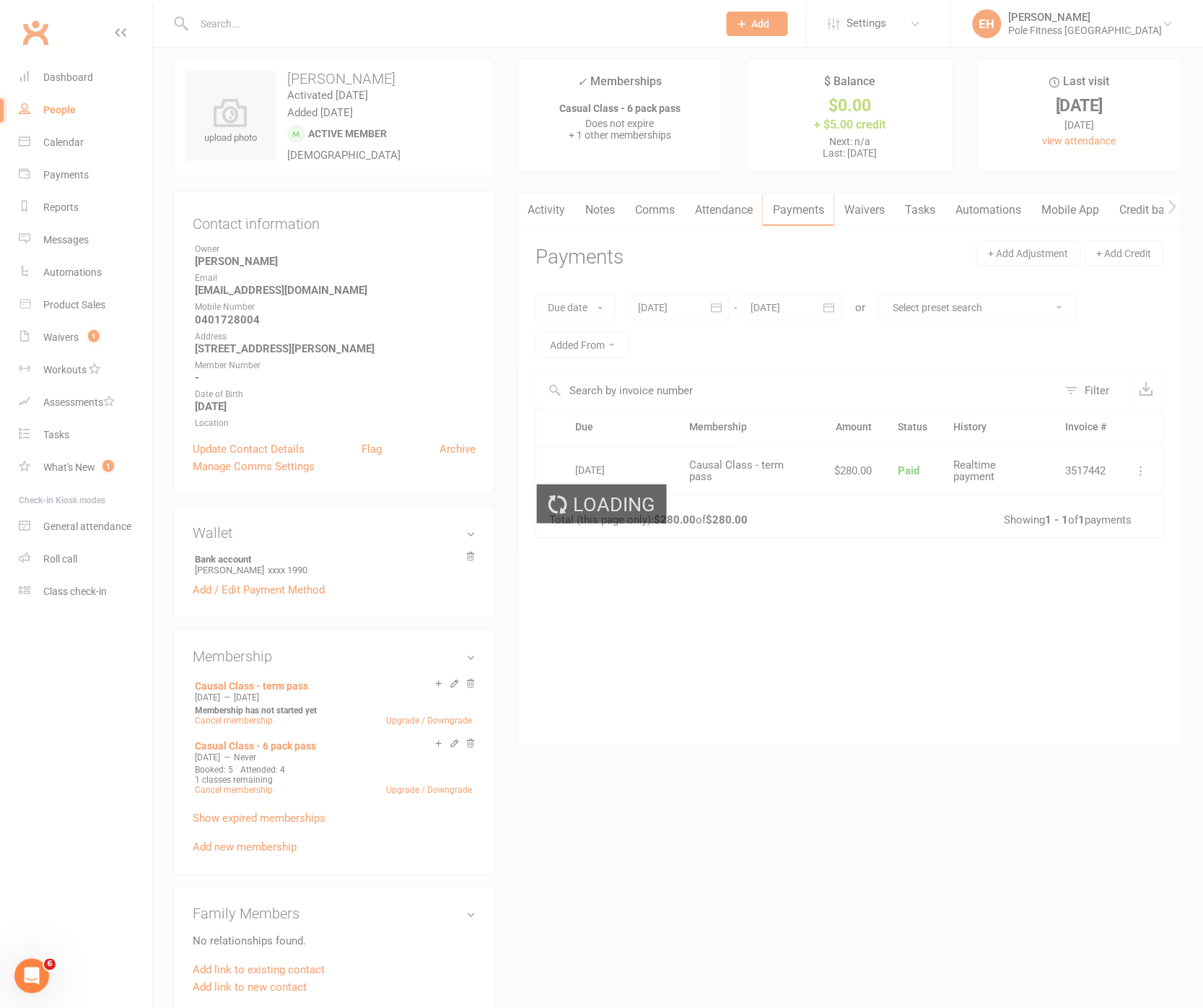
scroll to position [17, 0]
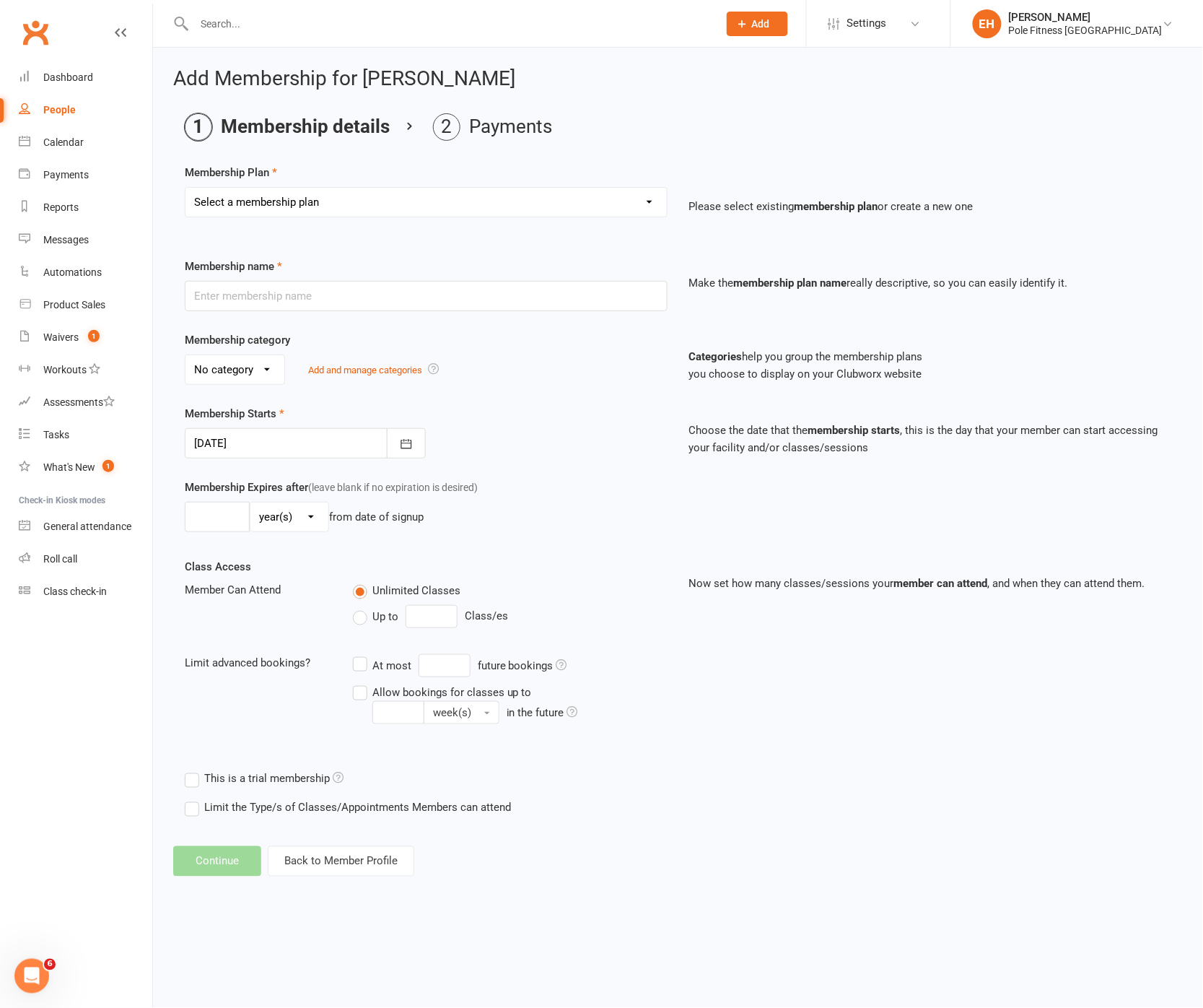
click at [326, 205] on select "Select a membership plan Create new Membership Plan Pole Course Advanced Casual…" at bounding box center [426, 202] width 481 height 29
select select "1"
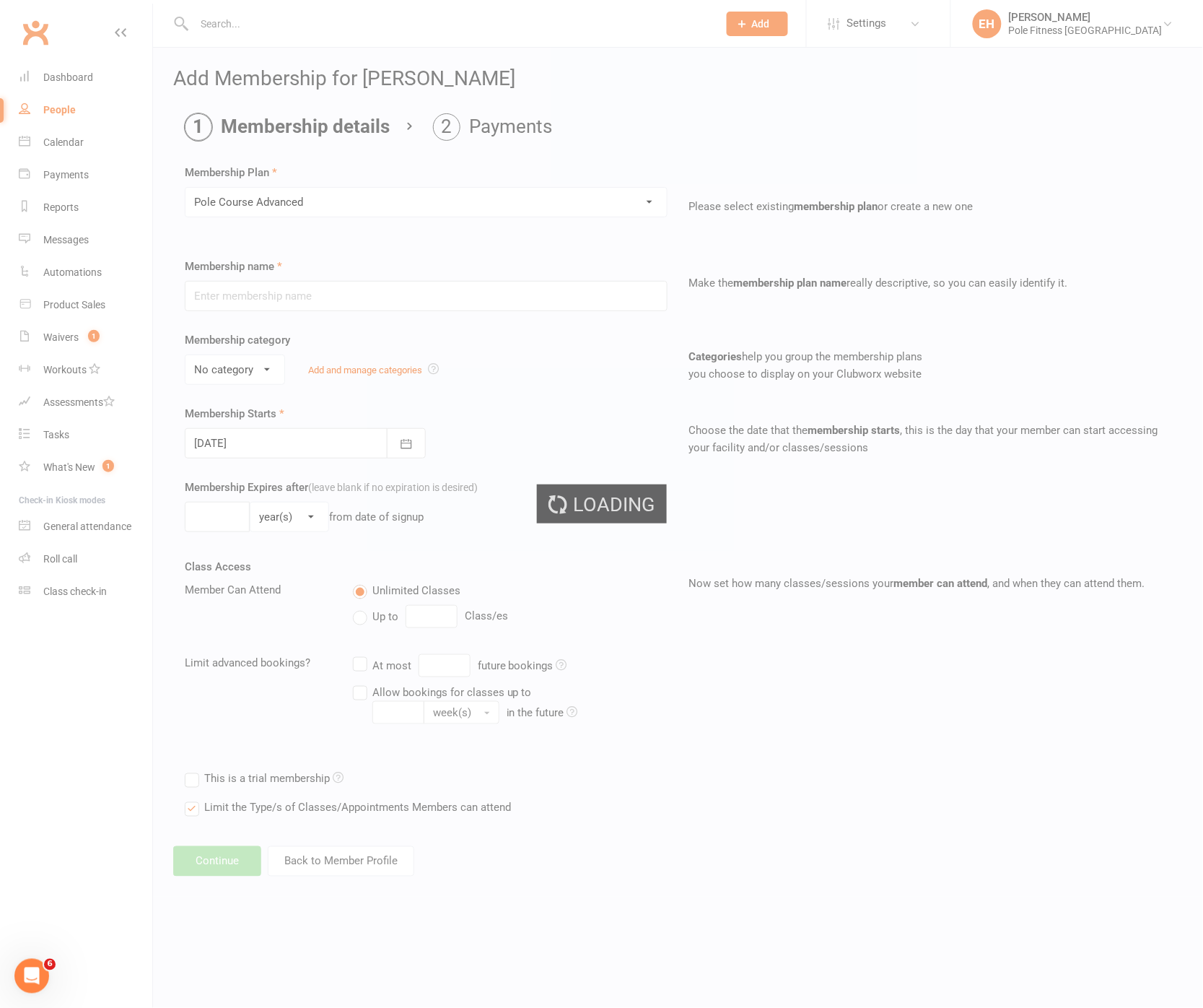
type input "Pole Course Advanced"
select select "1"
type input "22 Sep 2025"
type input "6"
select select "1"
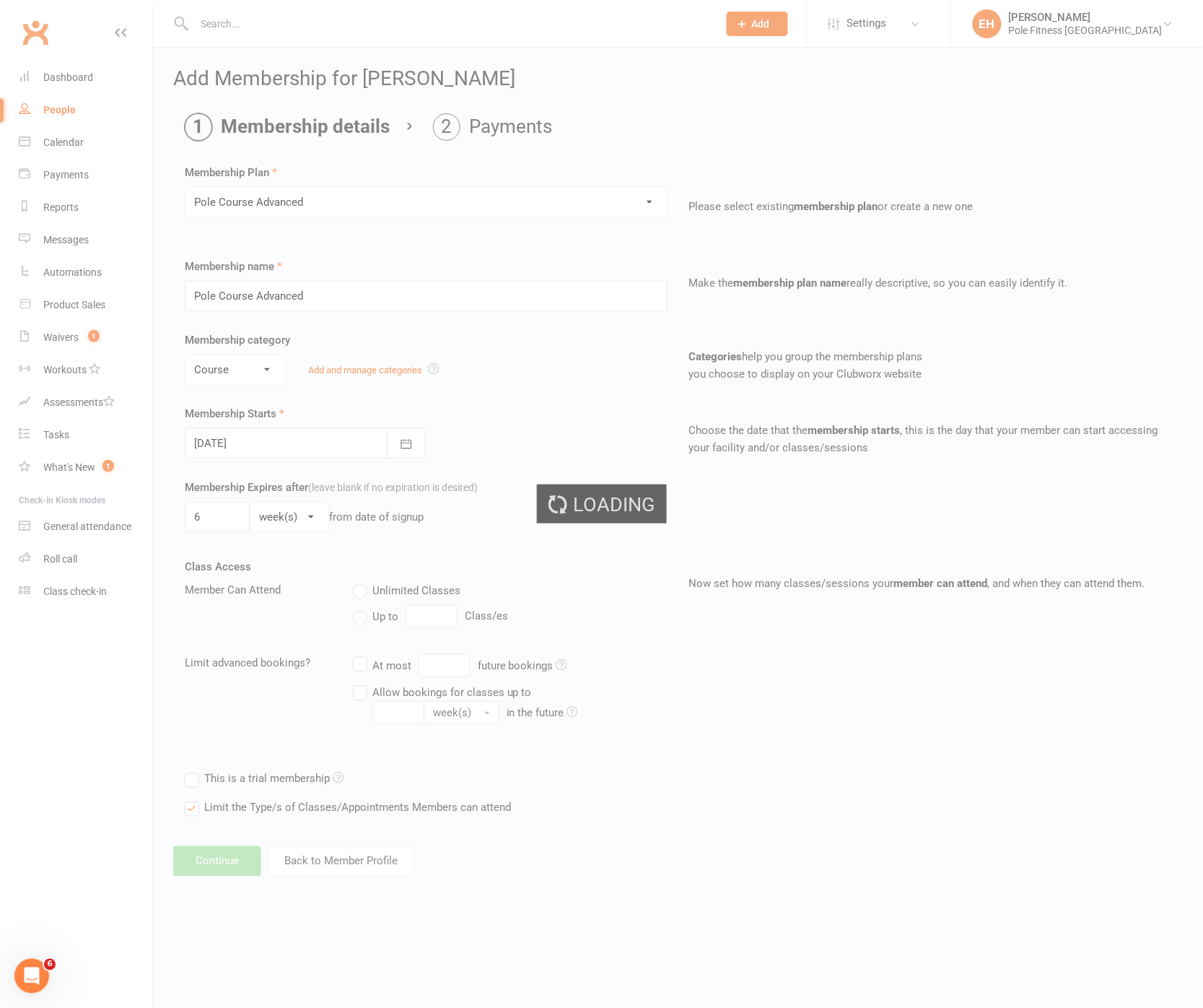
type input "1"
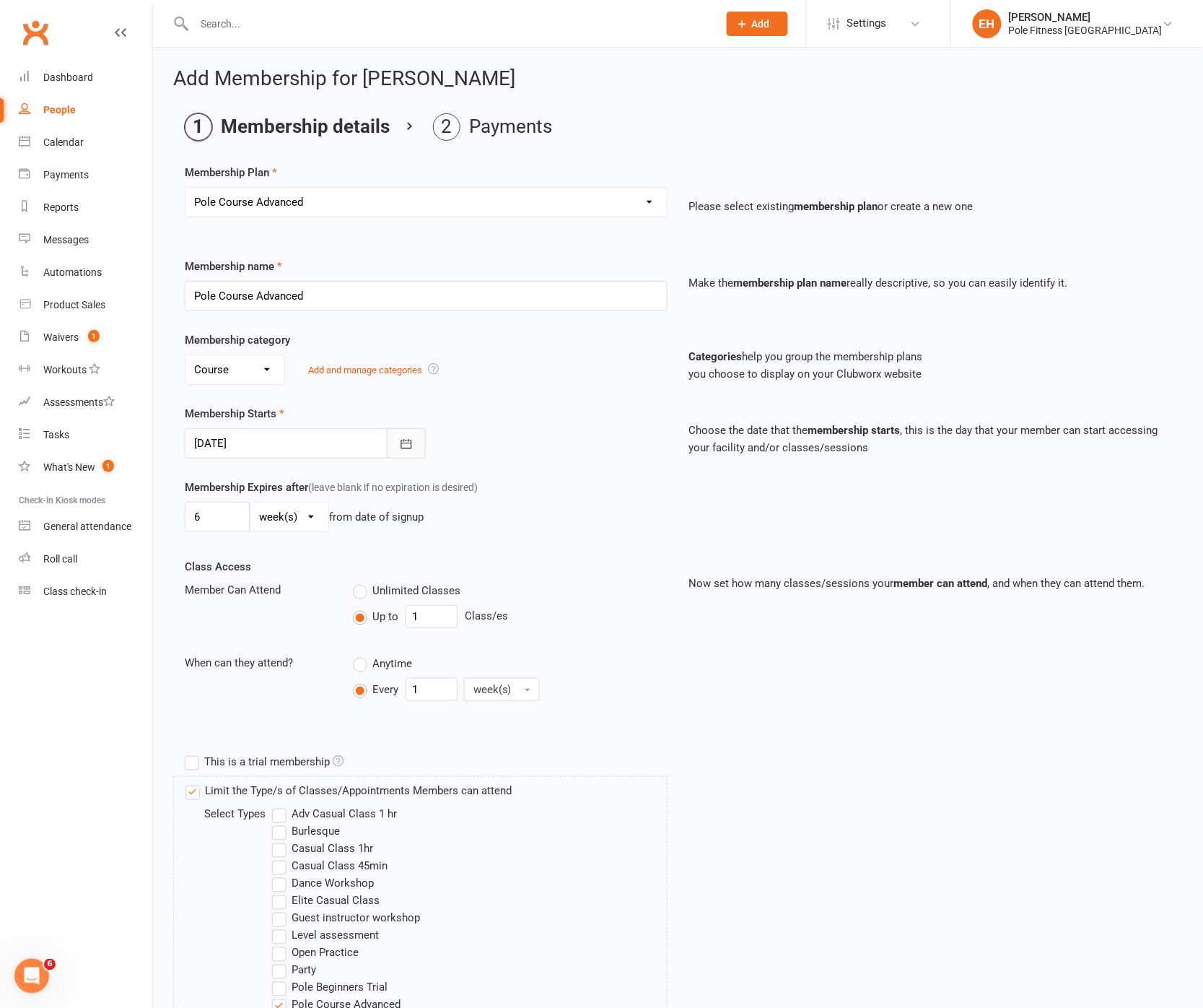
click at [400, 443] on icon "button" at bounding box center [405, 443] width 14 height 14
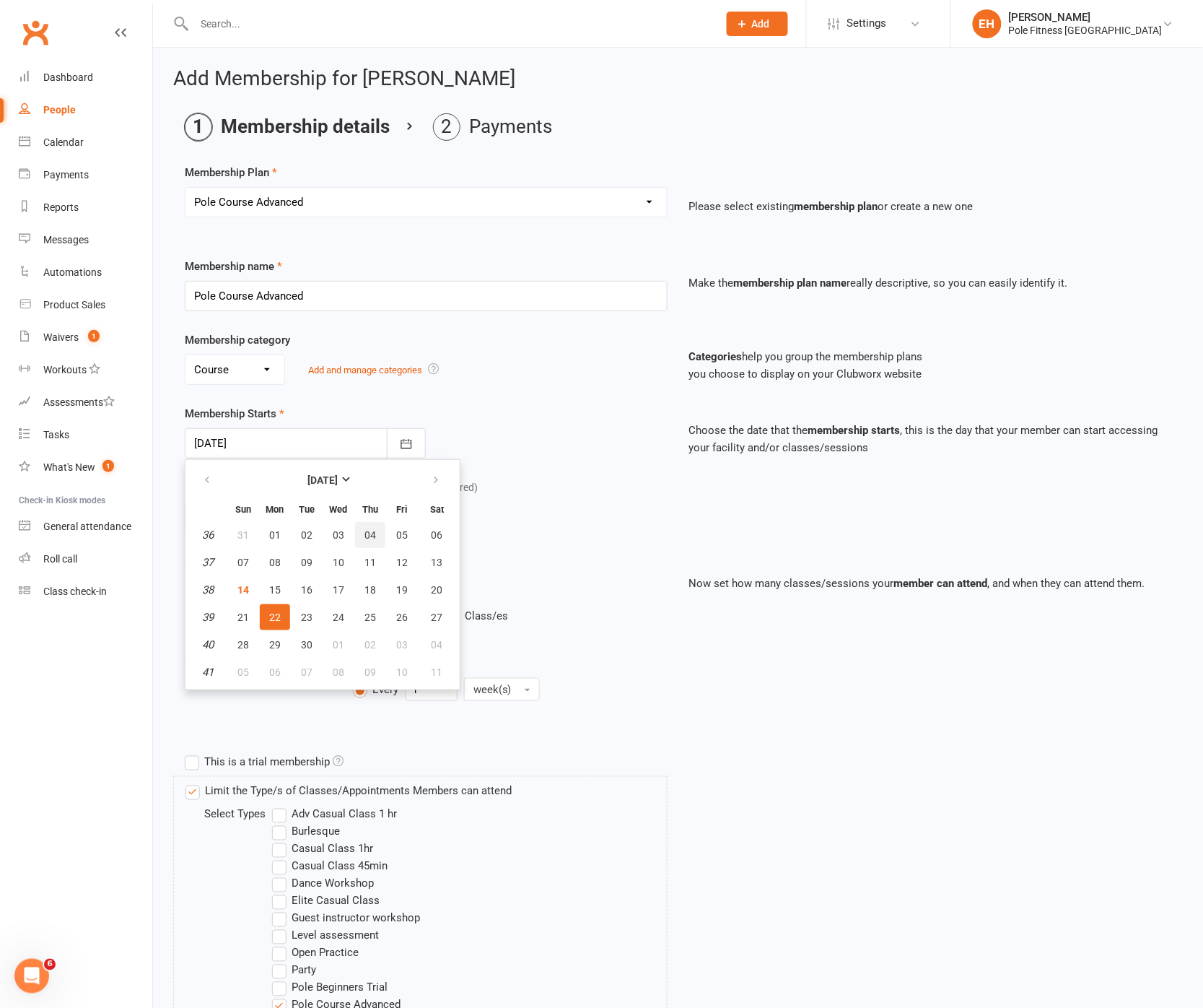
click at [368, 529] on span "04" at bounding box center [370, 535] width 12 height 12
type input "04 Sep 2025"
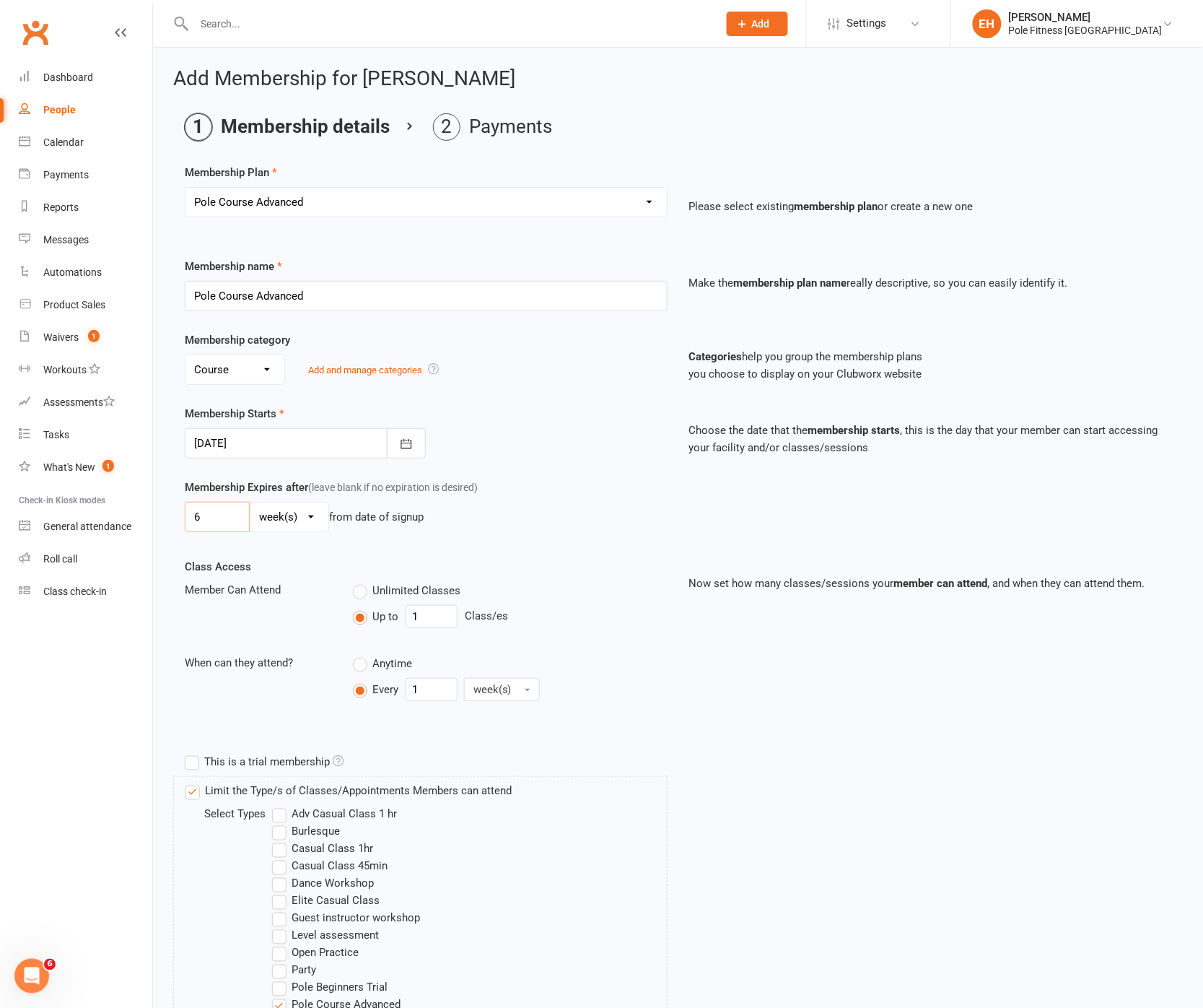
drag, startPoint x: 211, startPoint y: 520, endPoint x: 178, endPoint y: 521, distance: 33.0
click at [179, 521] on div "Membership Expires after (leave blank if no expiration is desired) 6 day(s) wee…" at bounding box center [427, 508] width 505 height 59
type input "3"
click at [492, 523] on div "3 day(s) week(s) month(s) year(s) from date of signup" at bounding box center [427, 517] width 483 height 30
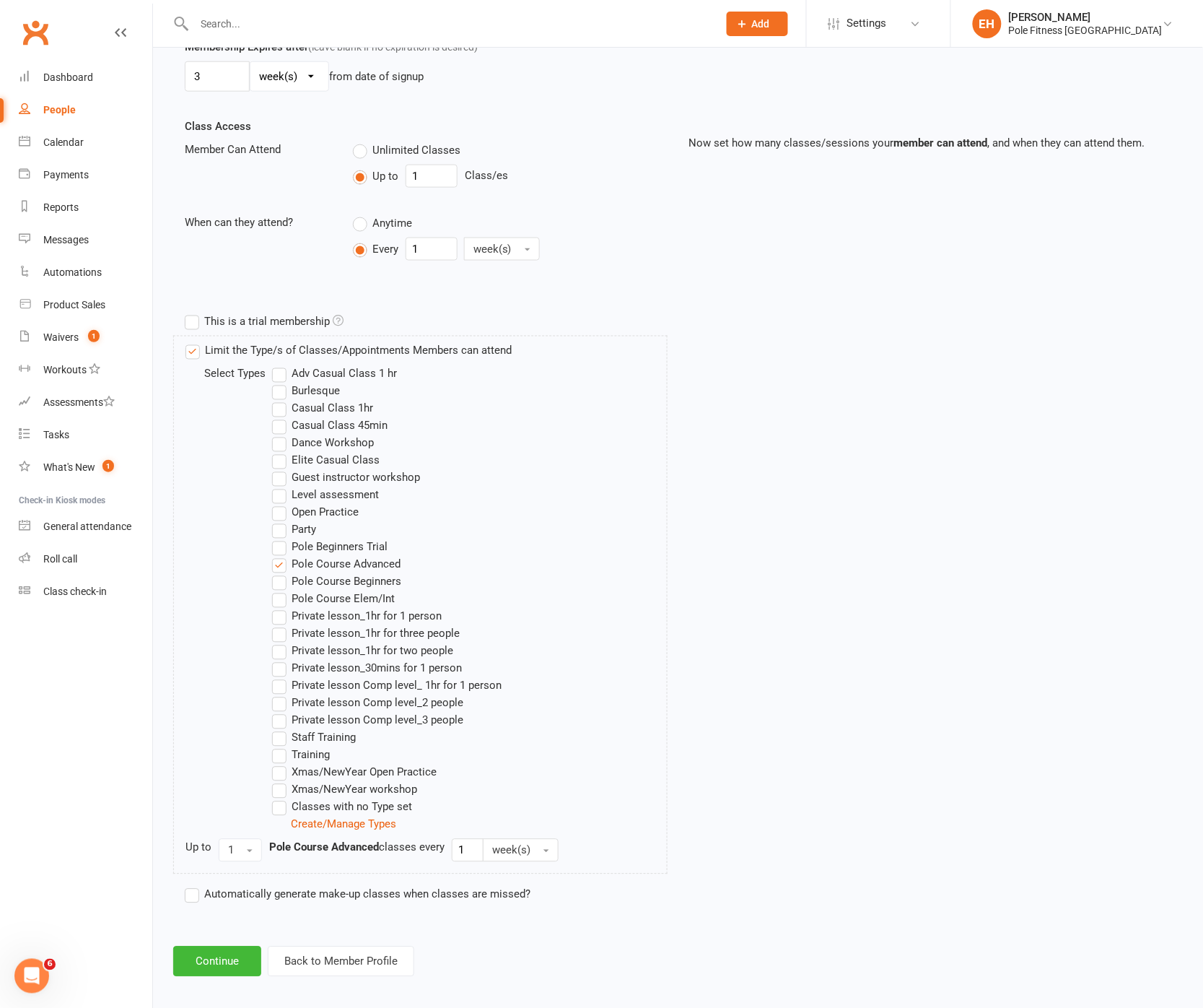
scroll to position [449, 0]
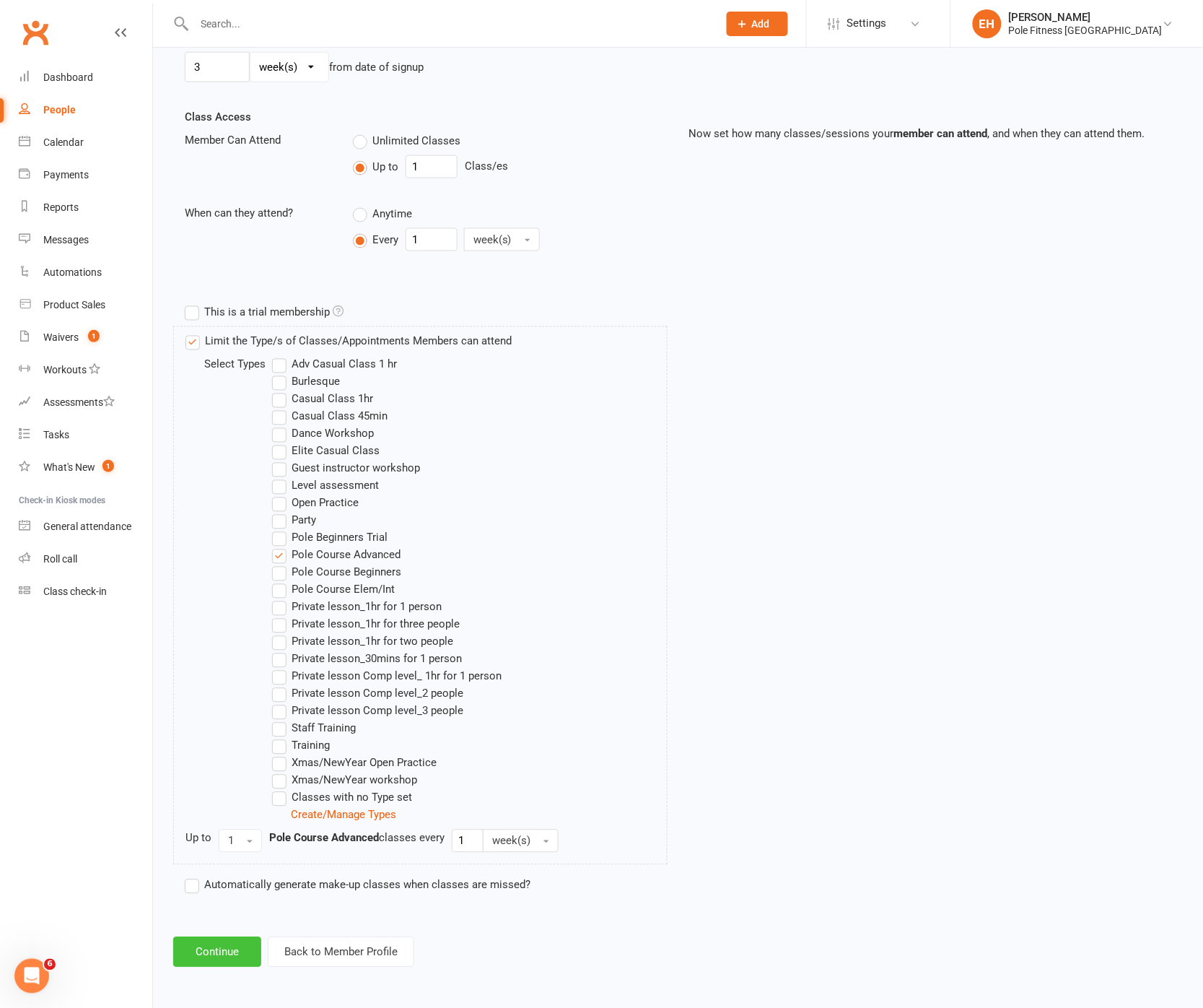
click at [207, 955] on button "Continue" at bounding box center [217, 952] width 88 height 30
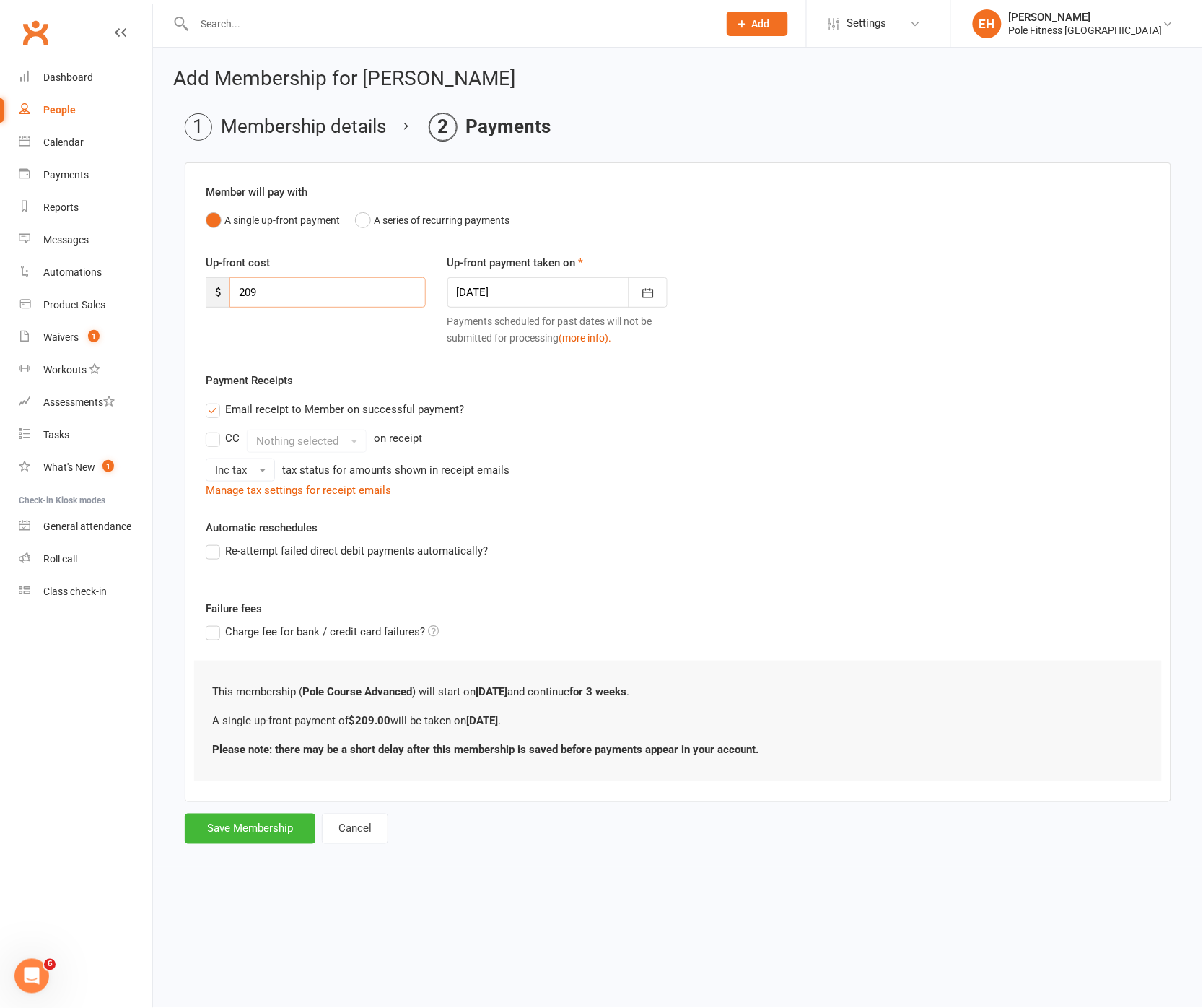
click at [225, 296] on div "$ 209" at bounding box center [316, 292] width 220 height 30
type input "120"
drag, startPoint x: 782, startPoint y: 565, endPoint x: 767, endPoint y: 560, distance: 15.8
click at [780, 565] on div "Re-attempt failed direct debit payments automatically?" at bounding box center [678, 560] width 967 height 38
click at [645, 292] on icon "button" at bounding box center [648, 293] width 11 height 9
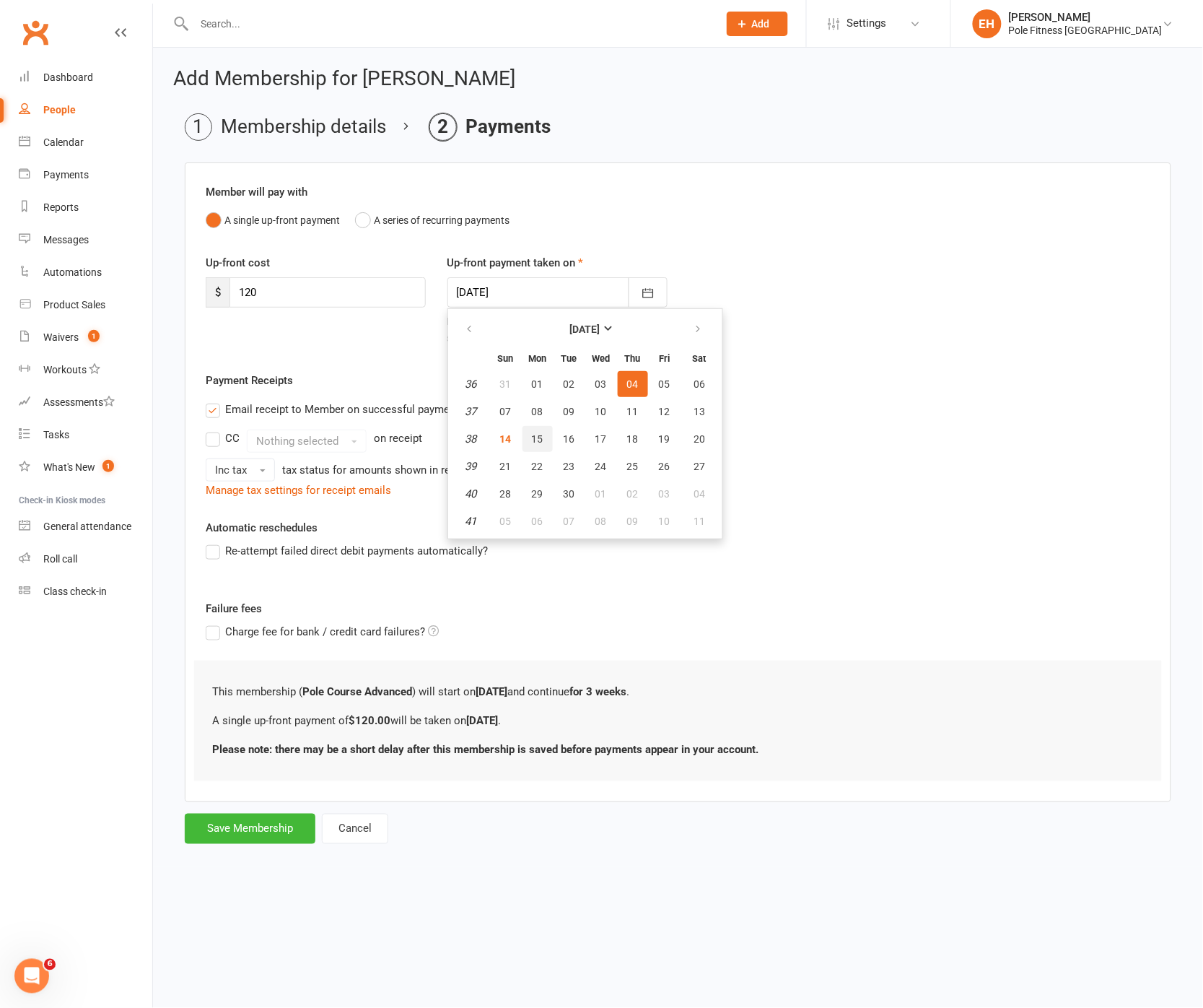
click at [537, 435] on span "15" at bounding box center [538, 439] width 12 height 12
type input "15 Sep 2025"
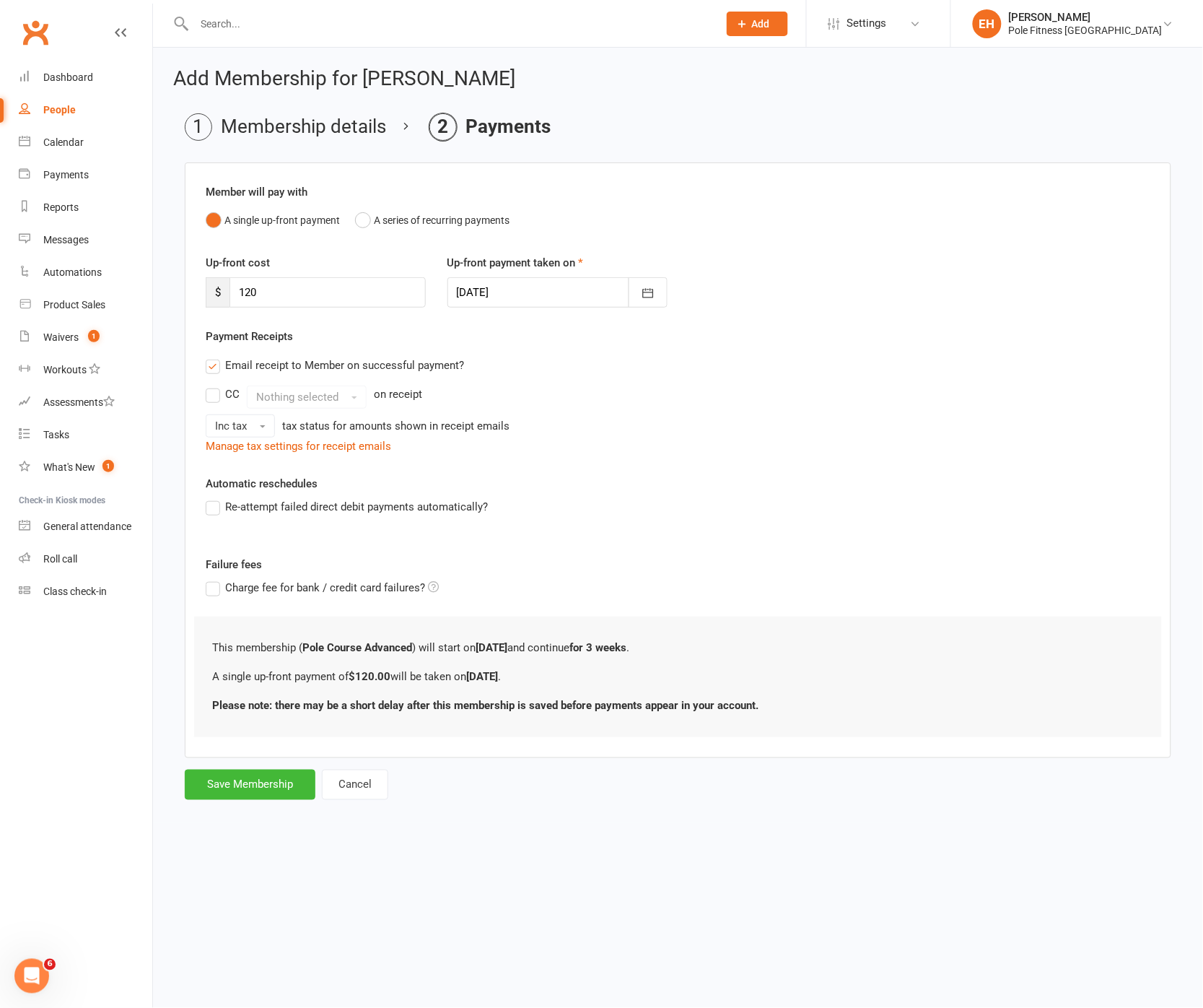
click at [718, 478] on div "Automatic reschedules Re-attempt failed direct debit payments automatically?" at bounding box center [678, 506] width 945 height 61
drag, startPoint x: 210, startPoint y: 365, endPoint x: 245, endPoint y: 578, distance: 215.9
click at [210, 365] on label "Email receipt to Member on successful payment?" at bounding box center [335, 365] width 258 height 18
click at [210, 357] on input "Email receipt to Member on successful payment?" at bounding box center [210, 357] width 9 height 0
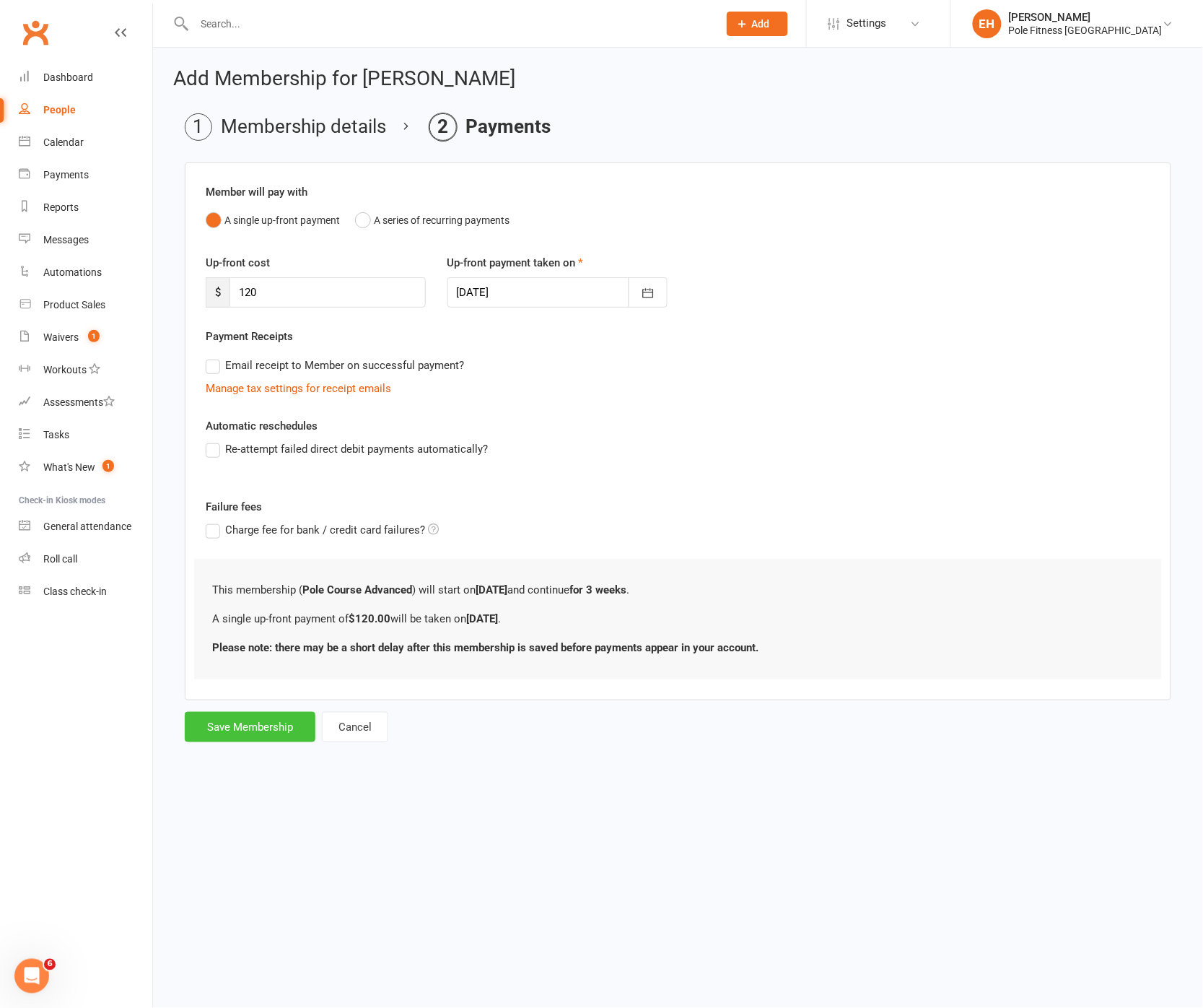
click at [253, 726] on button "Save Membership" at bounding box center [250, 727] width 130 height 30
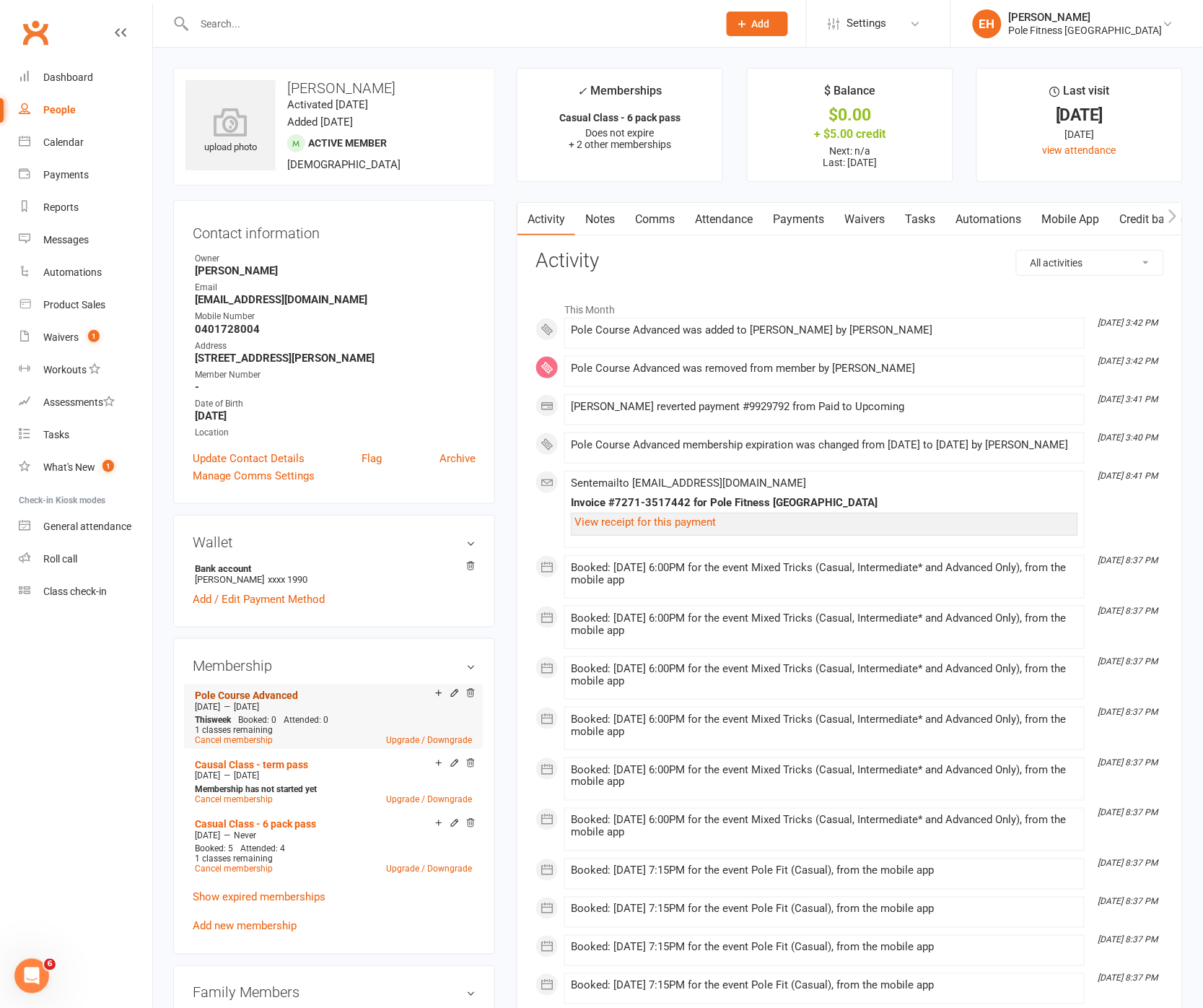
click at [257, 698] on link "Pole Course Advanced" at bounding box center [246, 695] width 103 height 12
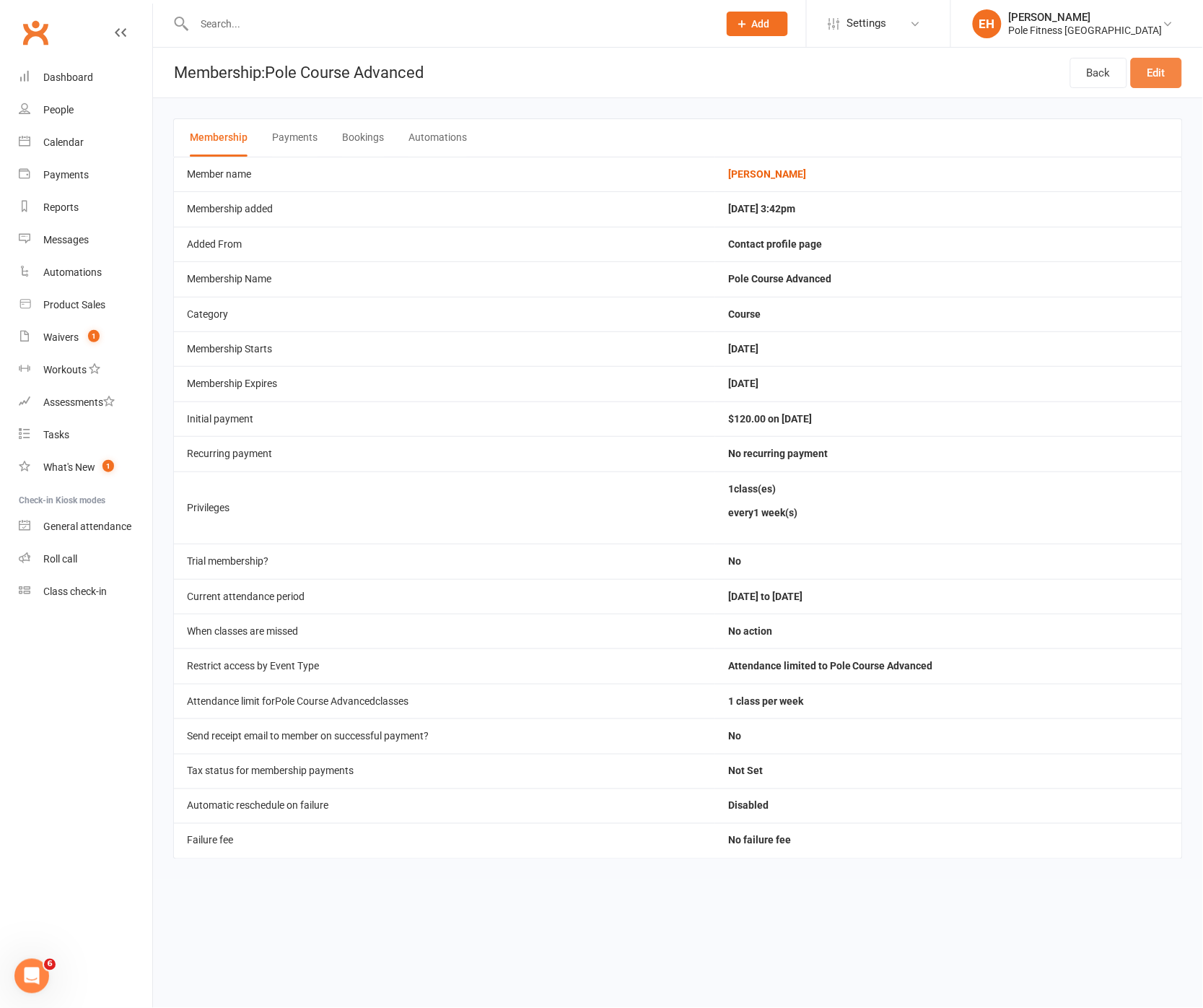
click at [1148, 74] on link "Edit" at bounding box center [1156, 73] width 51 height 30
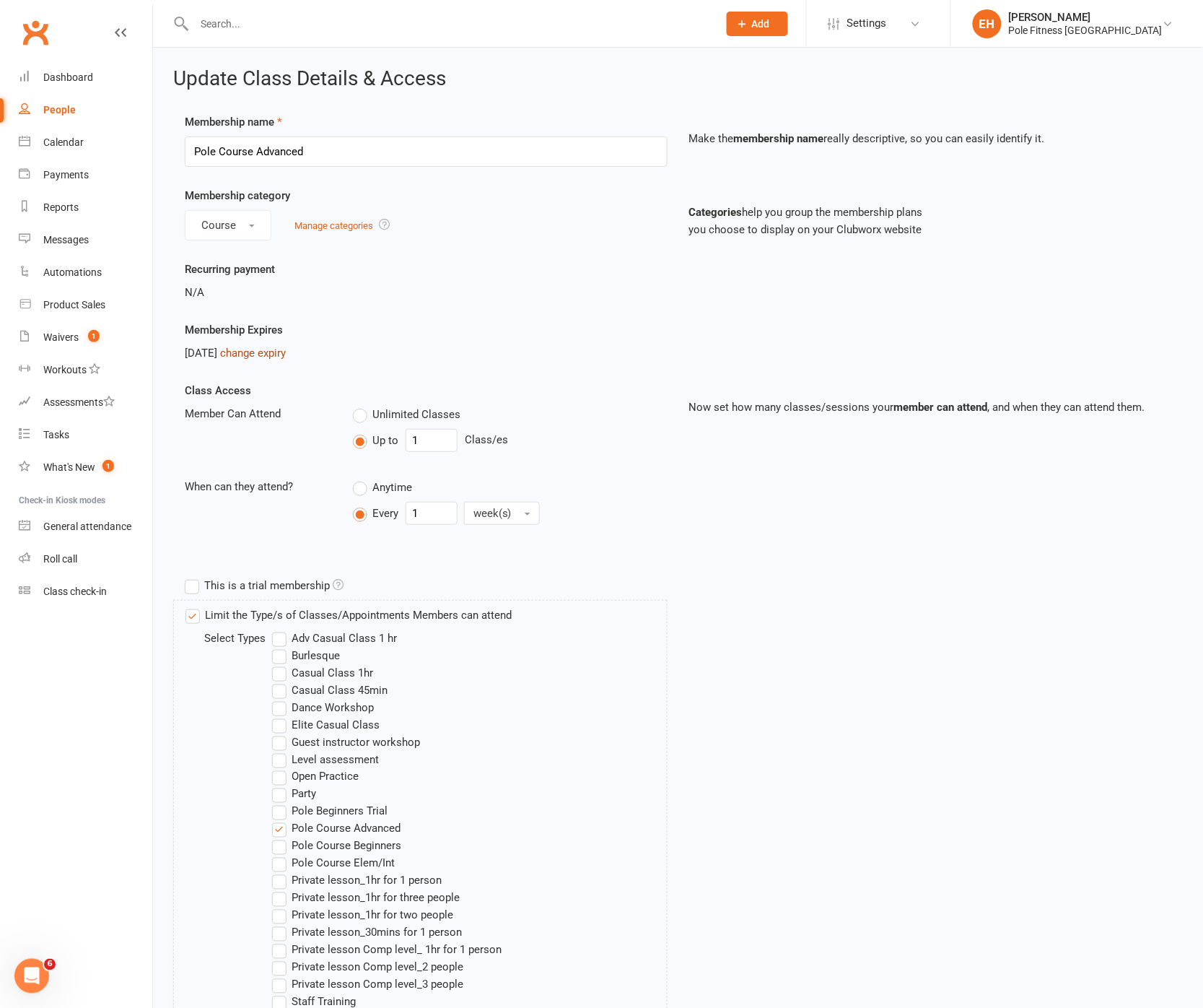
click at [275, 358] on link "change expiry" at bounding box center [253, 353] width 66 height 13
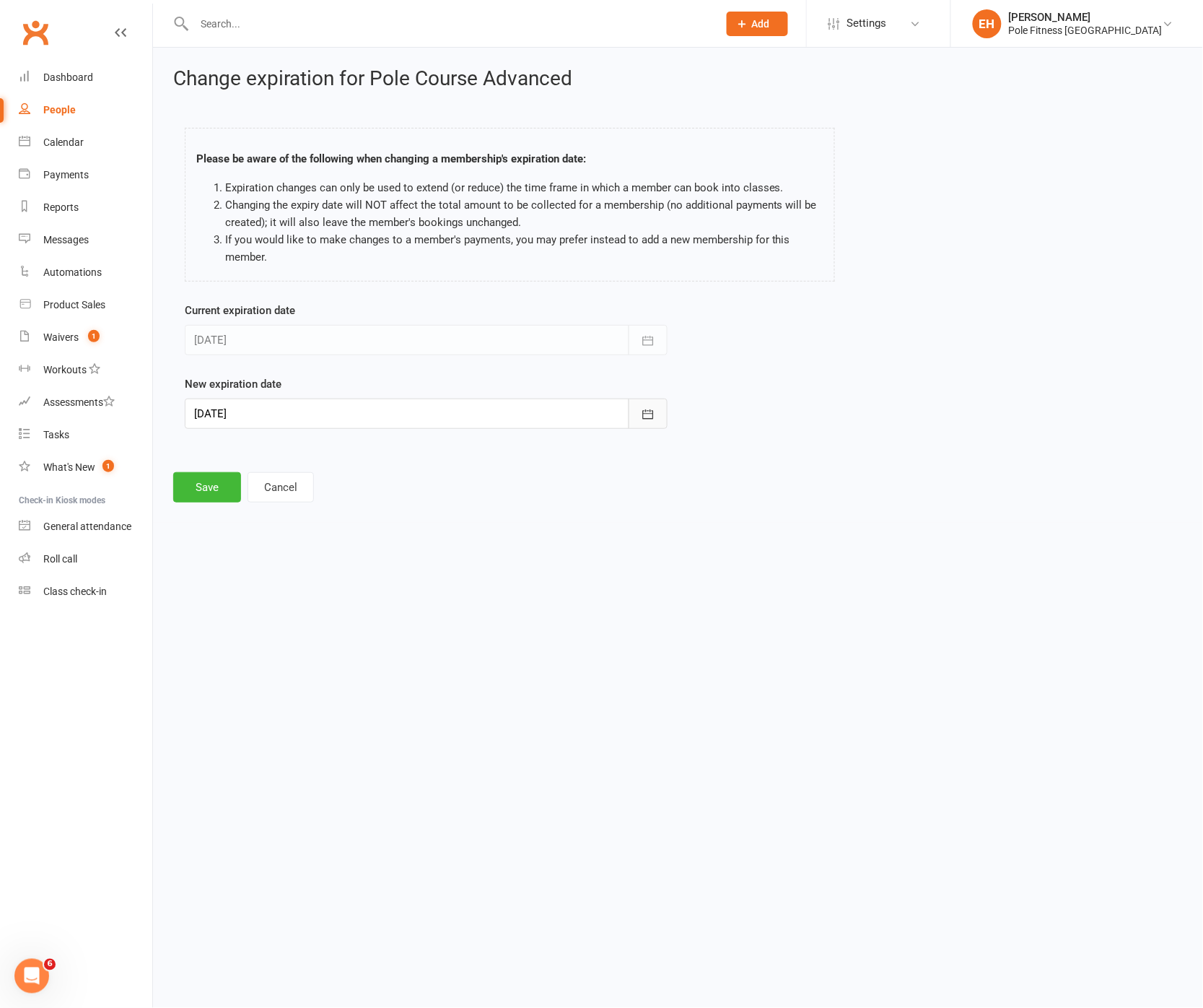
click at [649, 413] on icon "button" at bounding box center [648, 413] width 11 height 9
click at [241, 584] on span "21" at bounding box center [243, 587] width 12 height 12
type input "21 Sep 2025"
click at [208, 488] on button "Save" at bounding box center [207, 487] width 68 height 30
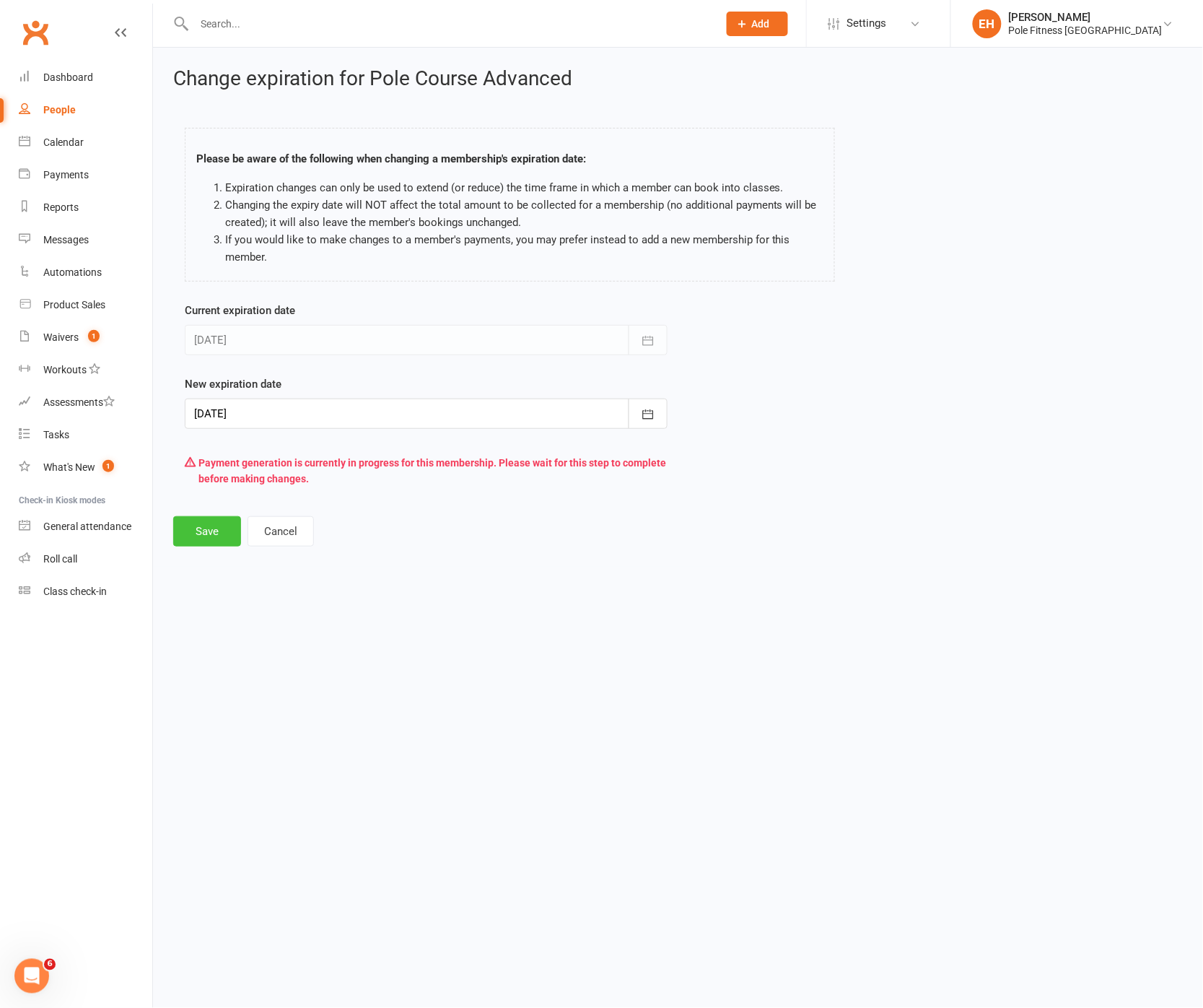
click at [193, 533] on button "Save" at bounding box center [207, 531] width 68 height 30
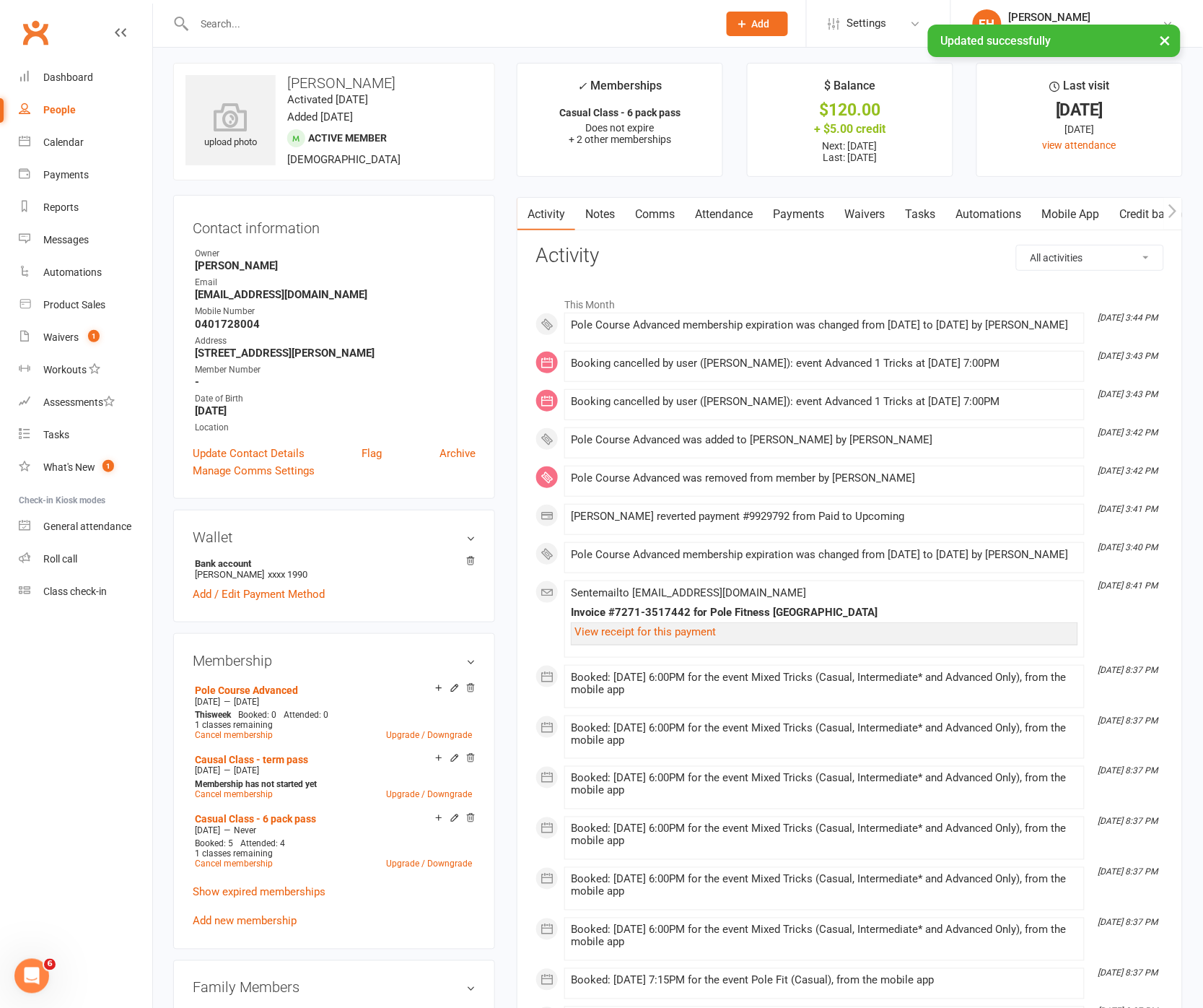
scroll to position [6, 0]
click at [797, 207] on link "Payments" at bounding box center [798, 213] width 72 height 33
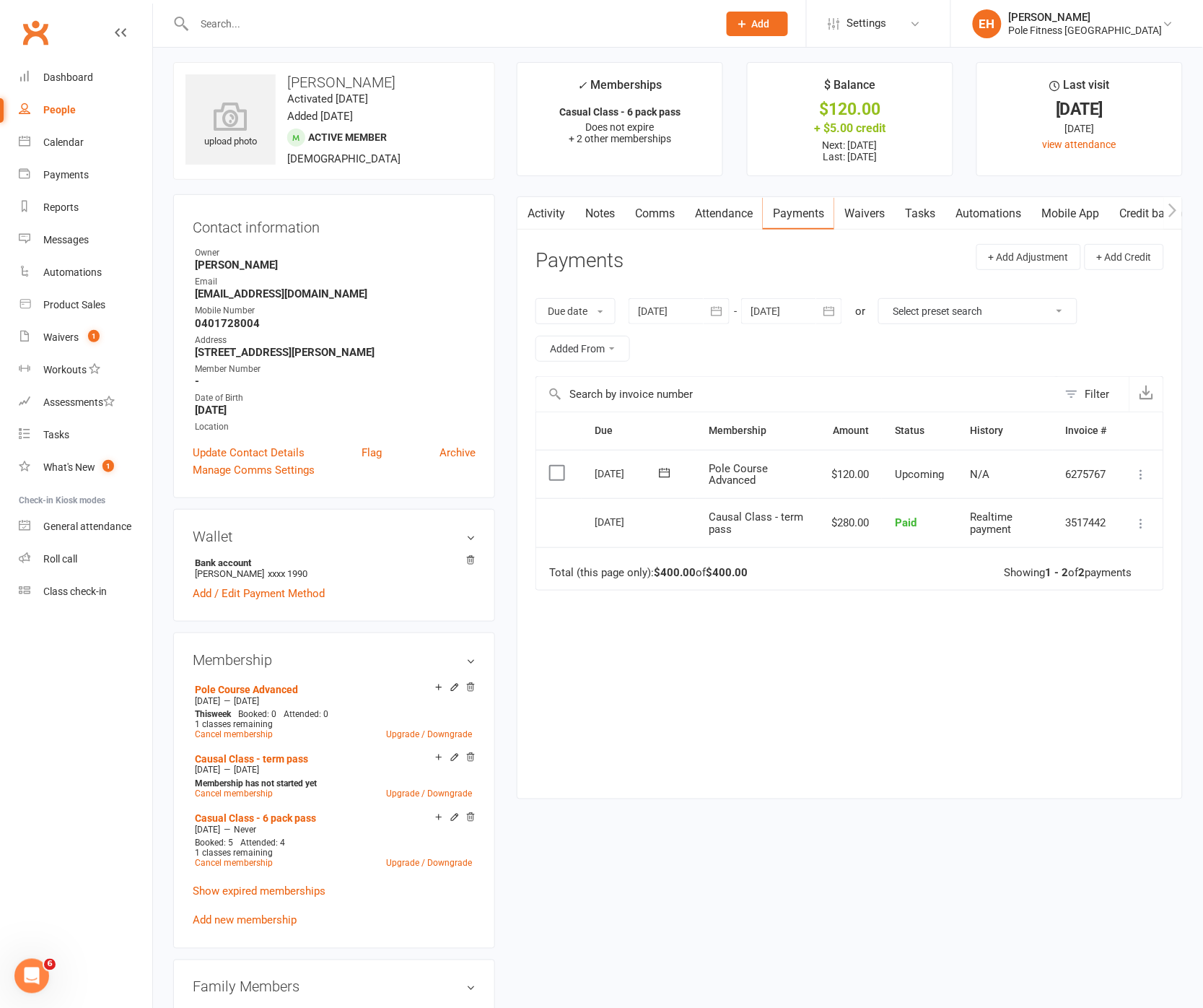
click at [1143, 475] on icon at bounding box center [1142, 474] width 14 height 14
click at [1070, 533] on link "Mark as Paid (POS)" at bounding box center [1078, 531] width 143 height 29
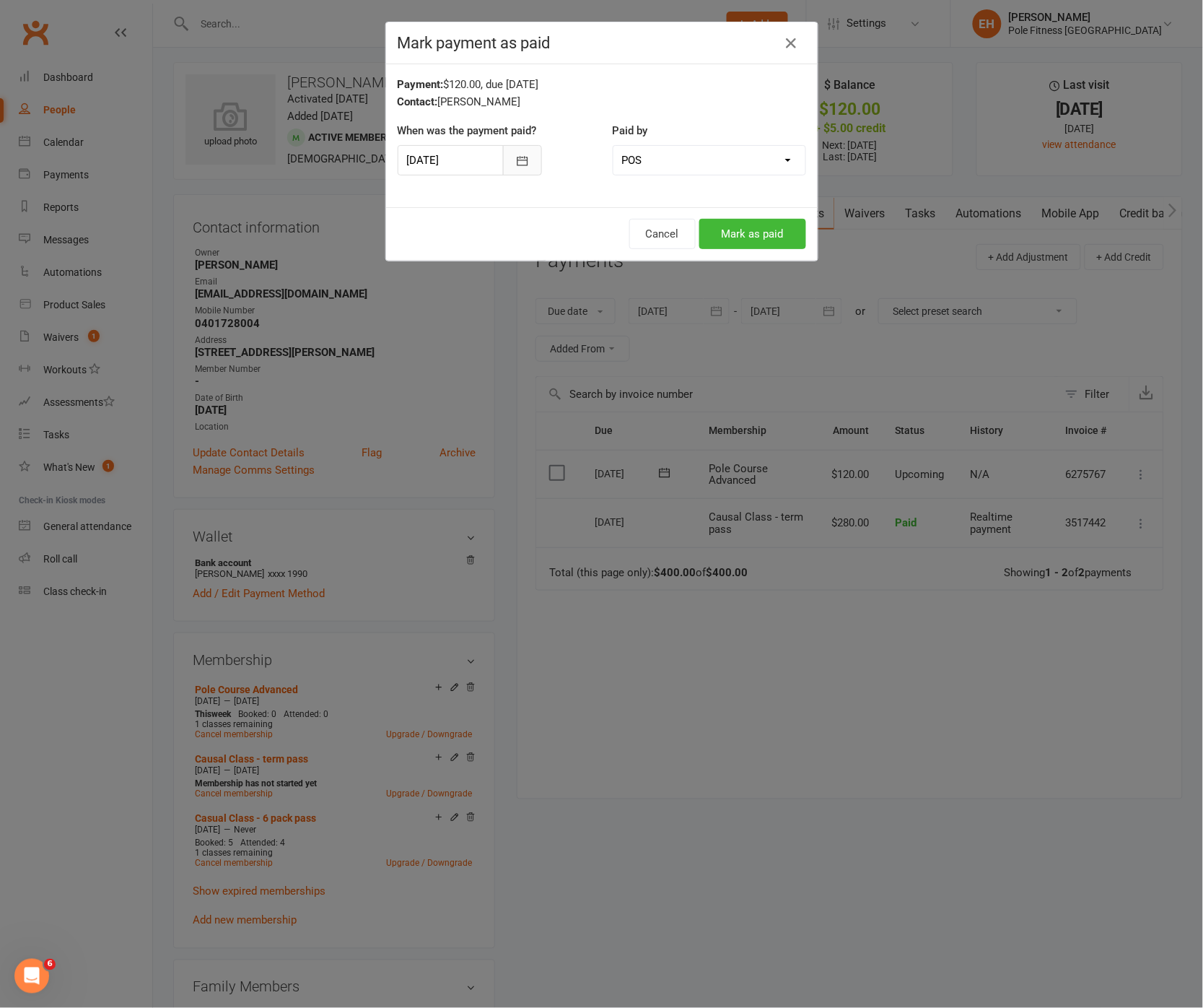
click at [517, 161] on icon "button" at bounding box center [522, 161] width 14 height 14
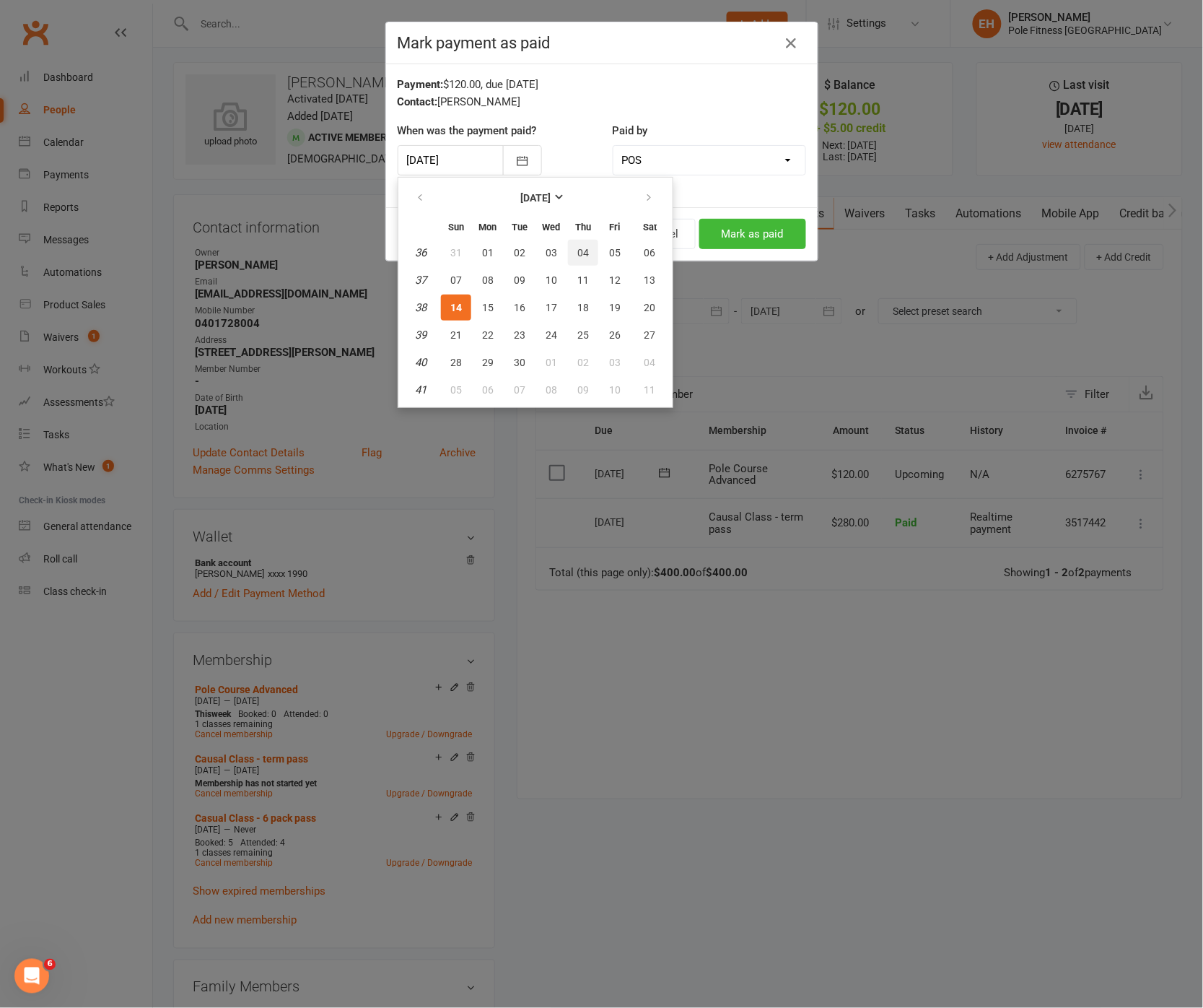
click at [581, 247] on span "04" at bounding box center [583, 252] width 12 height 12
type input "04 Sep 2025"
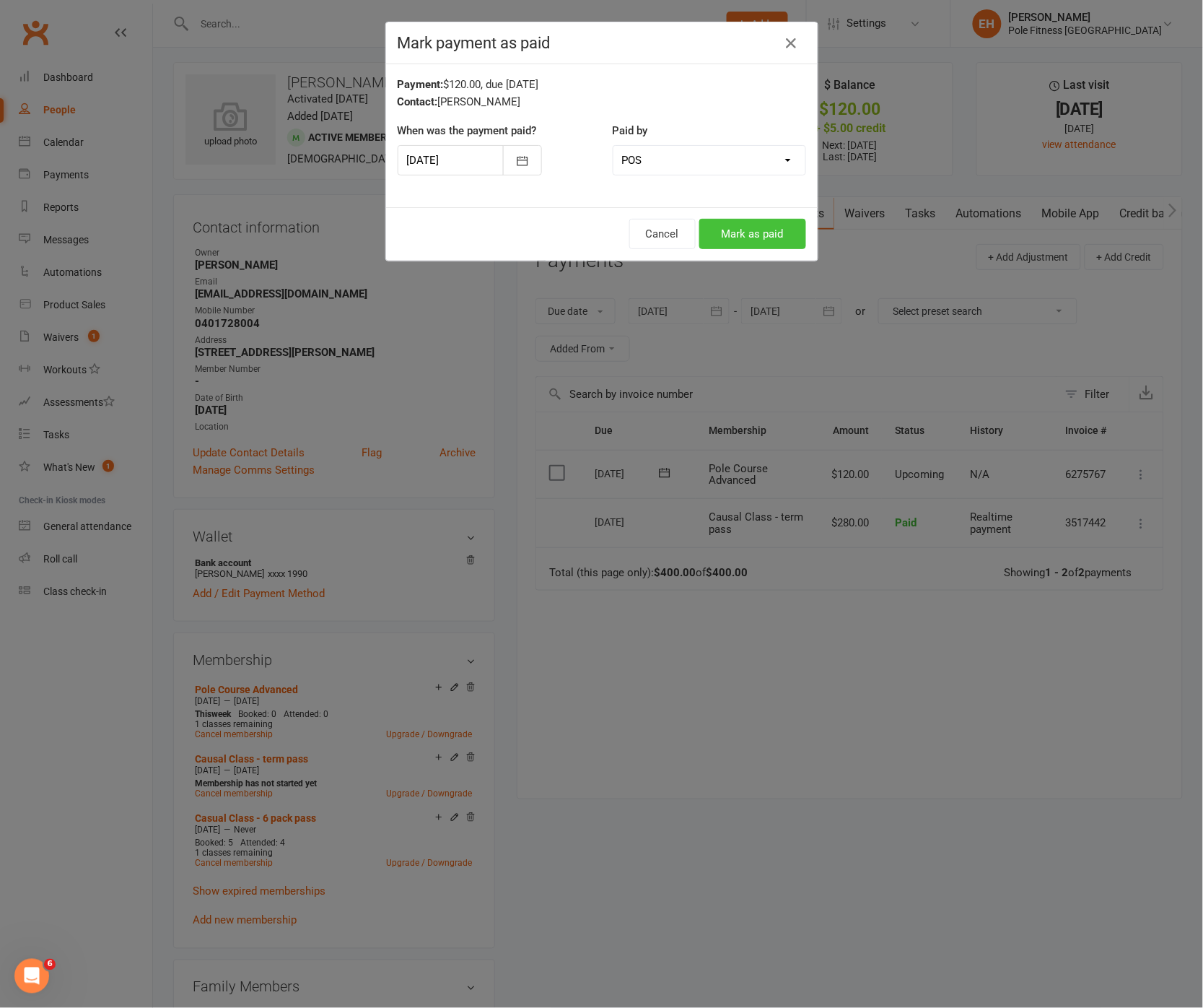
click at [746, 236] on button "Mark as paid" at bounding box center [752, 234] width 107 height 30
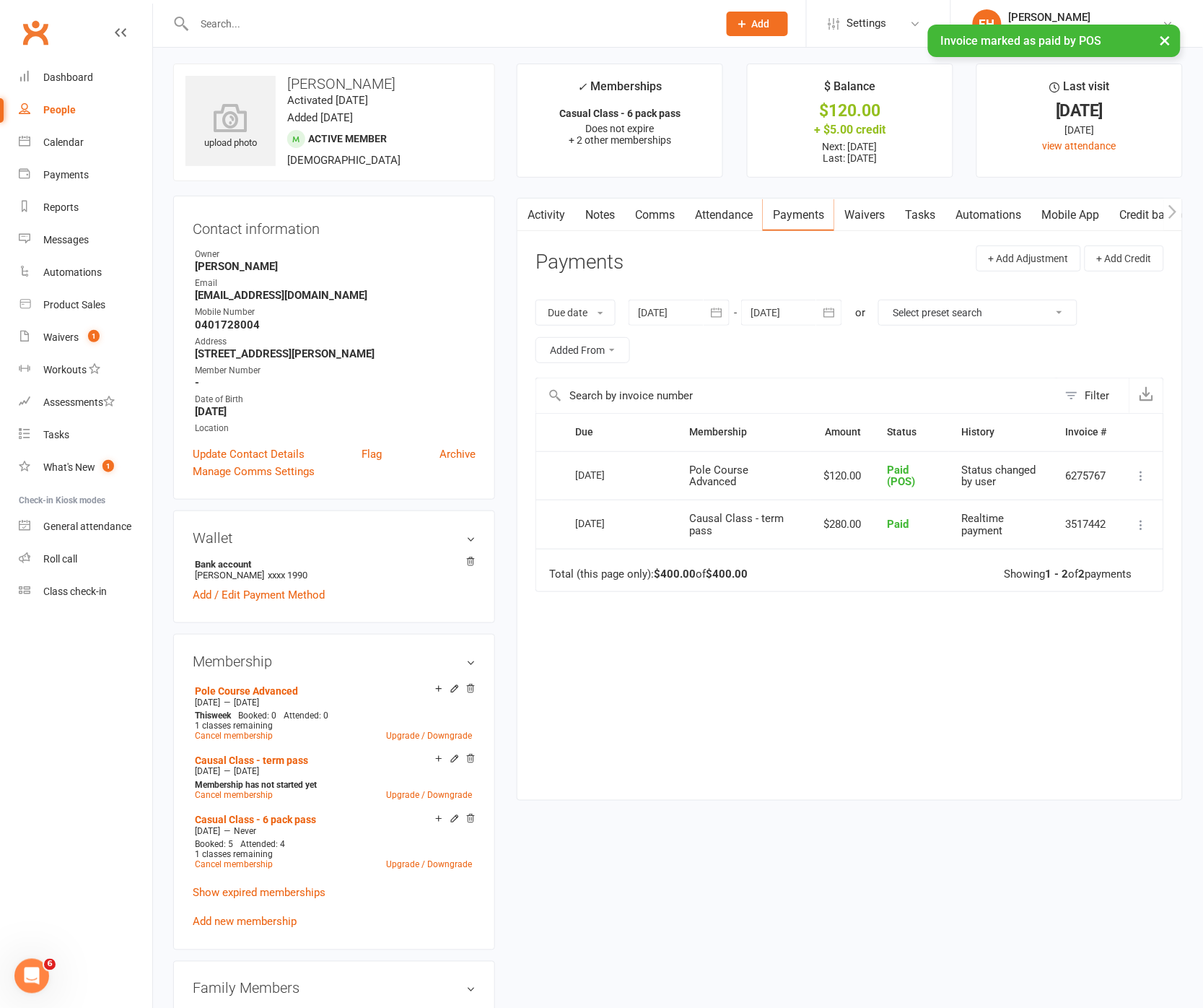
scroll to position [18, 0]
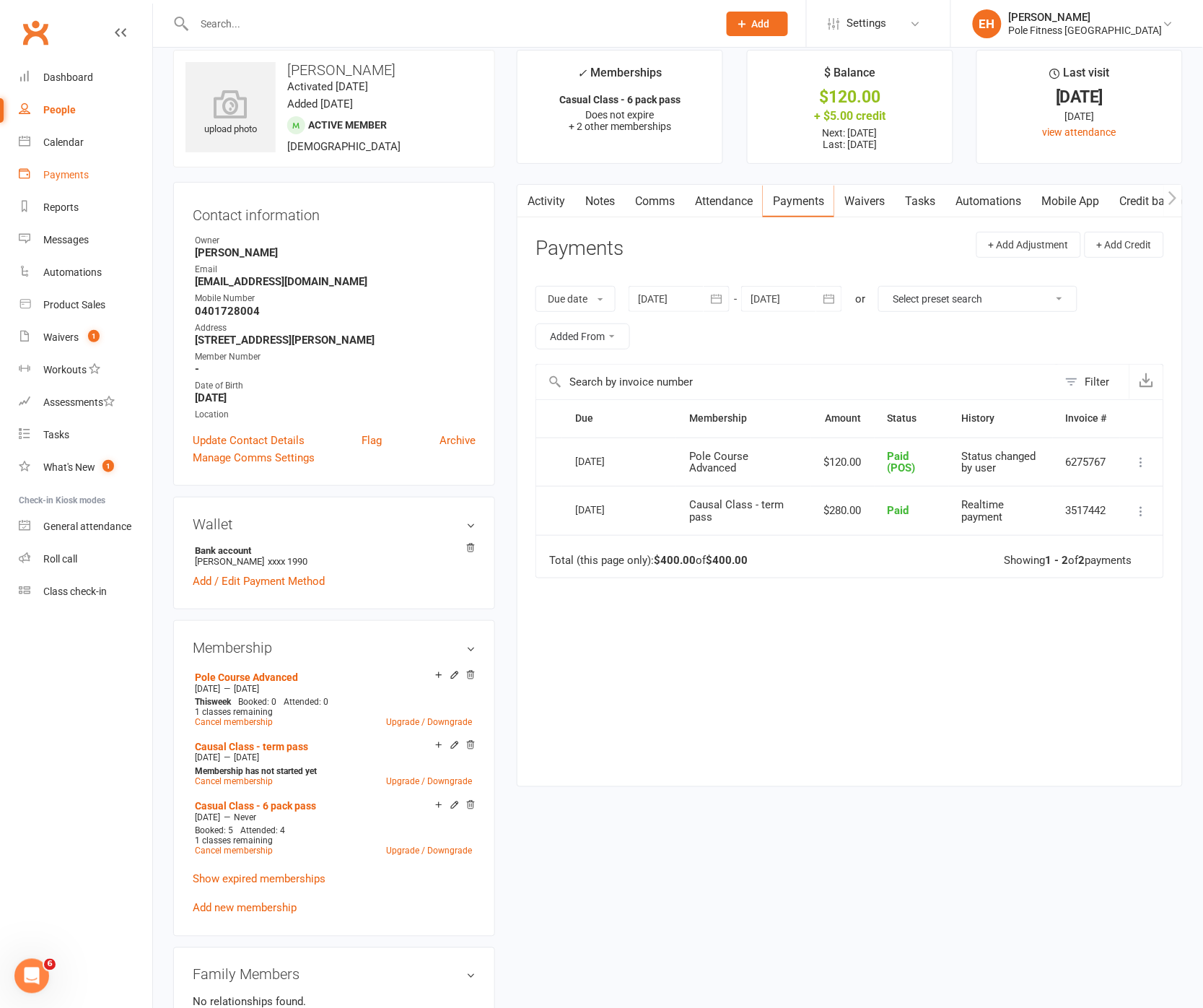
drag, startPoint x: 63, startPoint y: 173, endPoint x: 52, endPoint y: 175, distance: 11.2
click at [63, 174] on div "Payments" at bounding box center [66, 175] width 45 height 12
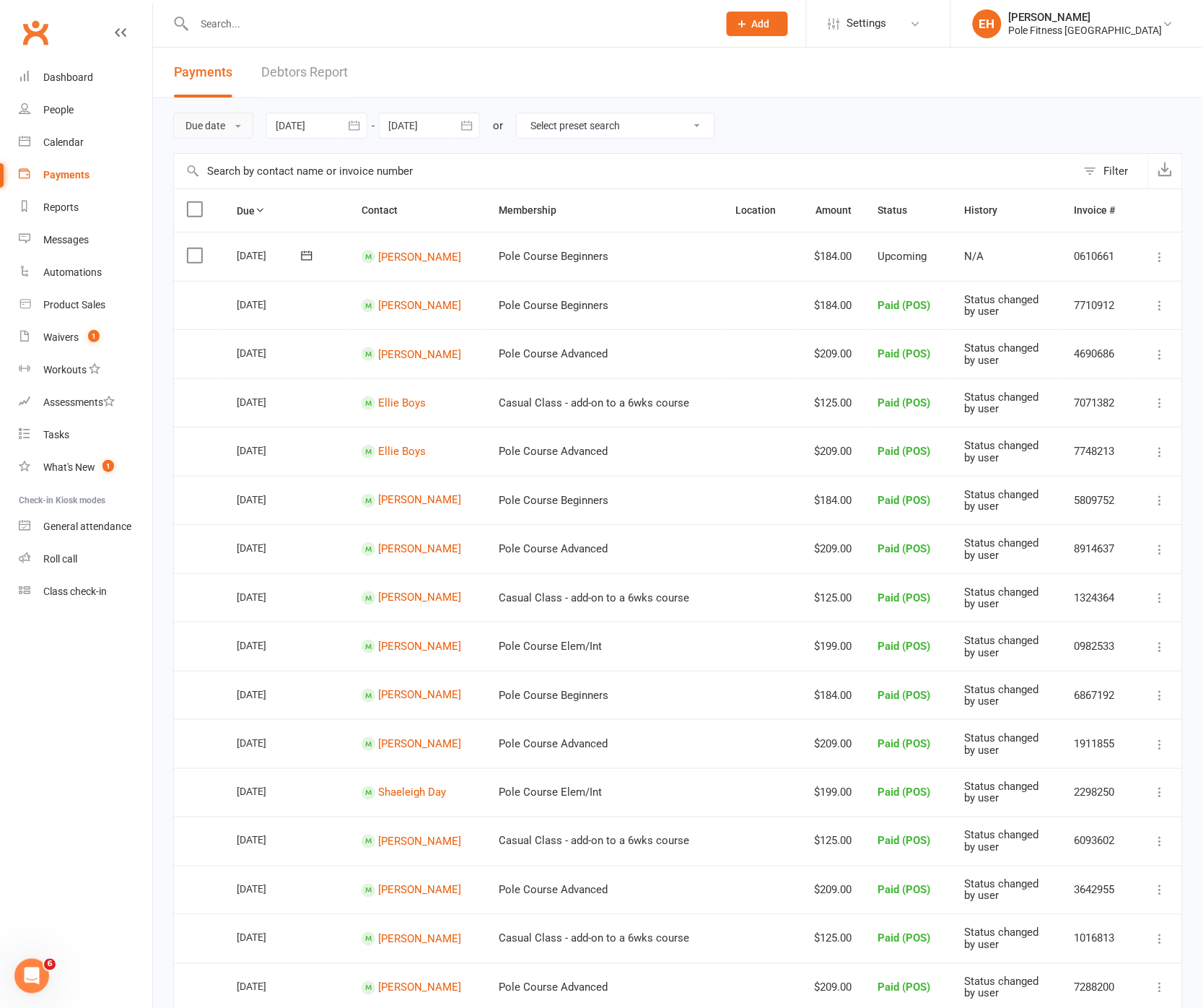
click at [227, 126] on button "Due date" at bounding box center [213, 125] width 80 height 26
click at [239, 187] on link "Date paid" at bounding box center [246, 187] width 143 height 29
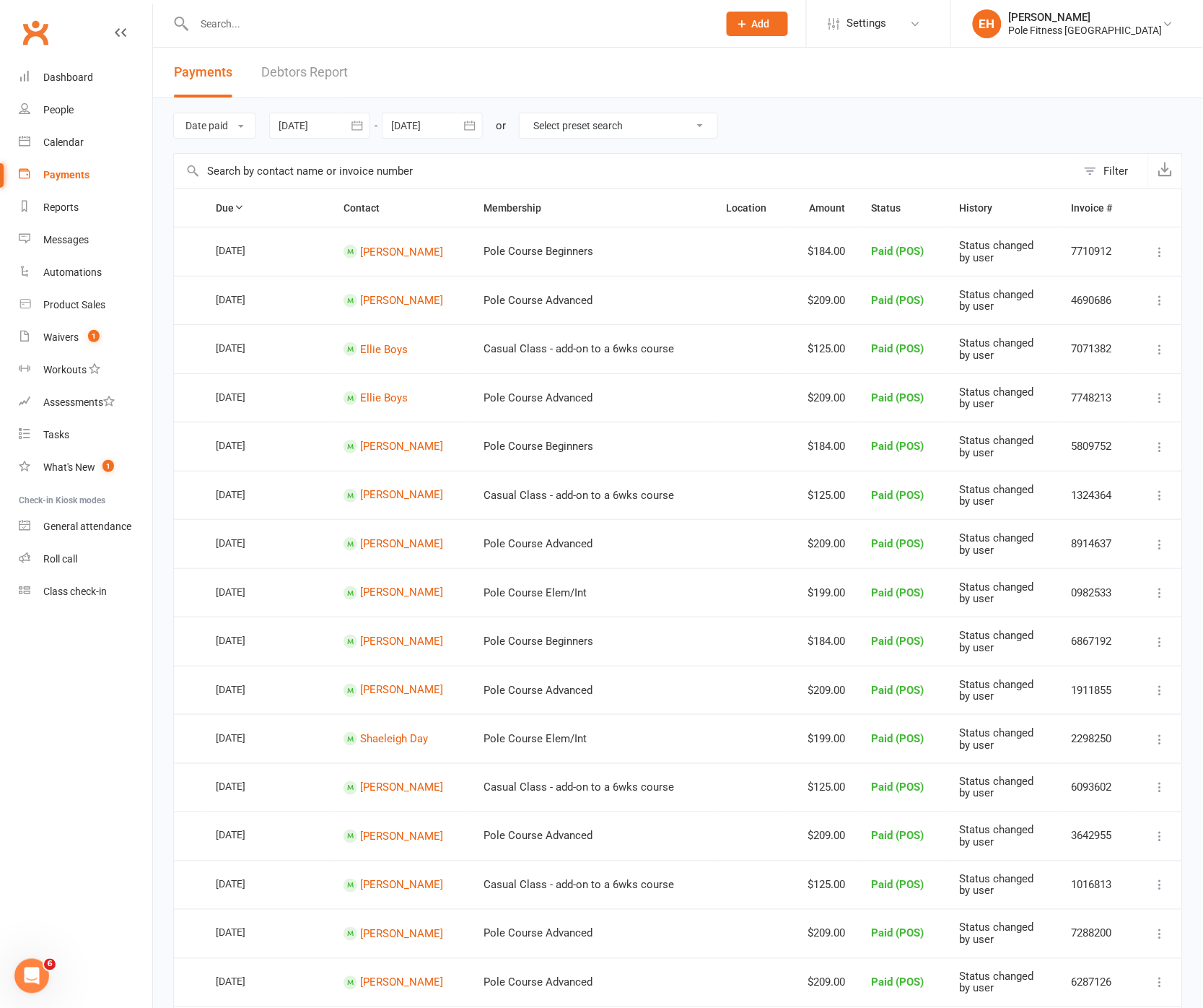
click at [362, 123] on icon "button" at bounding box center [357, 125] width 14 height 14
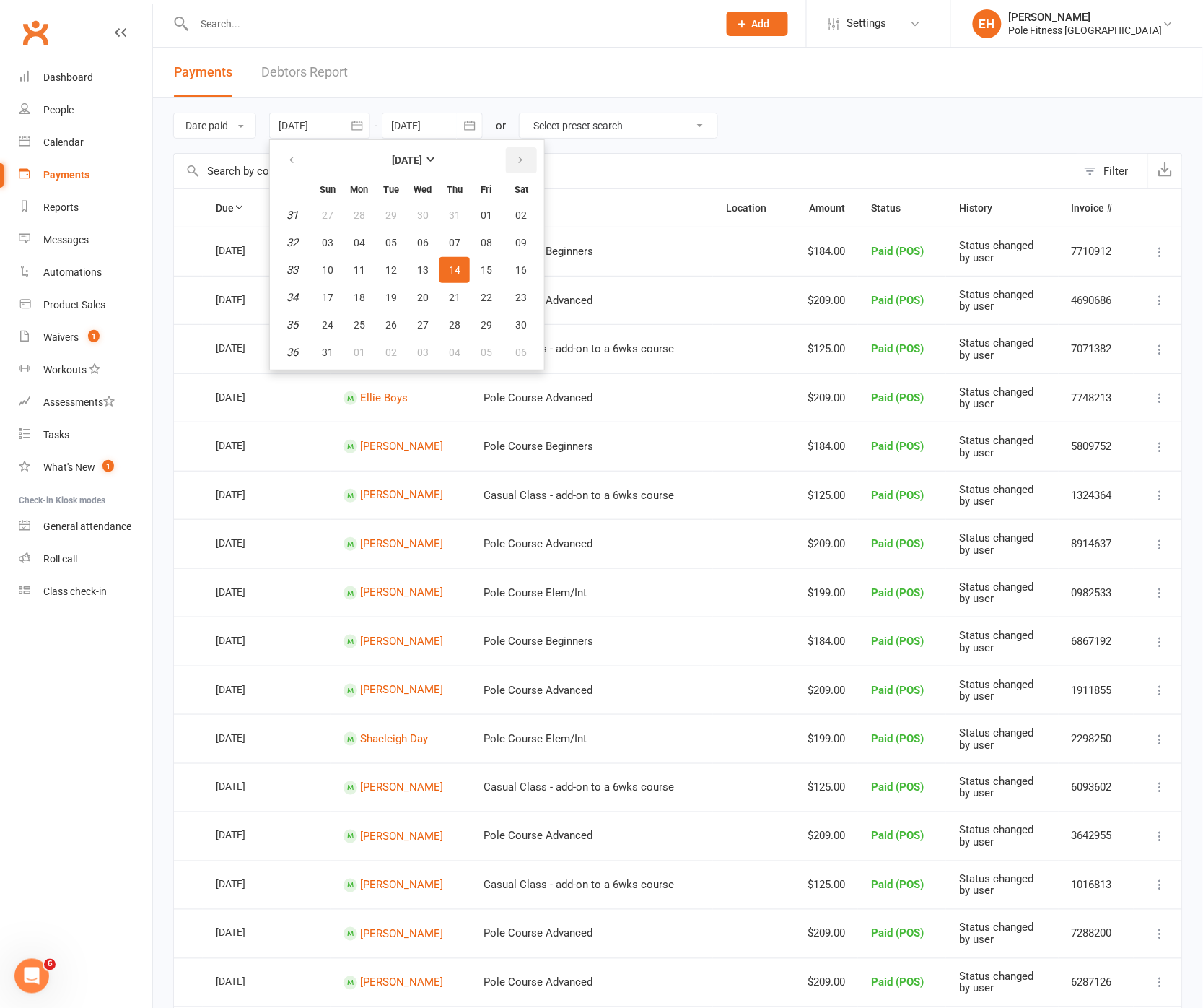
click at [516, 161] on icon "button" at bounding box center [521, 161] width 10 height 12
click at [390, 236] on span "09" at bounding box center [391, 242] width 12 height 12
type input "09 Sep 2025"
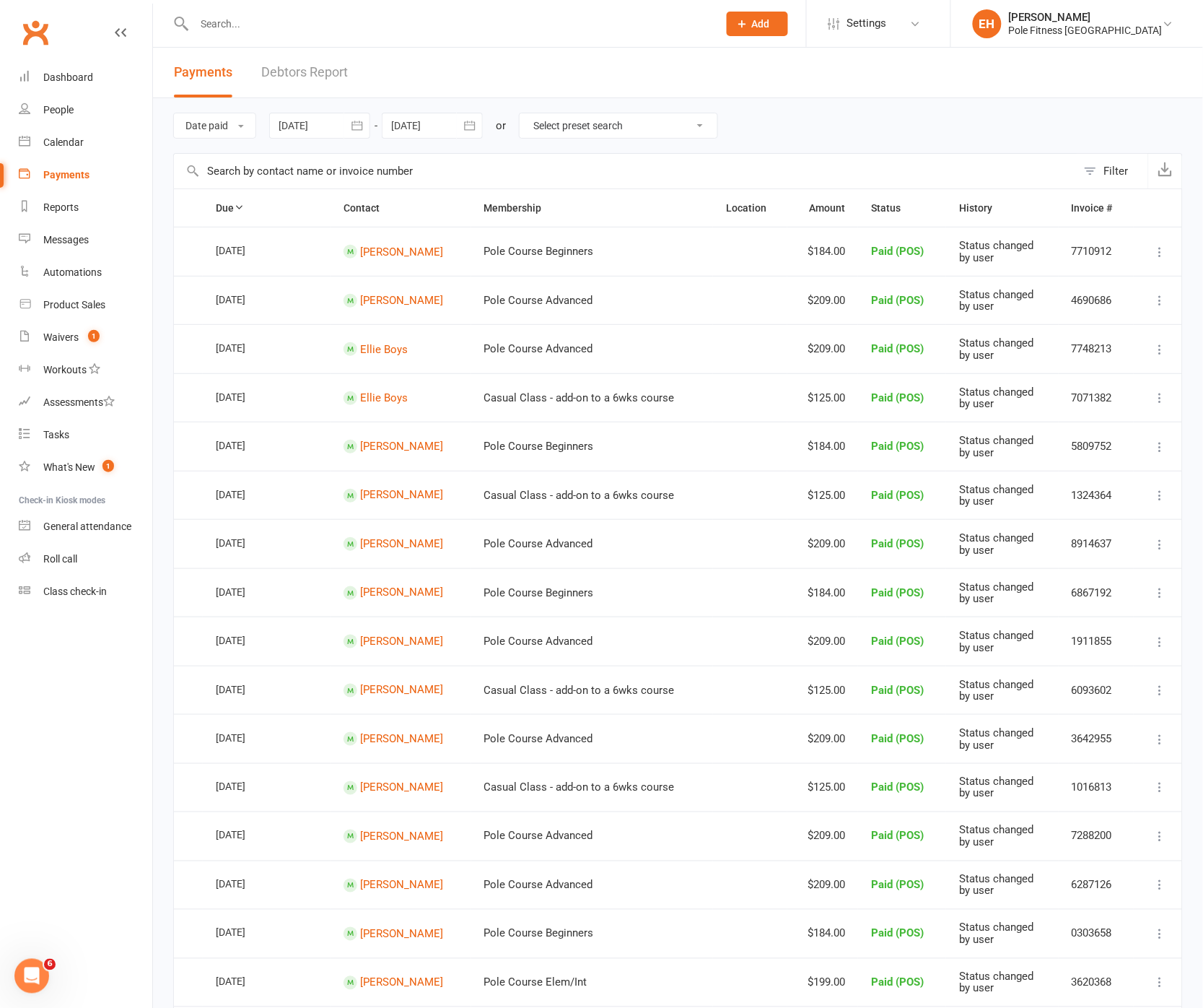
click at [470, 125] on icon "button" at bounding box center [469, 125] width 11 height 9
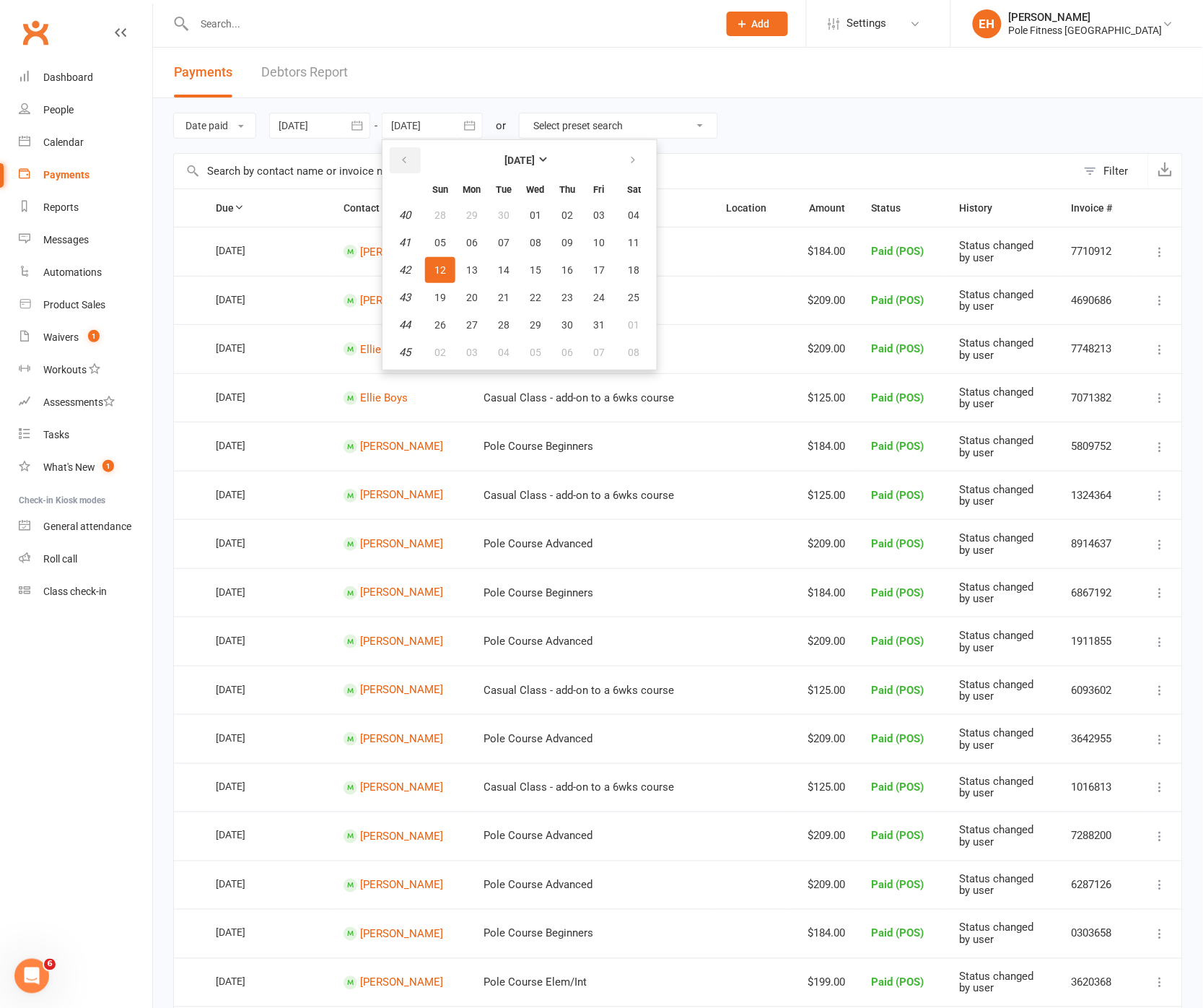
click at [394, 151] on th at bounding box center [405, 161] width 37 height 32
click at [403, 155] on icon "button" at bounding box center [404, 161] width 10 height 12
click at [501, 236] on span "09" at bounding box center [504, 242] width 12 height 12
type input "09 Sep 2025"
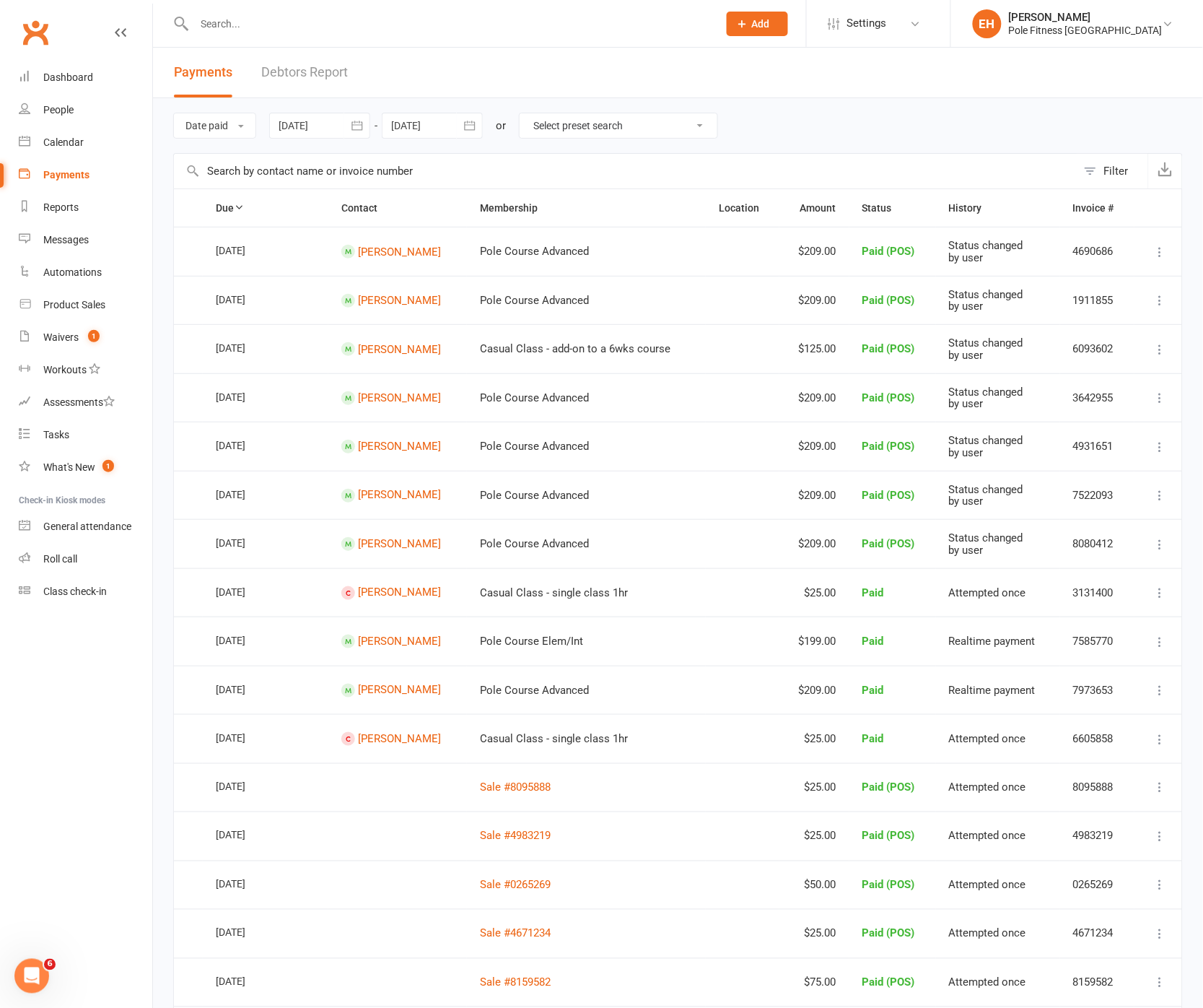
click at [358, 123] on icon "button" at bounding box center [357, 125] width 14 height 14
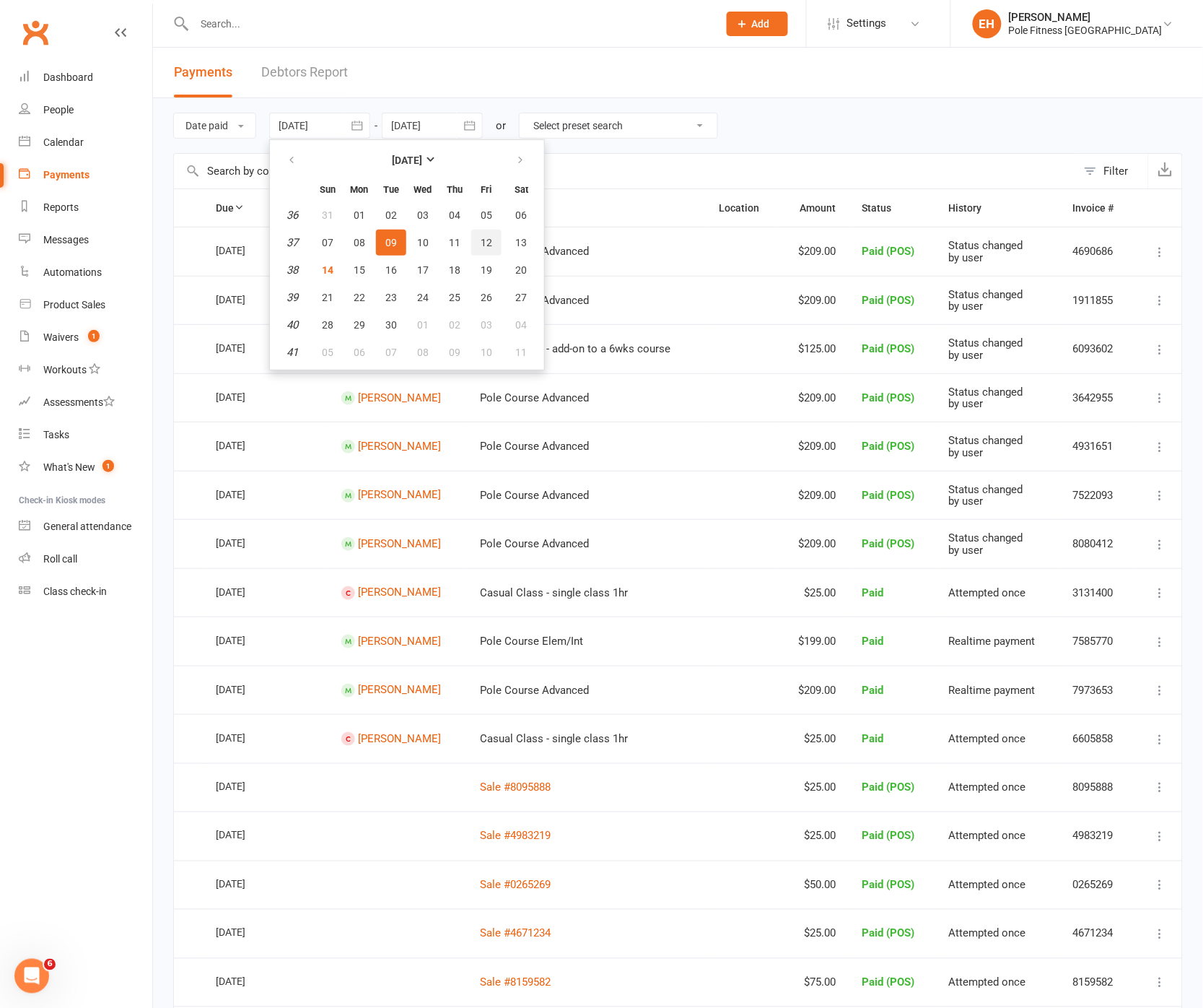
click at [480, 236] on span "12" at bounding box center [486, 242] width 12 height 12
type input "[DATE]"
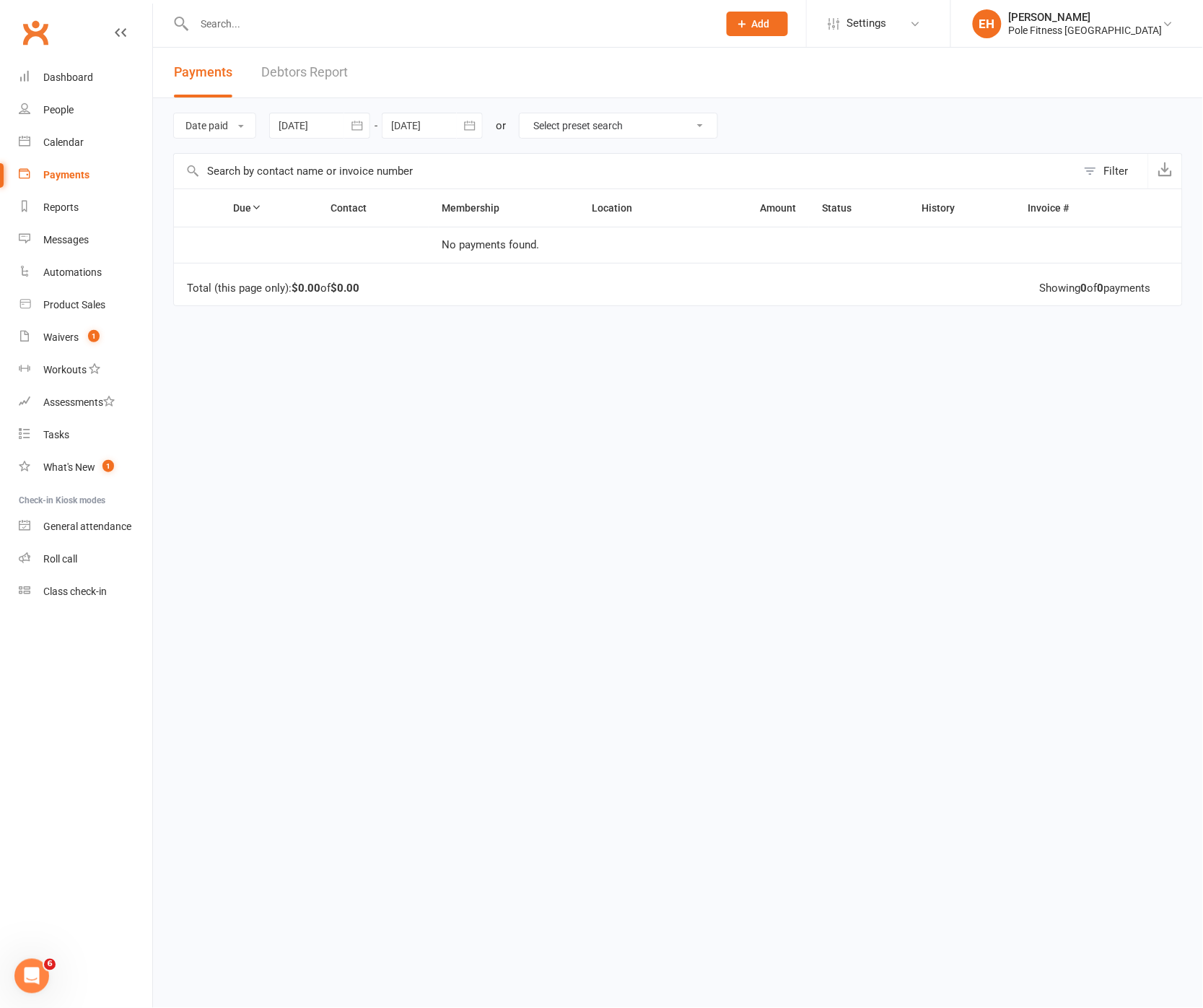
click at [441, 130] on div at bounding box center [432, 125] width 101 height 26
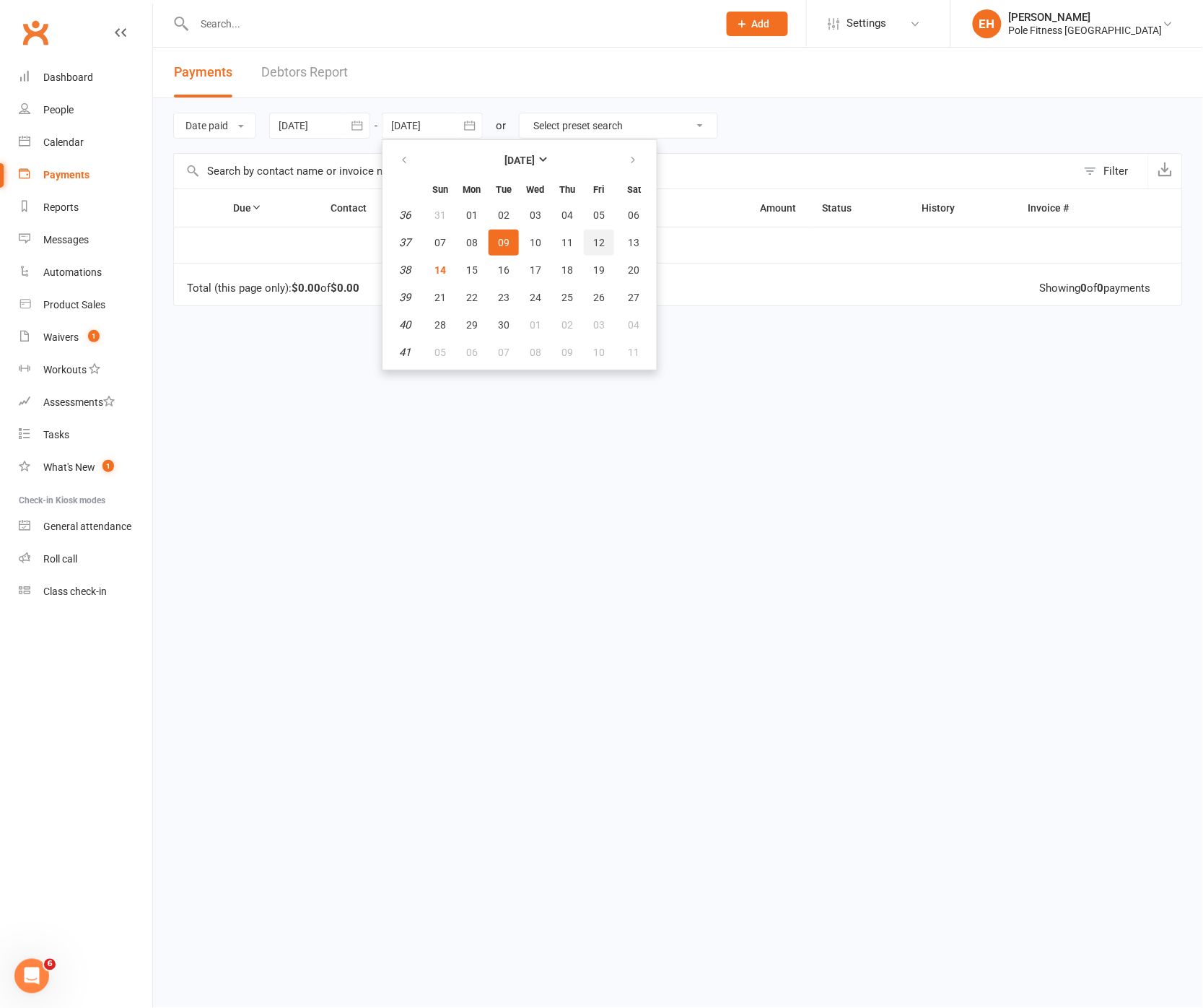
drag, startPoint x: 599, startPoint y: 235, endPoint x: 586, endPoint y: 246, distance: 17.0
click at [598, 236] on span "12" at bounding box center [599, 242] width 12 height 12
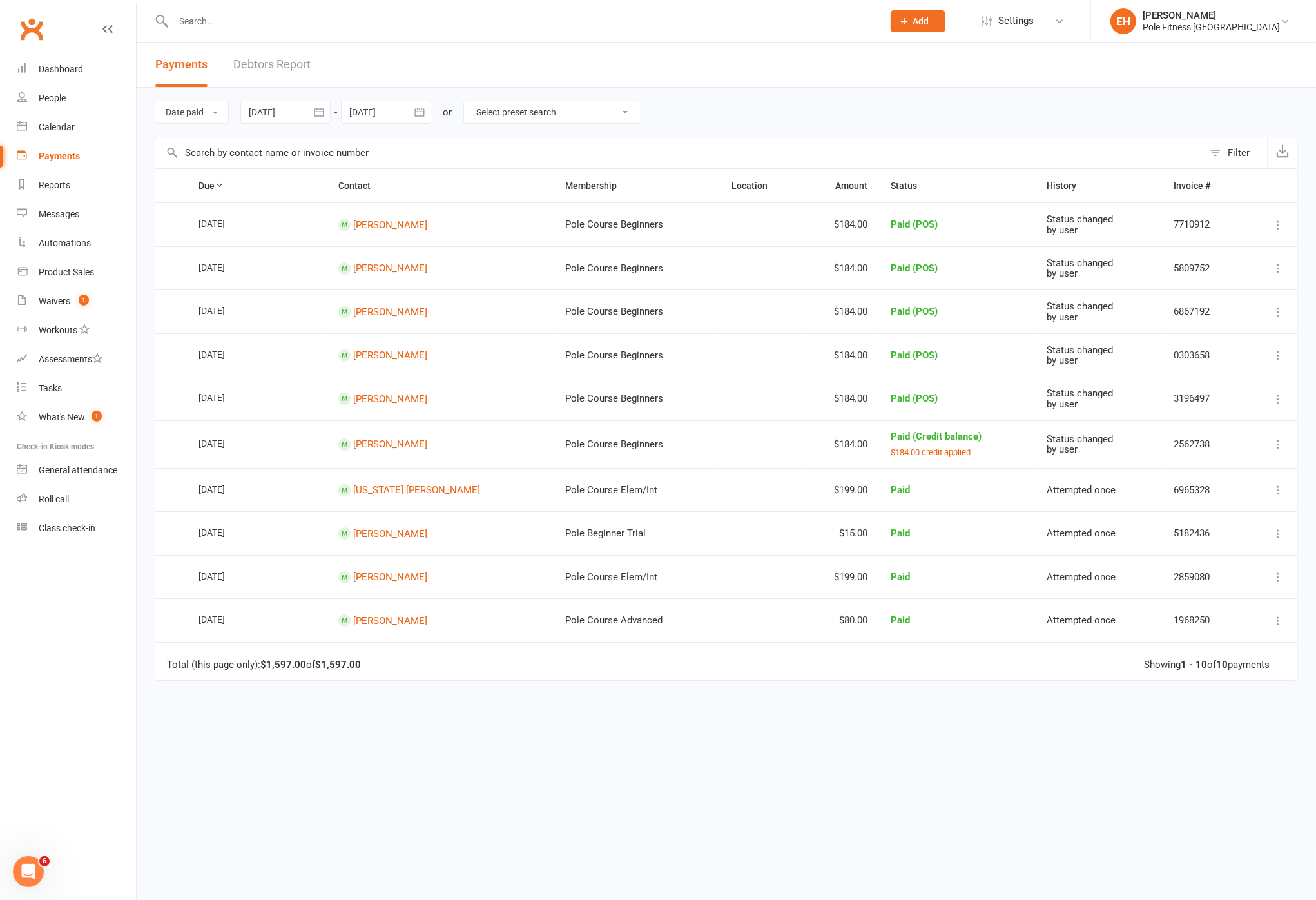
click at [376, 108] on div at bounding box center [386, 112] width 90 height 23
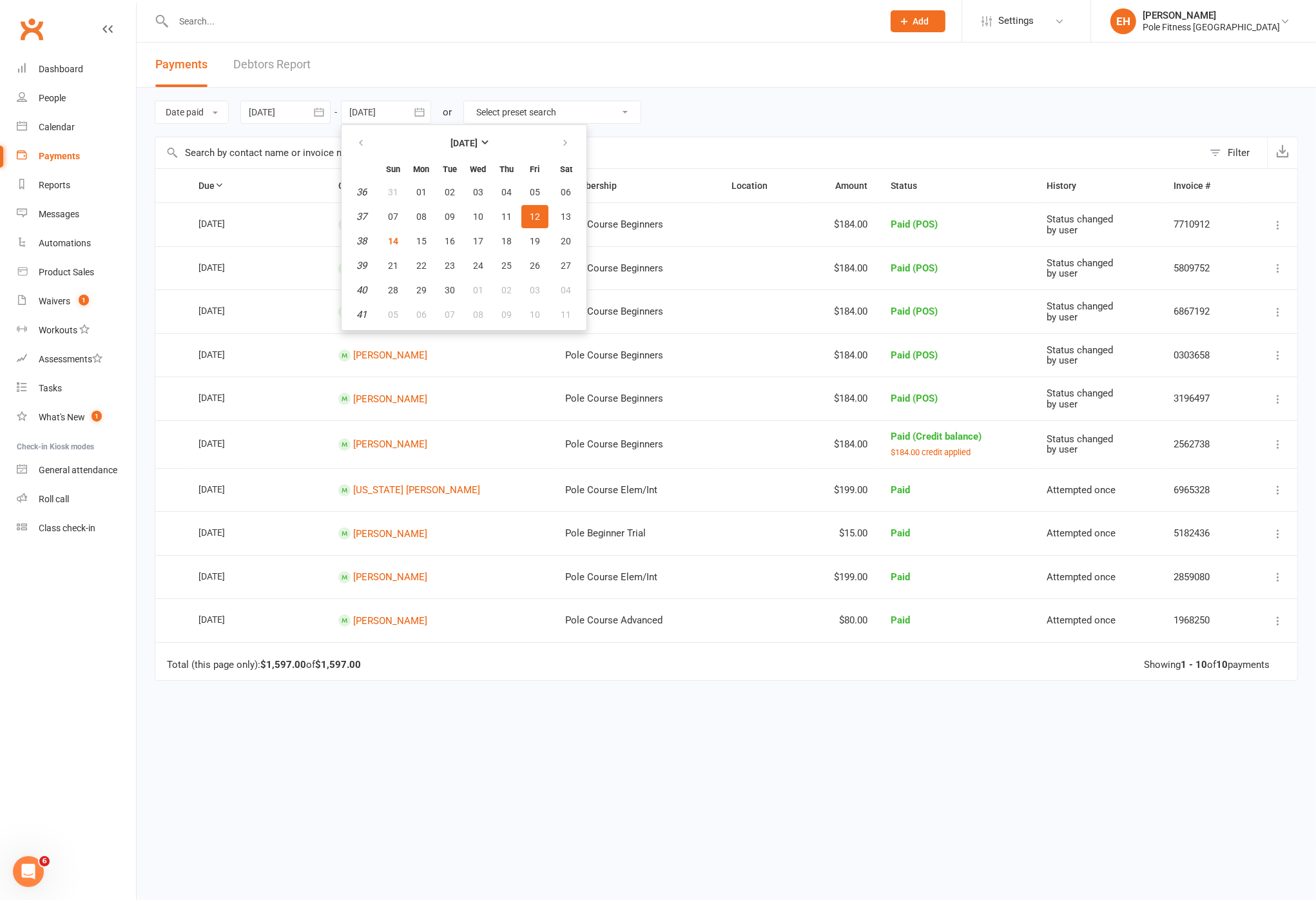
click at [543, 217] on button "12" at bounding box center [535, 216] width 27 height 23
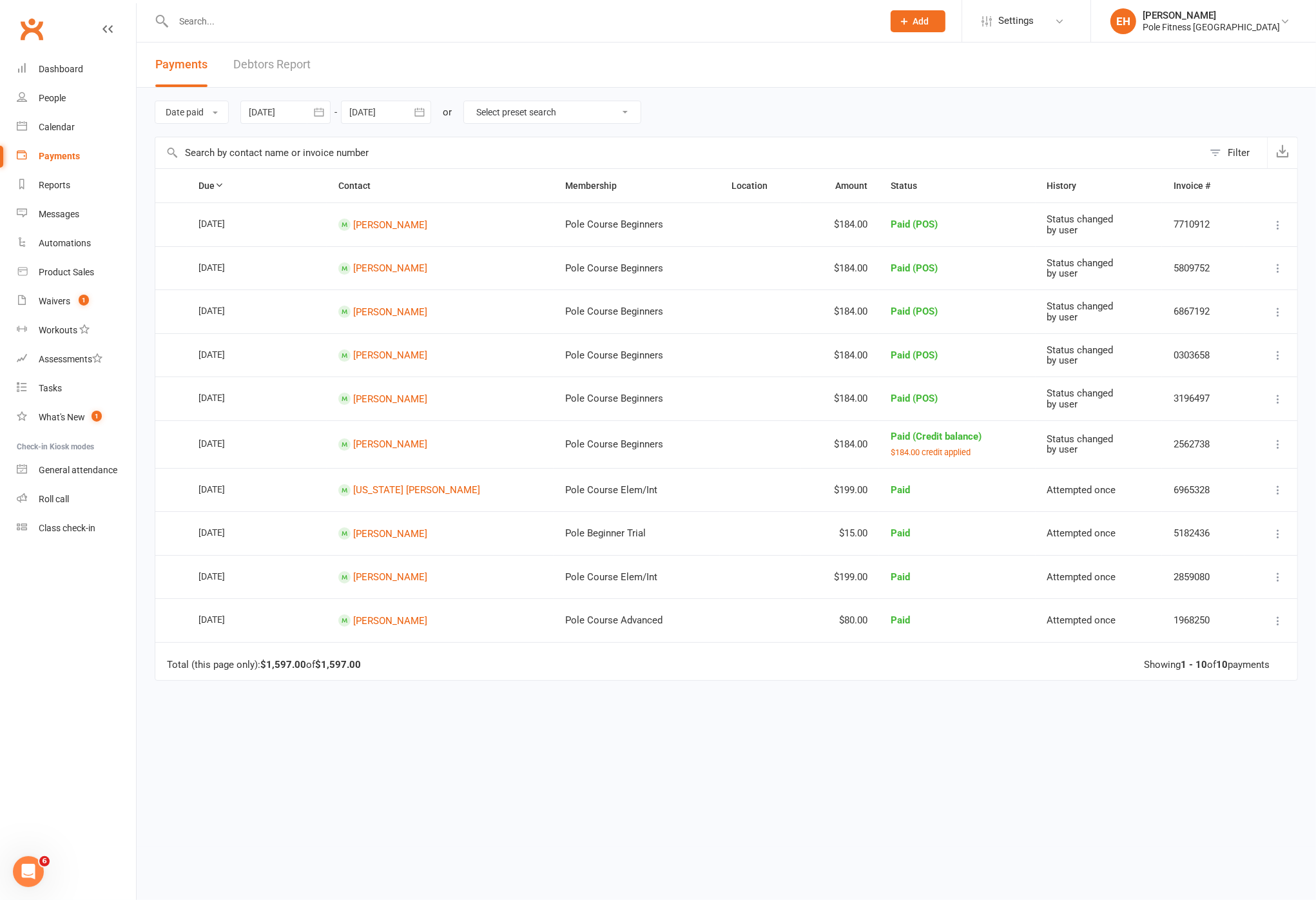
click at [579, 140] on input "text" at bounding box center [679, 153] width 1048 height 31
click at [386, 114] on div at bounding box center [386, 112] width 90 height 23
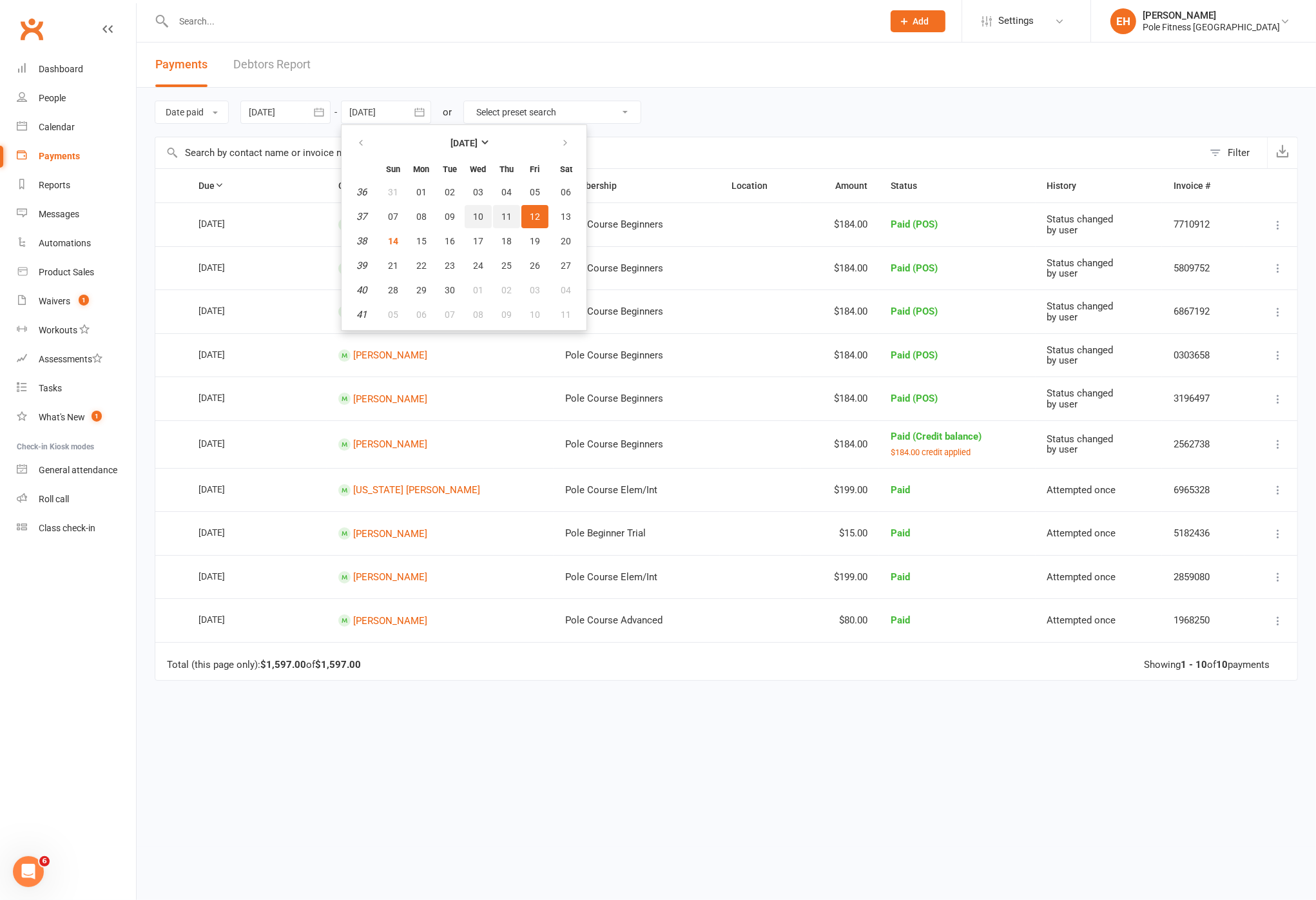
drag, startPoint x: 489, startPoint y: 206, endPoint x: 510, endPoint y: 207, distance: 21.0
click at [490, 206] on tr "37 07 08 09 10 11 12 13" at bounding box center [464, 216] width 237 height 23
click at [556, 208] on button "13" at bounding box center [566, 216] width 33 height 23
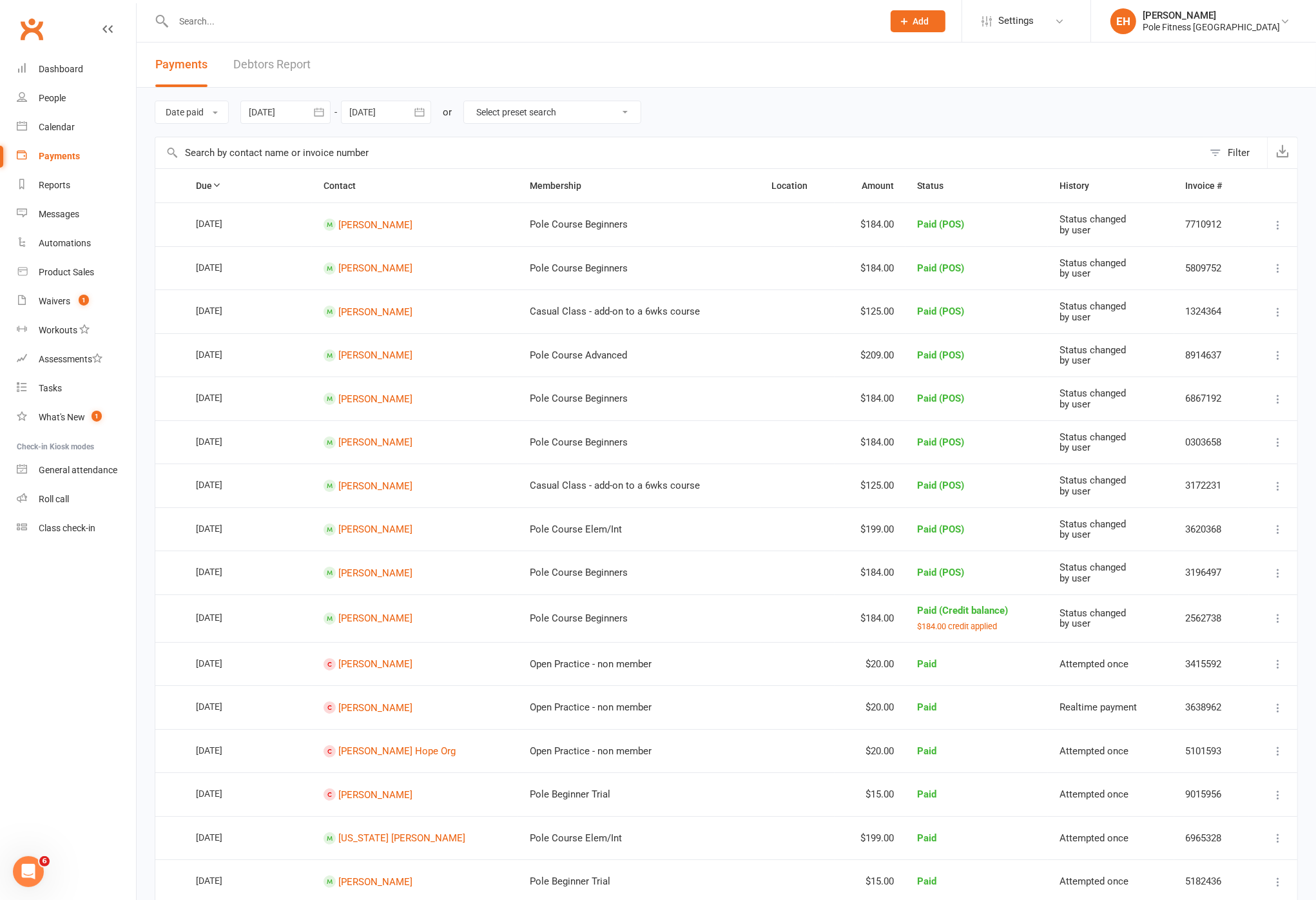
click at [397, 116] on div at bounding box center [386, 112] width 90 height 23
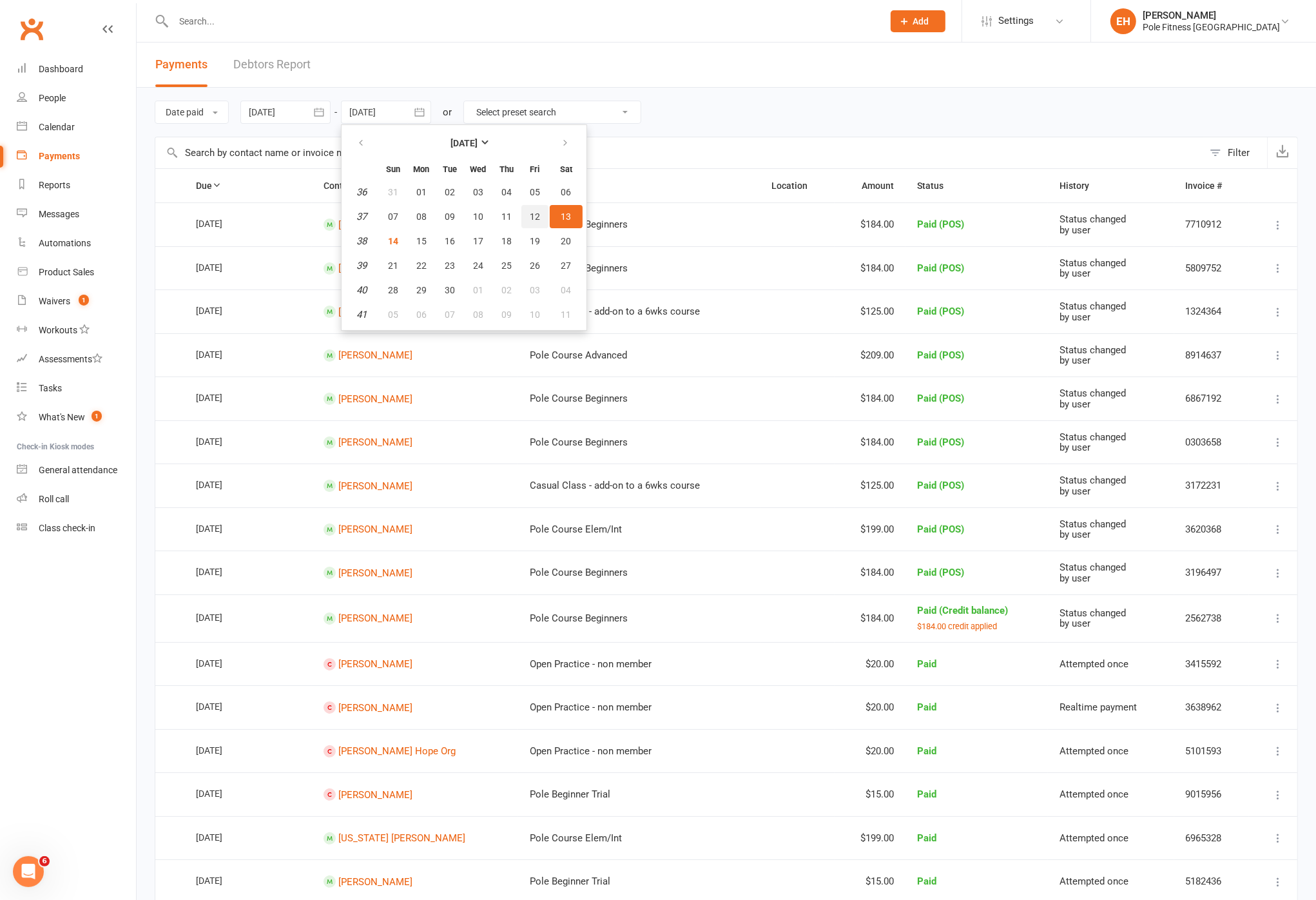
click at [533, 216] on span "12" at bounding box center [535, 216] width 11 height 11
type input "[DATE]"
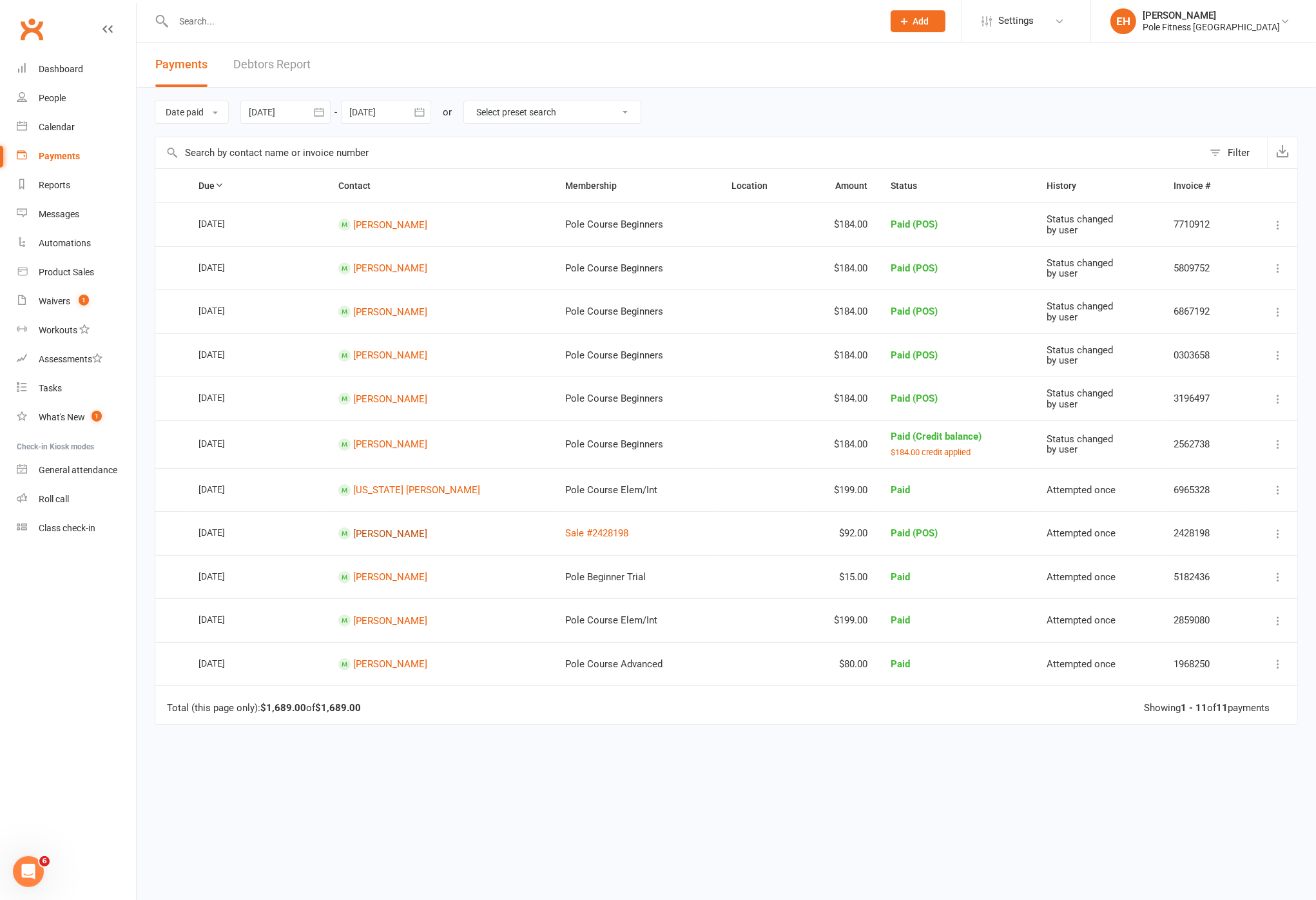
click at [410, 535] on link "[PERSON_NAME]" at bounding box center [390, 533] width 74 height 11
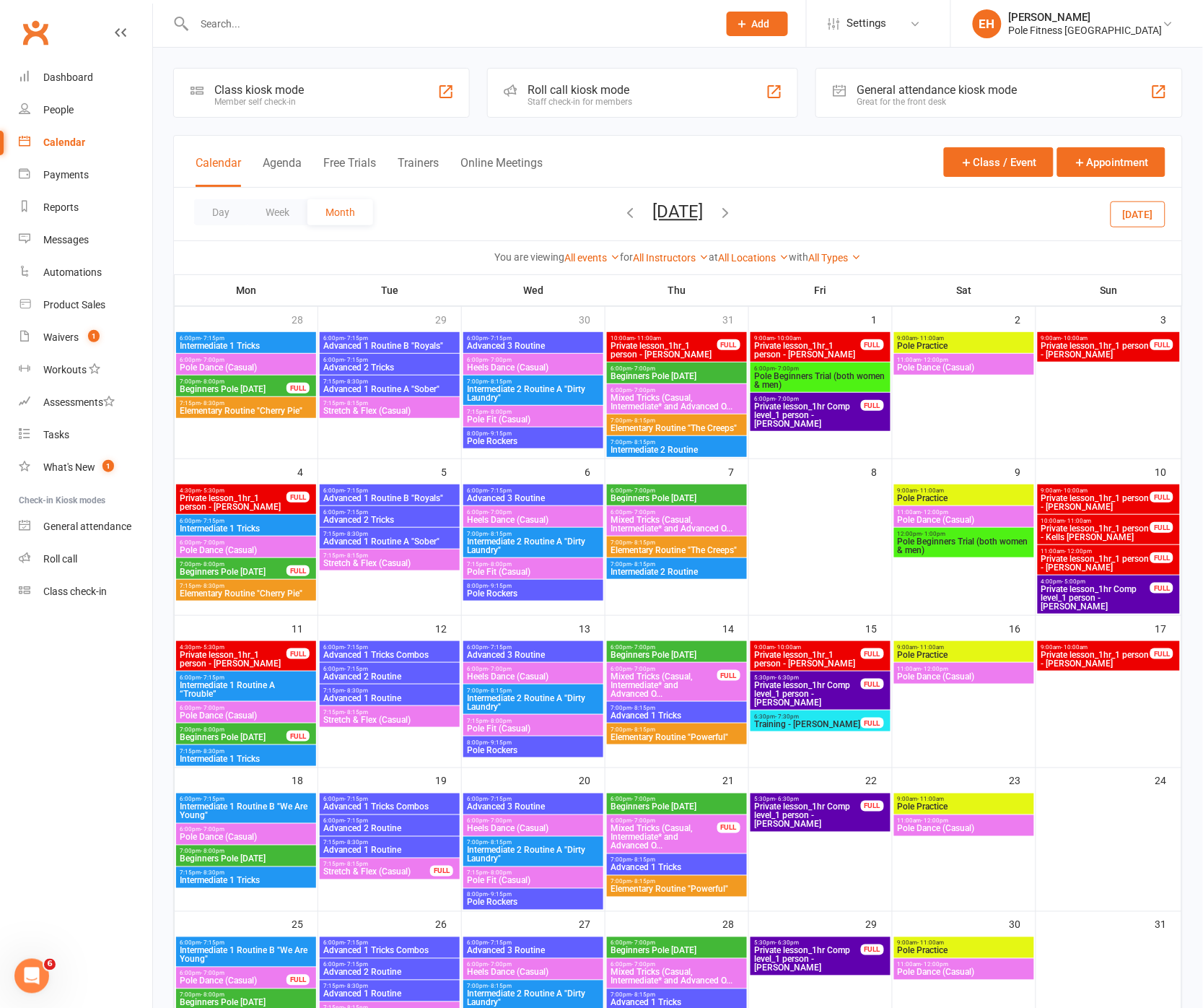
click at [734, 209] on icon "button" at bounding box center [726, 212] width 16 height 16
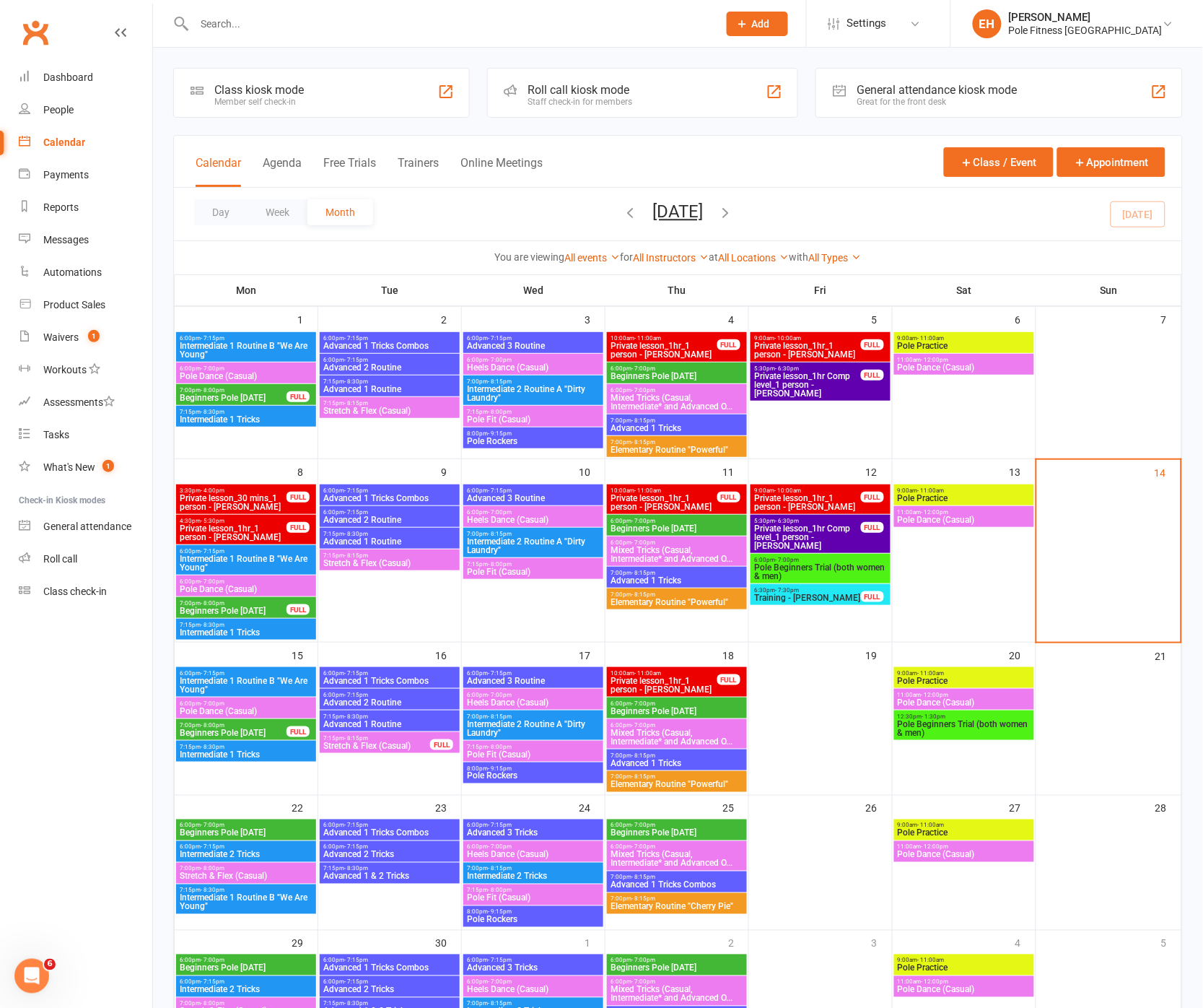
click at [676, 424] on span "Advanced 1 Tricks" at bounding box center [677, 428] width 135 height 8
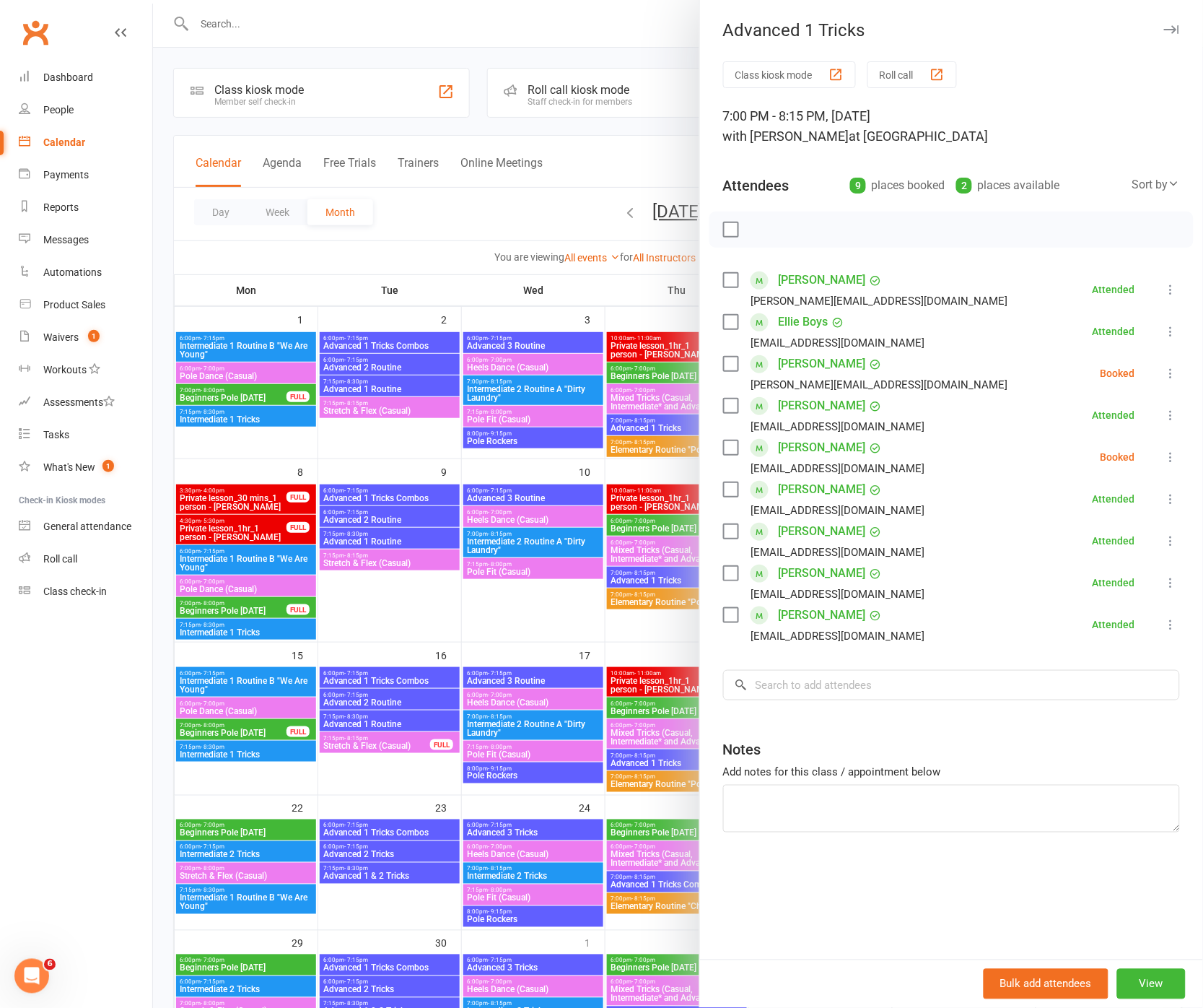
click at [1174, 541] on icon at bounding box center [1171, 540] width 14 height 14
click at [1089, 594] on link "Remove" at bounding box center [1101, 597] width 155 height 29
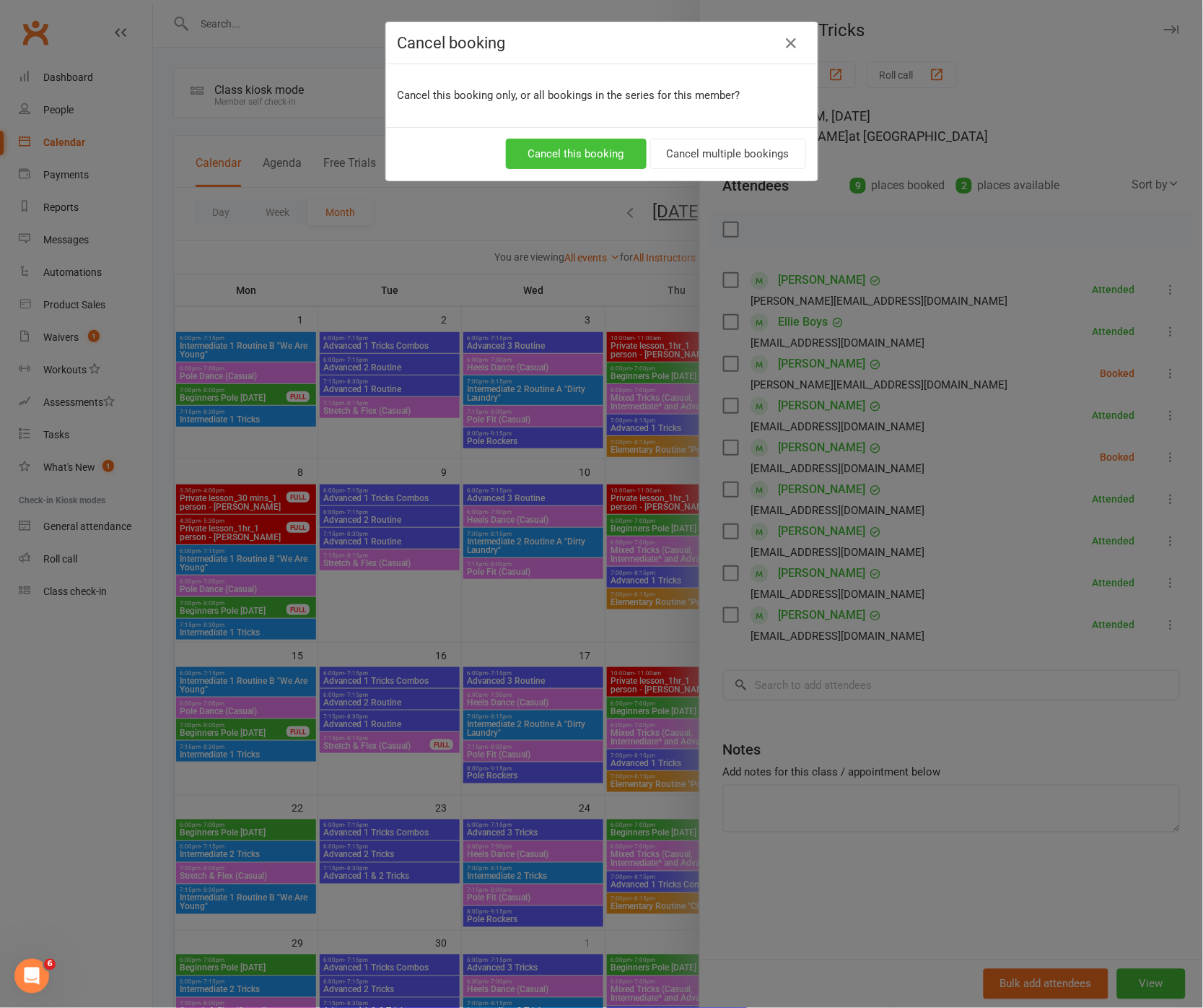
scroll to position [3, 0]
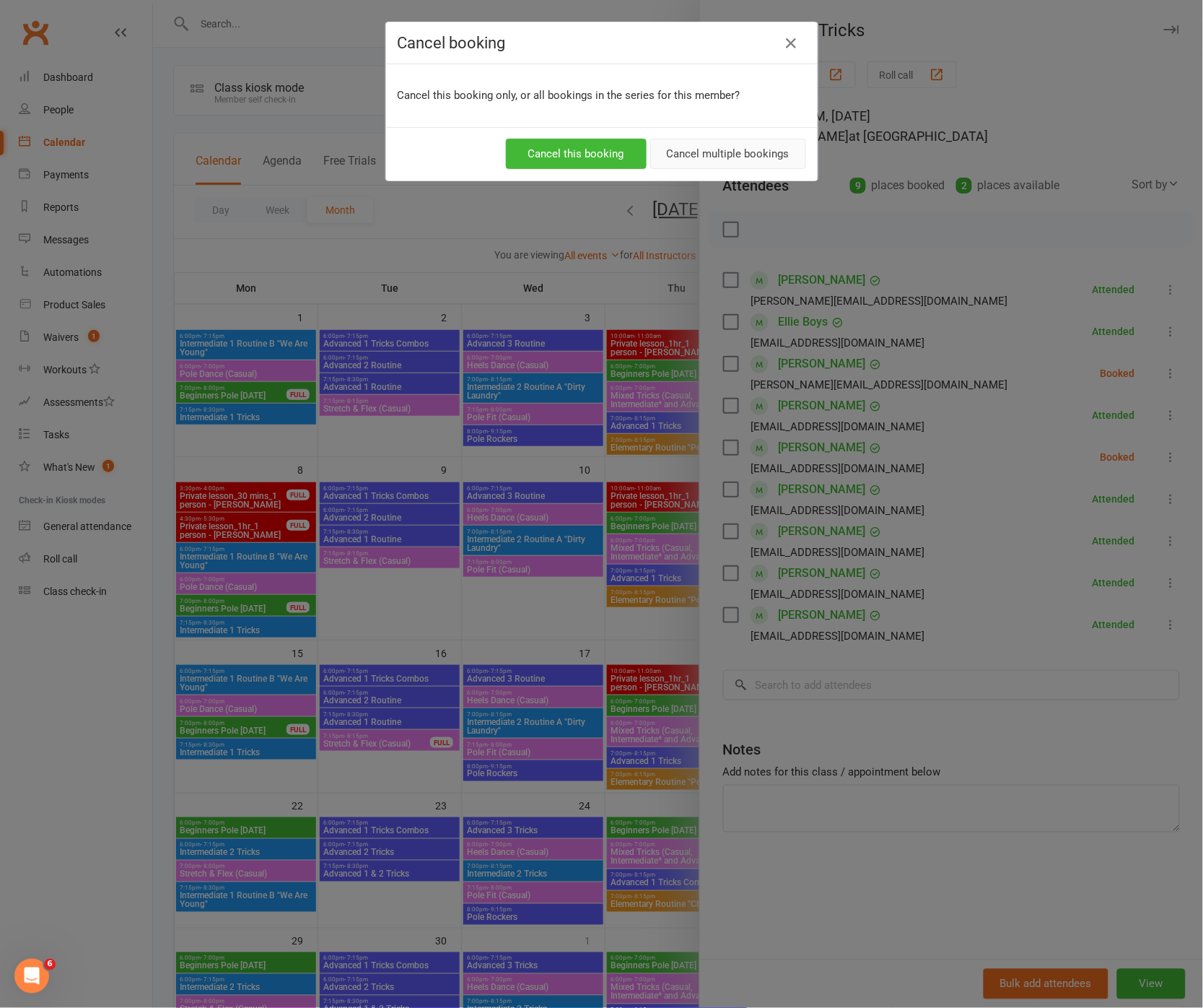
click at [693, 156] on button "Cancel multiple bookings" at bounding box center [728, 154] width 156 height 30
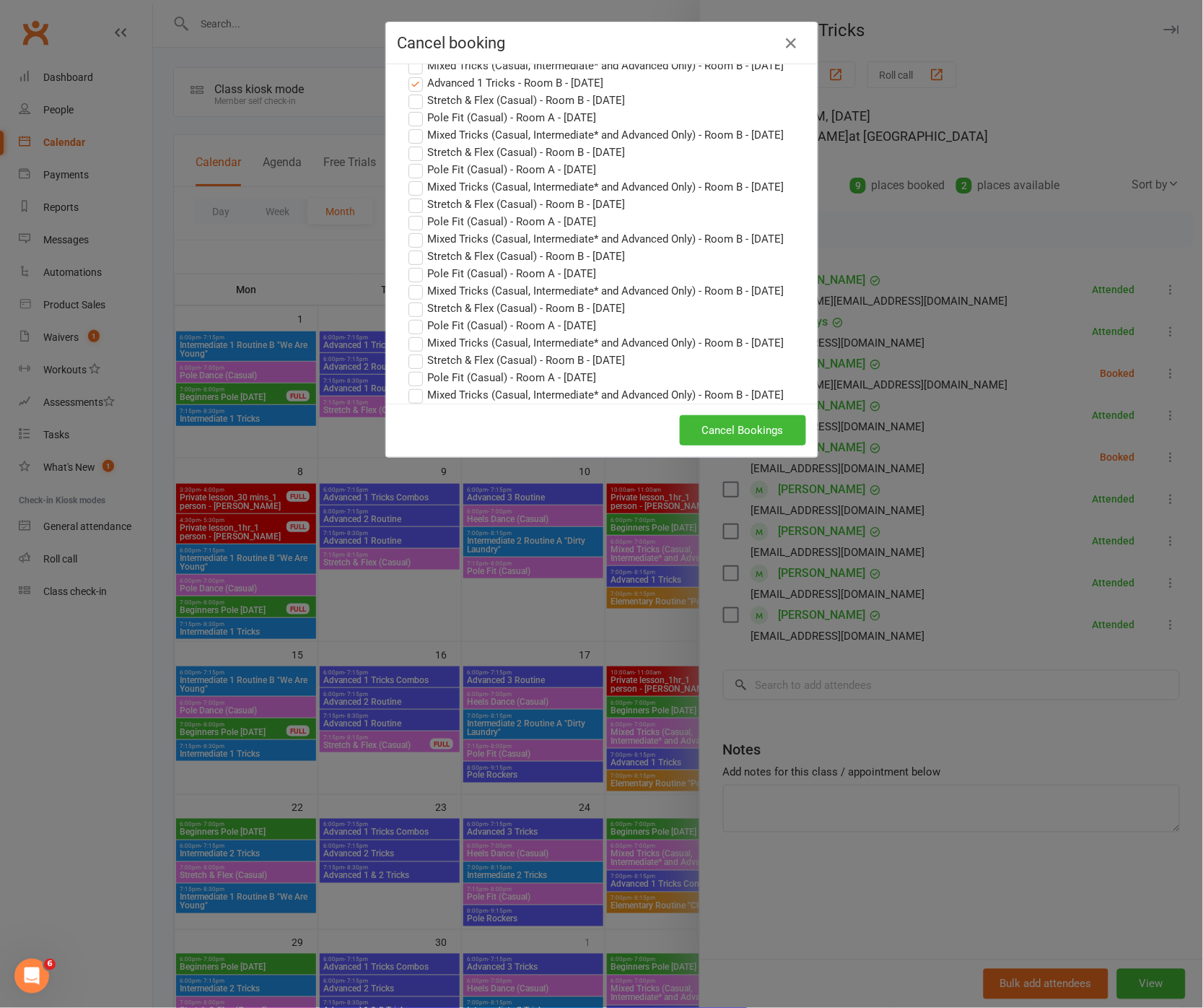
scroll to position [177, 0]
click at [763, 436] on button "Cancel Bookings" at bounding box center [743, 430] width 126 height 30
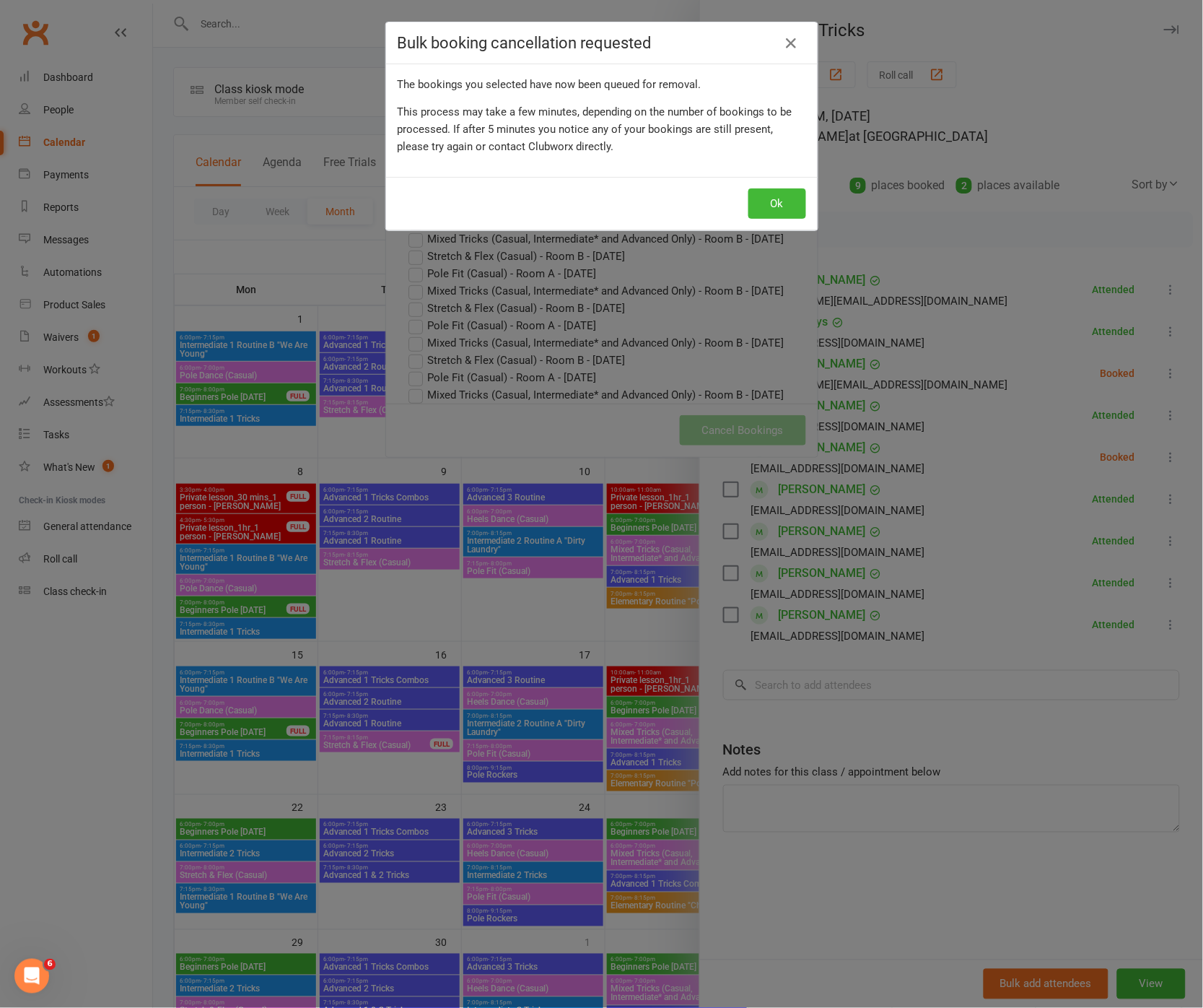
scroll to position [3, 0]
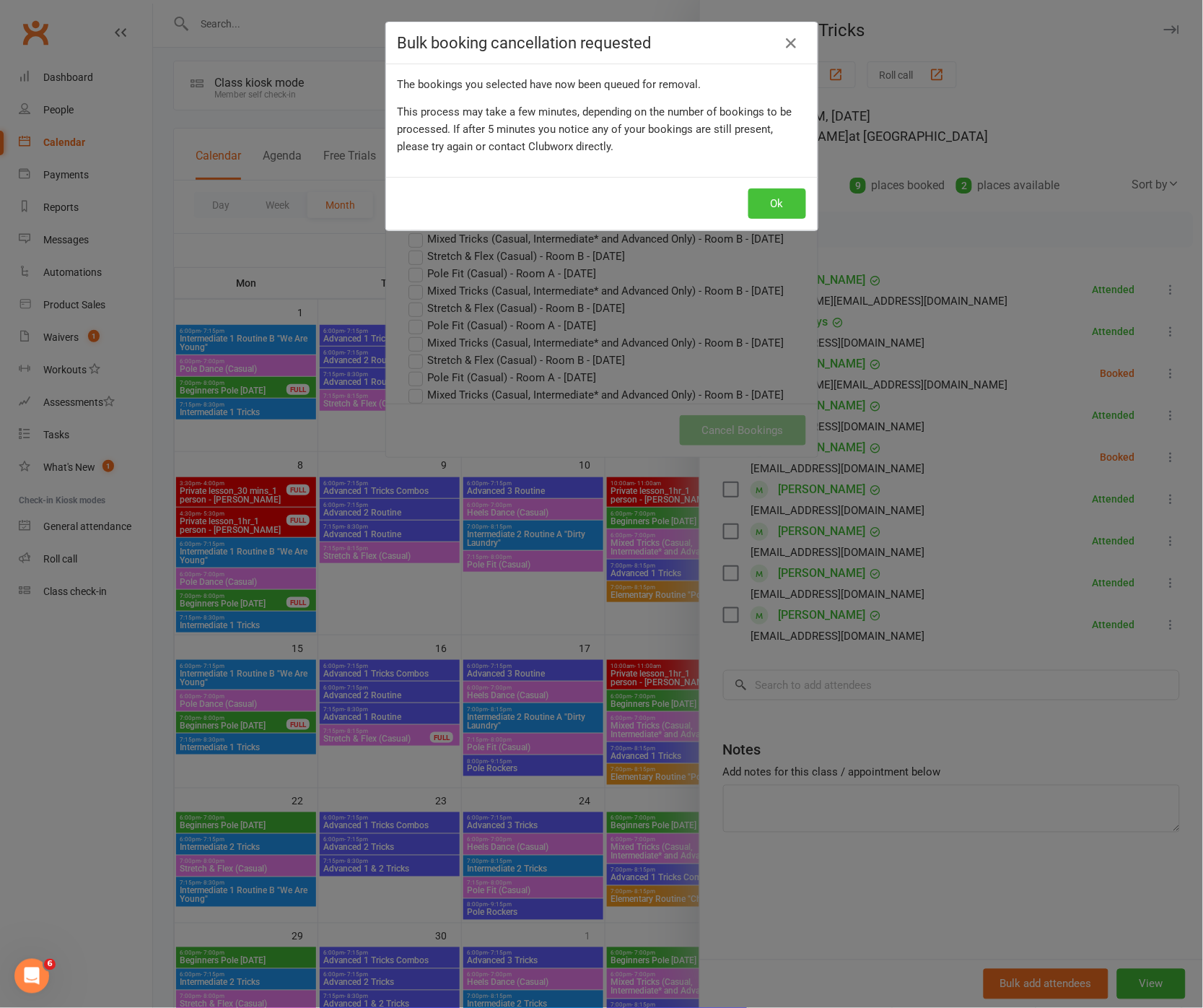
click at [766, 198] on button "Ok" at bounding box center [777, 204] width 58 height 30
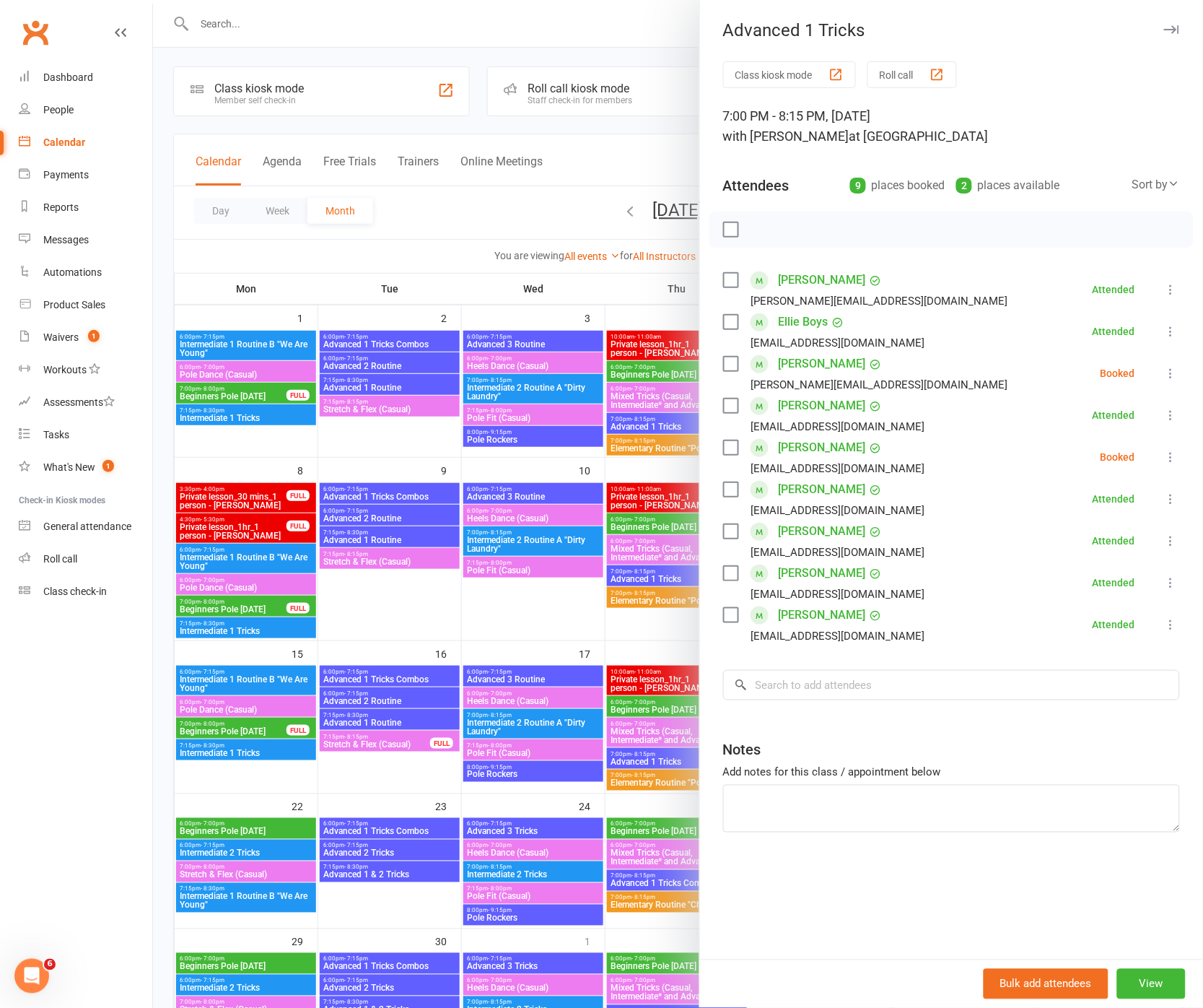
scroll to position [8, 0]
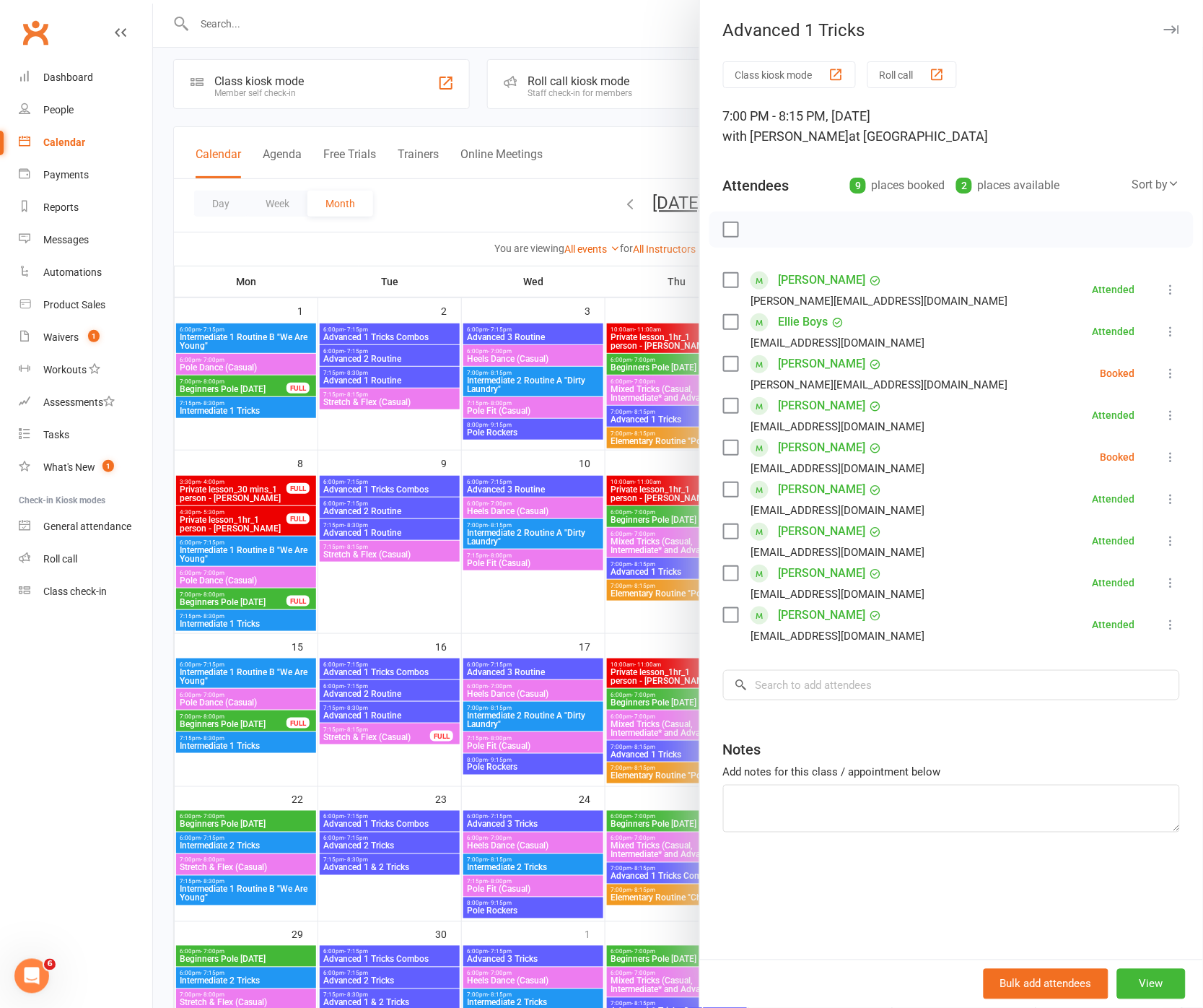
click at [539, 623] on div at bounding box center [678, 504] width 1050 height 1008
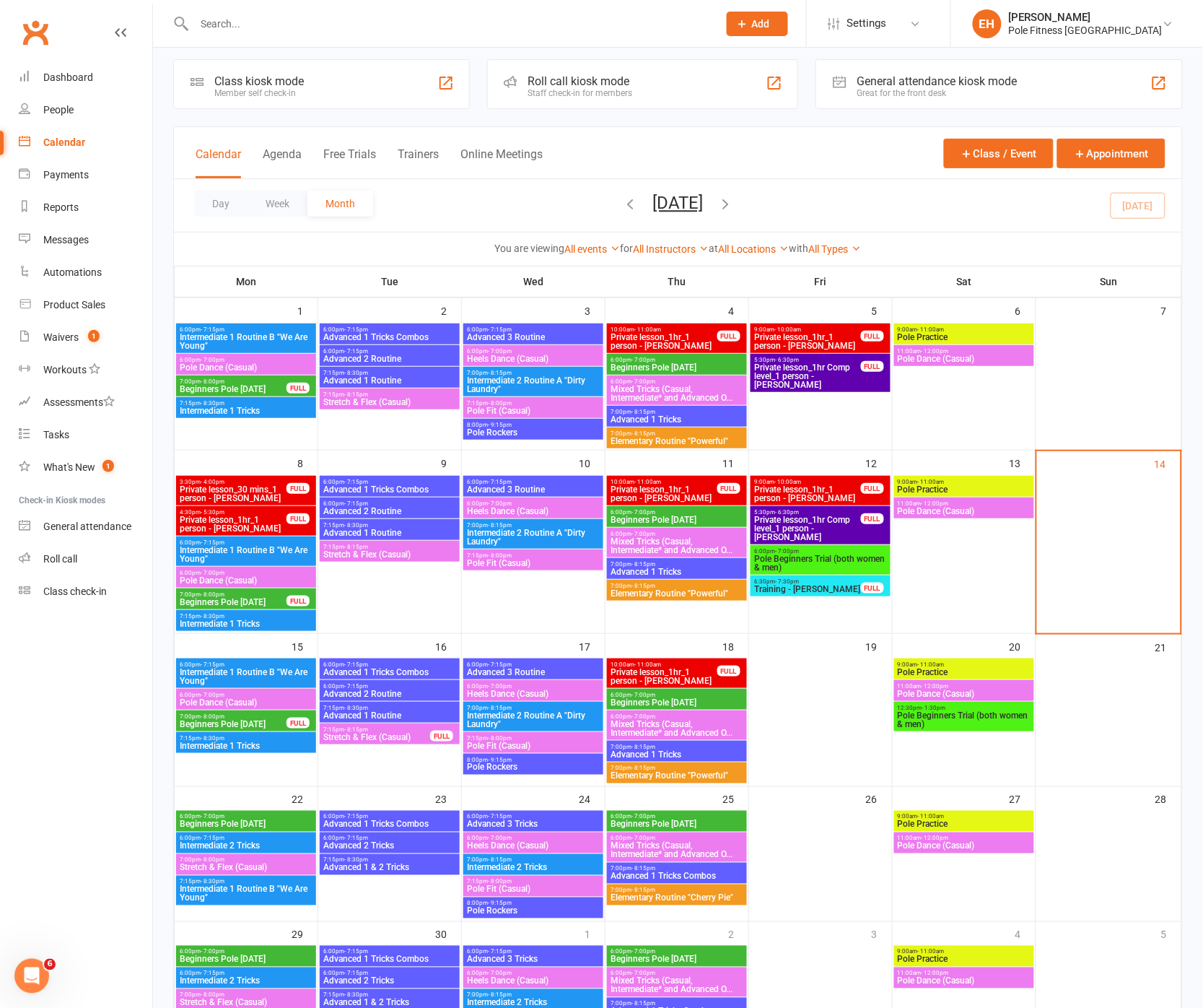
click at [668, 565] on span "7:00pm - 8:15pm" at bounding box center [677, 565] width 135 height 7
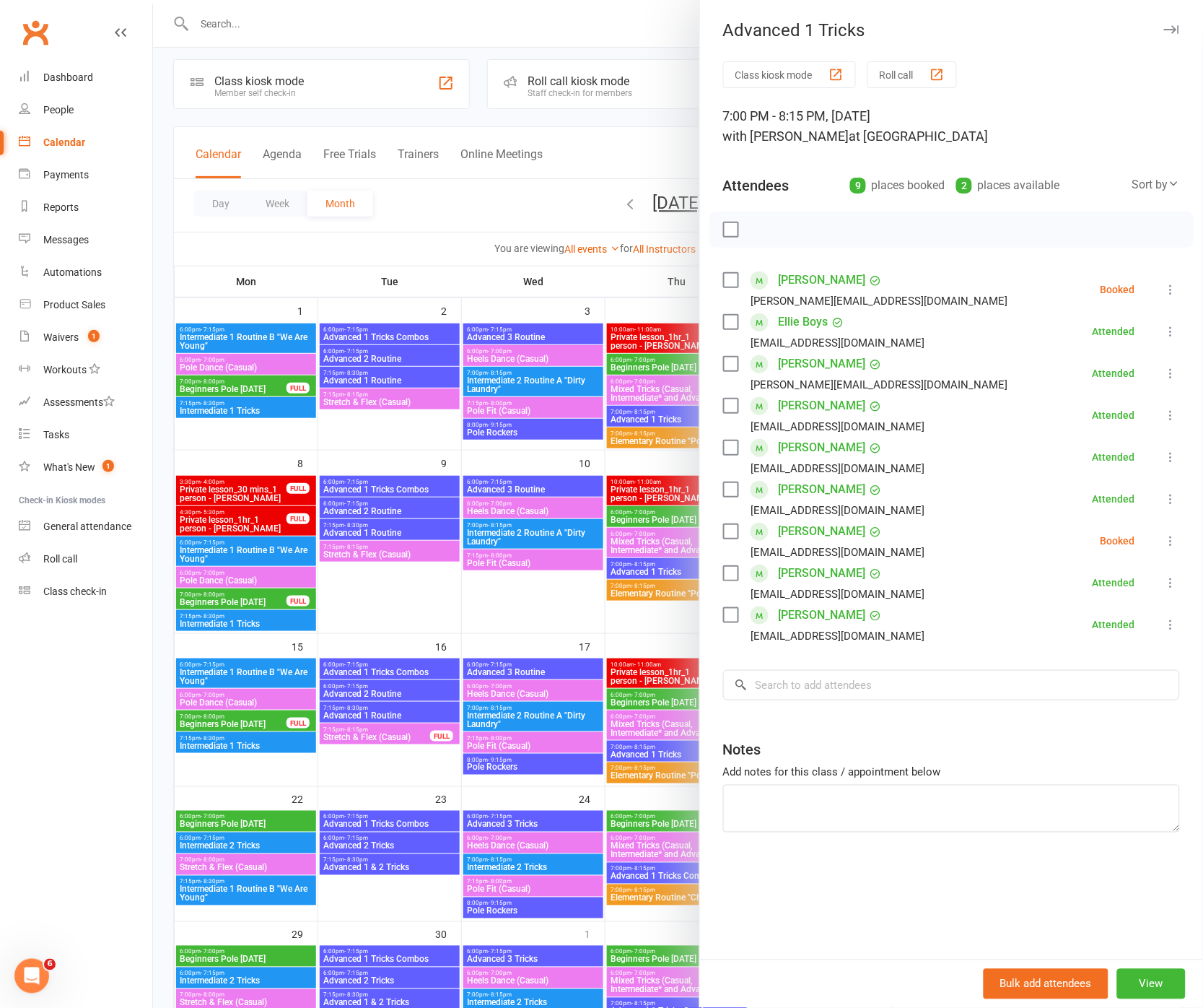
click at [1171, 543] on icon at bounding box center [1171, 540] width 14 height 14
click at [1098, 602] on link "Remove" at bounding box center [1101, 597] width 155 height 29
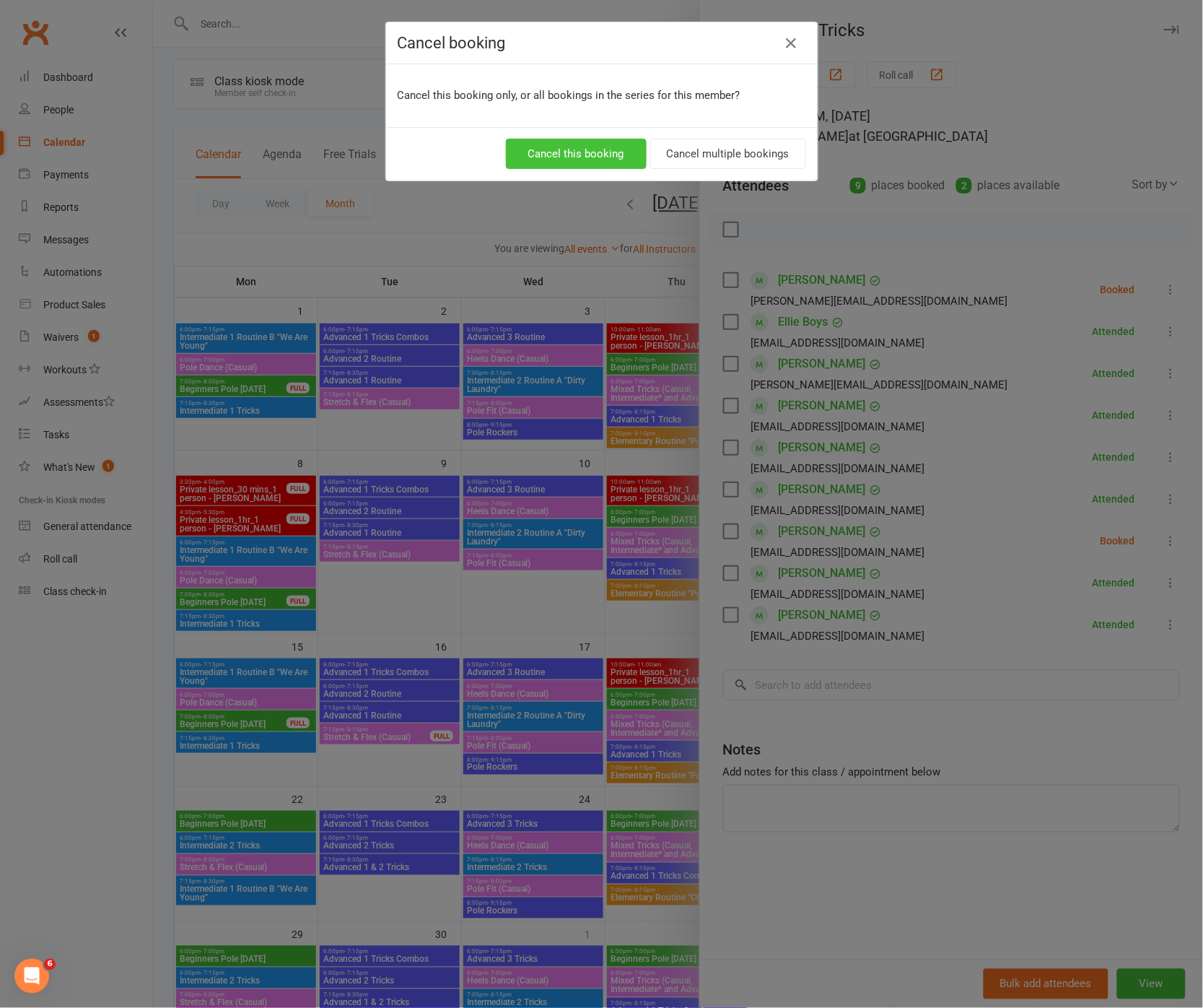
click at [580, 153] on button "Cancel this booking" at bounding box center [575, 154] width 140 height 30
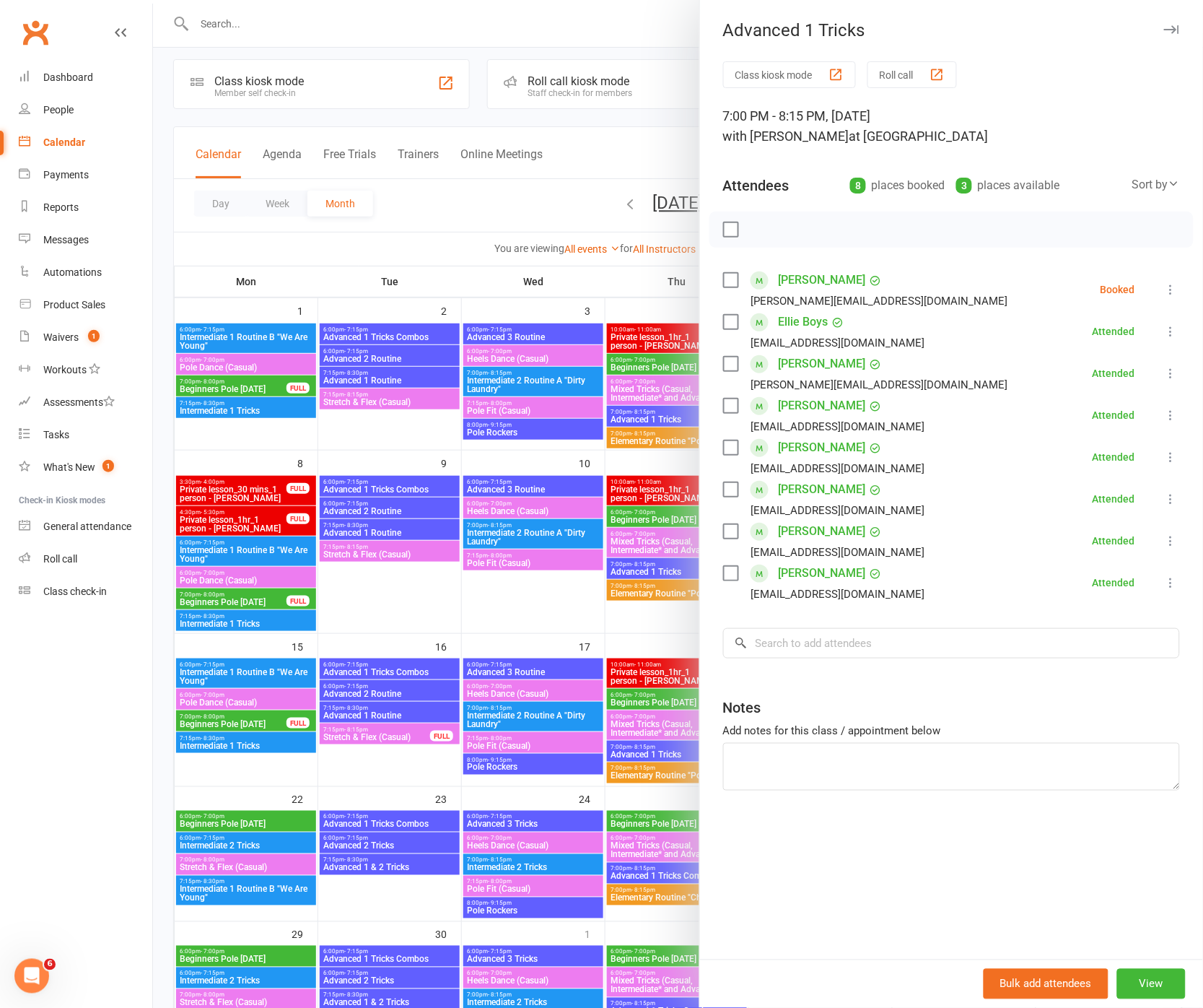
click at [635, 632] on div at bounding box center [678, 504] width 1050 height 1008
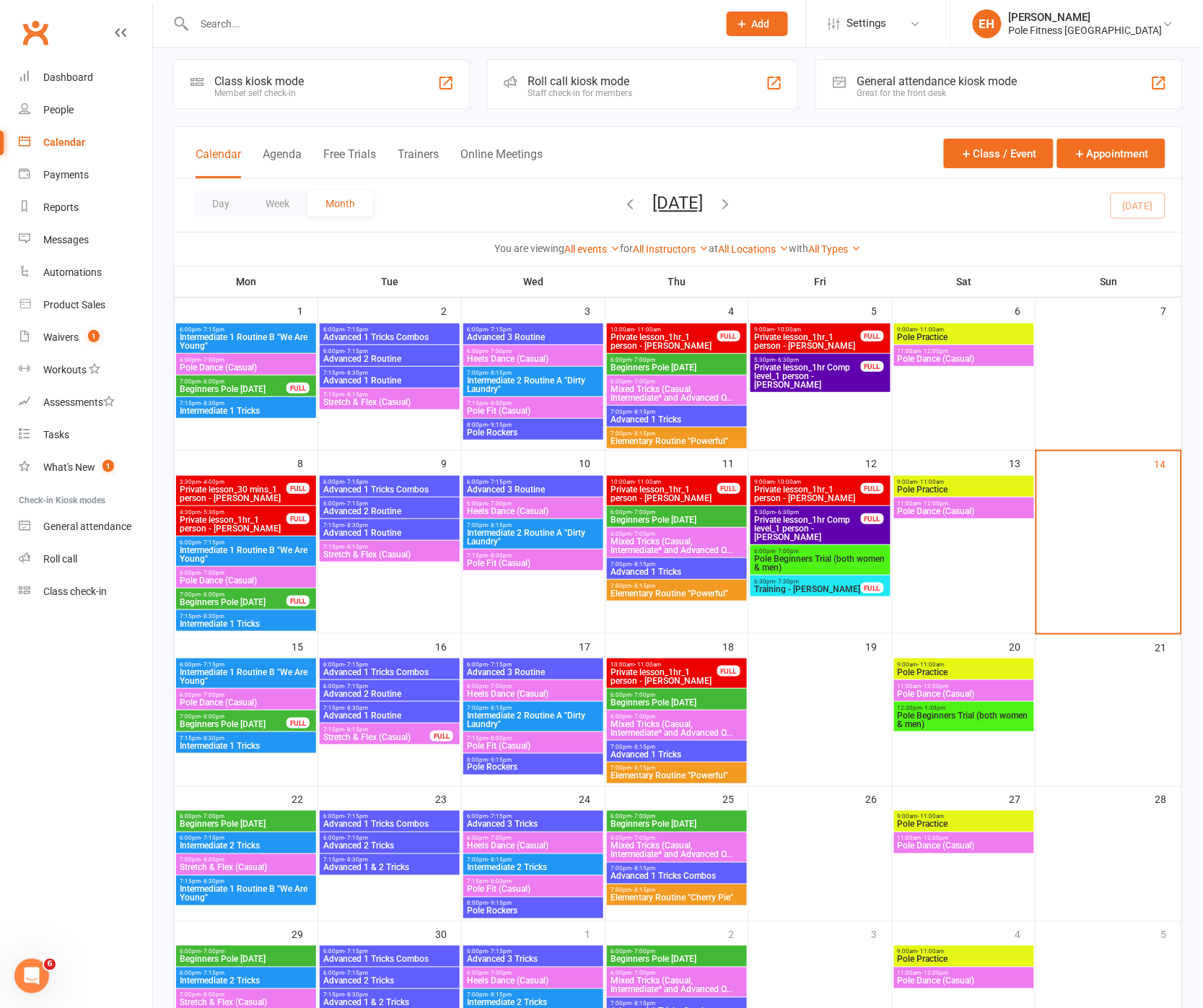
click at [660, 752] on span "Advanced 1 Tricks" at bounding box center [677, 754] width 135 height 8
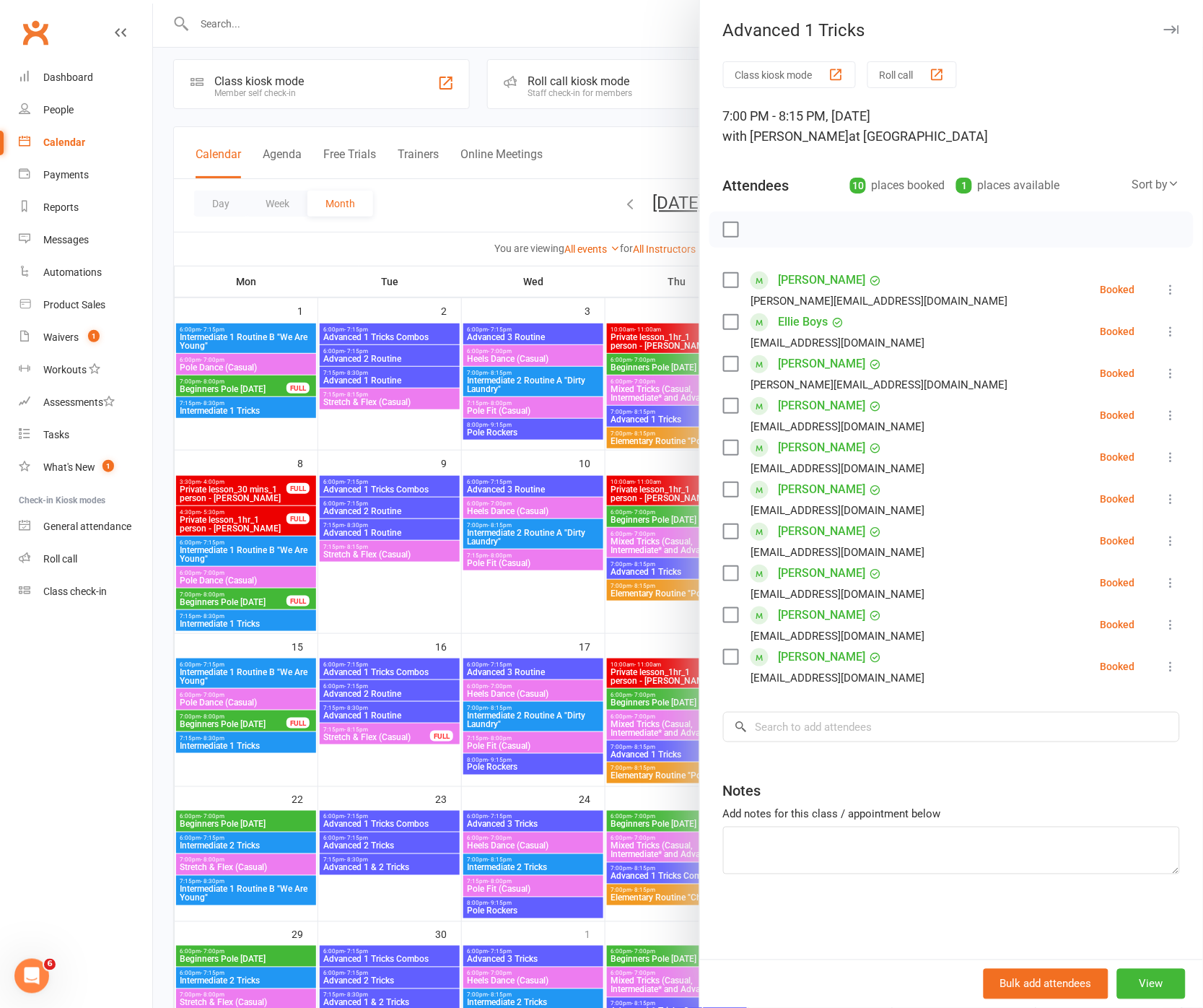
click at [1174, 543] on icon at bounding box center [1171, 540] width 14 height 14
click at [1084, 593] on link "Remove" at bounding box center [1101, 597] width 155 height 29
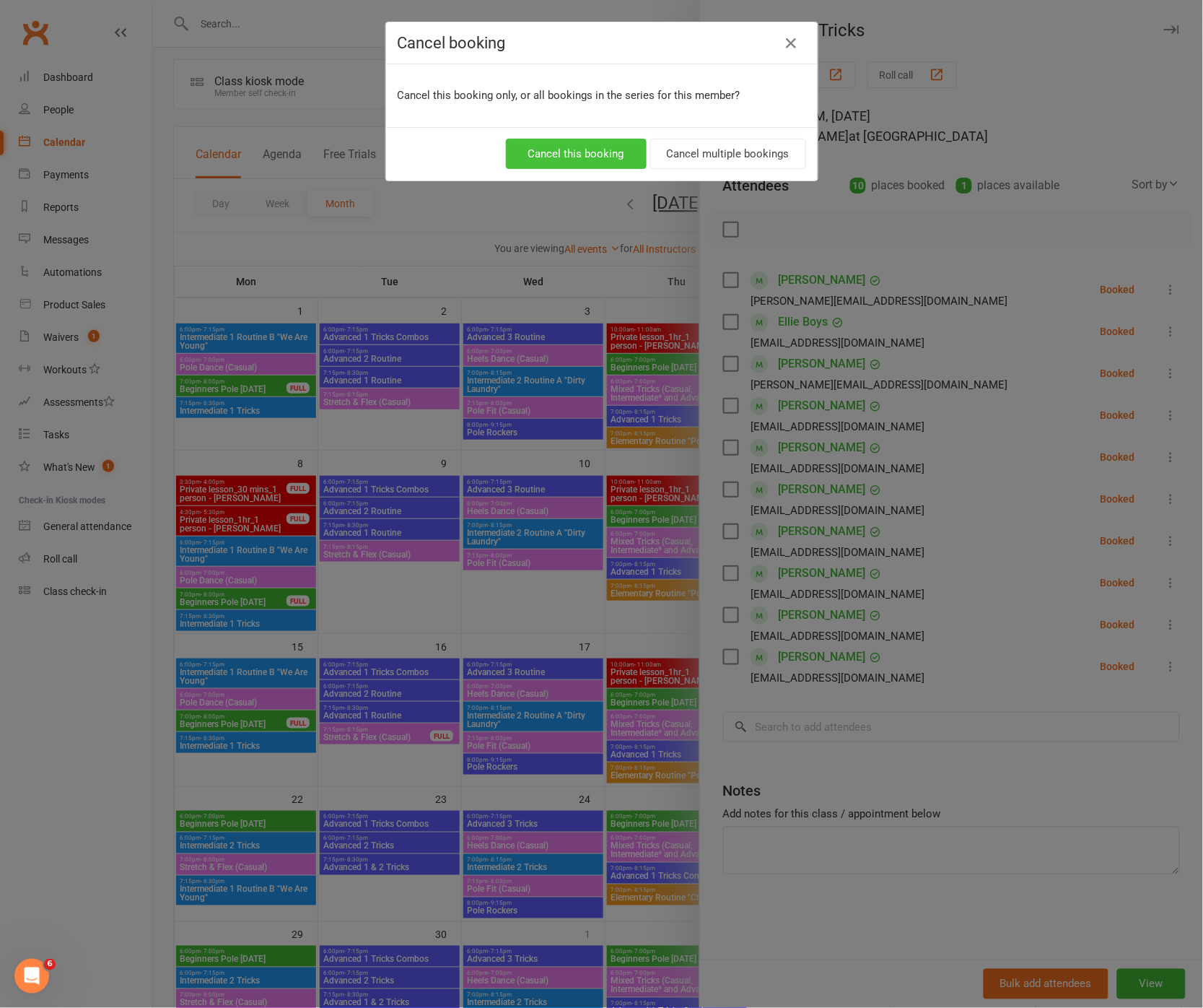
drag, startPoint x: 571, startPoint y: 145, endPoint x: 574, endPoint y: 153, distance: 8.5
click at [571, 145] on button "Cancel this booking" at bounding box center [575, 154] width 140 height 30
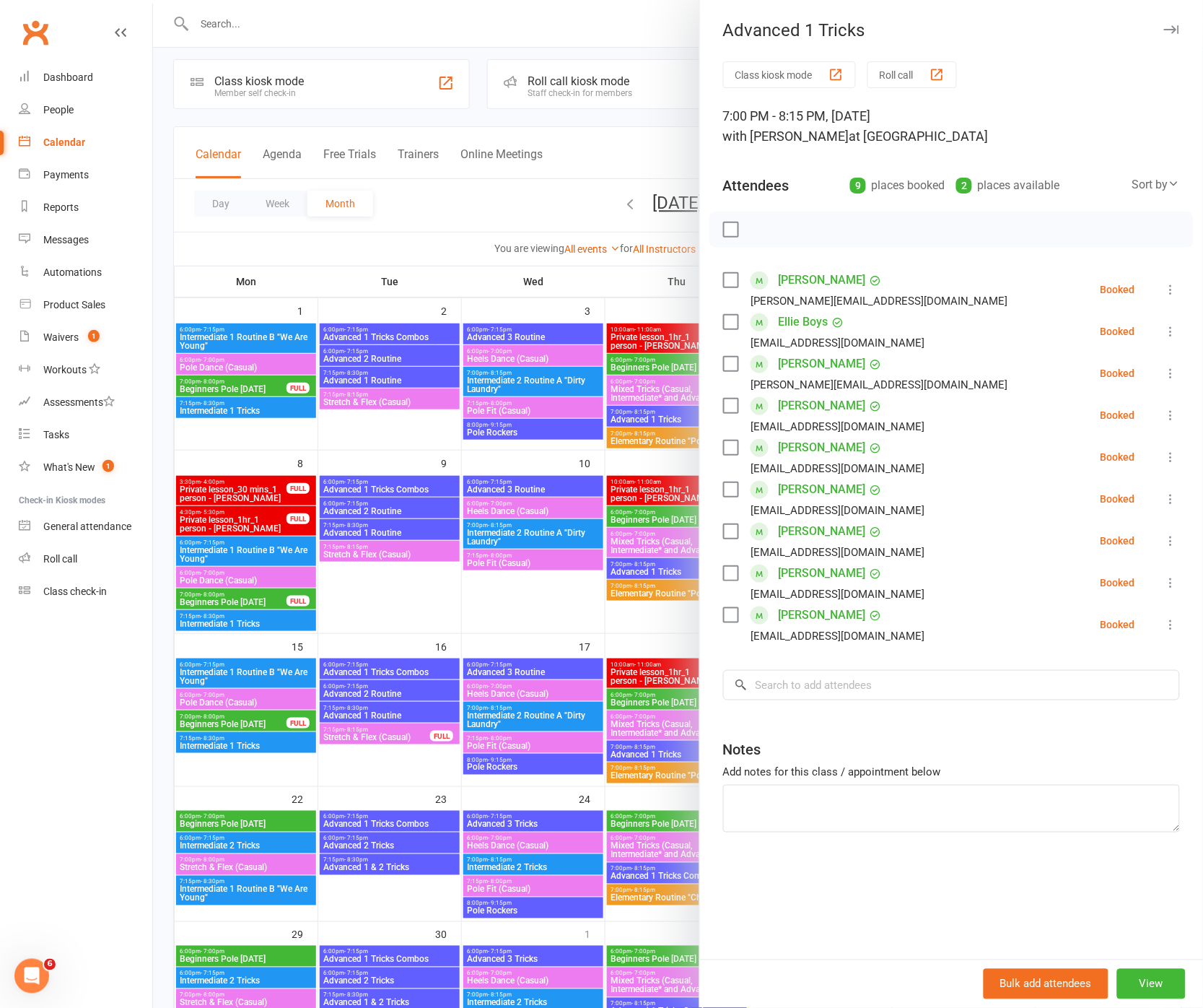
scroll to position [3, 0]
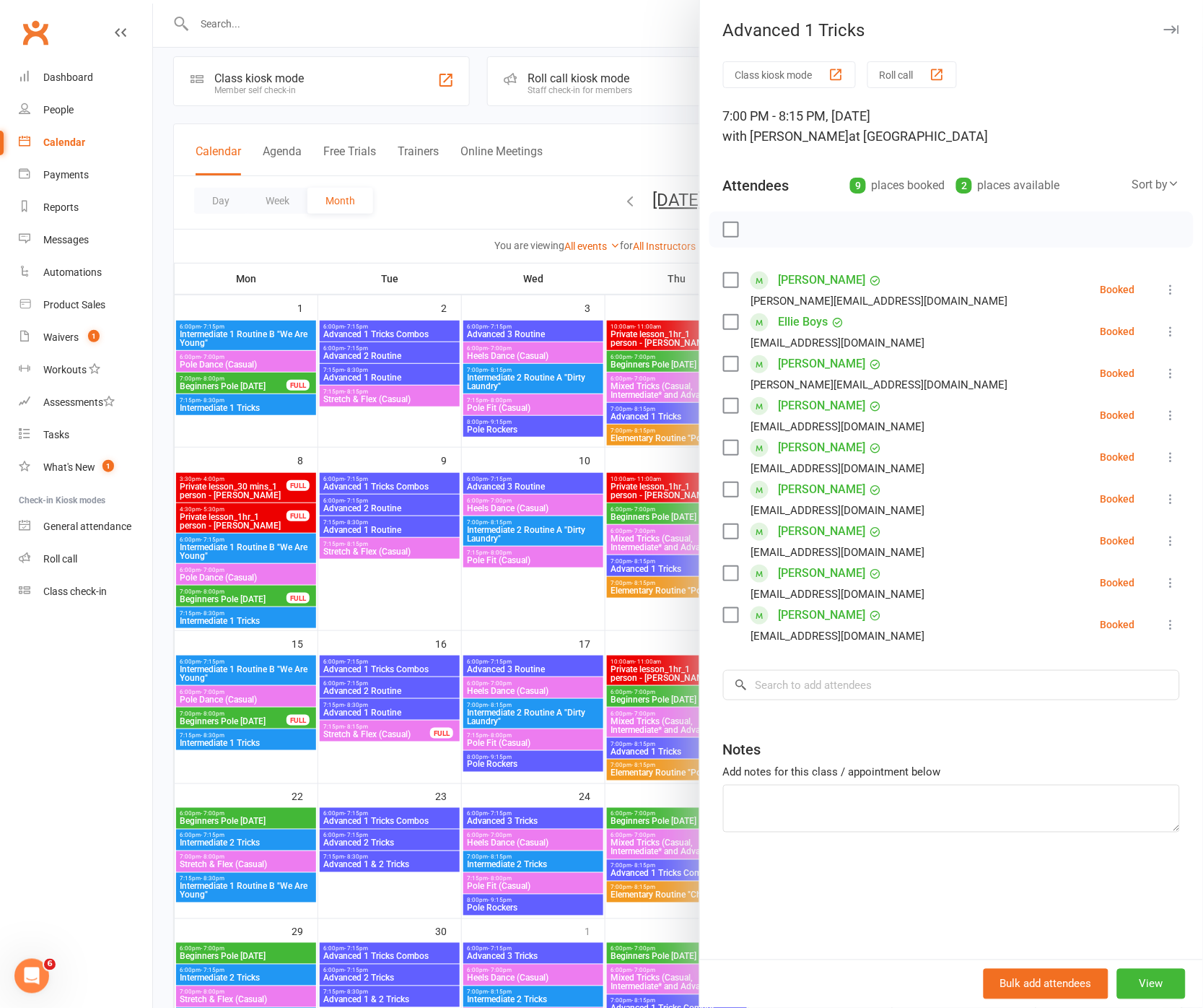
click at [1175, 28] on icon "button" at bounding box center [1172, 29] width 15 height 8
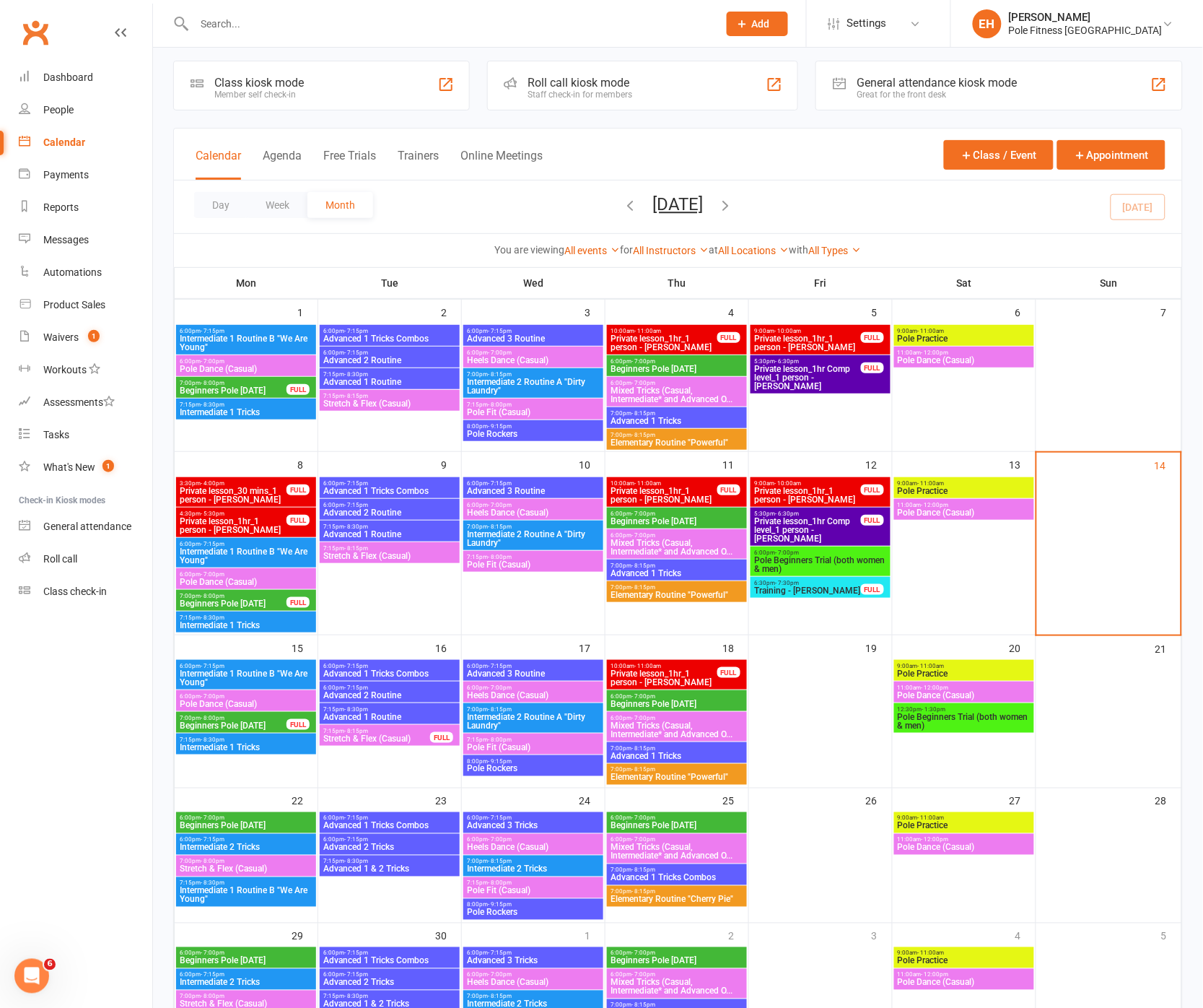
click at [649, 419] on span "Advanced 1 Tricks" at bounding box center [677, 421] width 135 height 8
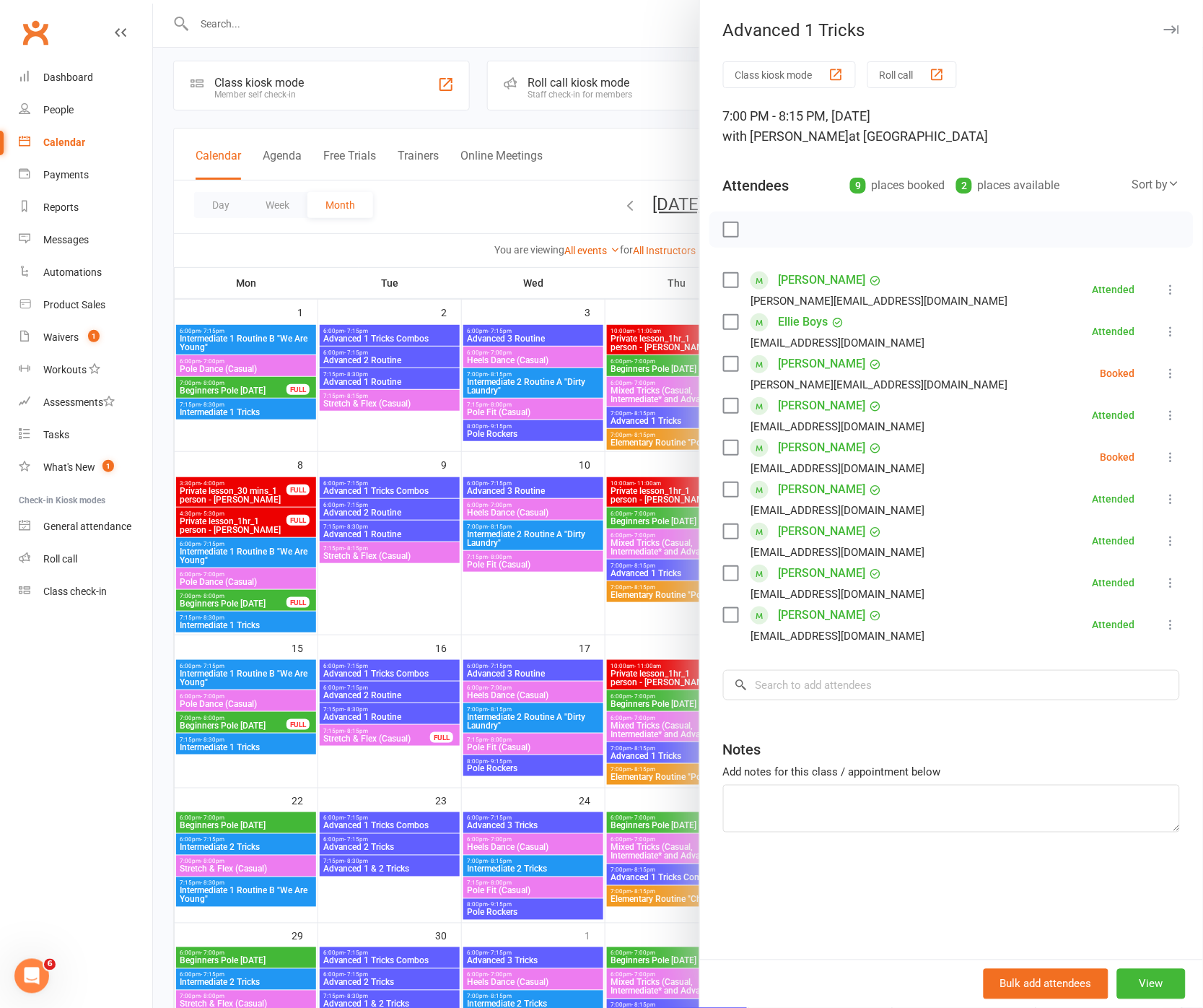
click at [1176, 540] on icon at bounding box center [1171, 540] width 14 height 14
click at [657, 623] on div at bounding box center [678, 504] width 1050 height 1008
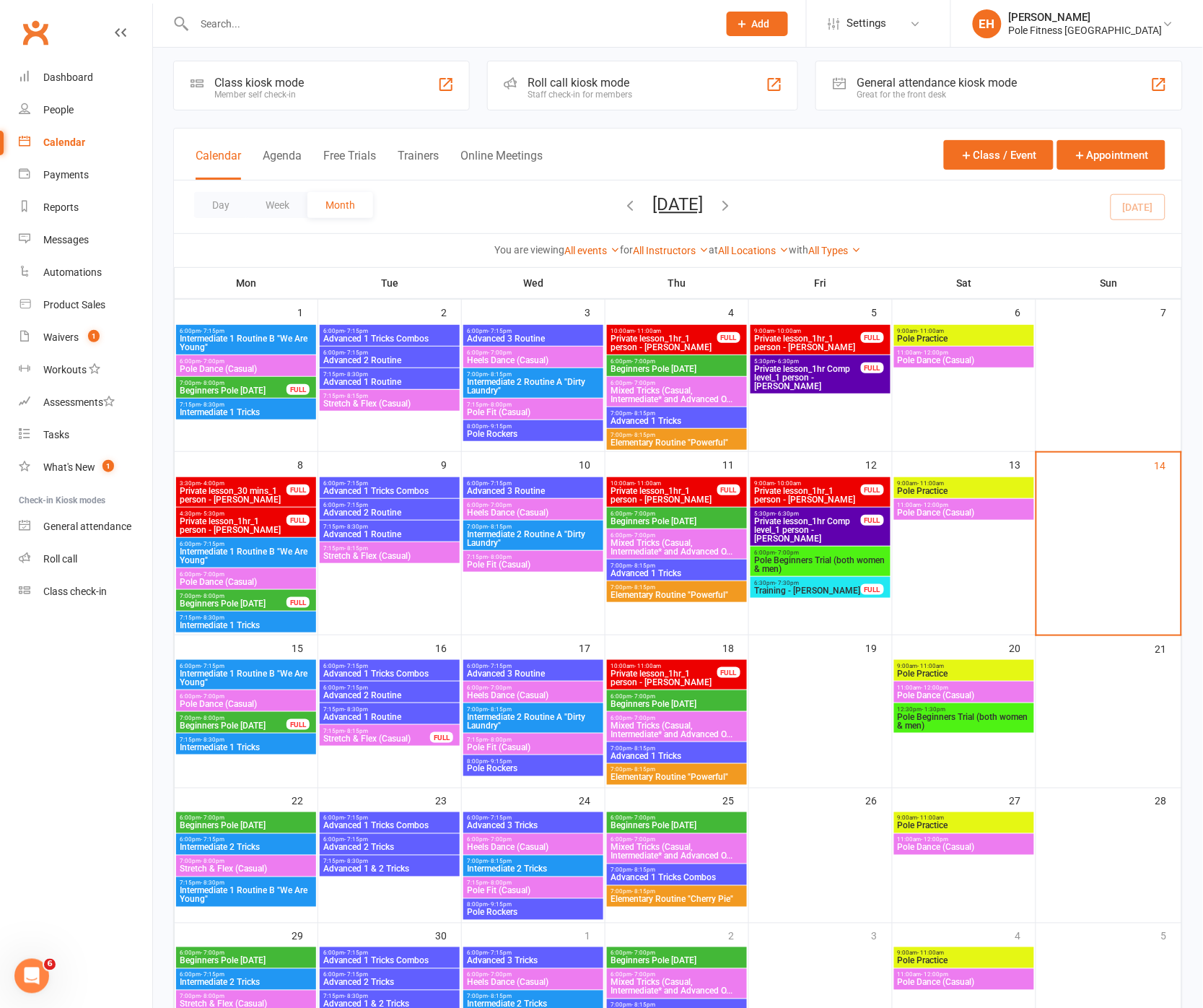
click at [660, 571] on span "Advanced 1 Tricks" at bounding box center [677, 573] width 135 height 8
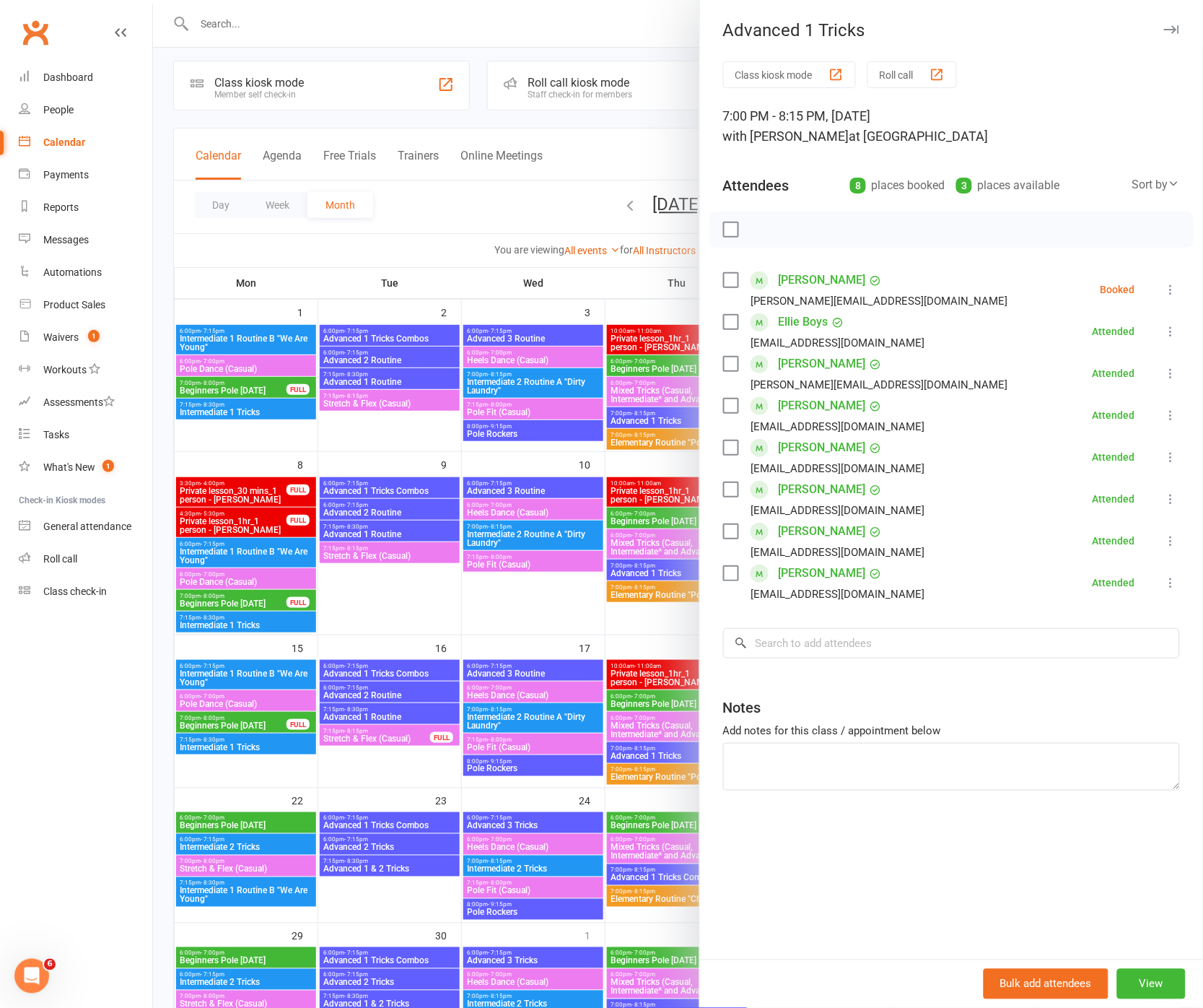
click at [635, 424] on div at bounding box center [678, 504] width 1050 height 1008
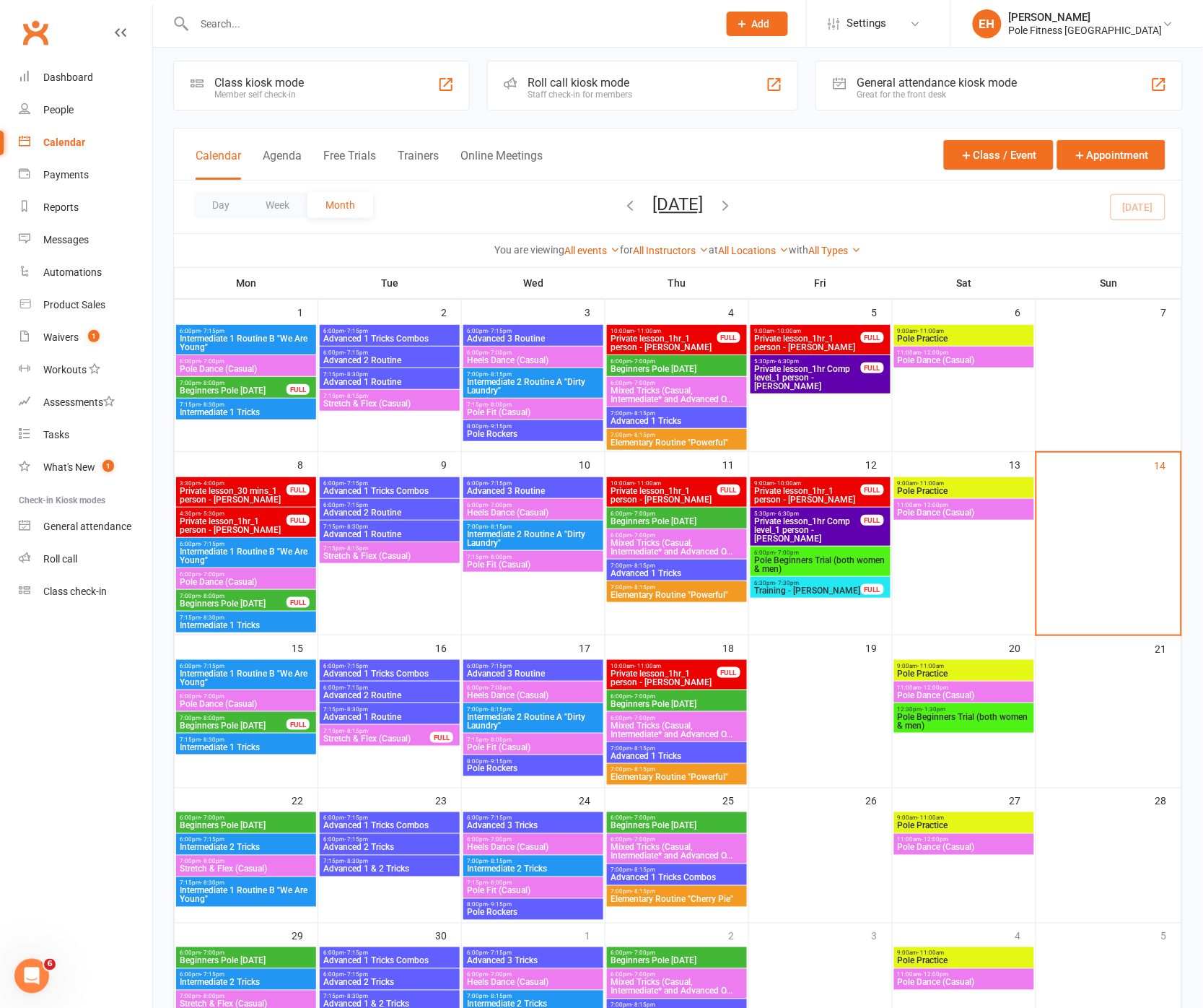
click at [641, 419] on span "Advanced 1 Tricks" at bounding box center [677, 421] width 135 height 8
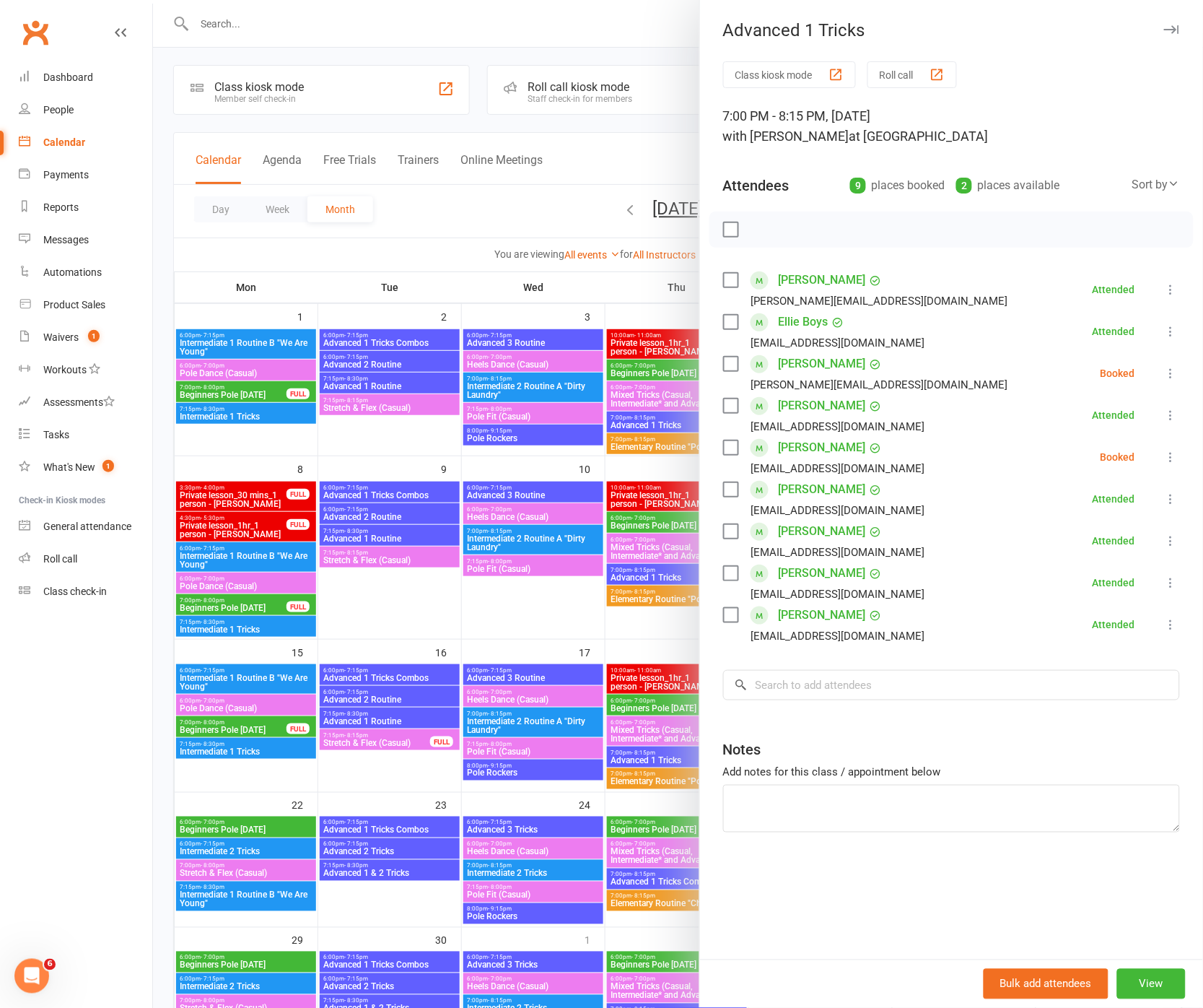
scroll to position [3, 0]
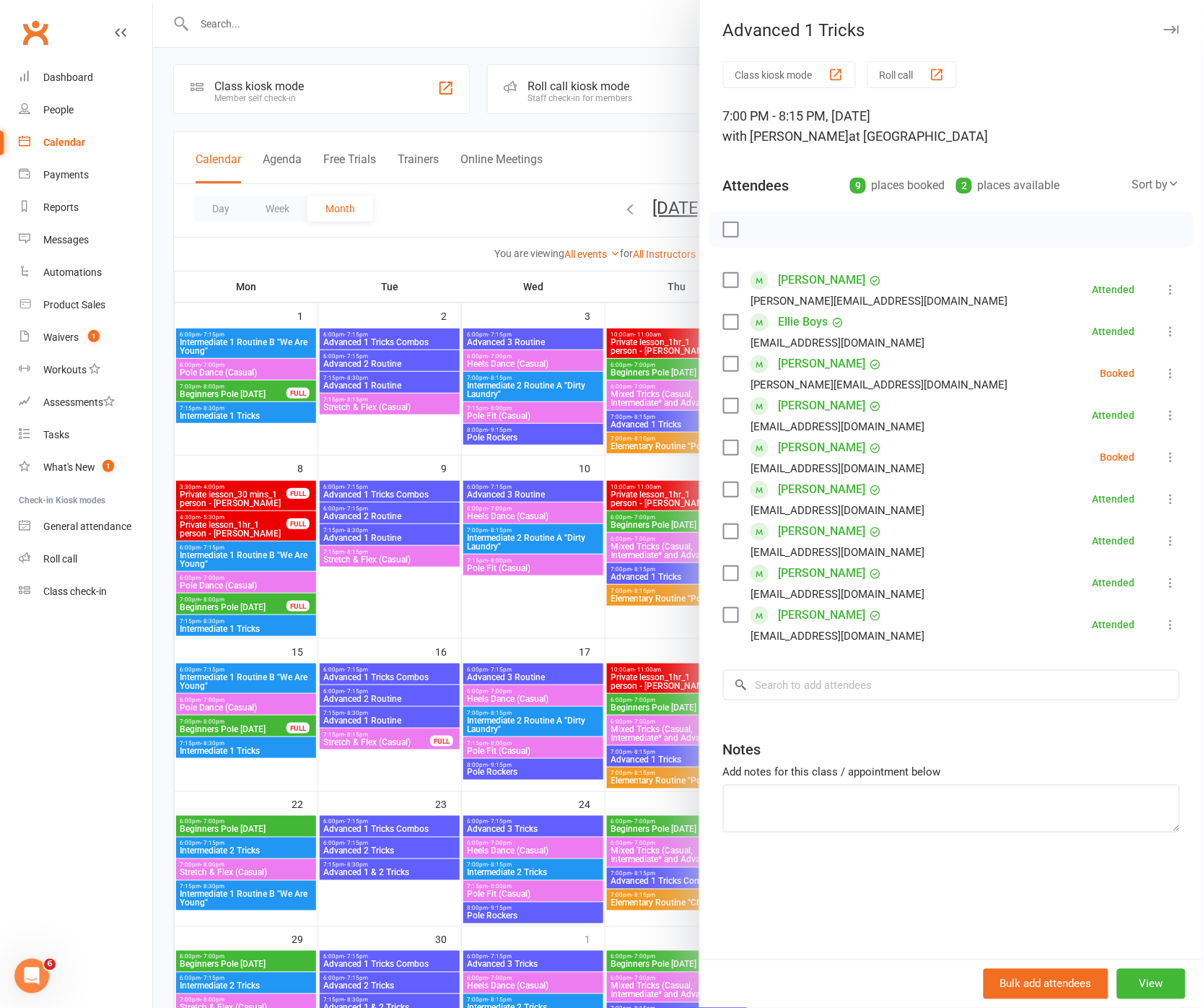
click at [1172, 541] on icon at bounding box center [1171, 540] width 14 height 14
click at [1080, 597] on link "Remove" at bounding box center [1101, 597] width 155 height 29
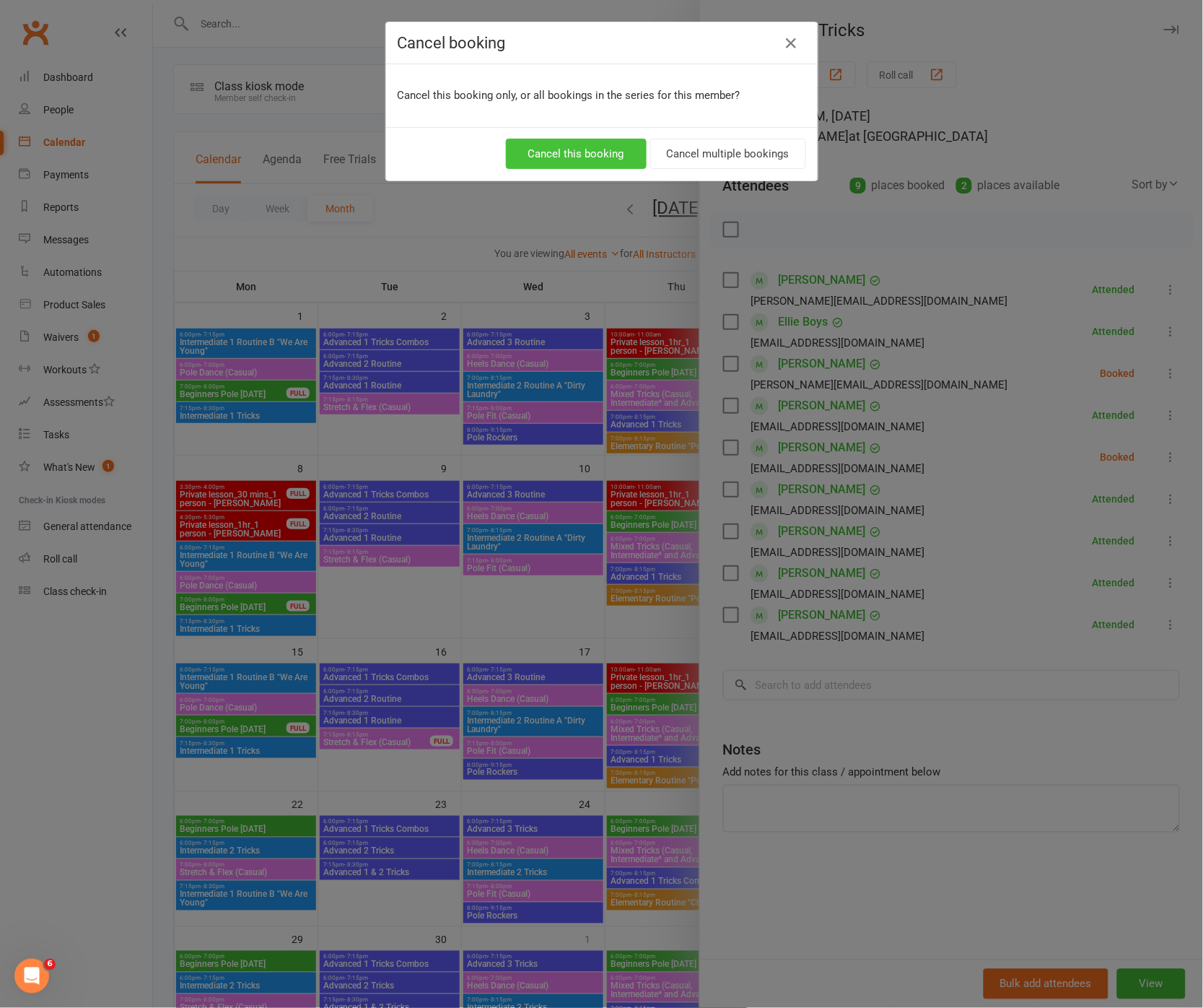
click at [562, 145] on button "Cancel this booking" at bounding box center [575, 154] width 140 height 30
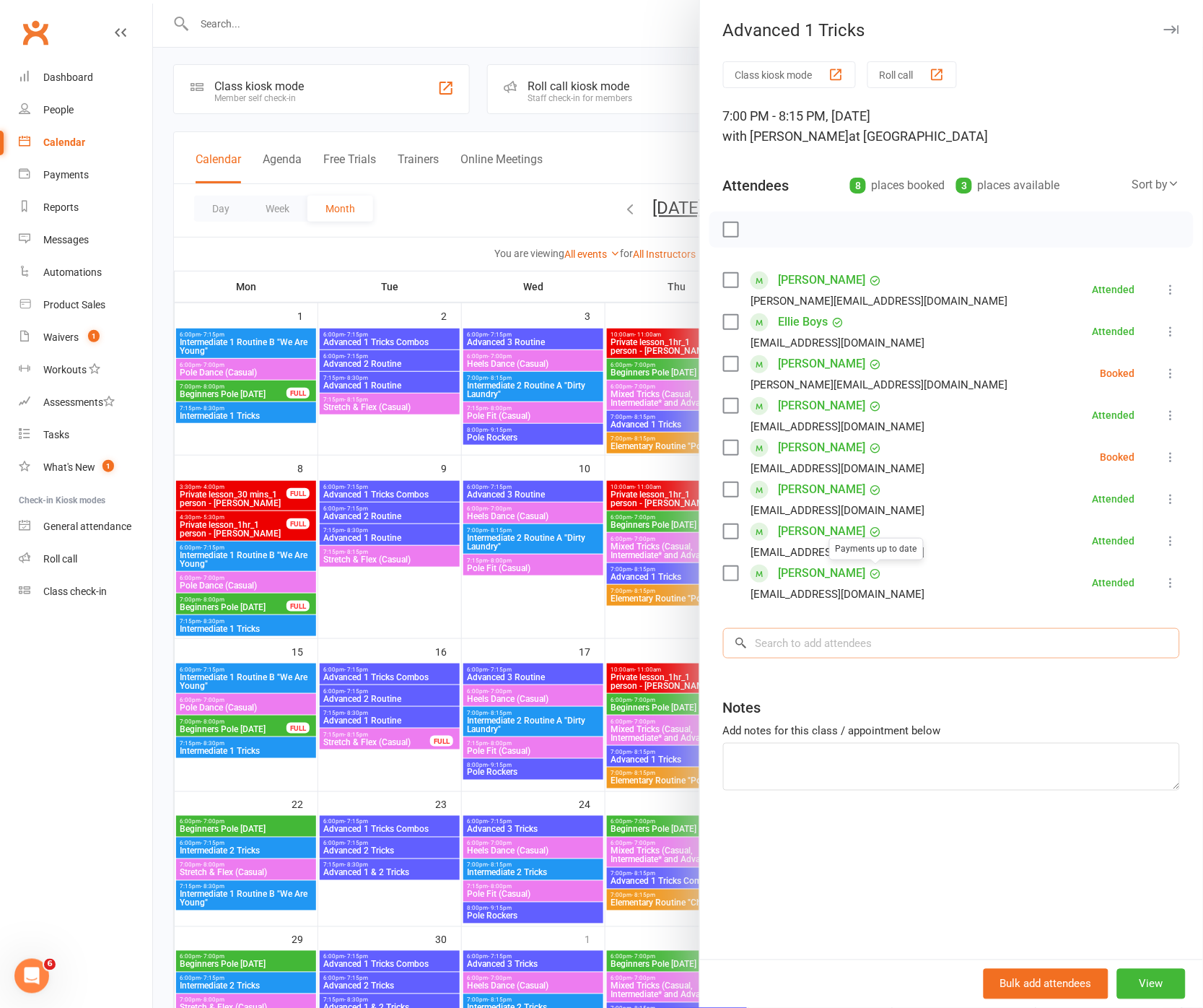
click at [834, 644] on input "search" at bounding box center [951, 643] width 457 height 30
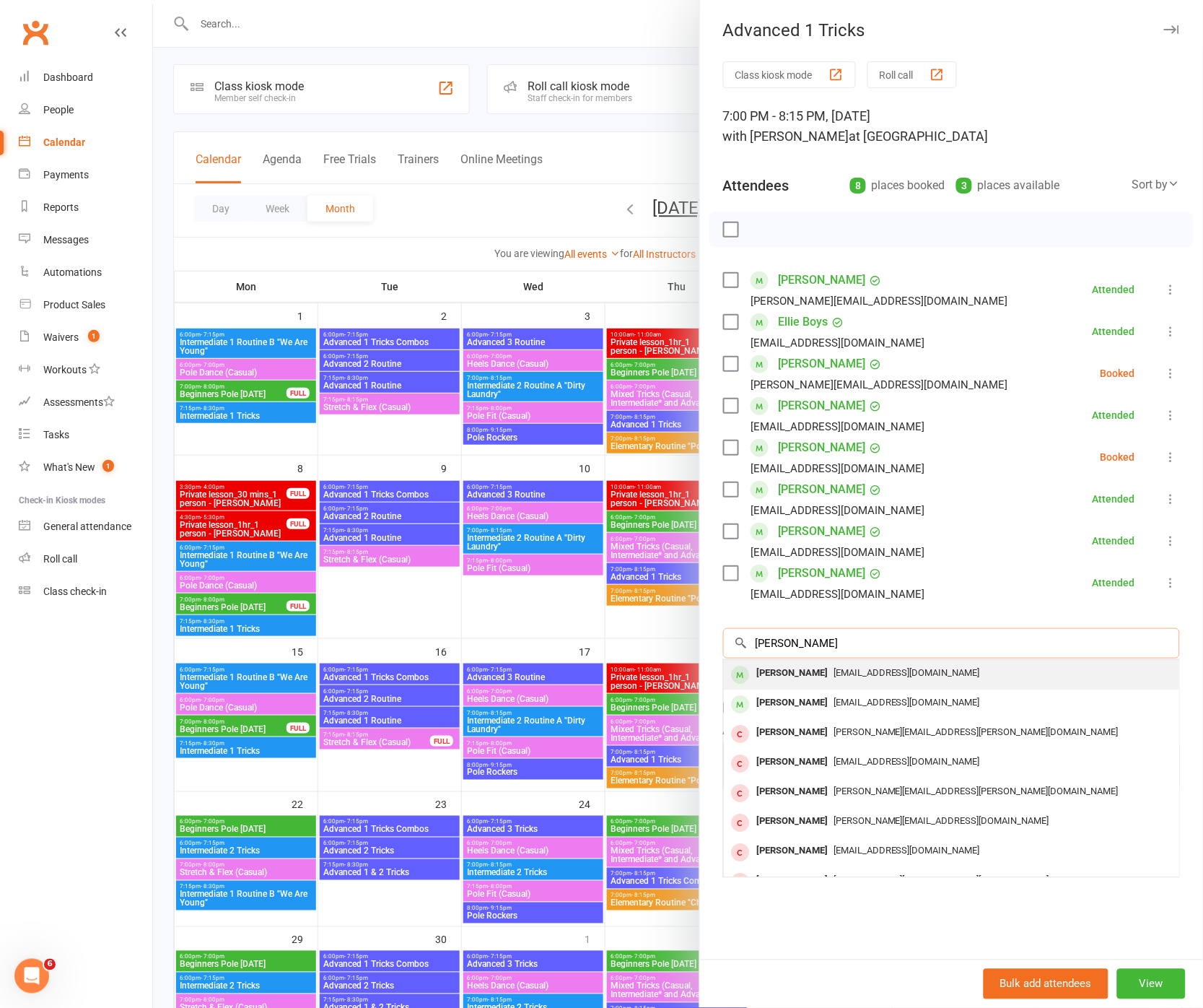
type input "jessica mur"
click at [820, 671] on div "Jessica Murray" at bounding box center [792, 673] width 83 height 21
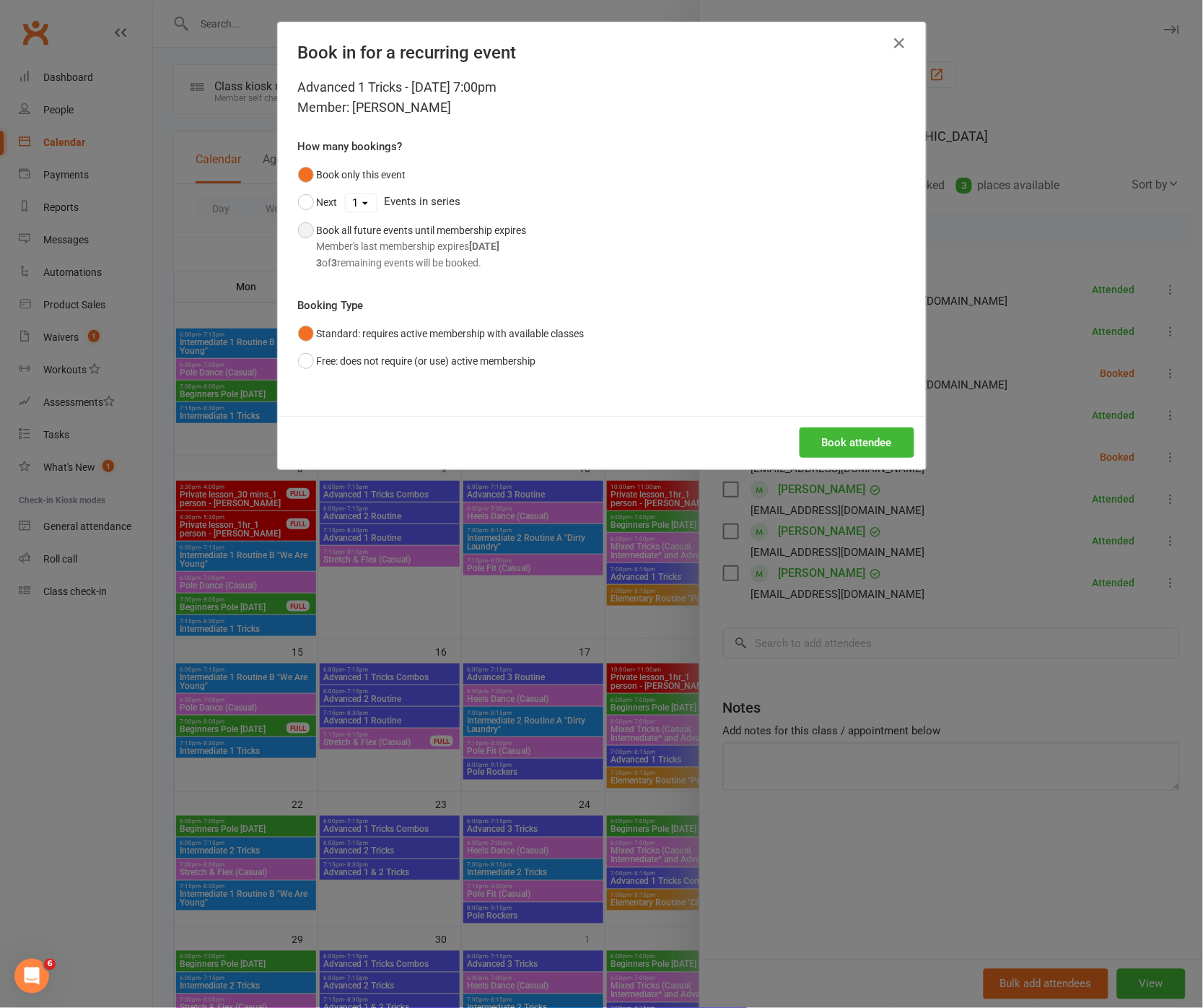
click at [307, 225] on button "Book all future events until membership expires Member's last membership expire…" at bounding box center [412, 246] width 229 height 60
drag, startPoint x: 848, startPoint y: 438, endPoint x: 840, endPoint y: 439, distance: 8.1
click at [848, 438] on button "Book attendee" at bounding box center [857, 443] width 114 height 30
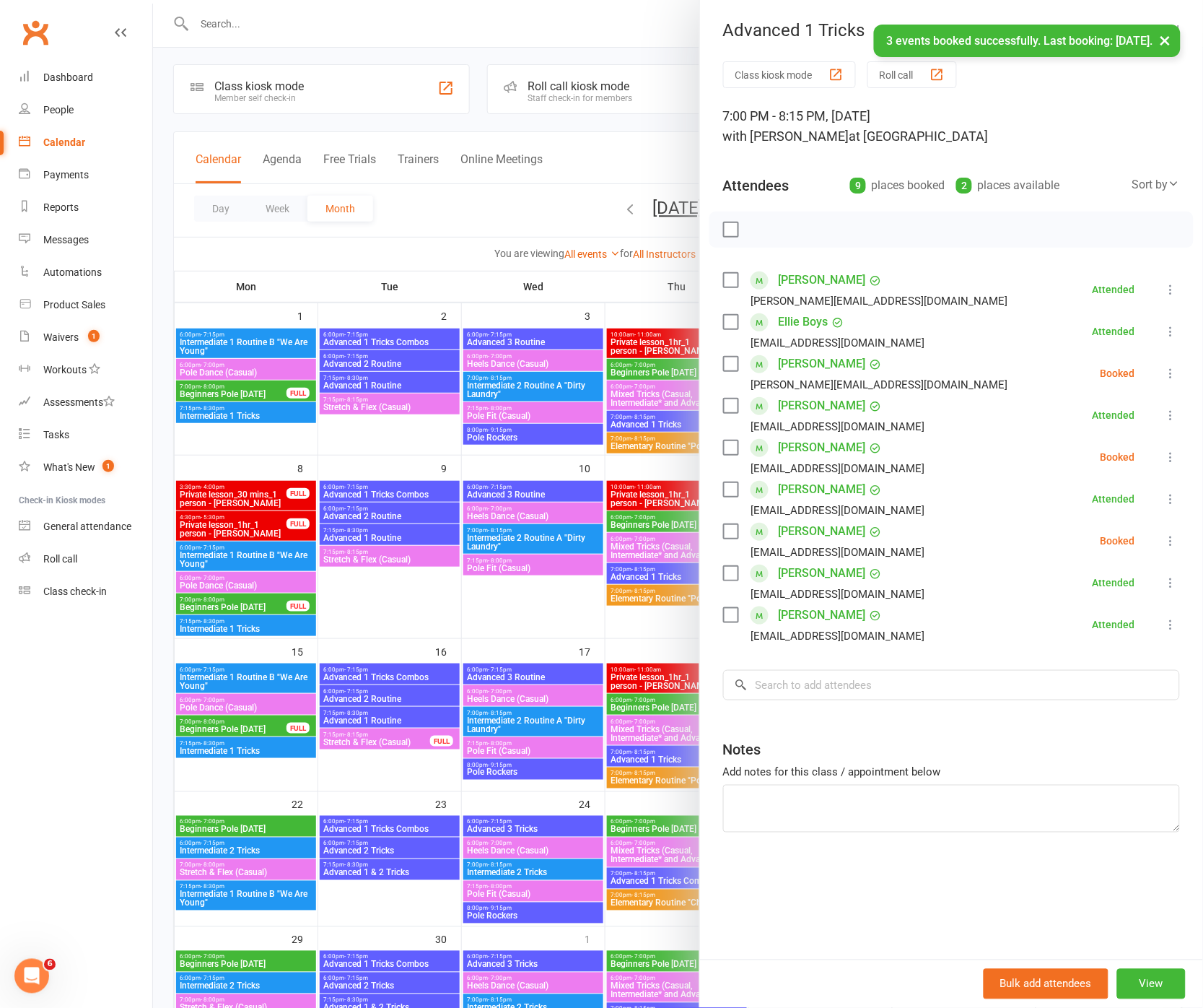
click at [1170, 536] on icon at bounding box center [1171, 540] width 14 height 14
click at [1096, 618] on link "Check in" at bounding box center [1101, 627] width 155 height 29
click at [644, 621] on div at bounding box center [678, 504] width 1050 height 1008
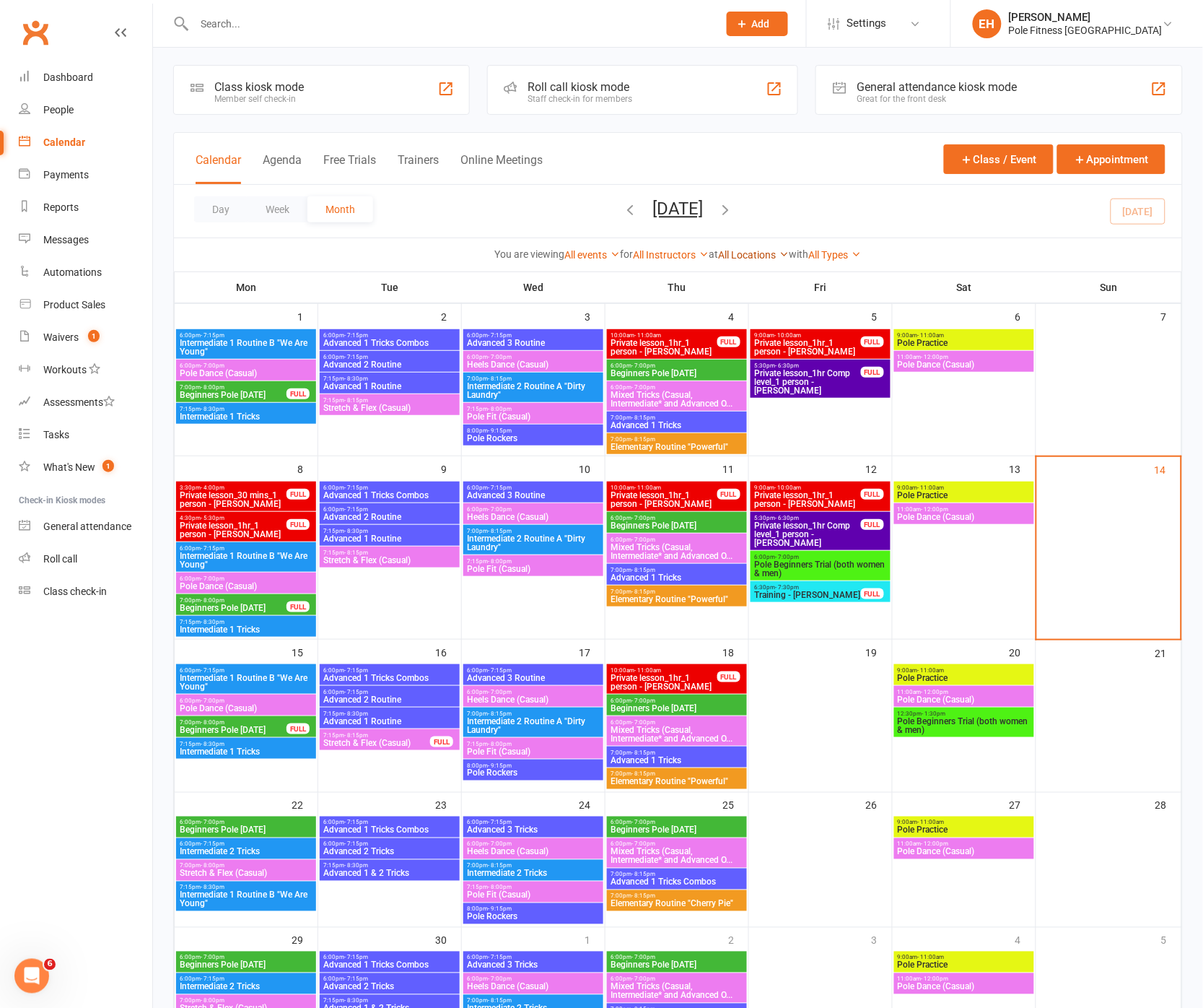
scroll to position [0, 0]
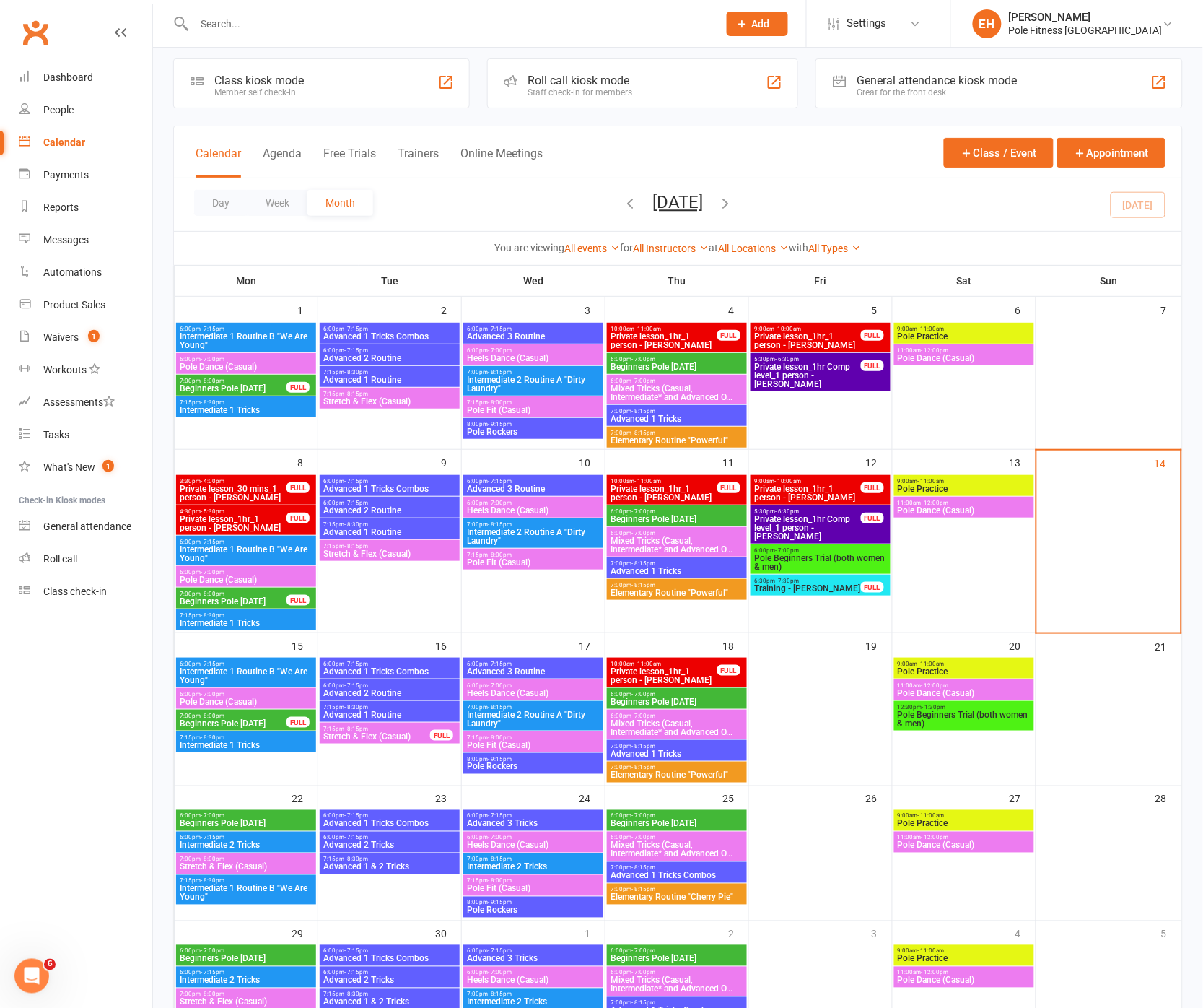
click at [833, 561] on span "Pole Beginners Trial (both women & men)" at bounding box center [821, 562] width 135 height 18
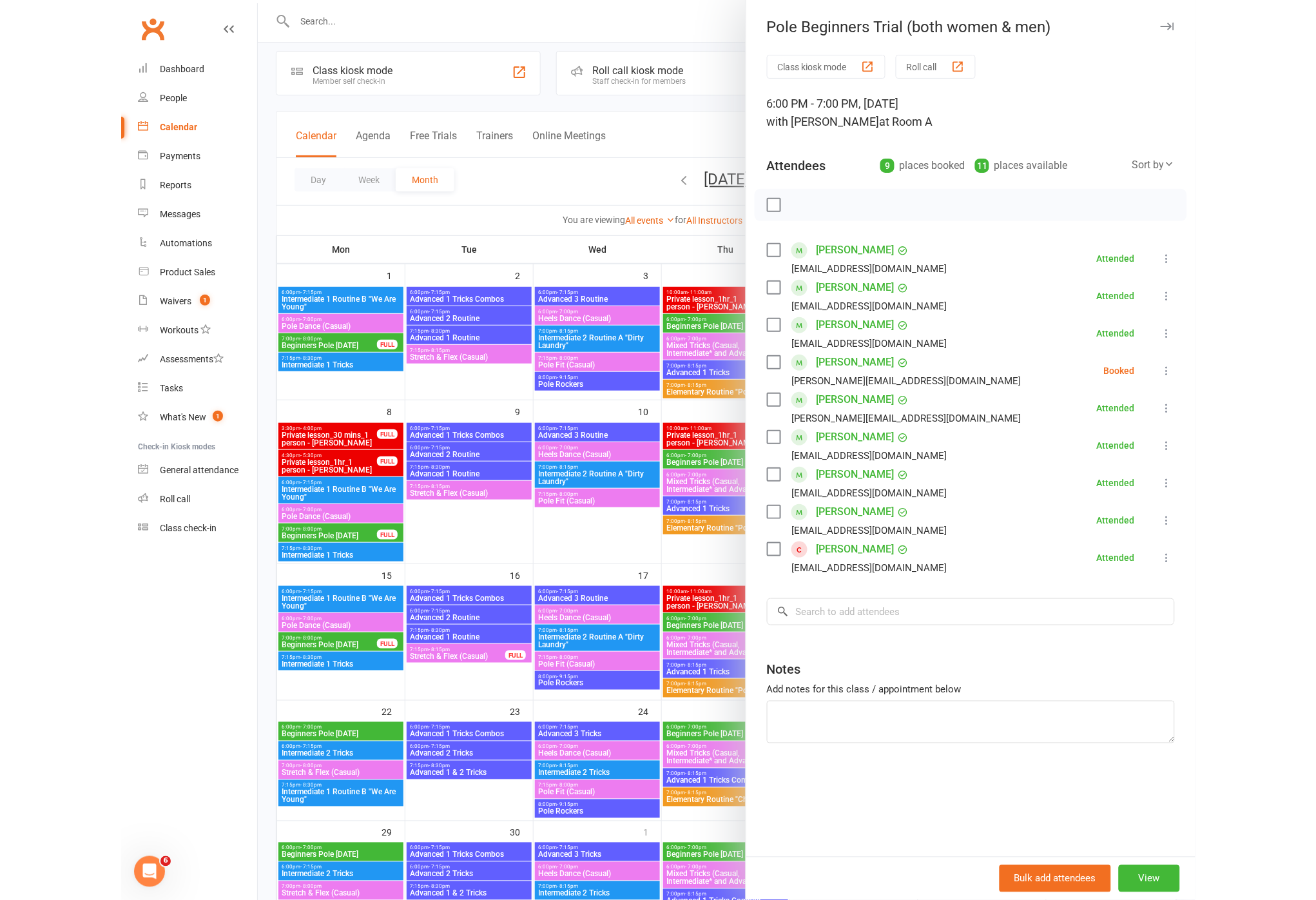
scroll to position [11, 0]
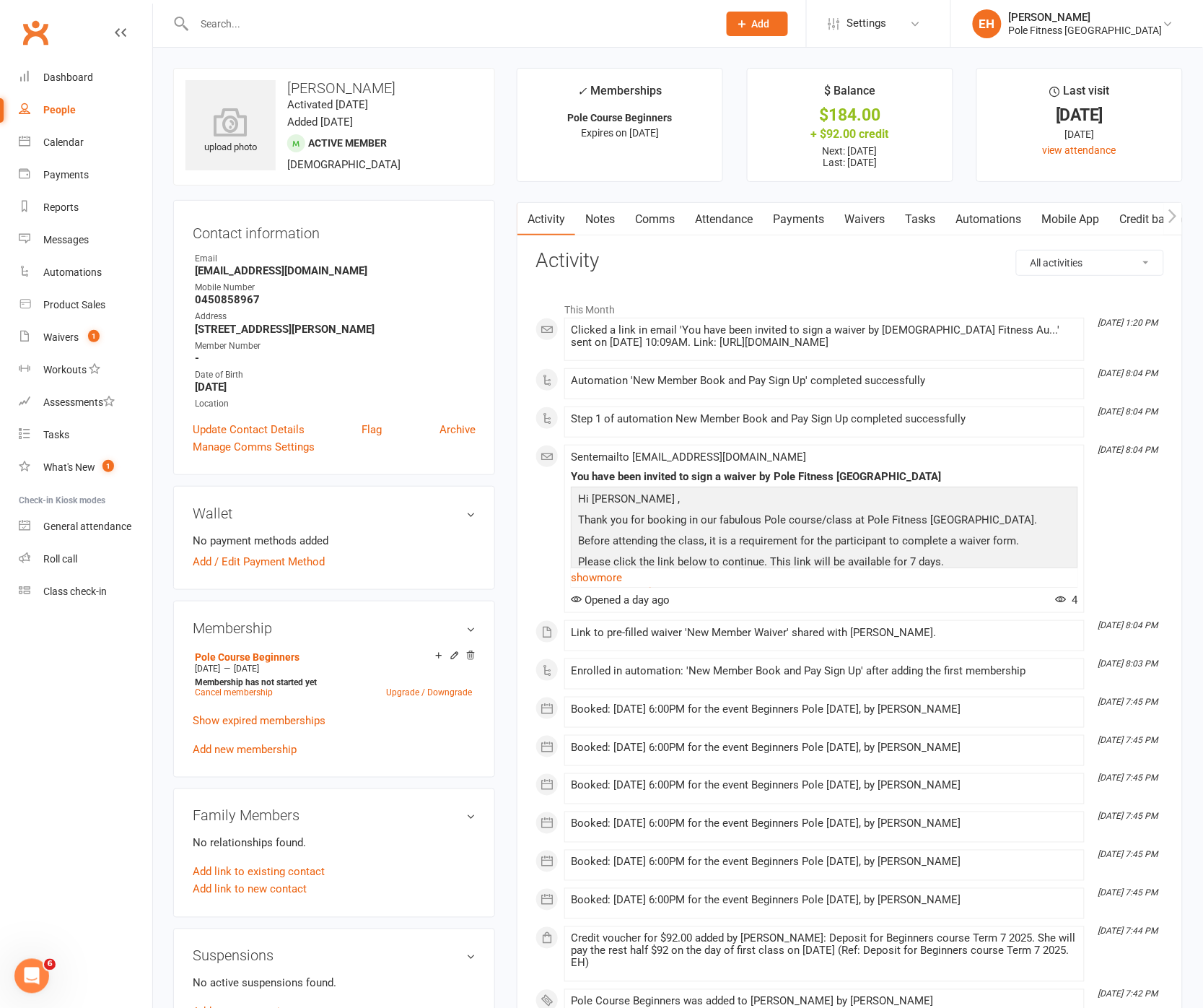
click at [800, 220] on link "Payments" at bounding box center [798, 219] width 72 height 33
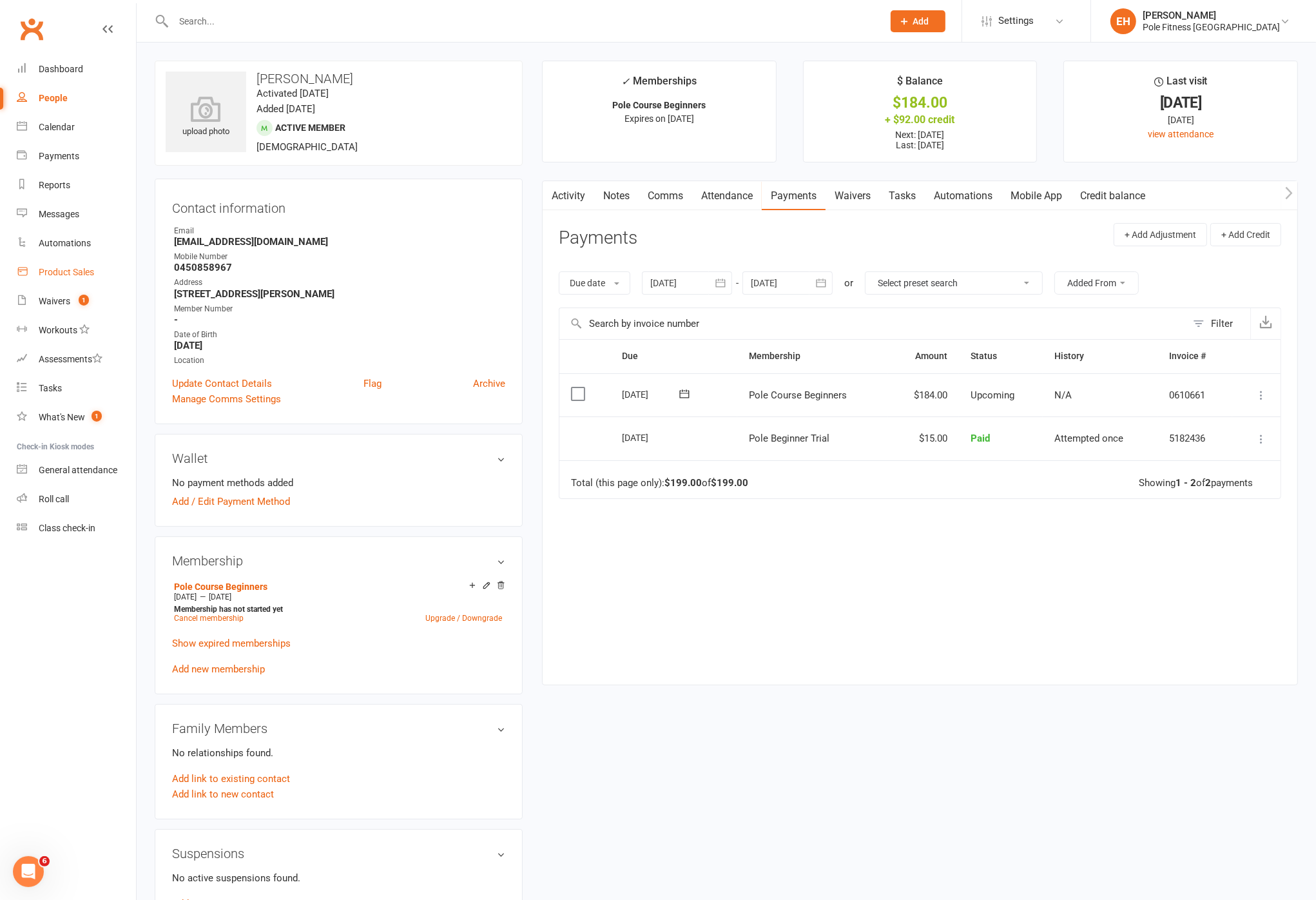
click at [62, 271] on div "Product Sales" at bounding box center [66, 272] width 56 height 11
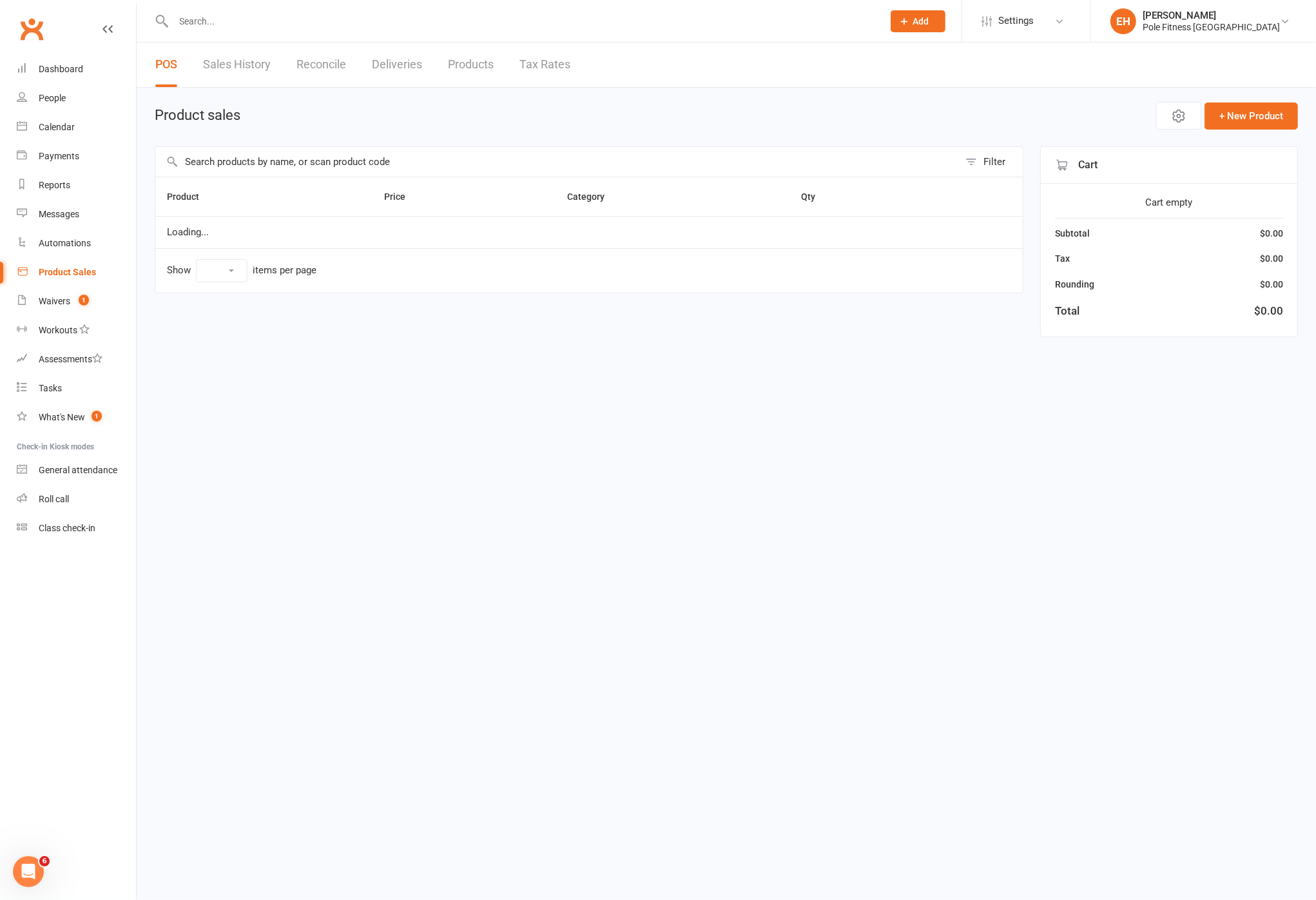
select select "50"
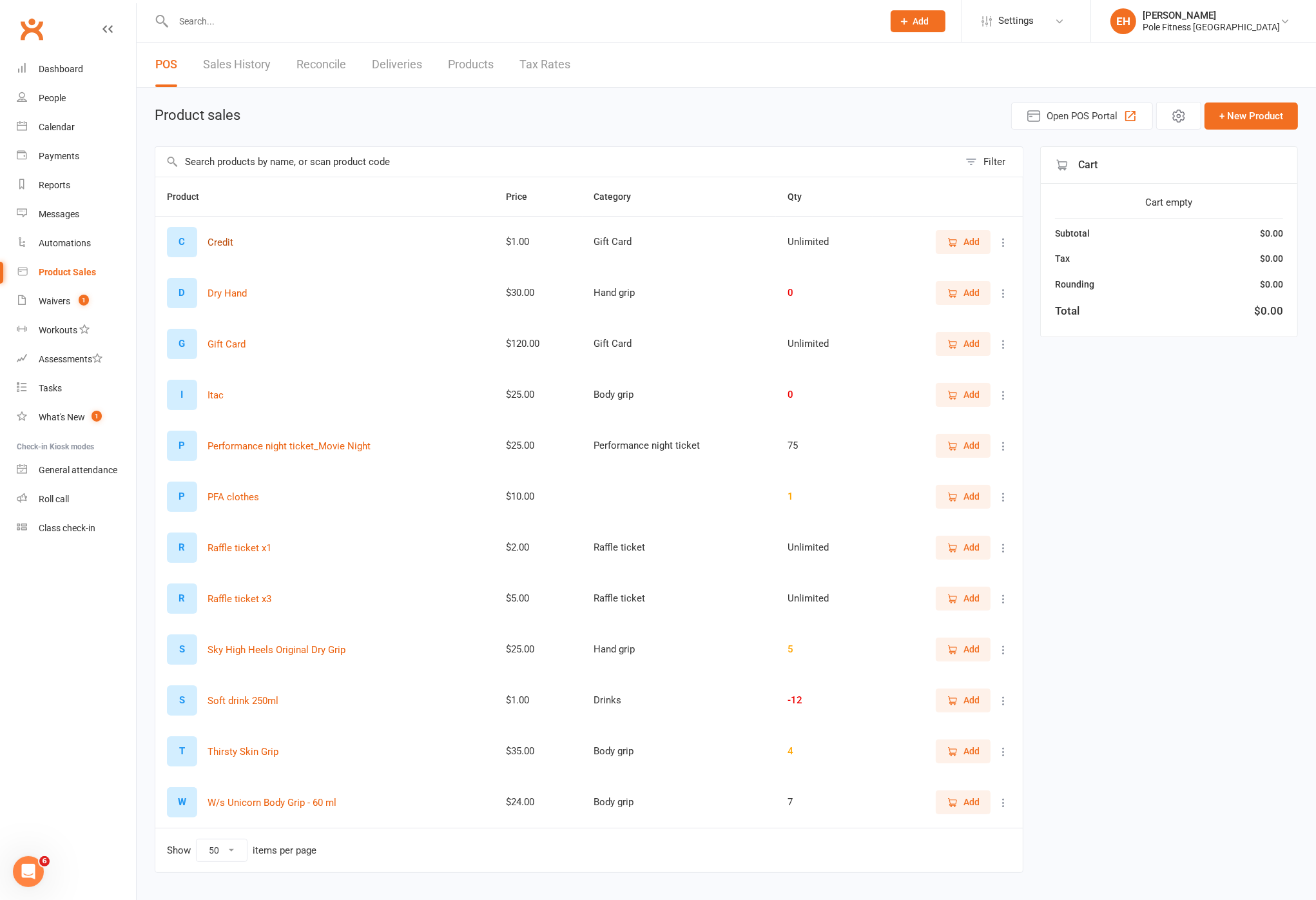
click at [222, 243] on button "Credit" at bounding box center [220, 242] width 26 height 16
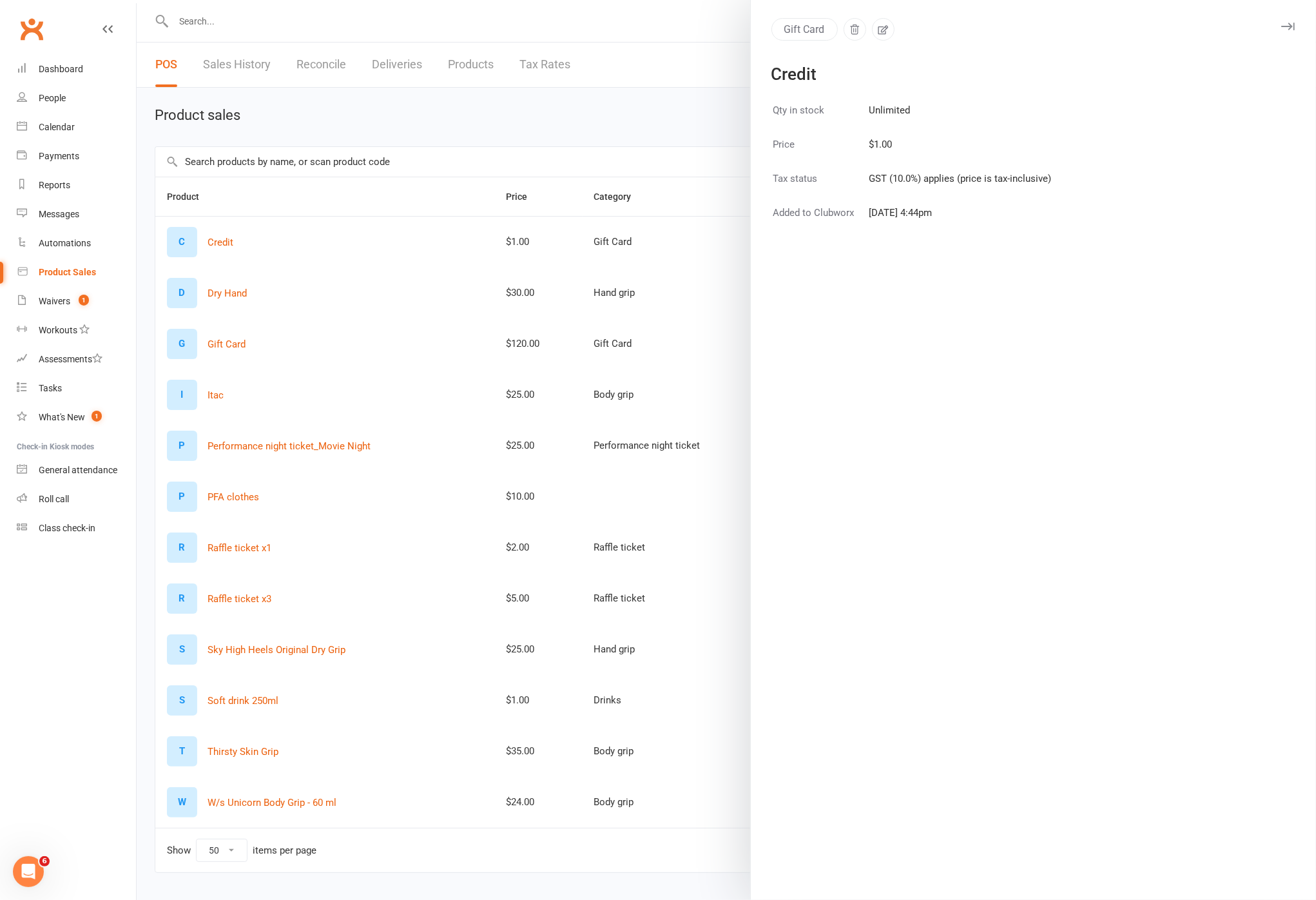
click at [1073, 21] on button "button" at bounding box center [1287, 26] width 16 height 16
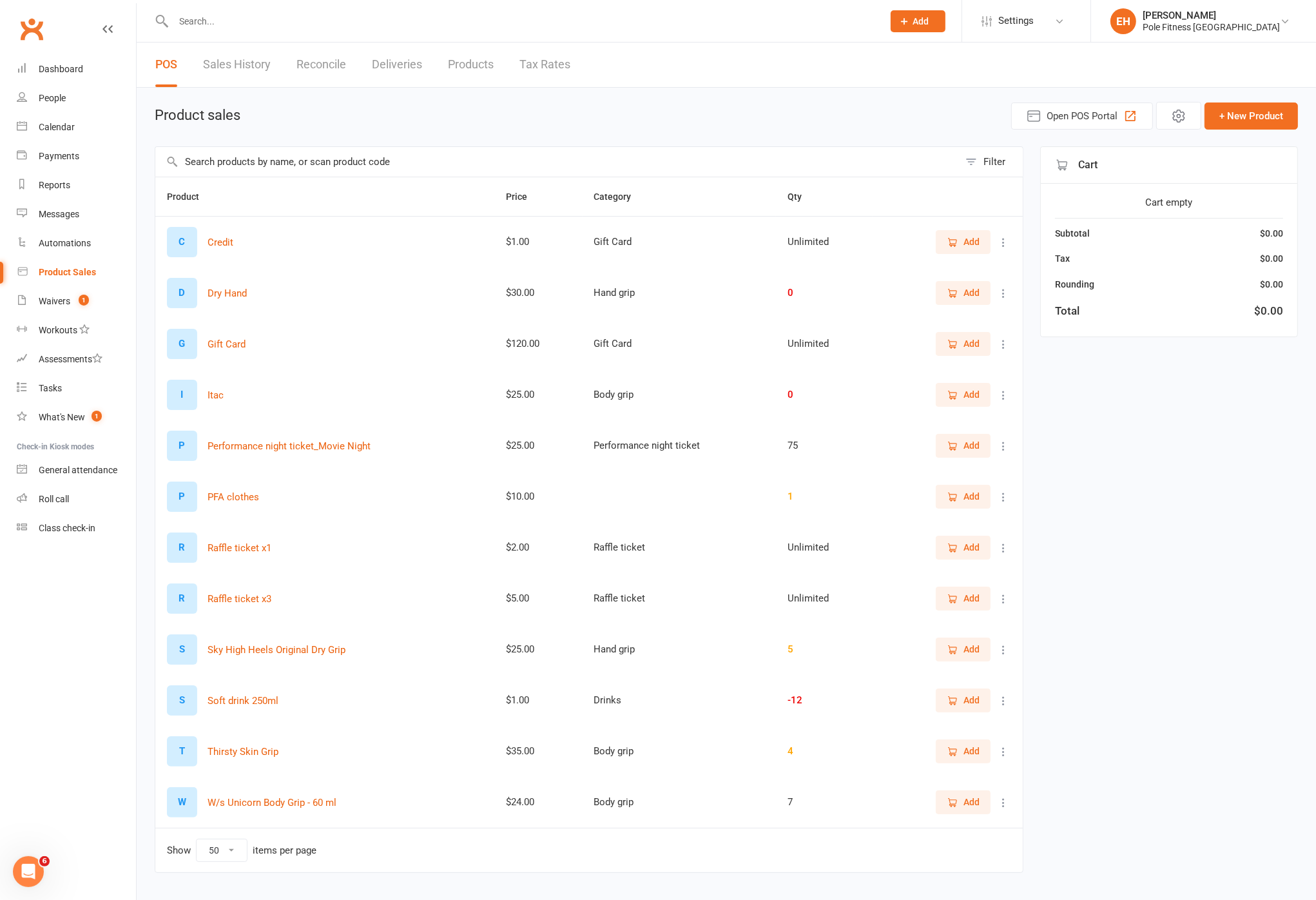
click at [967, 249] on button "Add" at bounding box center [963, 241] width 55 height 23
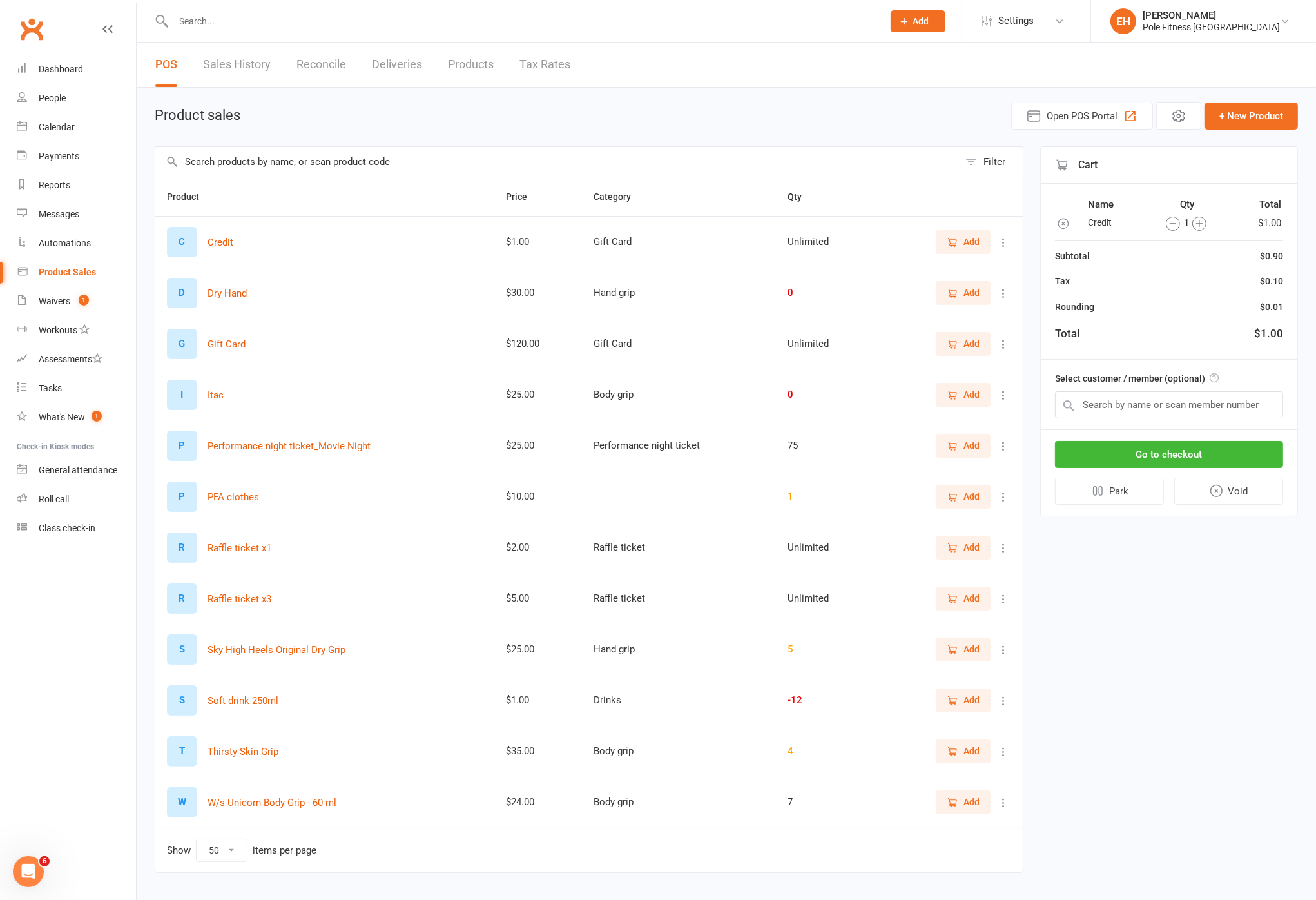
click at [1073, 225] on icon "button" at bounding box center [1199, 223] width 14 height 14
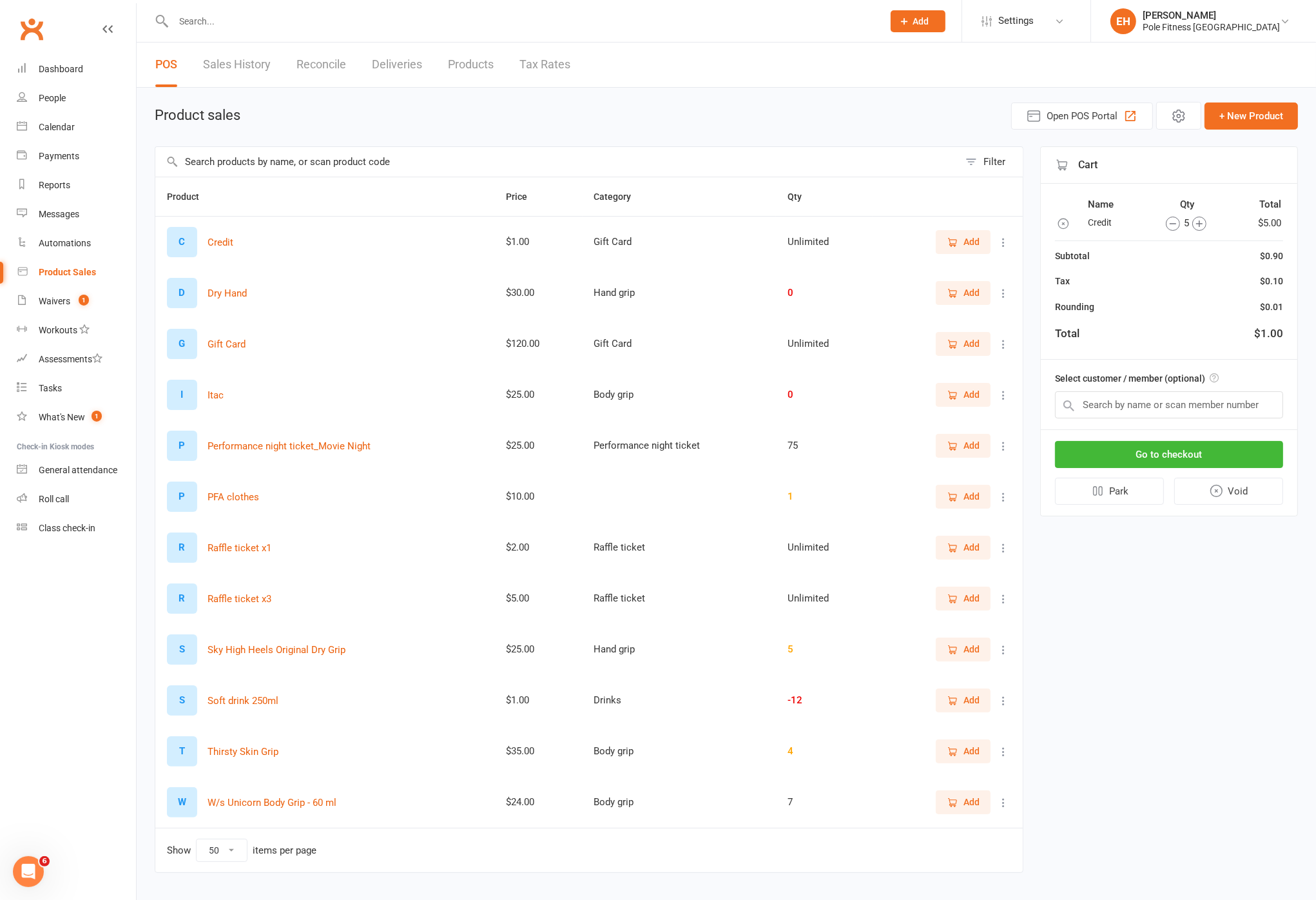
click at [1073, 225] on icon "button" at bounding box center [1199, 223] width 14 height 14
click at [1073, 225] on circle "button" at bounding box center [1199, 223] width 14 height 14
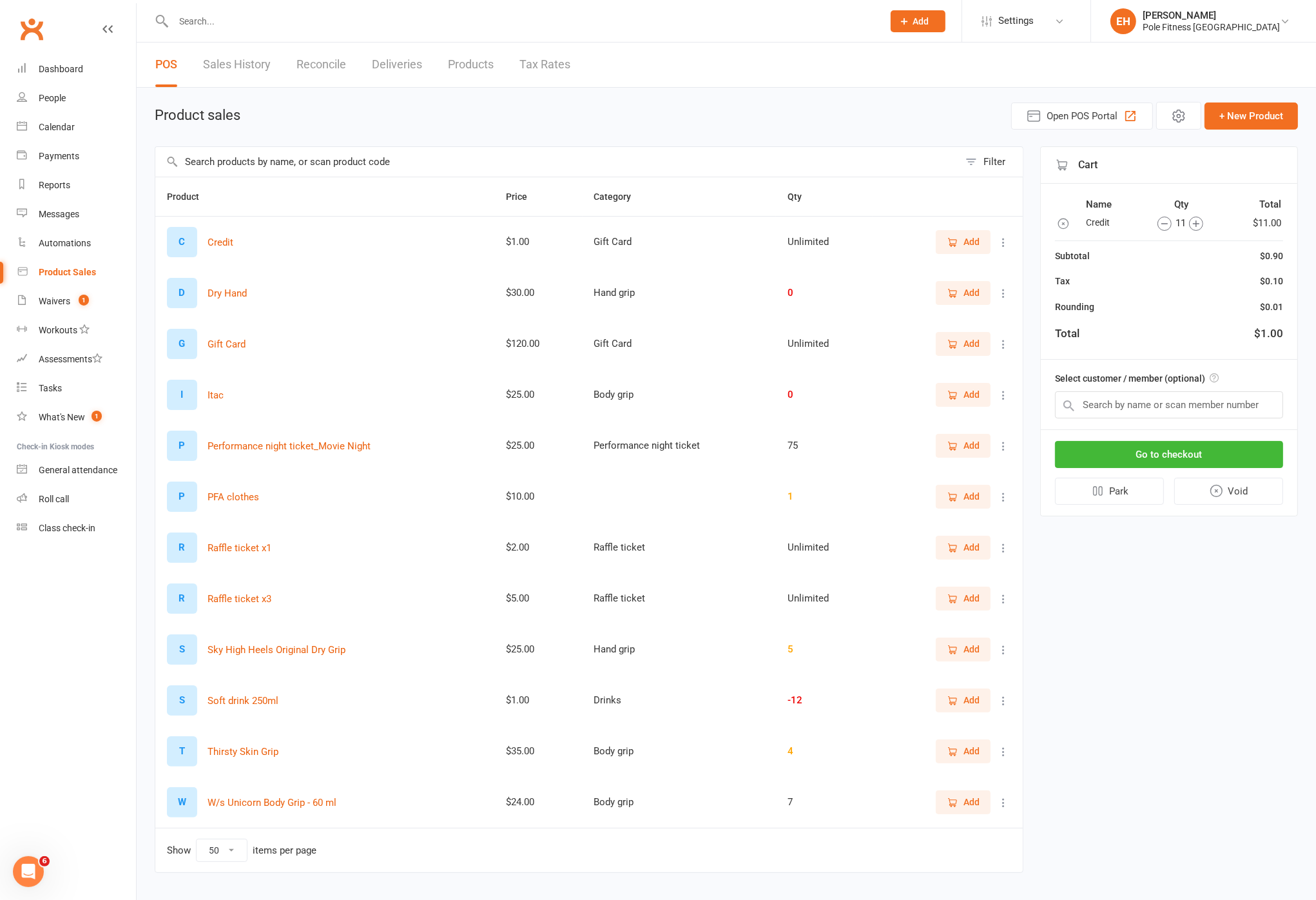
click at [1073, 225] on circle "button" at bounding box center [1196, 223] width 14 height 14
click at [1073, 224] on circle "button" at bounding box center [1196, 223] width 14 height 14
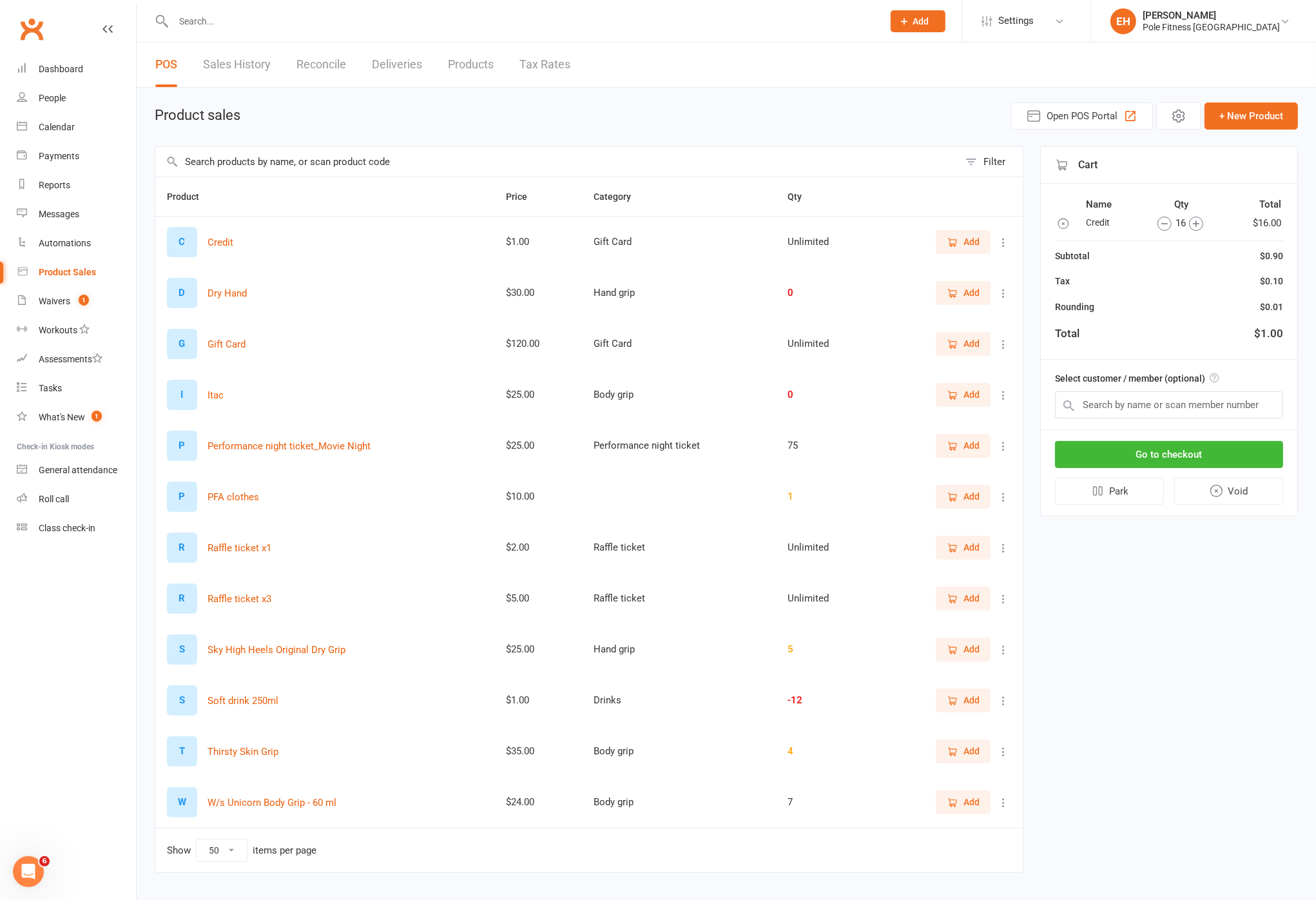
click at [1073, 224] on icon "button" at bounding box center [1196, 223] width 14 height 14
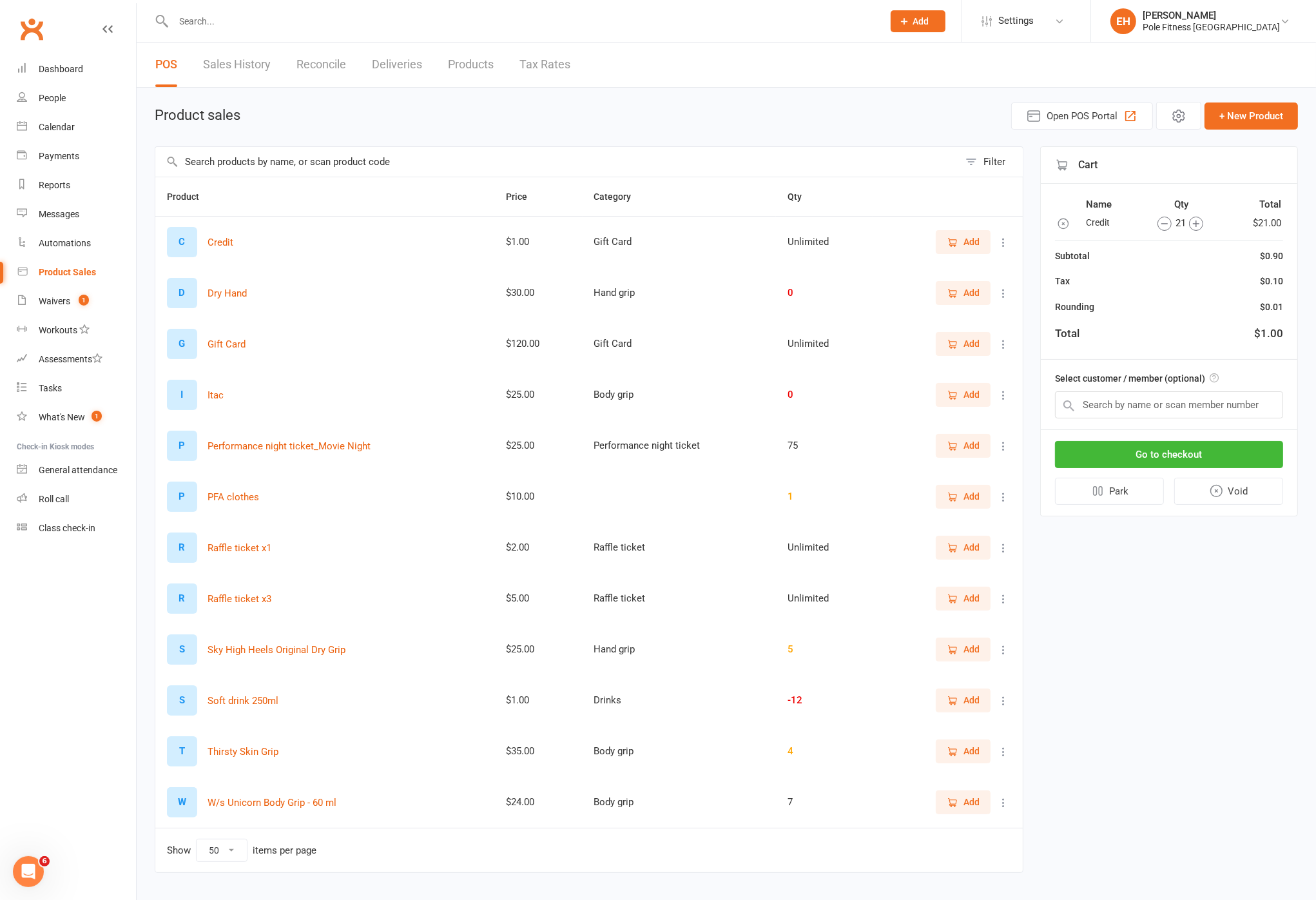
click at [1073, 224] on icon "button" at bounding box center [1196, 223] width 14 height 14
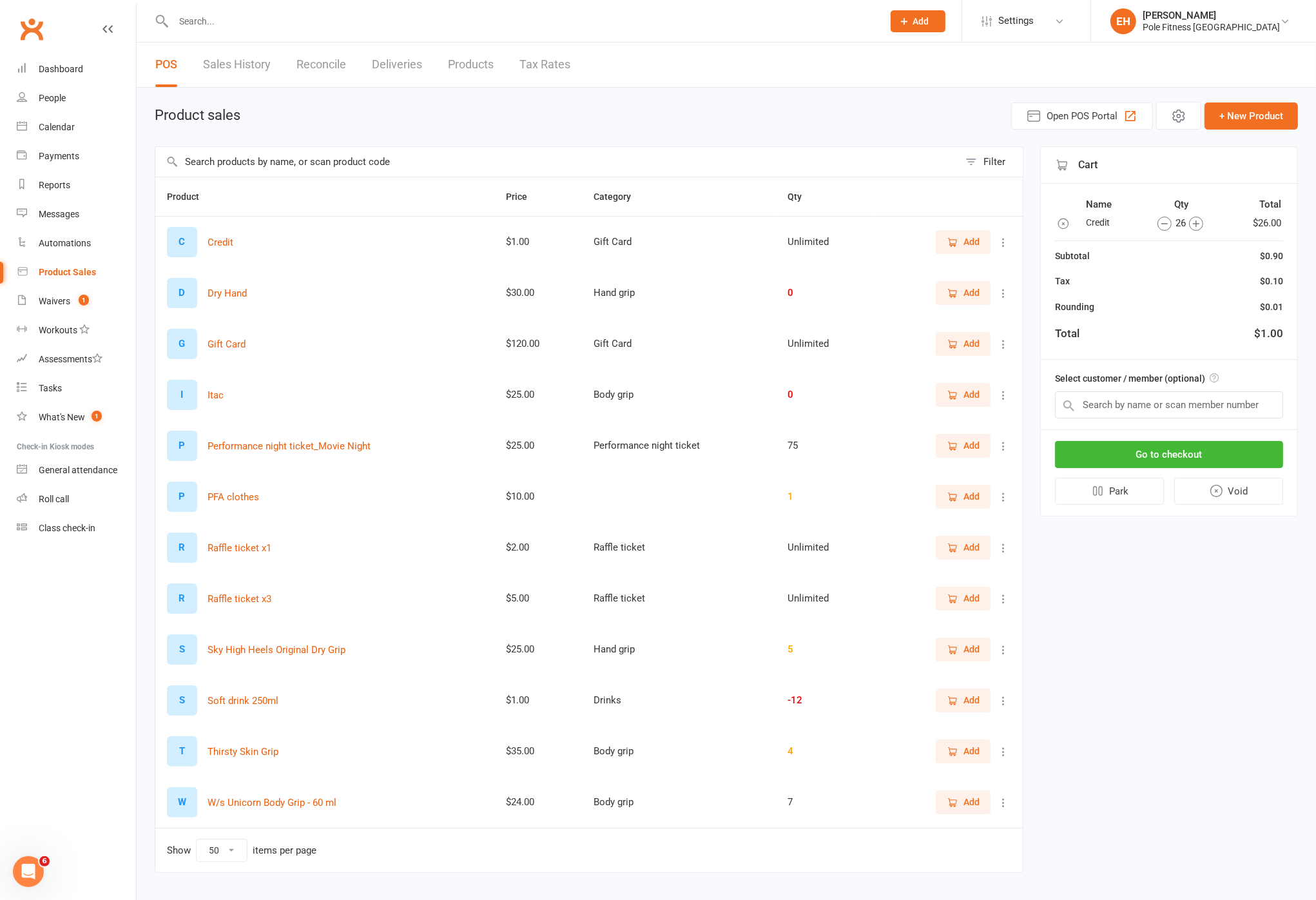
click at [1073, 224] on icon "button" at bounding box center [1196, 223] width 14 height 14
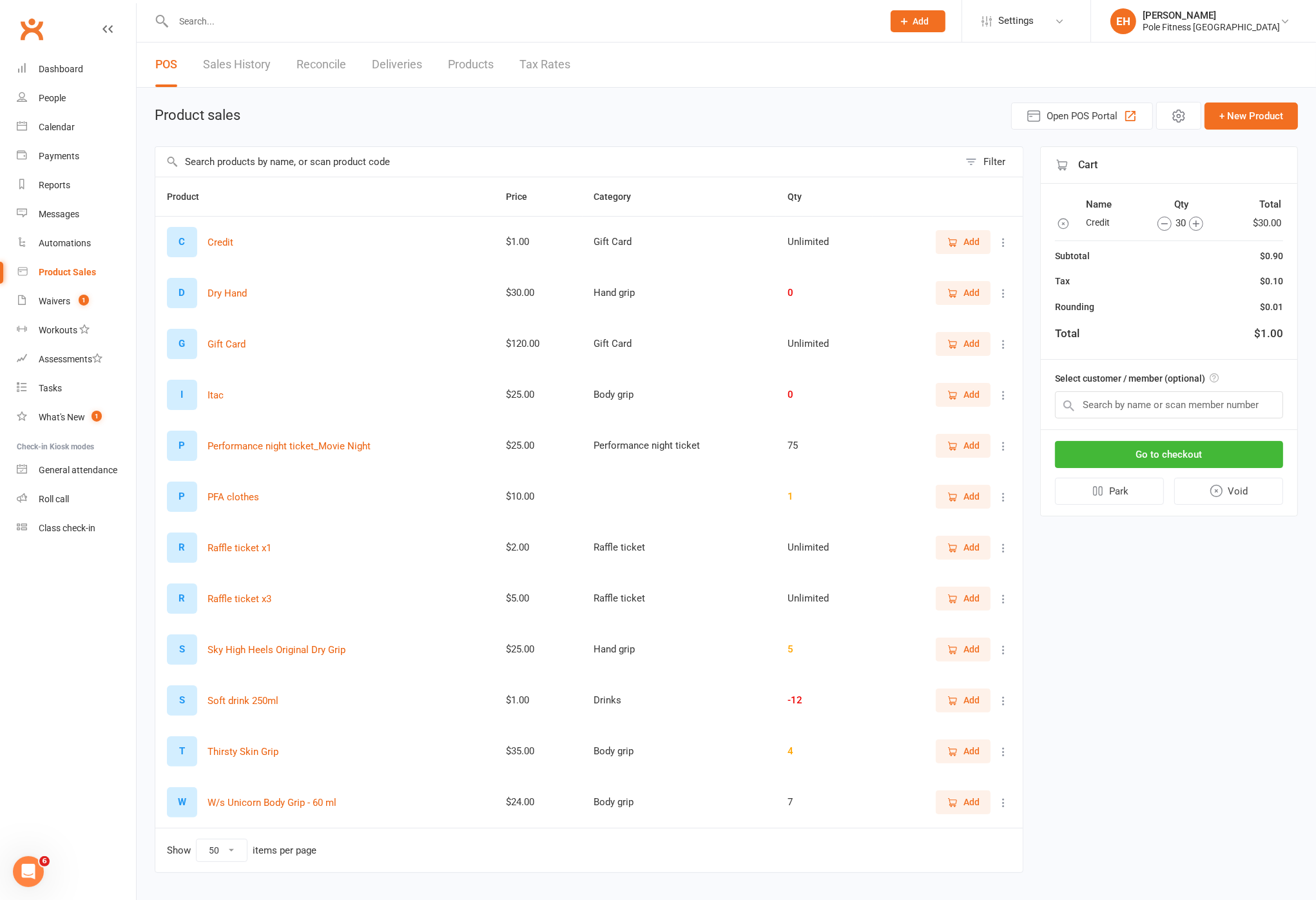
click at [1073, 224] on icon "button" at bounding box center [1196, 223] width 14 height 14
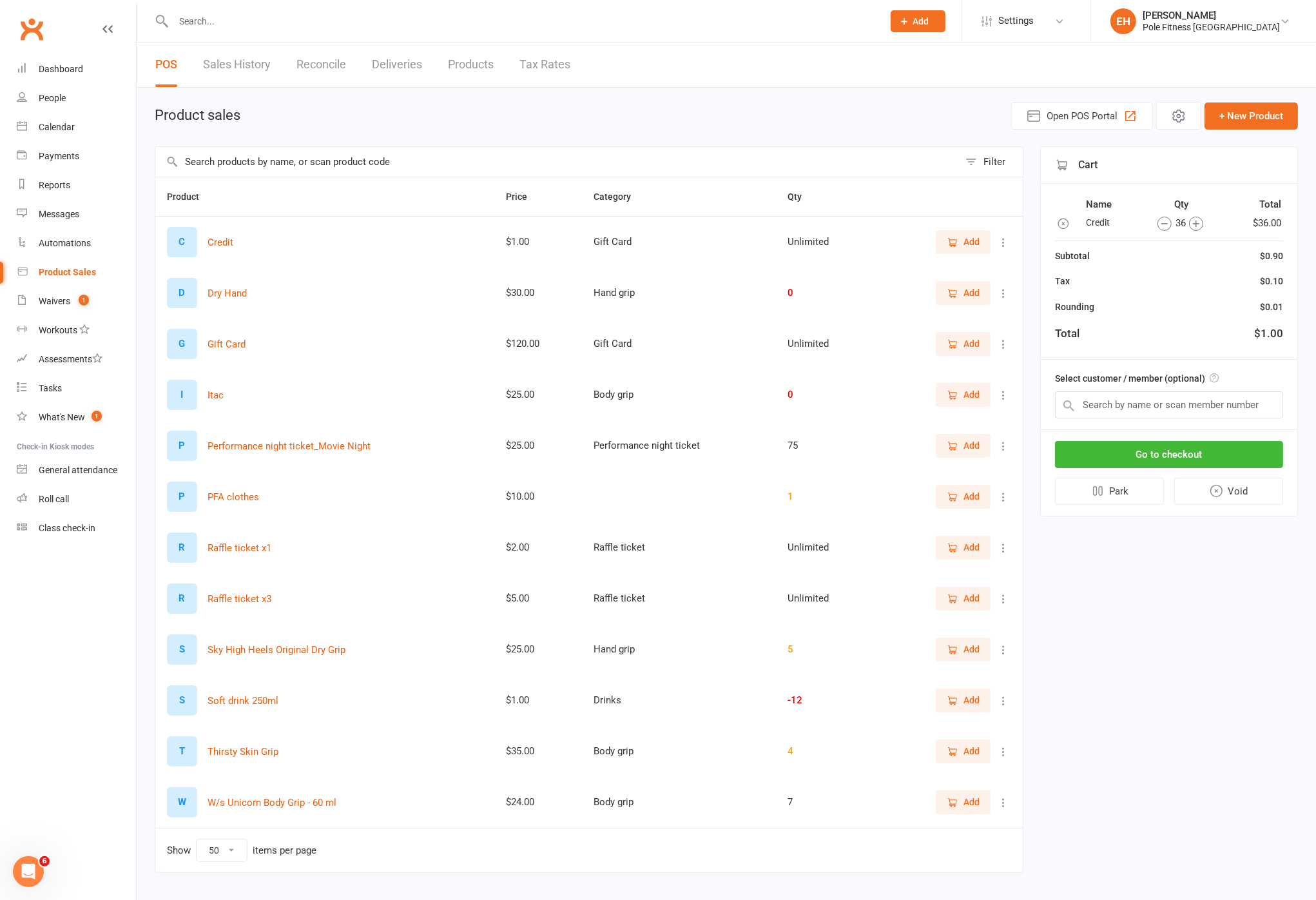
click at [1073, 224] on icon "button" at bounding box center [1196, 223] width 14 height 14
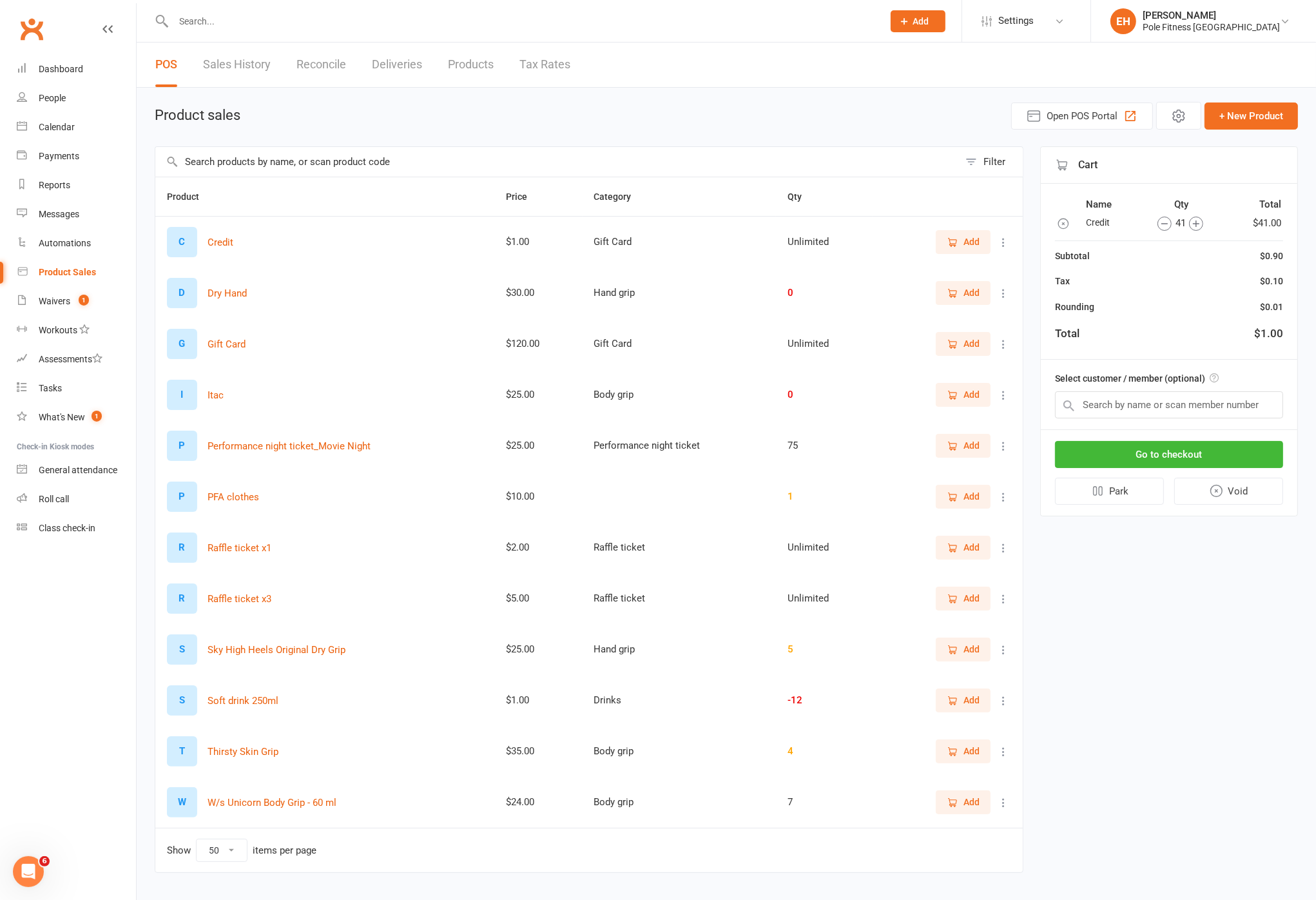
click at [1073, 223] on icon "button" at bounding box center [1196, 223] width 14 height 14
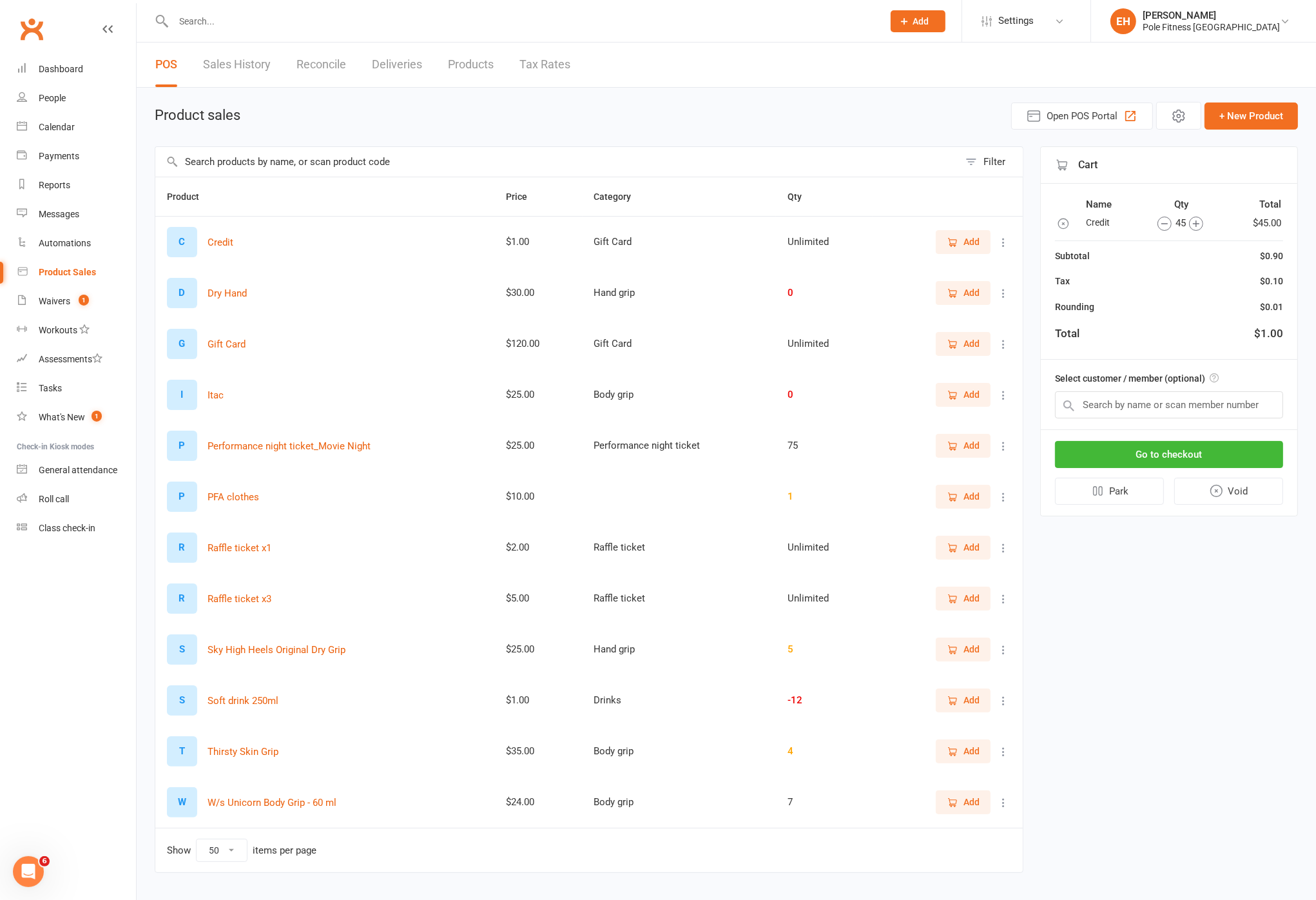
click at [1073, 223] on icon "button" at bounding box center [1196, 223] width 14 height 14
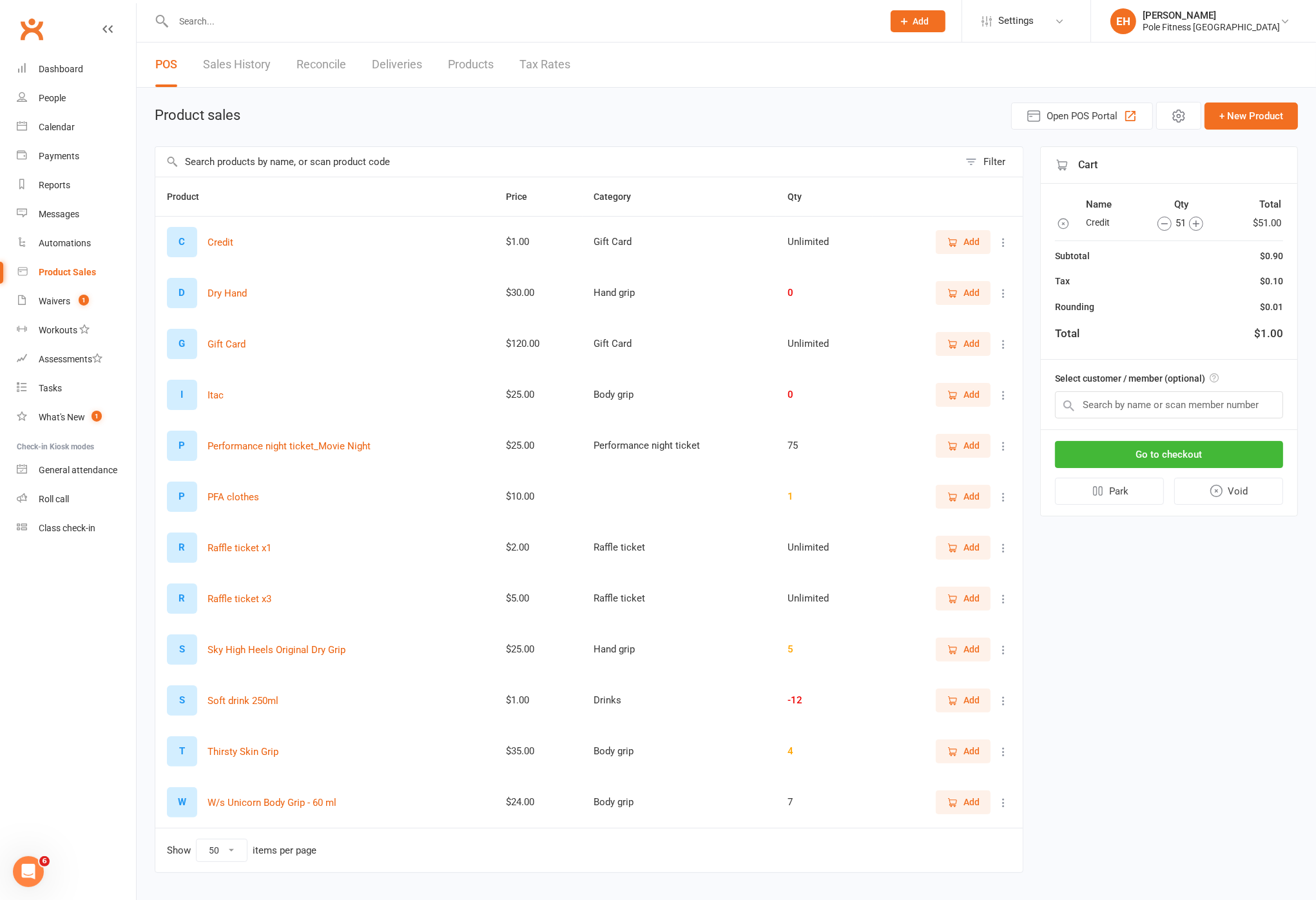
click at [1073, 223] on icon "button" at bounding box center [1196, 223] width 14 height 14
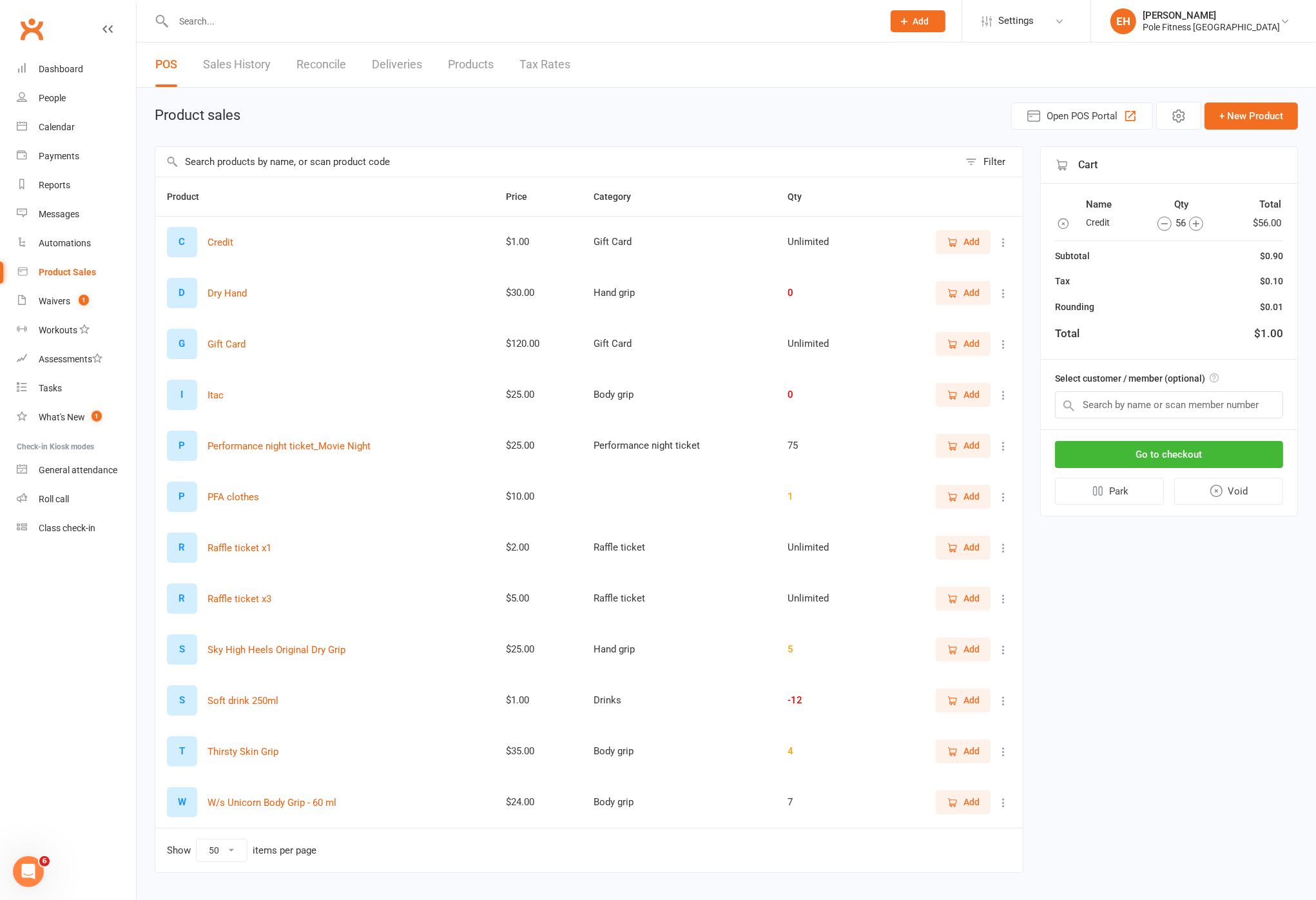
click at [1073, 223] on icon "button" at bounding box center [1196, 223] width 14 height 14
click at [1073, 222] on icon "button" at bounding box center [1196, 223] width 14 height 14
click at [1073, 221] on icon "button" at bounding box center [1196, 223] width 14 height 14
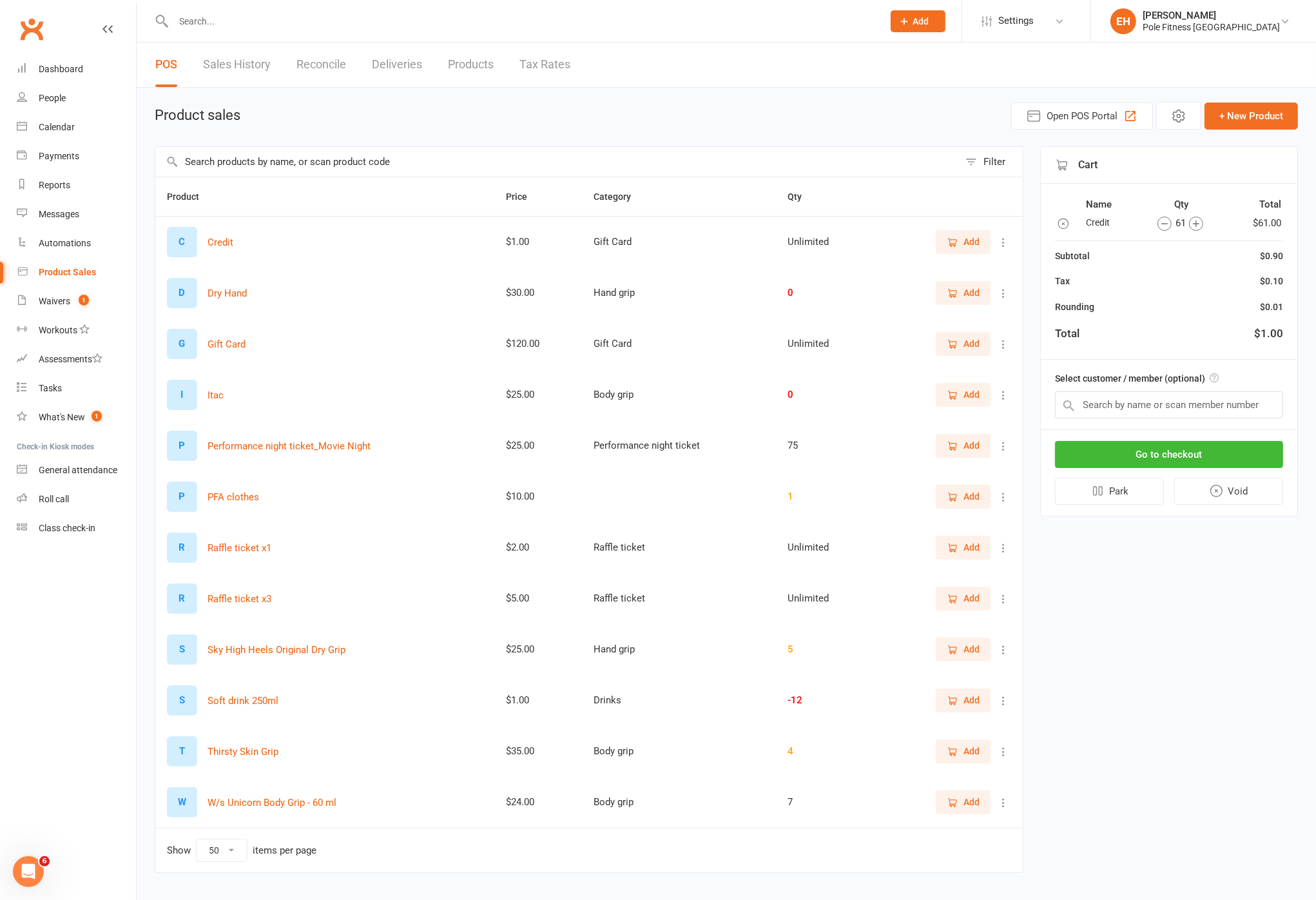
click at [1073, 221] on icon "button" at bounding box center [1196, 223] width 14 height 14
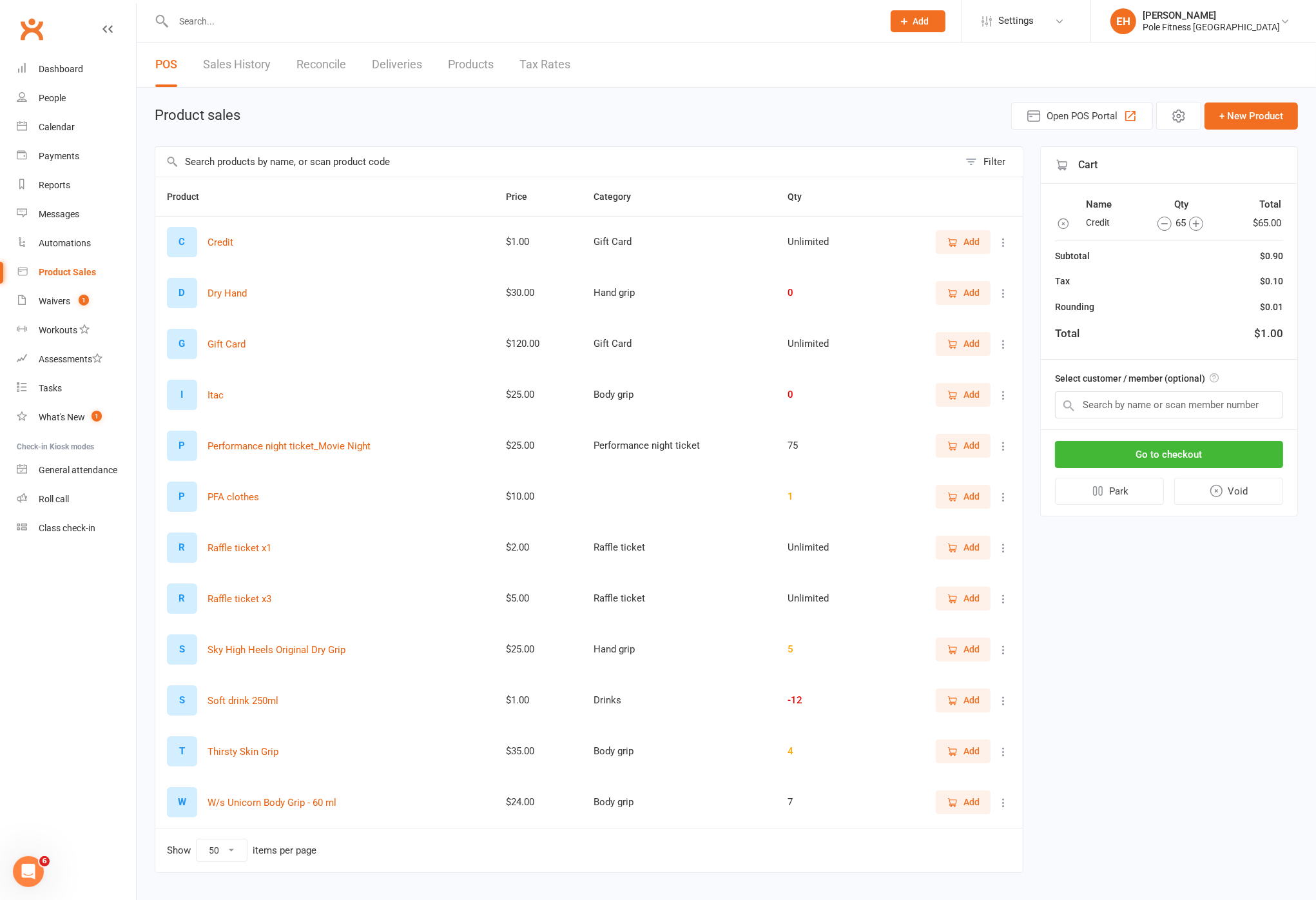
click at [1073, 221] on icon "button" at bounding box center [1196, 223] width 14 height 14
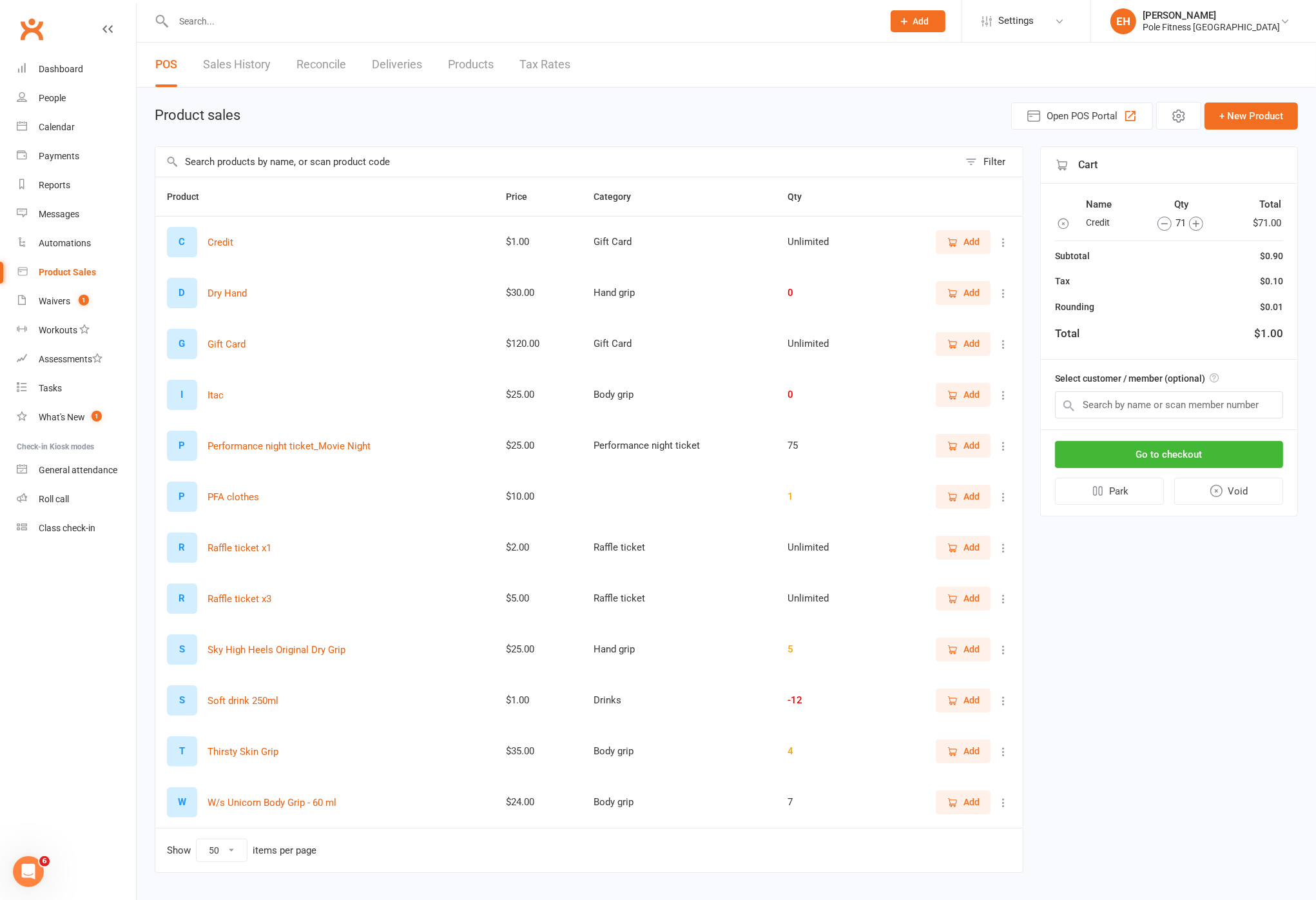
click at [1073, 221] on icon "button" at bounding box center [1196, 223] width 14 height 14
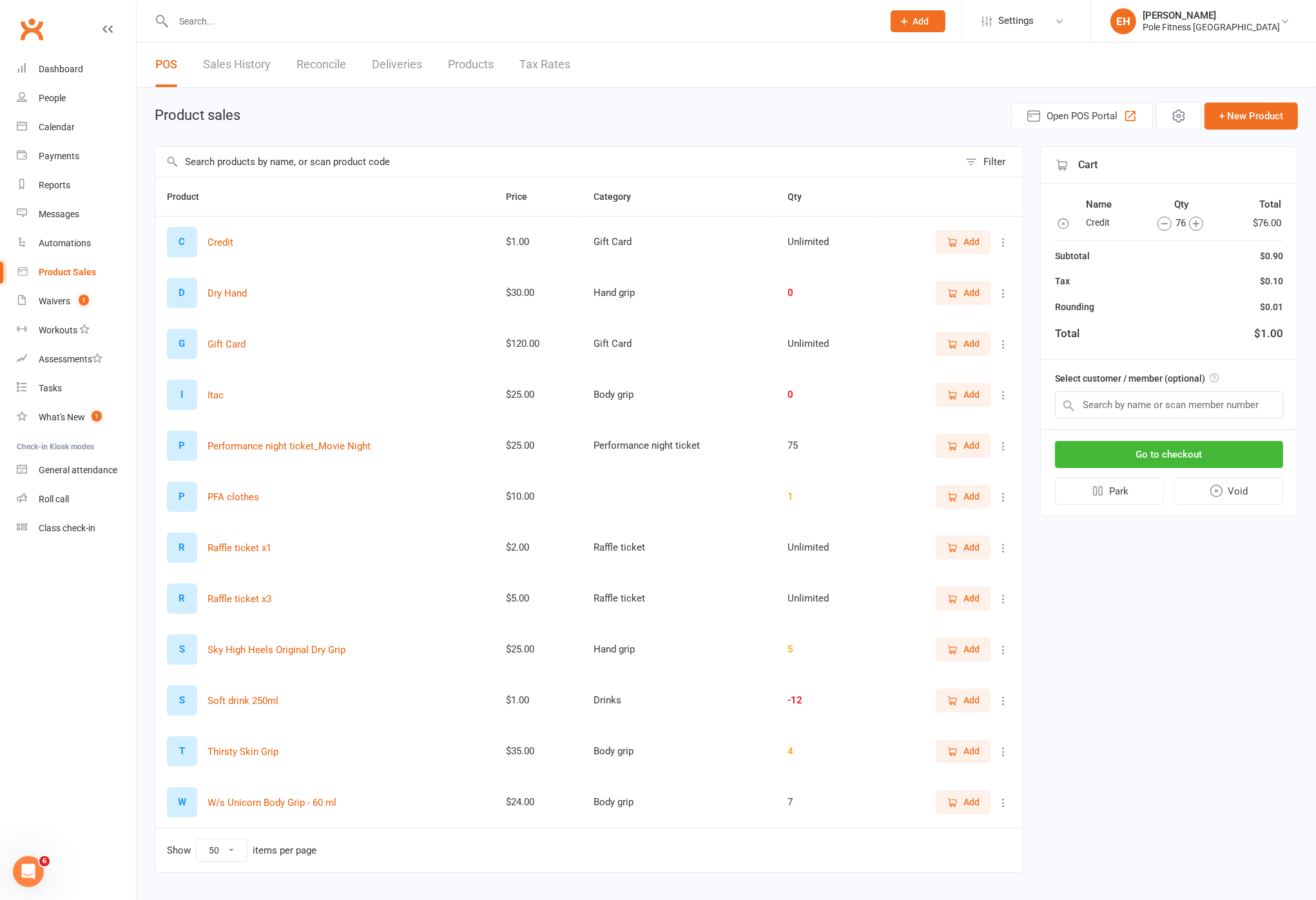
click at [1073, 221] on icon "button" at bounding box center [1196, 223] width 14 height 14
click at [1073, 220] on icon "button" at bounding box center [1196, 223] width 14 height 14
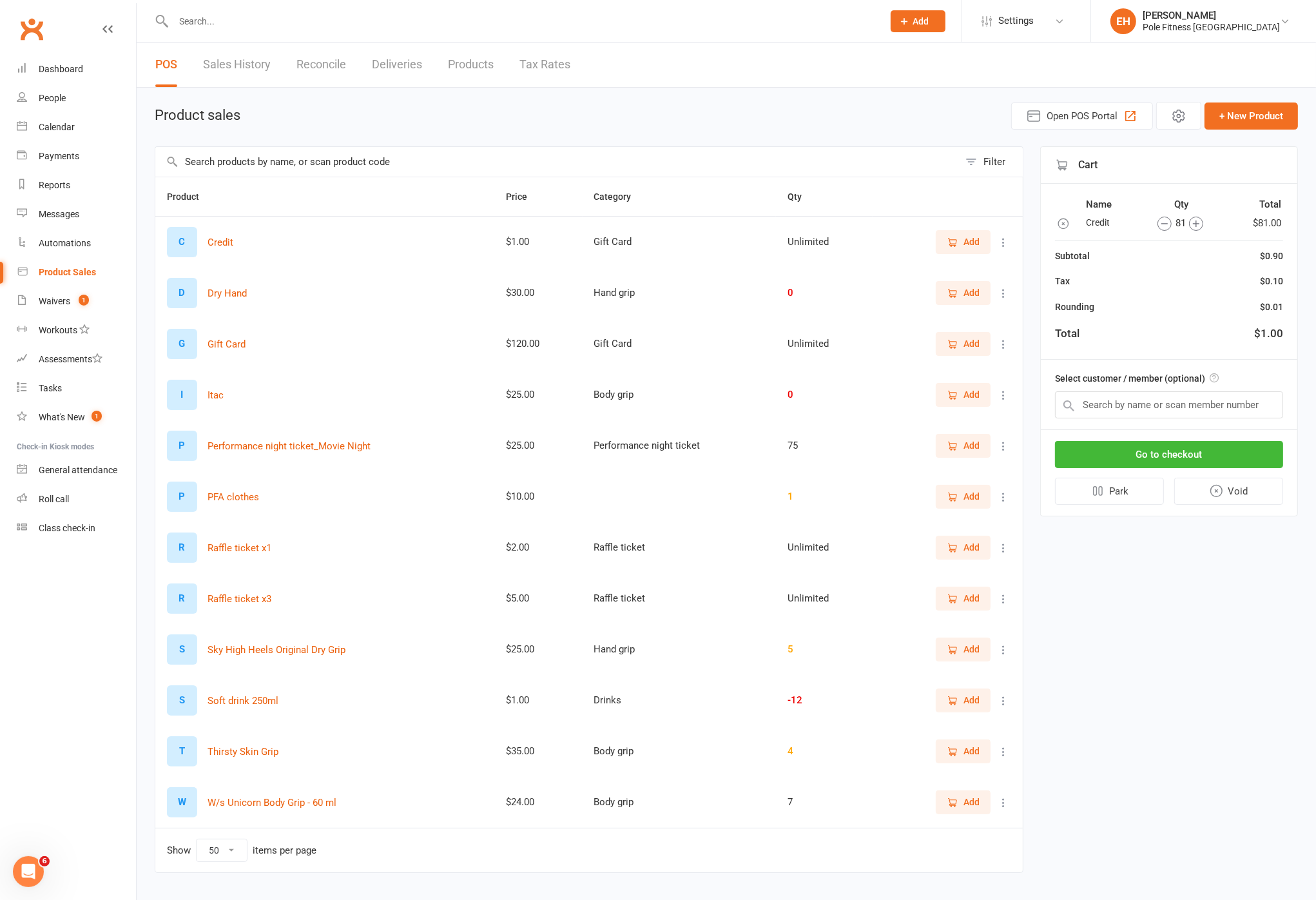
click at [1073, 220] on icon "button" at bounding box center [1196, 223] width 14 height 14
click at [1073, 219] on icon "button" at bounding box center [1196, 223] width 14 height 14
click at [1073, 220] on icon "button" at bounding box center [1196, 223] width 14 height 14
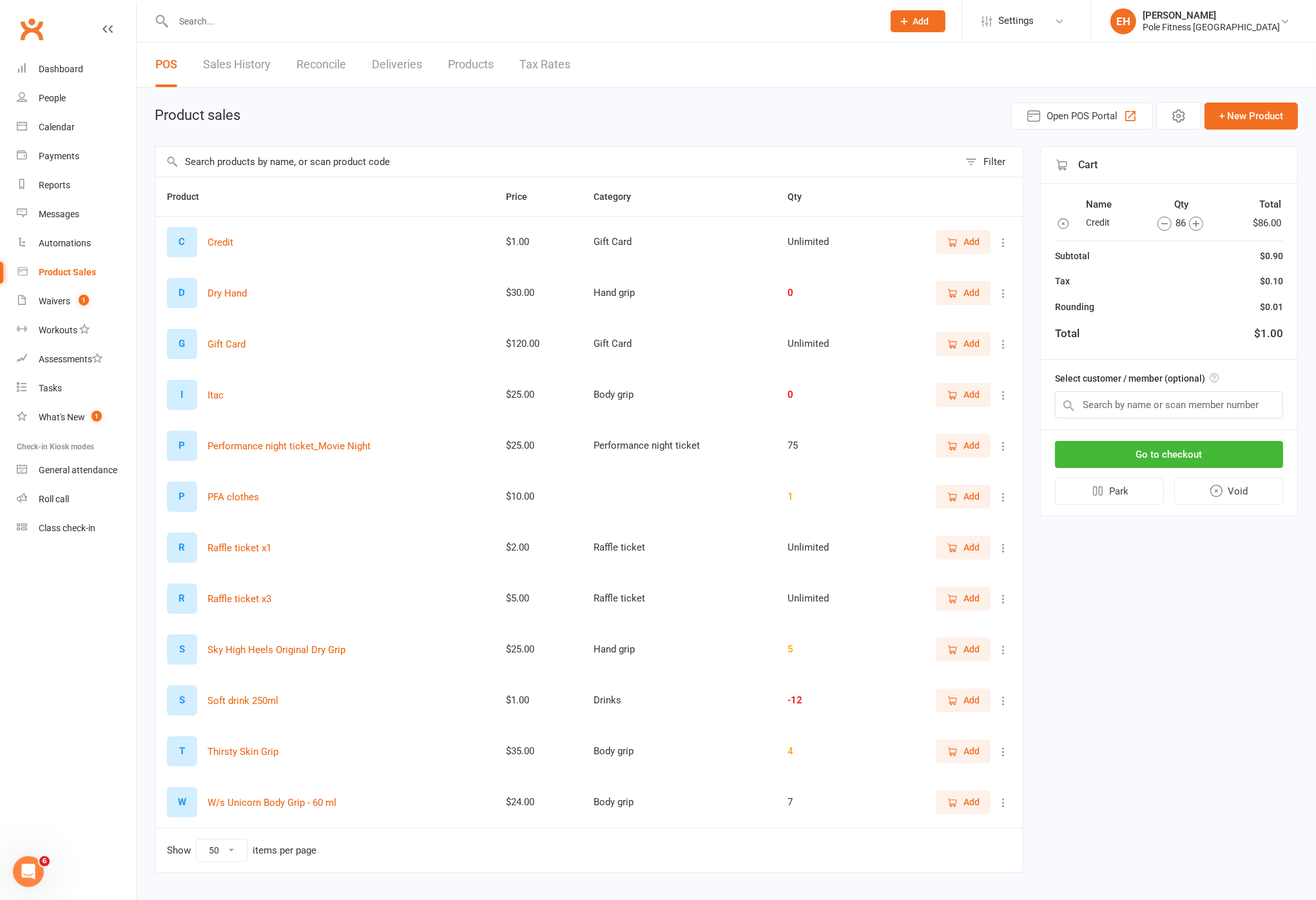
click at [1073, 220] on icon "button" at bounding box center [1196, 223] width 14 height 14
click at [1073, 219] on icon "button" at bounding box center [1196, 223] width 14 height 14
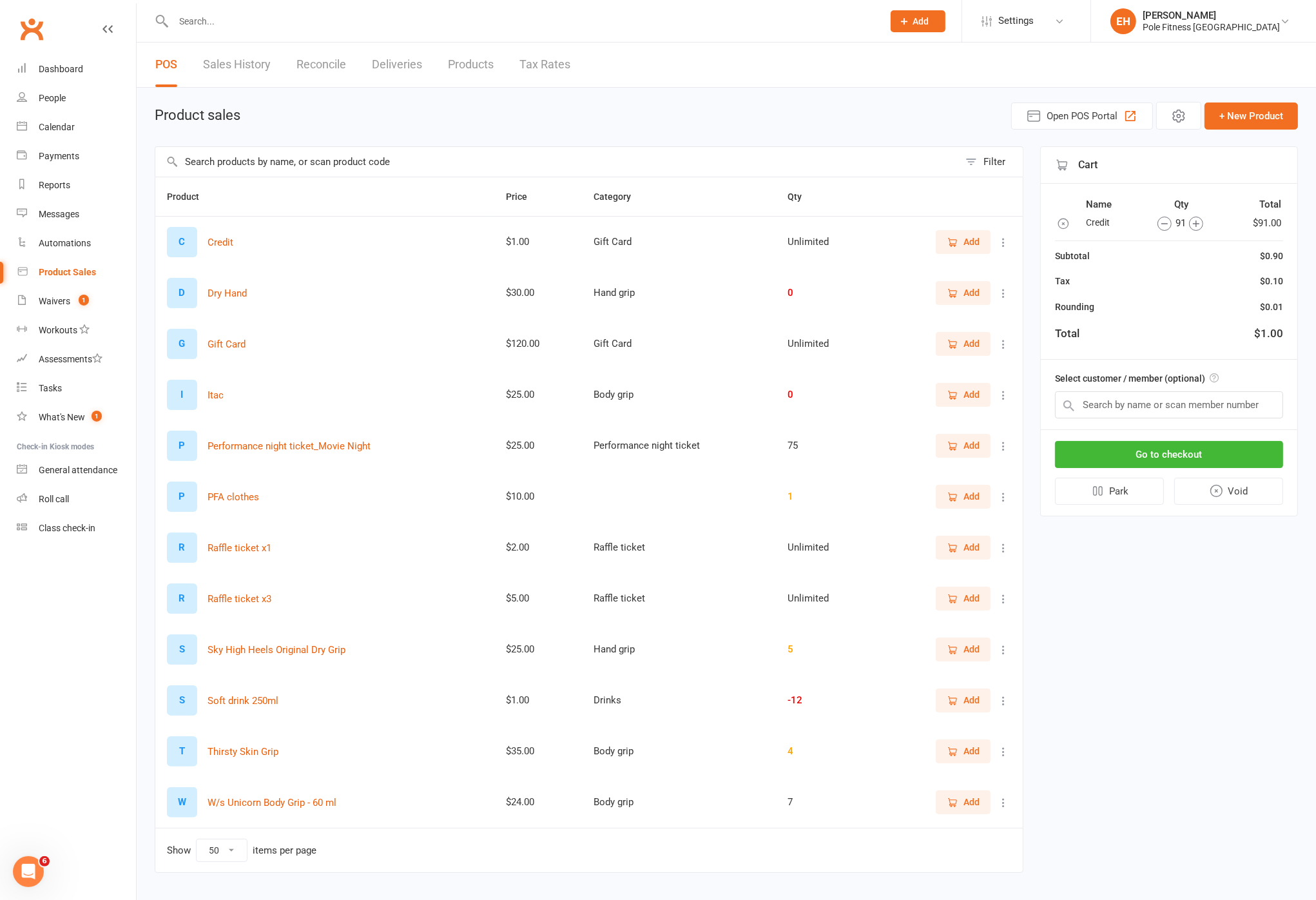
click at [1073, 219] on icon "button" at bounding box center [1196, 223] width 14 height 14
click at [1073, 412] on input "text" at bounding box center [1169, 405] width 228 height 27
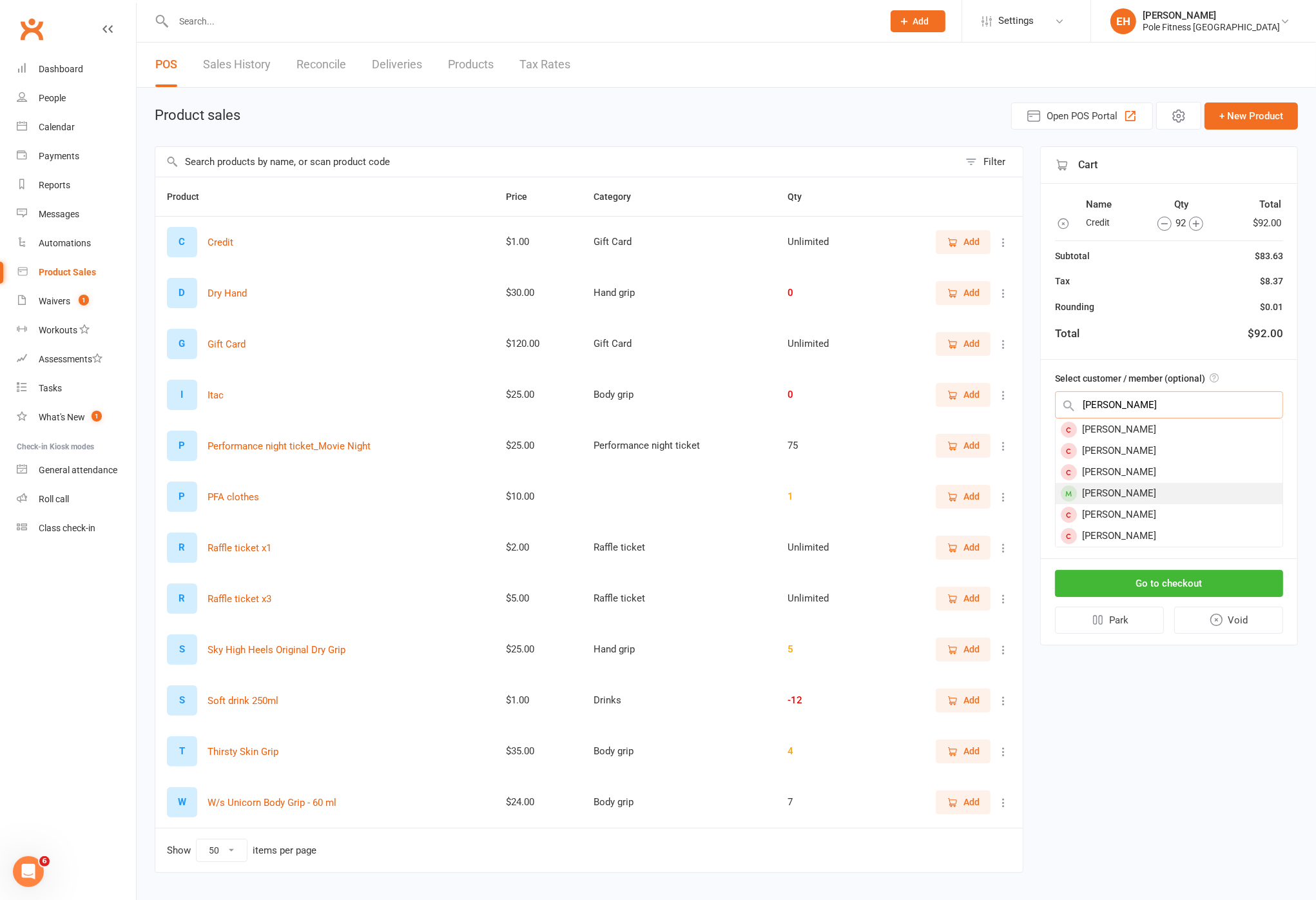
type input "[PERSON_NAME]"
drag, startPoint x: 1154, startPoint y: 489, endPoint x: 1145, endPoint y: 486, distance: 9.5
click at [1073, 488] on div "[PERSON_NAME]" at bounding box center [1169, 494] width 227 height 21
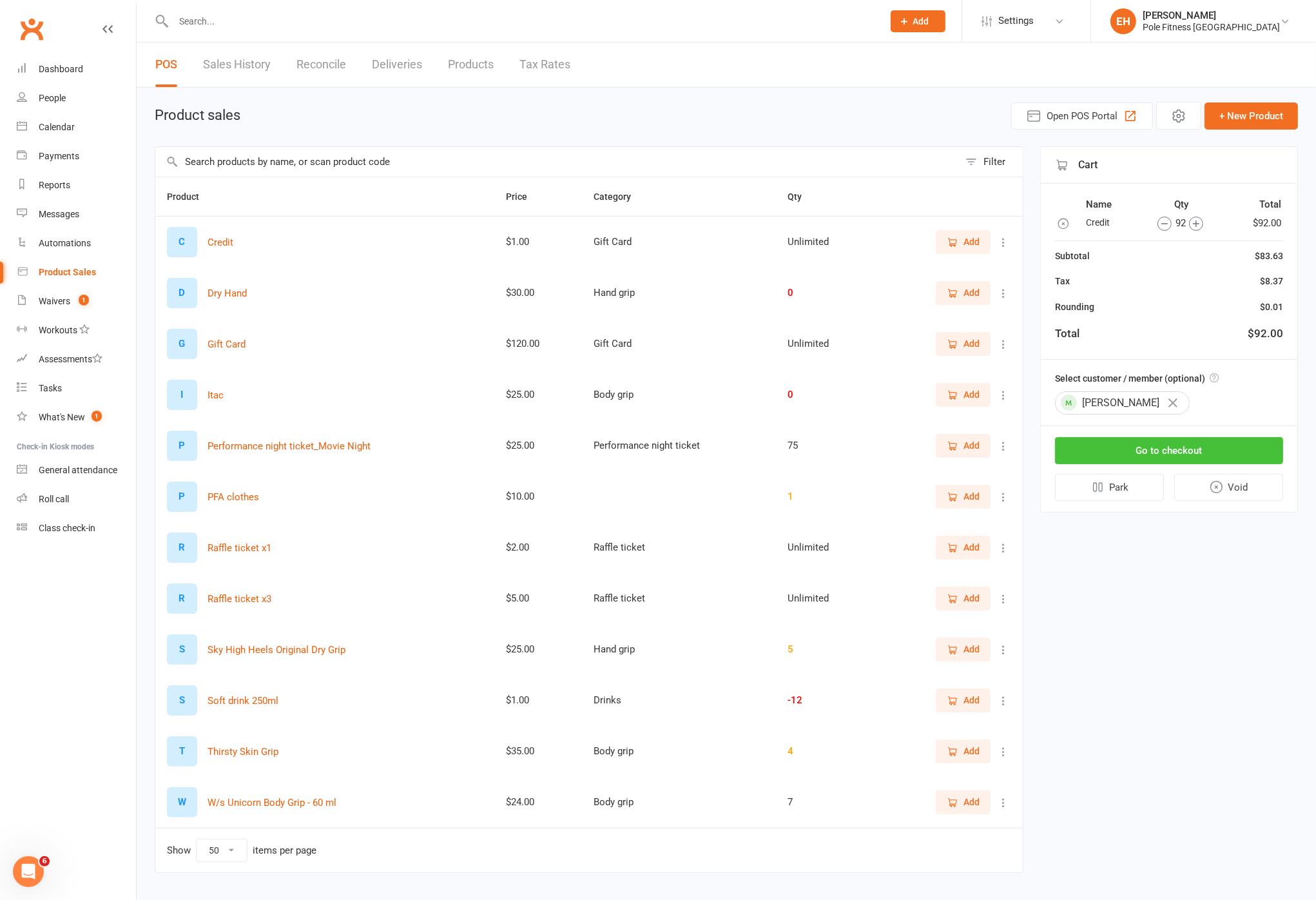
click at [1073, 449] on button "Go to checkout" at bounding box center [1169, 451] width 228 height 27
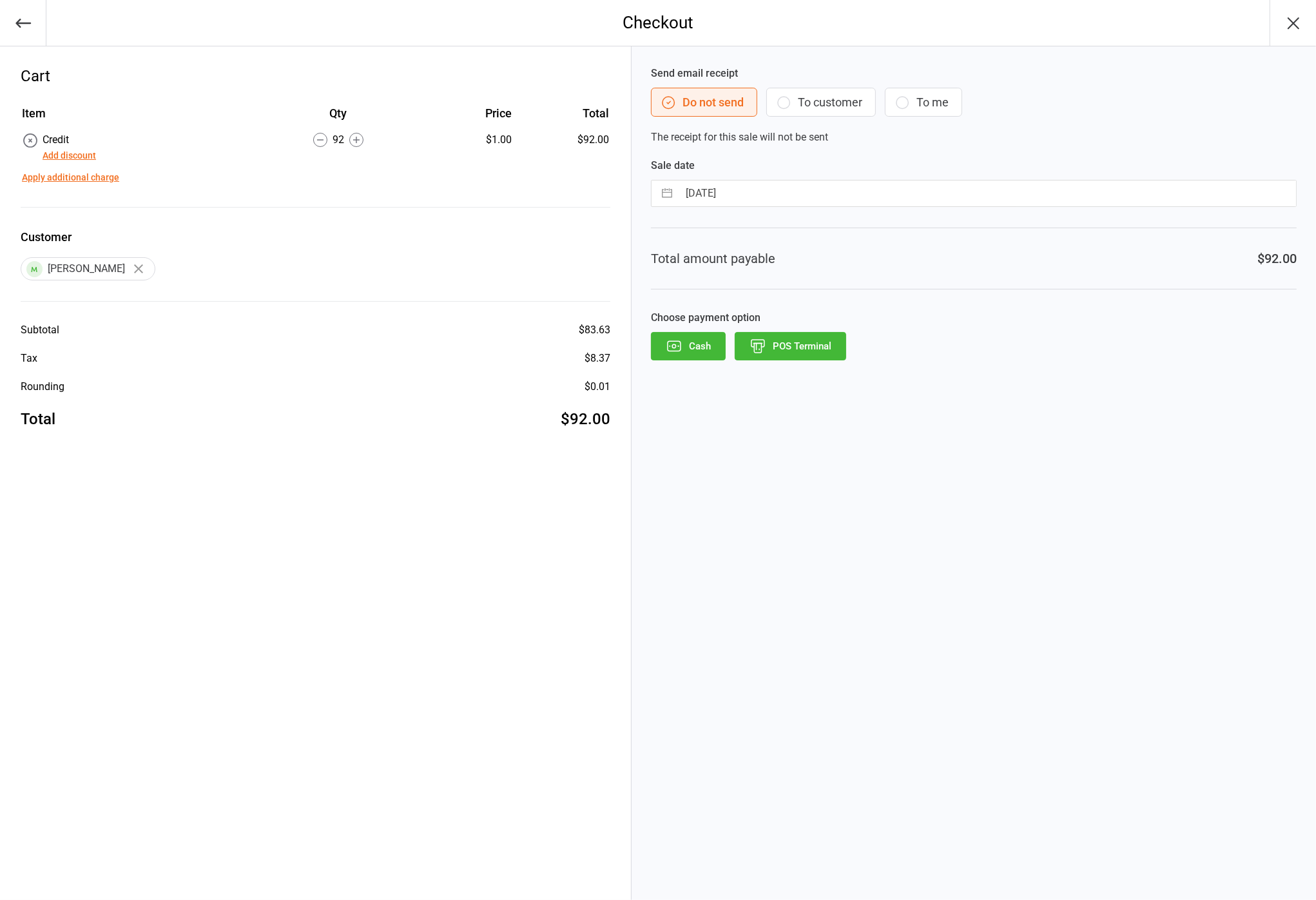
select select "7"
select select "2025"
select select "8"
select select "2025"
select select "9"
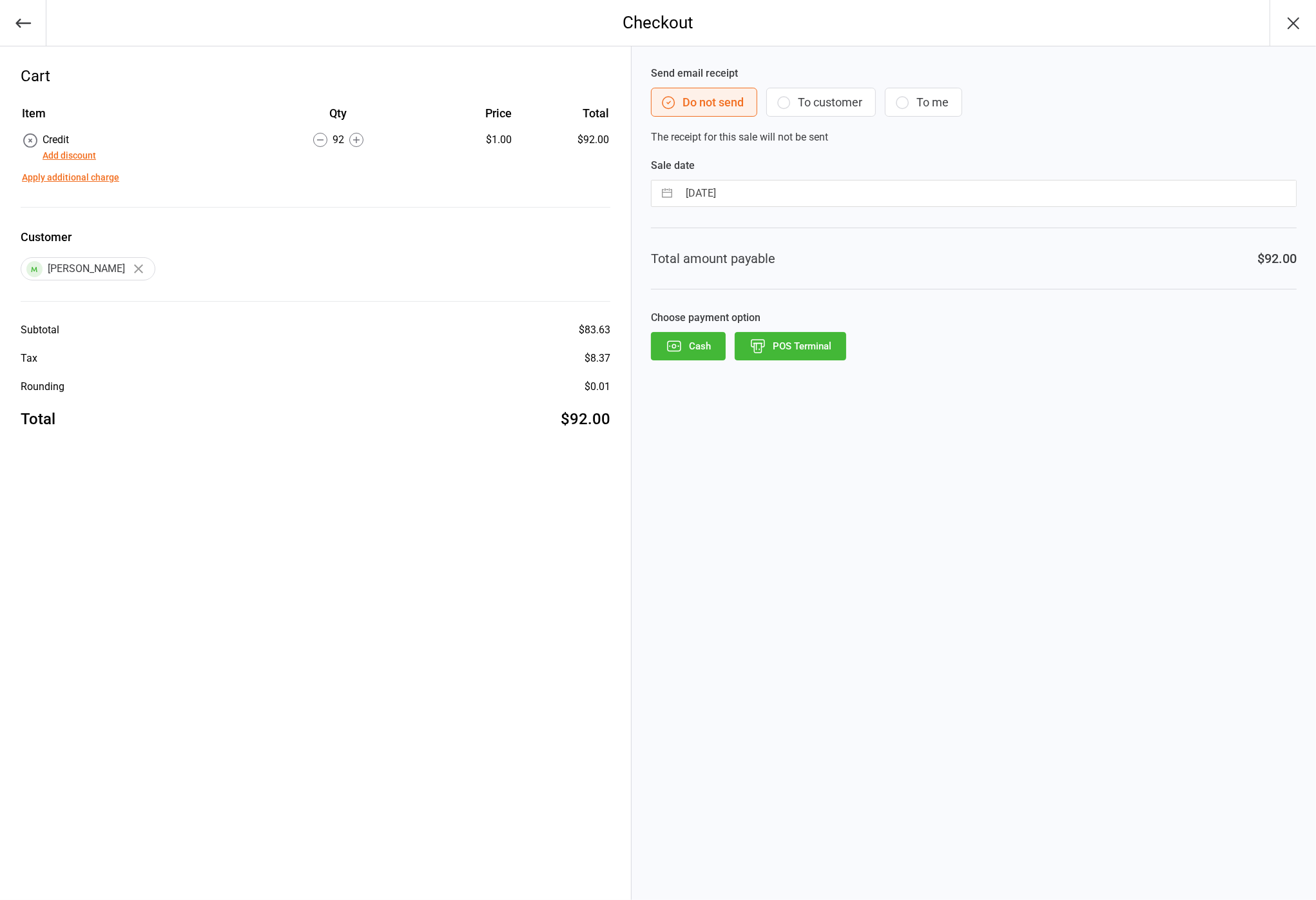
select select "2025"
click at [777, 191] on input "14 Sep 2025" at bounding box center [987, 193] width 617 height 26
click at [807, 320] on td "12" at bounding box center [804, 315] width 25 height 25
type input "[DATE]"
click at [818, 349] on button "POS Terminal" at bounding box center [790, 346] width 111 height 29
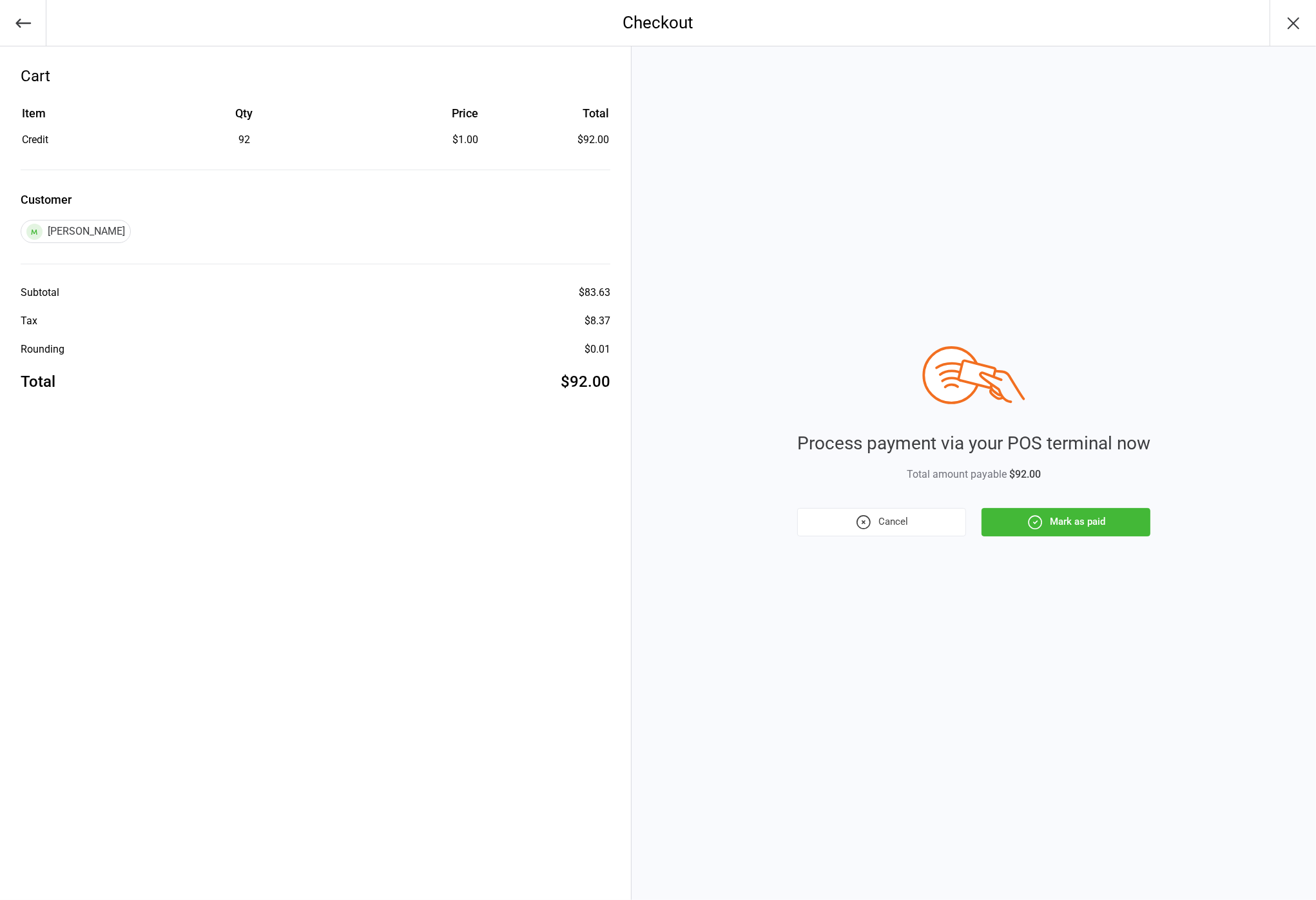
drag, startPoint x: 1077, startPoint y: 518, endPoint x: 1068, endPoint y: 518, distance: 9.0
click at [1077, 518] on button "Mark as paid" at bounding box center [1066, 522] width 169 height 29
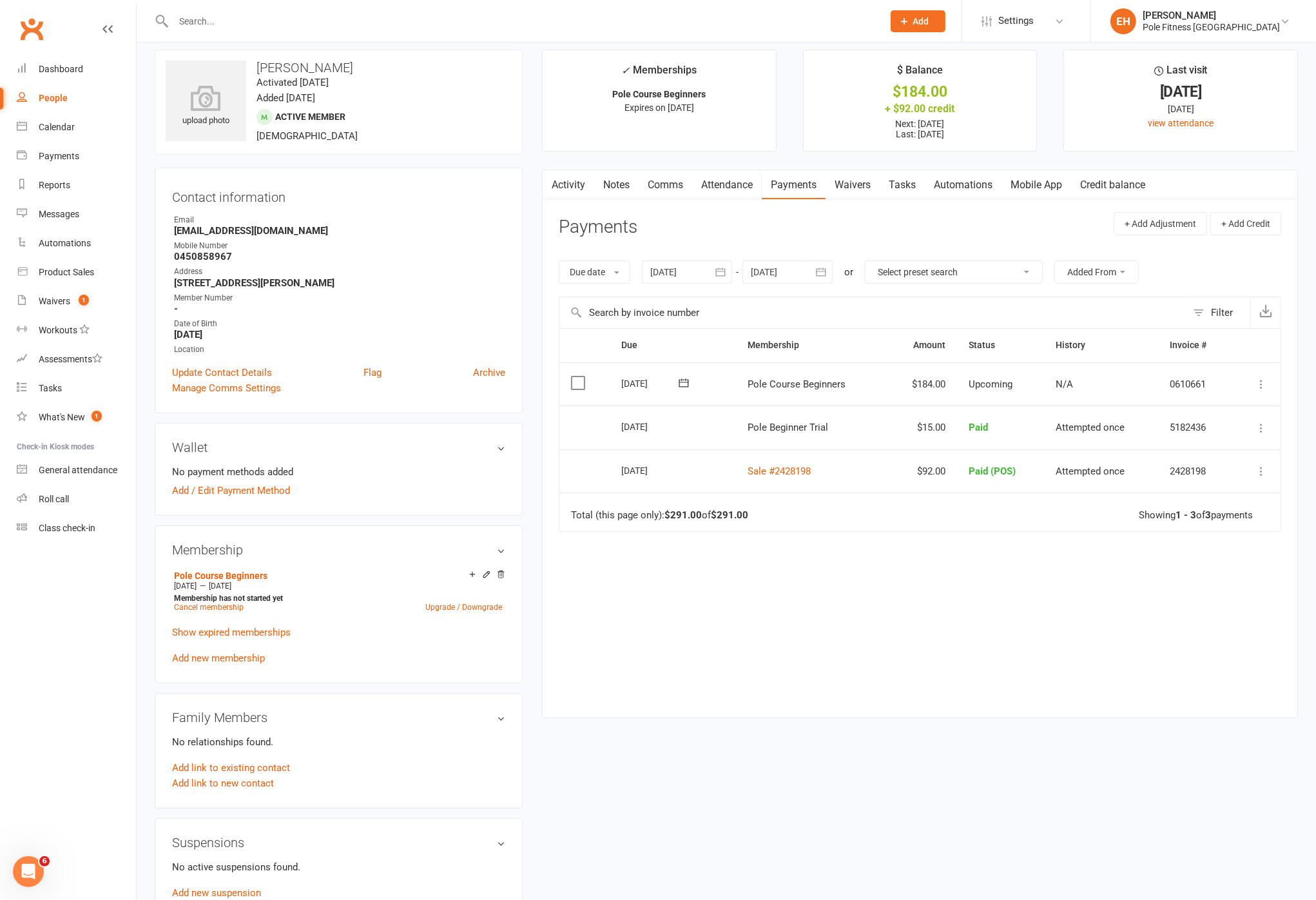
scroll to position [11, 0]
click at [1099, 186] on link "Credit balance" at bounding box center [1112, 184] width 83 height 29
